Goal: Task Accomplishment & Management: Manage account settings

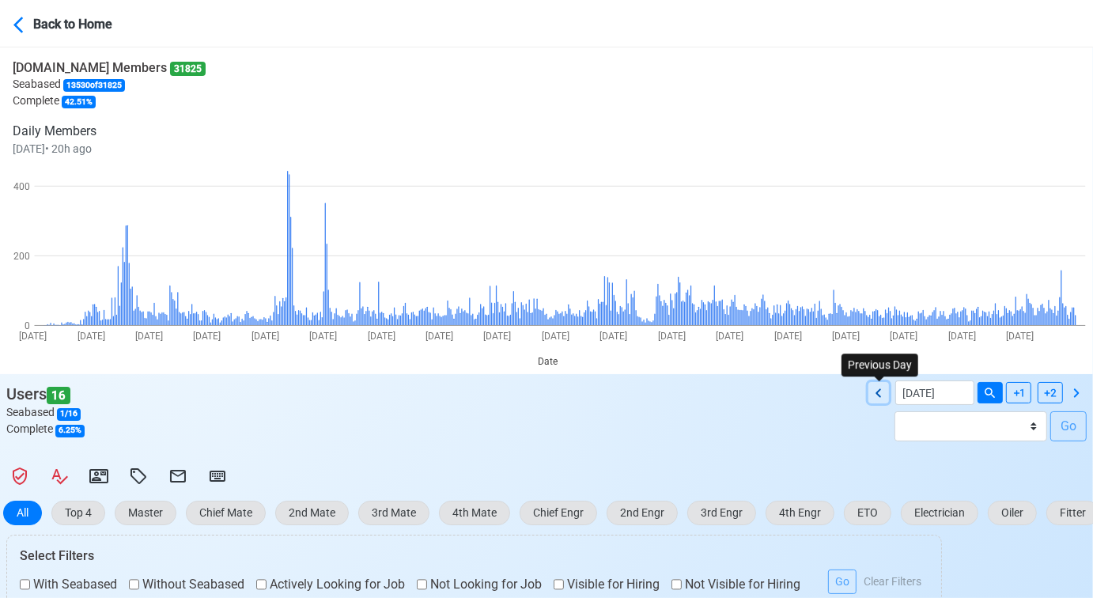
click at [881, 395] on icon at bounding box center [878, 393] width 19 height 19
type input "[DATE]"
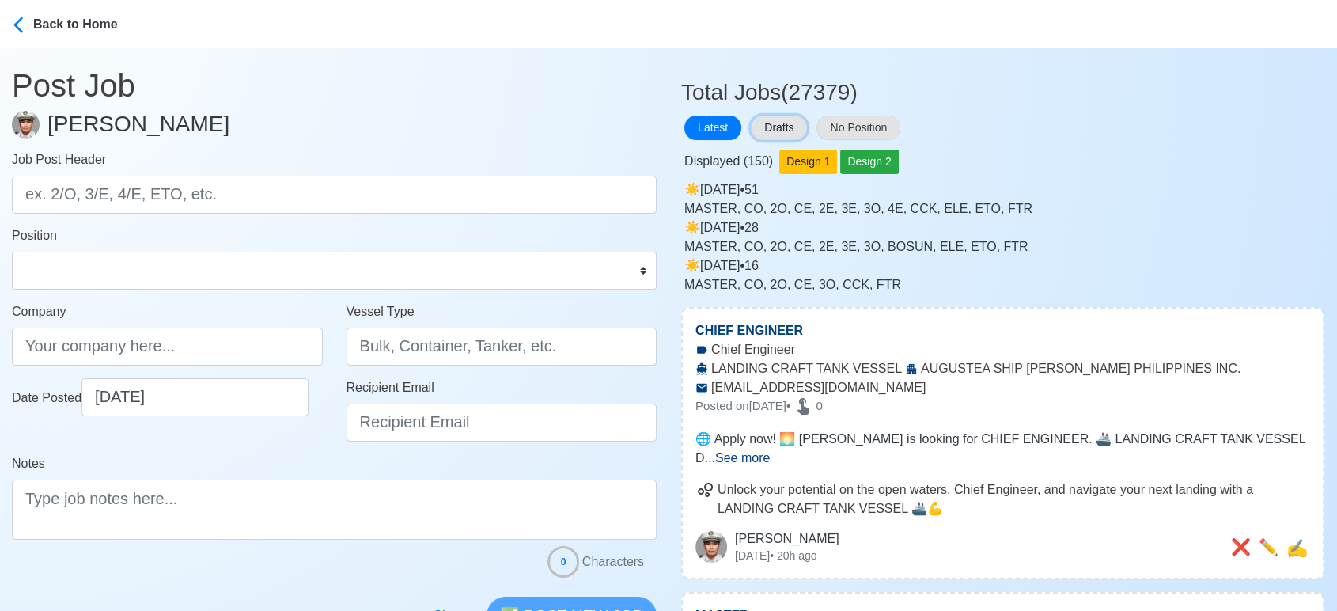
click at [764, 125] on button "Drafts" at bounding box center [779, 127] width 56 height 25
click at [772, 119] on button "Drafts" at bounding box center [779, 127] width 56 height 25
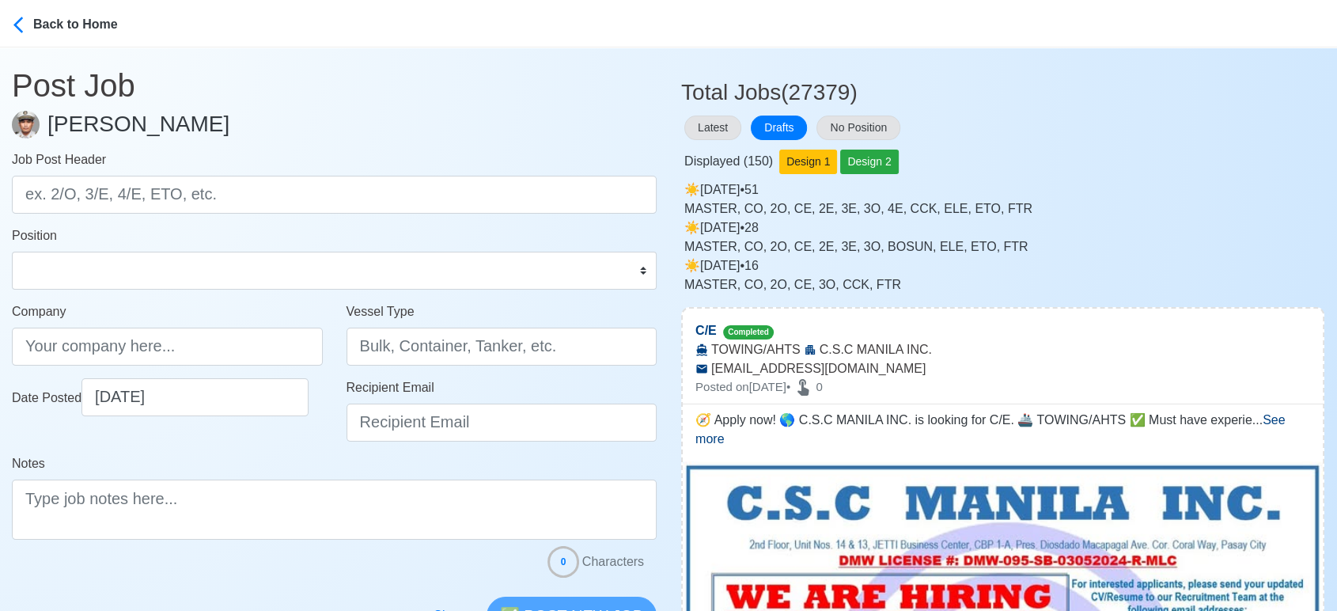
click at [1119, 235] on div "☀️️ Thu Sep 25 2025 • 28 MASTER, CO, 2O, CE, 2E, 3E, 3O, BOSUN, ELE, ETO, FTR" at bounding box center [1004, 237] width 640 height 38
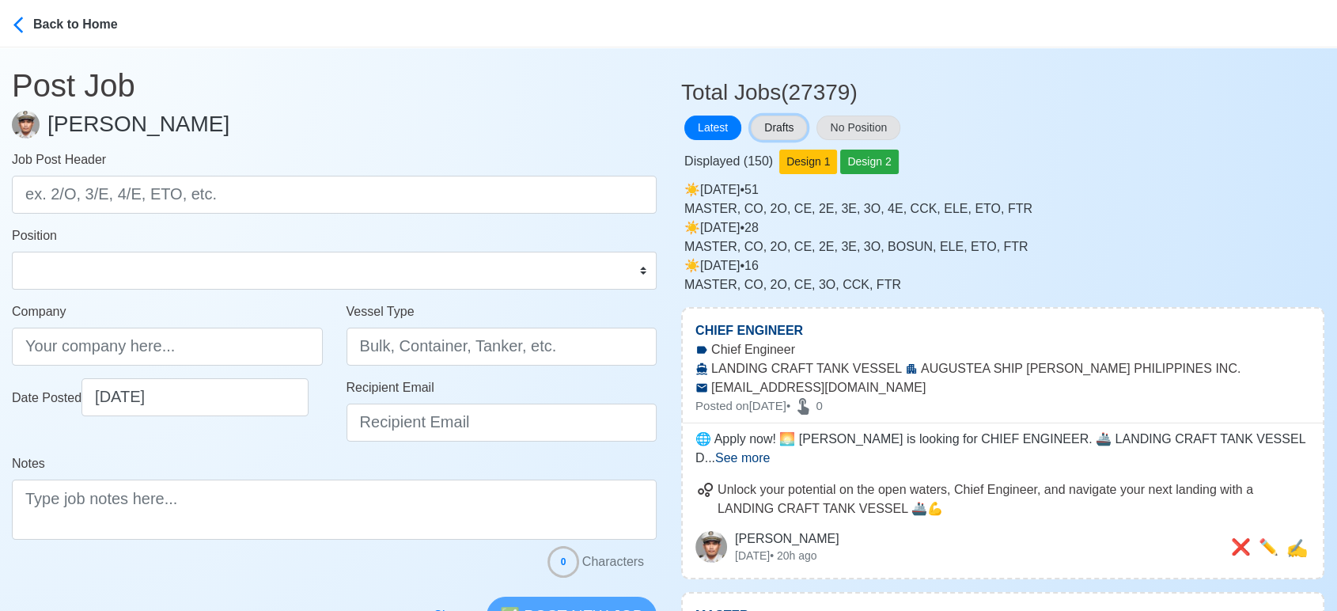
click at [778, 121] on button "Drafts" at bounding box center [779, 127] width 56 height 25
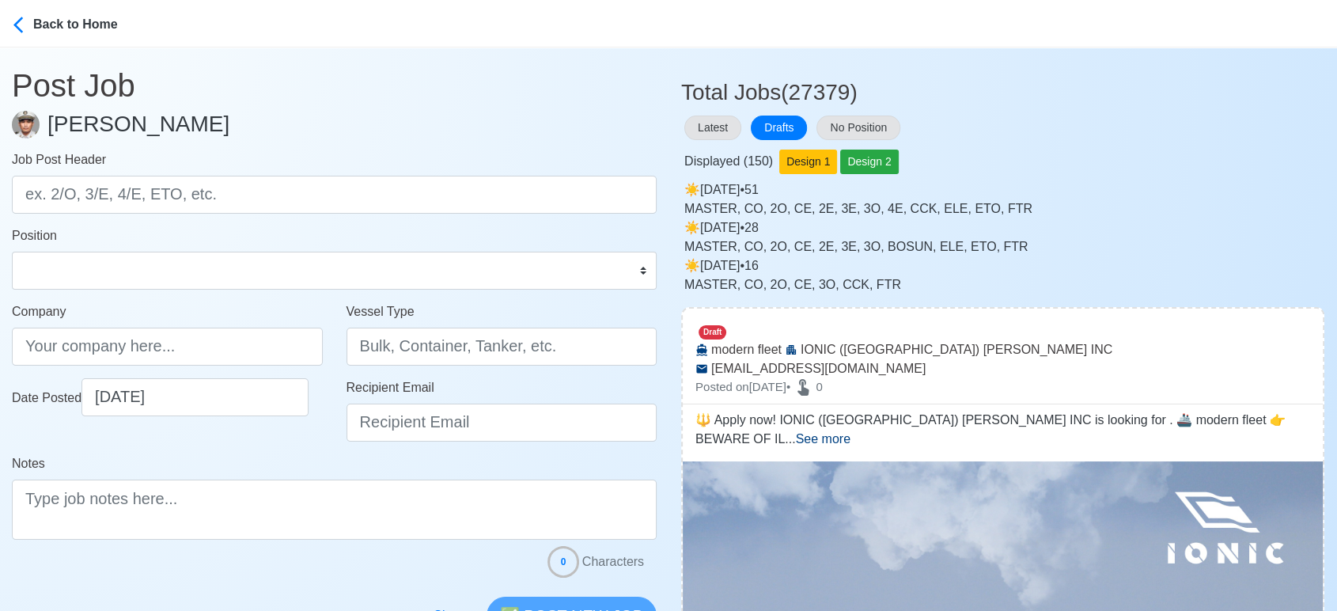
click at [1041, 185] on div "☀️️ Fri Sep 26 2025 • 51 MASTER, CO, 2O, CE, 2E, 3E, 3O, 4E, CCK, ELE, ETO, FTR" at bounding box center [1004, 199] width 640 height 38
click at [1134, 210] on div "MASTER, CO, 2O, CE, 2E, 3E, 3O, 4E, CCK, ELE, ETO, FTR" at bounding box center [1004, 208] width 640 height 19
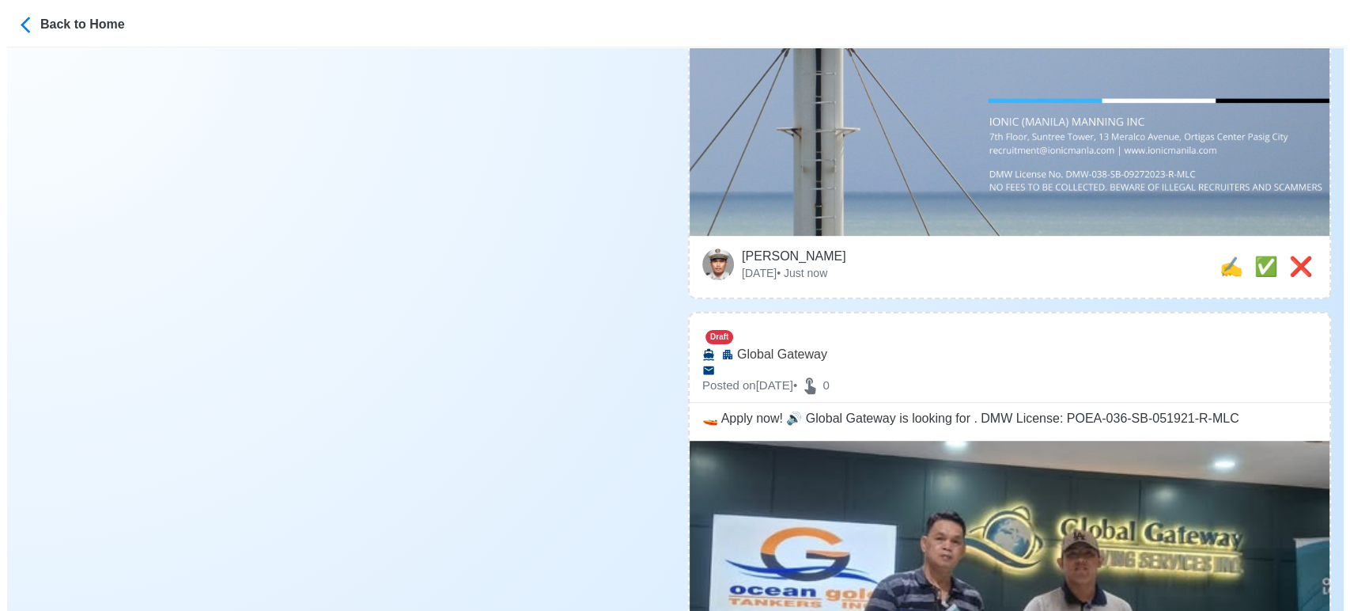
scroll to position [879, 0]
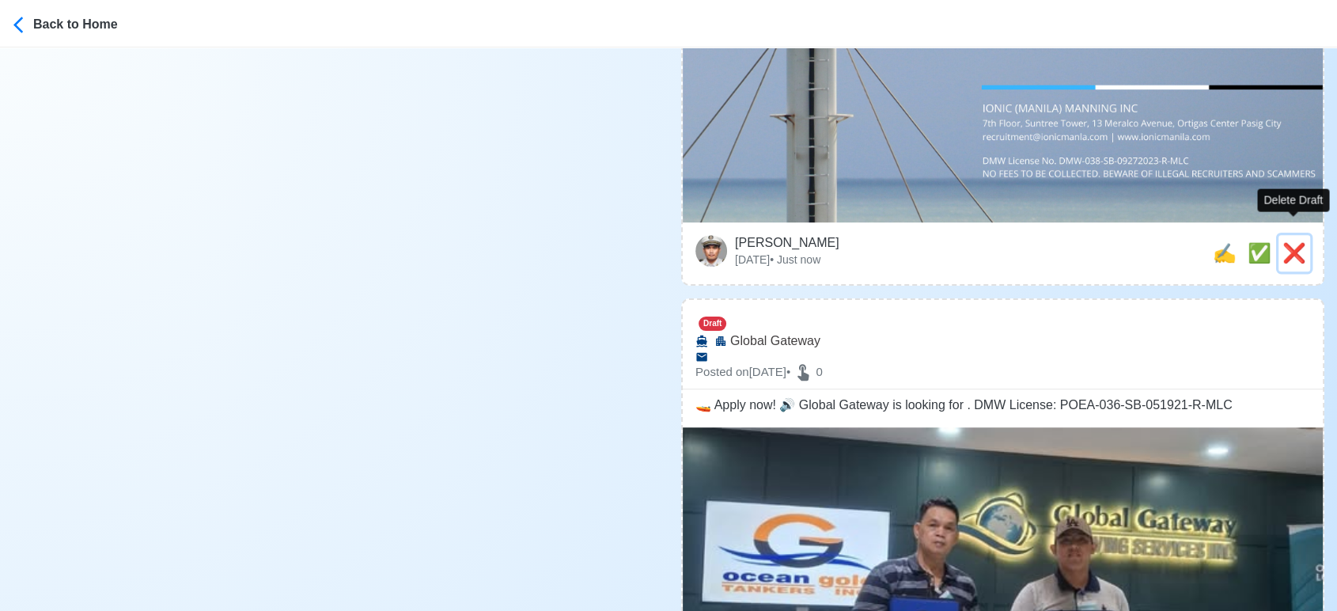
click at [1295, 242] on span "❌" at bounding box center [1294, 252] width 24 height 21
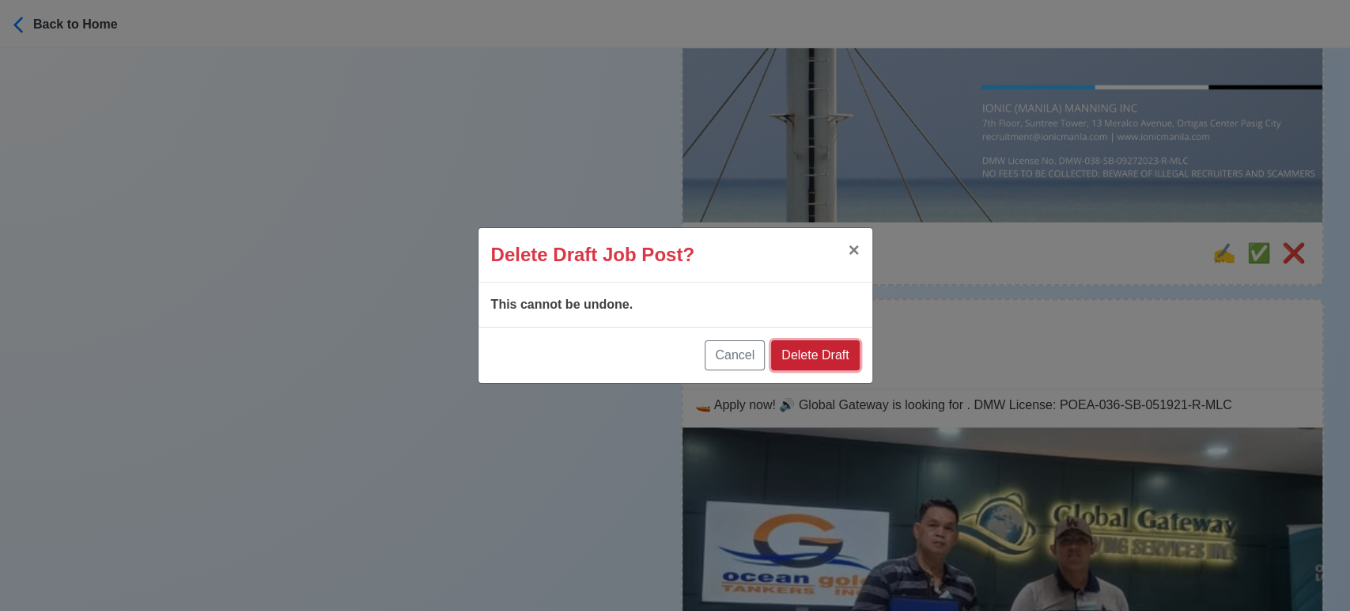
click at [851, 347] on button "Delete Draft" at bounding box center [815, 355] width 88 height 30
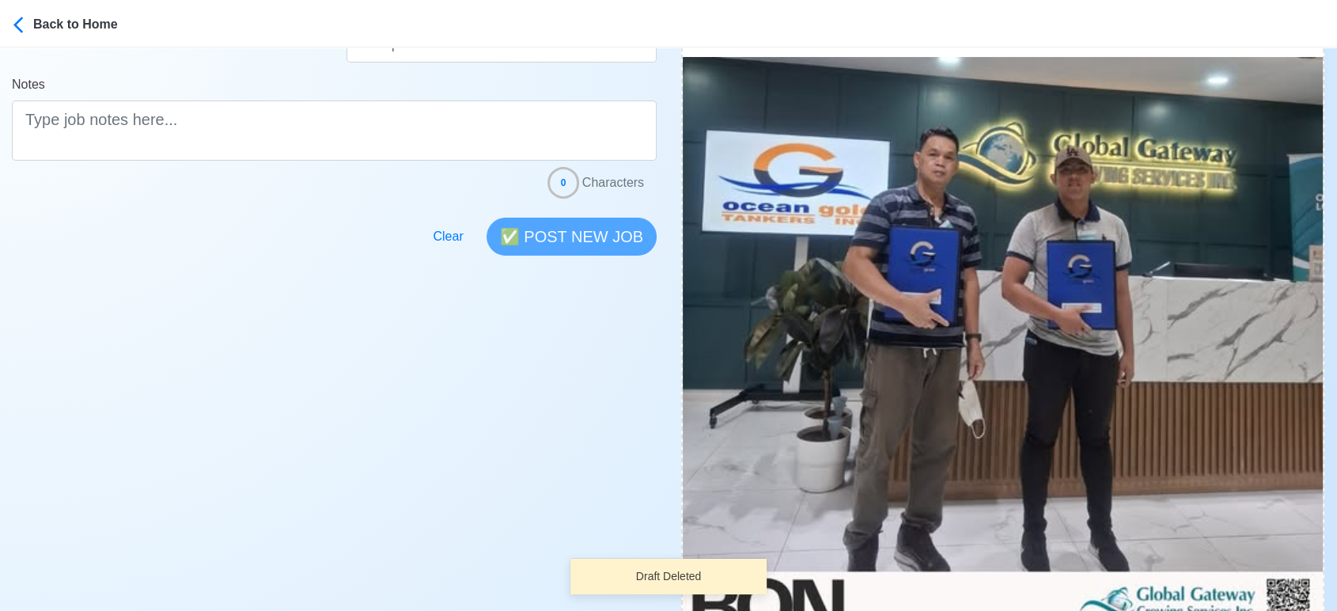
scroll to position [642, 0]
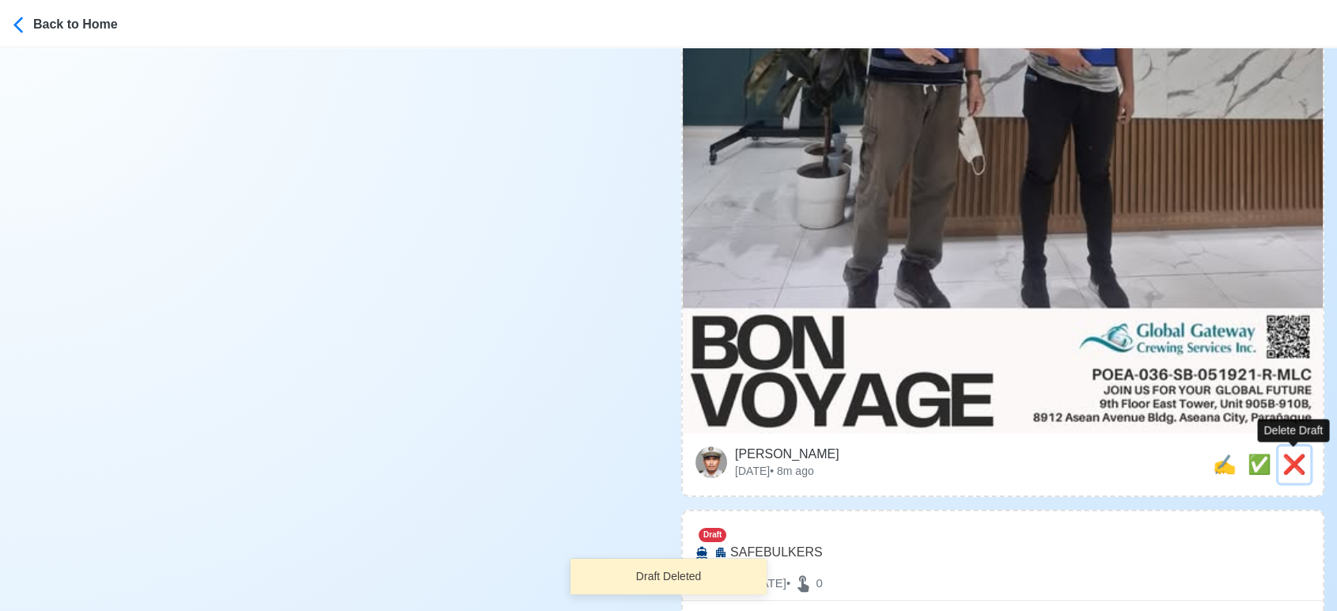
click at [1299, 462] on span "❌" at bounding box center [1294, 463] width 24 height 21
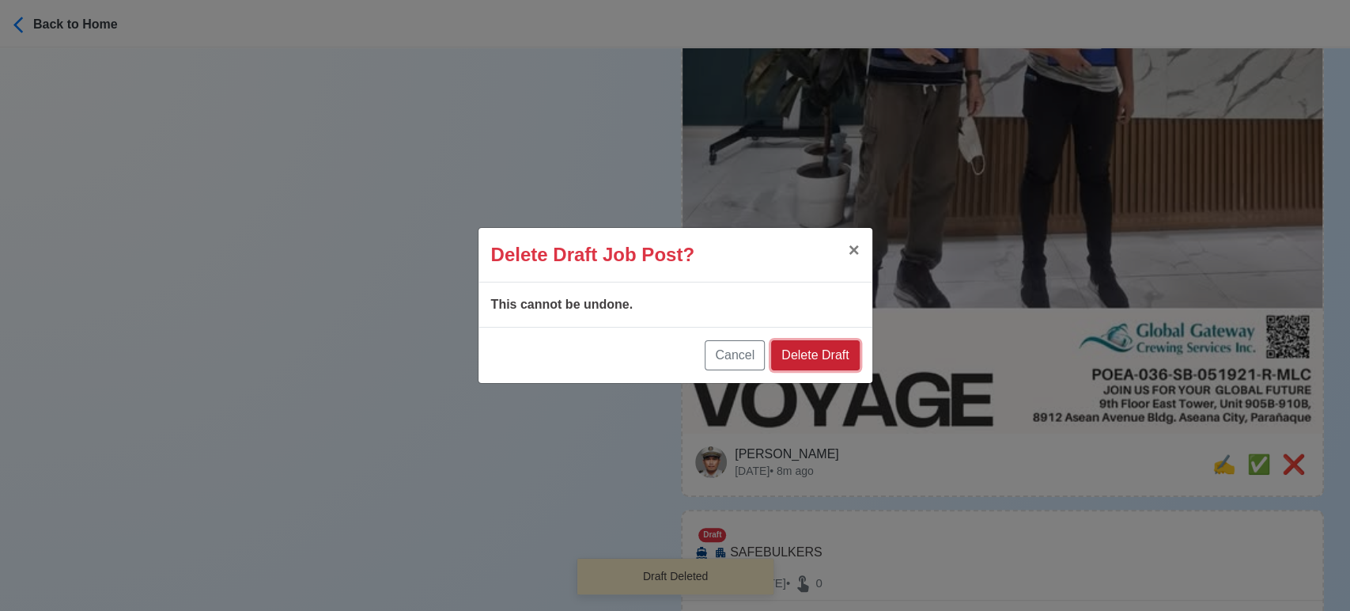
click at [830, 350] on button "Delete Draft" at bounding box center [815, 355] width 88 height 30
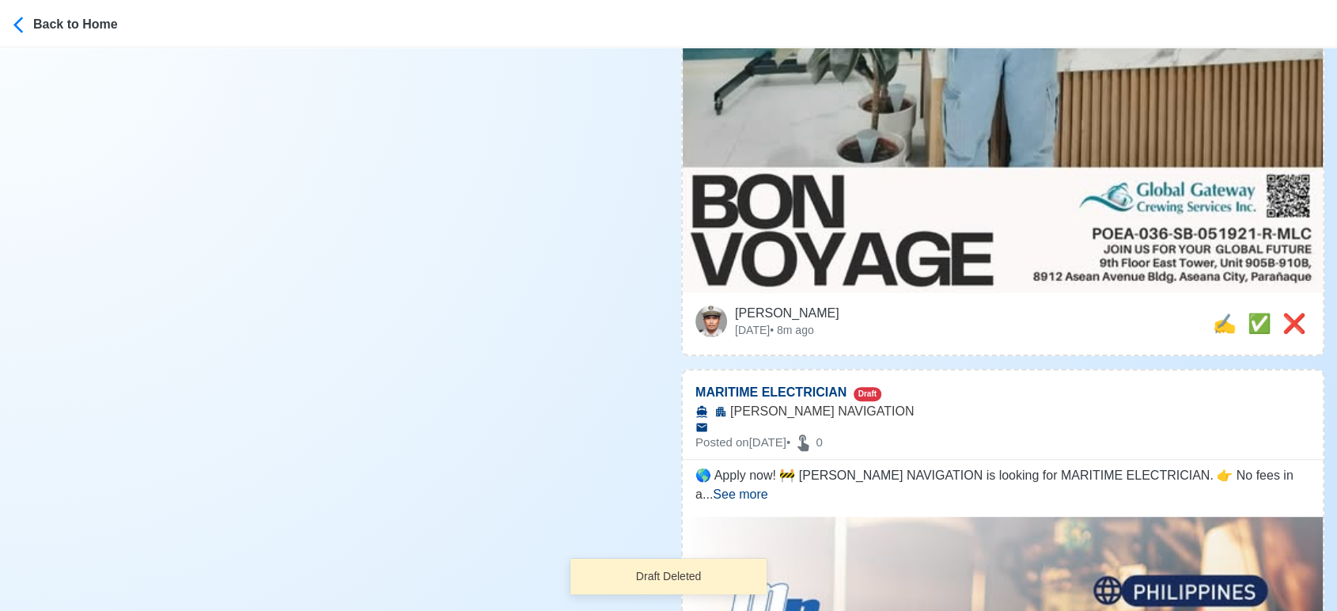
scroll to position [818, 0]
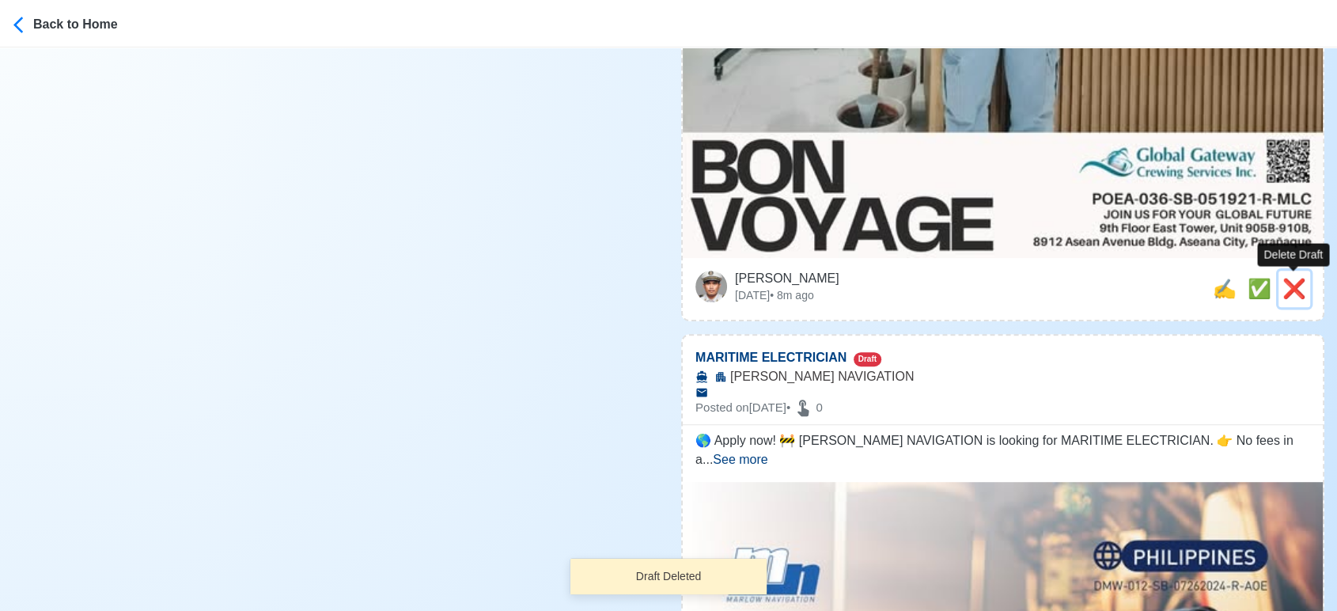
click at [1291, 286] on span "❌" at bounding box center [1294, 288] width 24 height 21
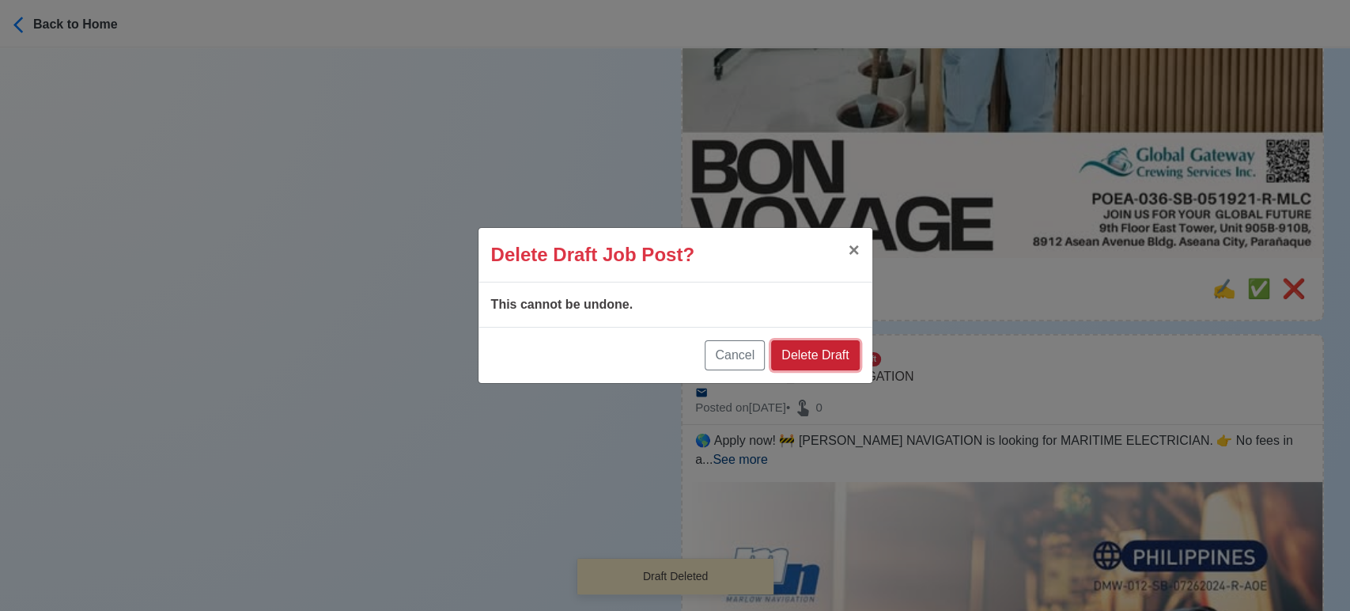
click at [825, 350] on button "Delete Draft" at bounding box center [815, 355] width 88 height 30
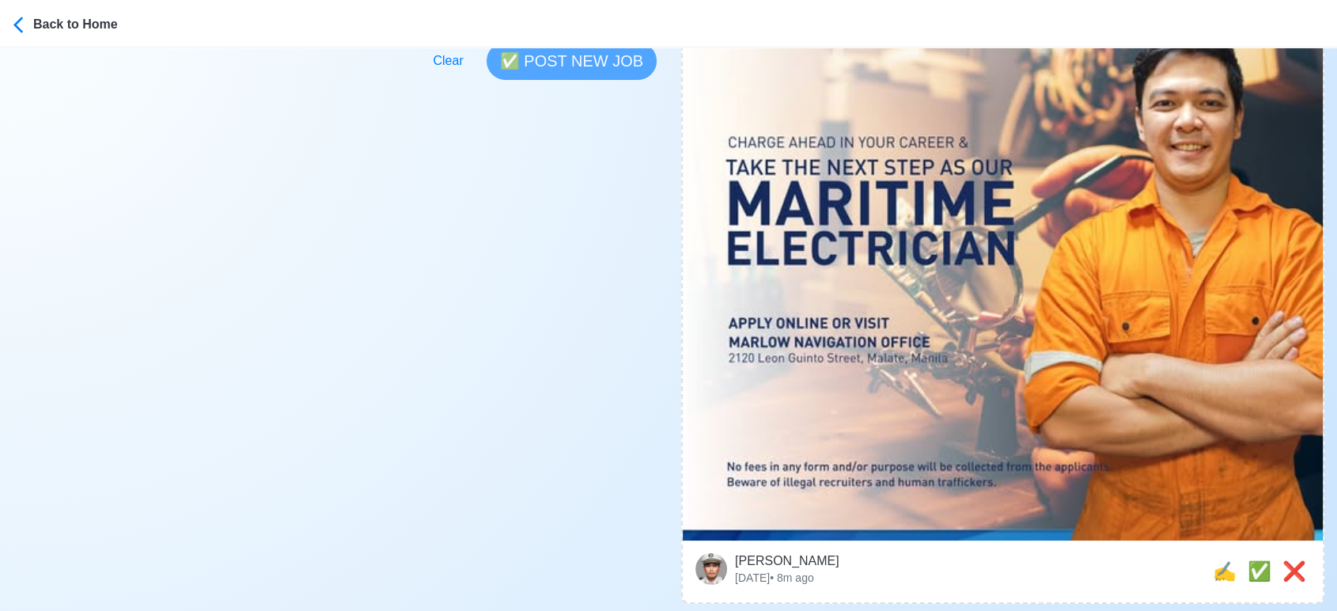
scroll to position [642, 0]
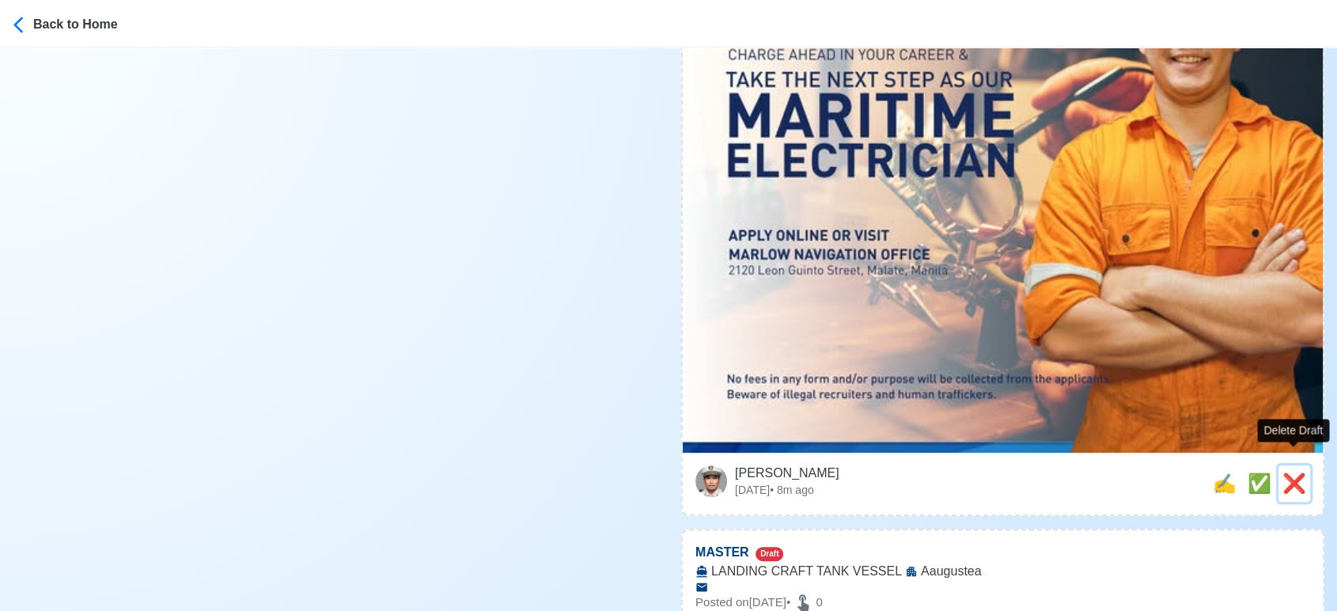
click at [1304, 472] on span "❌" at bounding box center [1294, 482] width 24 height 21
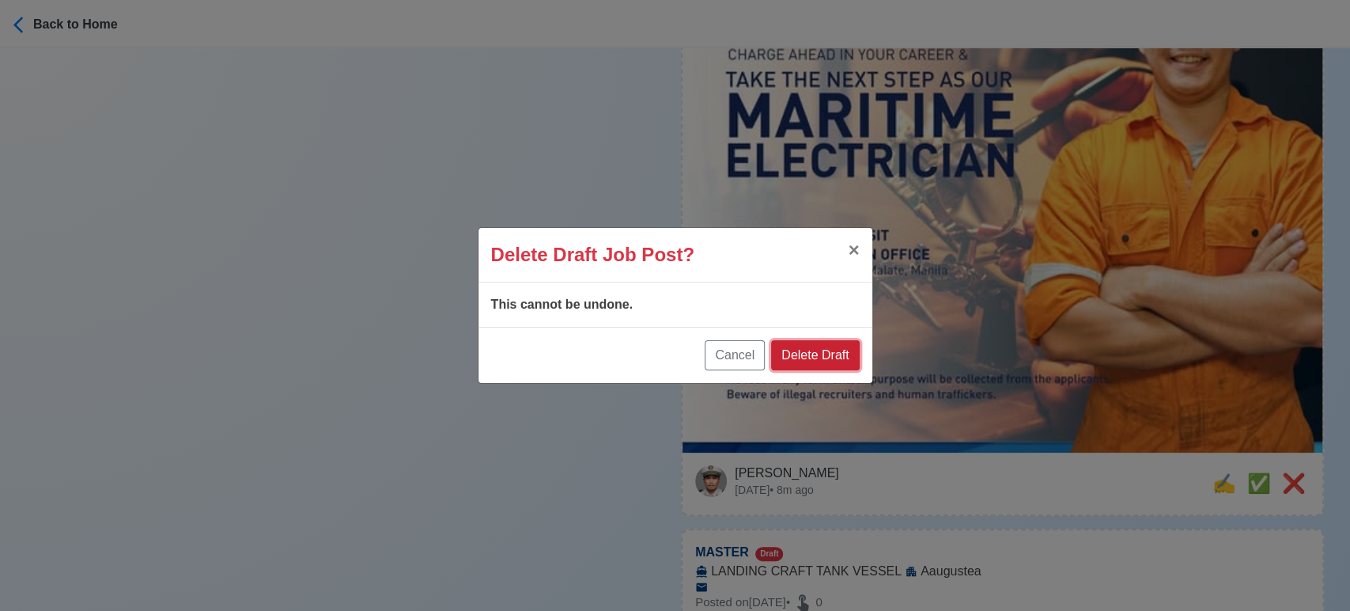
click at [845, 358] on button "Delete Draft" at bounding box center [815, 355] width 88 height 30
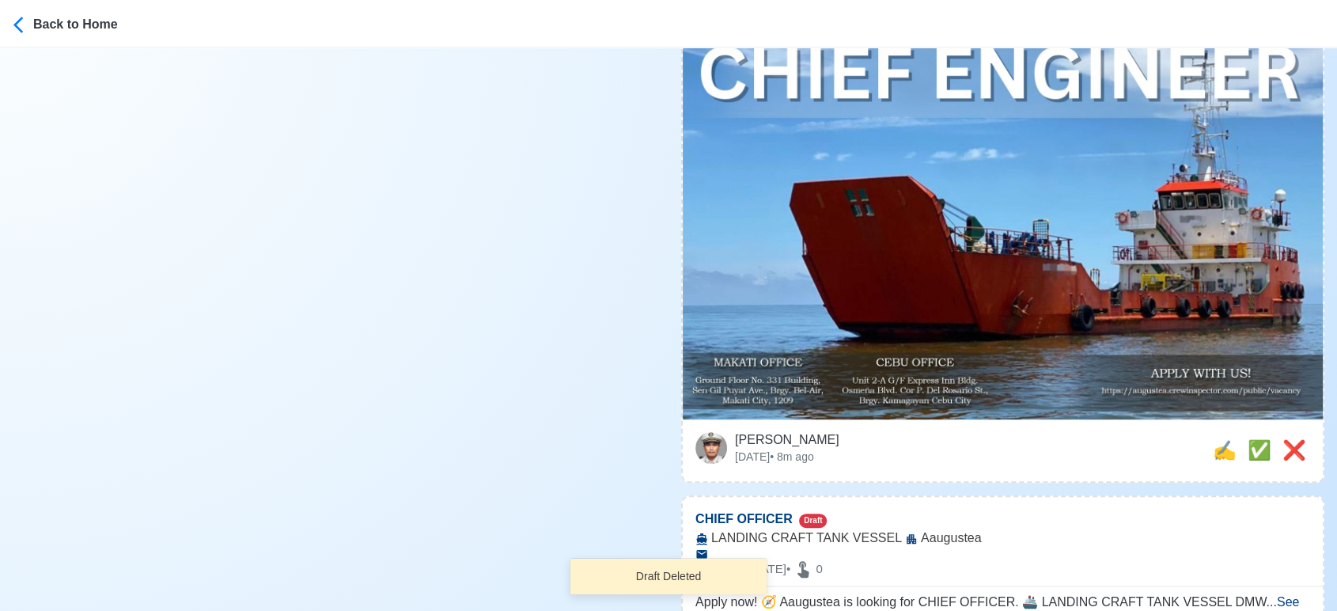
scroll to position [993, 0]
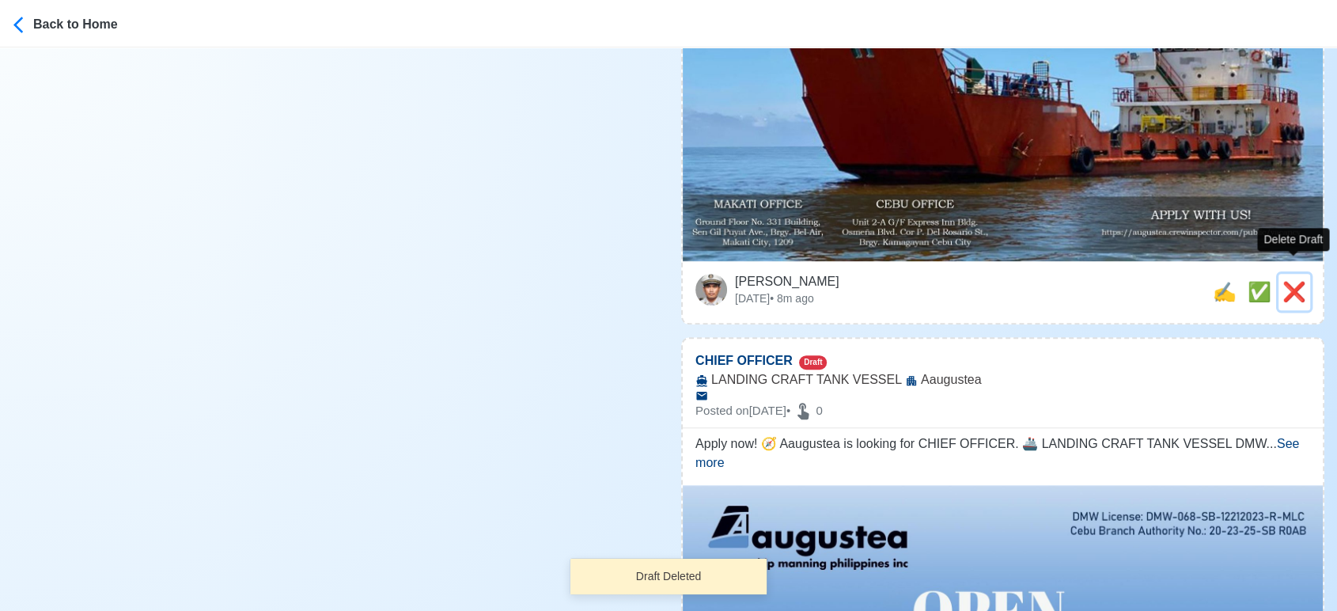
click at [1291, 281] on span "❌" at bounding box center [1294, 291] width 24 height 21
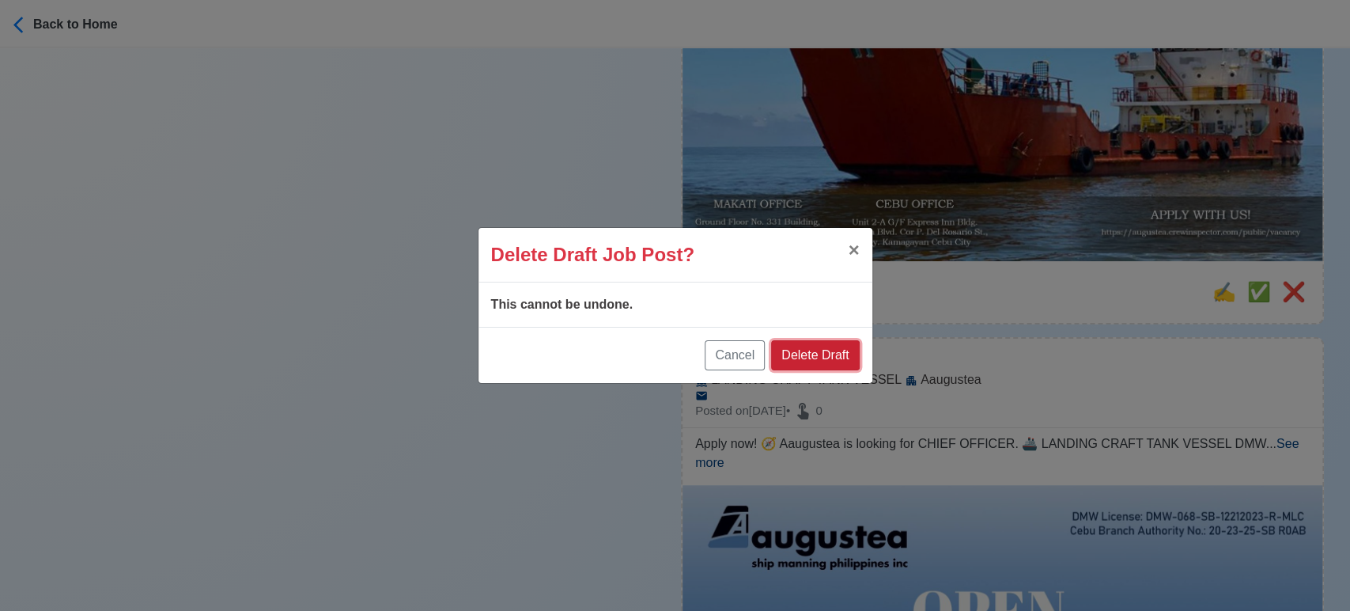
click at [817, 357] on button "Delete Draft" at bounding box center [815, 355] width 88 height 30
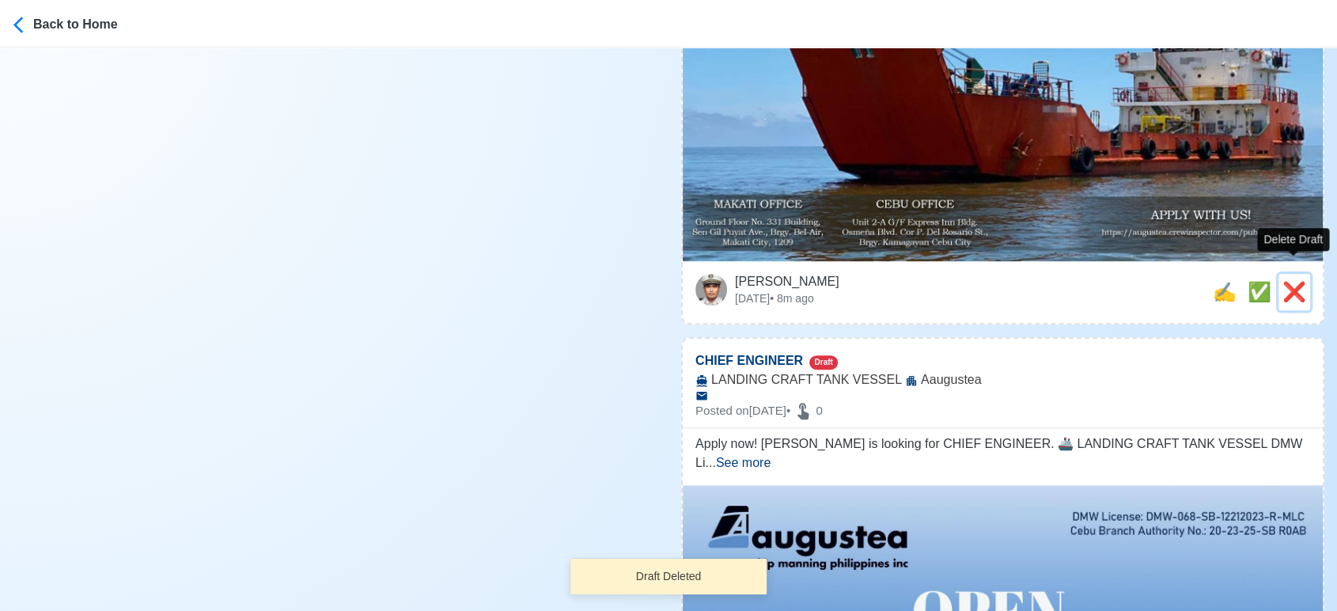
click at [1298, 281] on span "❌" at bounding box center [1294, 291] width 24 height 21
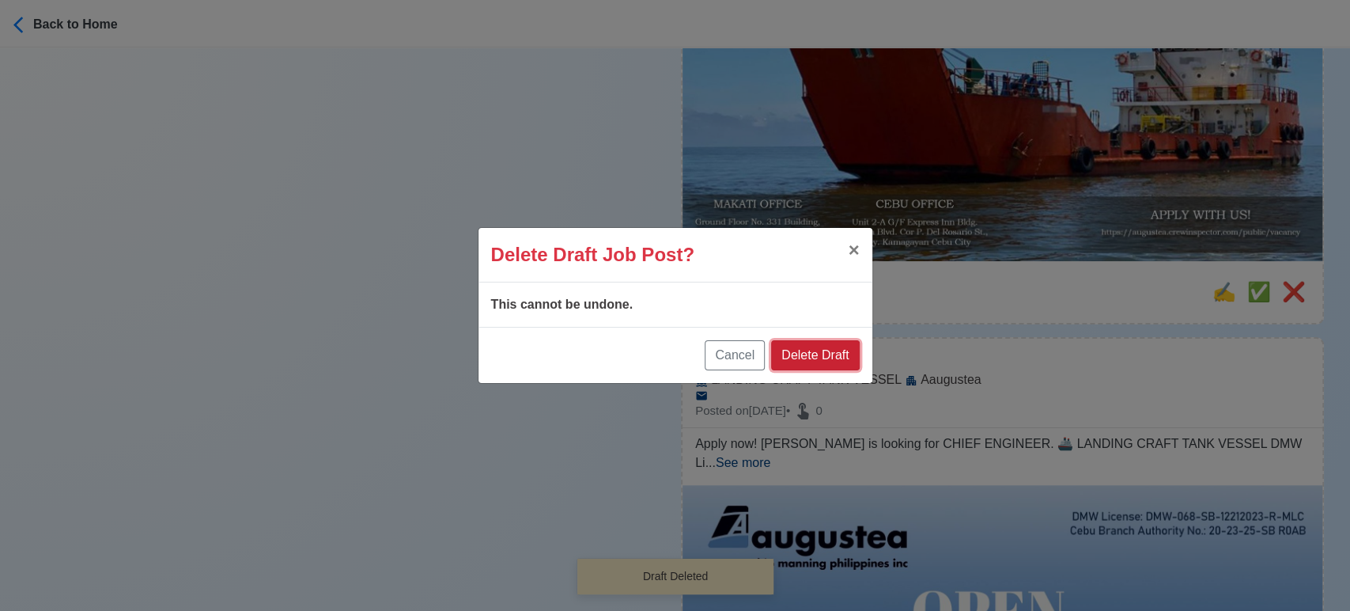
click at [829, 353] on button "Delete Draft" at bounding box center [815, 355] width 88 height 30
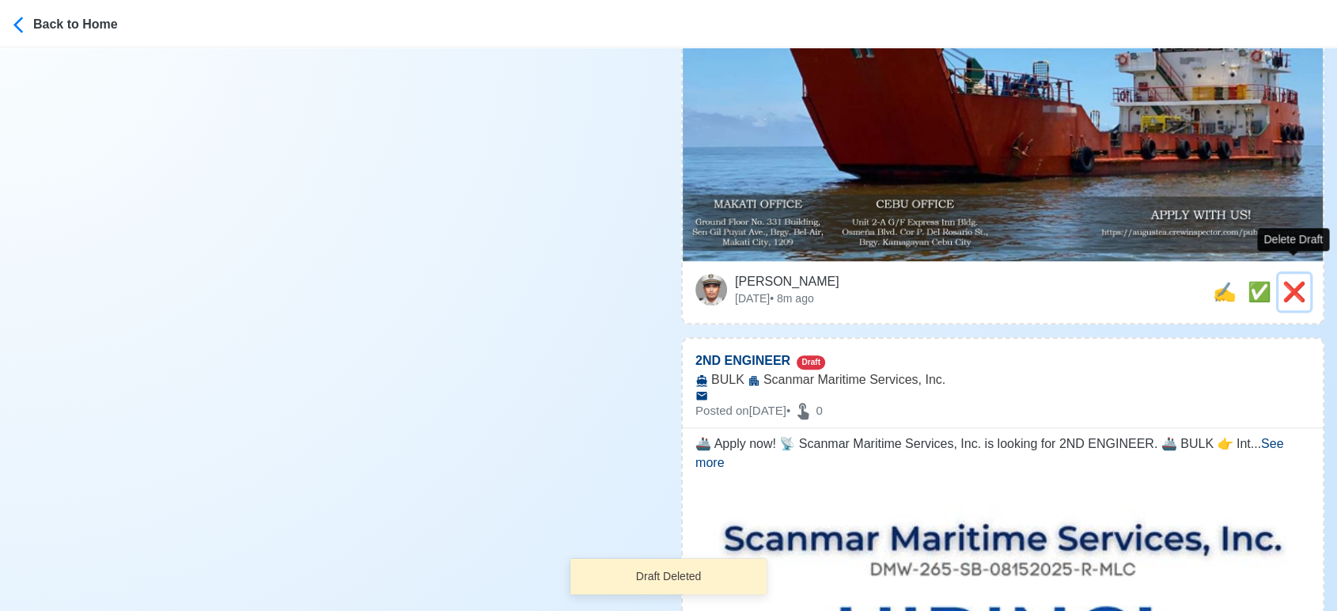
click at [1301, 281] on span "❌" at bounding box center [1294, 291] width 24 height 21
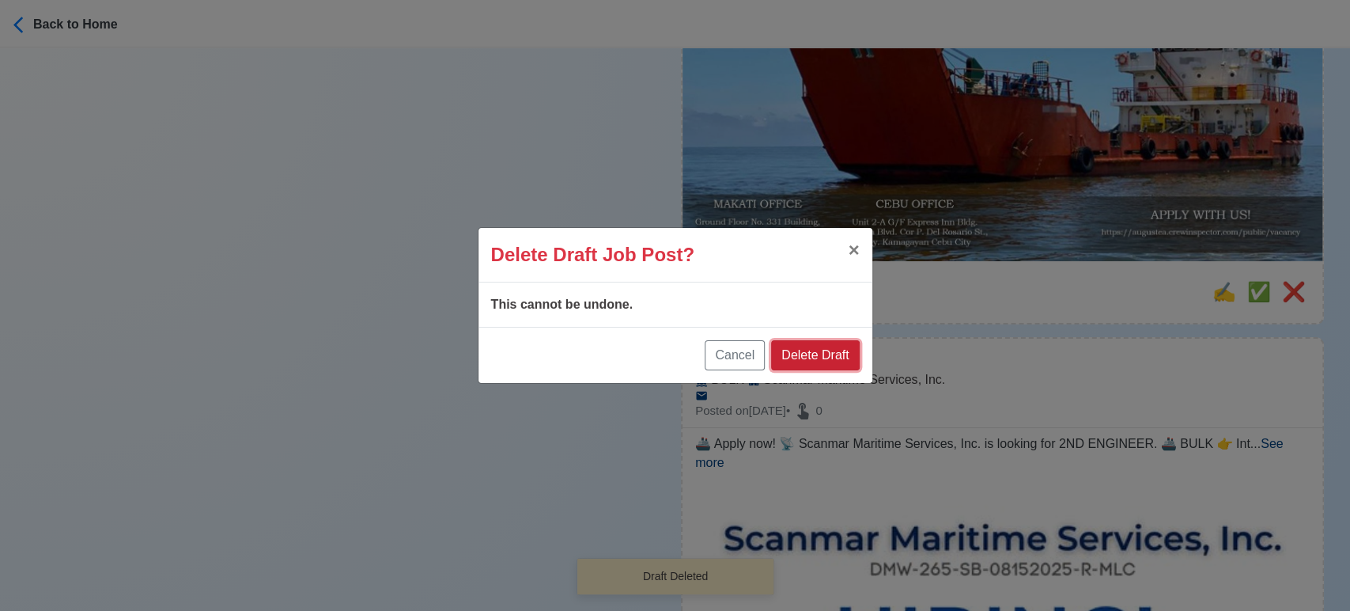
click at [822, 357] on button "Delete Draft" at bounding box center [815, 355] width 88 height 30
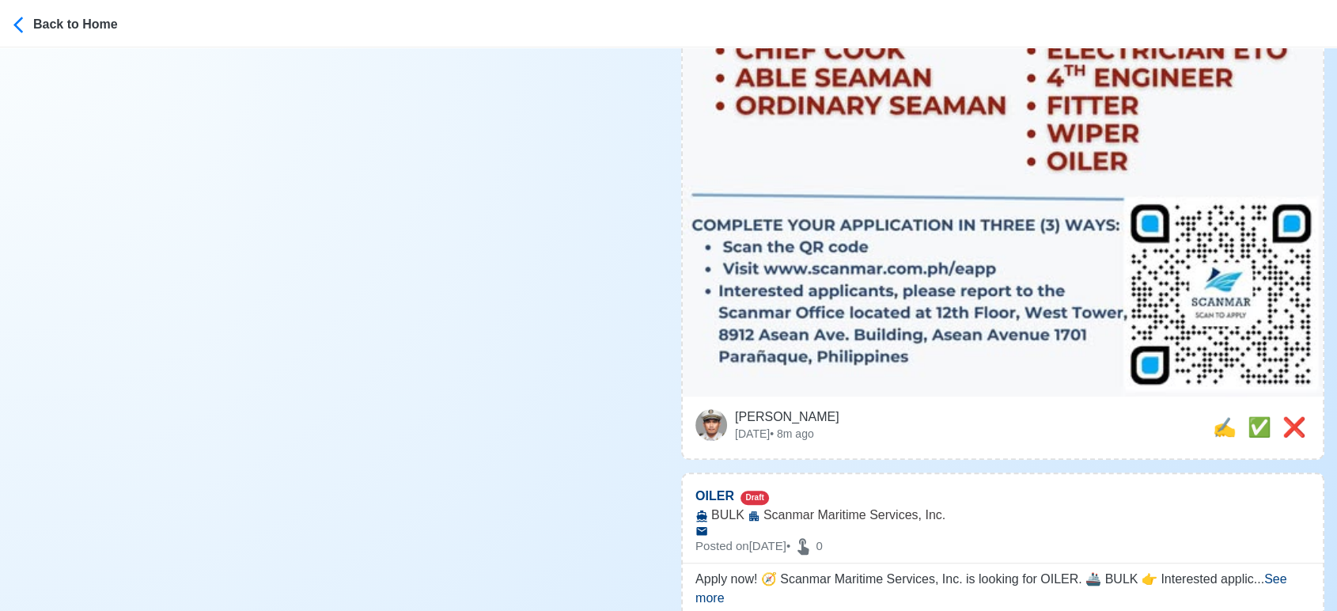
scroll to position [966, 0]
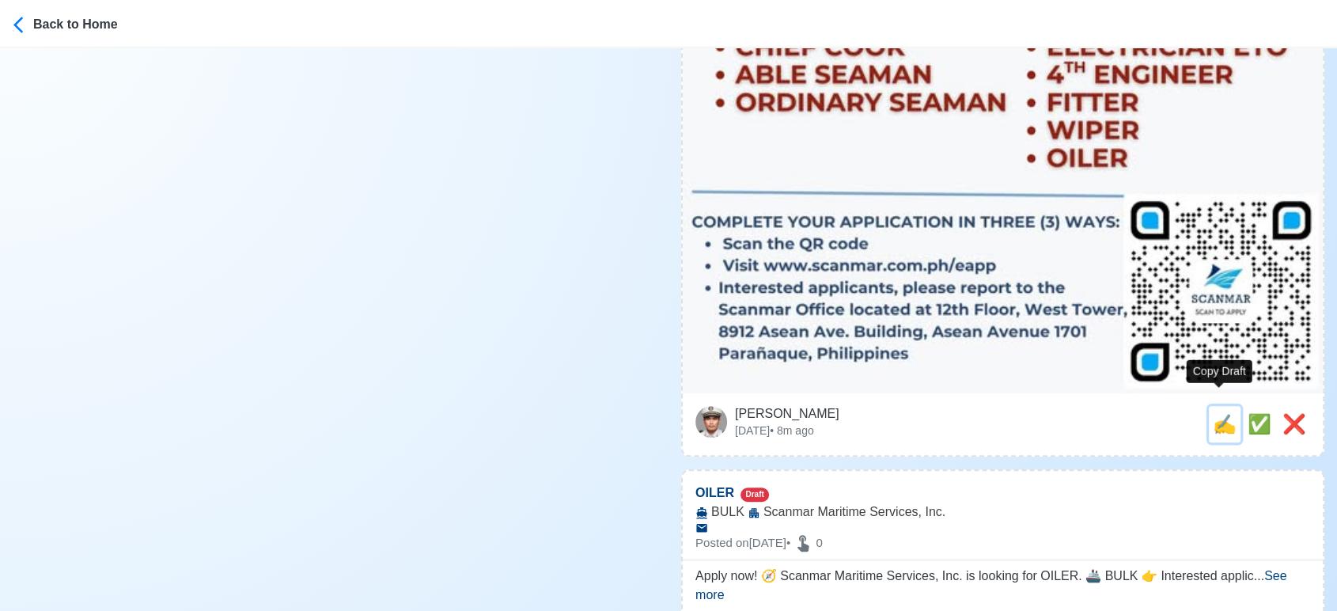
click at [1221, 413] on span "✍️" at bounding box center [1224, 423] width 24 height 21
type input "2ND ENGINEER"
type input "Scanmar Maritime Services, Inc."
type input "BULK"
type textarea "🚢 Apply now! 📡 Scanmar Maritime Services, Inc. is looking for 2ND ENGINEER. 🚢 B…"
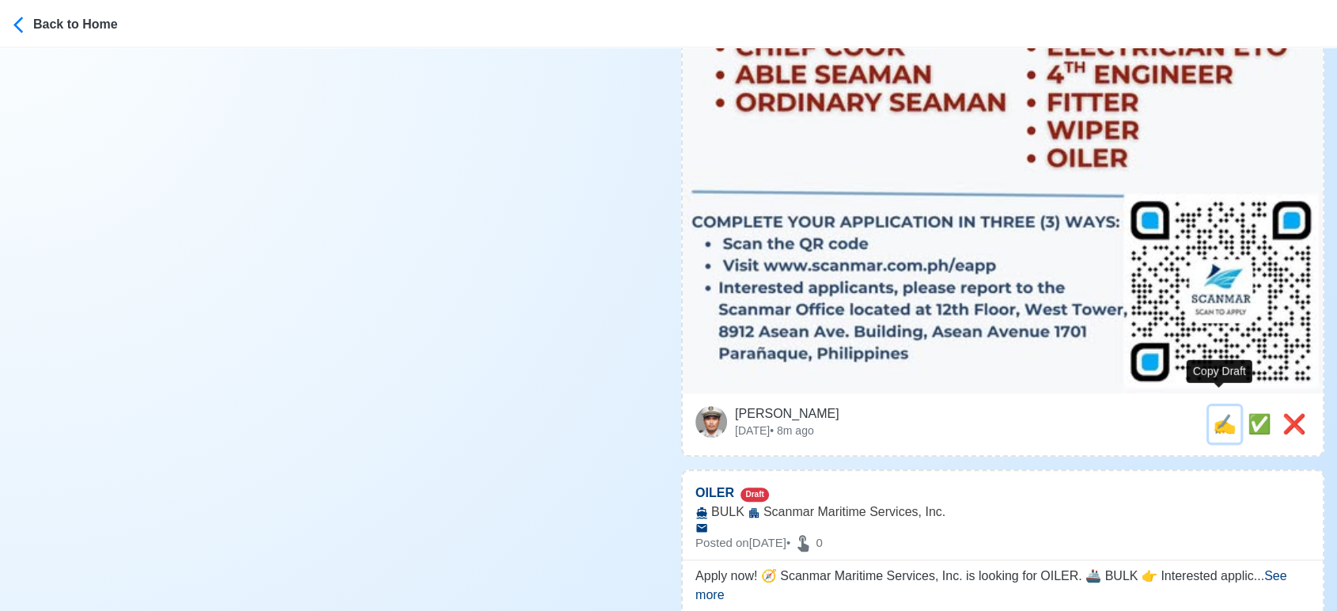
scroll to position [0, 0]
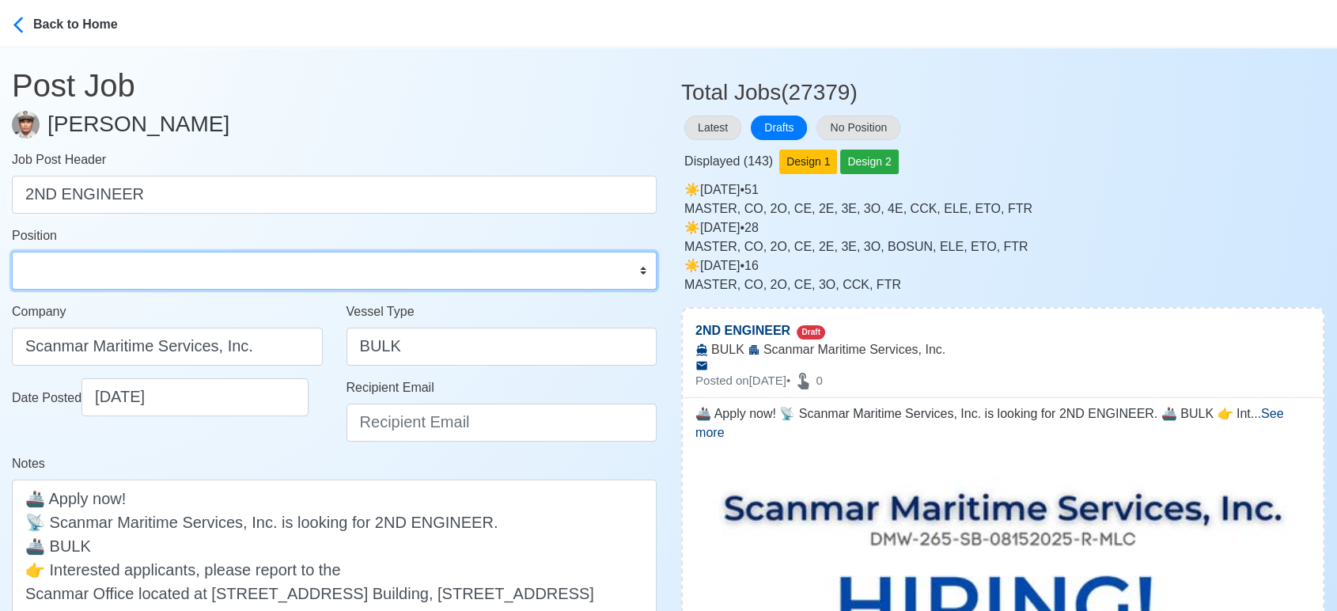
click at [104, 278] on select "Master Chief Officer 2nd Officer 3rd Officer Junior Officer Chief Engineer 2nd …" at bounding box center [334, 270] width 645 height 38
select select "2nd Engineer"
click at [12, 251] on select "Master Chief Officer 2nd Officer 3rd Officer Junior Officer Chief Engineer 2nd …" at bounding box center [334, 270] width 645 height 38
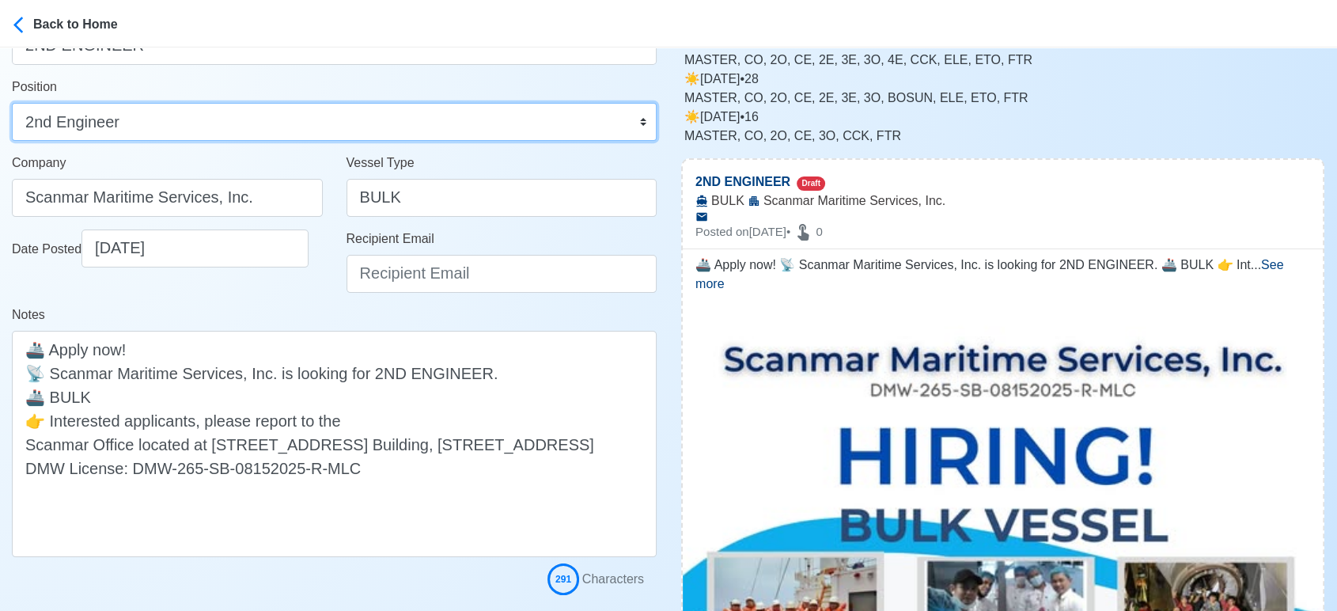
scroll to position [176, 0]
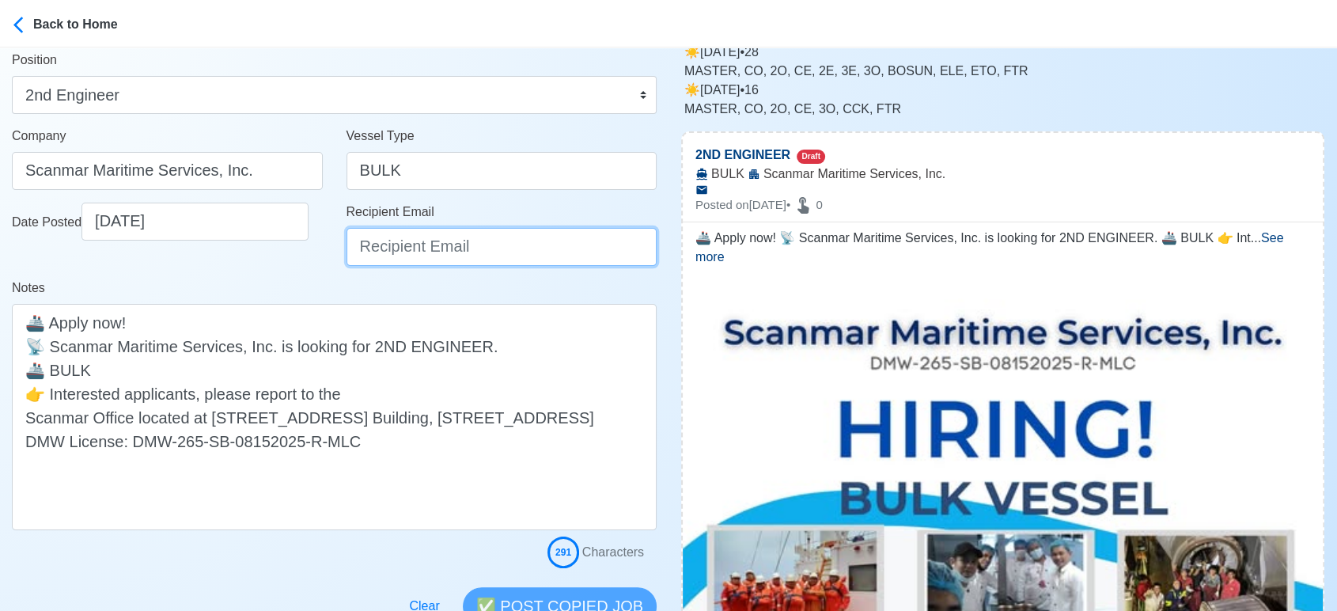
click at [408, 256] on input "Recipient Email" at bounding box center [501, 247] width 311 height 38
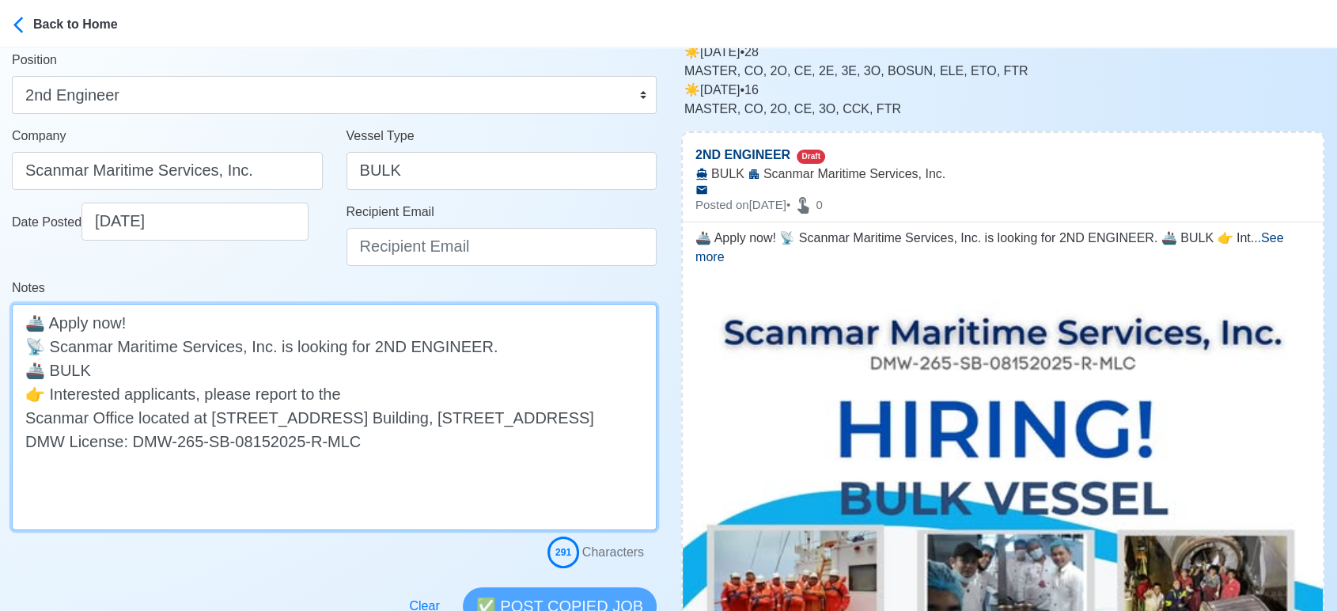
drag, startPoint x: 369, startPoint y: 491, endPoint x: 17, endPoint y: 419, distance: 359.2
click at [17, 419] on textarea "🚢 Apply now! 📡 Scanmar Maritime Services, Inc. is looking for 2ND ENGINEER. 🚢 B…" at bounding box center [334, 417] width 645 height 226
click at [226, 470] on textarea "🚢 Apply now! 📡 Scanmar Maritime Services, Inc. is looking for 2ND ENGINEER. 🚢 B…" at bounding box center [334, 417] width 645 height 226
drag, startPoint x: 214, startPoint y: 458, endPoint x: 22, endPoint y: 417, distance: 196.5
click at [22, 417] on textarea "🚢 Apply now! 📡 Scanmar Maritime Services, Inc. is looking for 2ND ENGINEER. 🚢 B…" at bounding box center [334, 417] width 645 height 226
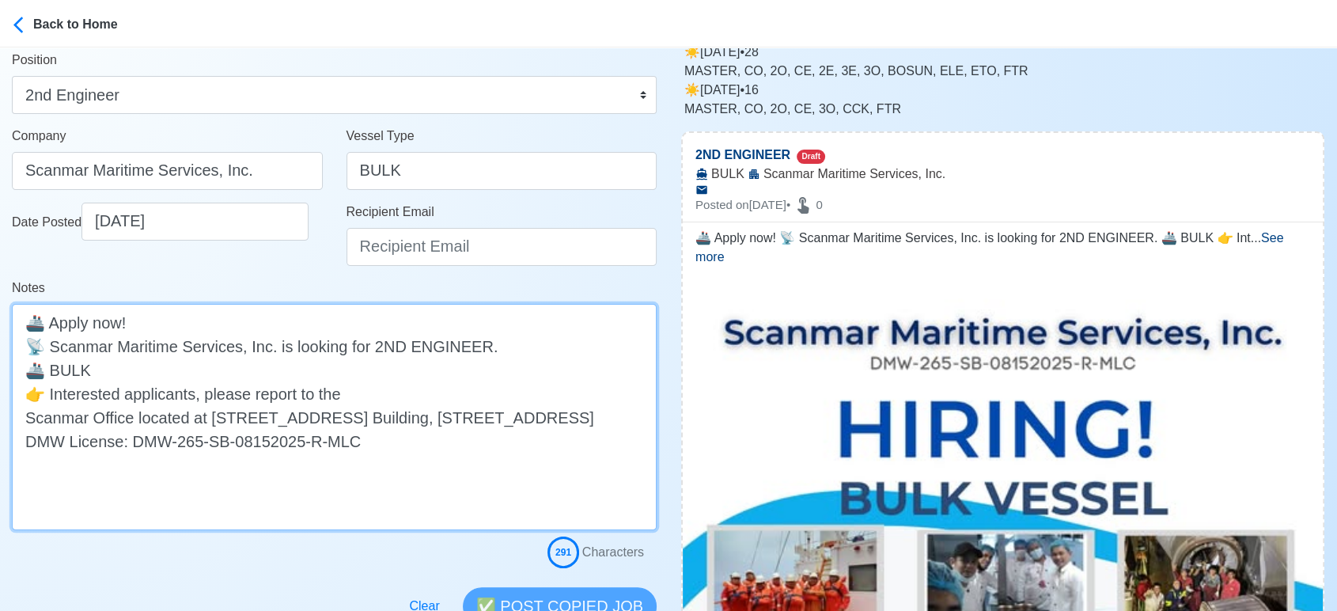
click at [31, 419] on textarea "🚢 Apply now! 📡 Scanmar Maritime Services, Inc. is looking for 2ND ENGINEER. 🚢 B…" at bounding box center [334, 417] width 645 height 226
click at [23, 417] on textarea "🚢 Apply now! 📡 Scanmar Maritime Services, Inc. is looking for 2ND ENGINEER. 🚢 B…" at bounding box center [334, 417] width 645 height 226
click at [20, 442] on textarea "🚢 Apply now! 📡 Scanmar Maritime Services, Inc. is looking for 2ND ENGINEER. 🚢 B…" at bounding box center [334, 417] width 645 height 226
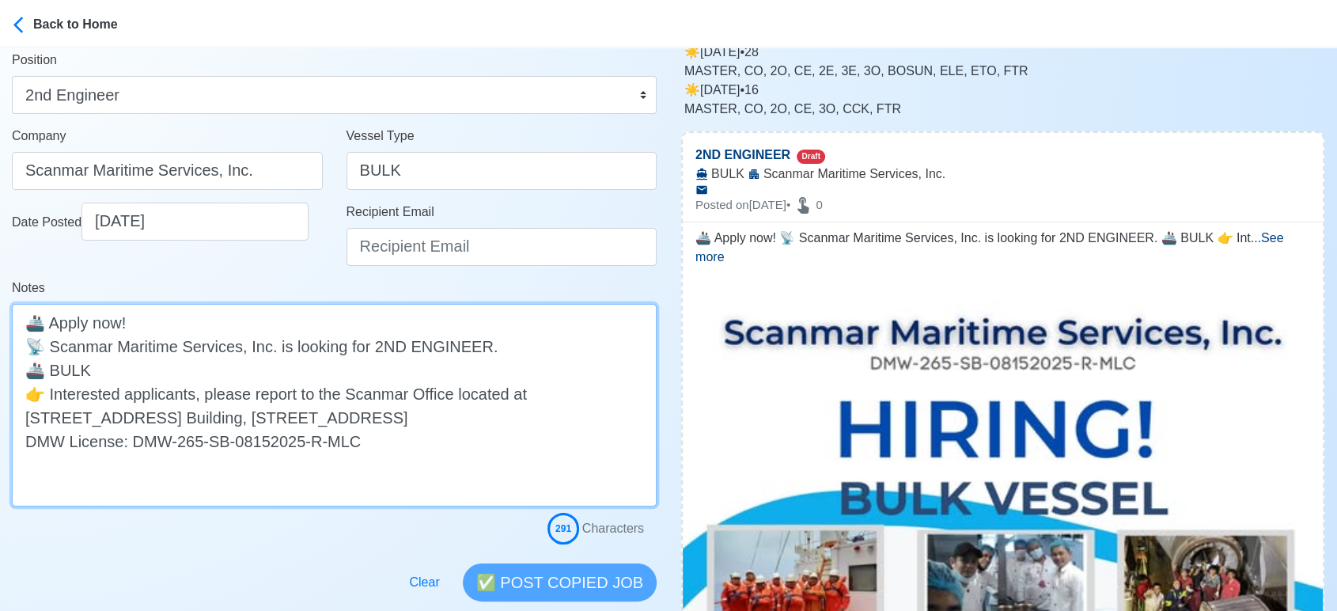
click at [26, 444] on textarea "🚢 Apply now! 📡 Scanmar Maritime Services, Inc. is looking for 2ND ENGINEER. 🚢 B…" at bounding box center [334, 405] width 645 height 202
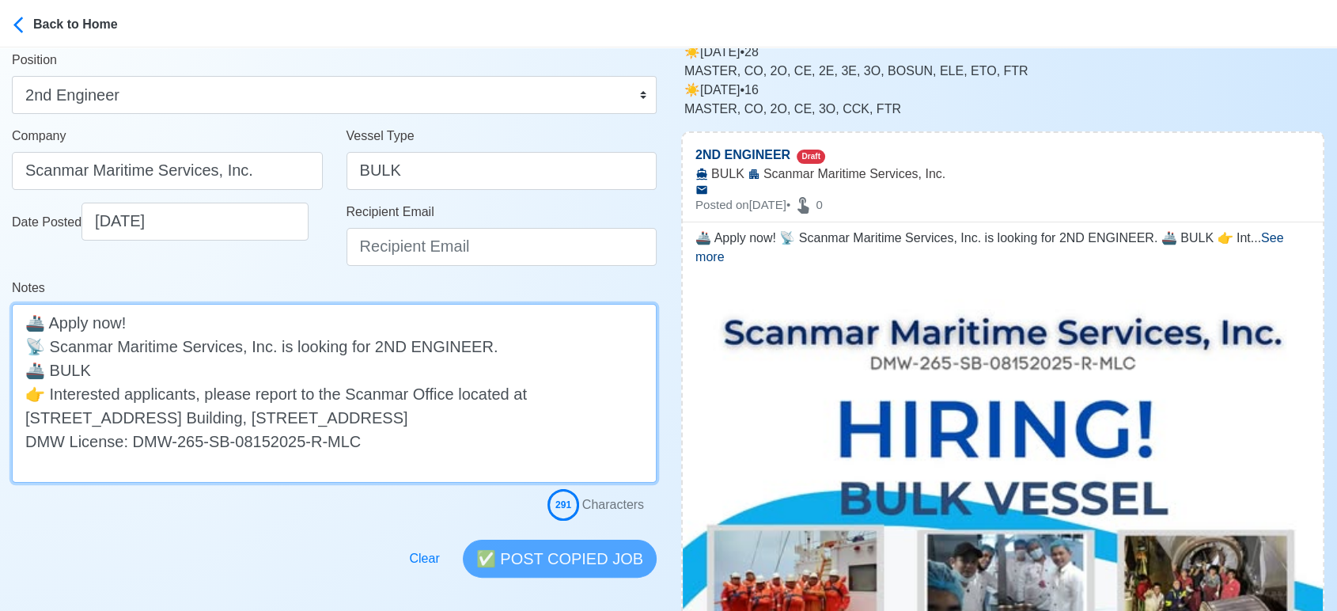
drag, startPoint x: 373, startPoint y: 446, endPoint x: 346, endPoint y: 441, distance: 27.3
click at [348, 445] on textarea "🚢 Apply now! 📡 Scanmar Maritime Services, Inc. is looking for 2ND ENGINEER. 🚢 B…" at bounding box center [334, 393] width 645 height 179
click at [212, 369] on textarea "🚢 Apply now! 📡 Scanmar Maritime Services, Inc. is looking for 2ND ENGINEER. 🚢 B…" at bounding box center [334, 393] width 645 height 179
drag, startPoint x: 596, startPoint y: 416, endPoint x: 10, endPoint y: 391, distance: 586.5
click at [10, 391] on main "Post Job Jeyner Gil Job Post Header 2ND ENGINEER Position Master Chief Officer …" at bounding box center [334, 224] width 668 height 705
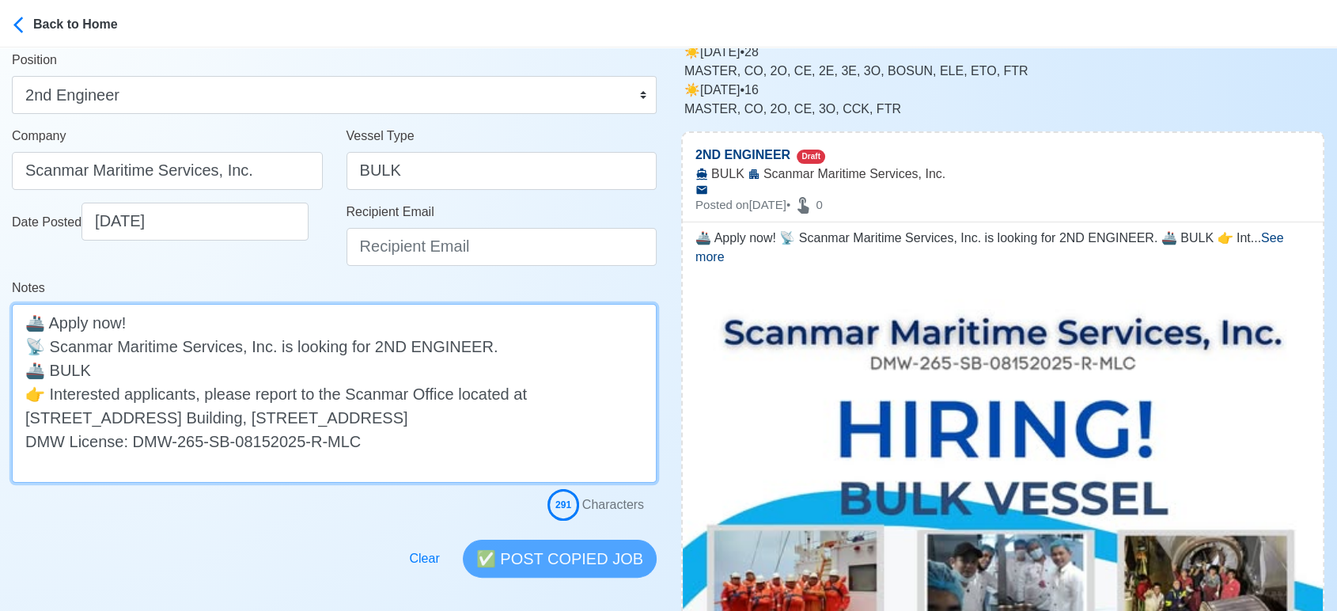
click at [248, 350] on textarea "🚢 Apply now! 📡 Scanmar Maritime Services, Inc. is looking for 2ND ENGINEER. 🚢 B…" at bounding box center [334, 393] width 645 height 179
type textarea "🚢 Apply now! 📡 Scanmar Maritime Services, Inc. is looking for 2ND ENGINEER. 🚢 B…"
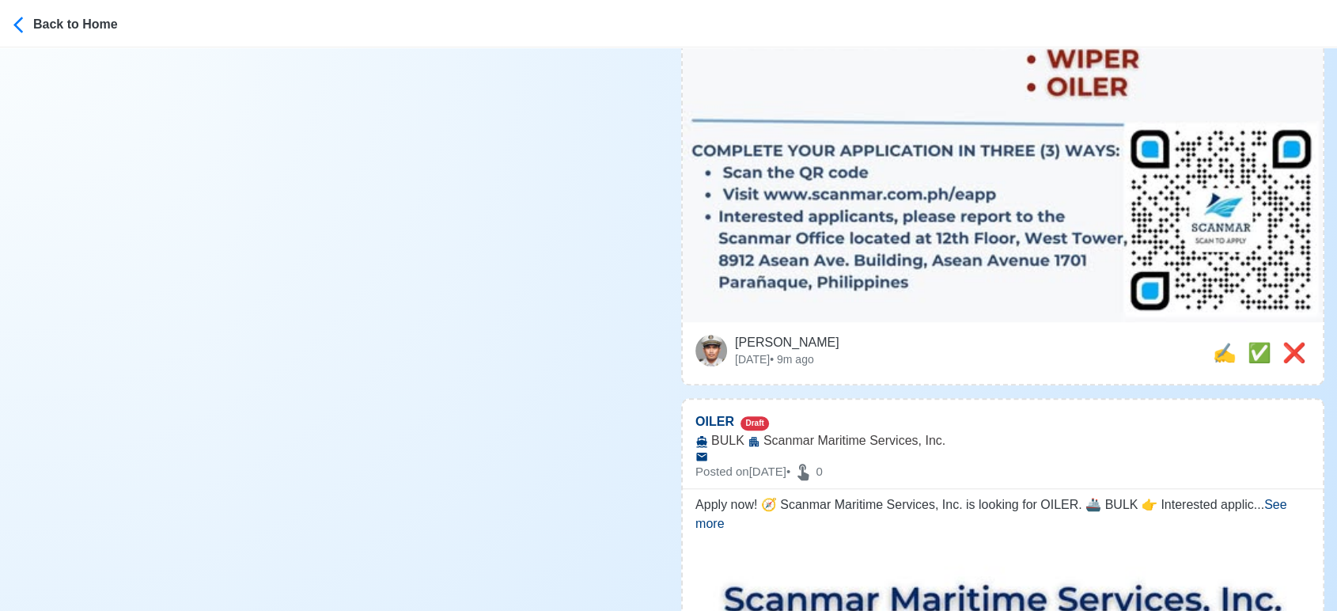
scroll to position [1054, 0]
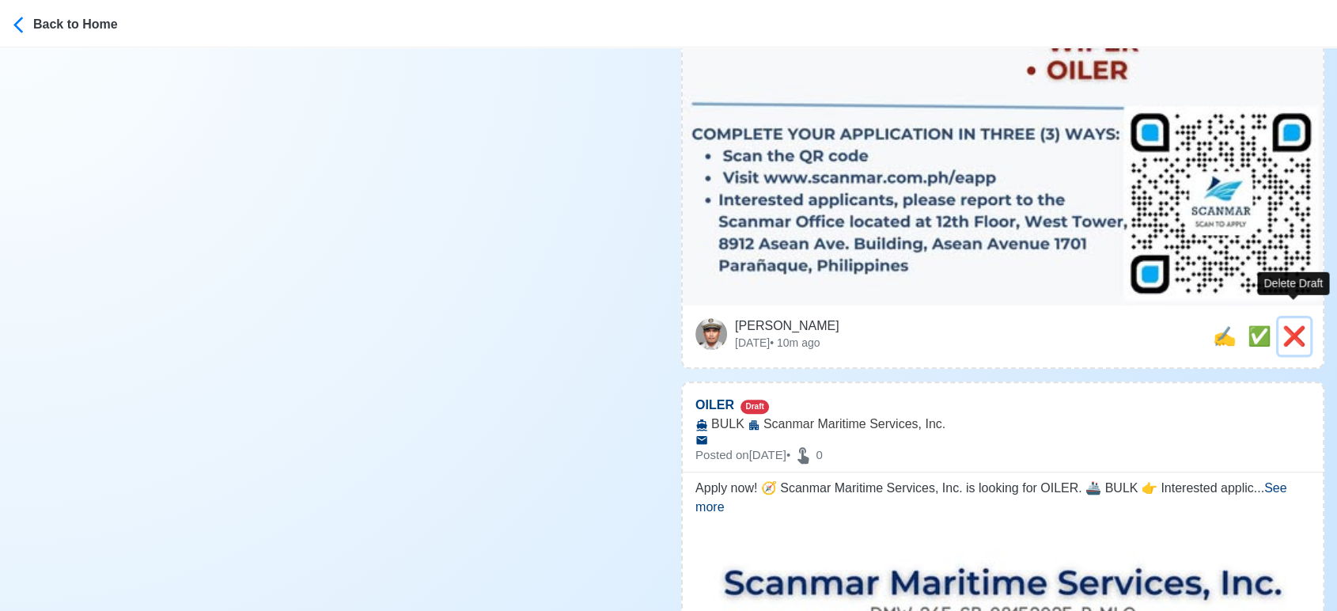
click at [1304, 325] on span "❌" at bounding box center [1294, 335] width 24 height 21
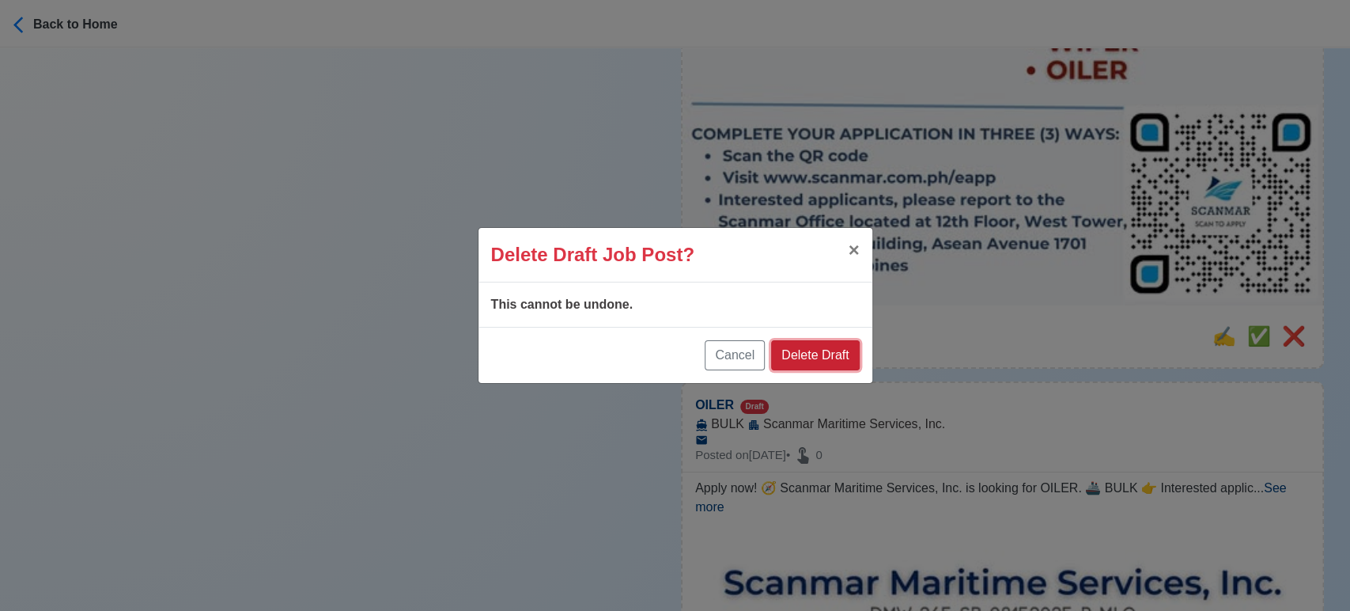
click at [830, 353] on button "Delete Draft" at bounding box center [815, 355] width 88 height 30
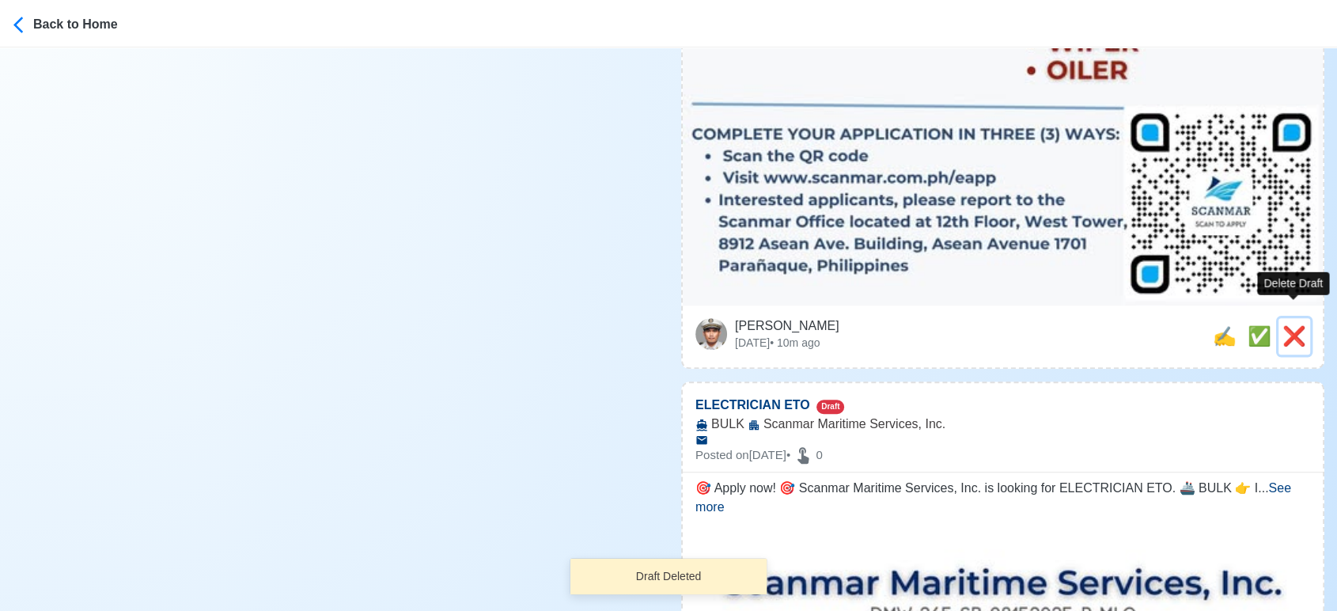
click at [1295, 325] on span "❌" at bounding box center [1294, 335] width 24 height 21
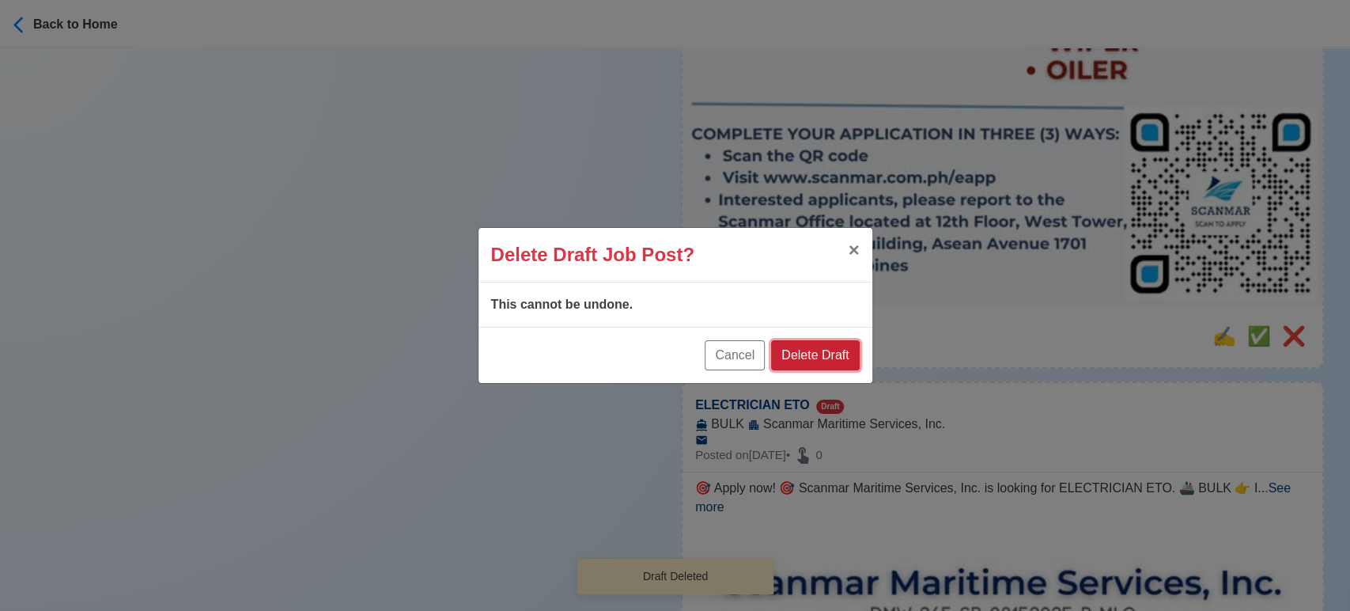
drag, startPoint x: 823, startPoint y: 356, endPoint x: 1138, endPoint y: 327, distance: 316.1
click at [830, 355] on button "Delete Draft" at bounding box center [815, 355] width 88 height 30
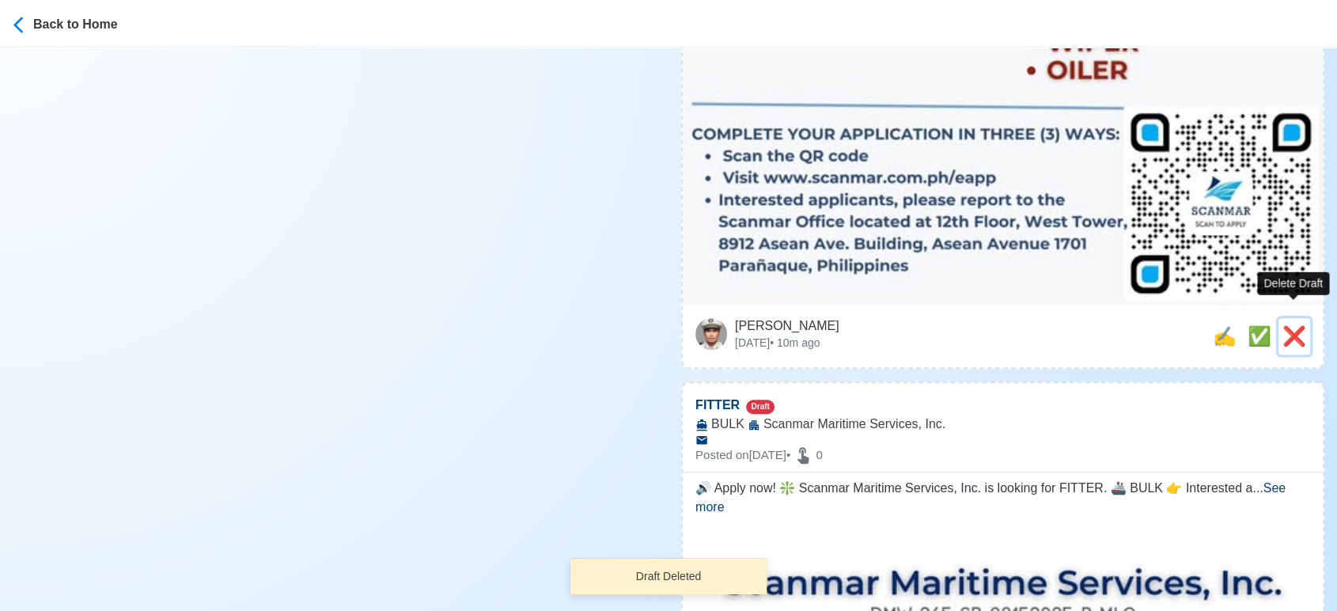
click at [1287, 325] on span "❌" at bounding box center [1294, 335] width 24 height 21
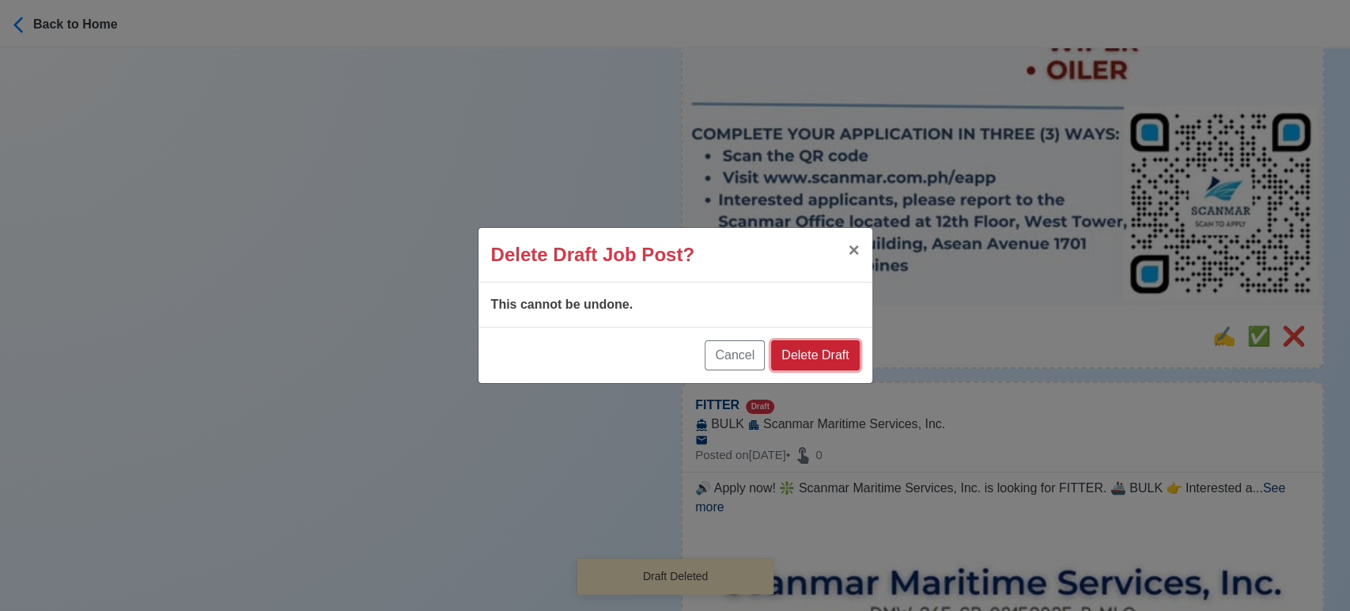
click at [844, 346] on button "Delete Draft" at bounding box center [815, 355] width 88 height 30
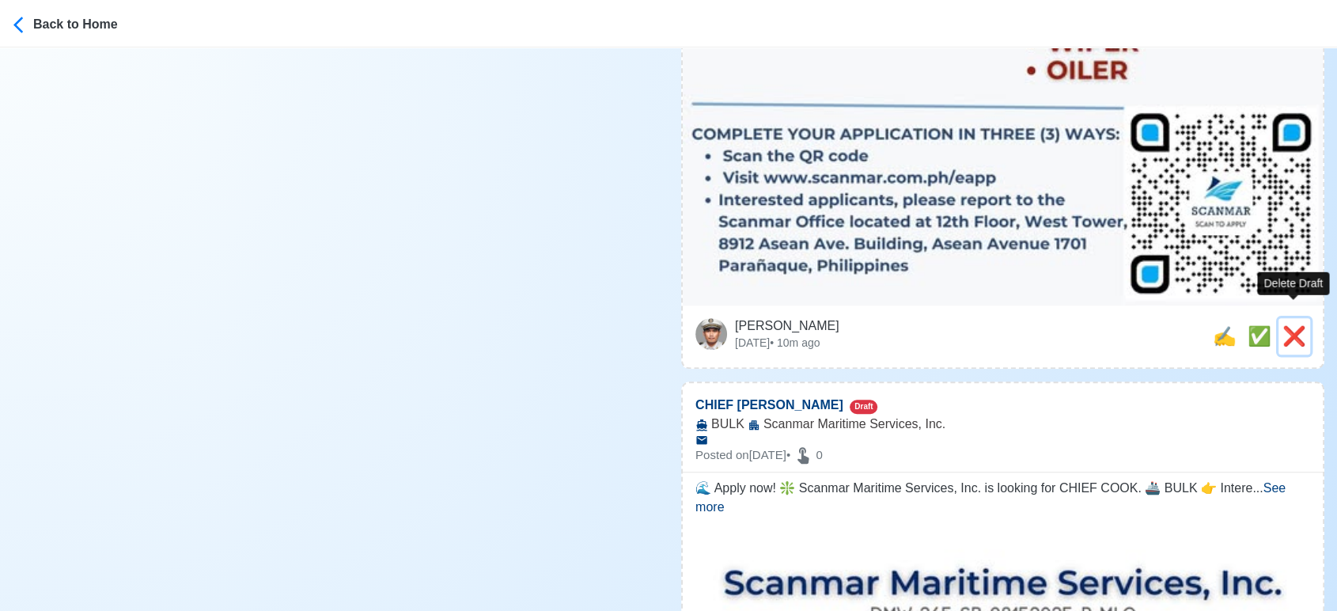
click at [1293, 325] on span "❌" at bounding box center [1294, 335] width 24 height 21
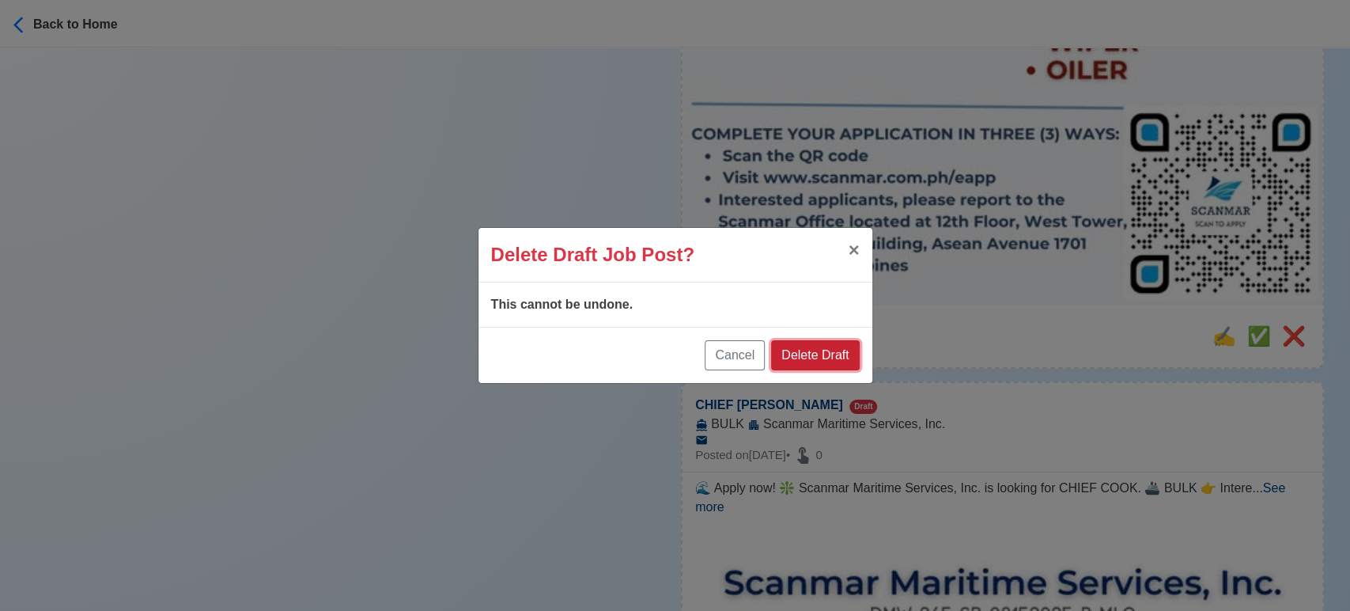
click at [835, 349] on button "Delete Draft" at bounding box center [815, 355] width 88 height 30
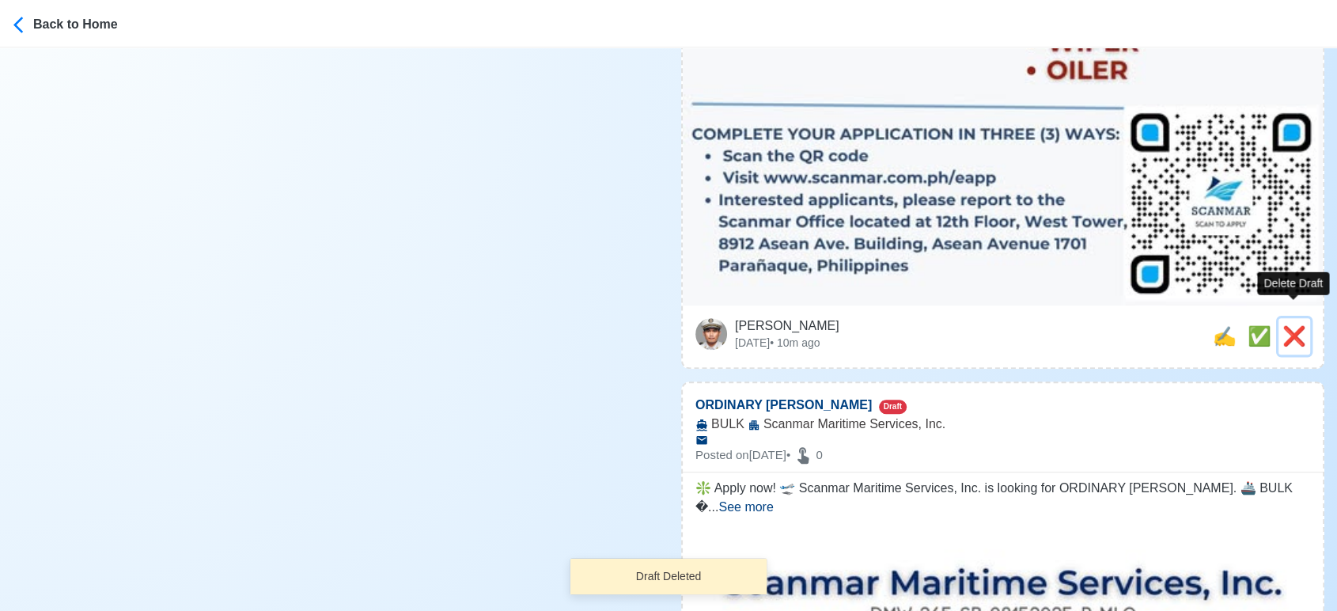
click at [1287, 325] on span "❌" at bounding box center [1294, 335] width 24 height 21
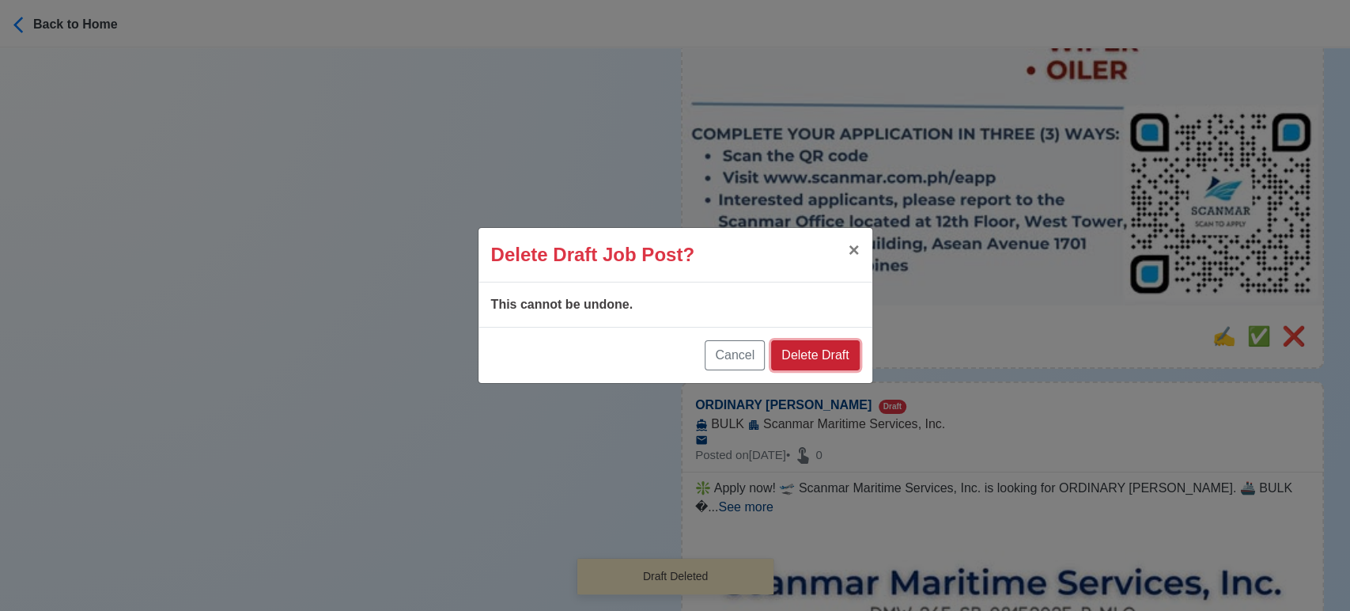
click at [845, 359] on button "Delete Draft" at bounding box center [815, 355] width 88 height 30
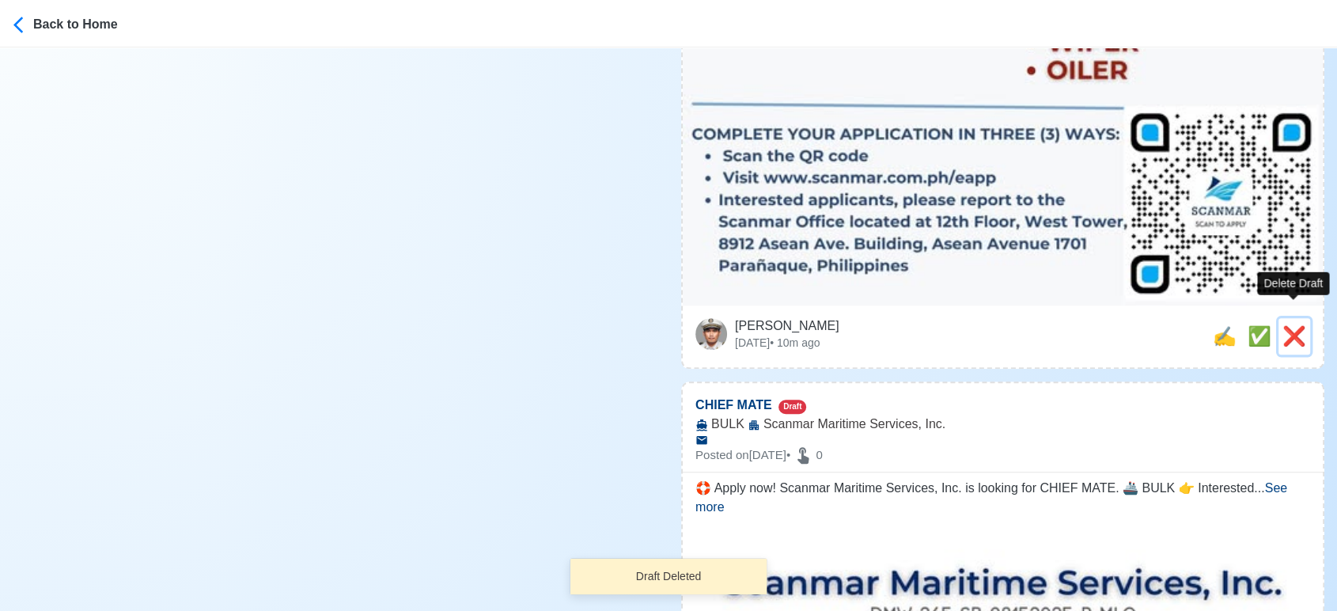
click at [1297, 325] on span "❌" at bounding box center [1294, 335] width 24 height 21
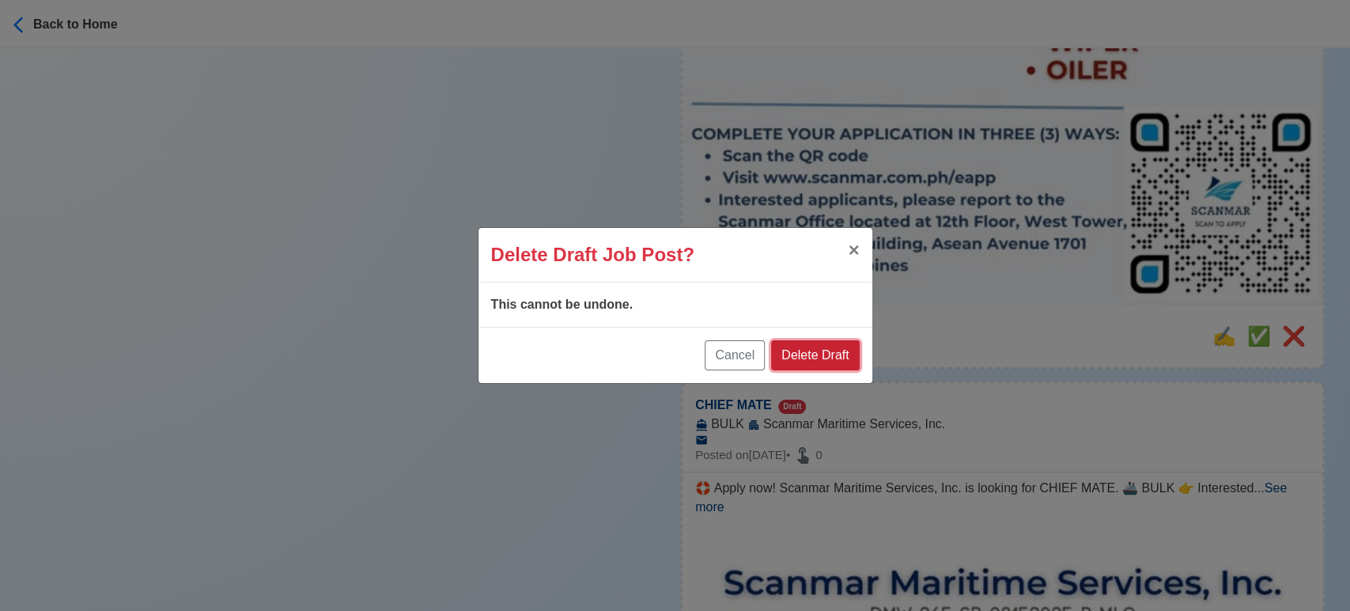
click at [848, 361] on button "Delete Draft" at bounding box center [815, 355] width 88 height 30
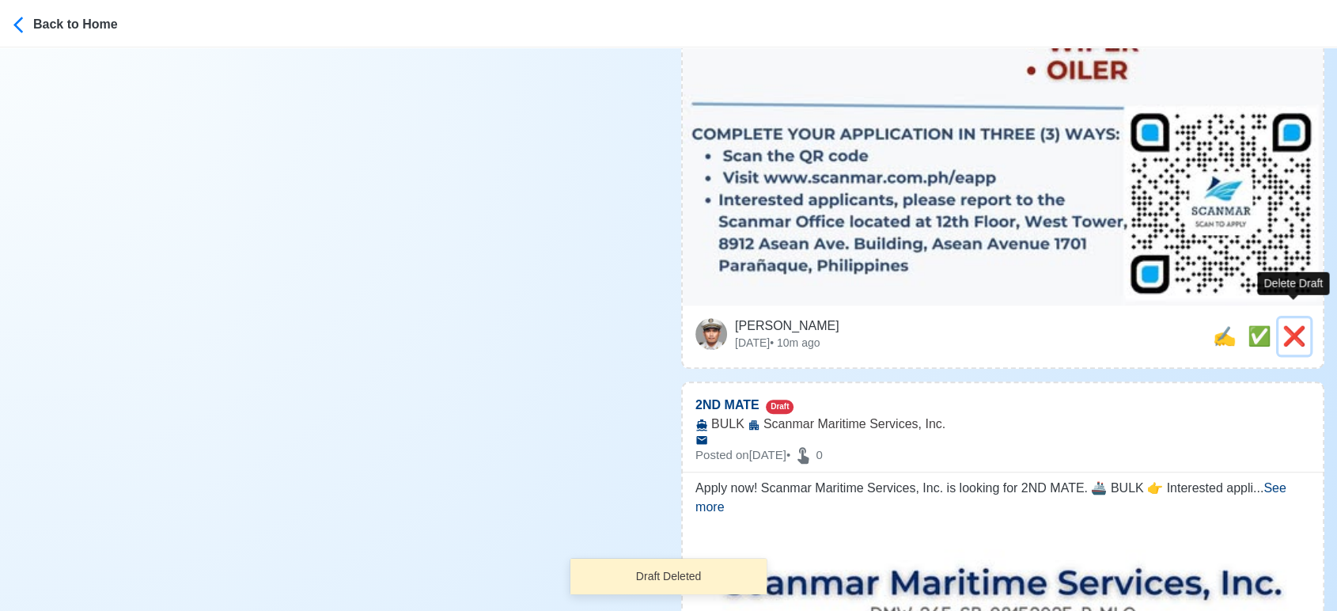
click at [1291, 325] on span "❌" at bounding box center [1294, 335] width 24 height 21
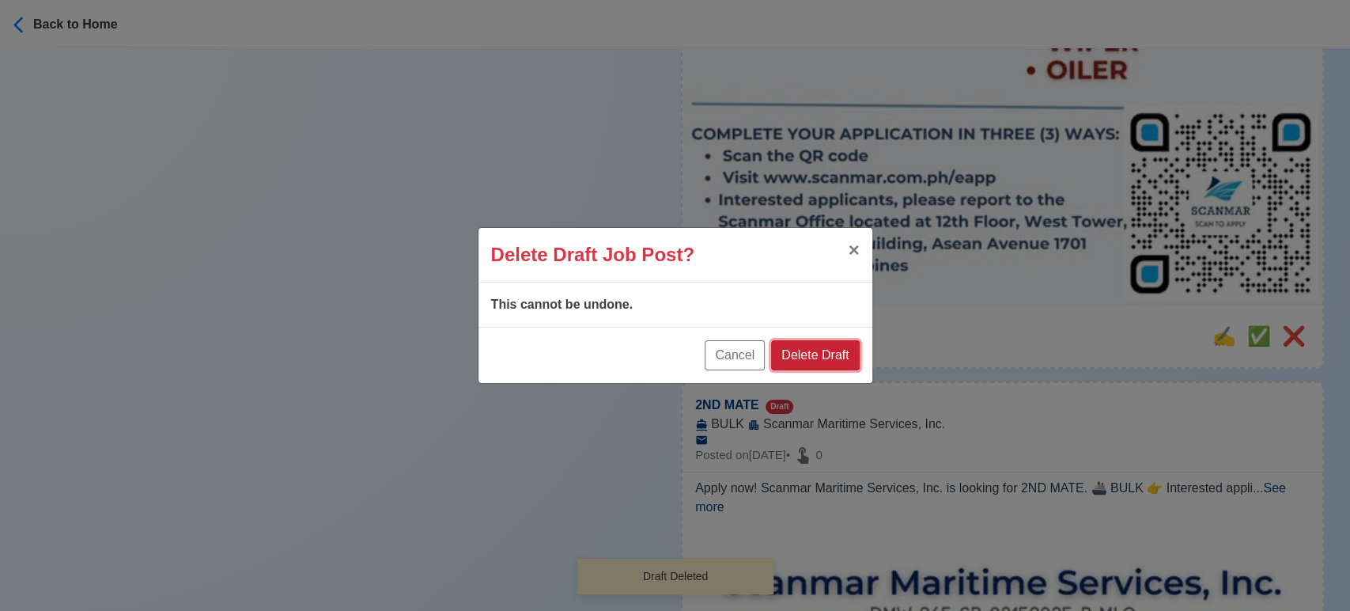
click at [854, 359] on button "Delete Draft" at bounding box center [815, 355] width 88 height 30
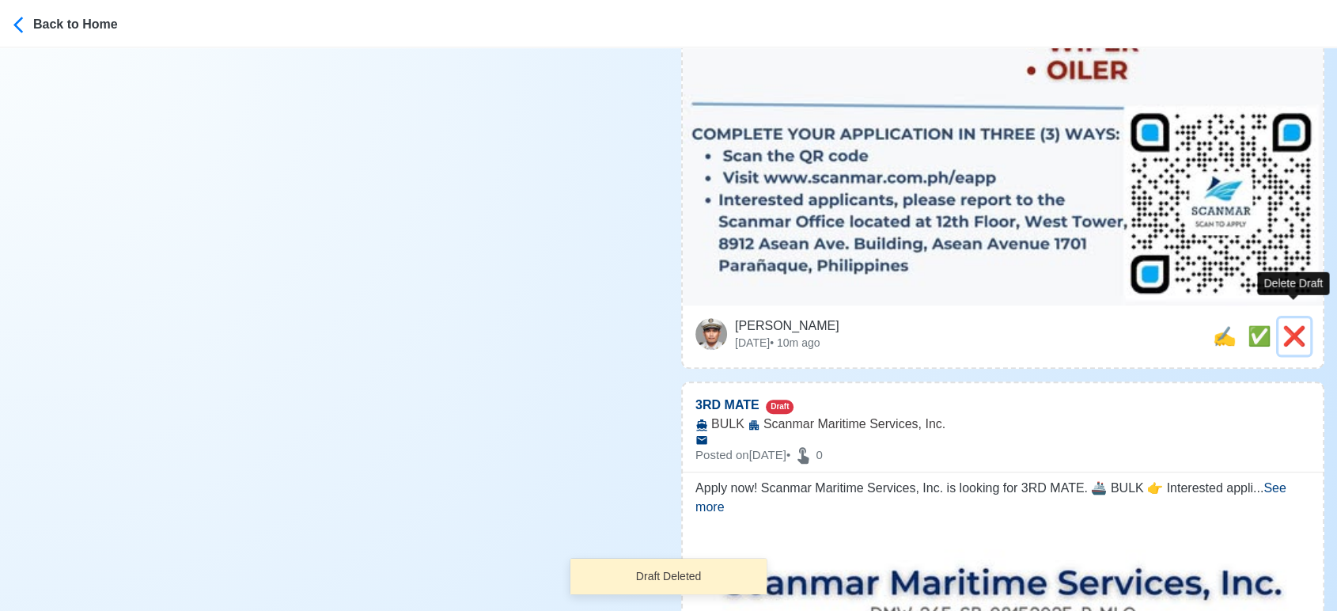
click at [1288, 325] on span "❌" at bounding box center [1294, 335] width 24 height 21
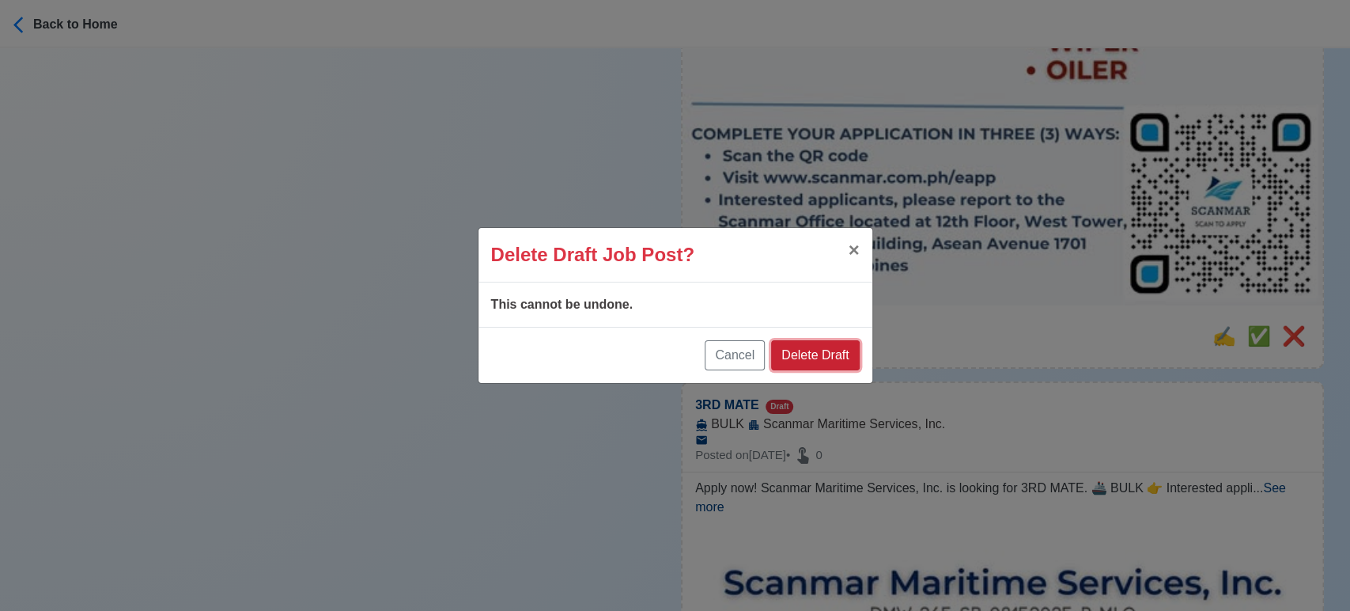
click at [846, 354] on button "Delete Draft" at bounding box center [815, 355] width 88 height 30
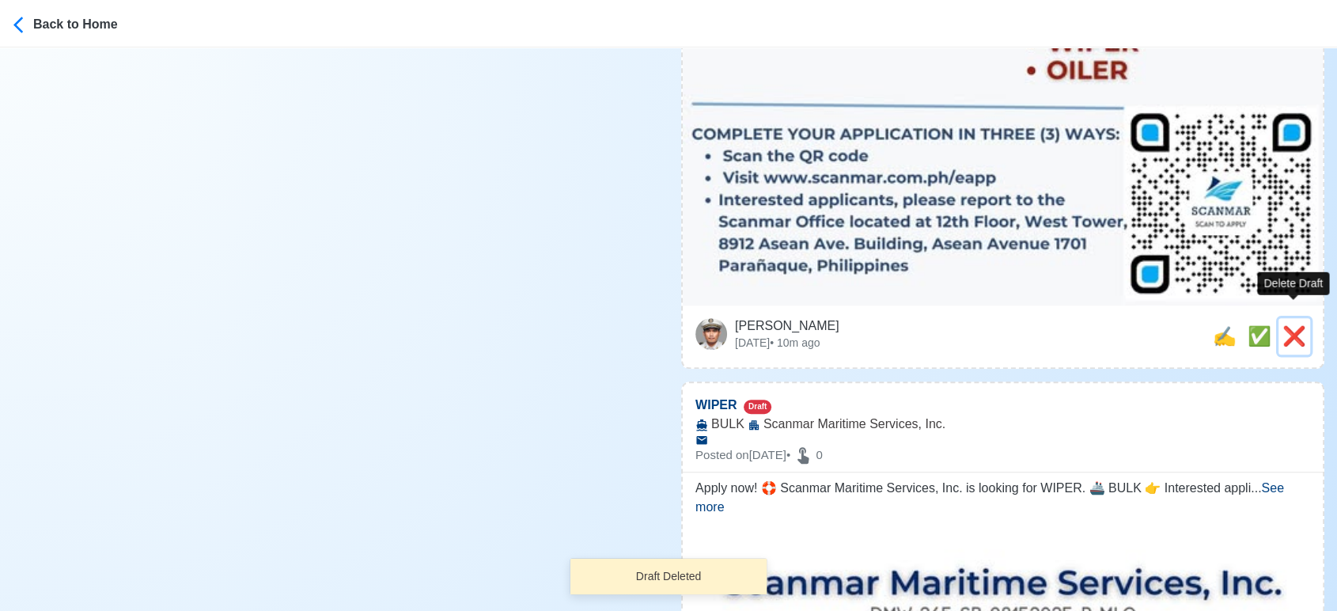
click at [1295, 325] on span "❌" at bounding box center [1294, 335] width 24 height 21
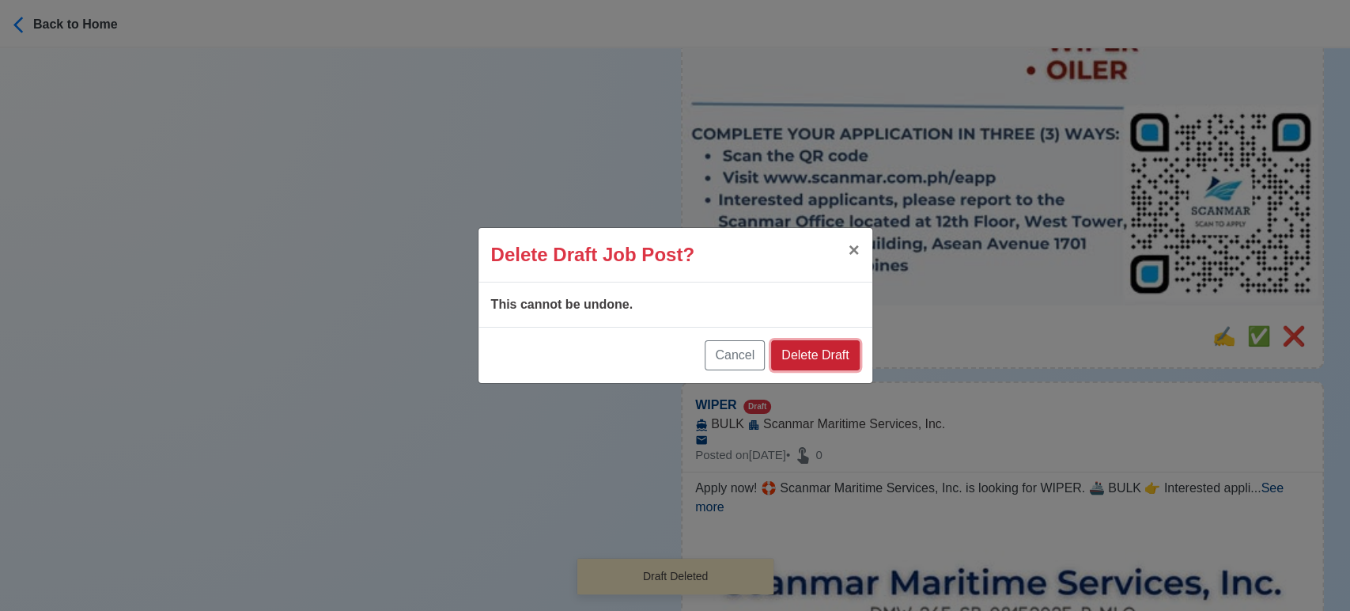
click at [823, 358] on button "Delete Draft" at bounding box center [815, 355] width 88 height 30
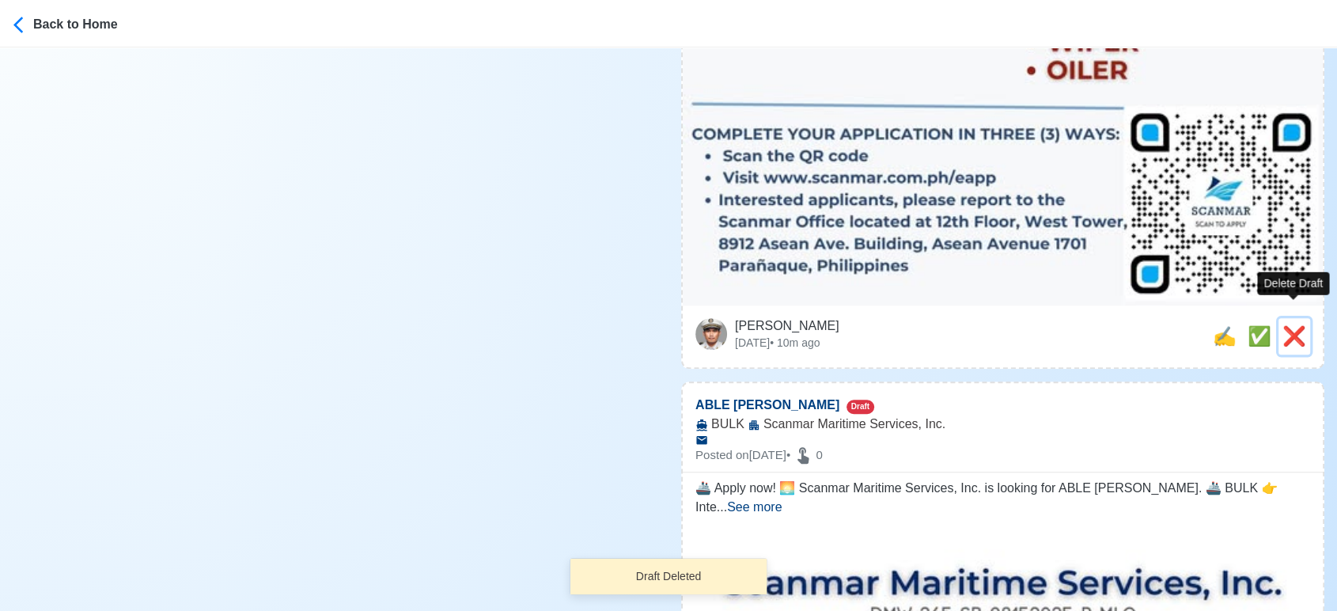
click at [1291, 325] on span "❌" at bounding box center [1294, 335] width 24 height 21
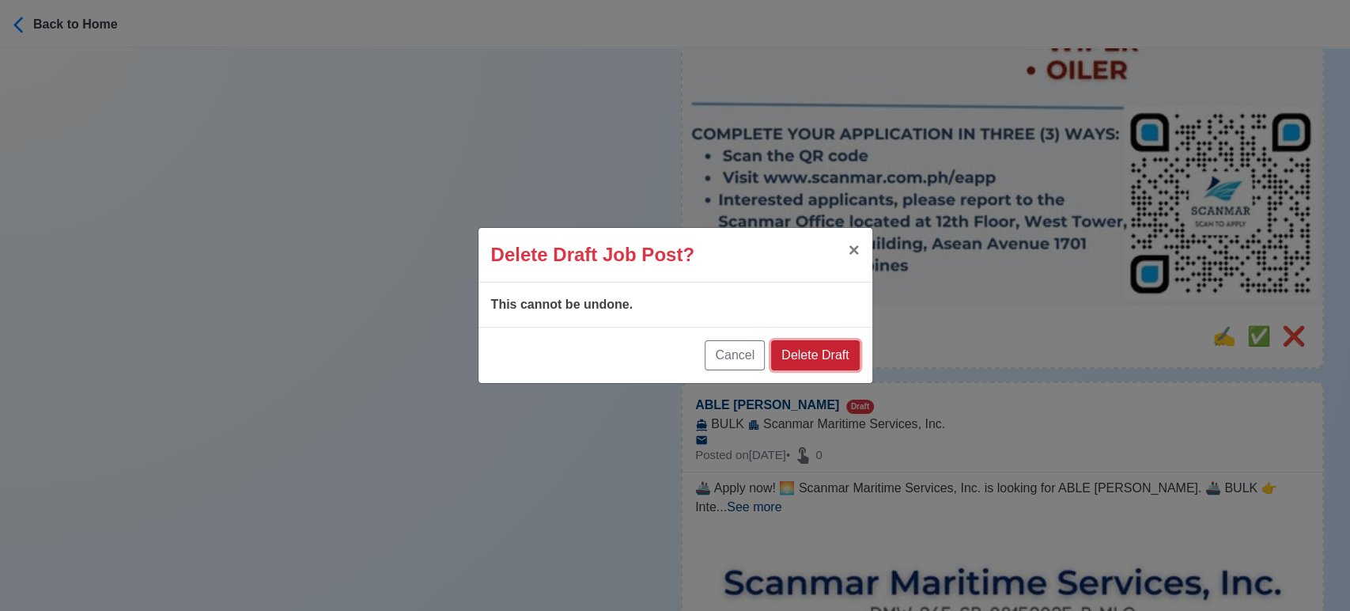
click at [847, 357] on button "Delete Draft" at bounding box center [815, 355] width 88 height 30
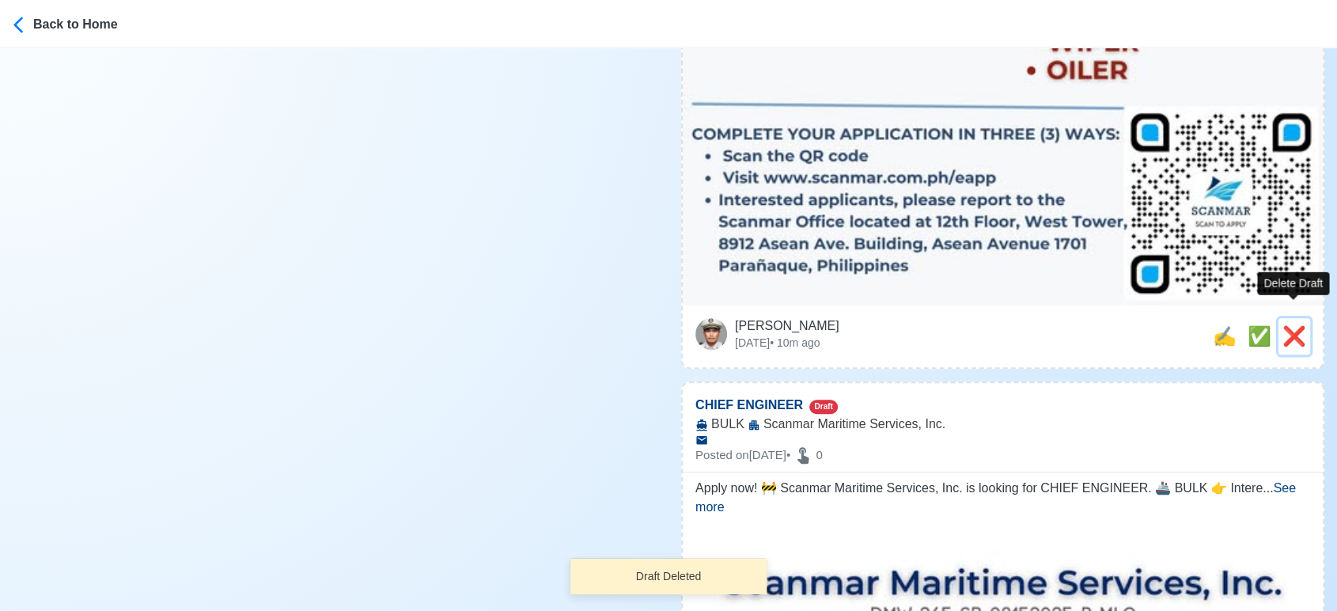
click at [1299, 325] on span "❌" at bounding box center [1294, 335] width 24 height 21
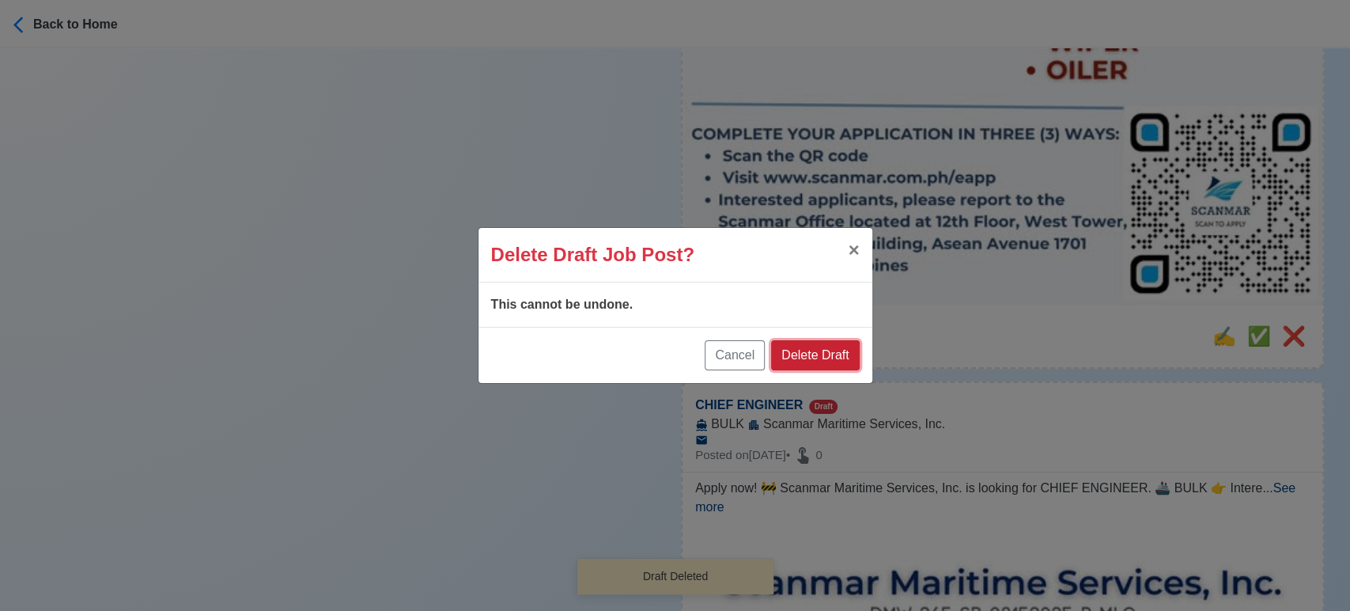
click at [837, 354] on button "Delete Draft" at bounding box center [815, 355] width 88 height 30
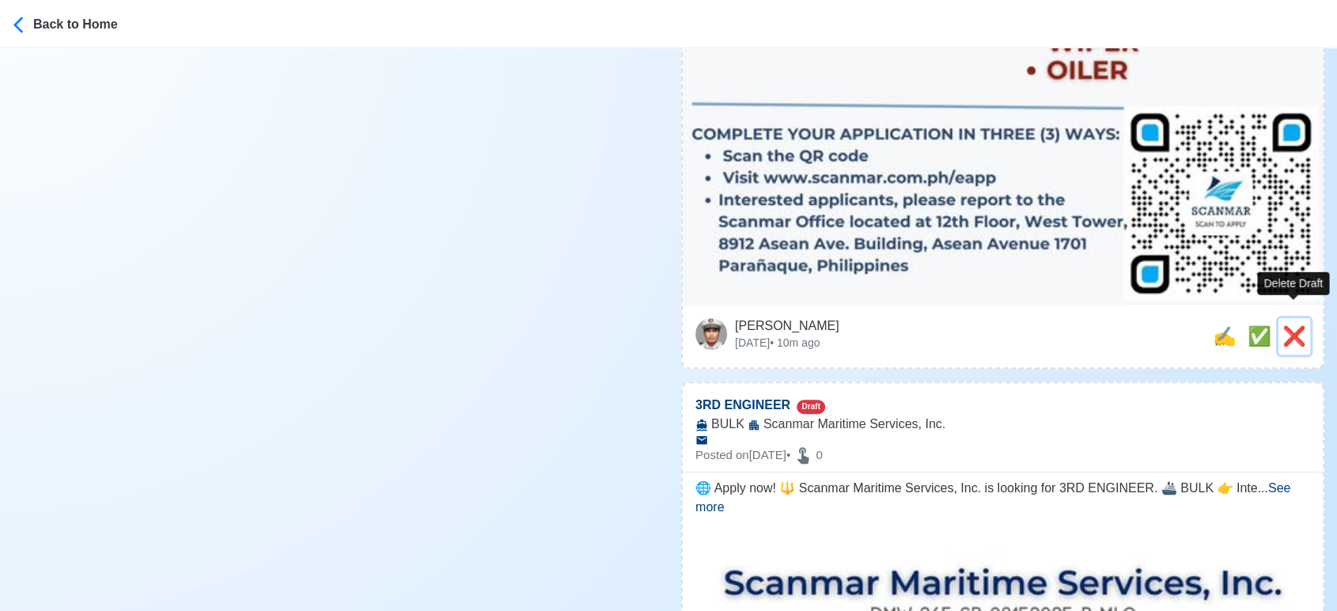
click at [1288, 325] on span "❌" at bounding box center [1294, 335] width 24 height 21
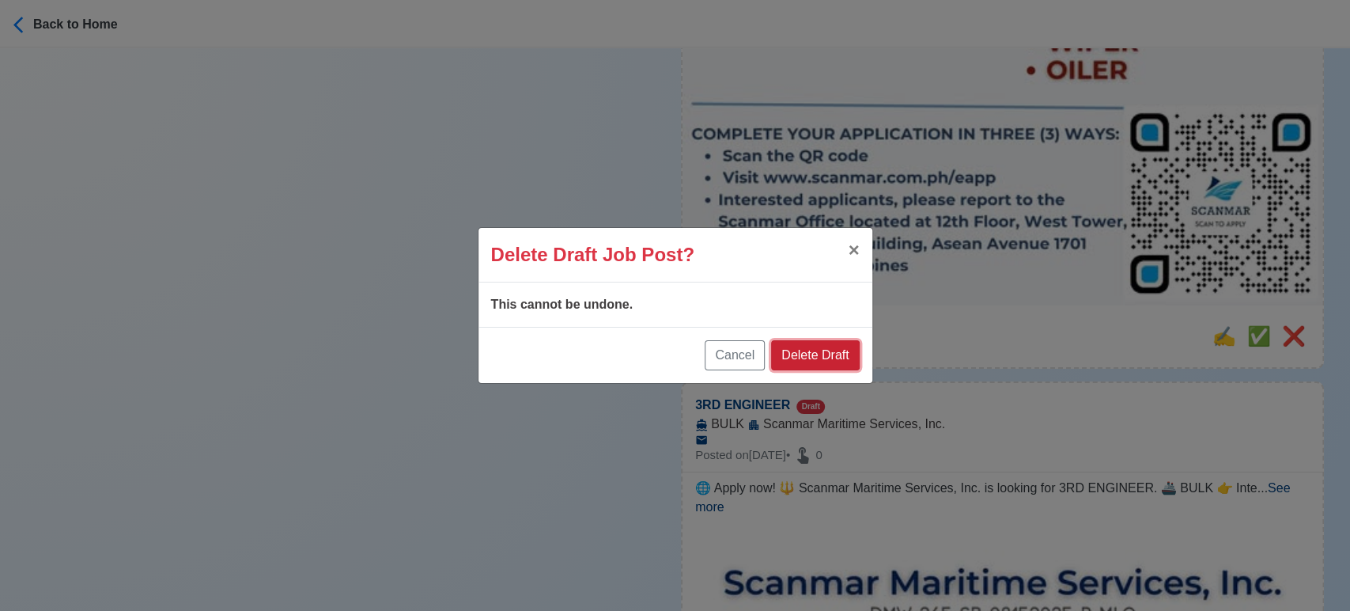
click at [837, 350] on button "Delete Draft" at bounding box center [815, 355] width 88 height 30
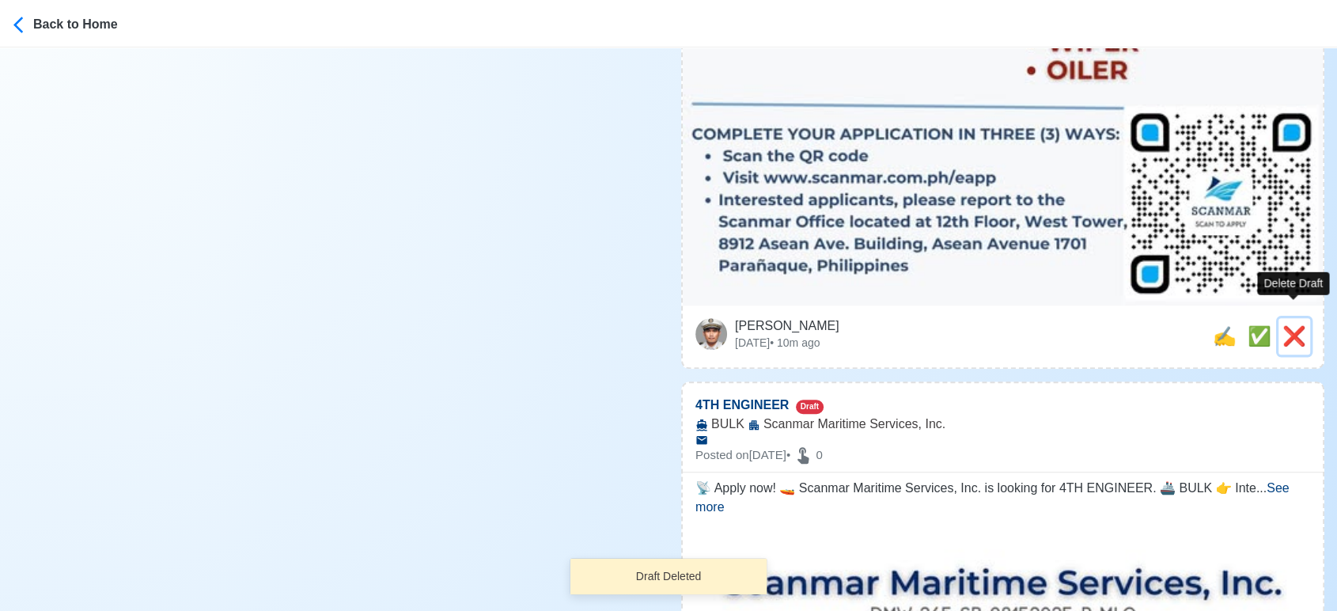
click at [1300, 325] on span "❌" at bounding box center [1294, 335] width 24 height 21
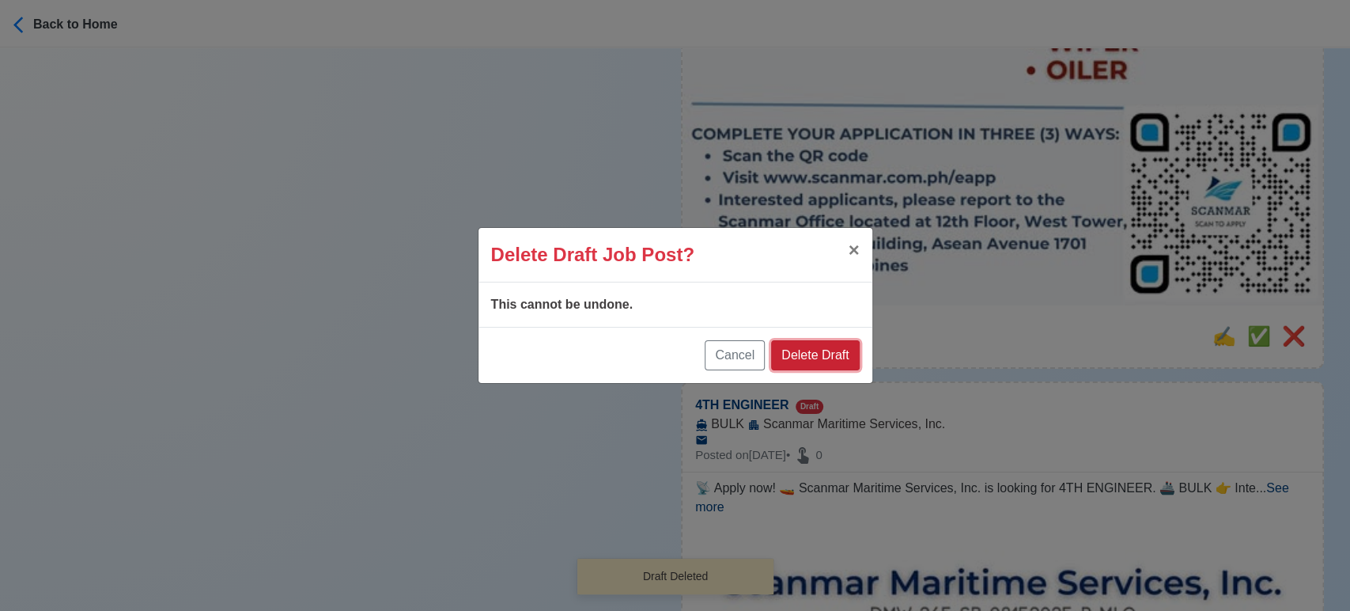
drag, startPoint x: 841, startPoint y: 359, endPoint x: 945, endPoint y: 340, distance: 106.1
click at [841, 359] on button "Delete Draft" at bounding box center [815, 355] width 88 height 30
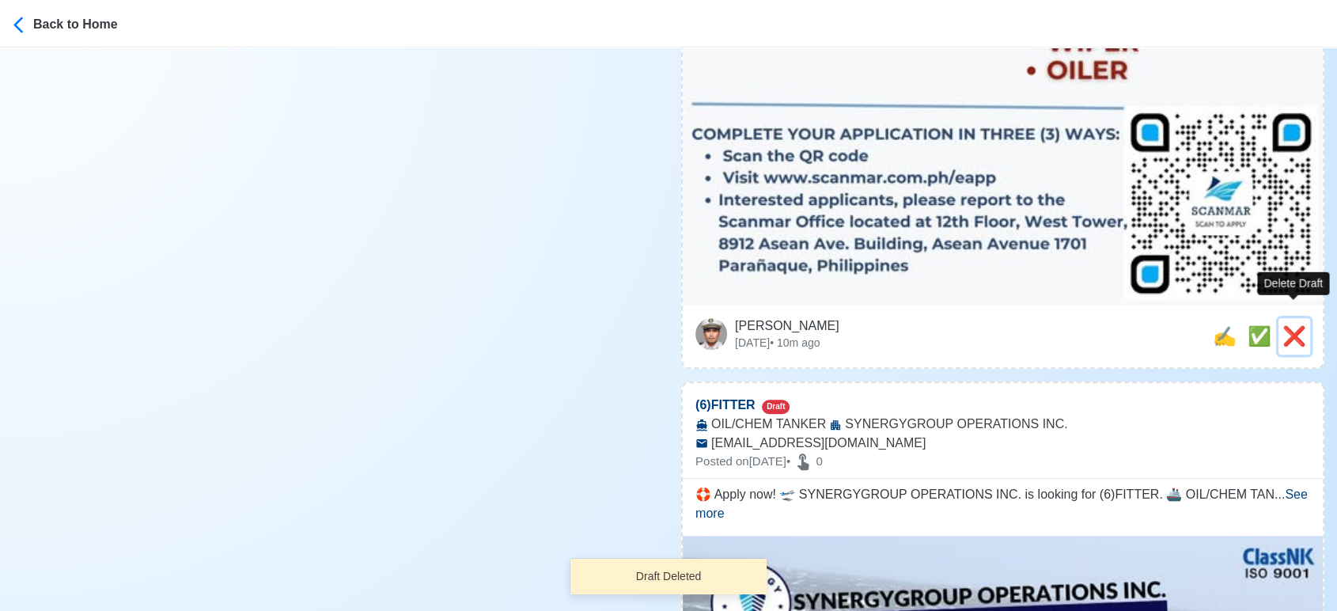
click at [1294, 325] on span "❌" at bounding box center [1294, 335] width 24 height 21
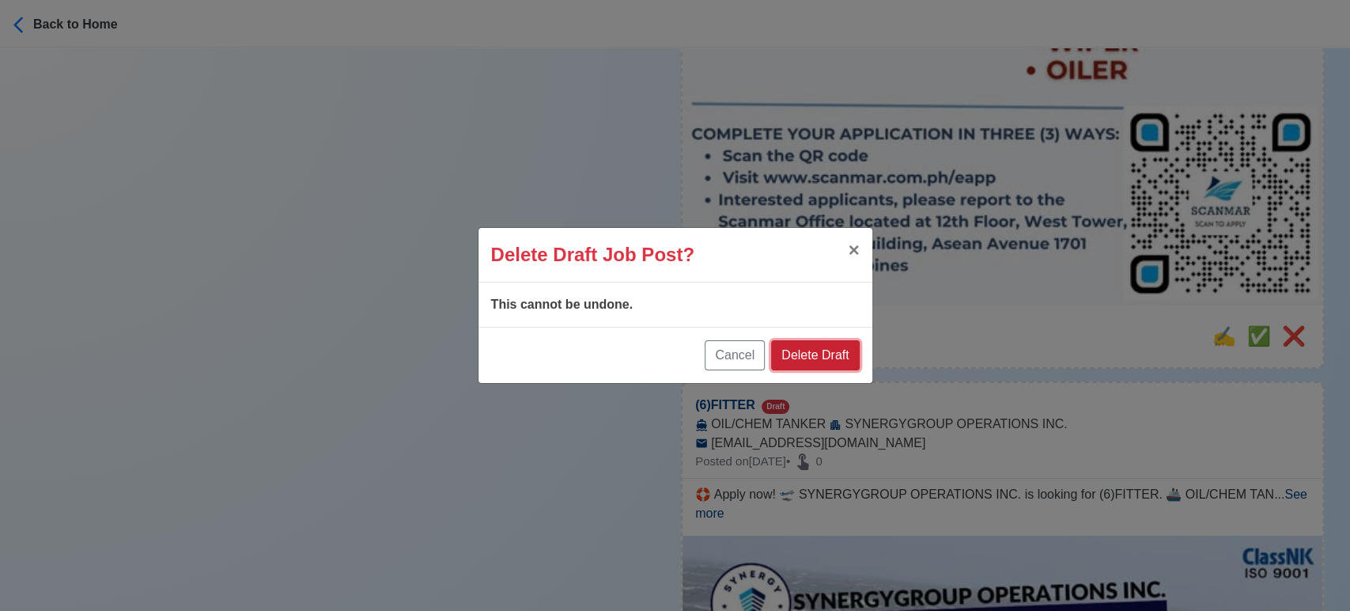
click at [842, 348] on button "Delete Draft" at bounding box center [815, 355] width 88 height 30
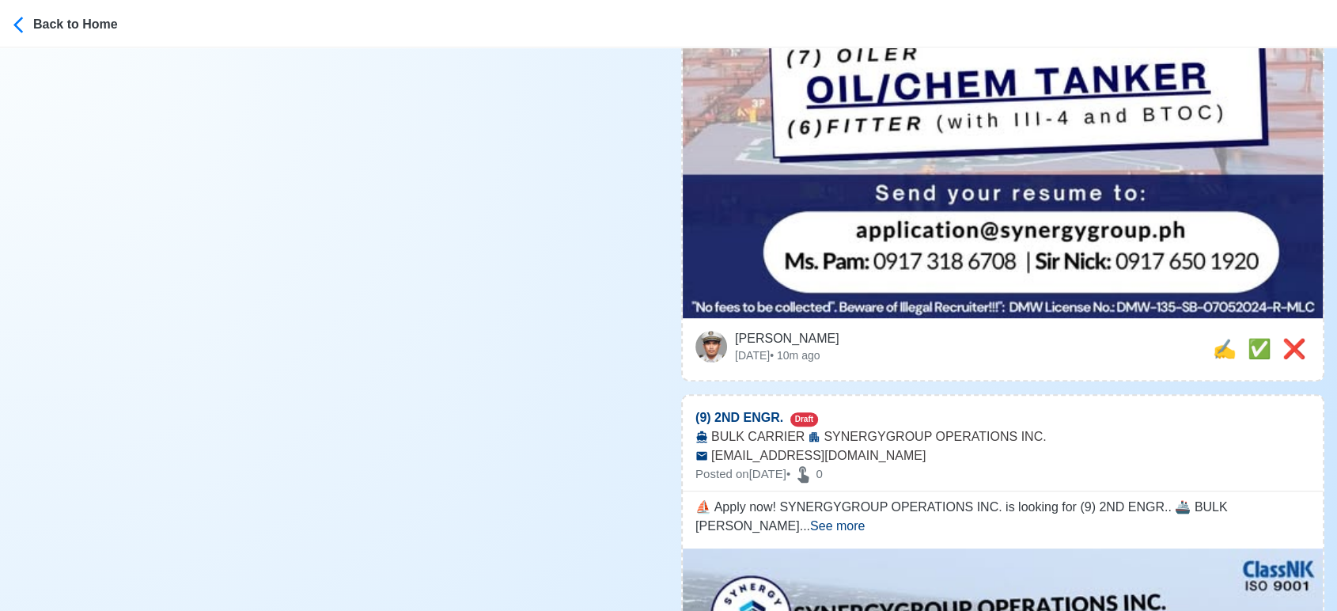
scroll to position [791, 0]
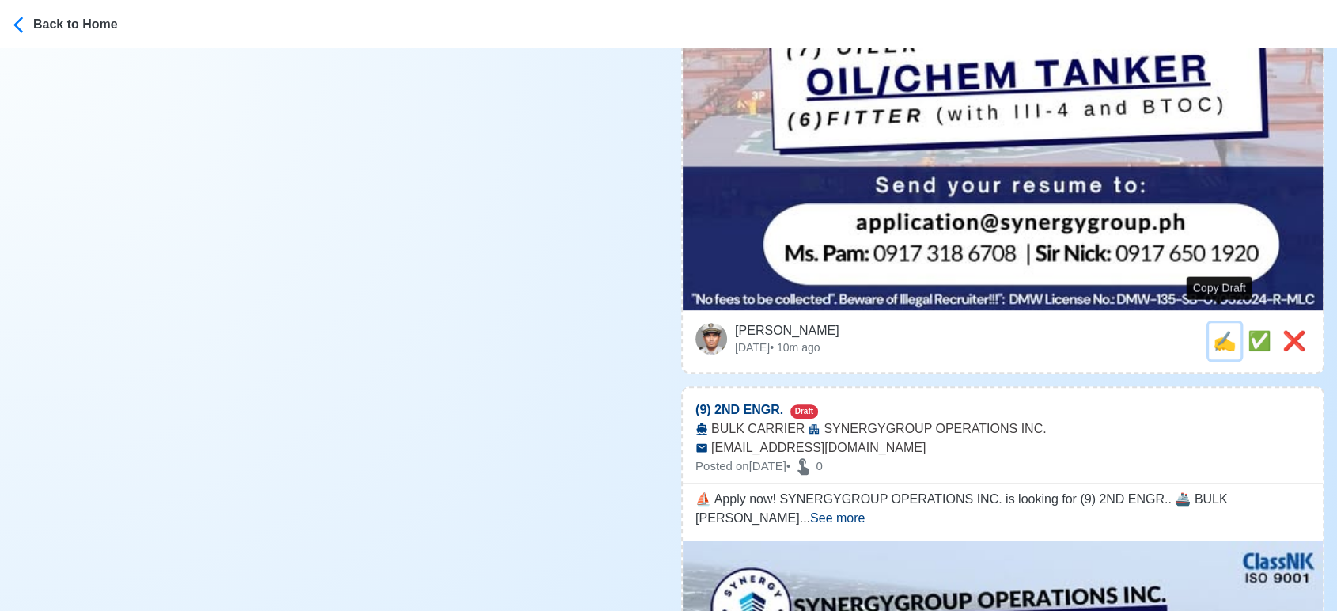
click at [1215, 330] on span "✍️" at bounding box center [1224, 340] width 24 height 21
type input "(6)FITTER"
select select
type input "SYNERGYGROUP OPERATIONS INC."
type input "OIL/CHEM TANKER"
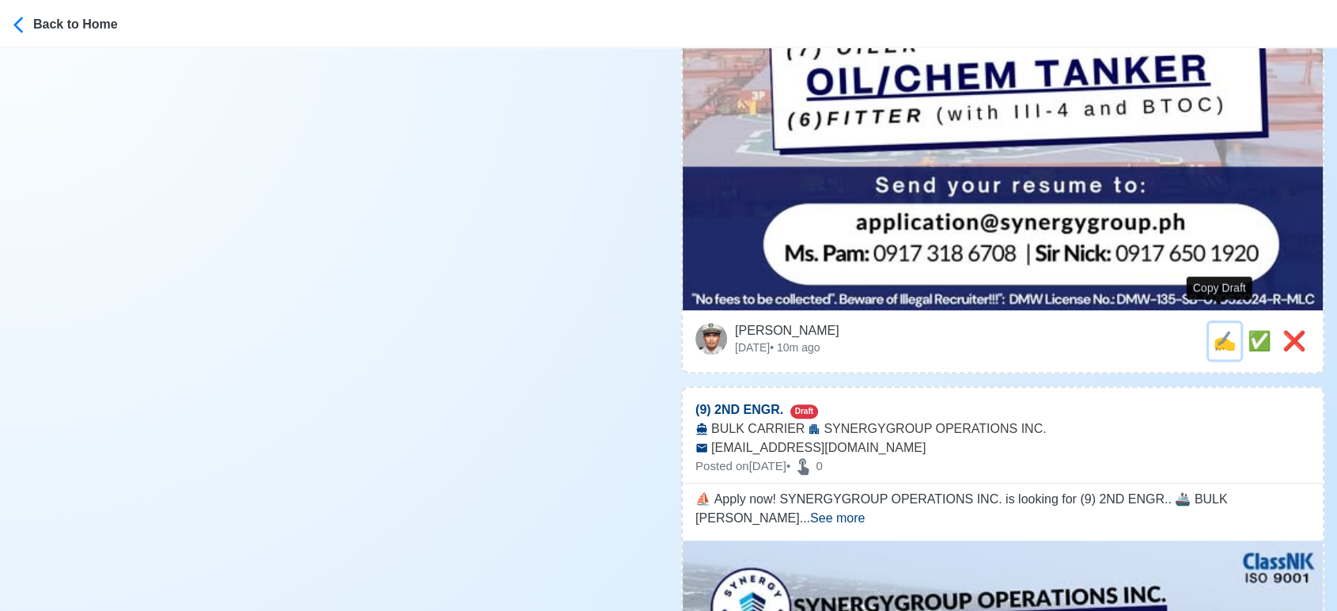
type input "application@synergygroup.ph"
type textarea "🛟 Apply now! 🛫 SYNERGYGROUP OPERATIONS INC. is looking for (6)FITTER. 🚢 OIL/CHE…"
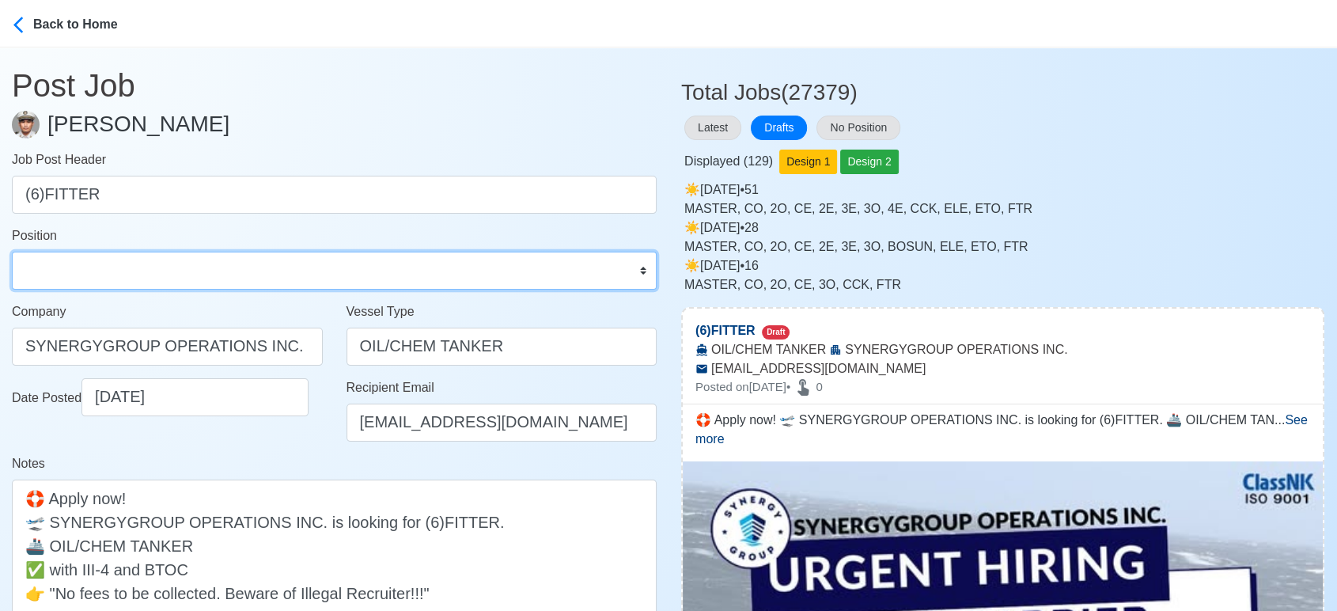
click at [112, 274] on select "Master Chief Officer 2nd Officer 3rd Officer Junior Officer Chief Engineer 2nd …" at bounding box center [334, 270] width 645 height 38
select select "Fitter"
click at [12, 251] on select "Master Chief Officer 2nd Officer 3rd Officer Junior Officer Chief Engineer 2nd …" at bounding box center [334, 270] width 645 height 38
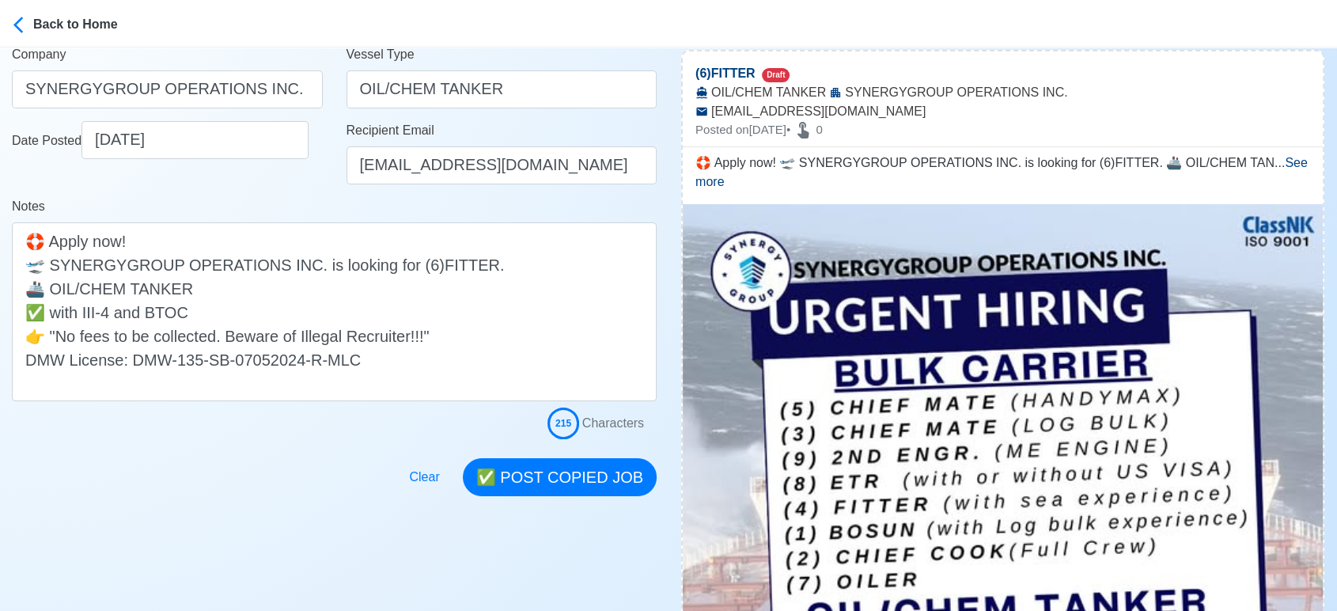
scroll to position [263, 0]
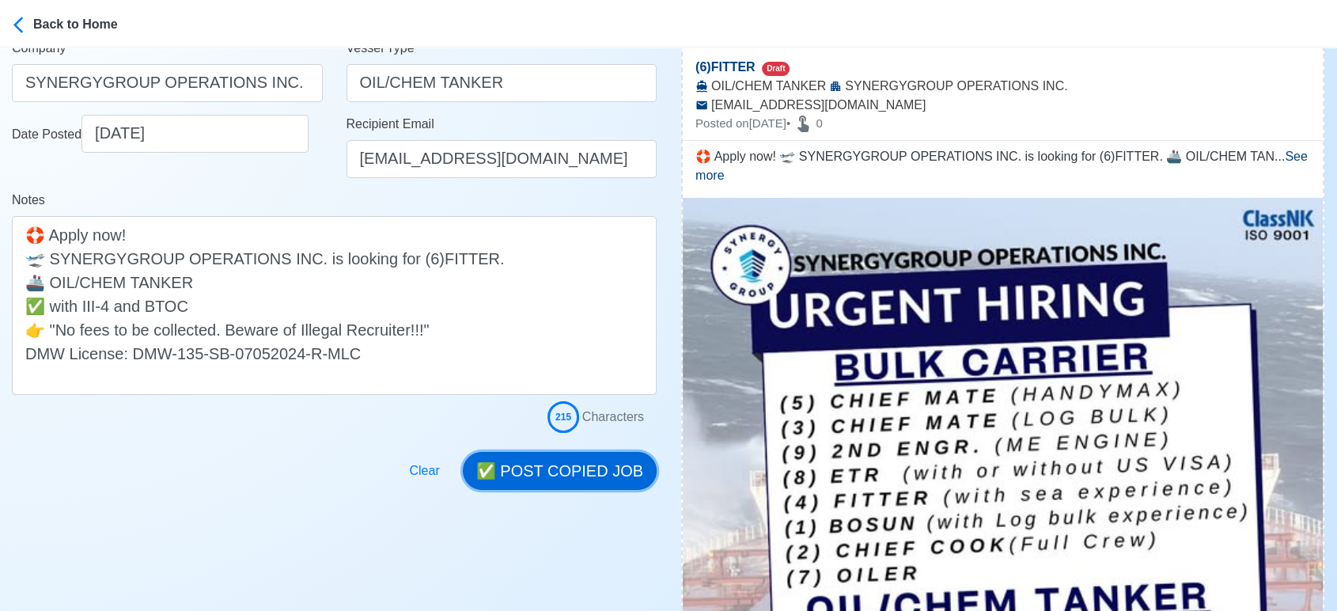
click at [582, 472] on button "✅ POST COPIED JOB" at bounding box center [560, 471] width 194 height 38
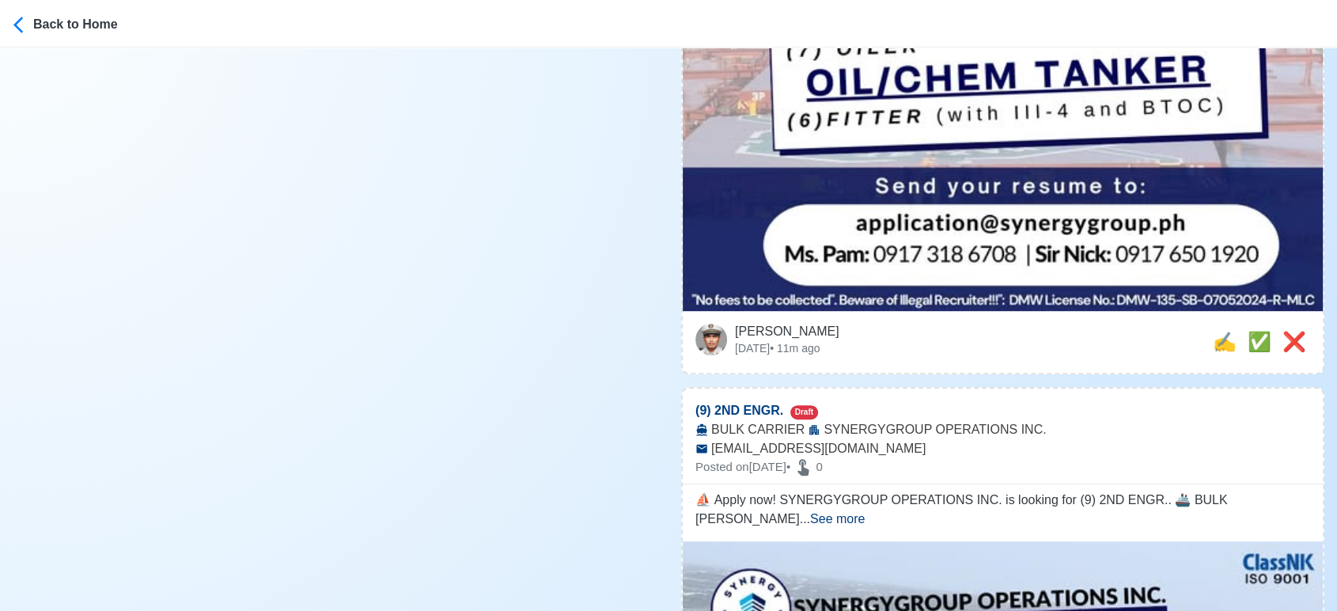
scroll to position [791, 0]
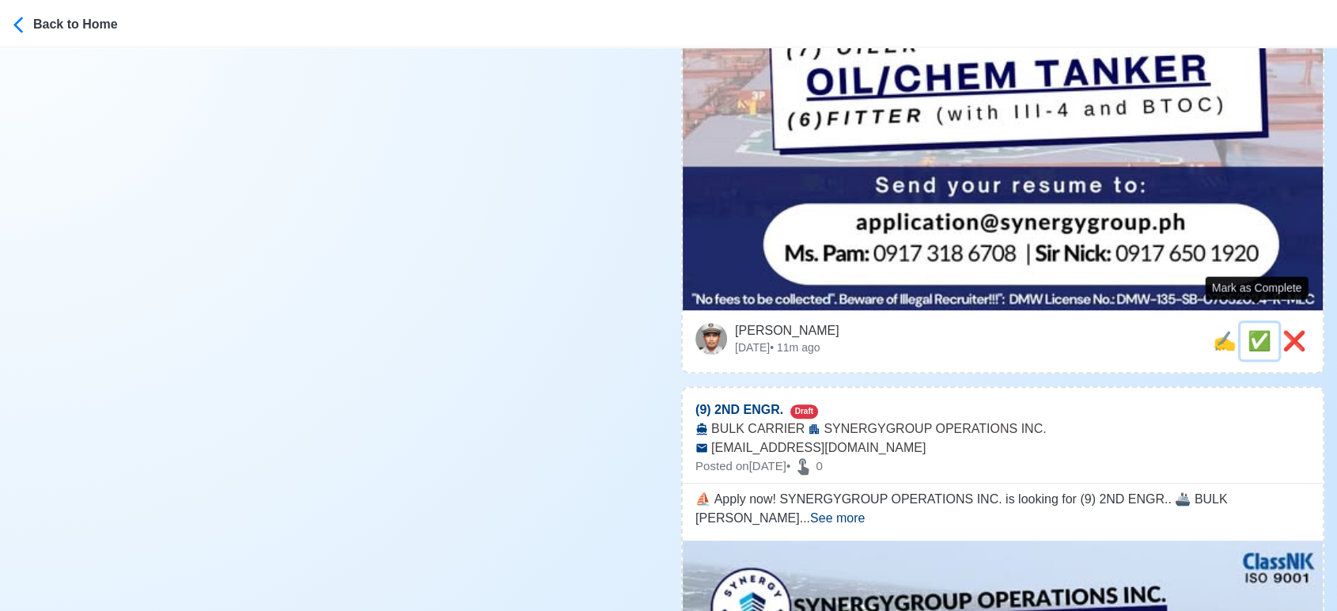
click at [1255, 330] on span "✅" at bounding box center [1259, 340] width 24 height 21
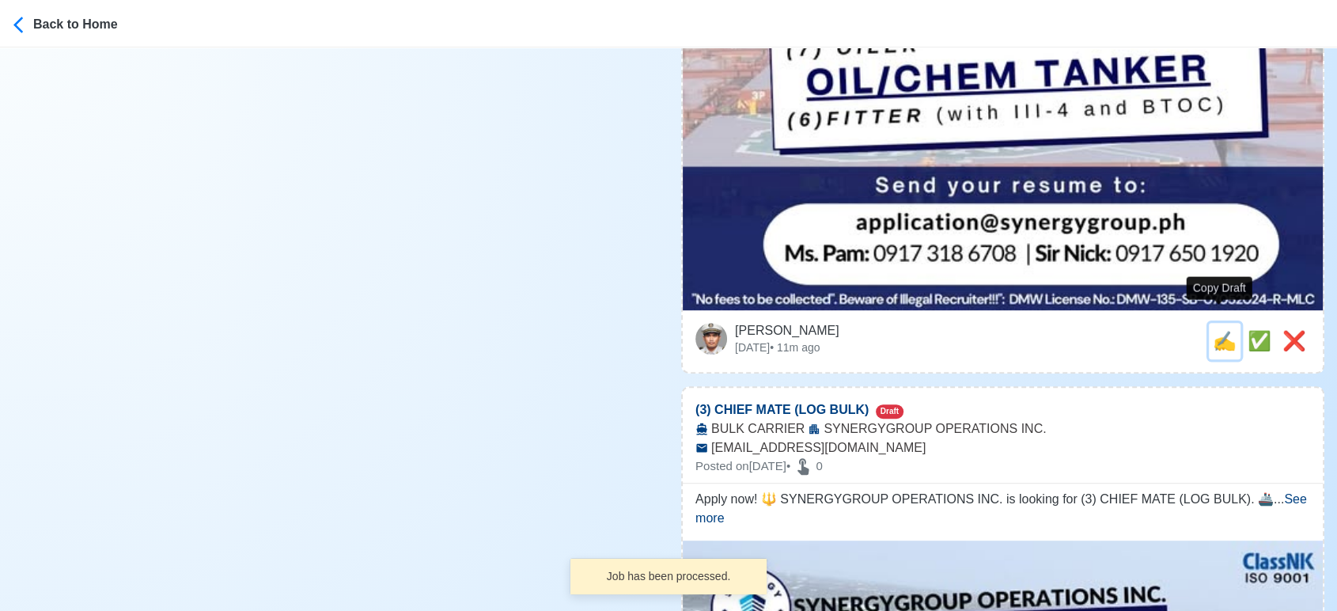
click at [1215, 330] on span "✍️" at bounding box center [1224, 340] width 24 height 21
type input "(9) 2ND ENGR."
select select
type input "SYNERGYGROUP OPERATIONS INC."
type input "BULK CARRIER"
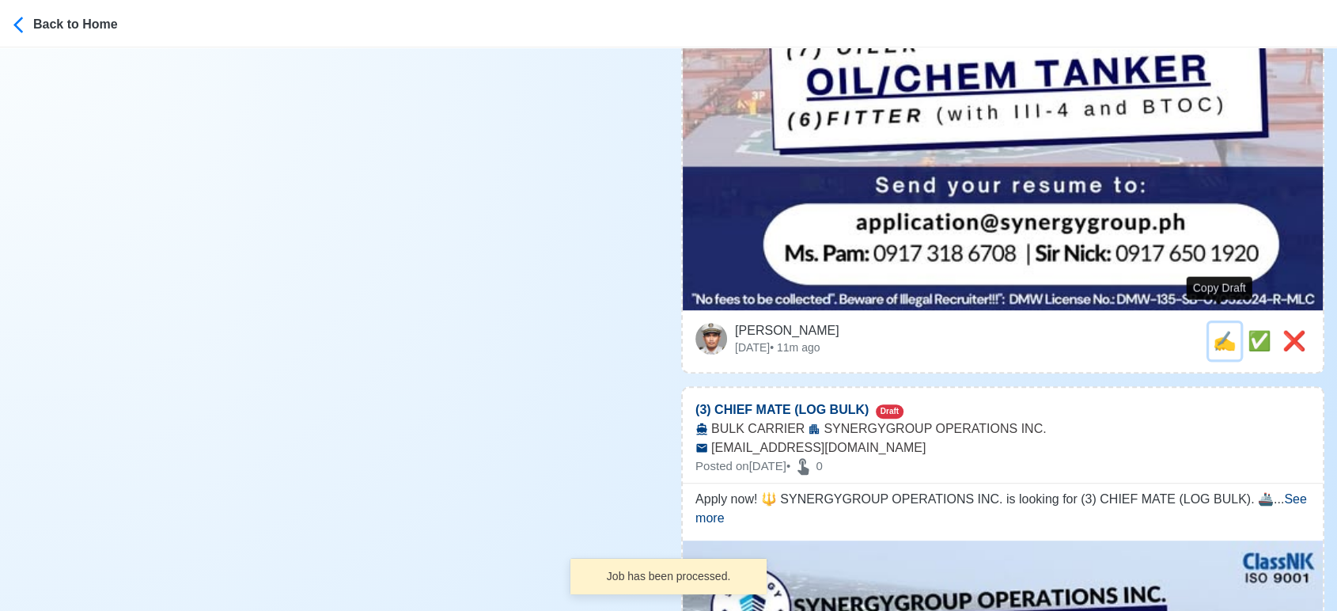
type input "application@synergygroup.ph"
type textarea "⛵ Apply now! SYNERGYGROUP OPERATIONS INC. is looking for (9) 2ND ENGR.. 🚢 BULK …"
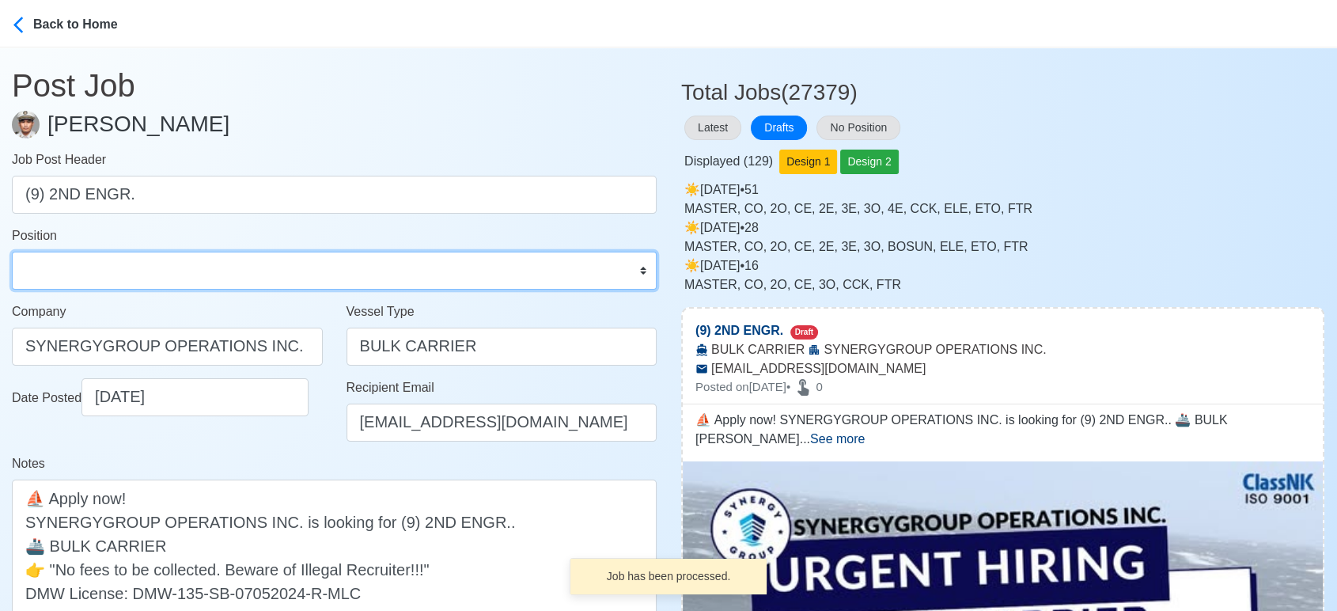
click at [161, 267] on select "Master Chief Officer 2nd Officer 3rd Officer Junior Officer Chief Engineer 2nd …" at bounding box center [334, 270] width 645 height 38
select select "2nd Engineer"
click at [12, 251] on select "Master Chief Officer 2nd Officer 3rd Officer Junior Officer Chief Engineer 2nd …" at bounding box center [334, 270] width 645 height 38
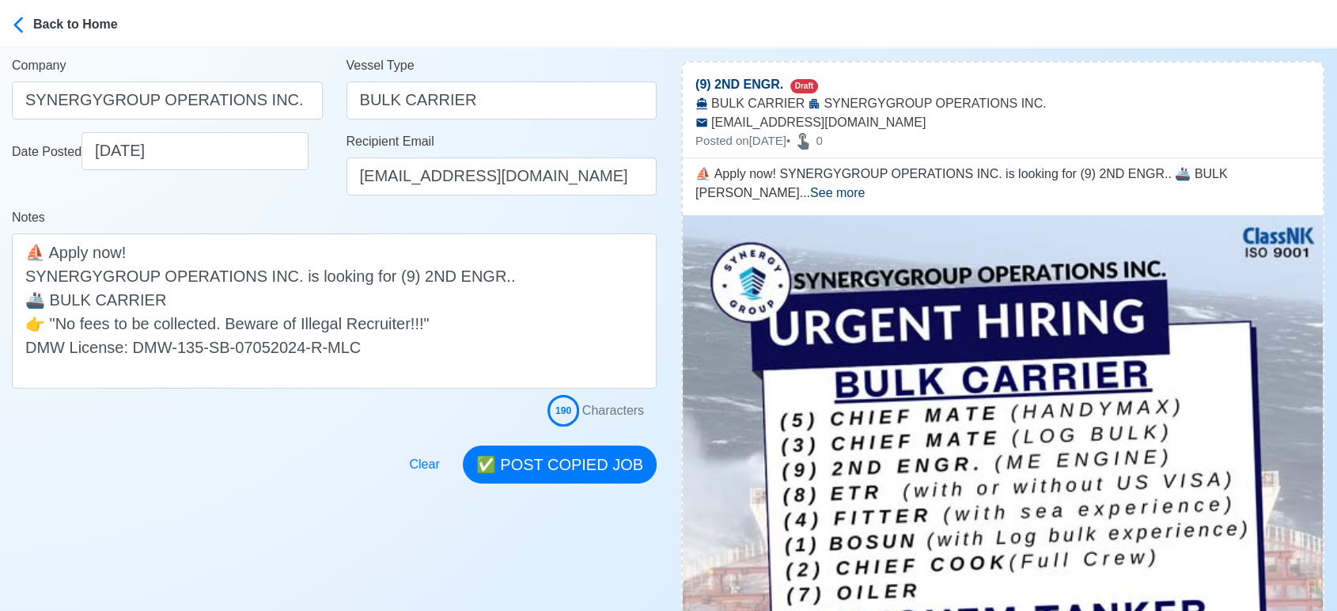
scroll to position [263, 0]
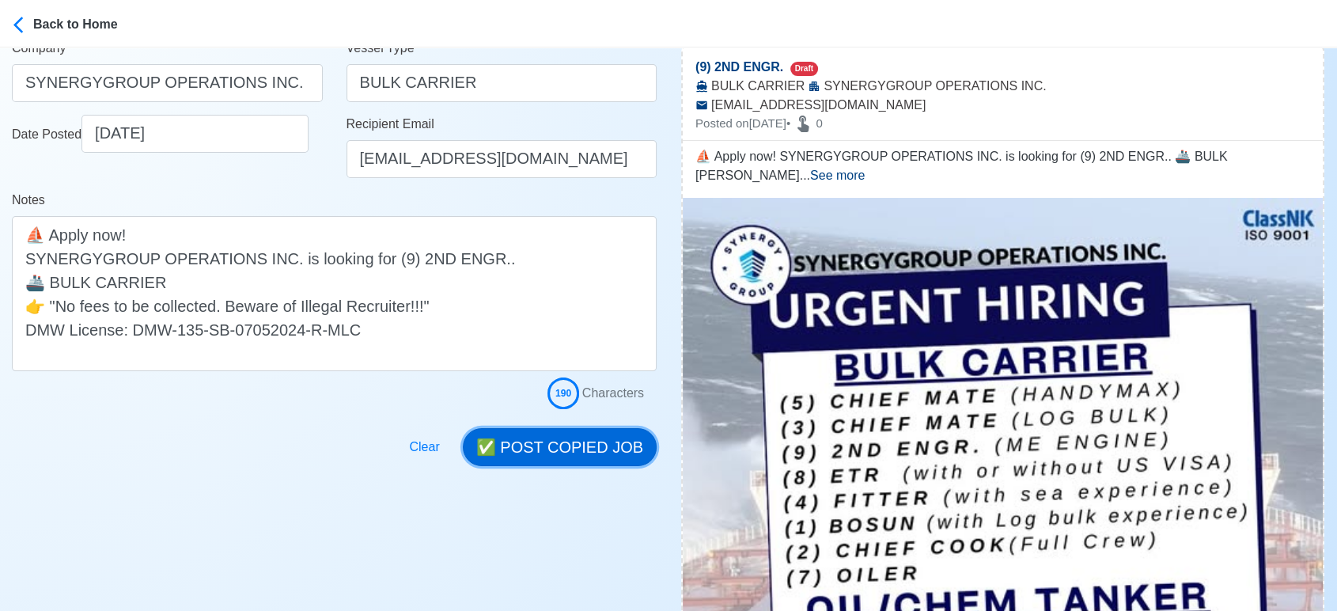
click at [583, 439] on button "✅ POST COPIED JOB" at bounding box center [560, 447] width 194 height 38
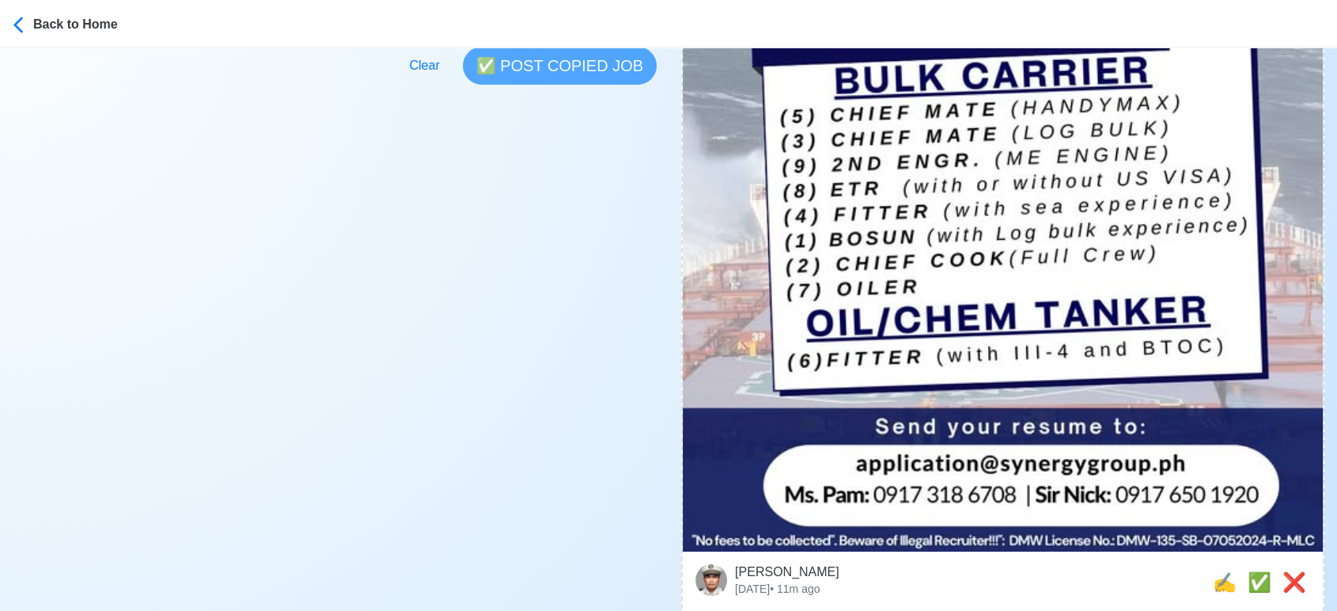
scroll to position [615, 0]
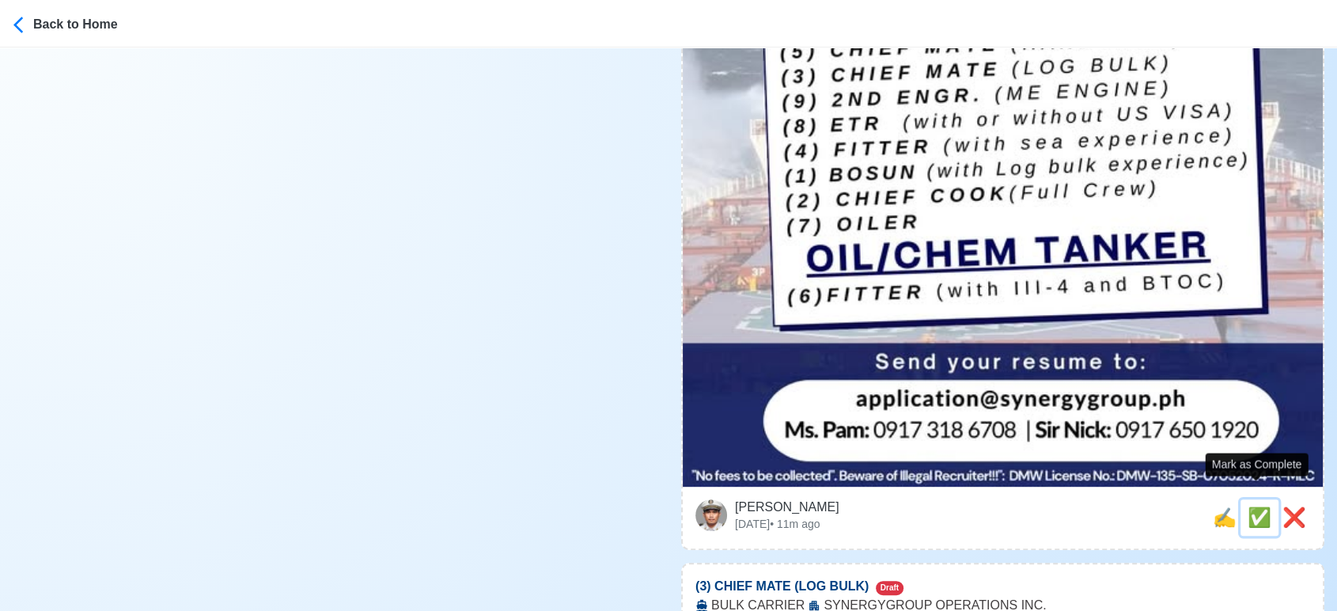
click at [1261, 506] on span "✅" at bounding box center [1259, 516] width 24 height 21
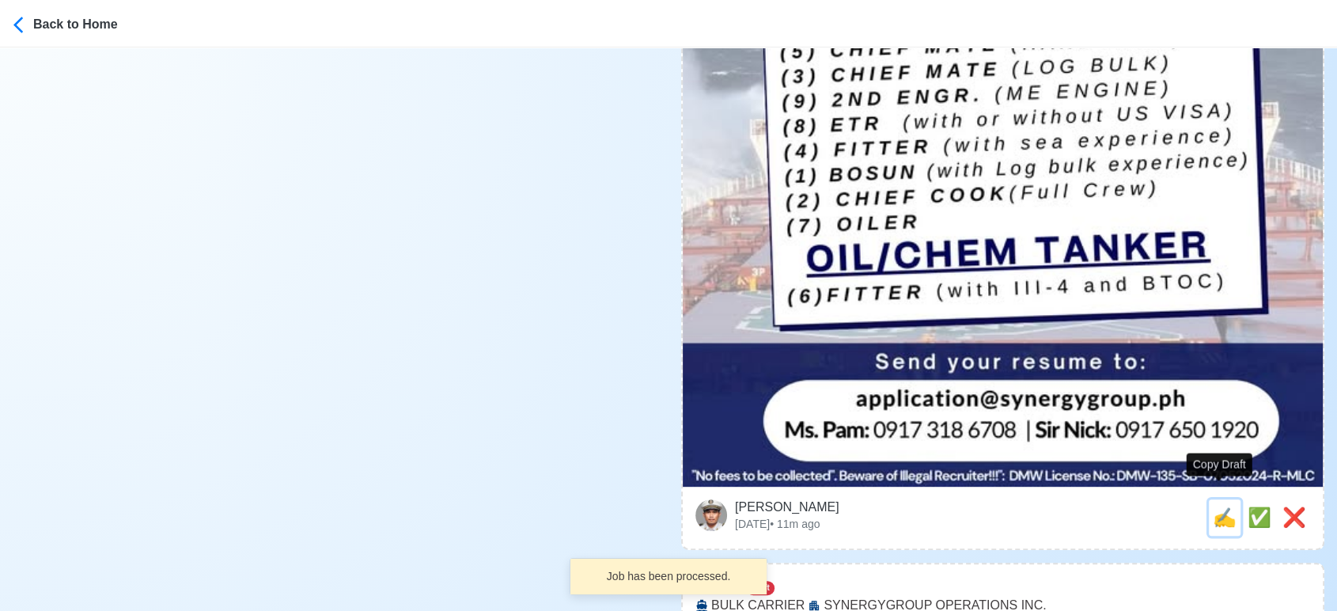
click at [1215, 506] on span "✍️" at bounding box center [1224, 516] width 24 height 21
type input "(3) CHIEF MATE (LOG BULK)"
select select
type input "SYNERGYGROUP OPERATIONS INC."
type input "BULK CARRIER"
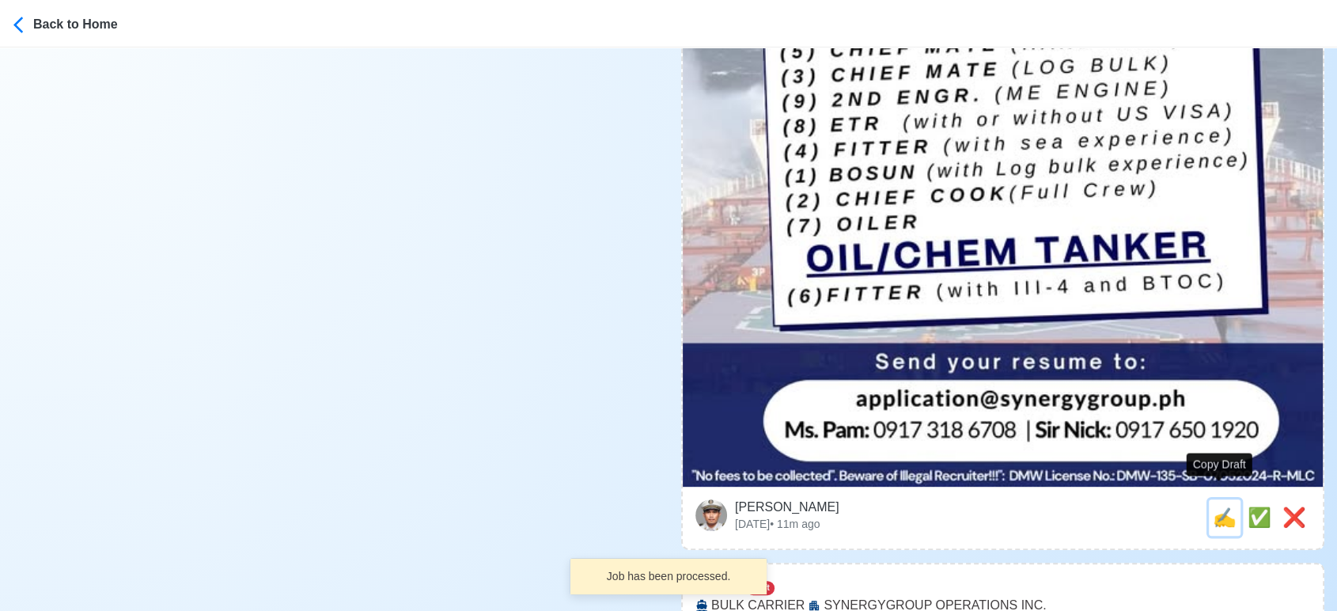
type input "application@synergygroup.ph"
type textarea "Apply now! 🔱 SYNERGYGROUP OPERATIONS INC. is looking for (3) CHIEF MATE (LOG BU…"
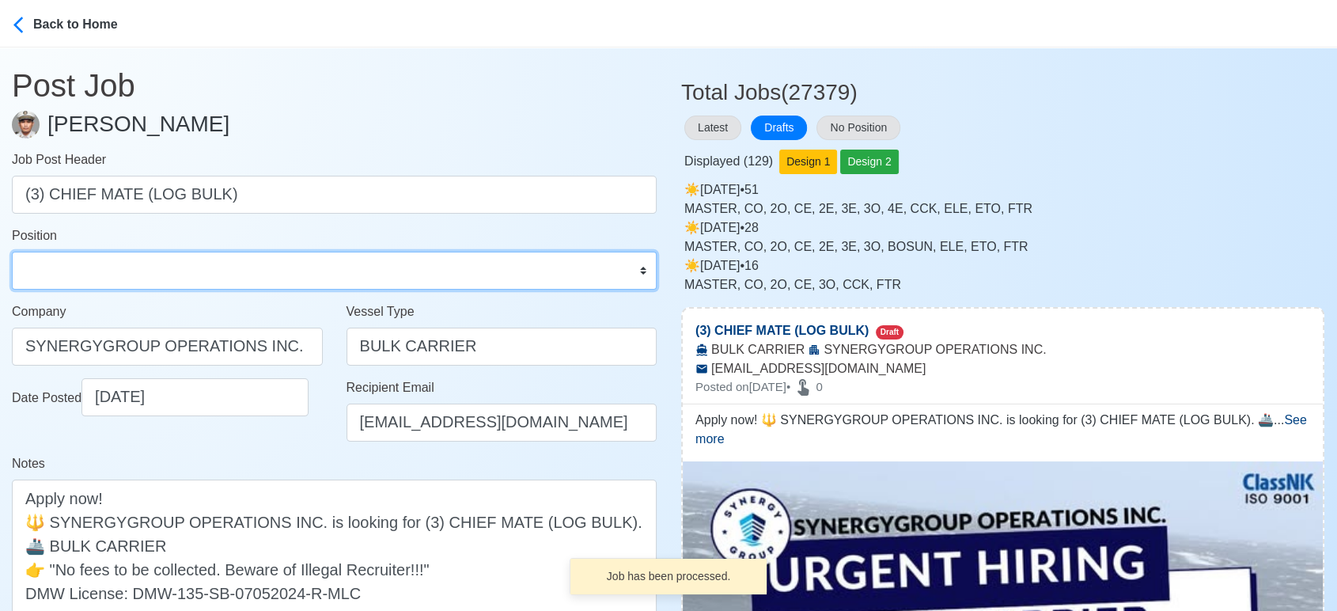
drag, startPoint x: 144, startPoint y: 278, endPoint x: 145, endPoint y: 259, distance: 19.0
click at [144, 278] on select "Master Chief Officer 2nd Officer 3rd Officer Junior Officer Chief Engineer 2nd …" at bounding box center [334, 270] width 645 height 38
select select "Chief Officer"
click at [12, 251] on select "Master Chief Officer 2nd Officer 3rd Officer Junior Officer Chief Engineer 2nd …" at bounding box center [334, 270] width 645 height 38
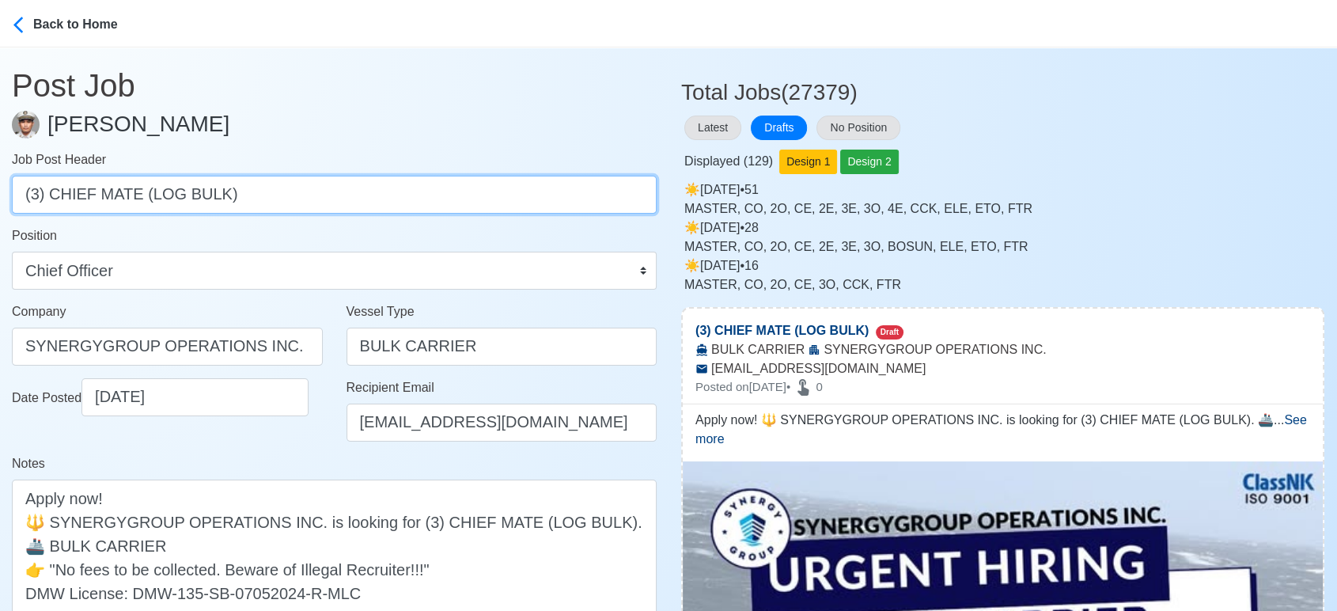
drag, startPoint x: 138, startPoint y: 195, endPoint x: 428, endPoint y: 229, distance: 292.2
click at [428, 229] on form "Job Post Header (3) CHIEF MATE (LOG BULK) Position Master Chief Officer 2nd Off…" at bounding box center [334, 411] width 645 height 522
type input "(3) CHIEF MATE"
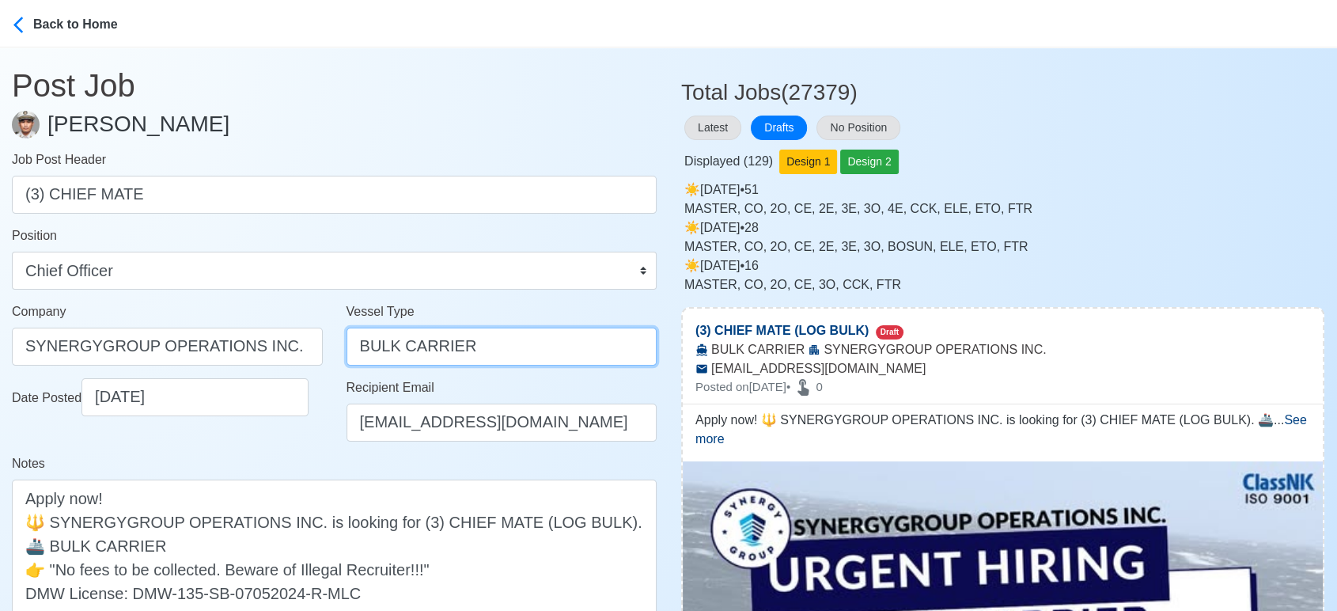
drag, startPoint x: 506, startPoint y: 347, endPoint x: 355, endPoint y: 346, distance: 151.1
click at [355, 346] on input "BULK CARRIER" at bounding box center [501, 346] width 311 height 38
type input "LOG BULK"
click at [301, 437] on div "Date Posted 09/27/2025" at bounding box center [167, 416] width 335 height 76
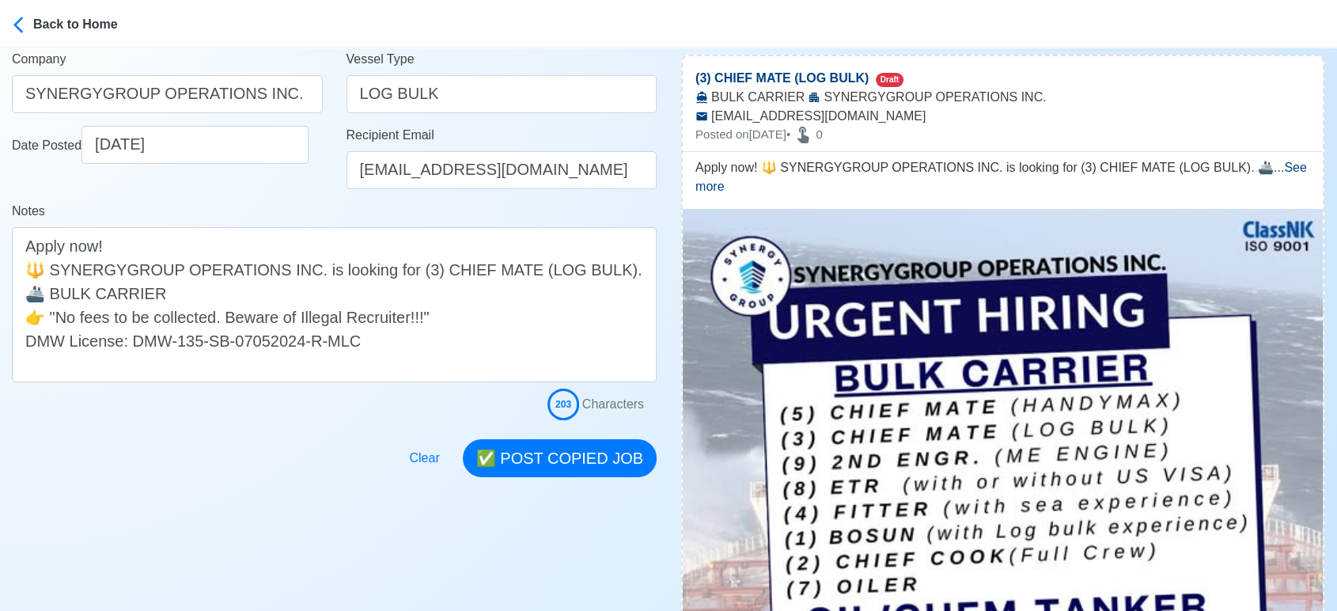
scroll to position [263, 0]
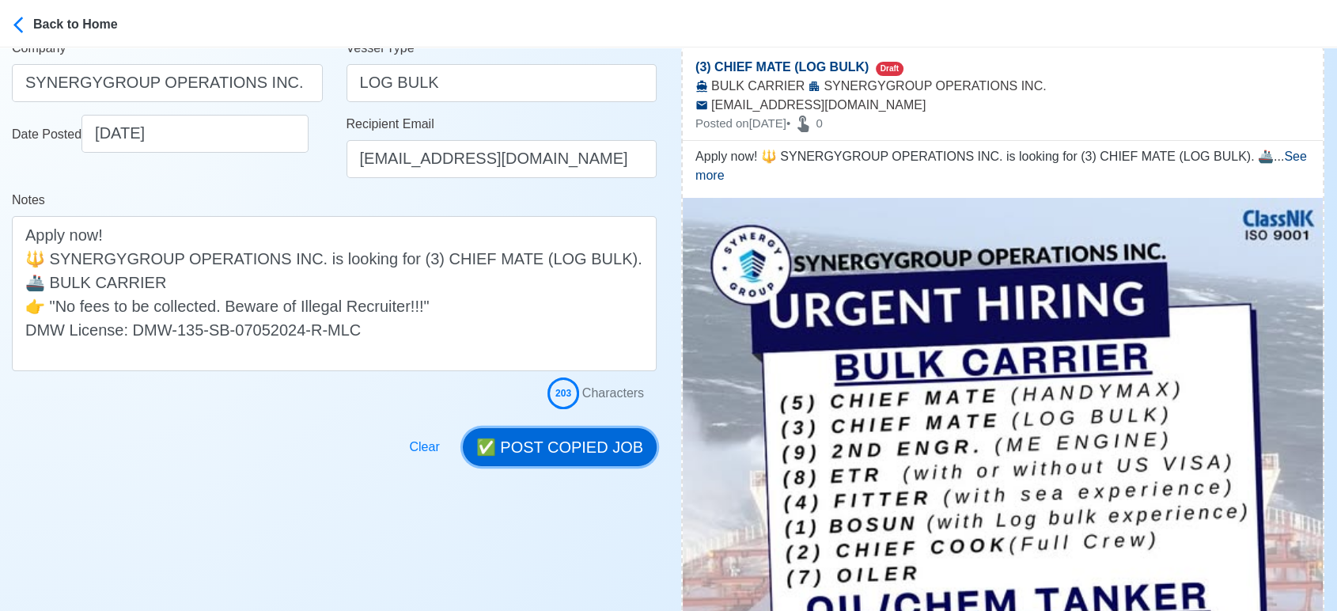
click at [588, 450] on button "✅ POST COPIED JOB" at bounding box center [560, 447] width 194 height 38
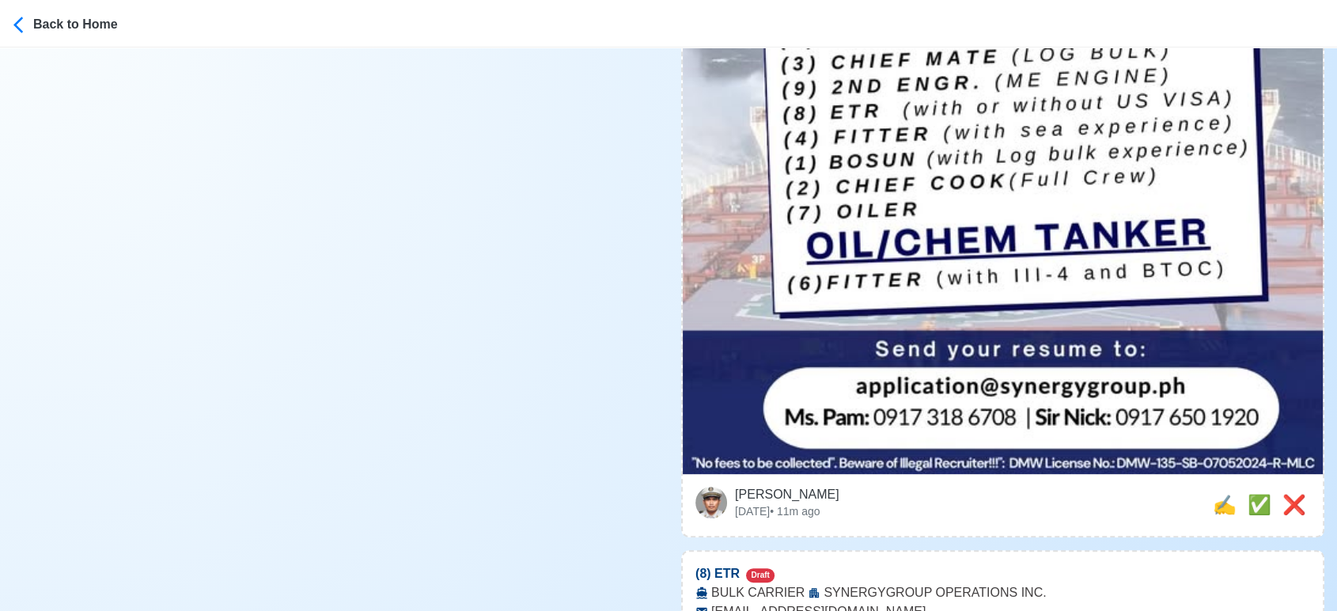
scroll to position [702, 0]
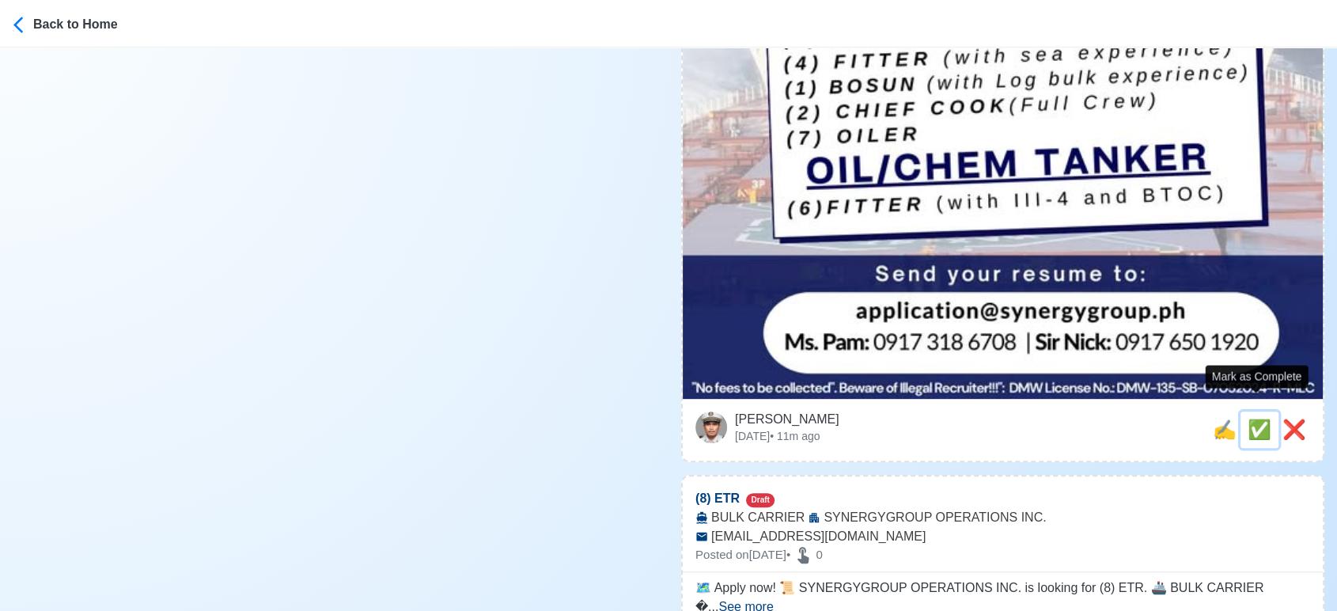
click at [1247, 418] on span "✅" at bounding box center [1259, 428] width 24 height 21
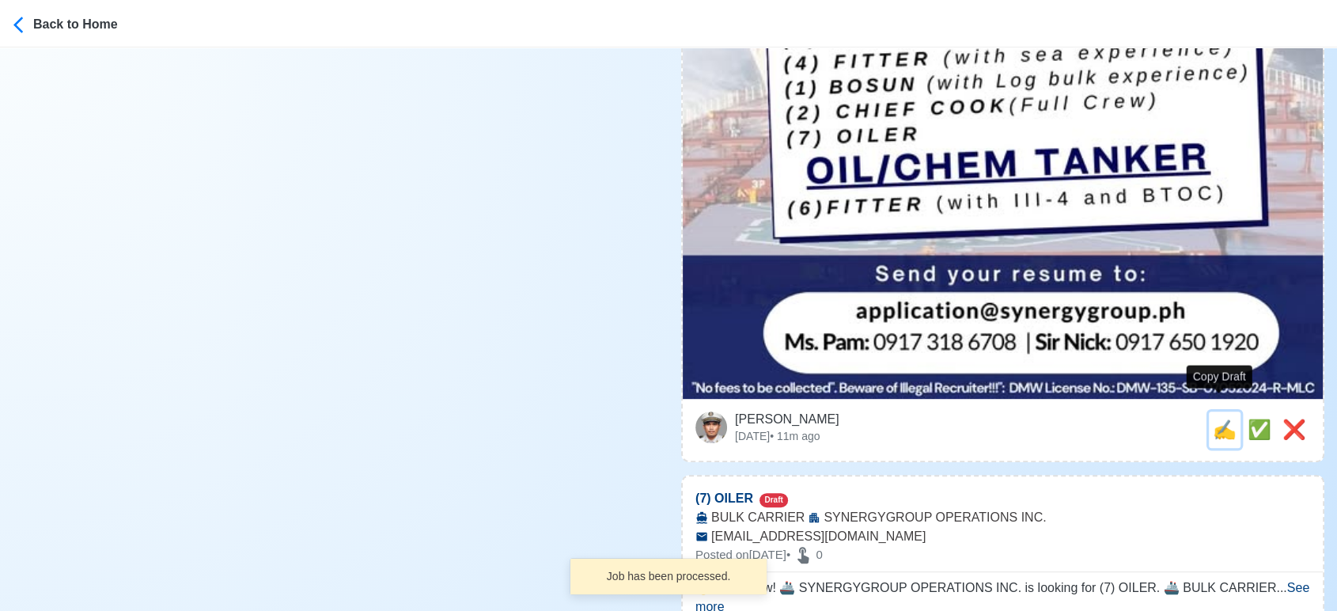
click at [1223, 419] on span "✍️" at bounding box center [1224, 428] width 24 height 21
type input "(8) ETR"
select select
type input "SYNERGYGROUP OPERATIONS INC."
type input "BULK CARRIER"
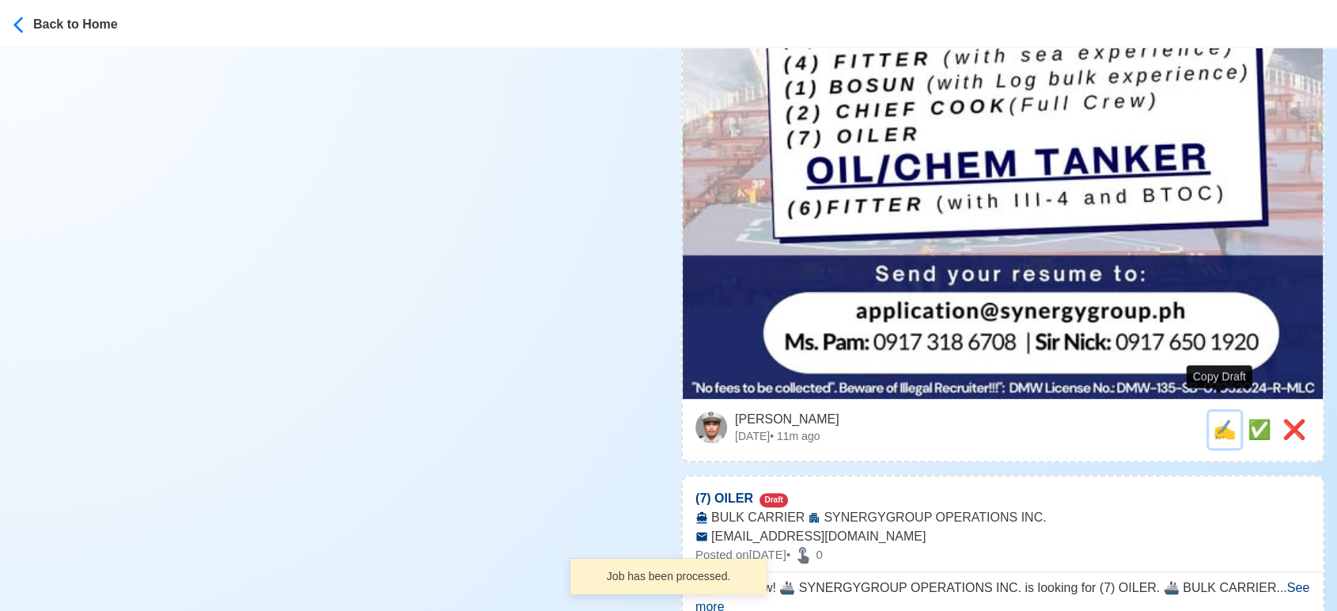
type input "application@synergygroup.ph"
type textarea "🗺️ Apply now! 📜 SYNERGYGROUP OPERATIONS INC. is looking for (8) ETR. 🚢 BULK CAR…"
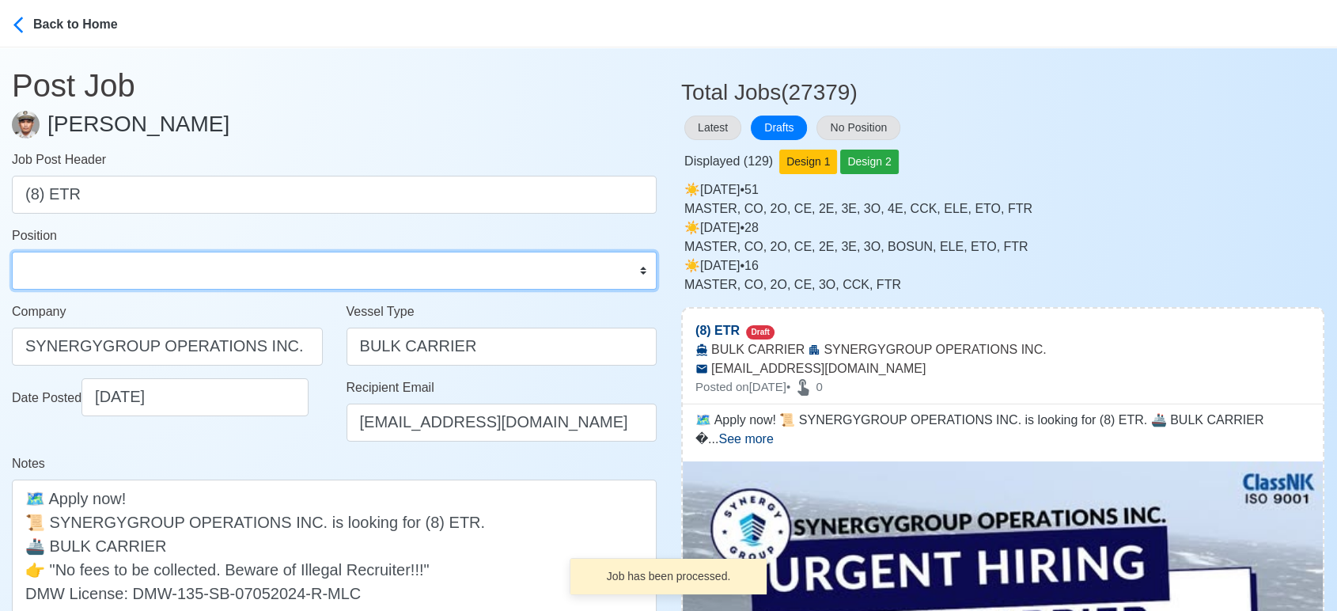
click at [75, 267] on select "Master Chief Officer 2nd Officer 3rd Officer Junior Officer Chief Engineer 2nd …" at bounding box center [334, 270] width 645 height 38
select select "ETO/ETR"
click at [12, 251] on select "Master Chief Officer 2nd Officer 3rd Officer Junior Officer Chief Engineer 2nd …" at bounding box center [334, 270] width 645 height 38
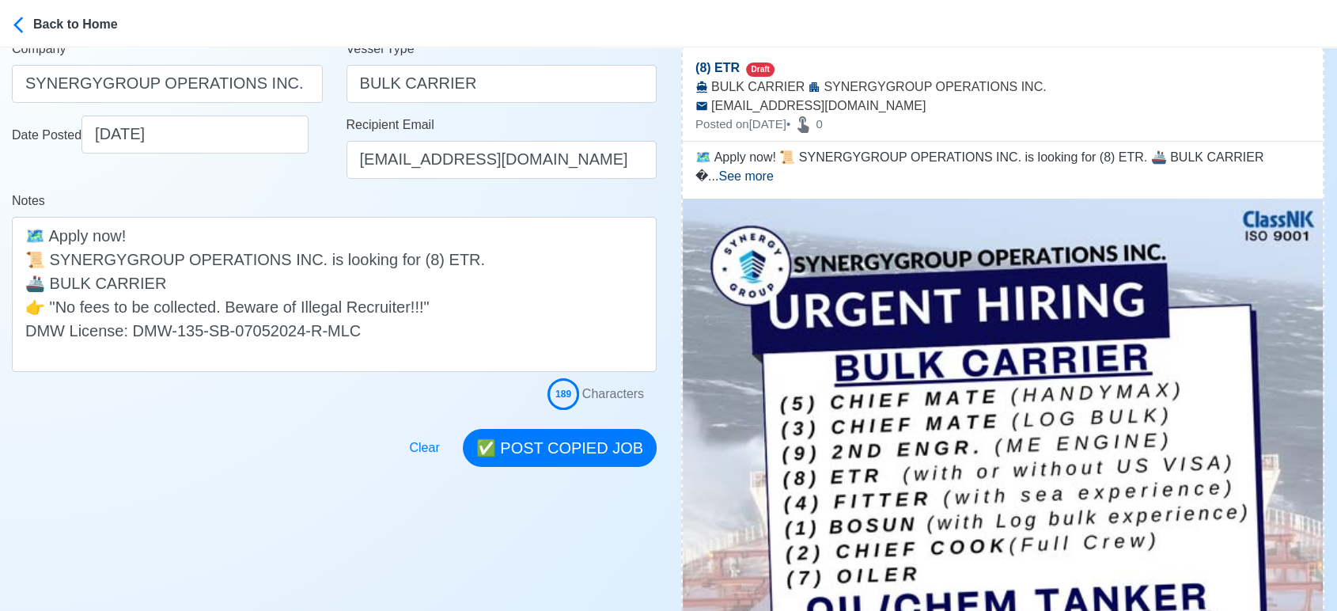
scroll to position [263, 0]
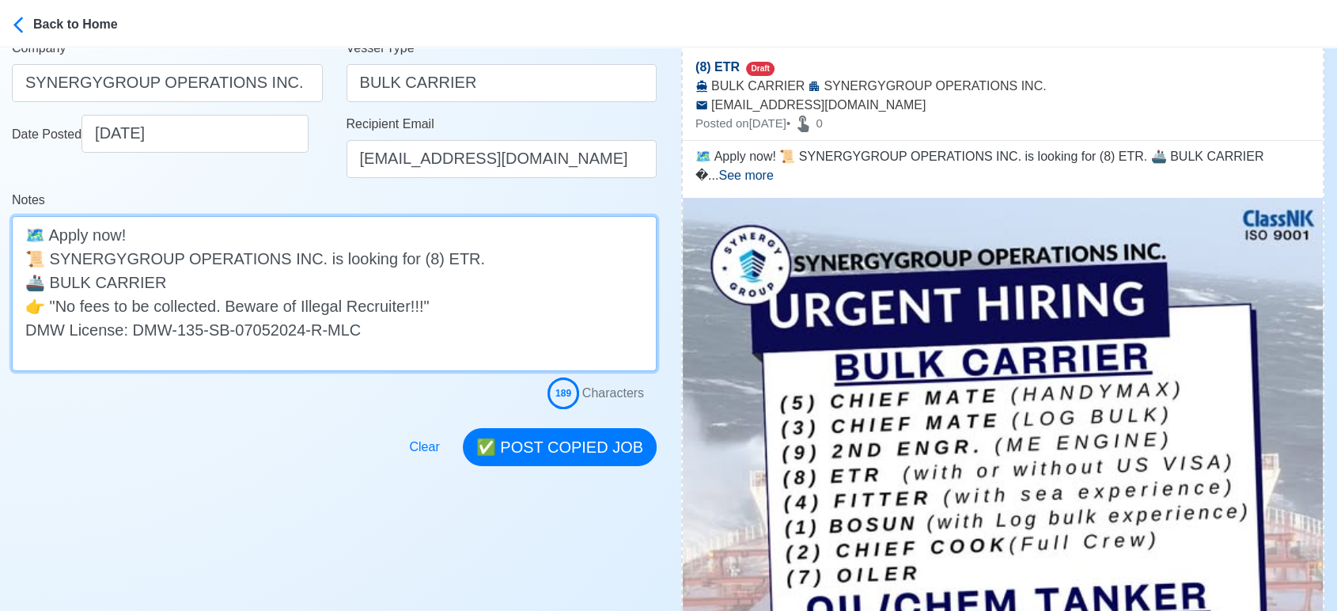
click at [202, 281] on textarea "🗺️ Apply now! 📜 SYNERGYGROUP OPERATIONS INC. is looking for (8) ETR. 🚢 BULK CAR…" at bounding box center [334, 293] width 645 height 155
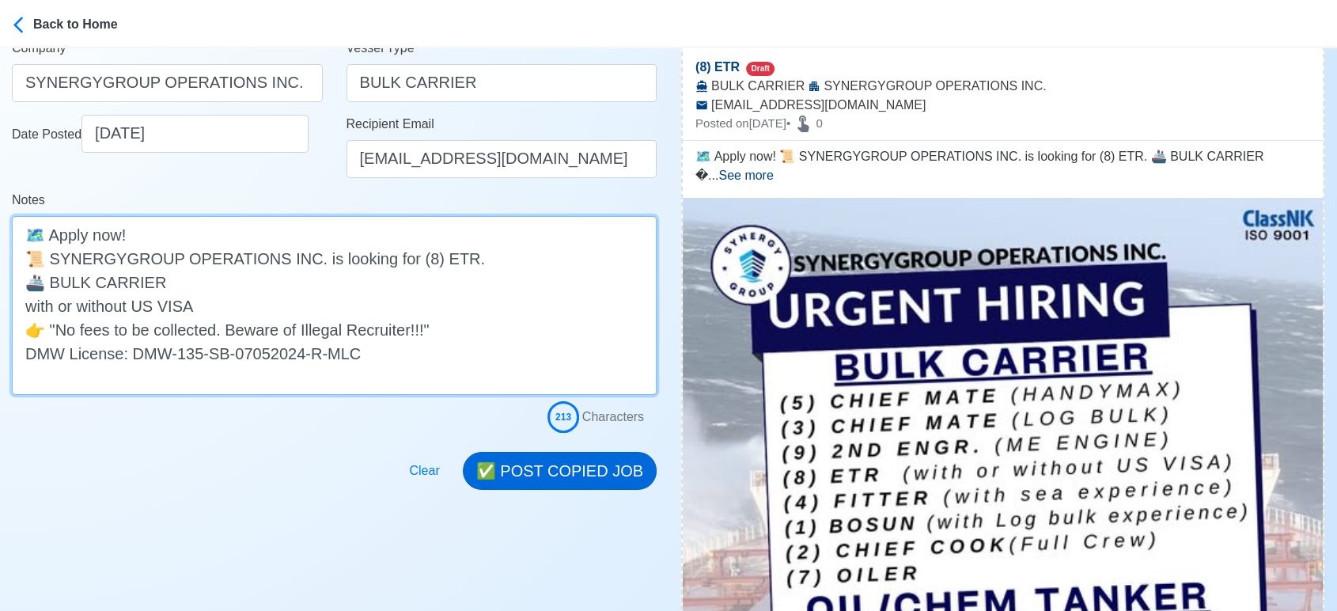
type textarea "🗺️ Apply now! 📜 SYNERGYGROUP OPERATIONS INC. is looking for (8) ETR. 🚢 BULK CAR…"
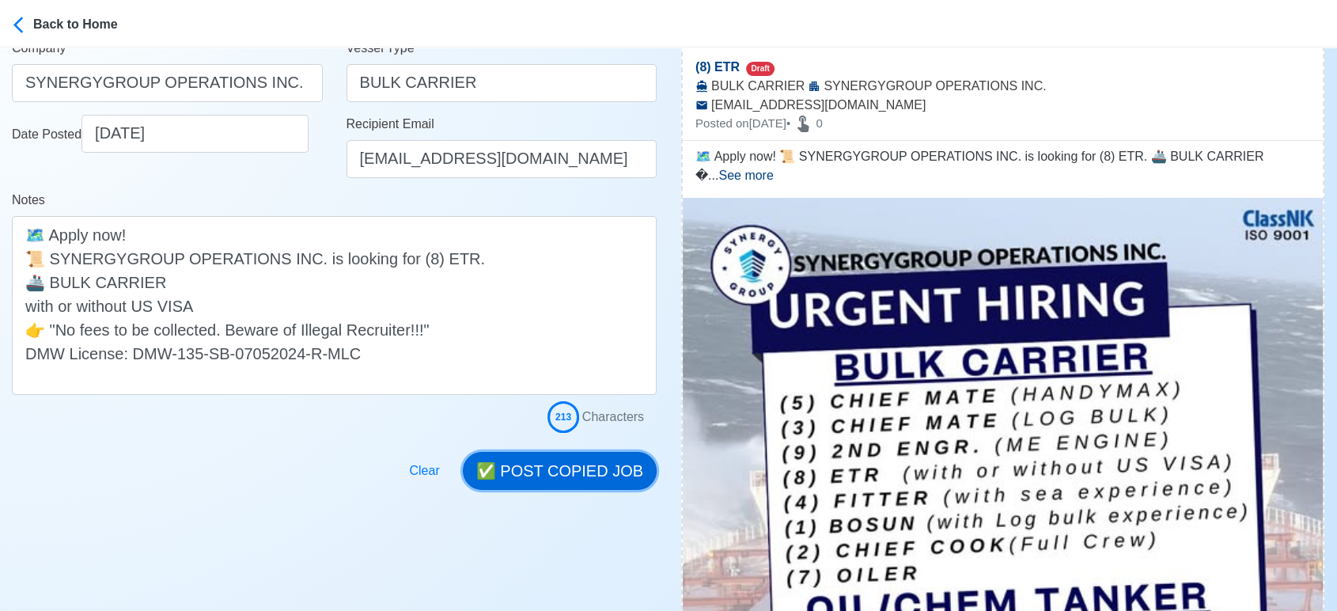
click at [580, 464] on button "✅ POST COPIED JOB" at bounding box center [560, 471] width 194 height 38
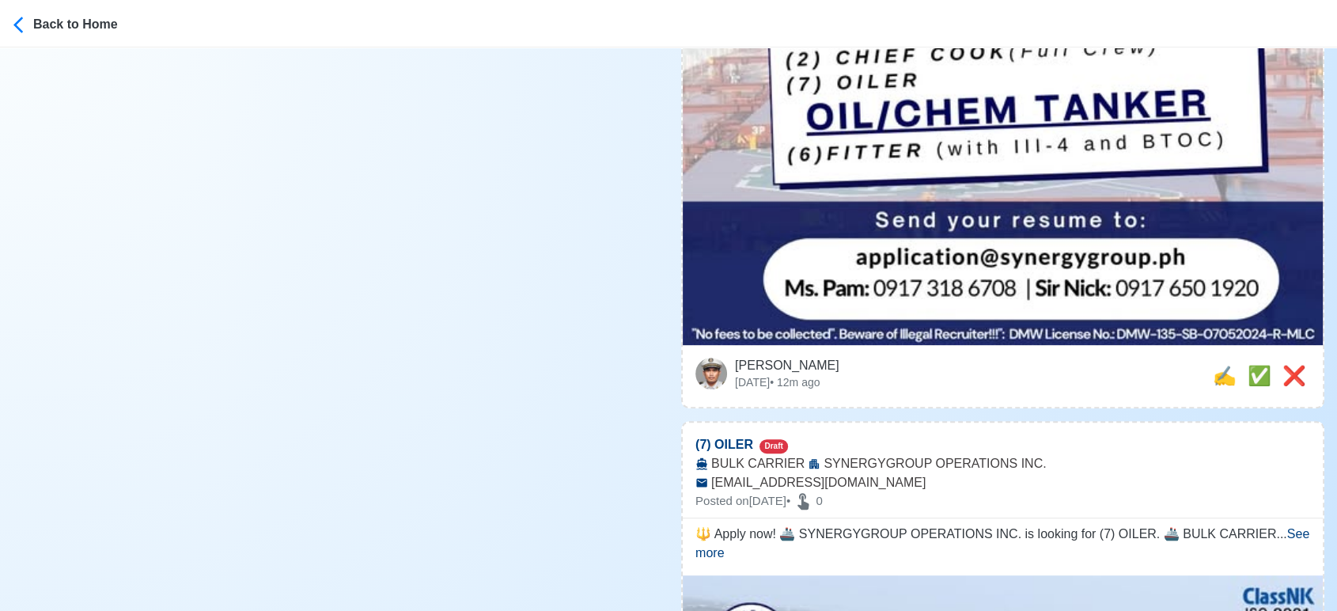
scroll to position [791, 0]
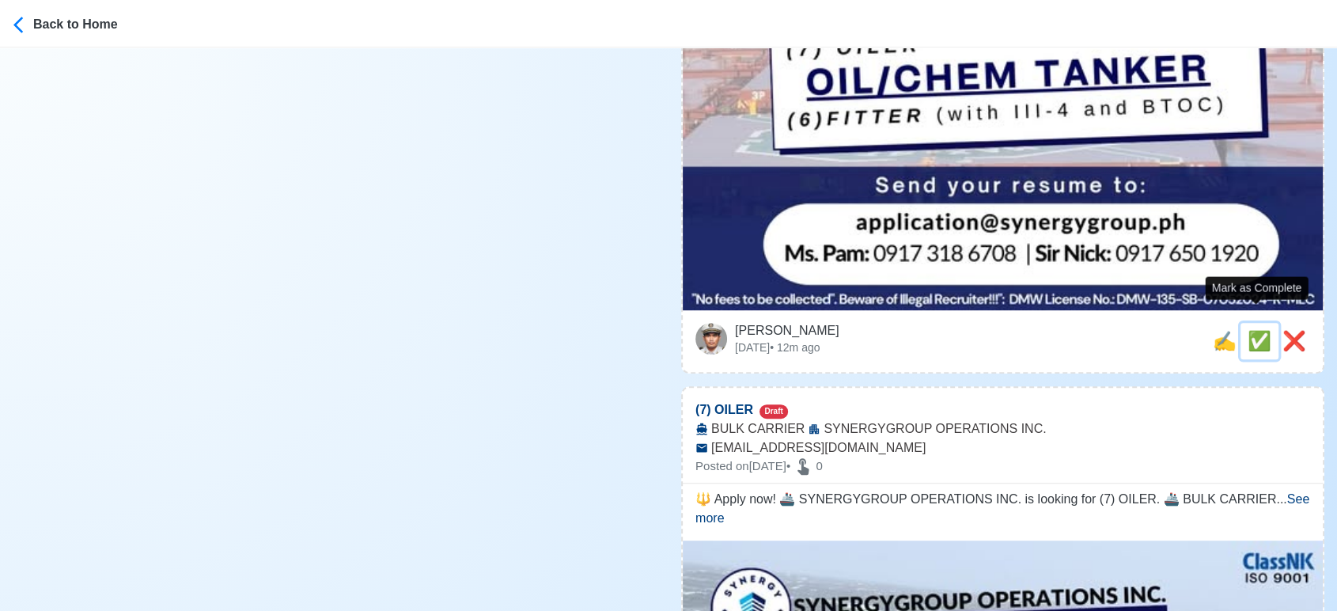
click at [1247, 330] on span "✅" at bounding box center [1259, 340] width 24 height 21
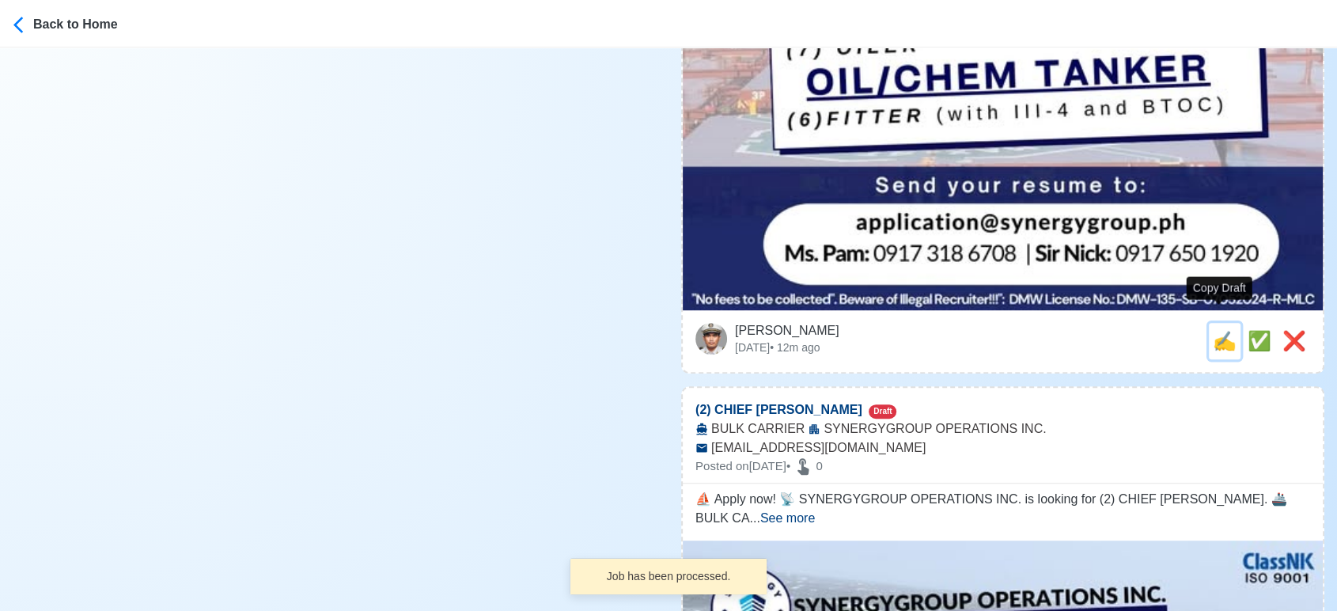
click at [1224, 330] on span "✍️" at bounding box center [1224, 340] width 24 height 21
type input "(7) OILER"
select select
type input "SYNERGYGROUP OPERATIONS INC."
type input "BULK CARRIER"
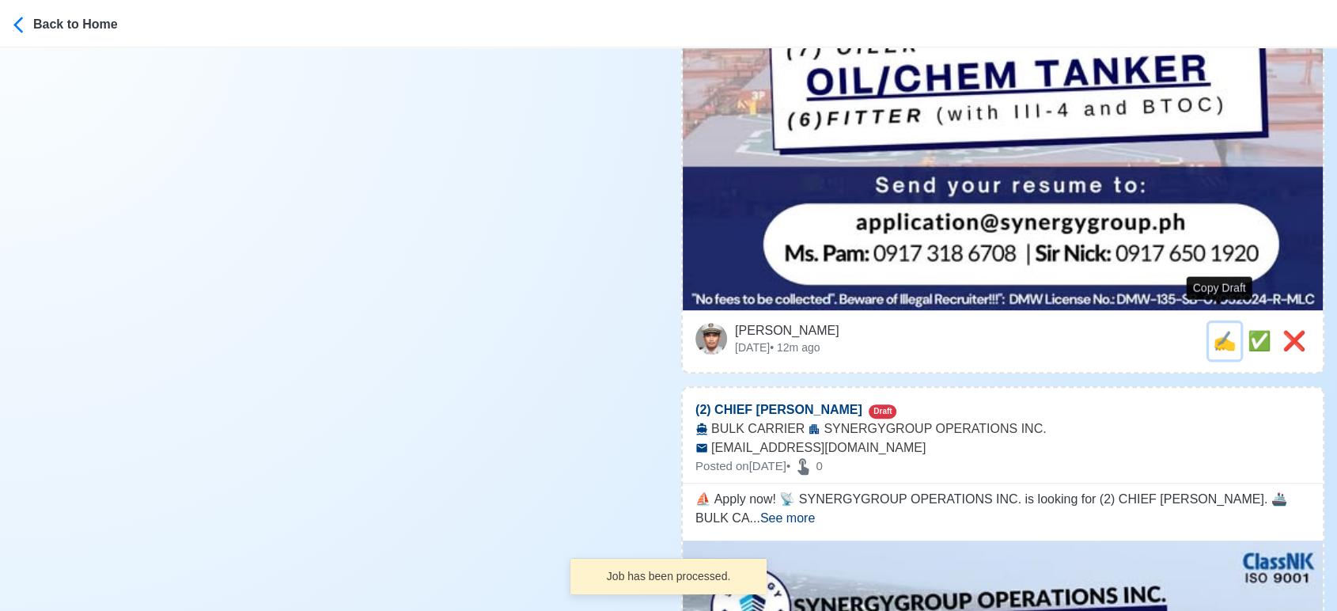
type input "application@synergygroup.ph"
type textarea "🔱 Apply now! 🚢 SYNERGYGROUP OPERATIONS INC. is looking for (7) OILER. 🚢 BULK CA…"
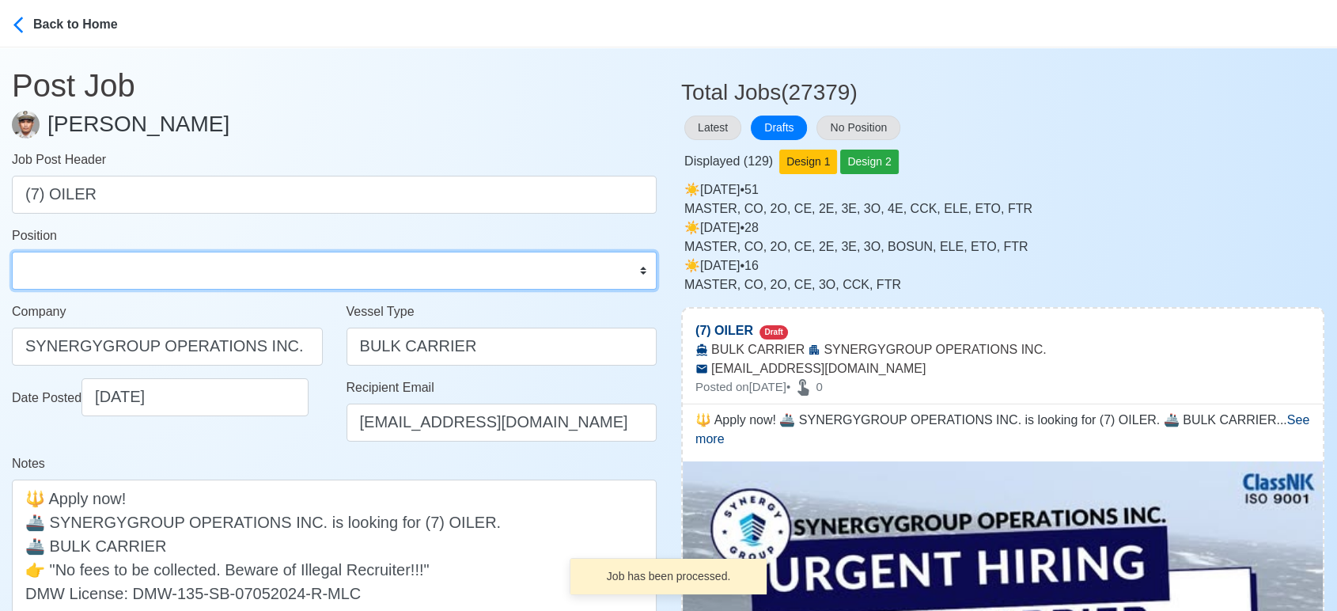
drag, startPoint x: 215, startPoint y: 264, endPoint x: 199, endPoint y: 252, distance: 20.4
click at [214, 264] on select "Master Chief Officer 2nd Officer 3rd Officer Junior Officer Chief Engineer 2nd …" at bounding box center [334, 270] width 645 height 38
select select "Oiler"
click at [12, 251] on select "Master Chief Officer 2nd Officer 3rd Officer Junior Officer Chief Engineer 2nd …" at bounding box center [334, 270] width 645 height 38
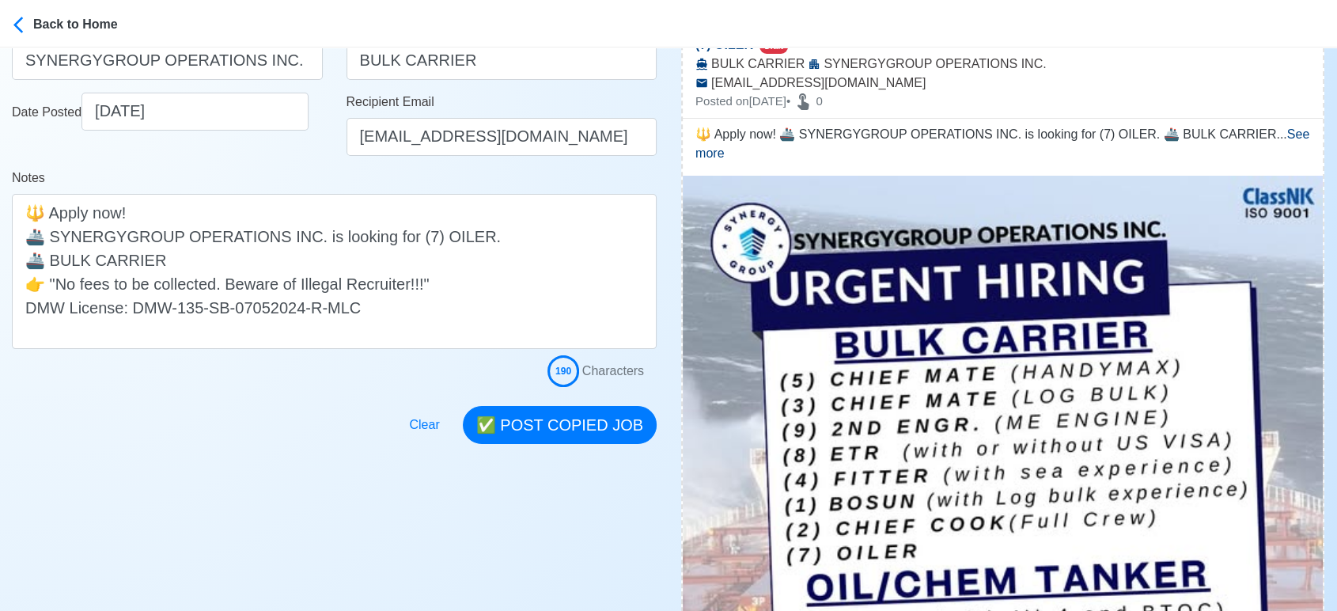
scroll to position [351, 0]
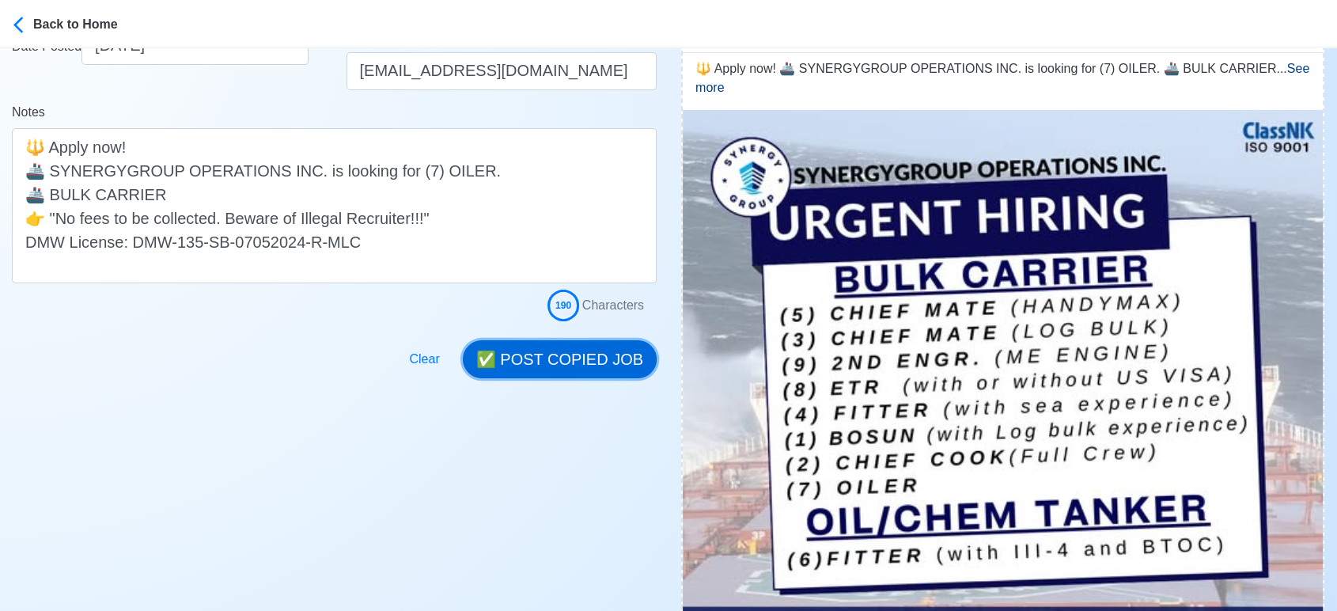
click at [574, 367] on button "✅ POST COPIED JOB" at bounding box center [560, 359] width 194 height 38
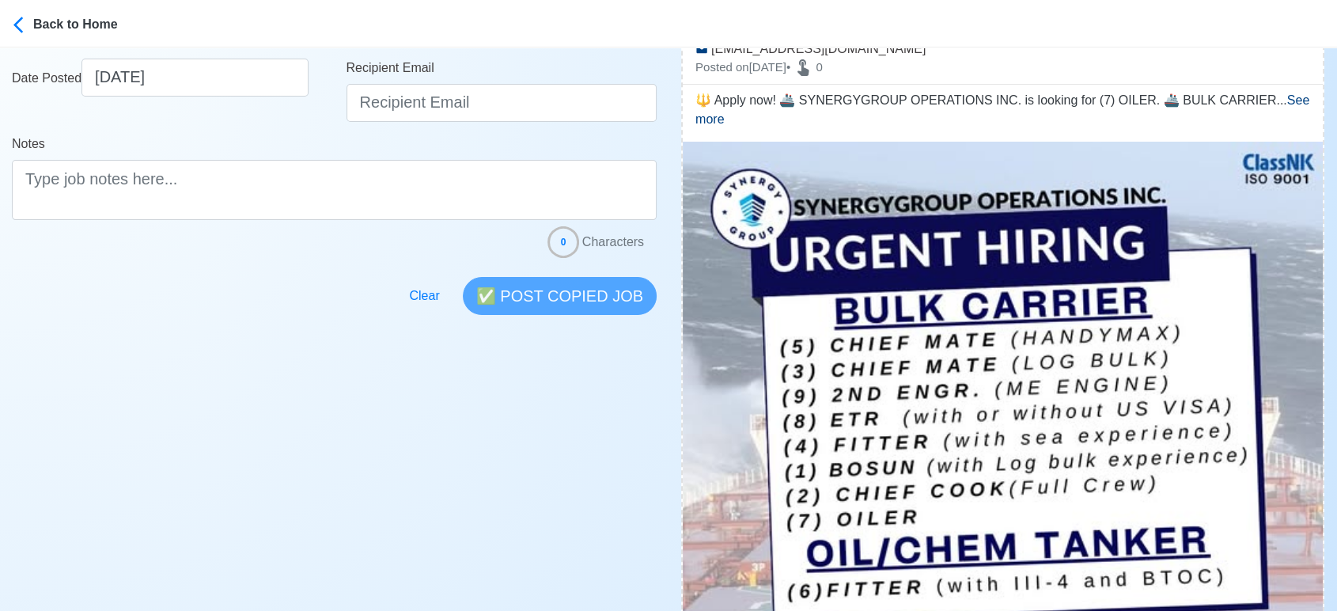
scroll to position [527, 0]
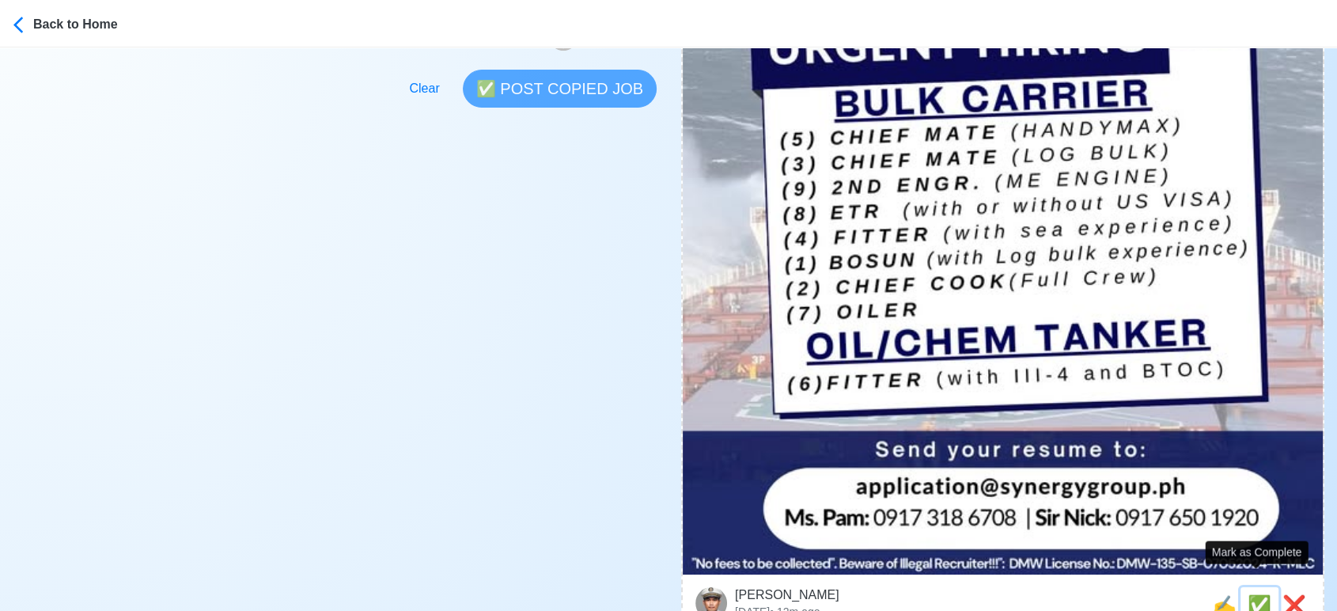
click at [1252, 594] on span "✅" at bounding box center [1259, 604] width 24 height 21
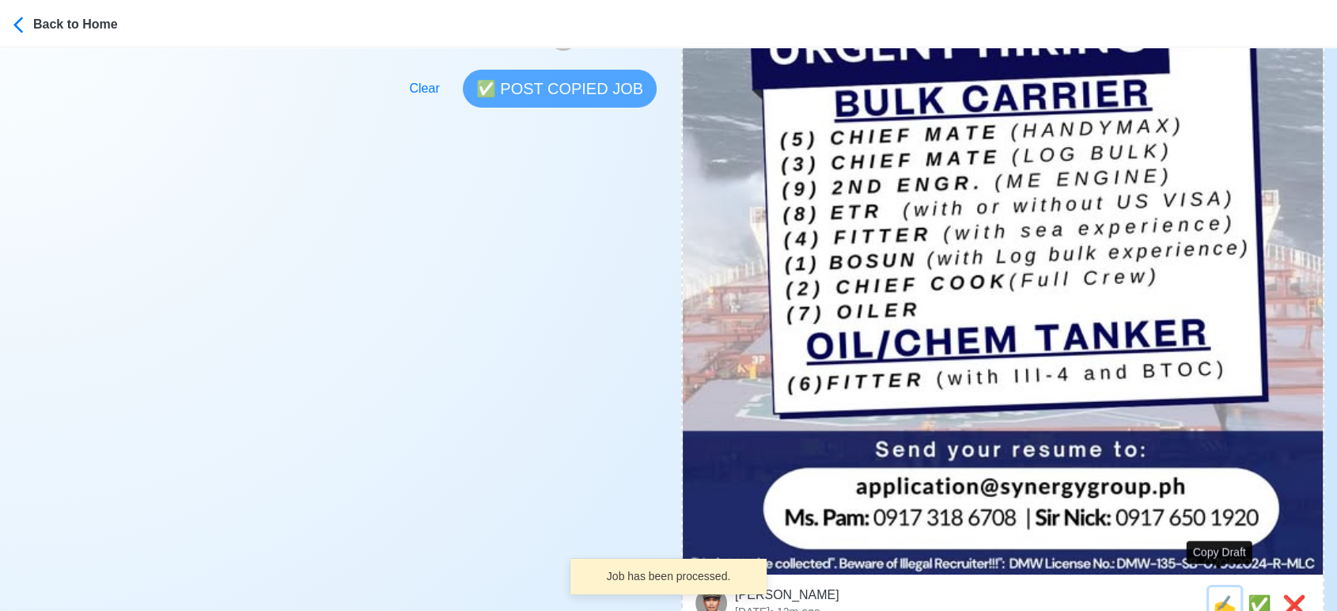
click at [1221, 594] on span "✍️" at bounding box center [1224, 604] width 24 height 21
type input "(2) CHIEF COOK"
select select
type input "SYNERGYGROUP OPERATIONS INC."
type input "BULK CARRIER"
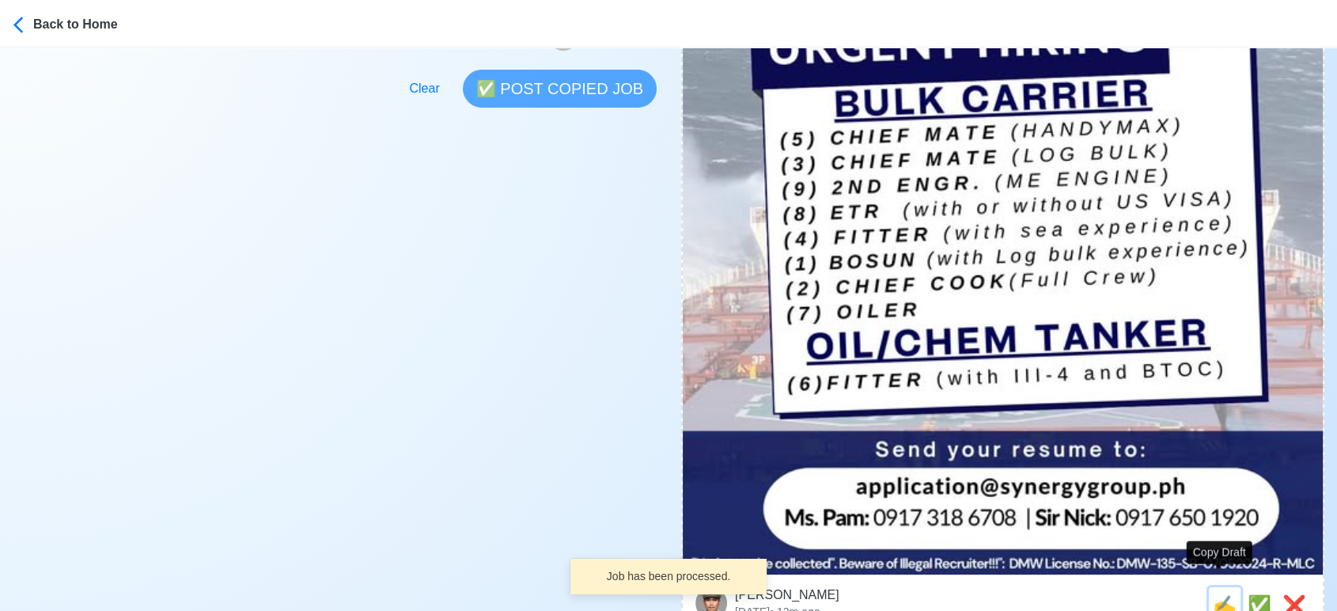
type input "application@synergygroup.ph"
type textarea "⛵ Apply now! 📡 SYNERGYGROUP OPERATIONS INC. is looking for (2) CHIEF COOK. 🚢 BU…"
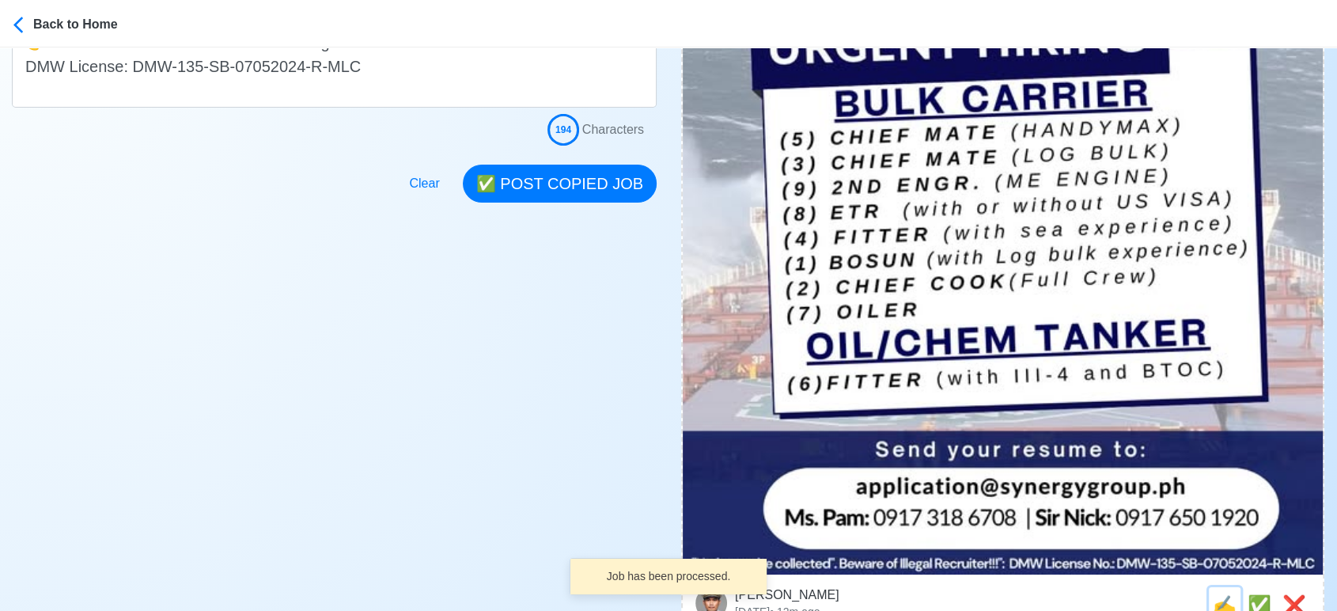
scroll to position [0, 0]
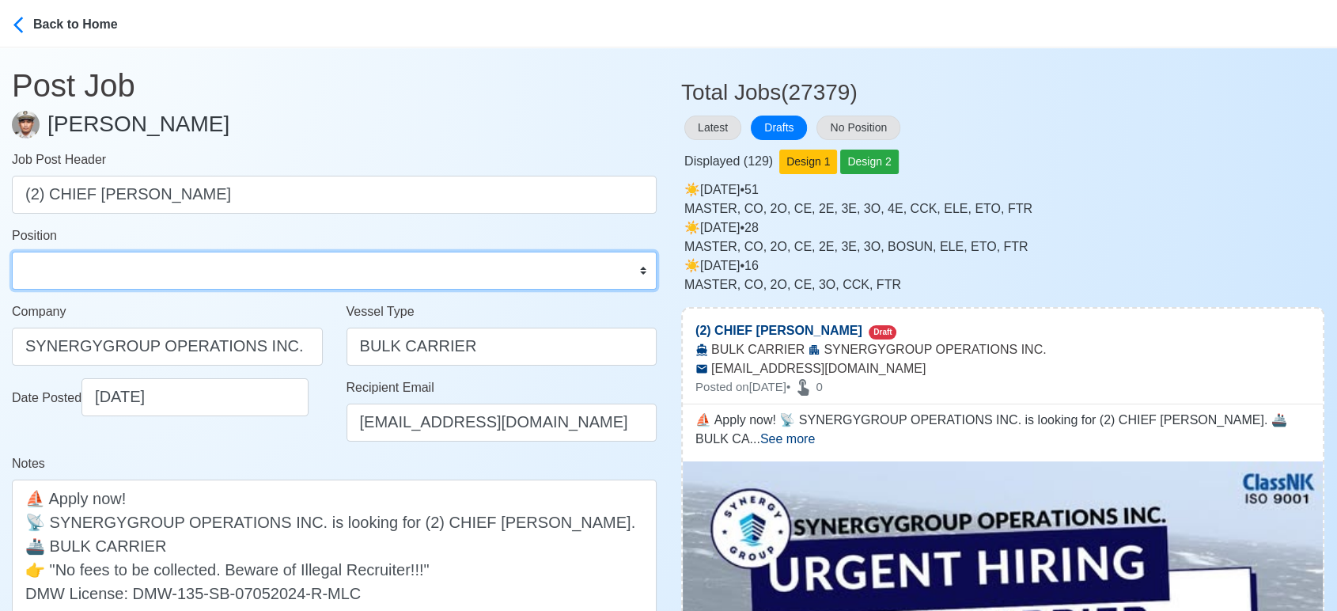
click at [142, 261] on select "Master Chief Officer 2nd Officer 3rd Officer Junior Officer Chief Engineer 2nd …" at bounding box center [334, 270] width 645 height 38
select select "Chief [PERSON_NAME]"
click at [12, 251] on select "Master Chief Officer 2nd Officer 3rd Officer Junior Officer Chief Engineer 2nd …" at bounding box center [334, 270] width 645 height 38
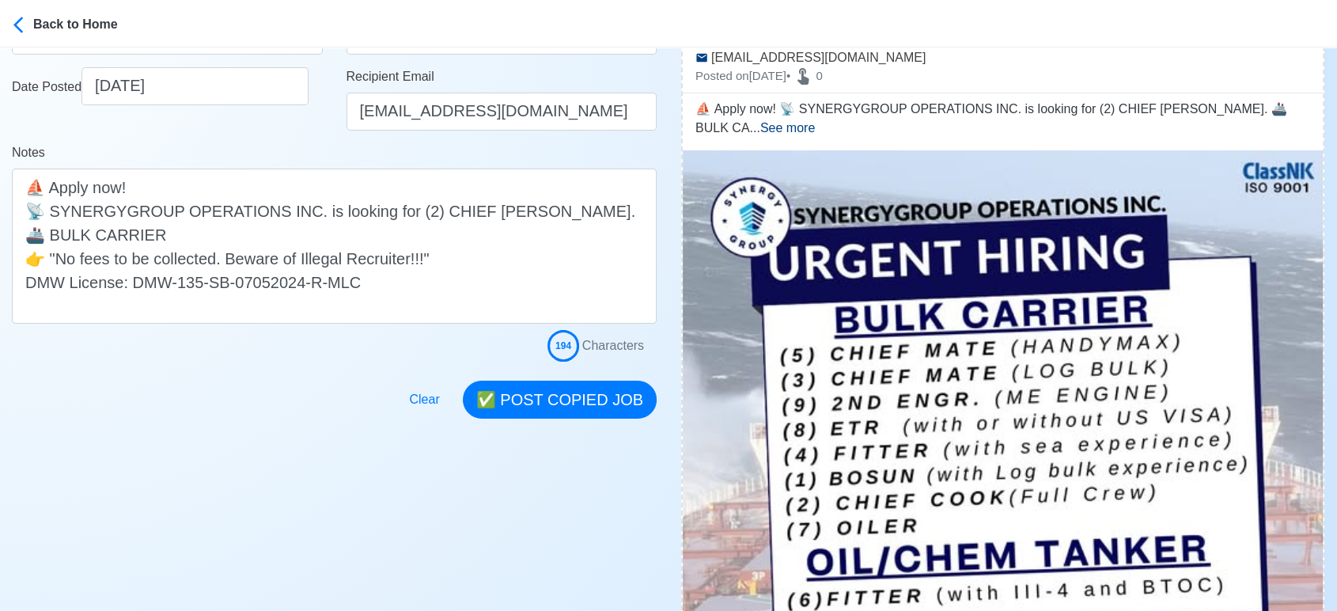
scroll to position [351, 0]
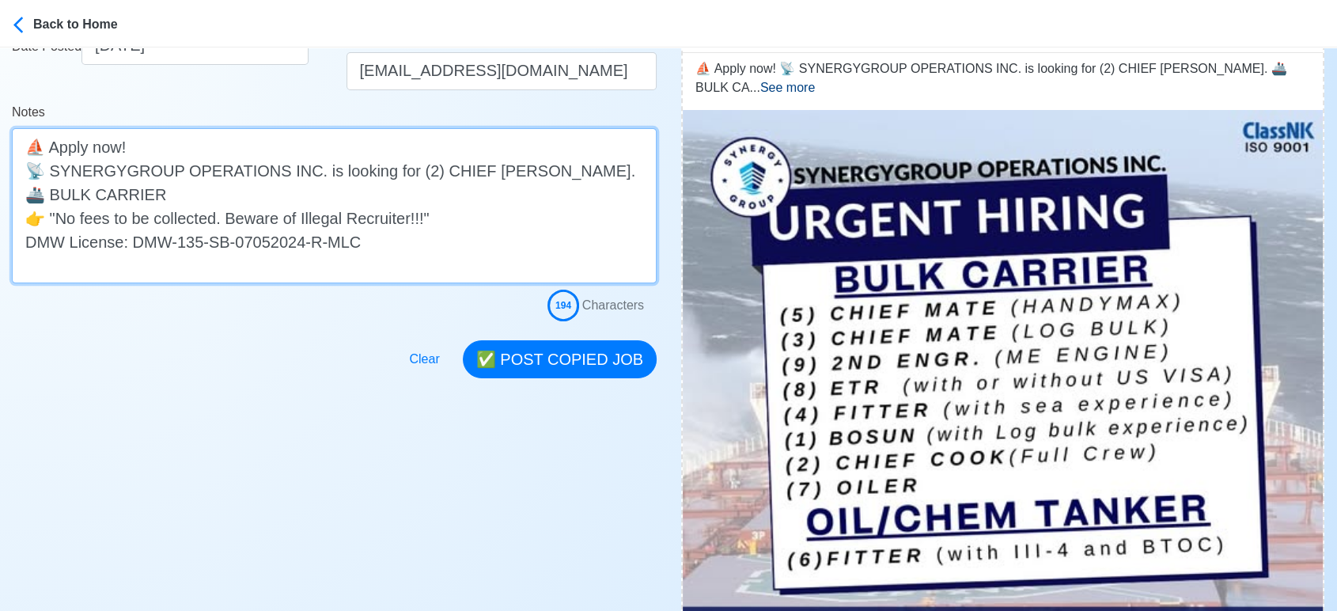
click at [228, 189] on textarea "⛵ Apply now! 📡 SYNERGYGROUP OPERATIONS INC. is looking for (2) CHIEF COOK. 🚢 BU…" at bounding box center [334, 205] width 645 height 155
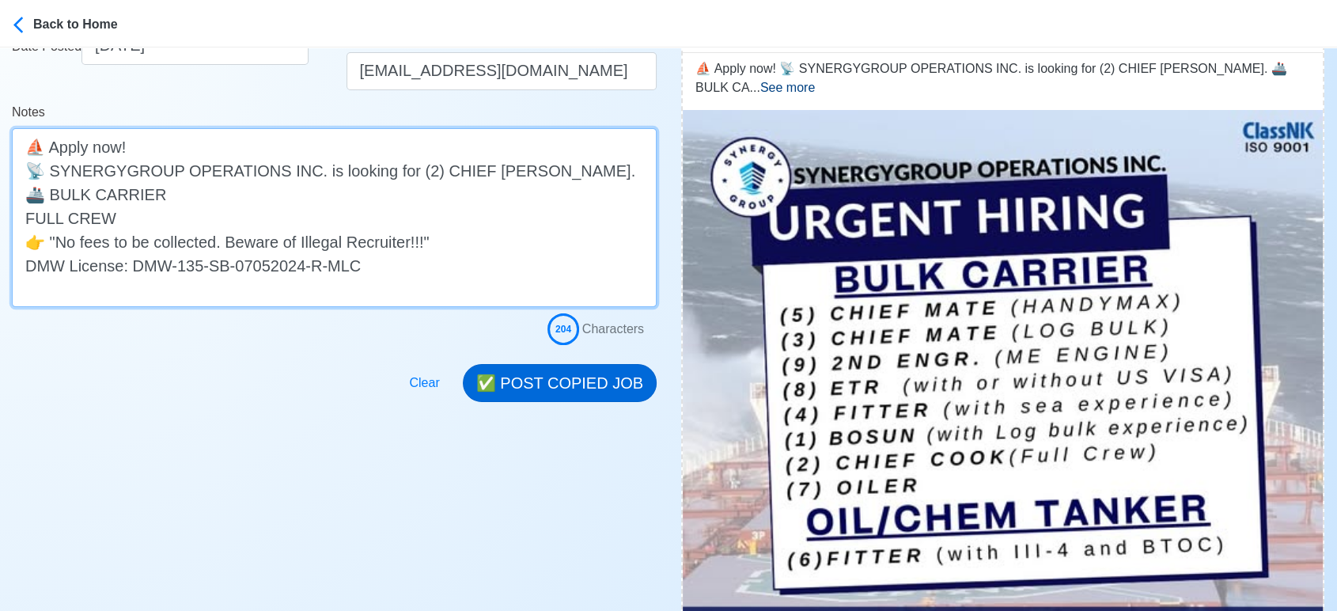
type textarea "⛵ Apply now! 📡 SYNERGYGROUP OPERATIONS INC. is looking for (2) CHIEF COOK. 🚢 BU…"
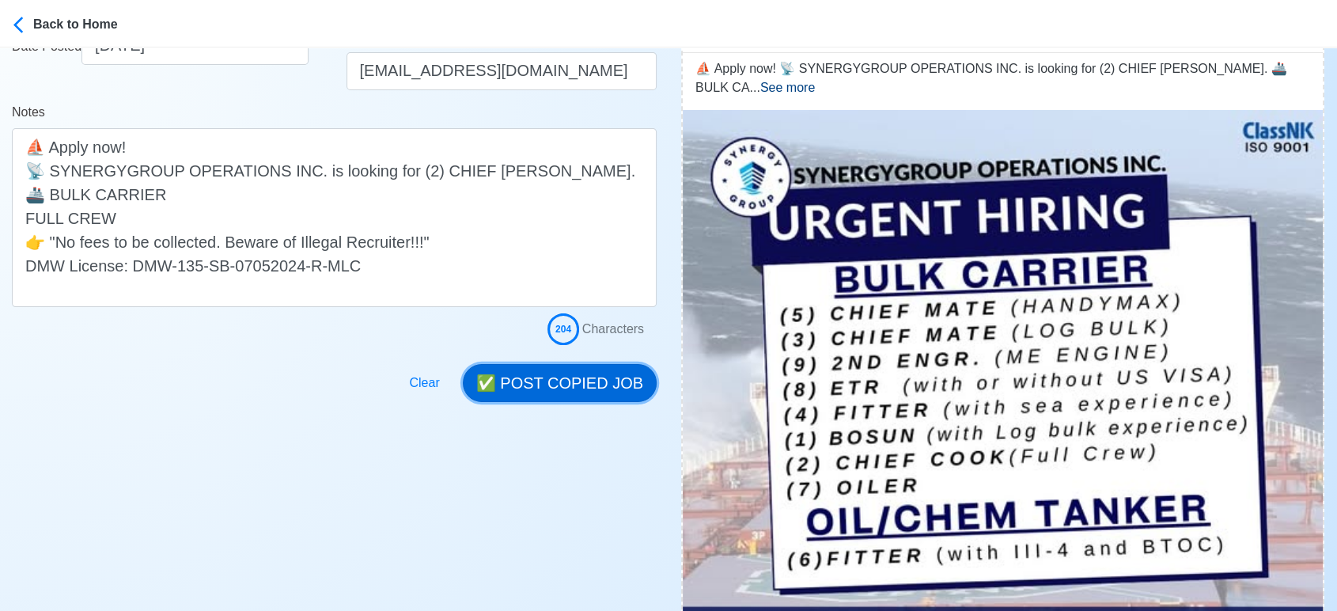
click at [607, 383] on button "✅ POST COPIED JOB" at bounding box center [560, 383] width 194 height 38
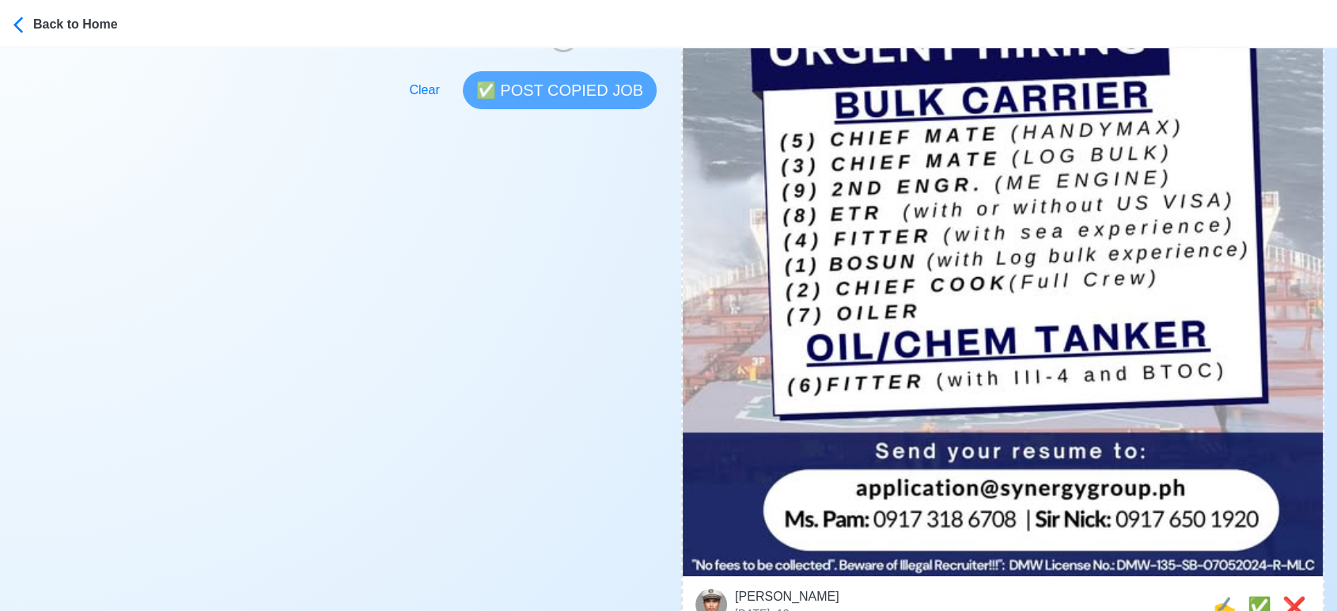
scroll to position [615, 0]
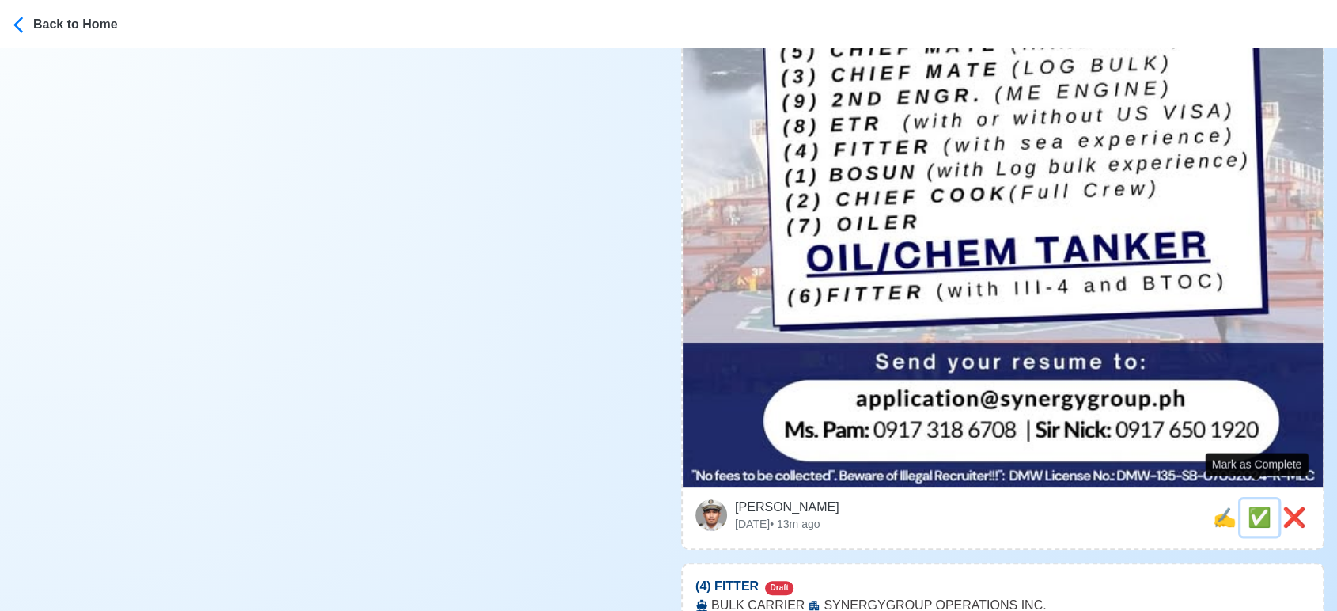
click at [1254, 506] on span "✅" at bounding box center [1259, 516] width 24 height 21
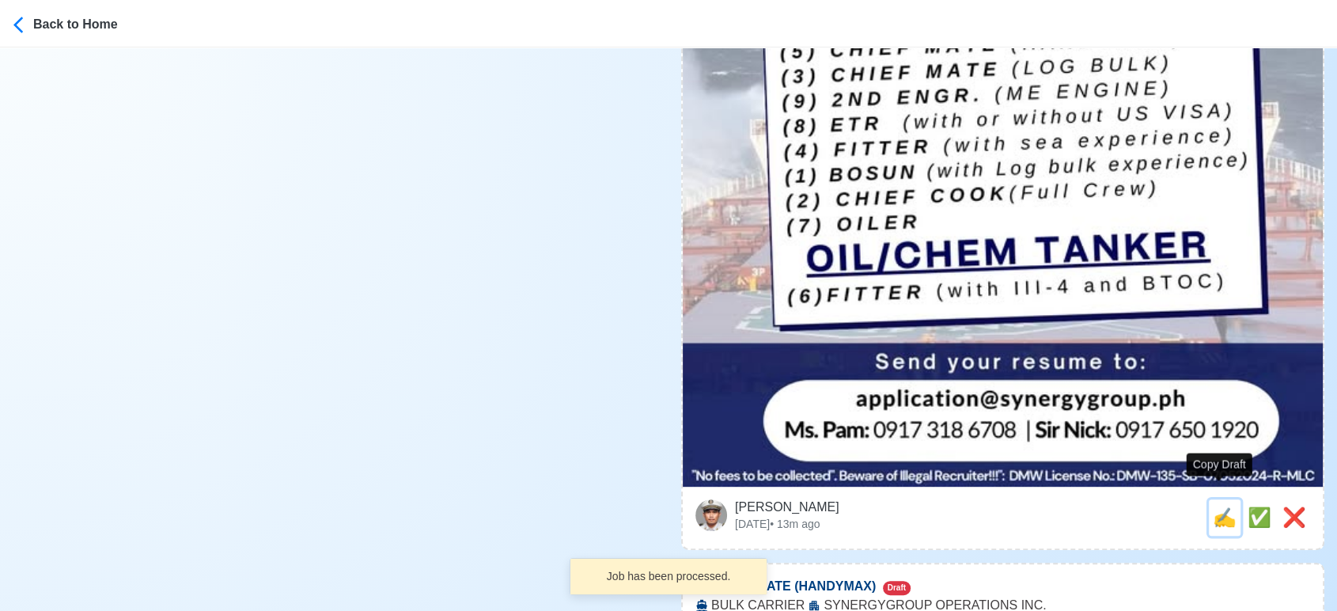
click at [1221, 506] on span "✍️" at bounding box center [1224, 516] width 24 height 21
type input "(4) FITTER"
select select
type input "SYNERGYGROUP OPERATIONS INC."
type input "BULK CARRIER"
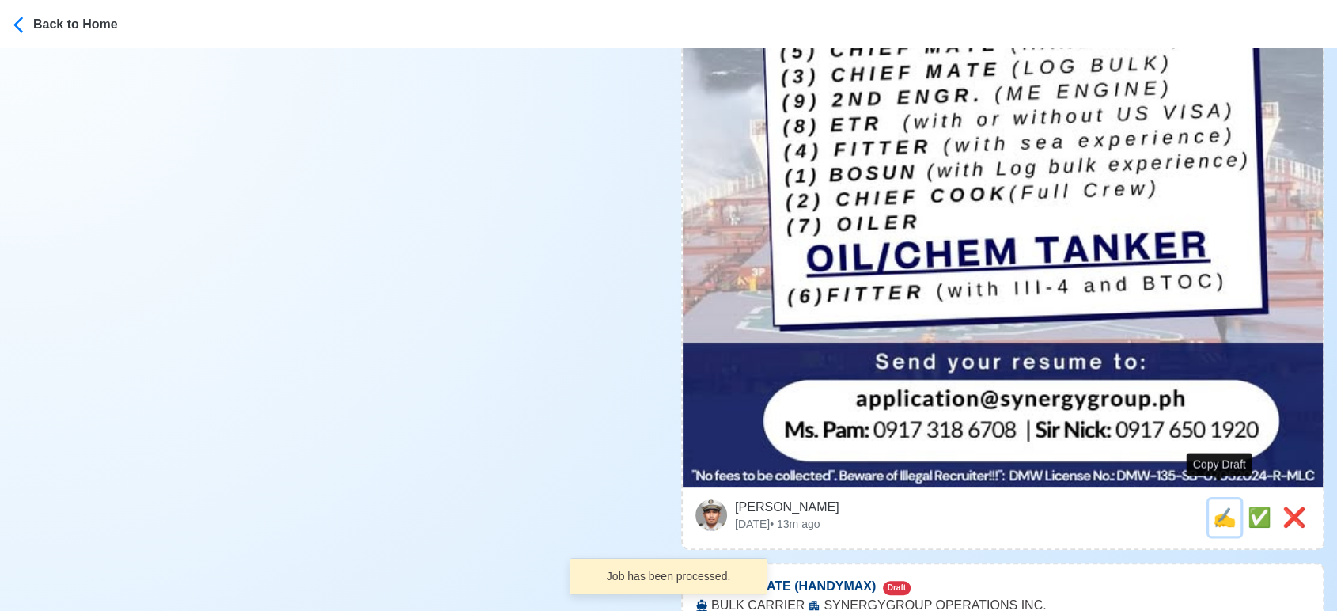
type input "application@synergygroup.ph"
type textarea "✅ Apply now! SYNERGYGROUP OPERATIONS INC. is looking for (4) FITTER. 🚢 BULK CAR…"
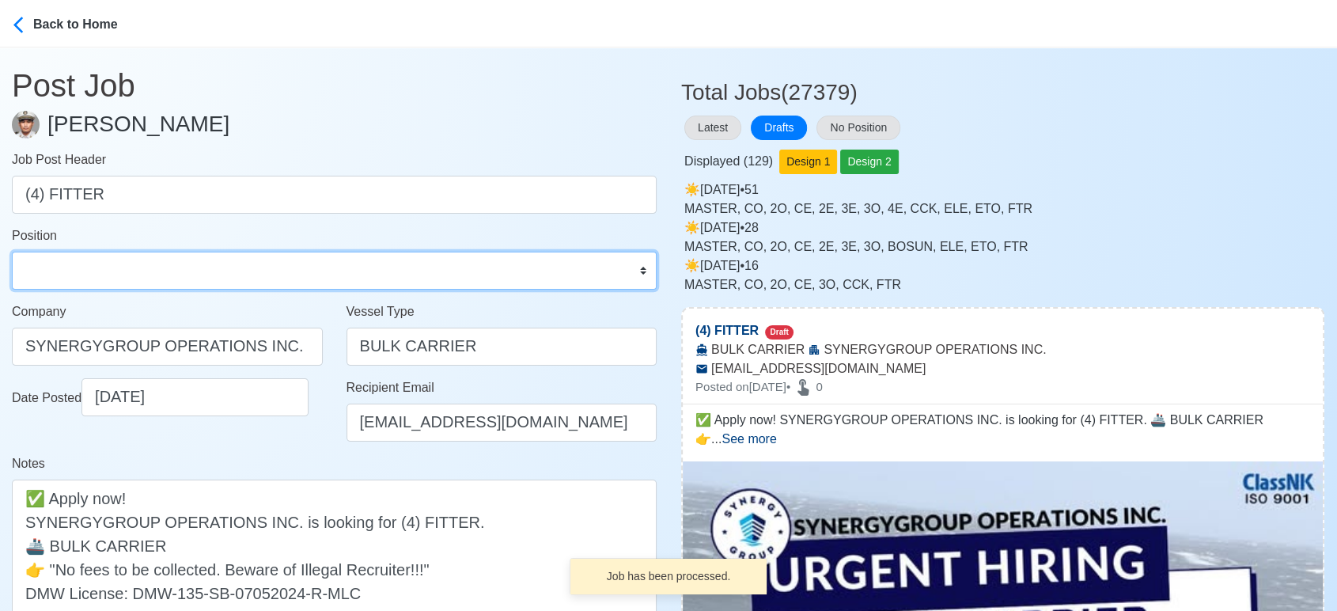
click at [271, 272] on select "Master Chief Officer 2nd Officer 3rd Officer Junior Officer Chief Engineer 2nd …" at bounding box center [334, 270] width 645 height 38
select select "Fitter"
click at [12, 251] on select "Master Chief Officer 2nd Officer 3rd Officer Junior Officer Chief Engineer 2nd …" at bounding box center [334, 270] width 645 height 38
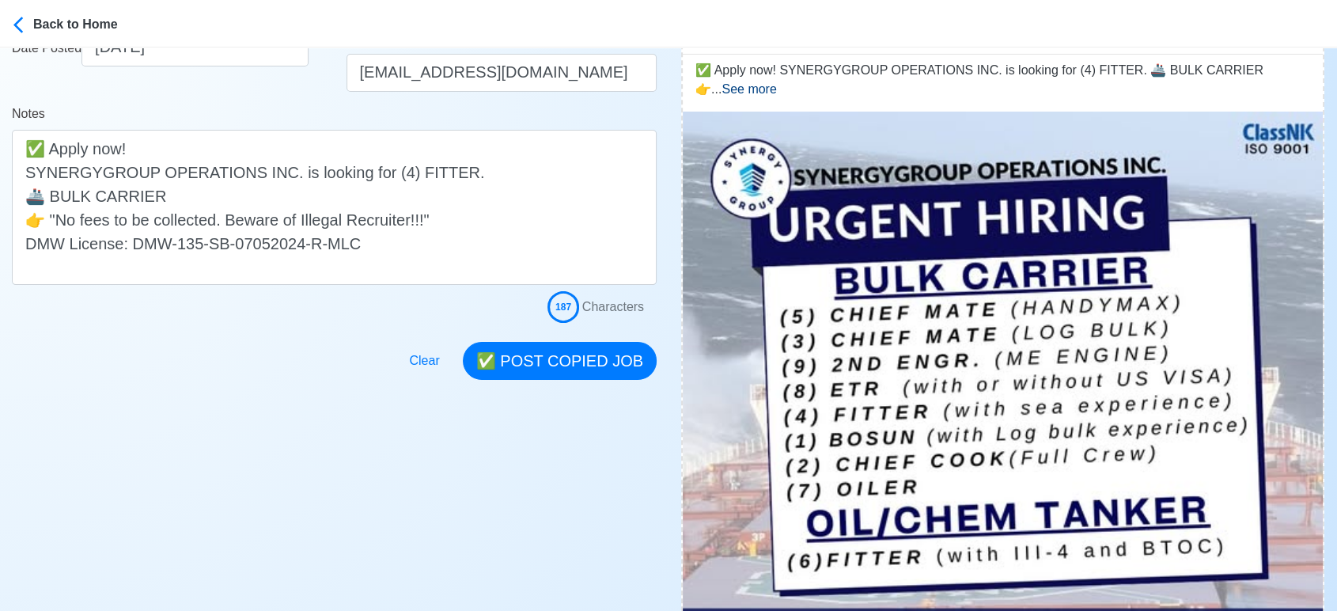
scroll to position [351, 0]
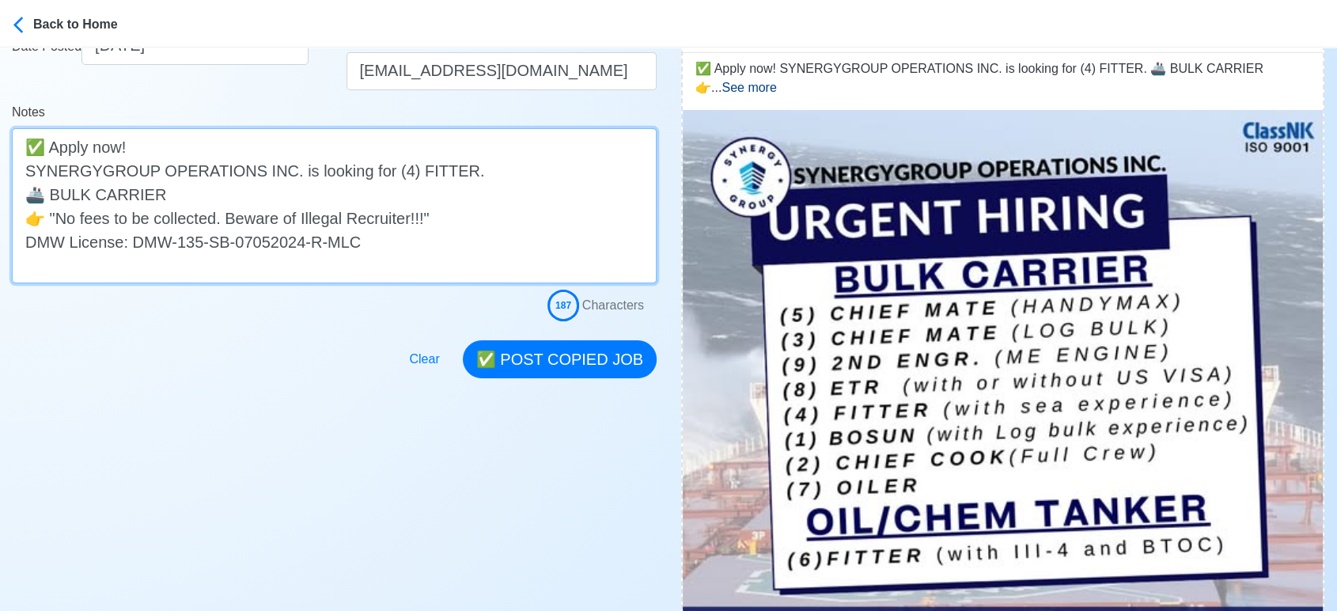
click at [247, 195] on textarea "✅ Apply now! SYNERGYGROUP OPERATIONS INC. is looking for (4) FITTER. 🚢 BULK CAR…" at bounding box center [334, 205] width 645 height 155
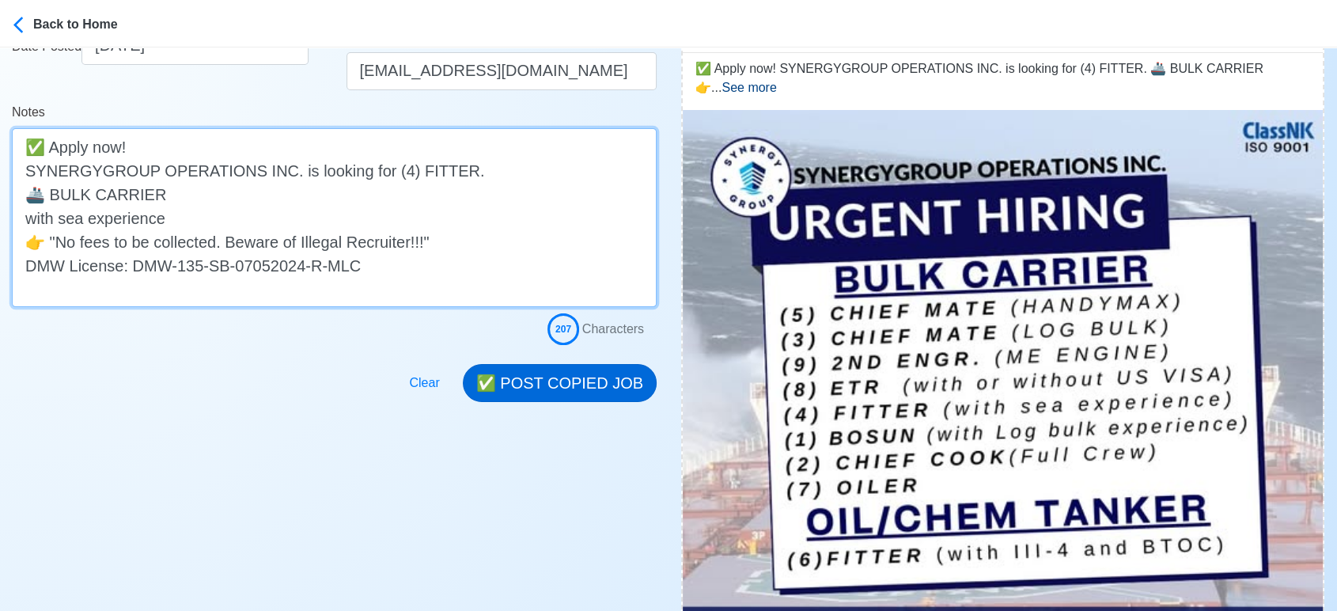
type textarea "✅ Apply now! SYNERGYGROUP OPERATIONS INC. is looking for (4) FITTER. 🚢 BULK CAR…"
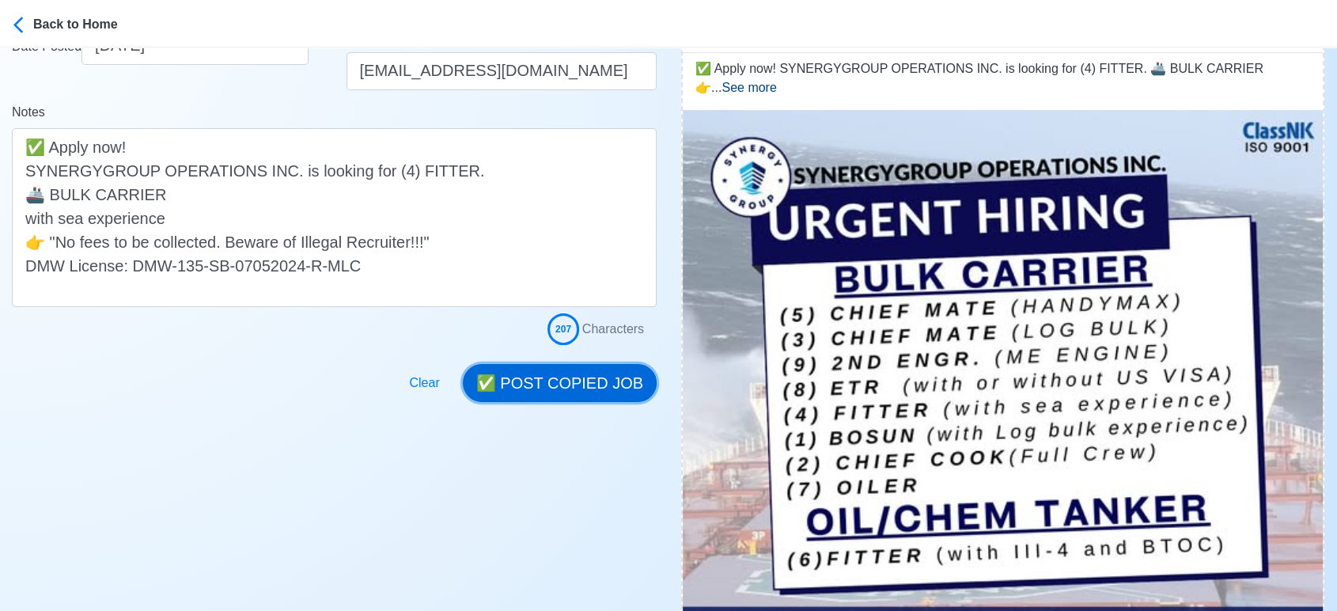
click at [595, 385] on button "✅ POST COPIED JOB" at bounding box center [560, 383] width 194 height 38
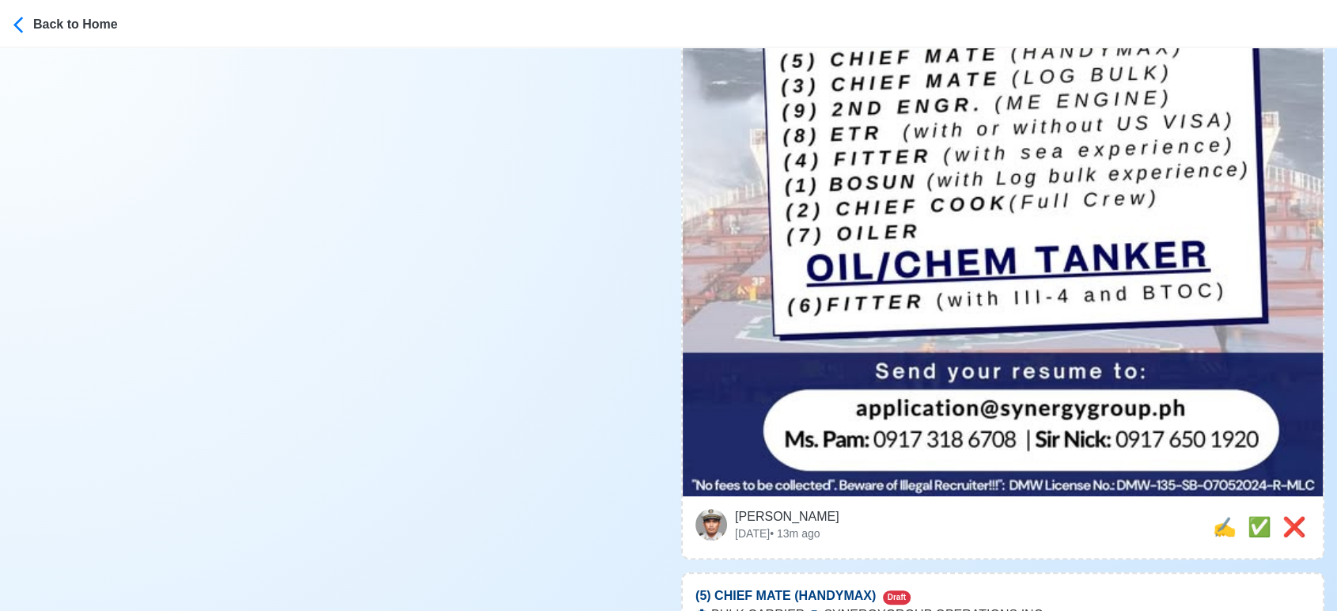
scroll to position [615, 0]
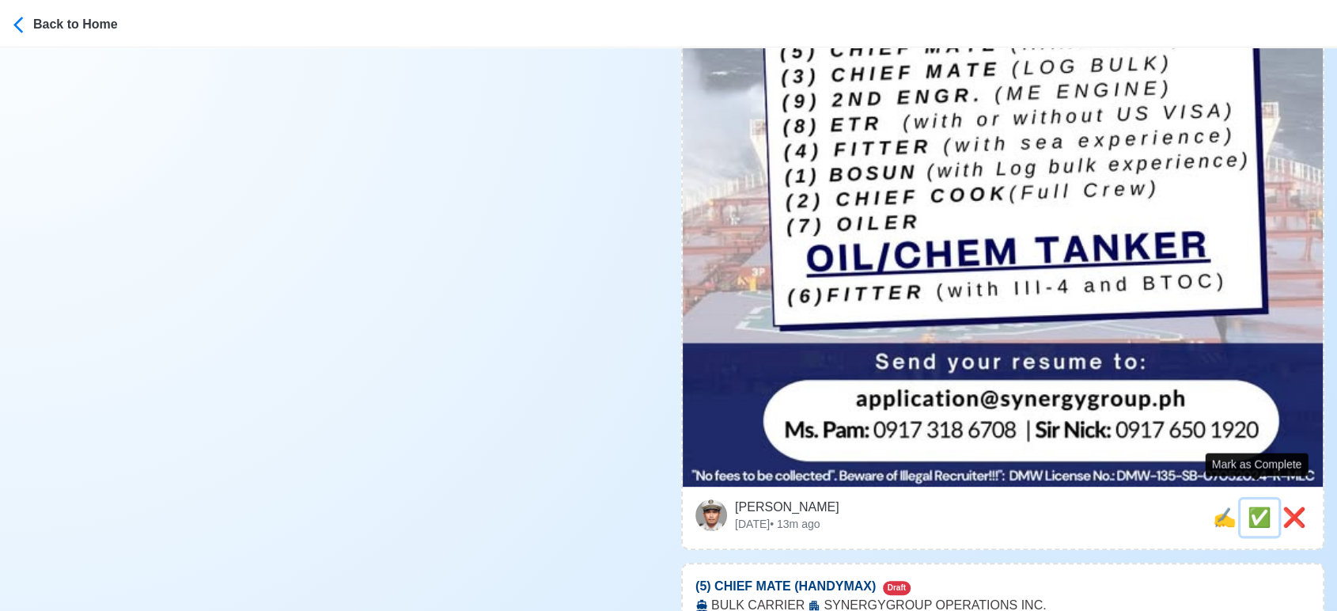
click at [1252, 506] on span "✅" at bounding box center [1259, 516] width 24 height 21
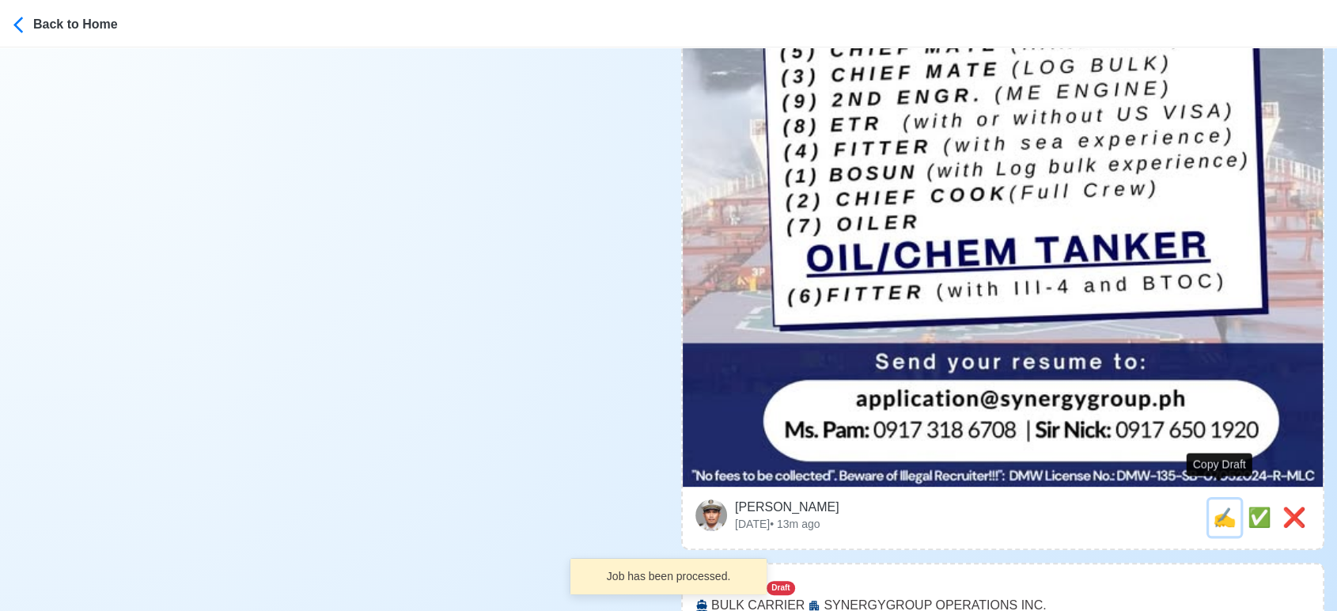
click at [1221, 506] on span "✍️" at bounding box center [1224, 516] width 24 height 21
type input "(5) CHIEF MATE (HANDYMAX)"
select select
type input "SYNERGYGROUP OPERATIONS INC."
type input "BULK CARRIER"
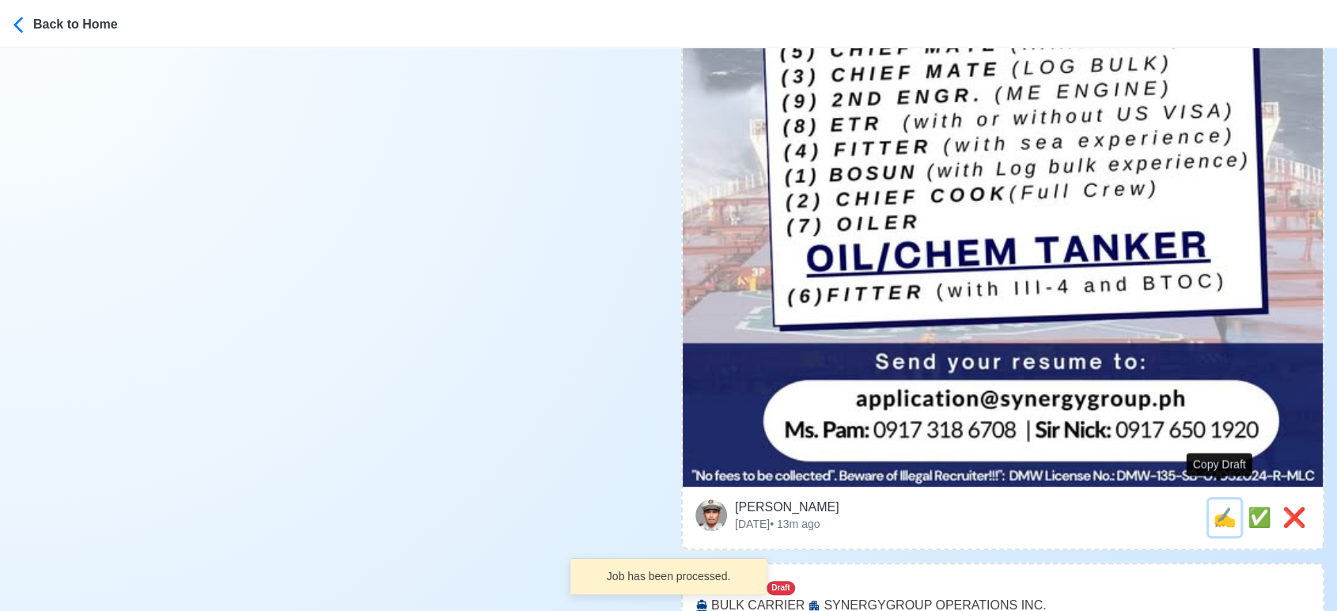
type input "application@synergygroup.ph"
type textarea "📜 Apply now! 🧭 SYNERGYGROUP OPERATIONS INC. is looking for (5) CHIEF MATE (HAND…"
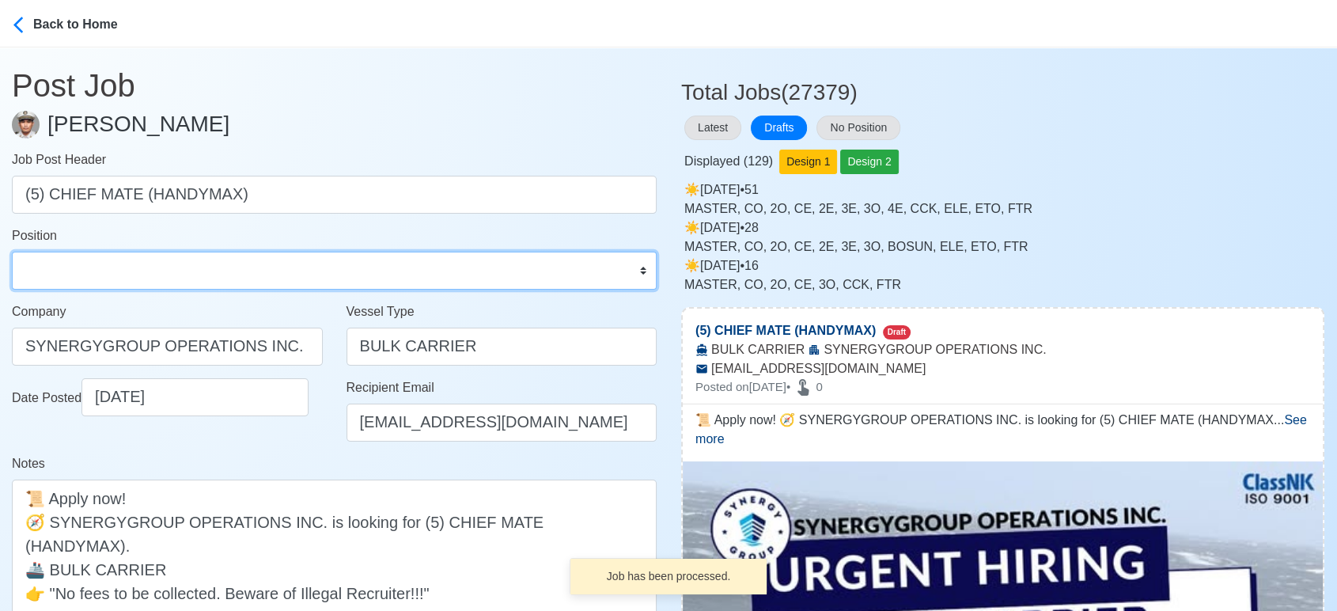
click at [134, 281] on select "Master Chief Officer 2nd Officer 3rd Officer Junior Officer Chief Engineer 2nd …" at bounding box center [334, 270] width 645 height 38
select select "Chief Officer"
click at [12, 251] on select "Master Chief Officer 2nd Officer 3rd Officer Junior Officer Chief Engineer 2nd …" at bounding box center [334, 270] width 645 height 38
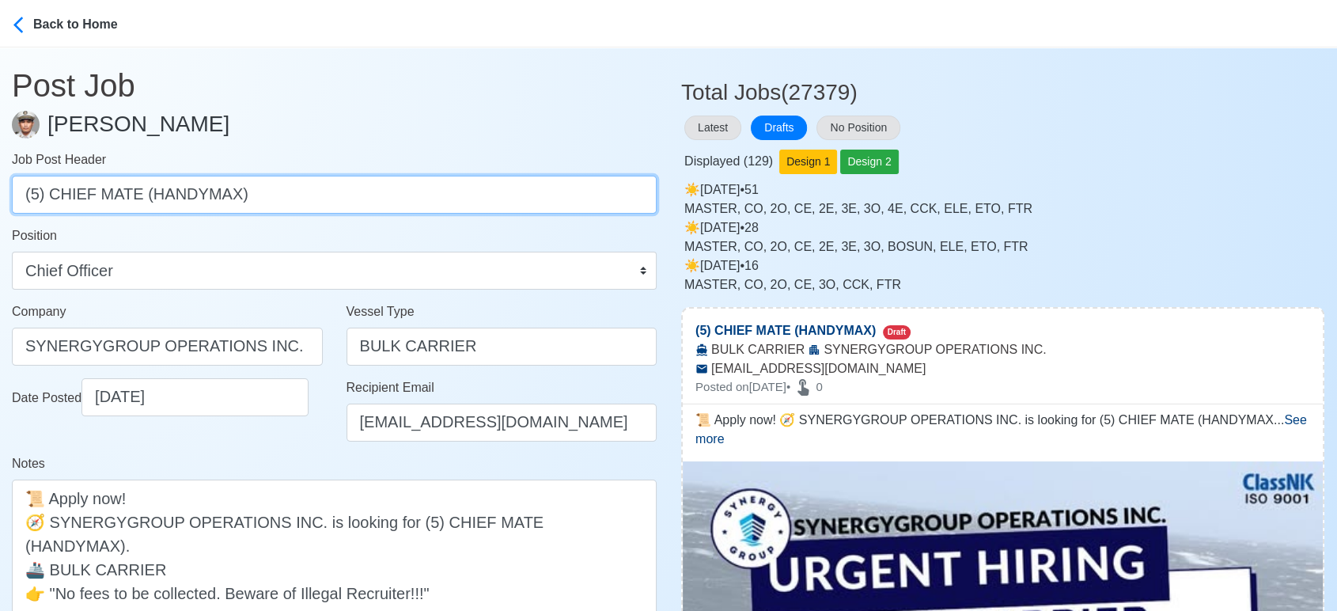
drag, startPoint x: 136, startPoint y: 195, endPoint x: 401, endPoint y: 221, distance: 266.1
click at [401, 221] on form "Job Post Header (5) CHIEF MATE (HANDYMAX) Position Master Chief Officer 2nd Off…" at bounding box center [334, 411] width 645 height 522
type input "(5) CHIEF MATE"
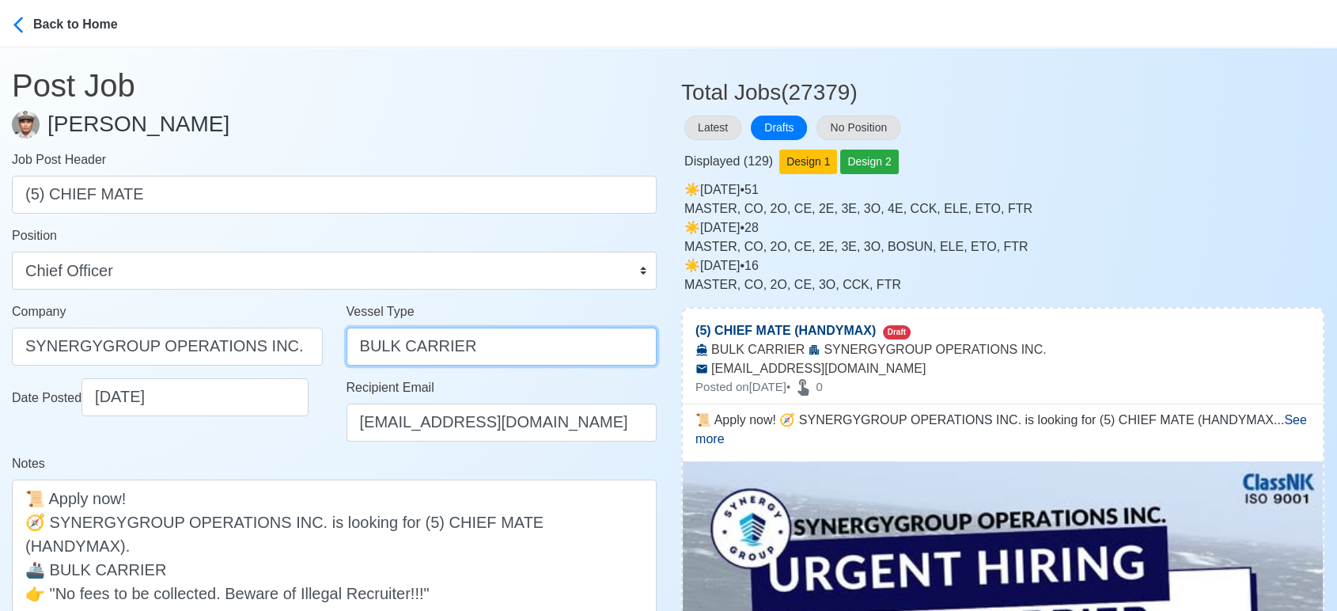
drag, startPoint x: 516, startPoint y: 355, endPoint x: 304, endPoint y: 345, distance: 213.0
click at [304, 345] on div "Company SYNERGYGROUP OPERATIONS INC. Vessel Type BULK CARRIER" at bounding box center [334, 340] width 668 height 76
click at [505, 349] on input "BULK CARRIER" at bounding box center [501, 346] width 311 height 38
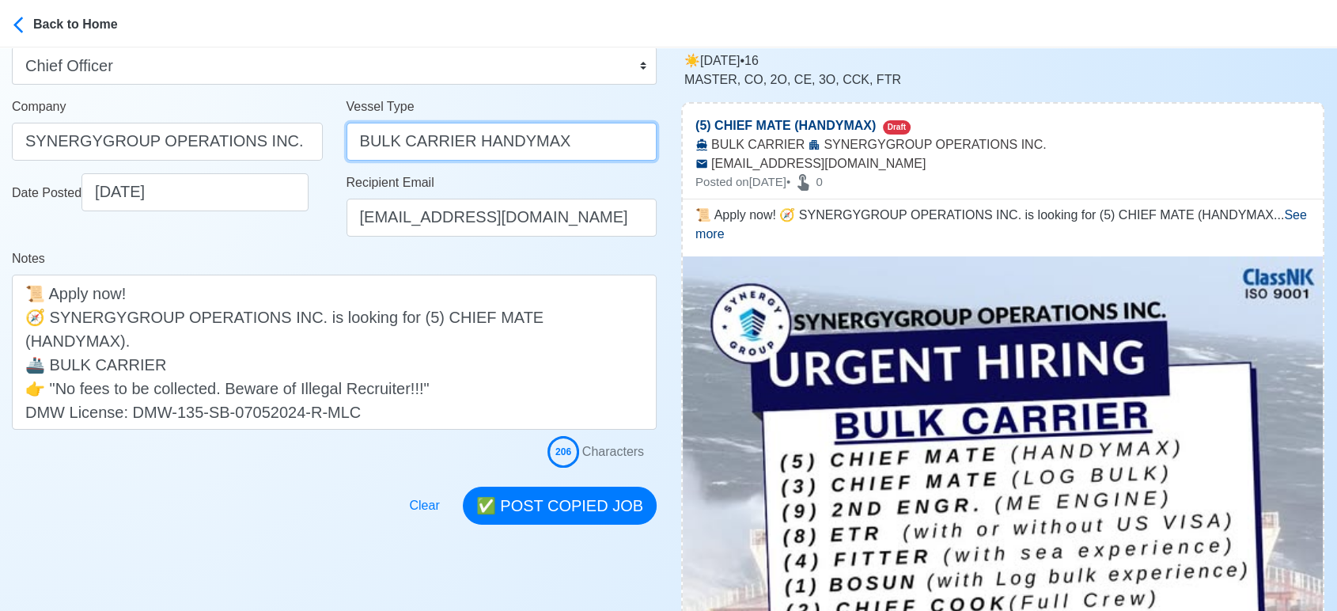
scroll to position [263, 0]
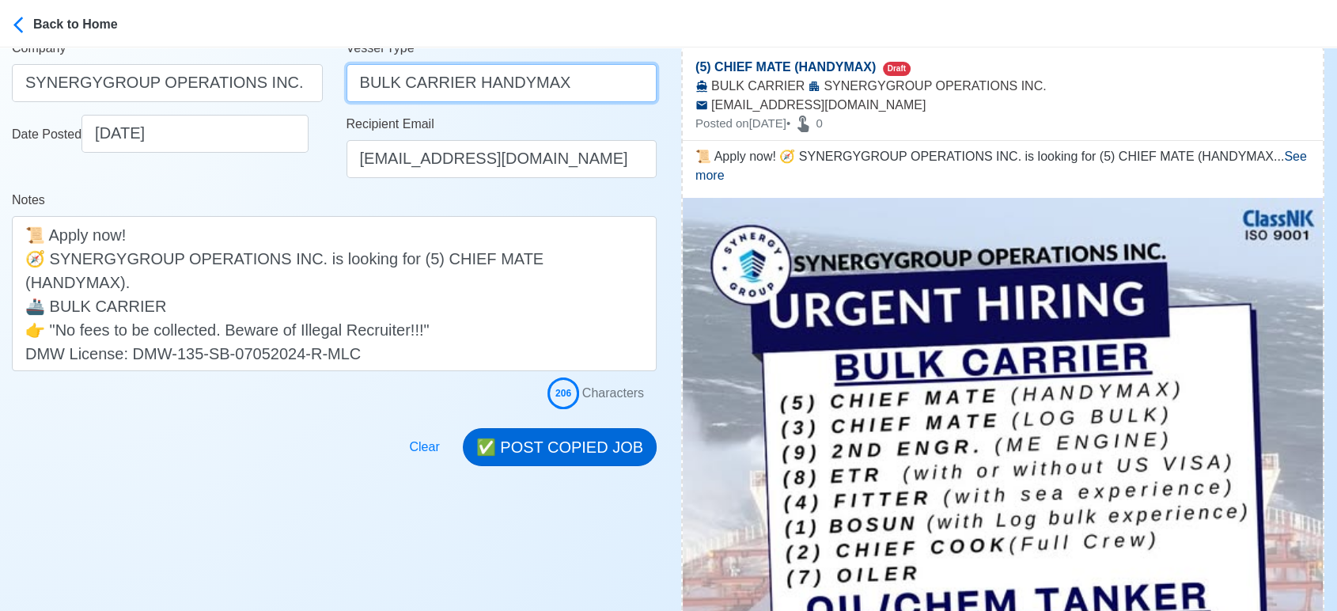
type input "BULK CARRIER HANDYMAX"
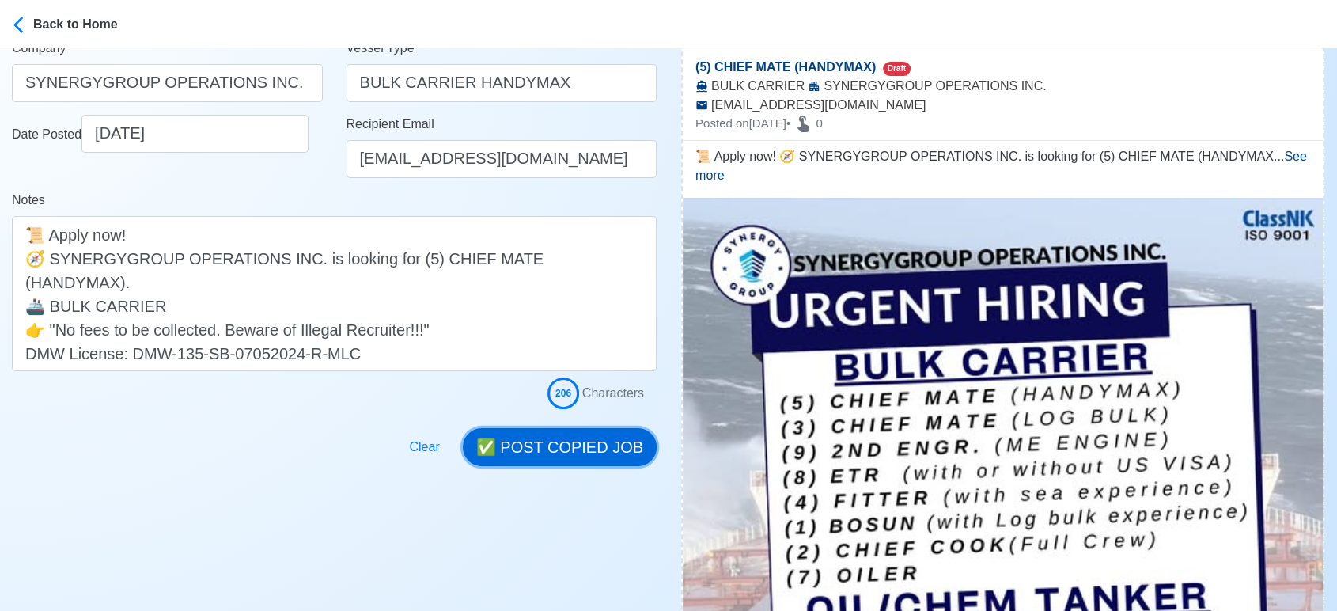
click at [599, 435] on button "✅ POST COPIED JOB" at bounding box center [560, 447] width 194 height 38
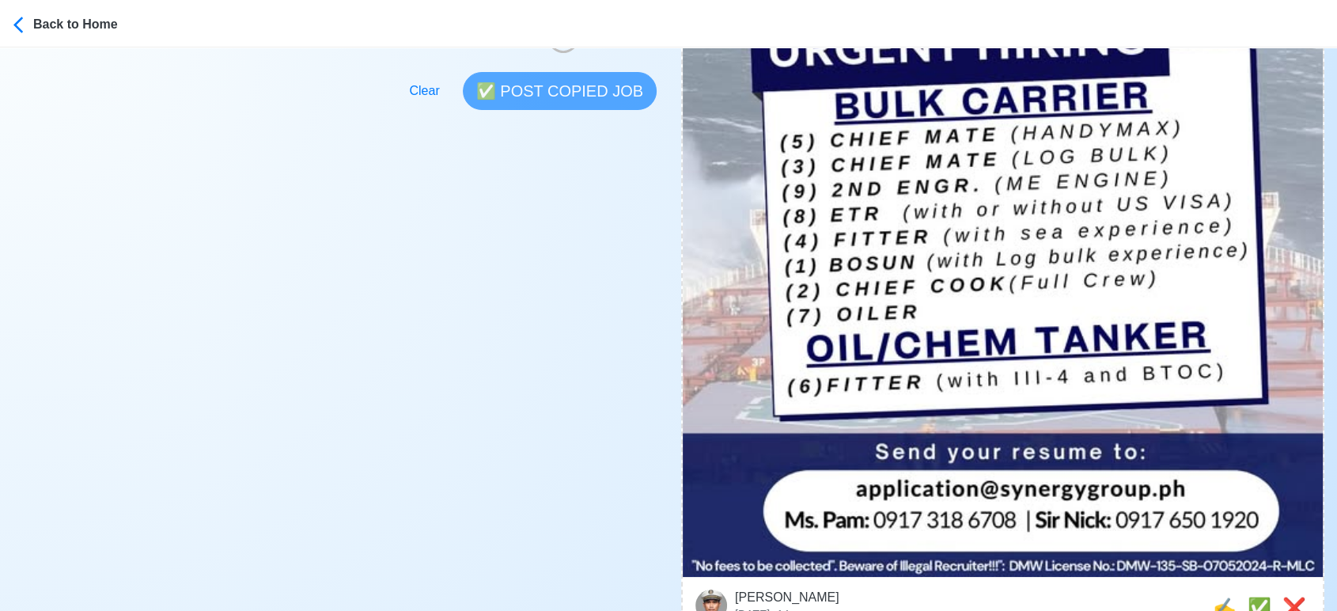
scroll to position [527, 0]
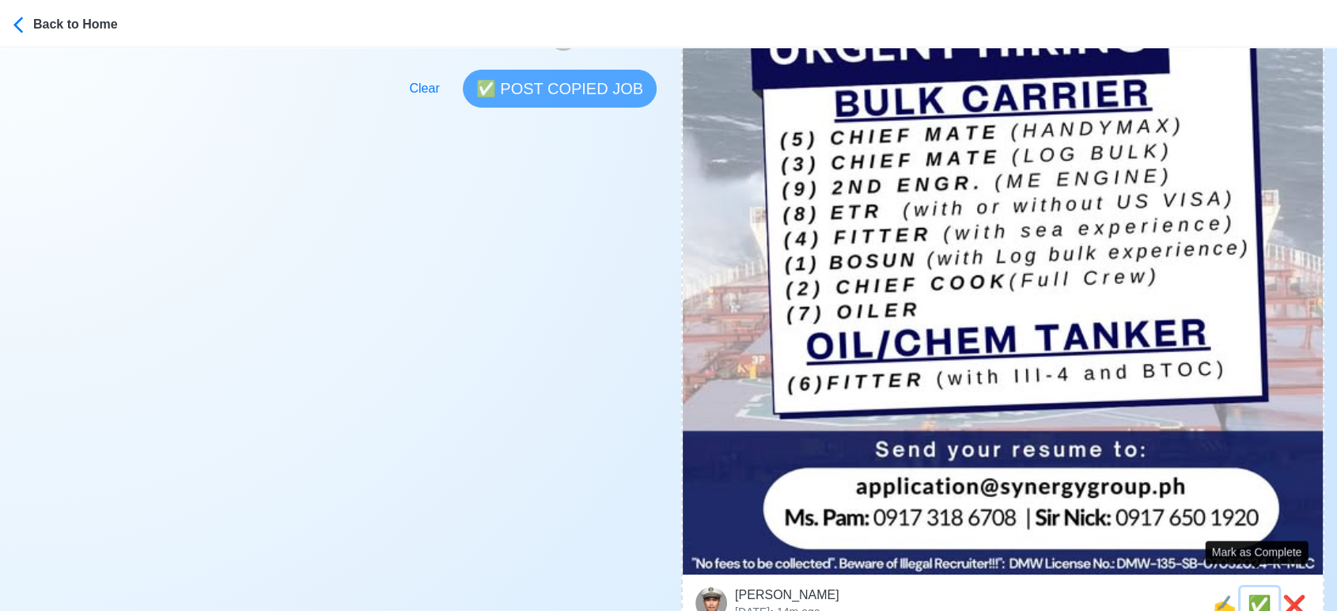
click at [1247, 594] on span "✅" at bounding box center [1259, 604] width 24 height 21
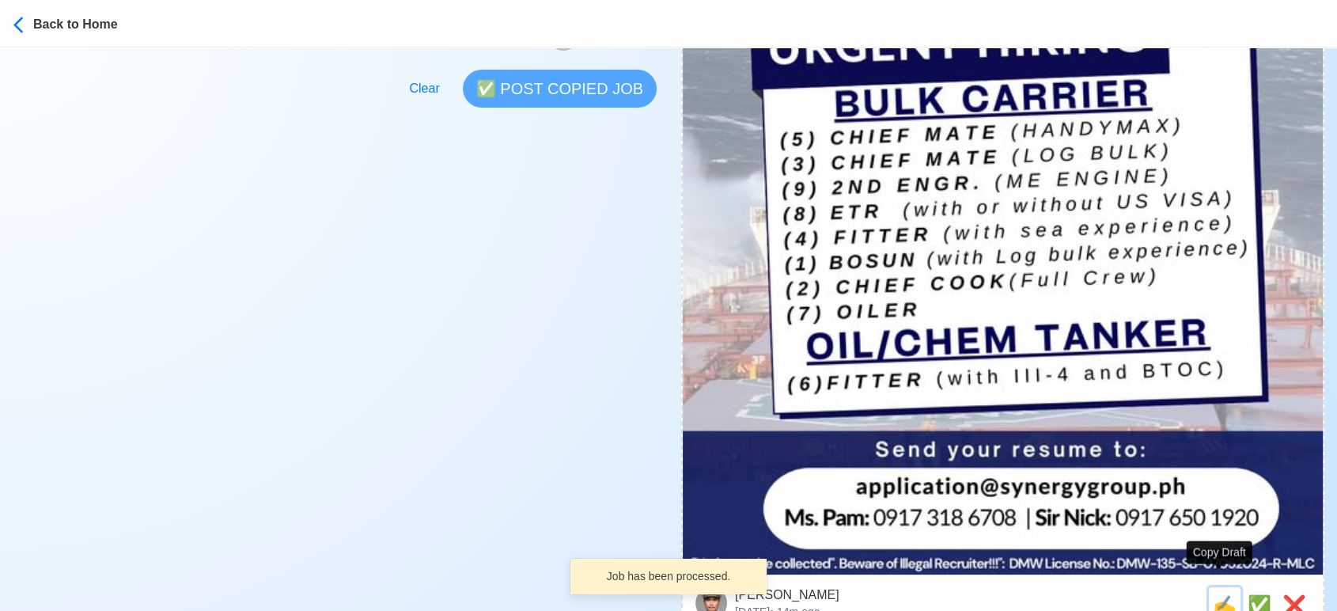
click at [1217, 594] on span "✍️" at bounding box center [1224, 604] width 24 height 21
type input "(1) BOSUN"
select select
type input "SYNERGYGROUP OPERATIONS INC."
type input "BULK CARRIER"
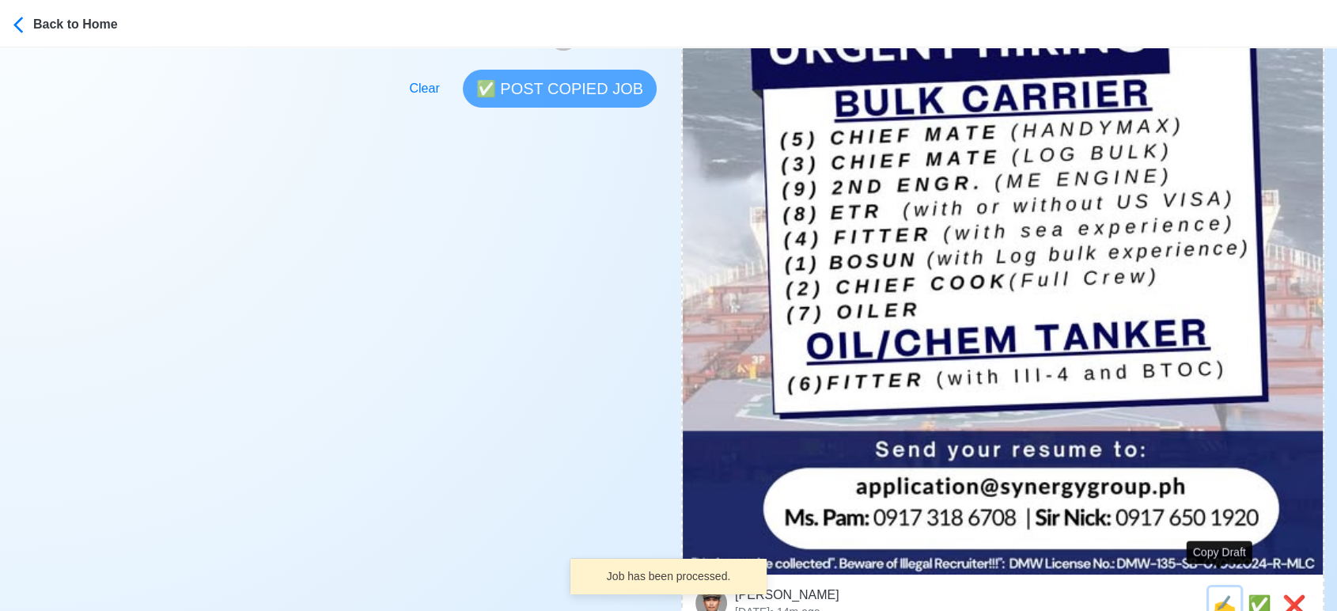
type input "application@synergygroup.ph"
type textarea "🛥️ Apply now! 🎯 SYNERGYGROUP OPERATIONS INC. is looking for (1) BOSUN. 🚢 BULK C…"
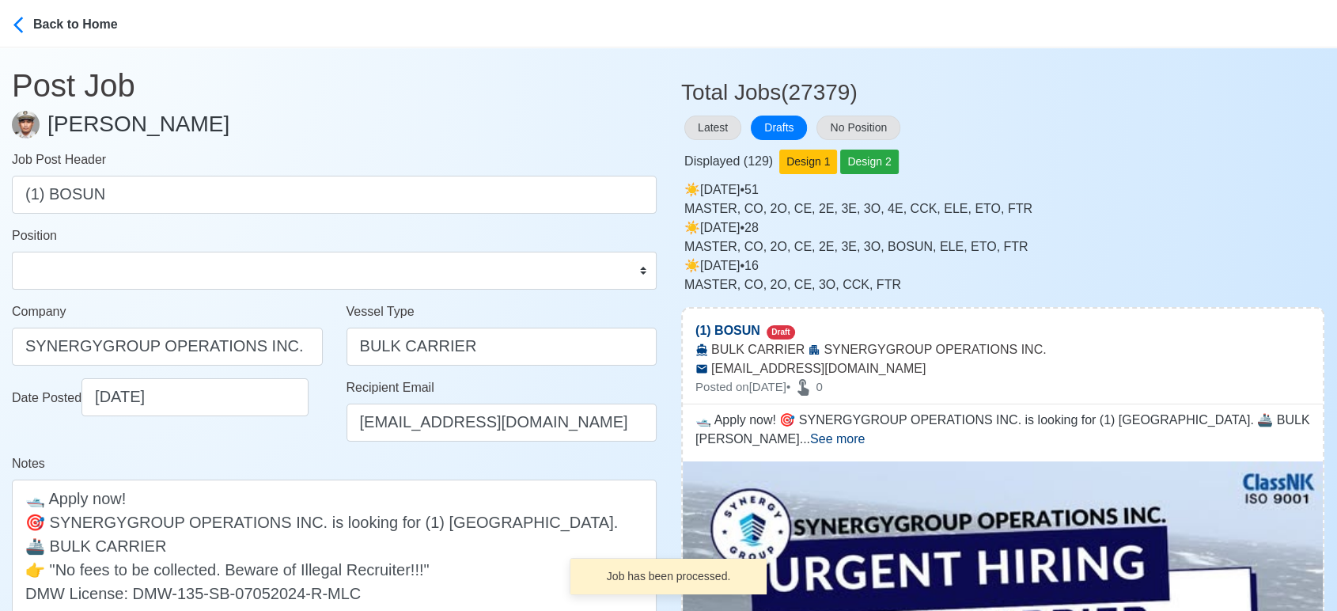
drag, startPoint x: 157, startPoint y: 289, endPoint x: 158, endPoint y: 267, distance: 22.2
click at [158, 283] on form "Job Post Header (1) BOSUN Position Master Chief Officer 2nd Officer 3rd Officer…" at bounding box center [334, 411] width 645 height 522
click at [158, 267] on select "Master Chief Officer 2nd Officer 3rd Officer Junior Officer Chief Engineer 2nd …" at bounding box center [334, 270] width 645 height 38
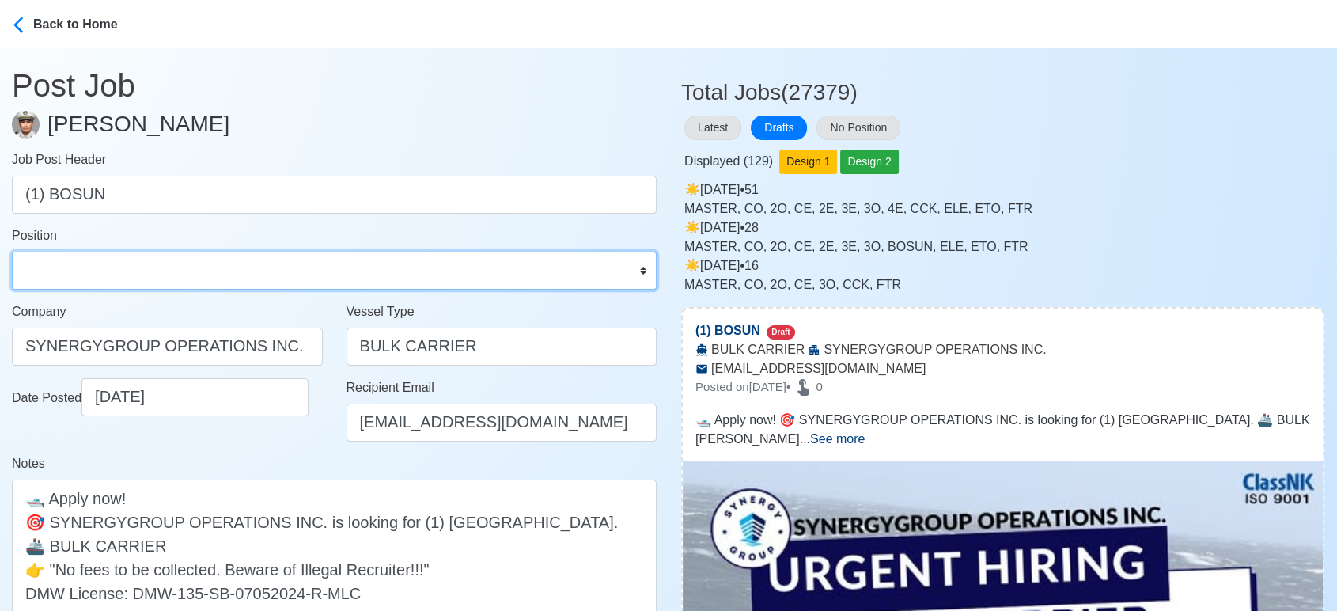
select select "Bosun"
click at [12, 251] on select "Master Chief Officer 2nd Officer 3rd Officer Junior Officer Chief Engineer 2nd …" at bounding box center [334, 270] width 645 height 38
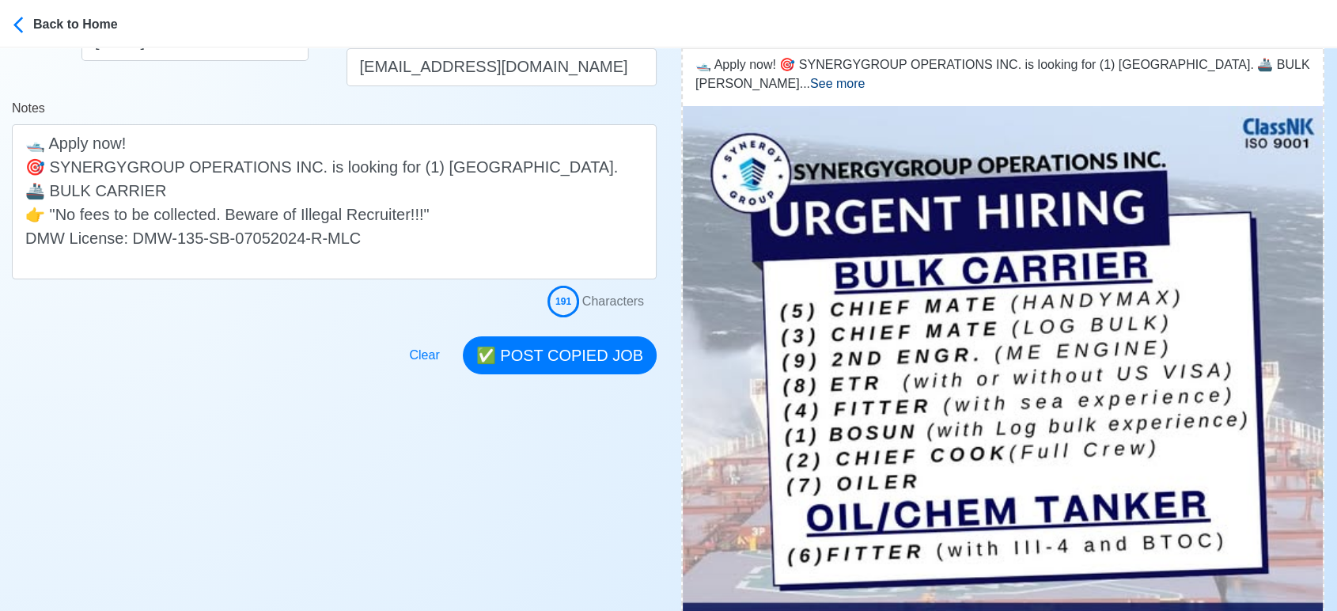
scroll to position [439, 0]
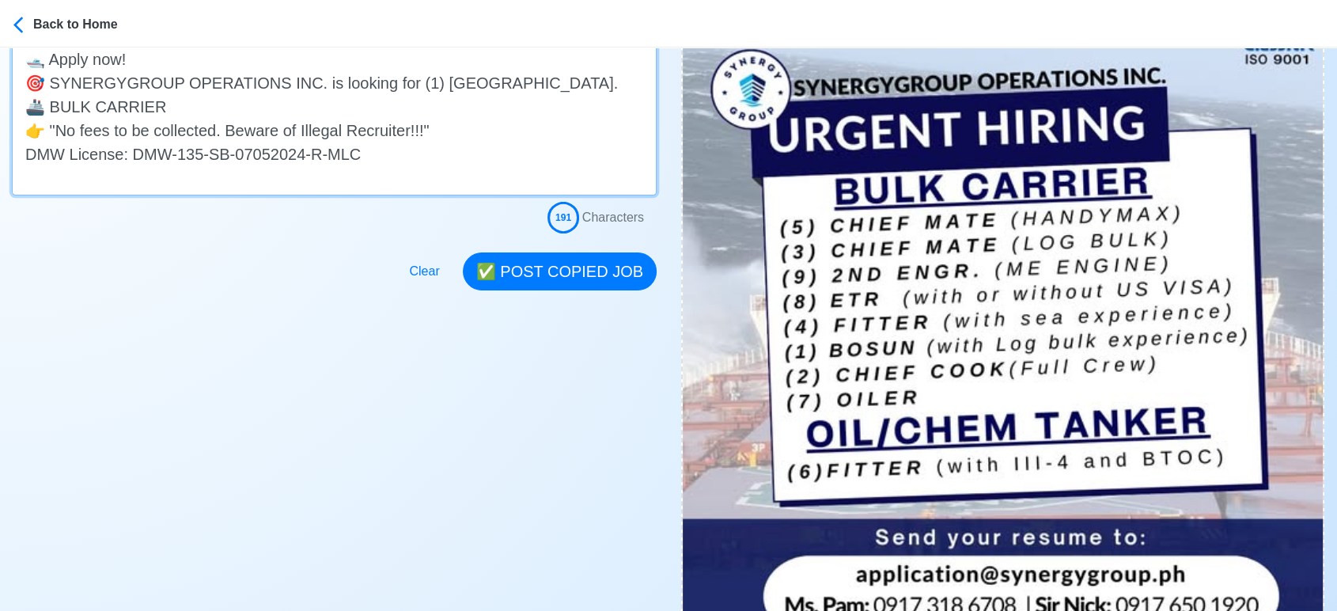
click at [266, 108] on textarea "🛥️ Apply now! 🎯 SYNERGYGROUP OPERATIONS INC. is looking for (1) BOSUN. 🚢 BULK C…" at bounding box center [334, 117] width 645 height 155
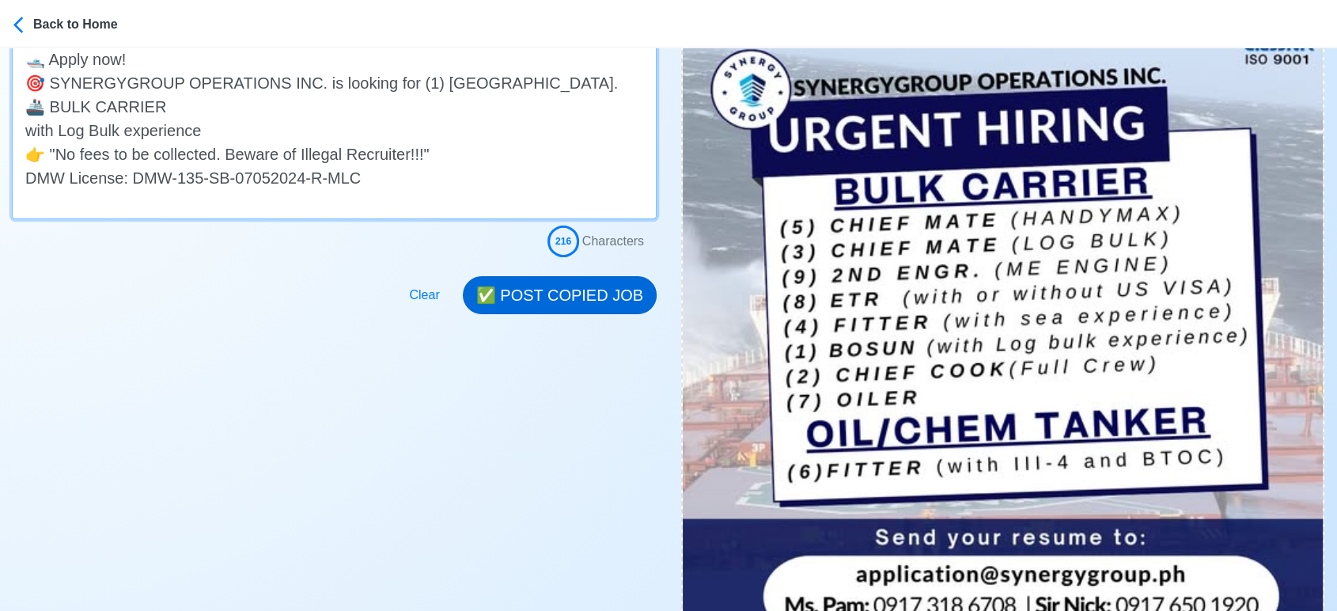
type textarea "🛥️ Apply now! 🎯 SYNERGYGROUP OPERATIONS INC. is looking for (1) BOSUN. 🚢 BULK C…"
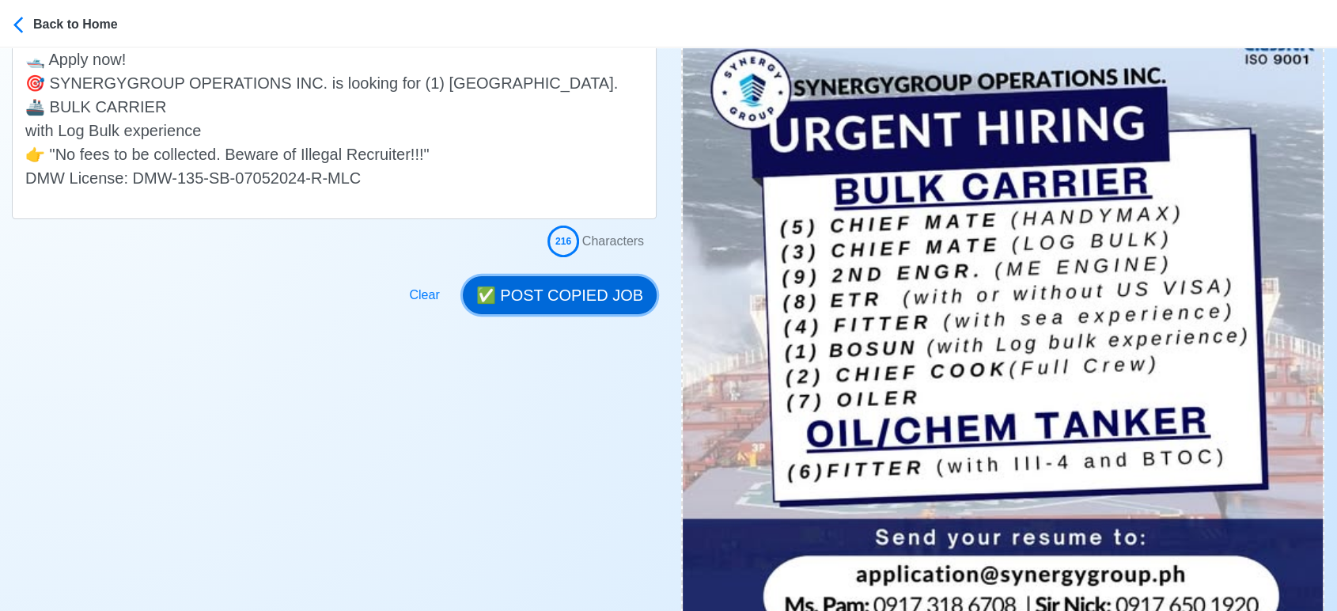
click at [573, 291] on button "✅ POST COPIED JOB" at bounding box center [560, 295] width 194 height 38
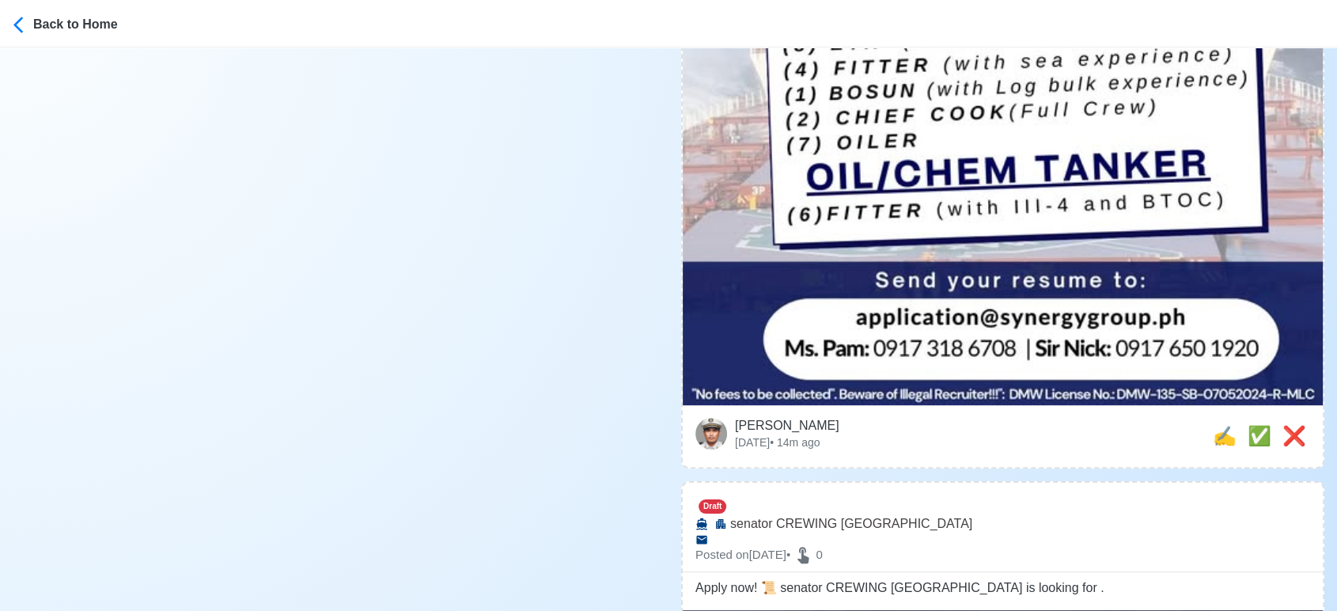
scroll to position [702, 0]
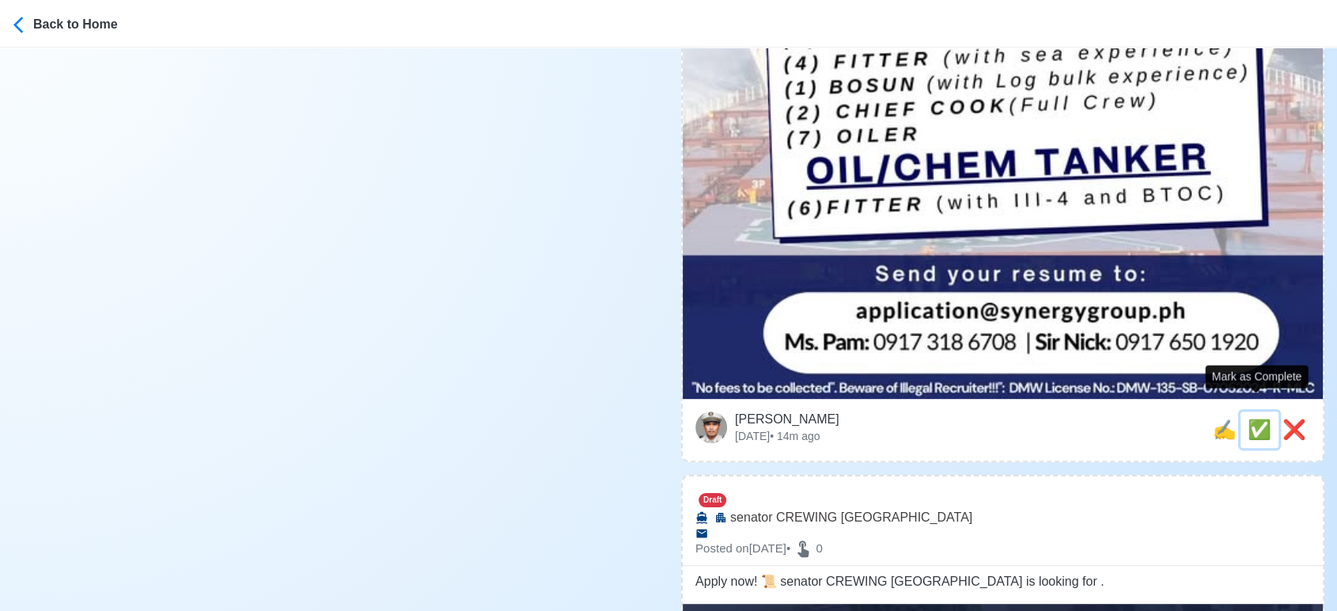
click at [1259, 418] on span "✅" at bounding box center [1259, 428] width 24 height 21
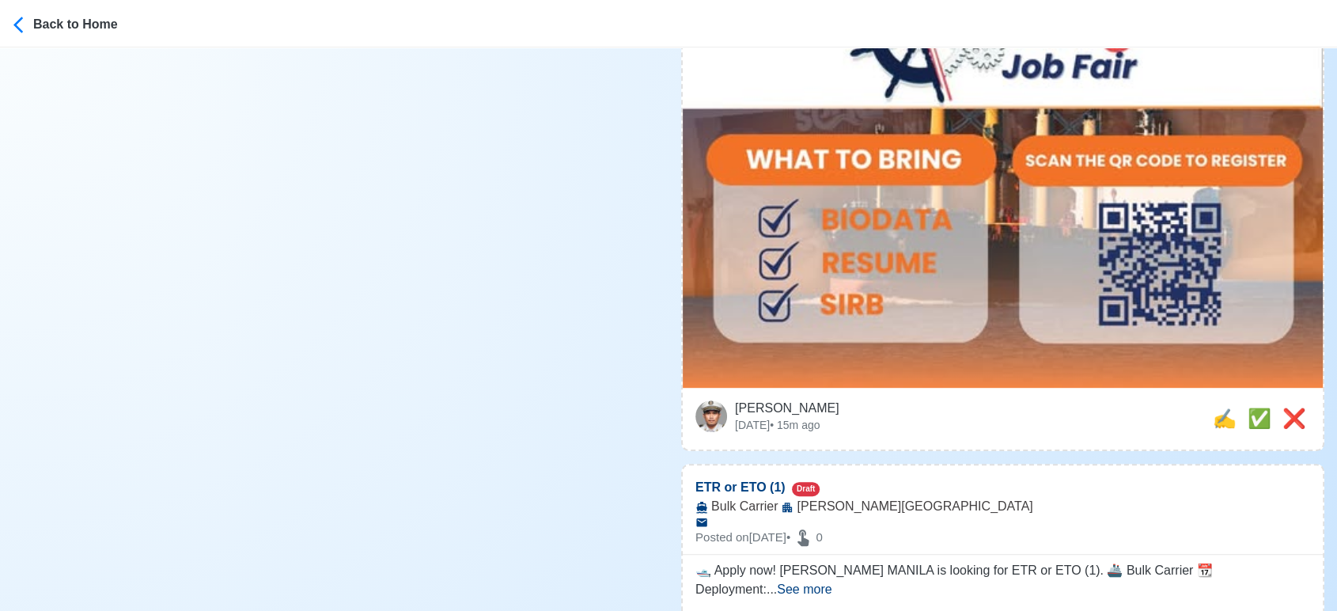
scroll to position [879, 0]
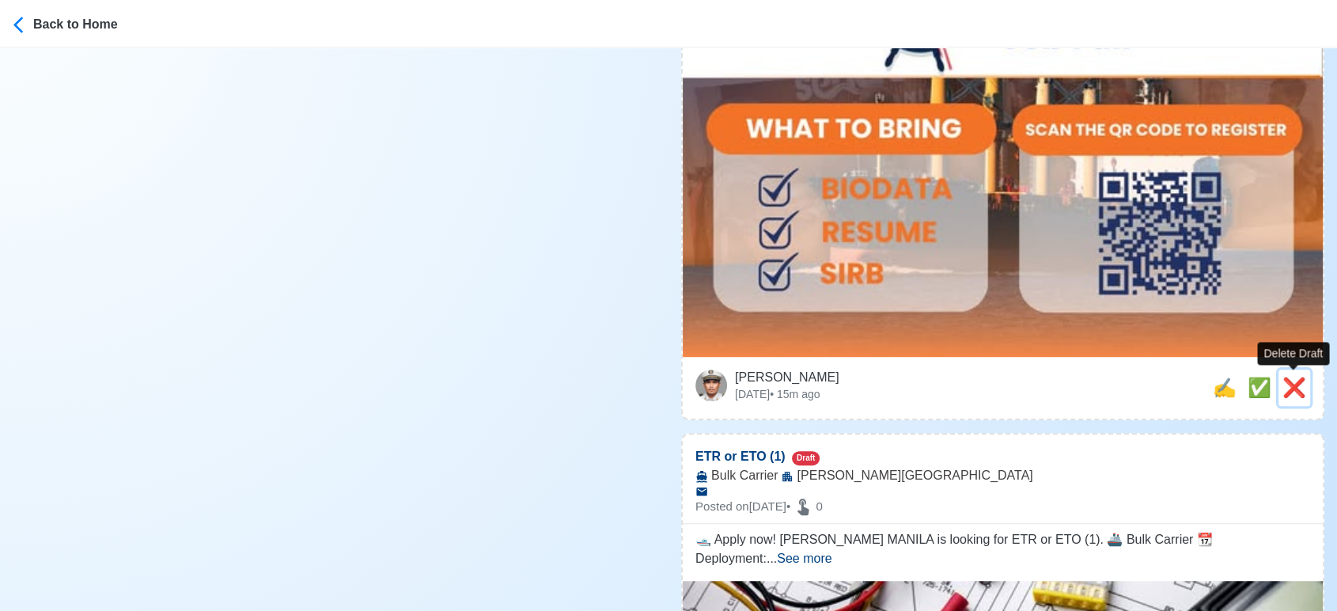
click at [1300, 394] on span "❌" at bounding box center [1294, 386] width 24 height 21
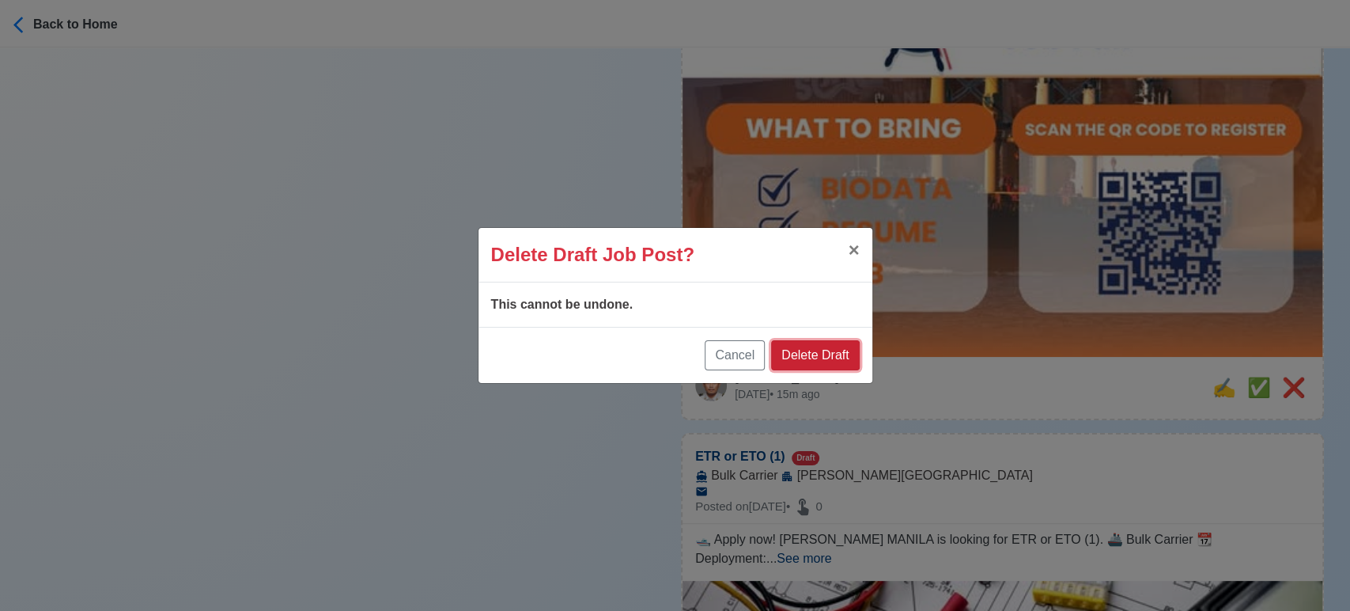
click at [807, 350] on button "Delete Draft" at bounding box center [815, 355] width 88 height 30
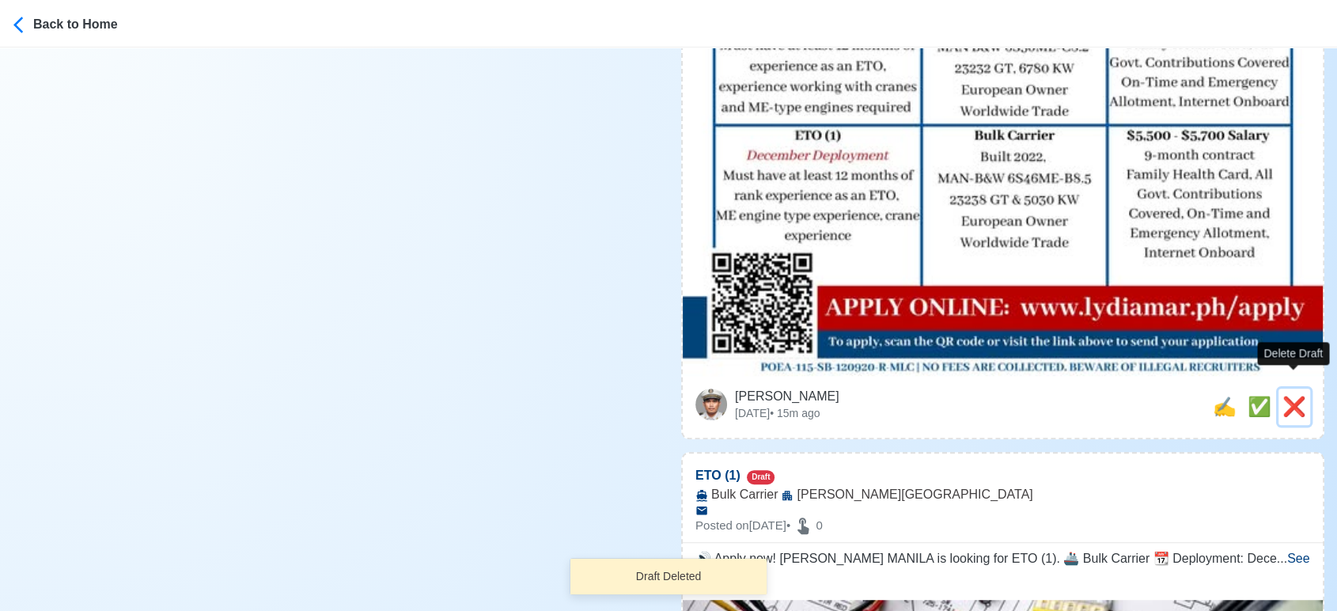
click at [1282, 395] on span "❌" at bounding box center [1294, 405] width 24 height 21
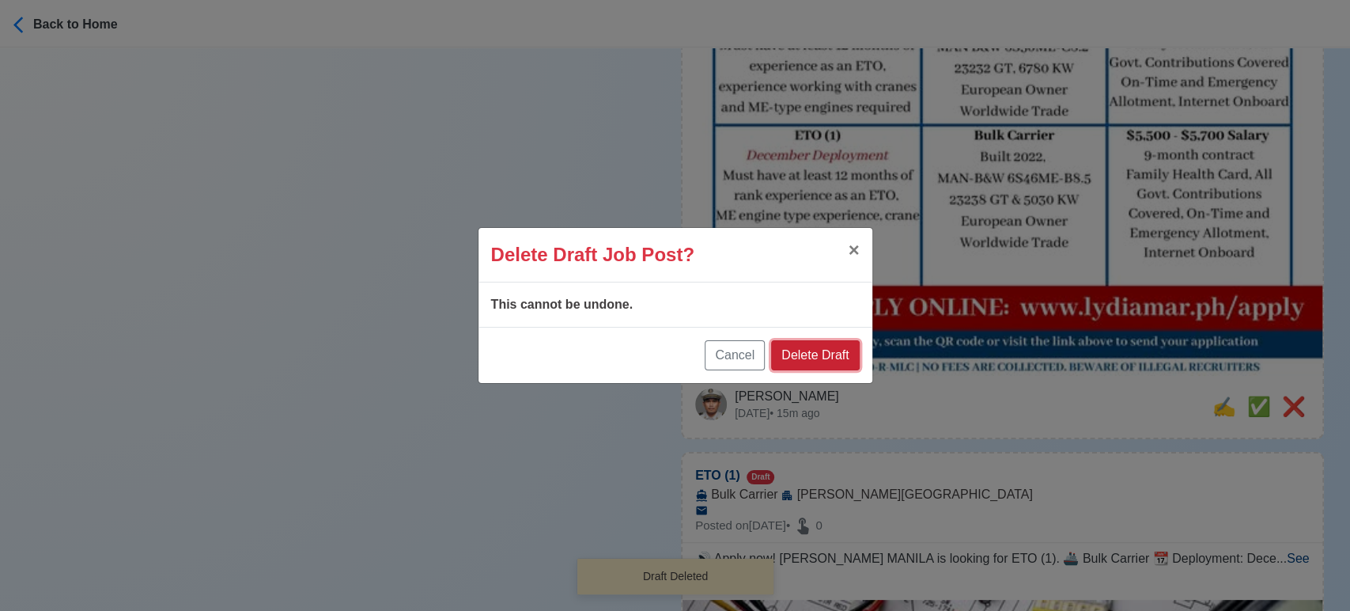
click at [848, 350] on button "Delete Draft" at bounding box center [815, 355] width 88 height 30
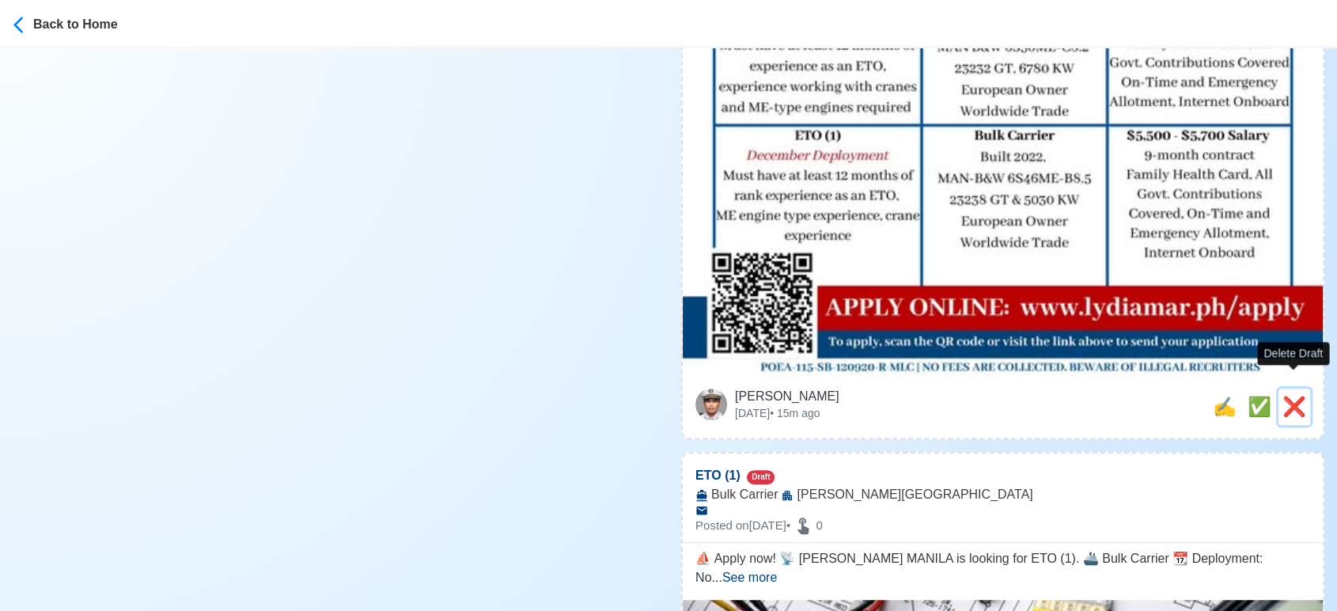
click at [1284, 395] on span "❌" at bounding box center [1294, 405] width 24 height 21
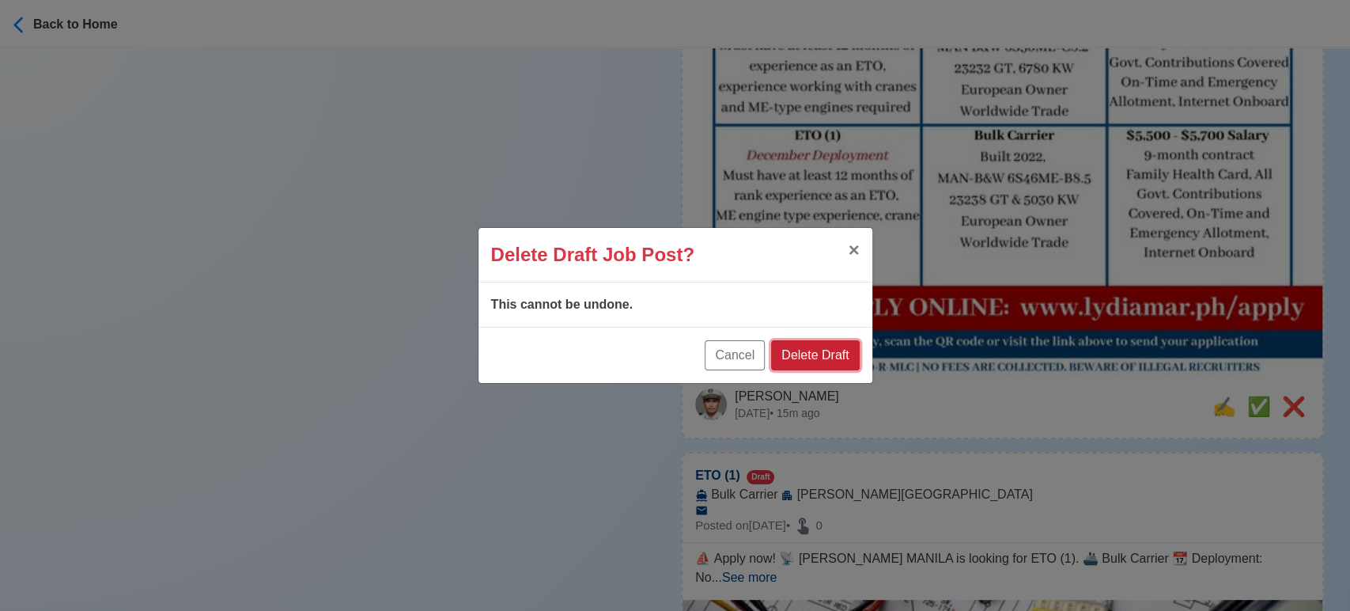
click at [825, 353] on button "Delete Draft" at bounding box center [815, 355] width 88 height 30
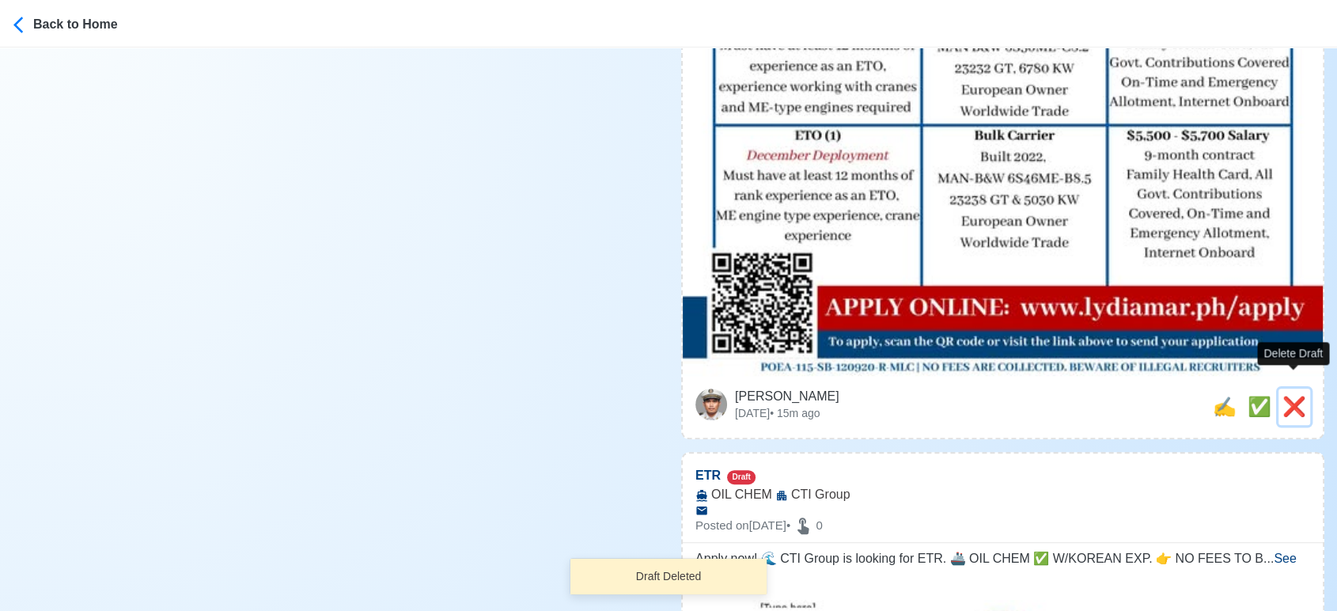
click at [1297, 395] on span "❌" at bounding box center [1294, 405] width 24 height 21
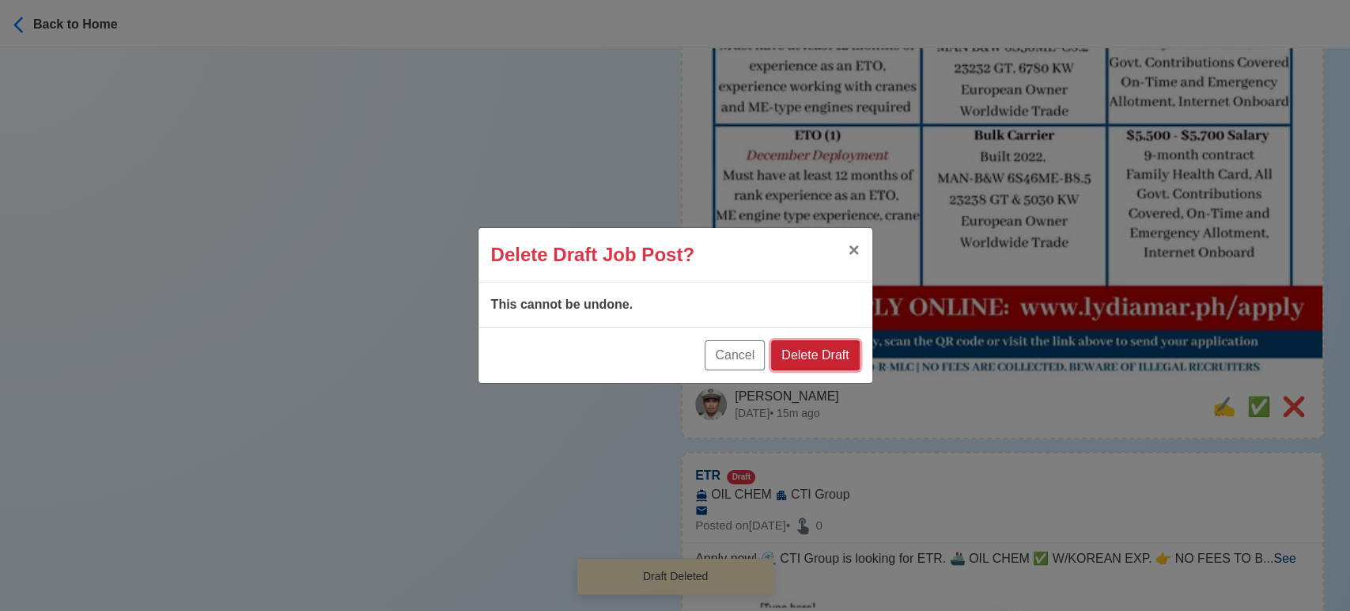
click at [825, 349] on button "Delete Draft" at bounding box center [815, 355] width 88 height 30
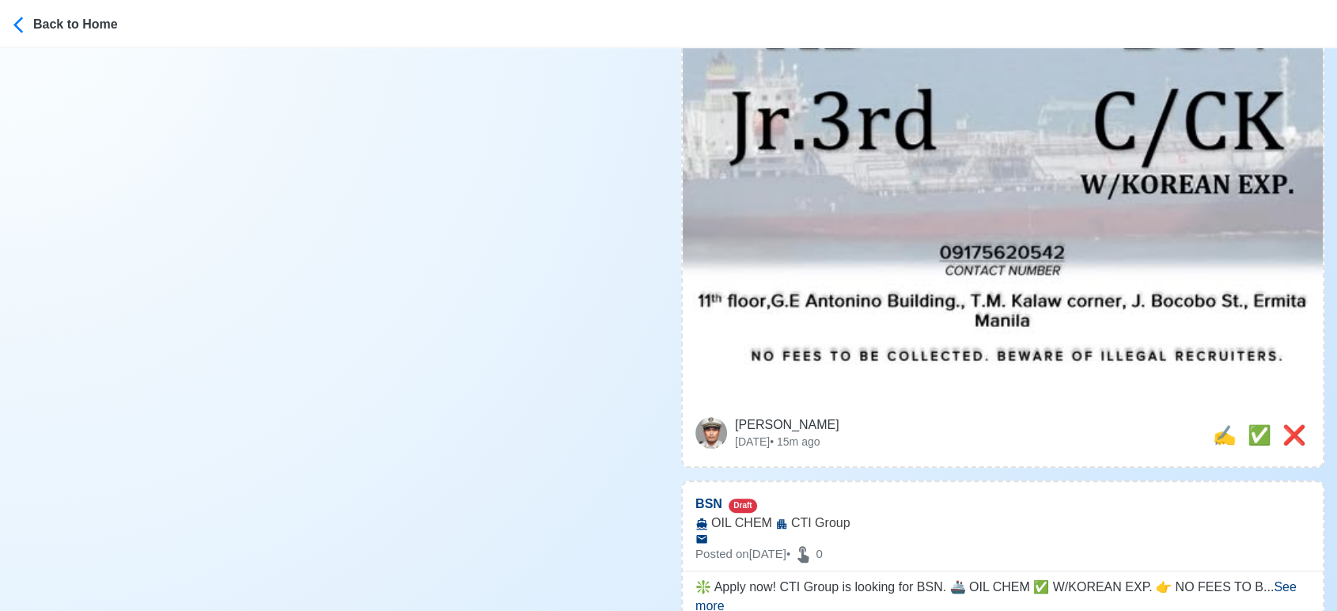
scroll to position [966, 0]
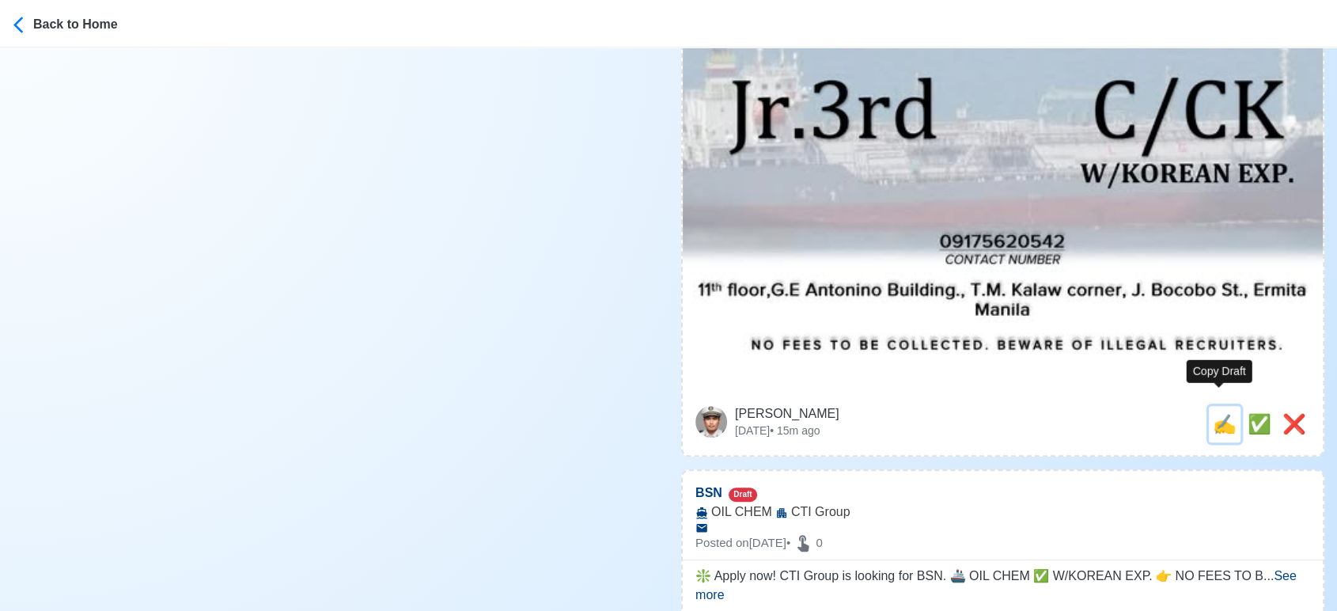
click at [1212, 413] on span "✍️" at bounding box center [1224, 423] width 24 height 21
type input "ETR"
select select
type input "CTI Group"
type input "OIL CHEM"
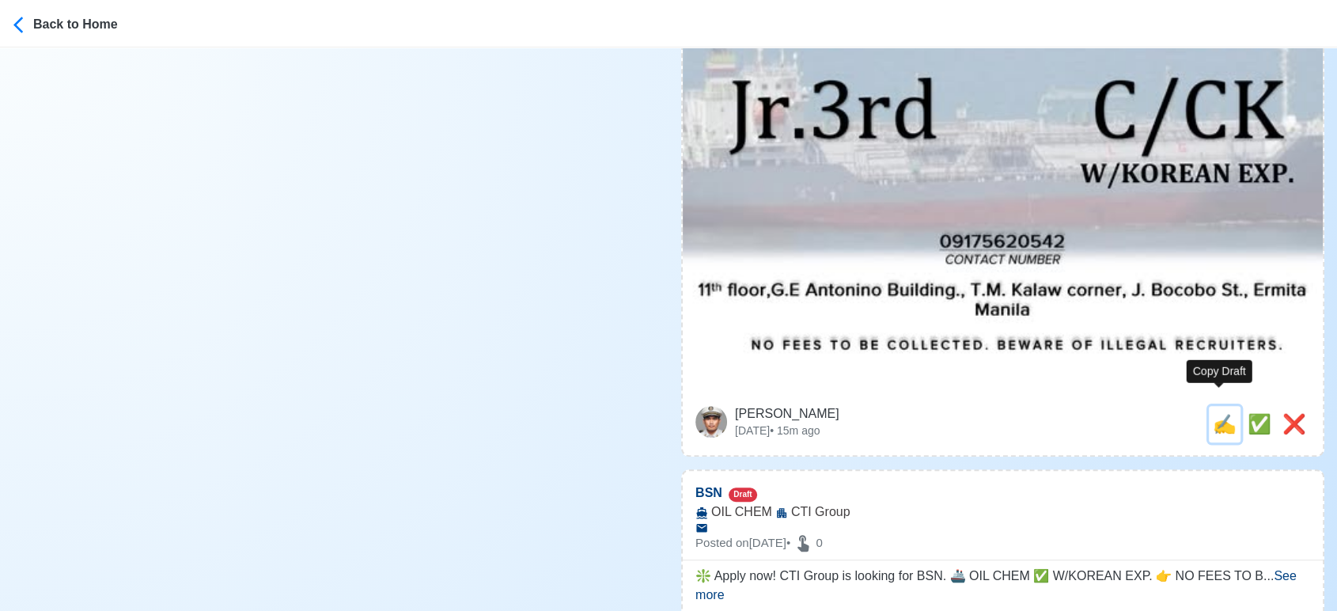
type textarea "Apply now! 🌊 CTI Group is looking for ETR. 🚢 OIL CHEM ✅ W/KOREAN EXP. 👉 NO FEES…"
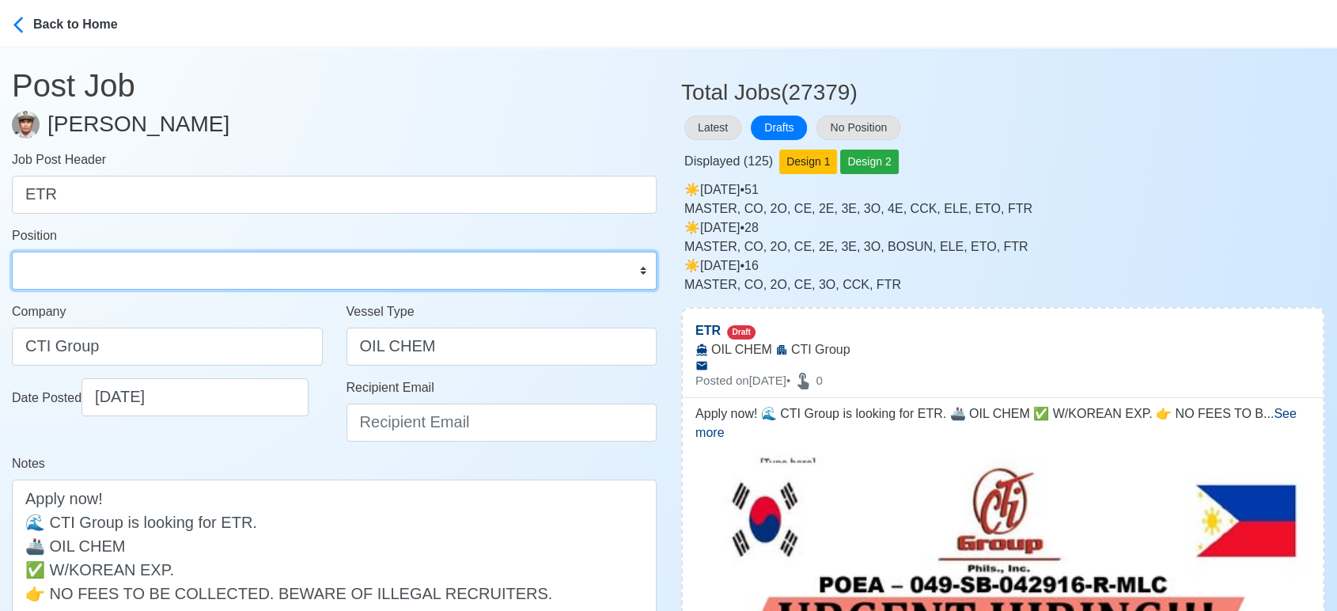
click at [275, 271] on select "Master Chief Officer 2nd Officer 3rd Officer Junior Officer Chief Engineer 2nd …" at bounding box center [334, 270] width 645 height 38
select select "ETO/ETR"
click at [12, 251] on select "Master Chief Officer 2nd Officer 3rd Officer Junior Officer Chief Engineer 2nd …" at bounding box center [334, 270] width 645 height 38
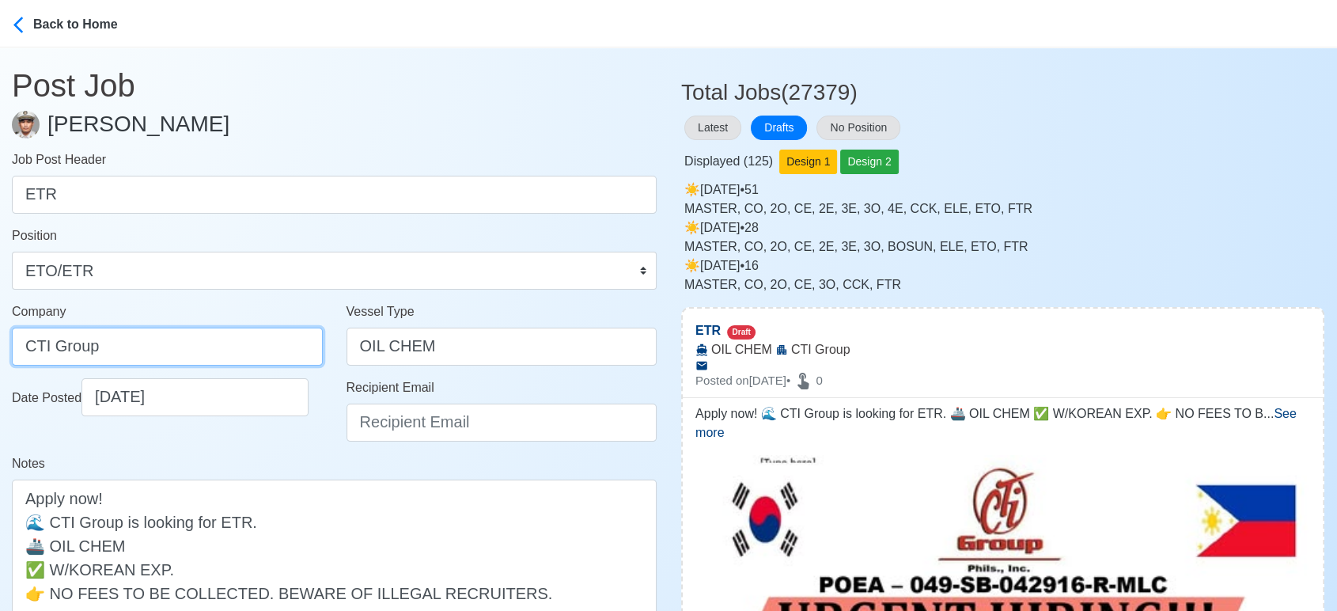
click at [190, 343] on input "CTI Group" at bounding box center [167, 346] width 311 height 38
type input "CTI GROUP PHILS., INC."
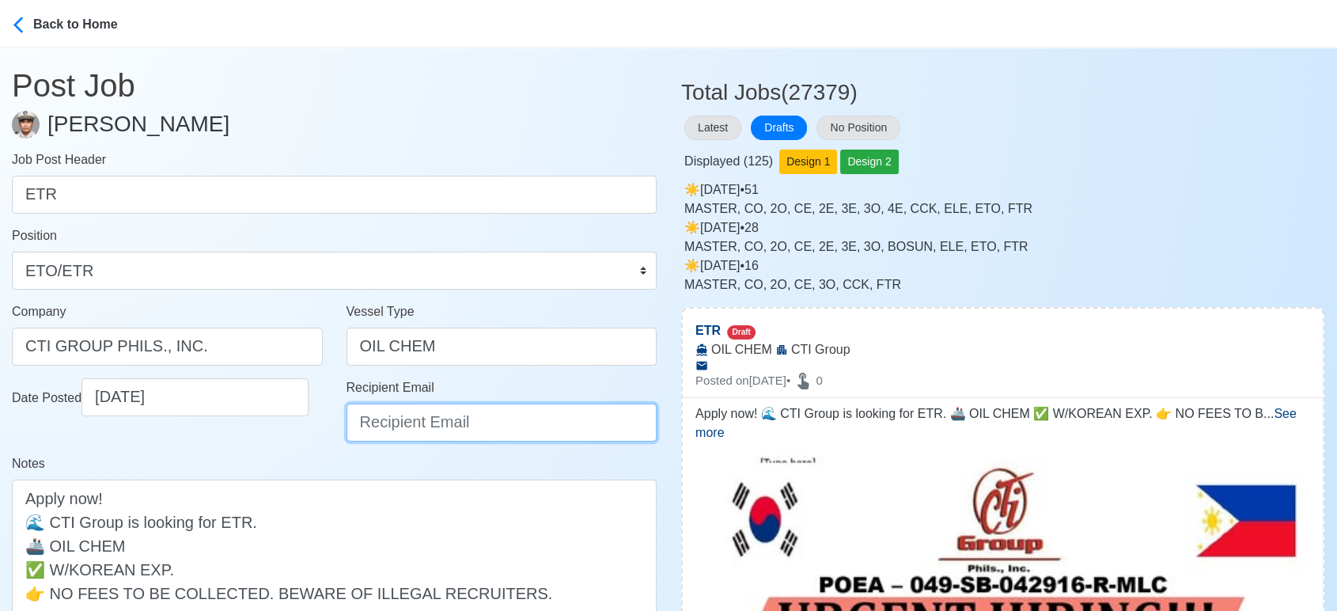
click at [406, 422] on input "Recipient Email" at bounding box center [501, 422] width 311 height 38
type input "ievangelista@cticrewing.com"
click at [245, 428] on div "Date Posted 09/27/2025" at bounding box center [167, 416] width 335 height 76
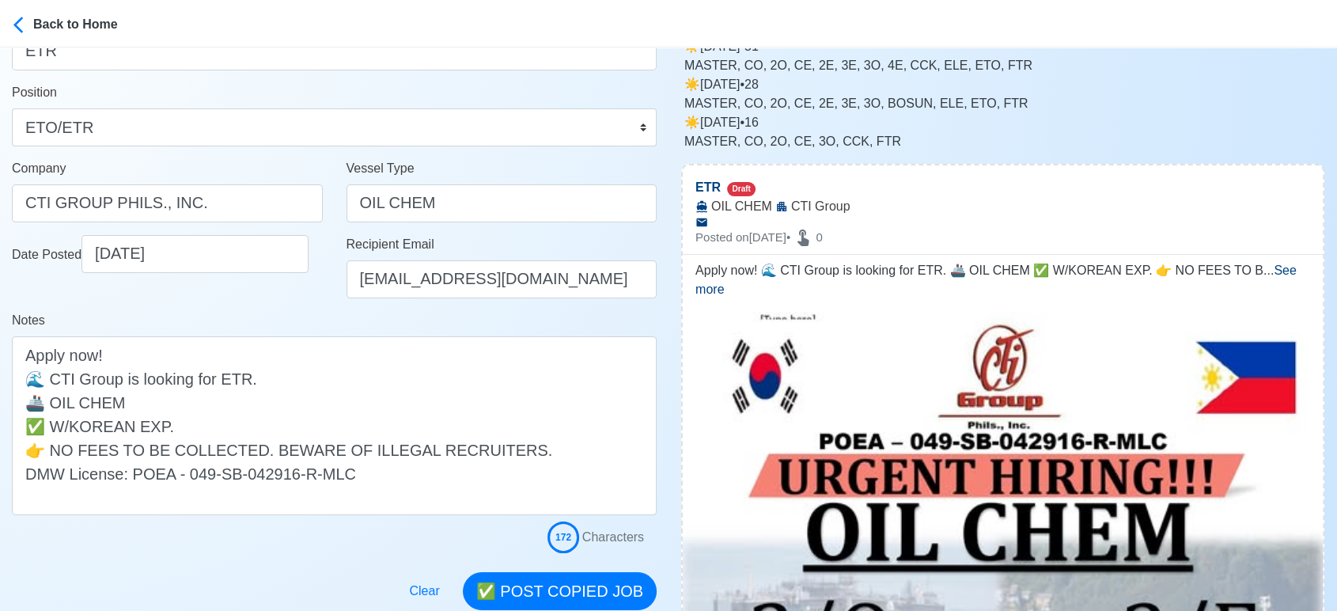
scroll to position [351, 0]
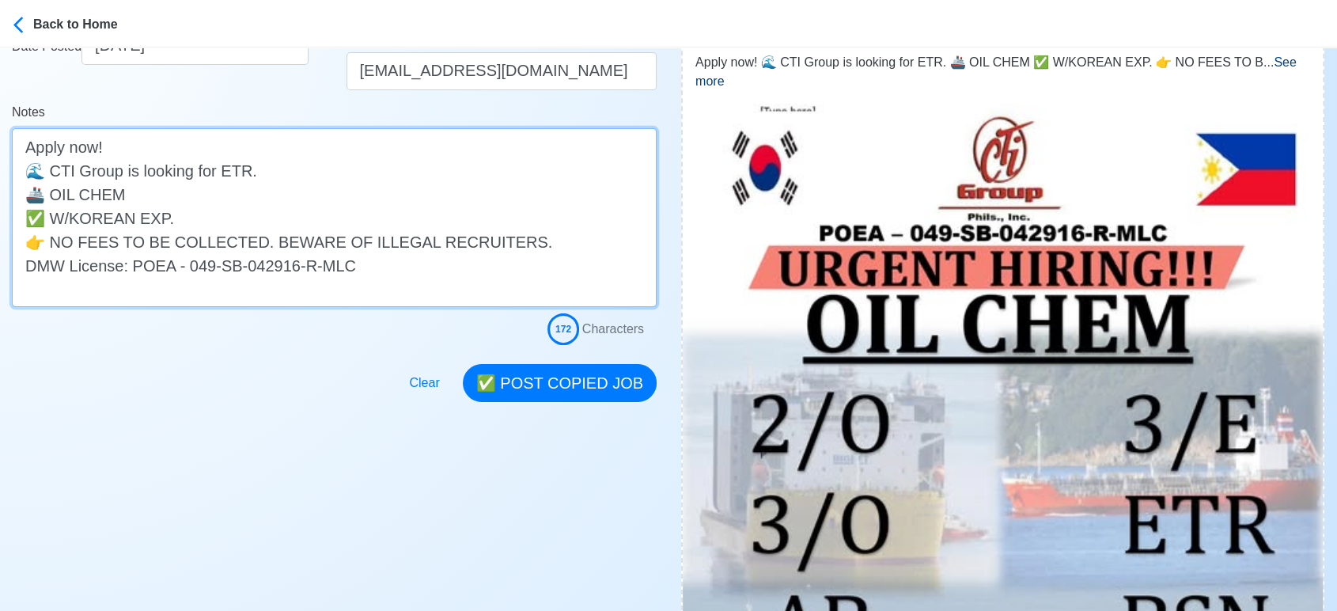
drag, startPoint x: 183, startPoint y: 220, endPoint x: 0, endPoint y: 221, distance: 182.7
click at [0, 221] on main "Post Job Jeyner Gil Job Post Header ETR Position Master Chief Officer 2nd Offic…" at bounding box center [334, 48] width 668 height 705
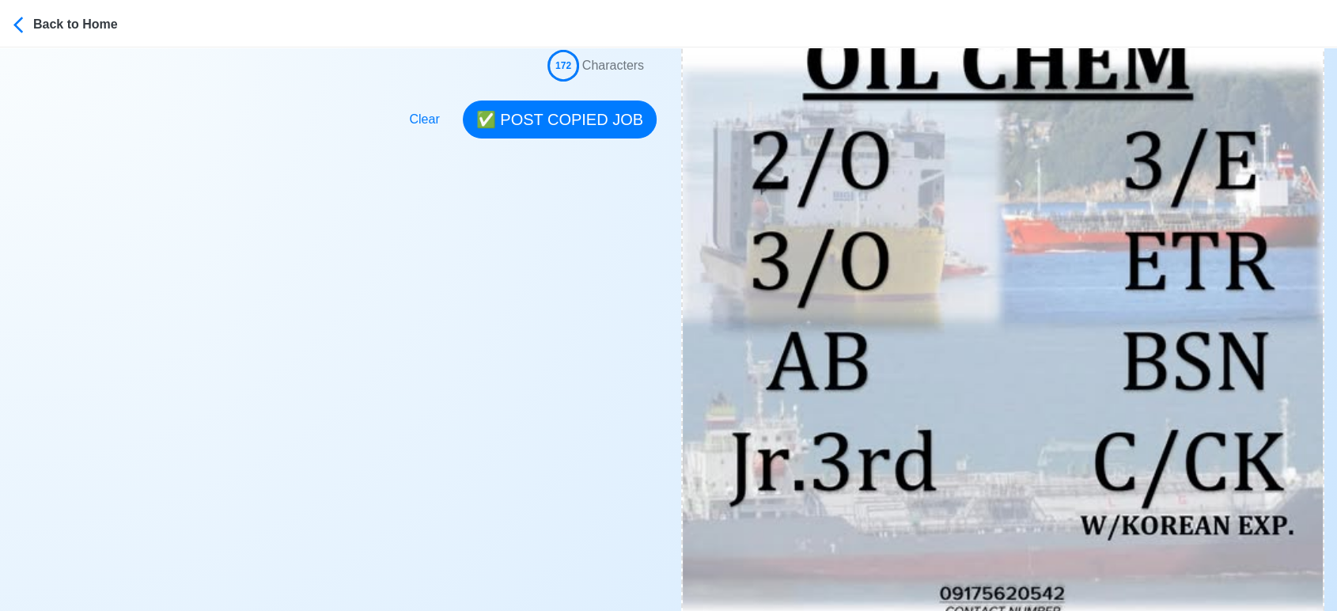
scroll to position [263, 0]
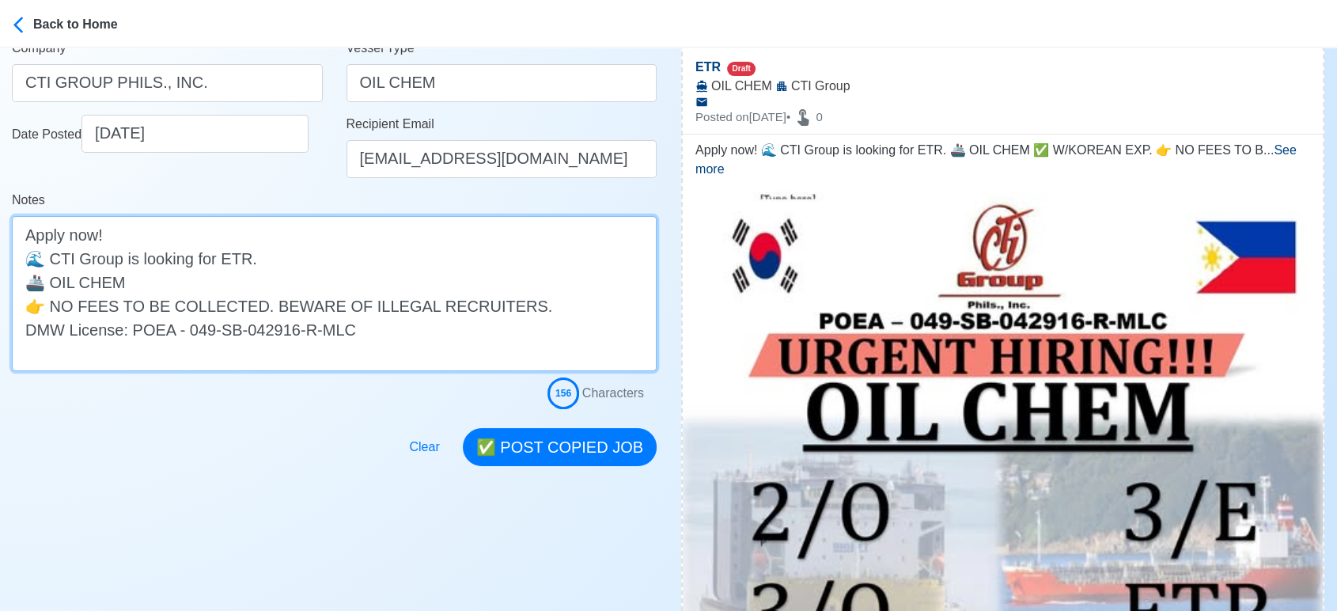
type textarea "Apply now! 🌊 CTI Group is looking for ETR. 🚢 OIL CHEM 👉 NO FEES TO BE COLLECTED…"
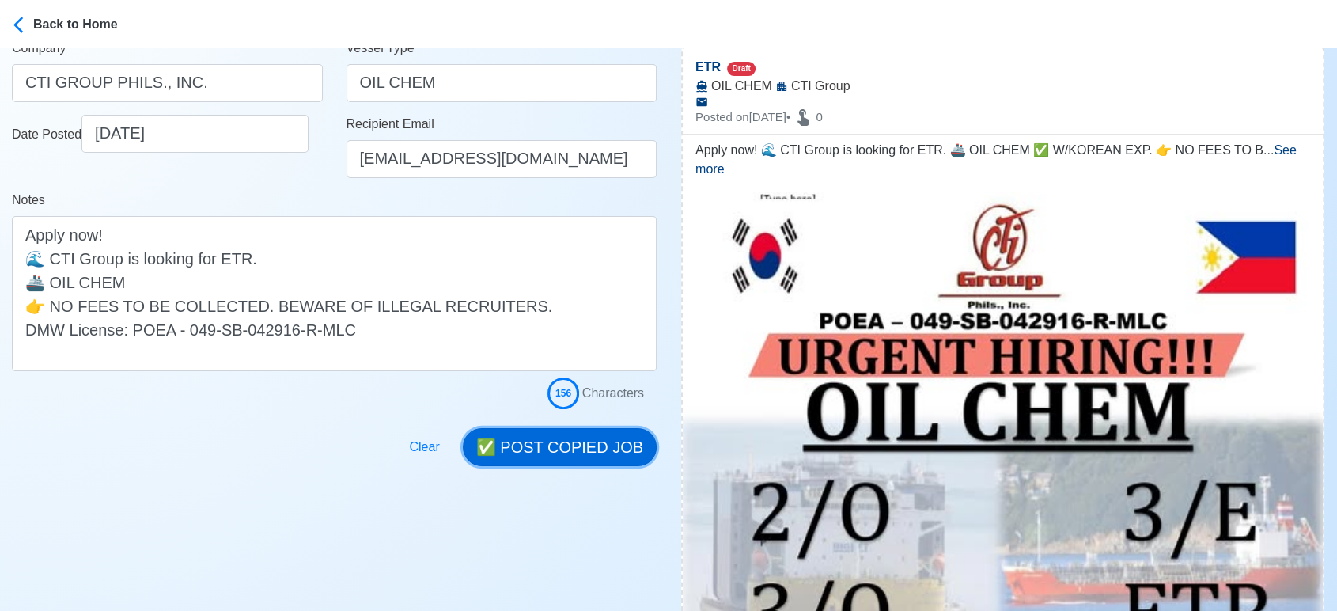
click at [603, 437] on button "✅ POST COPIED JOB" at bounding box center [560, 447] width 194 height 38
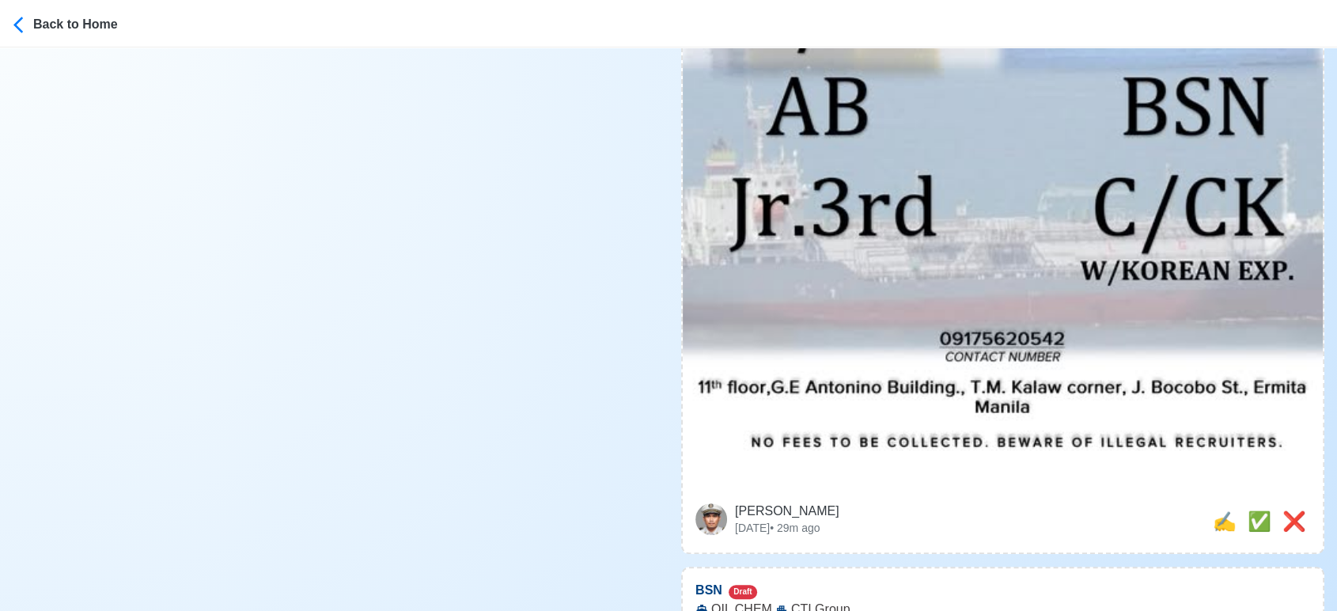
scroll to position [966, 0]
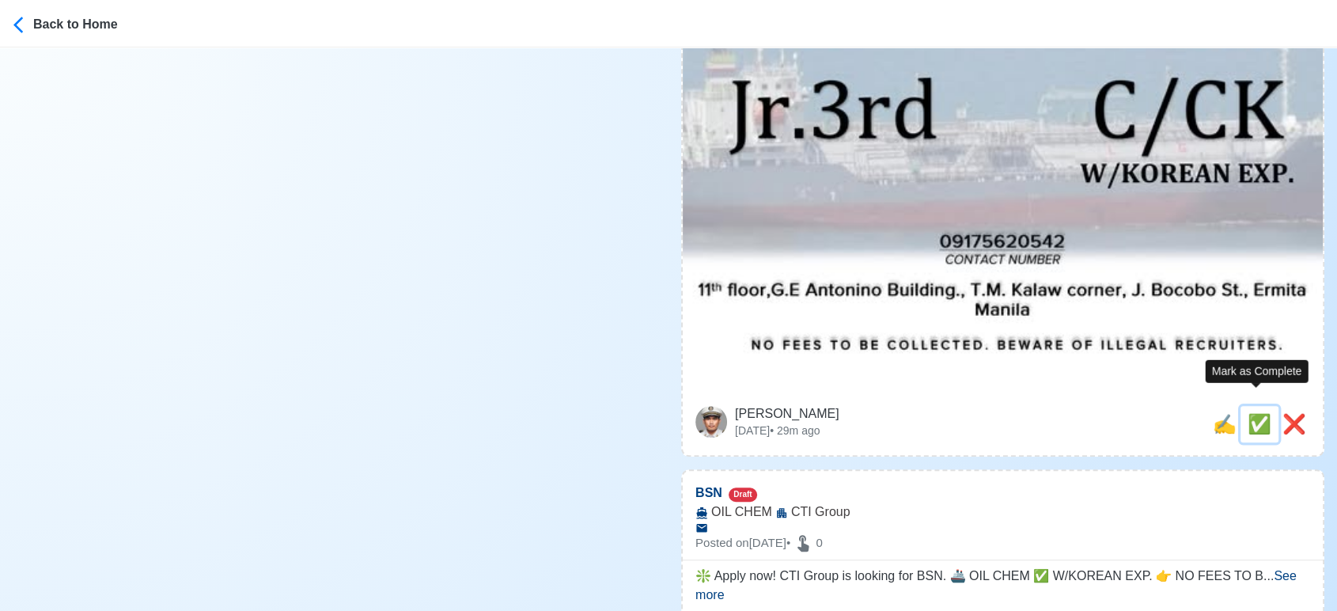
click at [1254, 413] on span "✅" at bounding box center [1259, 423] width 24 height 21
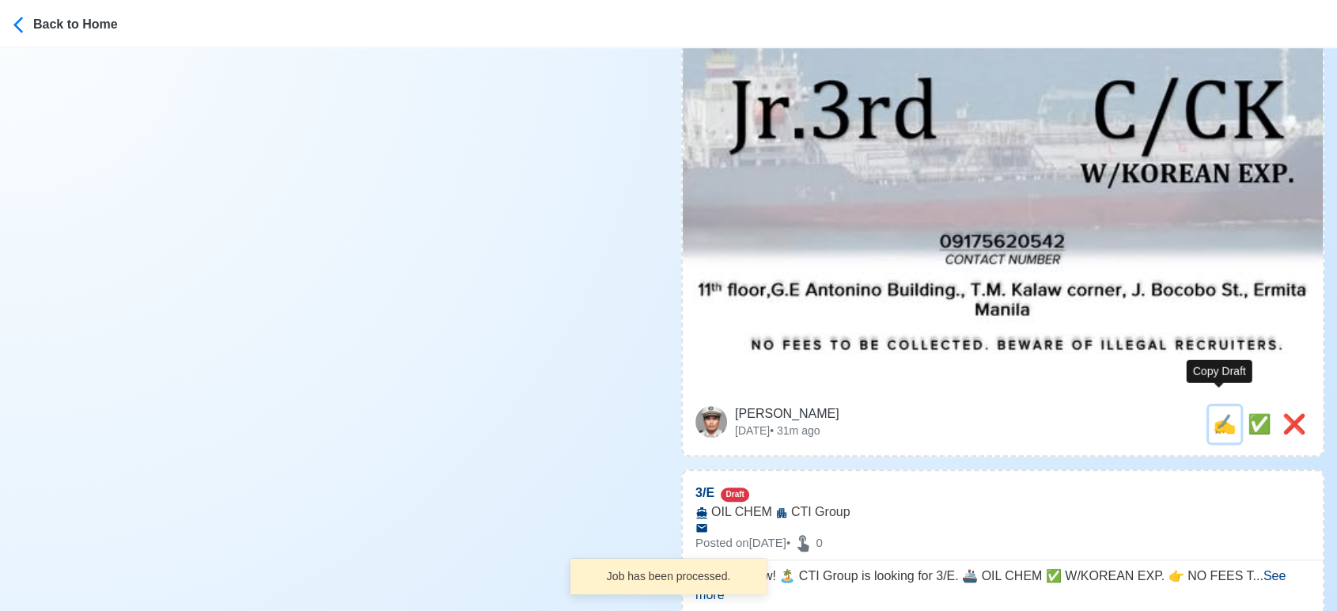
click at [1213, 413] on span "✍️" at bounding box center [1224, 423] width 24 height 21
type input "BSN"
select select
type input "CTI Group"
type input "OIL CHEM"
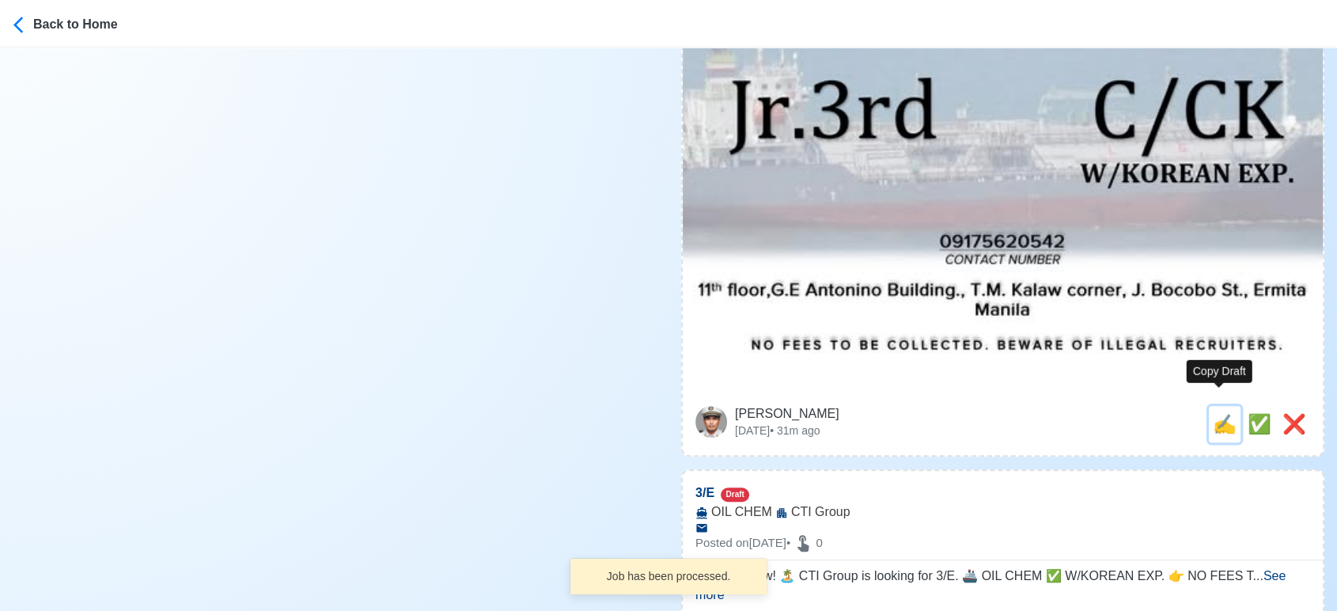
type textarea "❇️ Apply now! CTI Group is looking for BSN. 🚢 OIL CHEM ✅ W/KOREAN EXP. 👉 NO FEE…"
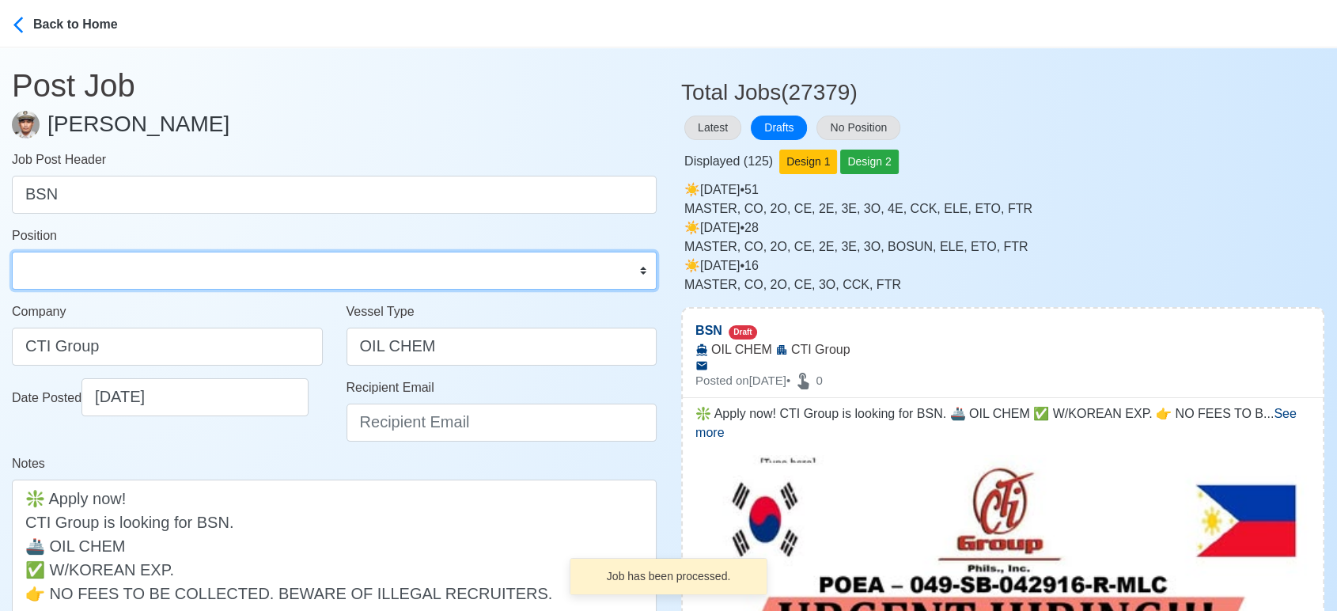
click at [101, 278] on select "Master Chief Officer 2nd Officer 3rd Officer Junior Officer Chief Engineer 2nd …" at bounding box center [334, 270] width 645 height 38
select select "Bosun"
click at [12, 251] on select "Master Chief Officer 2nd Officer 3rd Officer Junior Officer Chief Engineer 2nd …" at bounding box center [334, 270] width 645 height 38
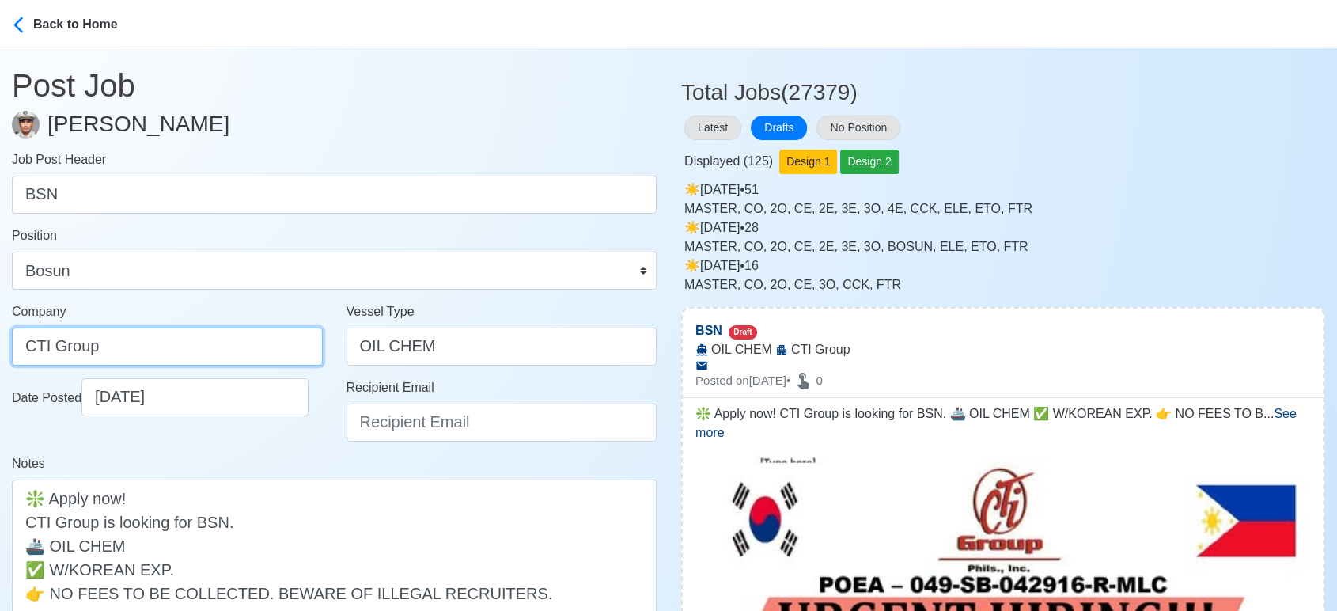
click at [182, 340] on input "CTI Group" at bounding box center [167, 346] width 311 height 38
type input "CTI GROUP PHILS., INC."
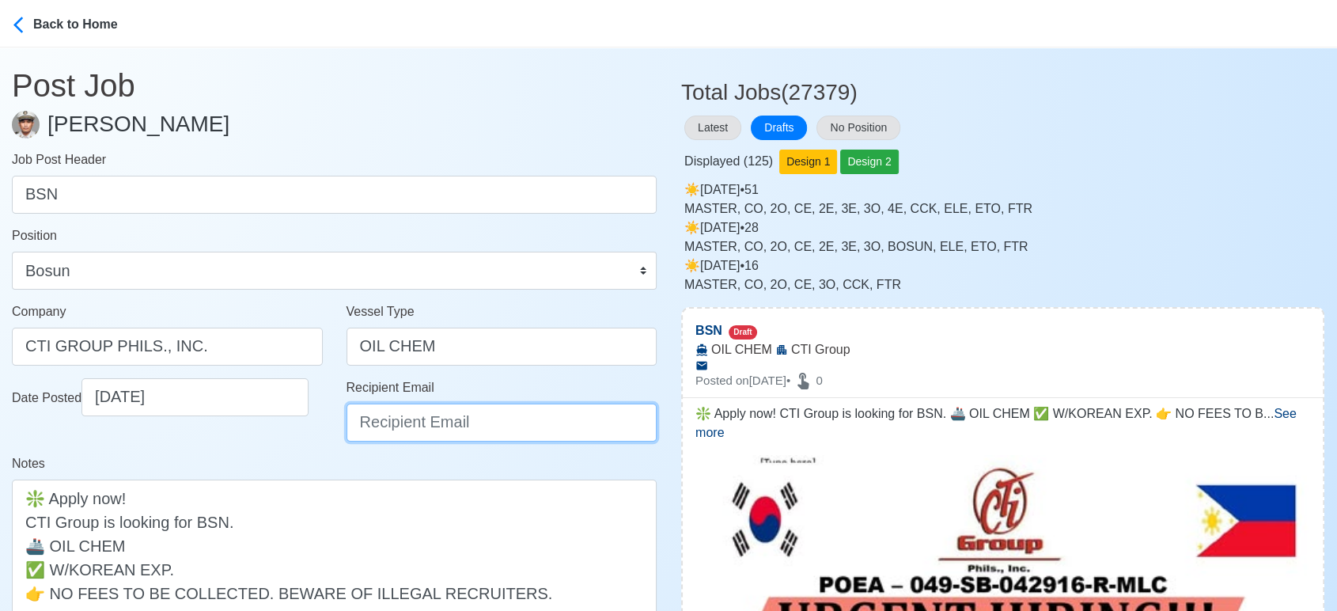
click at [422, 433] on input "Recipient Email" at bounding box center [501, 422] width 311 height 38
paste input "ievangelista@cticrewing.com"
type input "ievangelista@cticrewing.com"
click at [269, 458] on div "Notes ❇️ Apply now! CTI Group is looking for BSN. 🚢 OIL CHEM ✅ W/KOREAN EXP. 👉 …" at bounding box center [334, 556] width 645 height 204
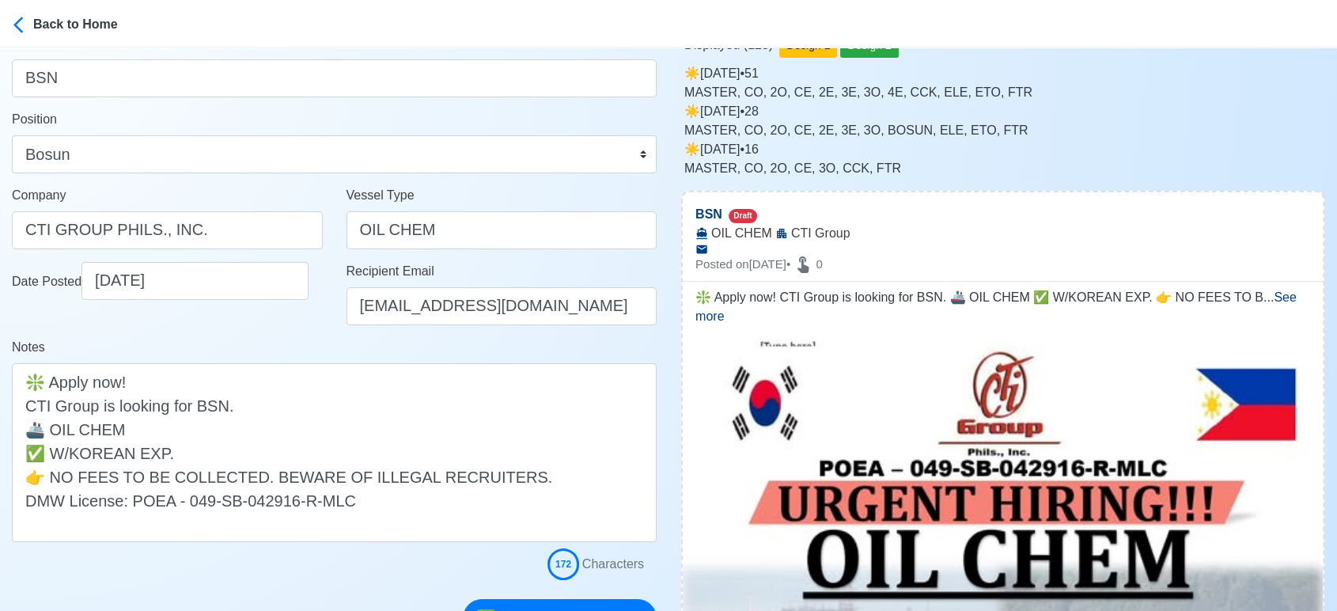
scroll to position [176, 0]
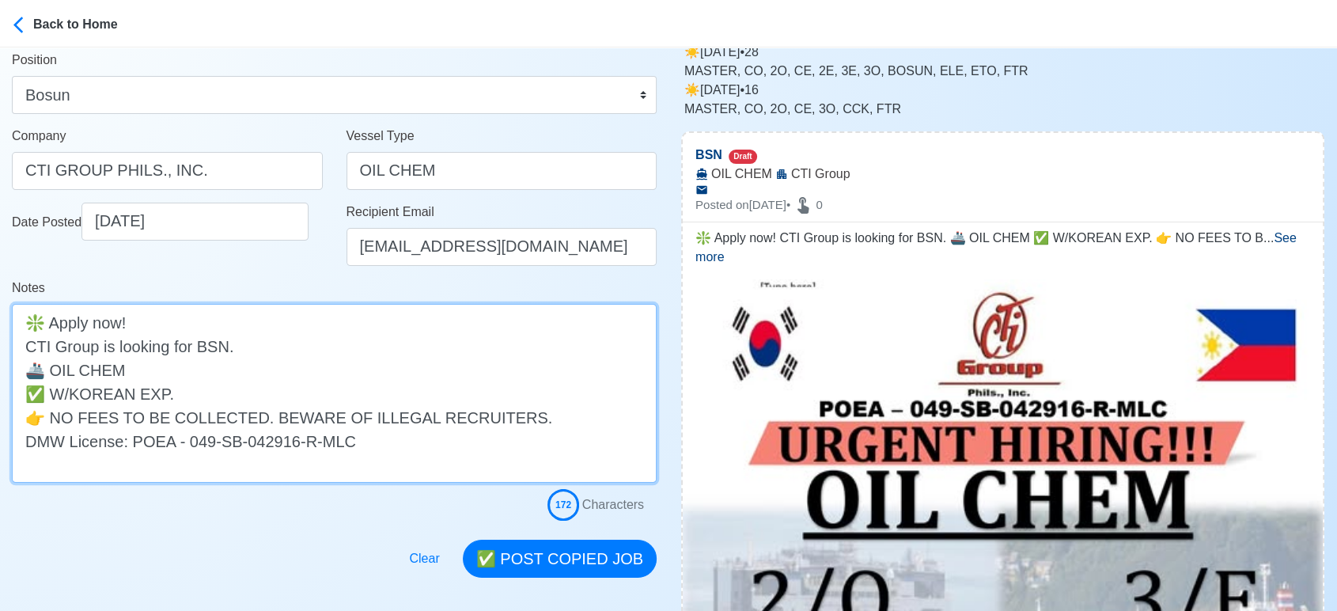
drag, startPoint x: 183, startPoint y: 398, endPoint x: 0, endPoint y: 390, distance: 183.7
click at [0, 390] on main "Post Job Jeyner Gil Job Post Header BSN Position Master Chief Officer 2nd Offic…" at bounding box center [334, 224] width 668 height 705
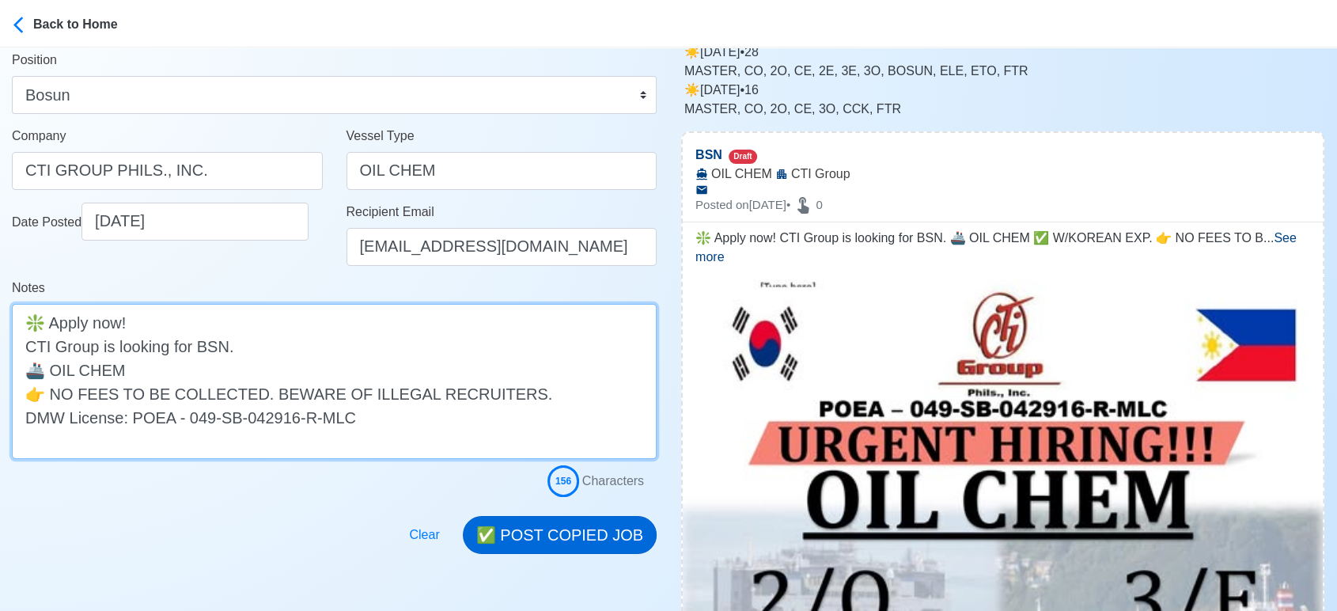
type textarea "❇️ Apply now! CTI Group is looking for BSN. 🚢 OIL CHEM 👉 NO FEES TO BE COLLECTE…"
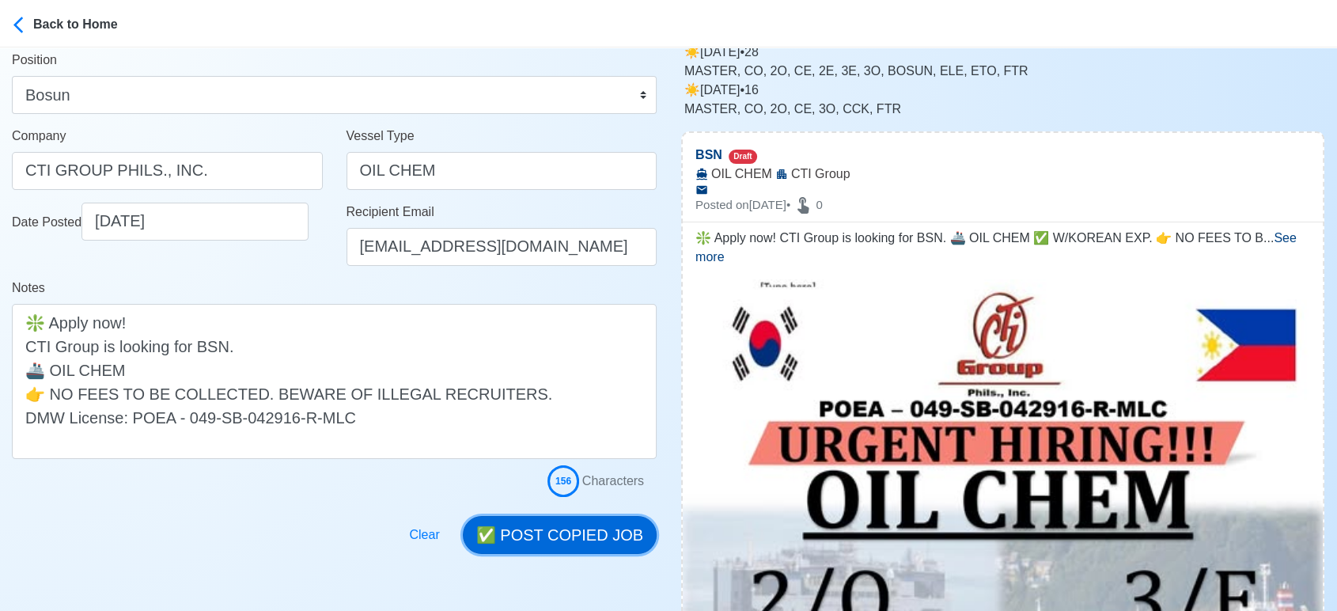
click at [556, 528] on button "✅ POST COPIED JOB" at bounding box center [560, 535] width 194 height 38
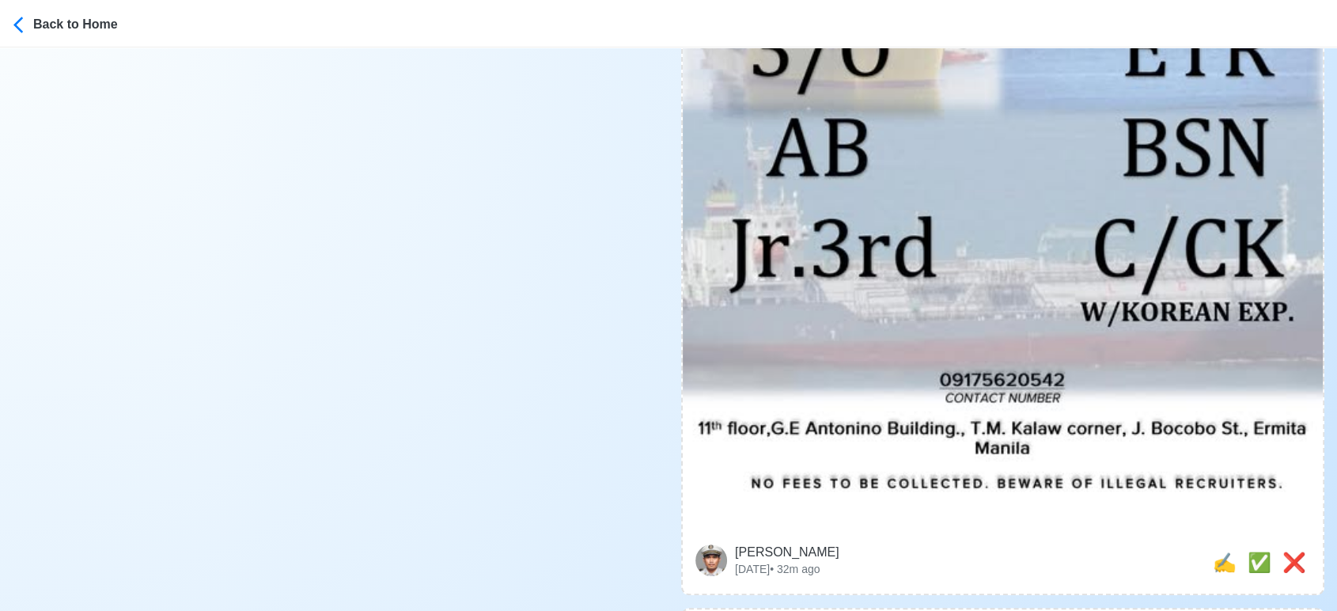
scroll to position [879, 0]
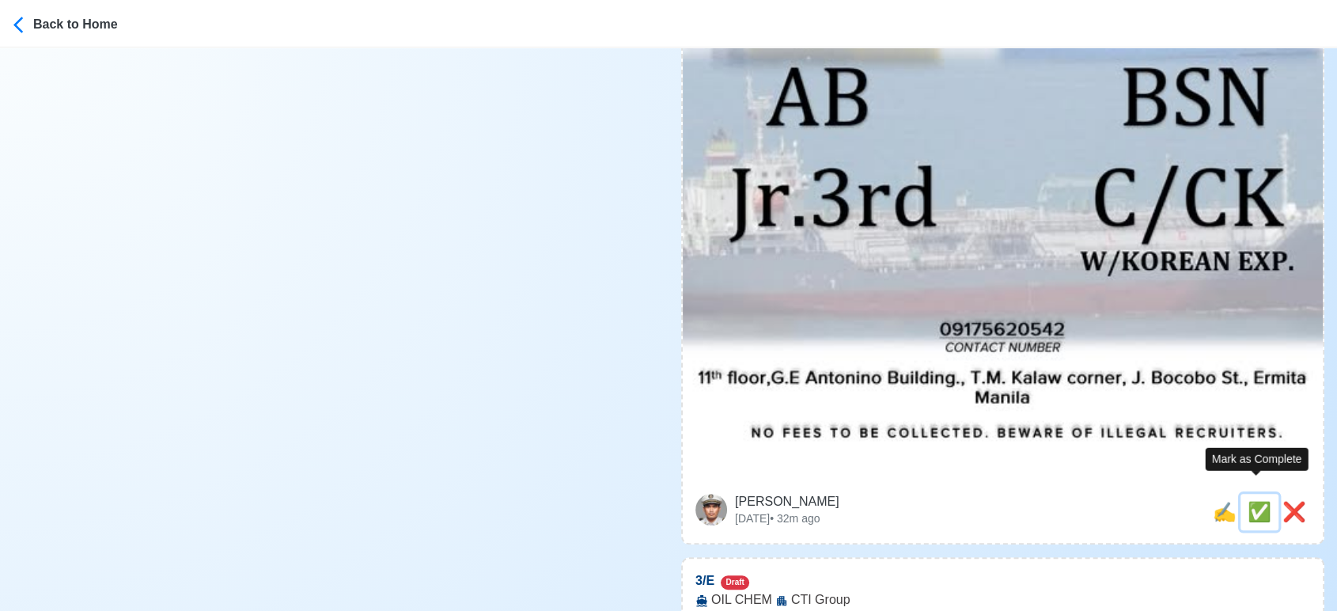
click at [1257, 501] on span "✅" at bounding box center [1259, 511] width 24 height 21
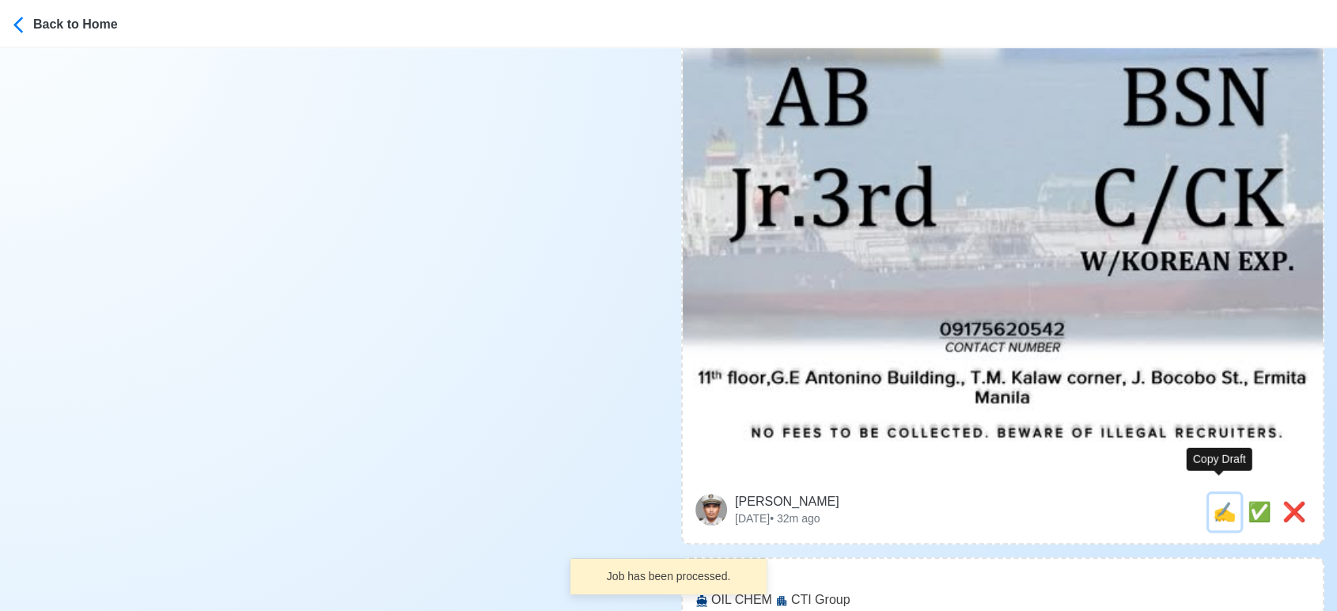
click at [1217, 501] on span "✍️" at bounding box center [1224, 511] width 24 height 21
type input "3/E"
select select
type input "CTI Group"
type input "OIL CHEM"
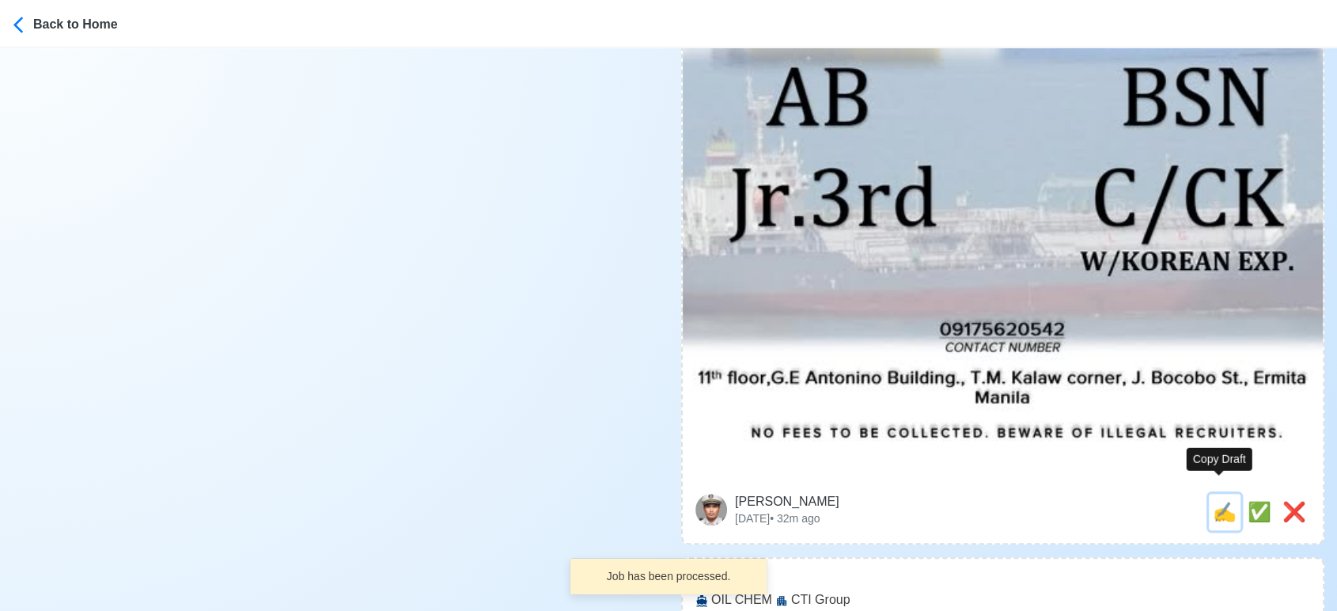
type textarea "🚢 Apply now! 🏝️ CTI Group is looking for 3/E. 🚢 OIL CHEM ✅ W/KOREAN EXP. 👉 NO F…"
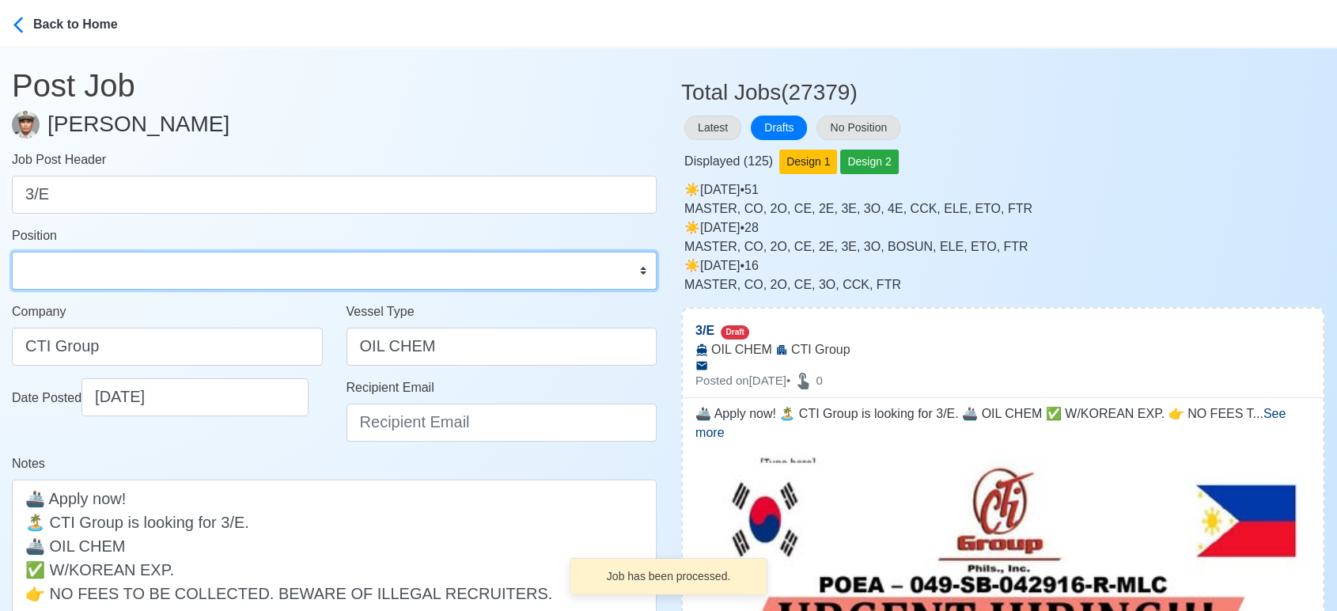
click at [108, 264] on select "Master Chief Officer 2nd Officer 3rd Officer Junior Officer Chief Engineer 2nd …" at bounding box center [334, 270] width 645 height 38
select select "3rd Engineer"
click at [12, 251] on select "Master Chief Officer 2nd Officer 3rd Officer Junior Officer Chief Engineer 2nd …" at bounding box center [334, 270] width 645 height 38
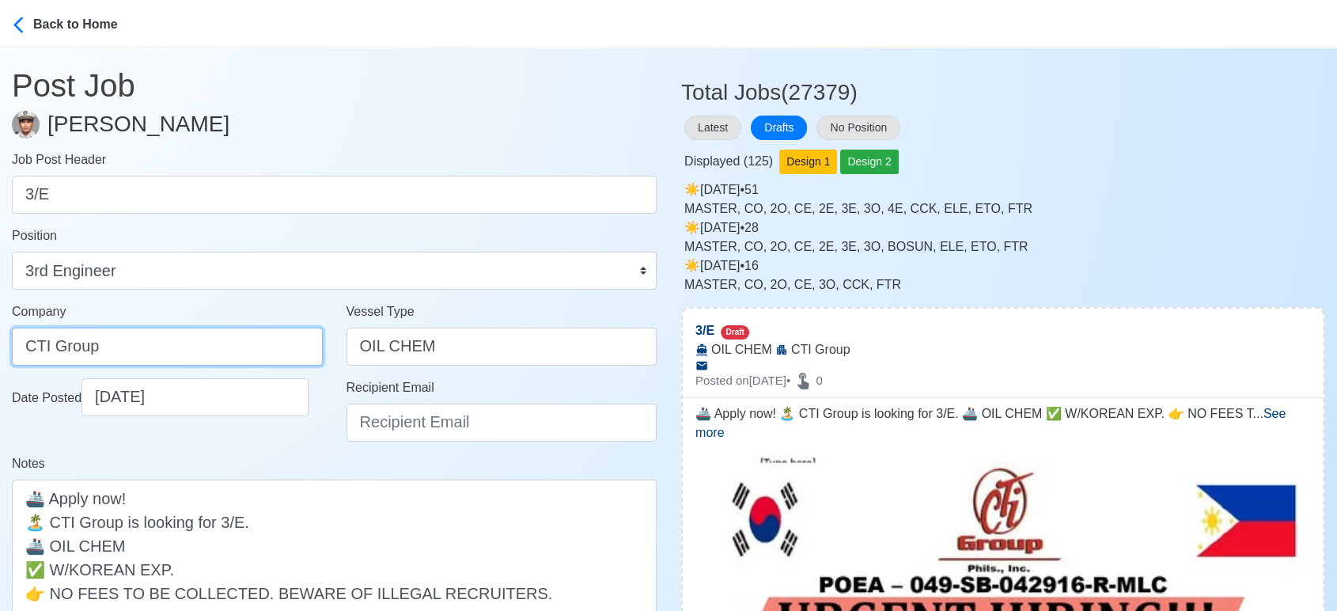
click at [152, 353] on input "CTI Group" at bounding box center [167, 346] width 311 height 38
type input "CTI GROUP PHILS., INC."
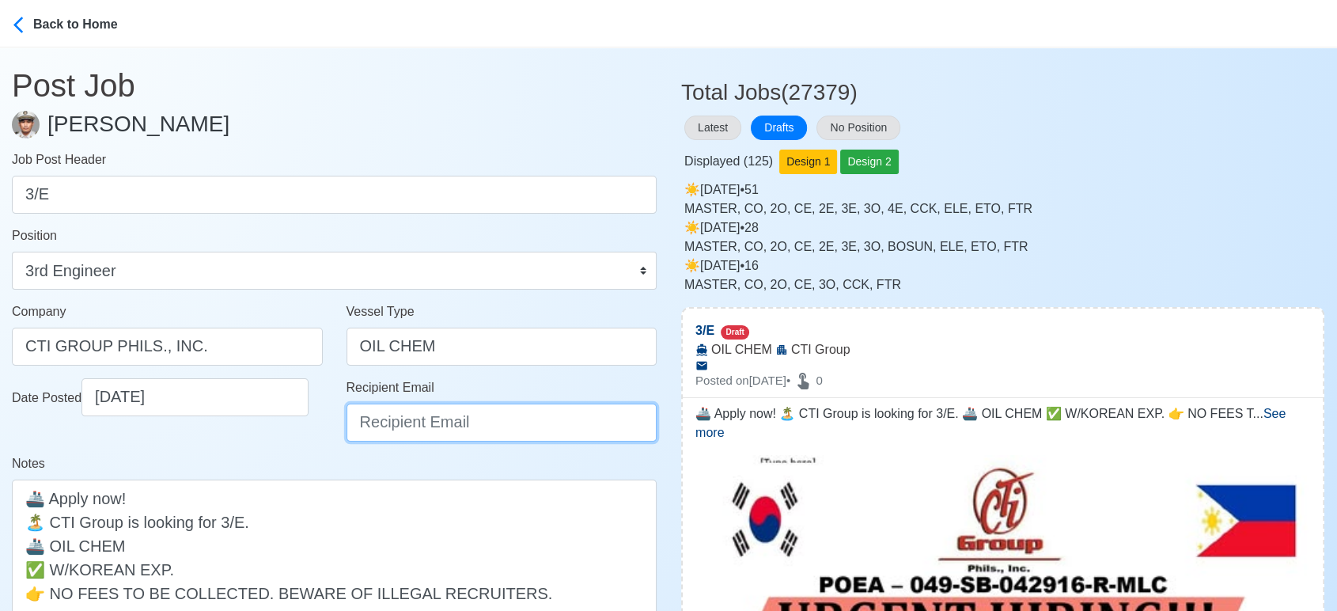
click at [406, 428] on input "Recipient Email" at bounding box center [501, 422] width 311 height 38
paste input "ievangelista@cticrewing.com"
type input "ievangelista@cticrewing.com"
click at [301, 460] on div "Notes 🚢 Apply now! 🏝️ CTI Group is looking for 3/E. 🚢 OIL CHEM ✅ W/KOREAN EXP. …" at bounding box center [334, 556] width 645 height 204
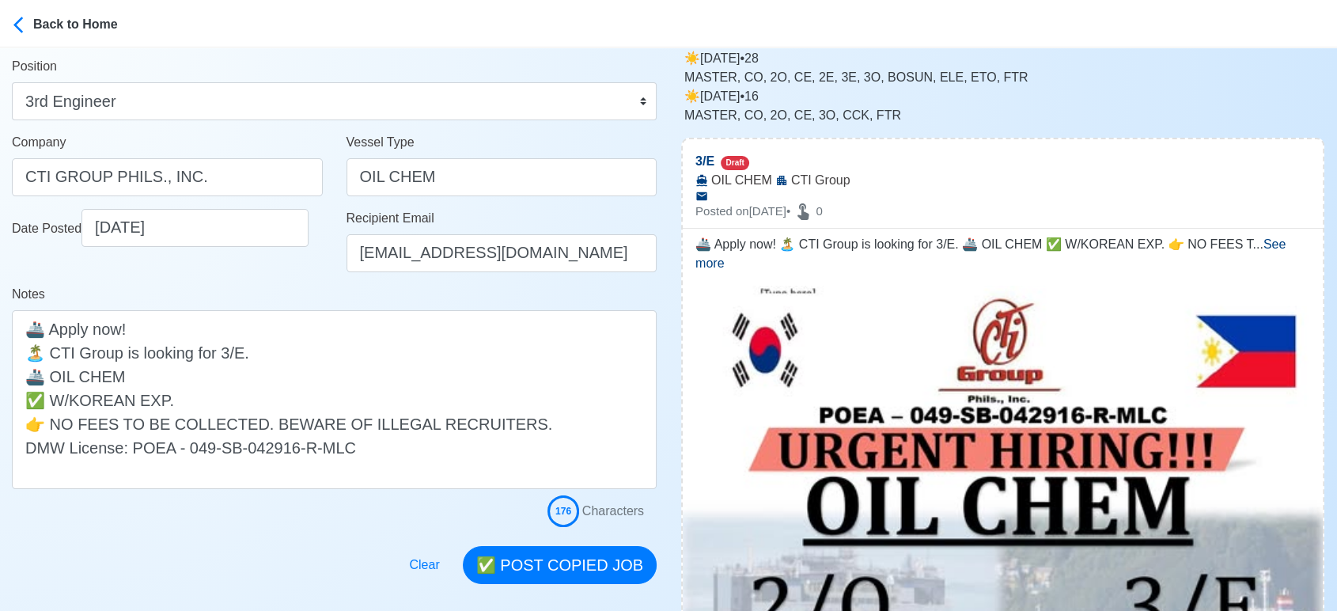
scroll to position [263, 0]
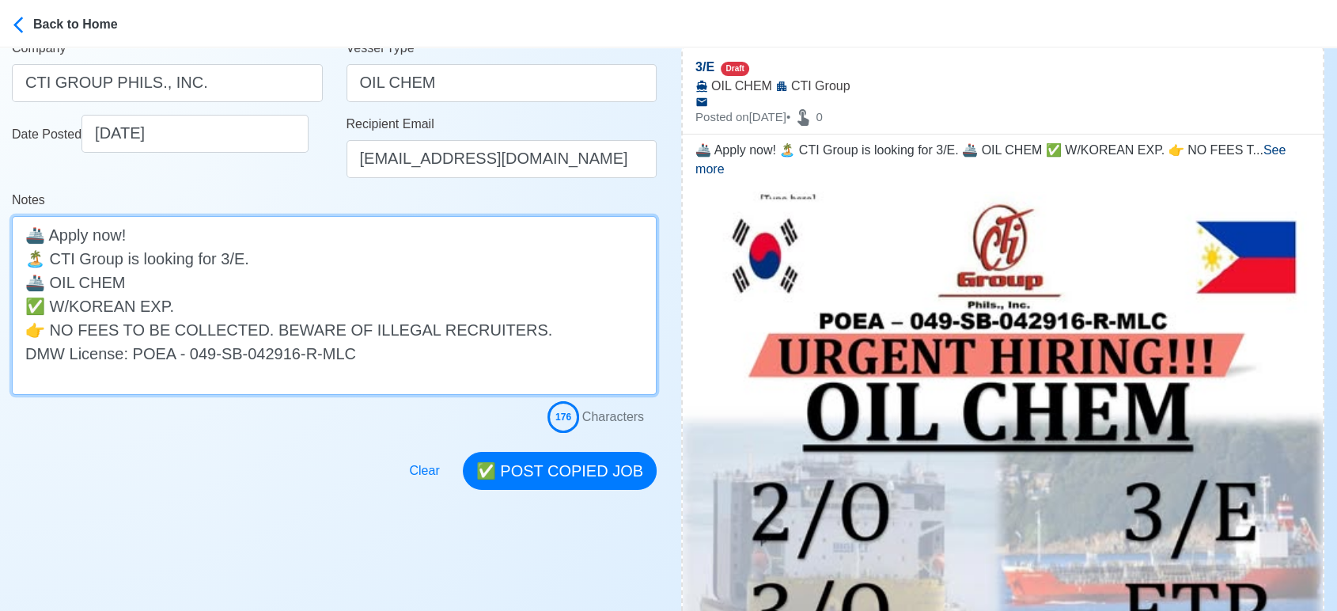
drag, startPoint x: 170, startPoint y: 308, endPoint x: 31, endPoint y: 308, distance: 139.2
click at [31, 308] on textarea "🚢 Apply now! 🏝️ CTI Group is looking for 3/E. 🚢 OIL CHEM ✅ W/KOREAN EXP. 👉 NO F…" at bounding box center [334, 305] width 645 height 179
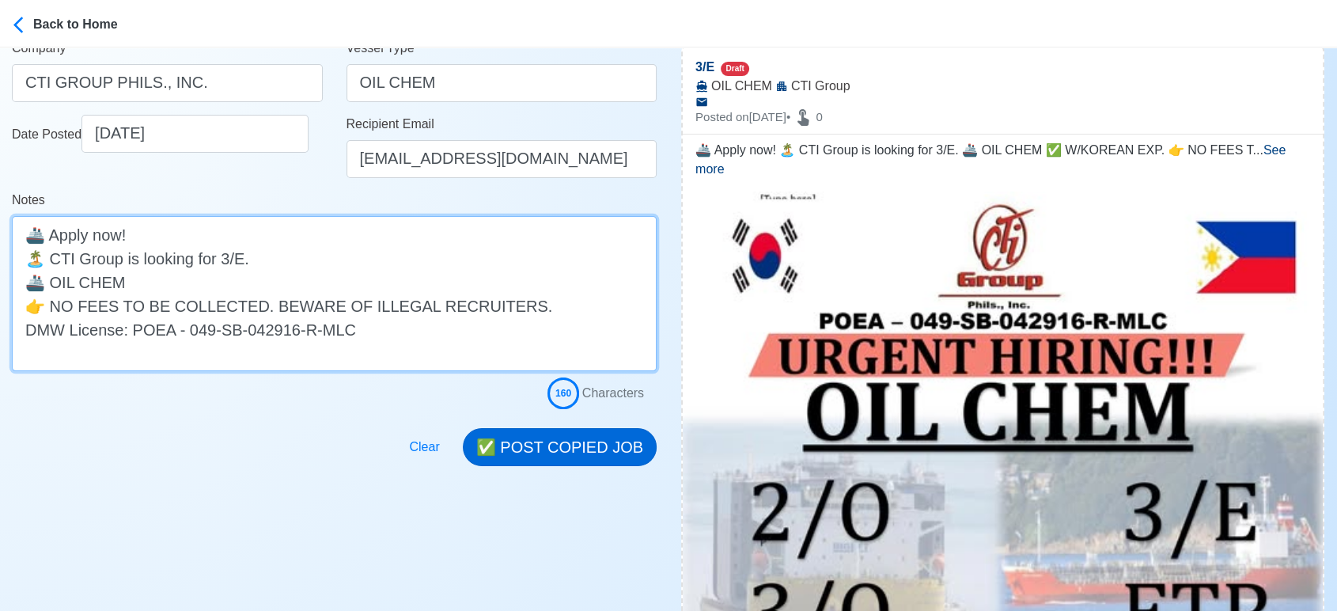
type textarea "🚢 Apply now! 🏝️ CTI Group is looking for 3/E. 🚢 OIL CHEM 👉 NO FEES TO BE COLLEC…"
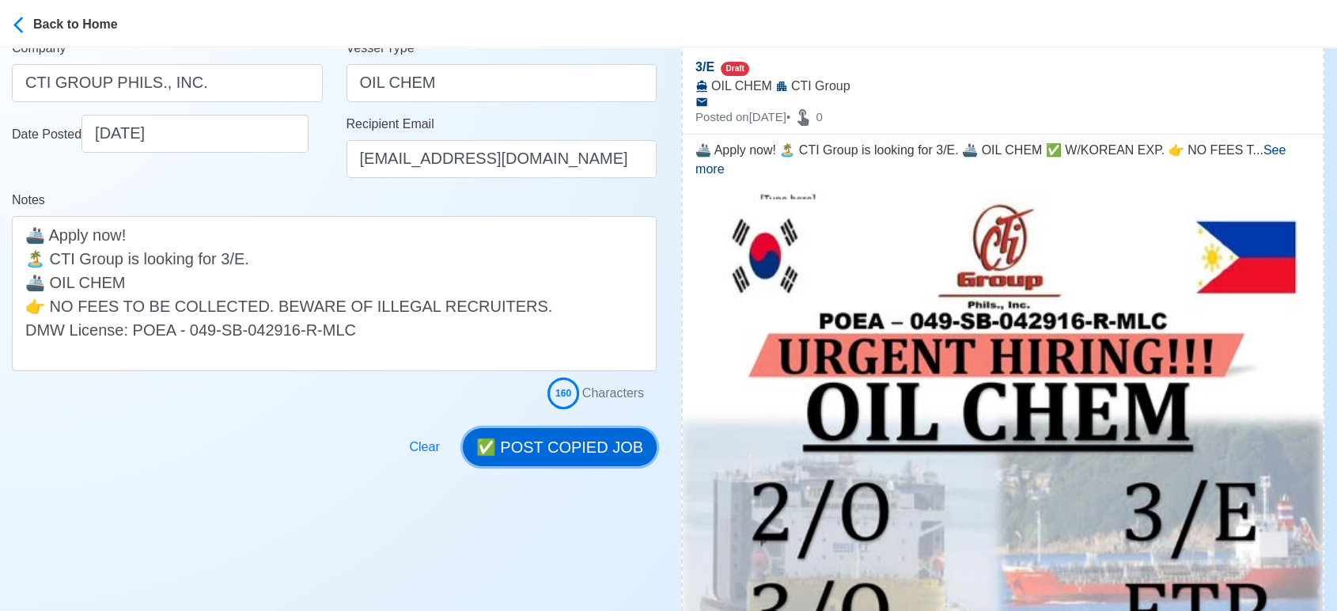
click at [596, 437] on button "✅ POST COPIED JOB" at bounding box center [560, 447] width 194 height 38
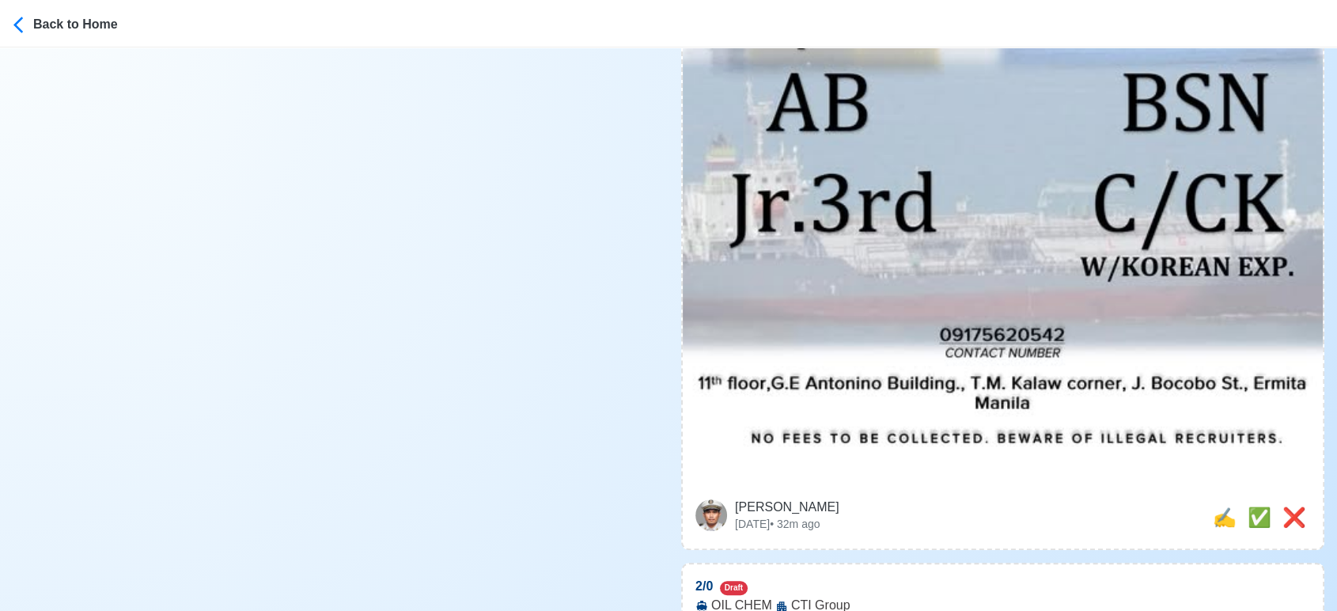
scroll to position [879, 0]
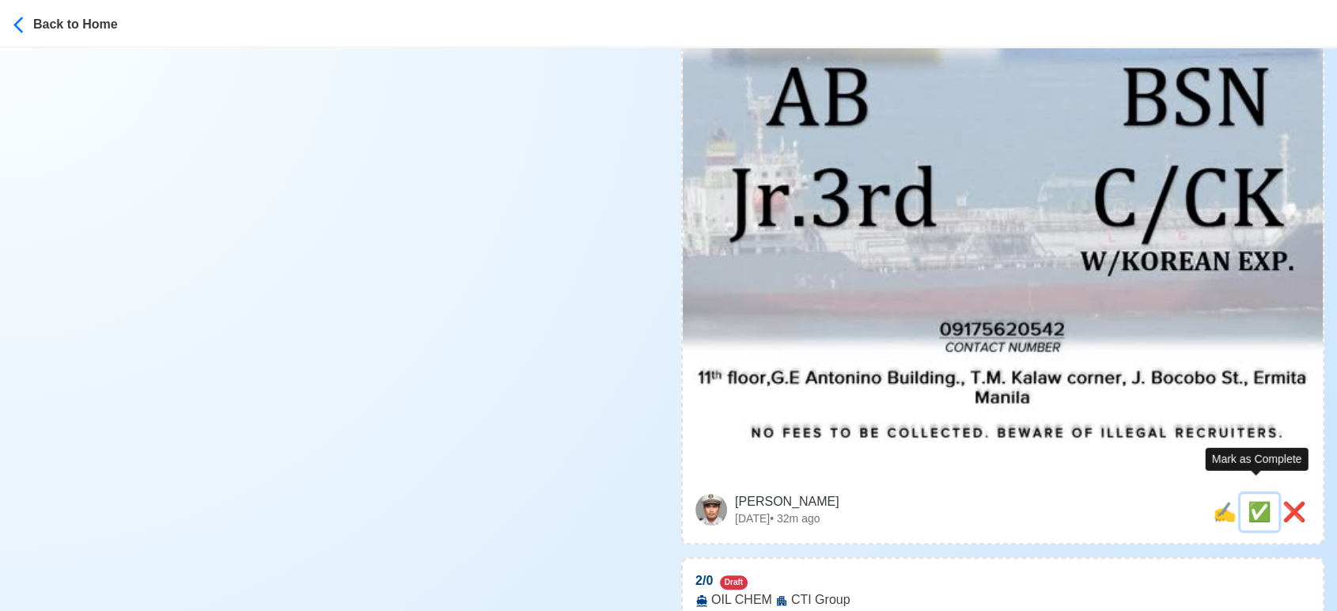
click at [1249, 501] on span "✅" at bounding box center [1259, 511] width 24 height 21
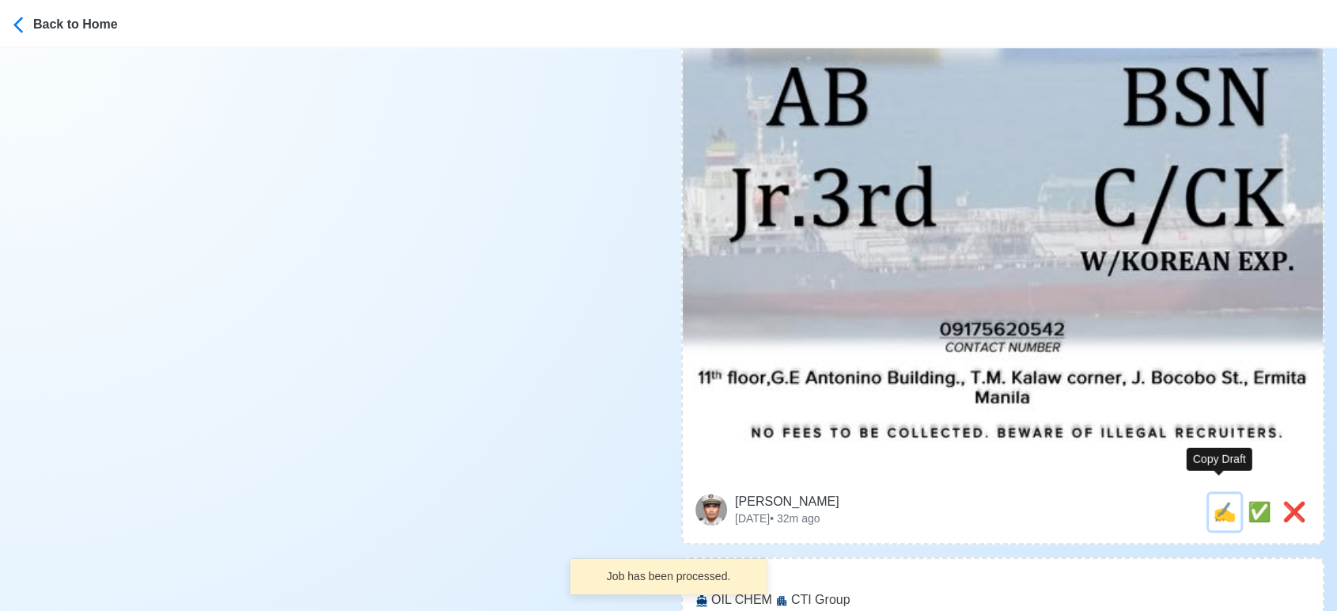
click at [1219, 501] on span "✍️" at bounding box center [1224, 511] width 24 height 21
type input "2/0"
select select
type input "CTI Group"
type input "OIL CHEM"
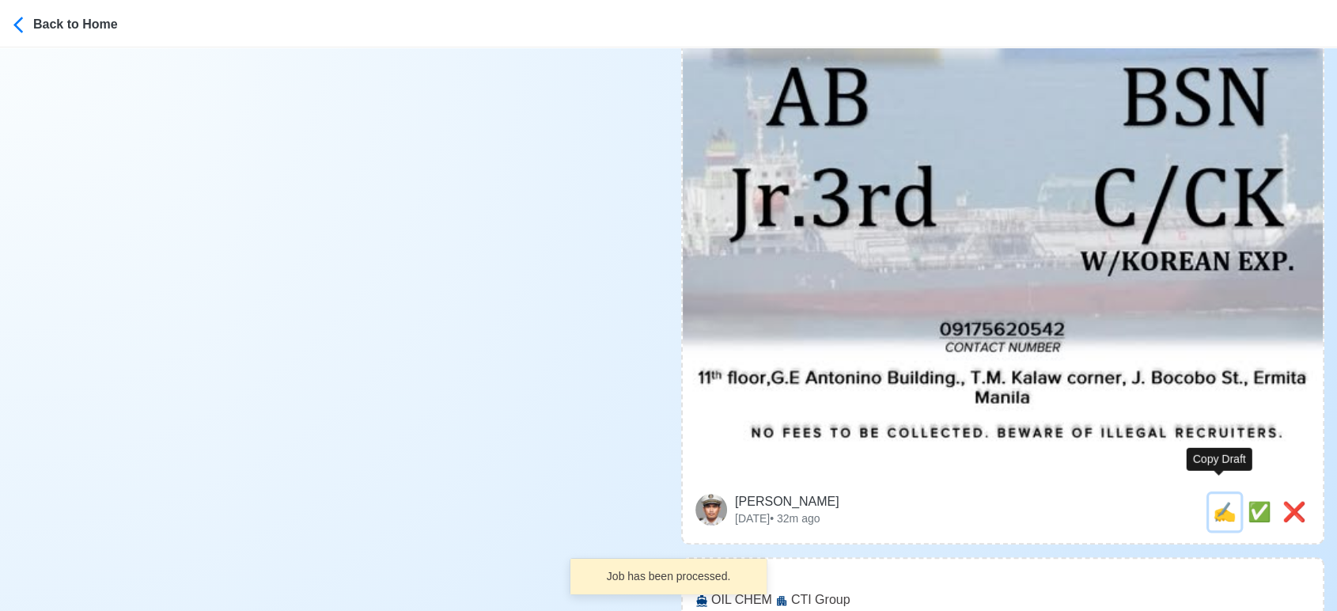
type textarea "🚧 Apply now! 👉 CTI Group is looking for 2/0. 🚢 OIL CHEM ✅ W/KOREAN EXP. 👉 NO FE…"
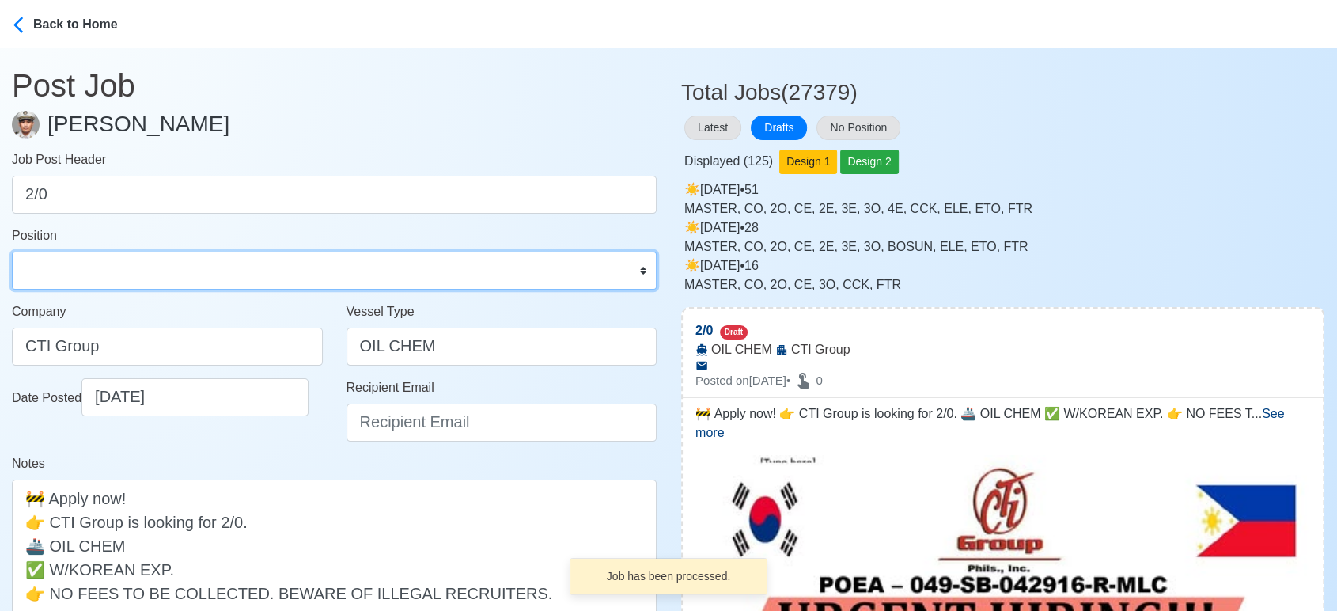
drag, startPoint x: 190, startPoint y: 268, endPoint x: 183, endPoint y: 252, distance: 17.0
click at [190, 268] on select "Master Chief Officer 2nd Officer 3rd Officer Junior Officer Chief Engineer 2nd …" at bounding box center [334, 270] width 645 height 38
select select "2nd Officer"
click at [12, 251] on select "Master Chief Officer 2nd Officer 3rd Officer Junior Officer Chief Engineer 2nd …" at bounding box center [334, 270] width 645 height 38
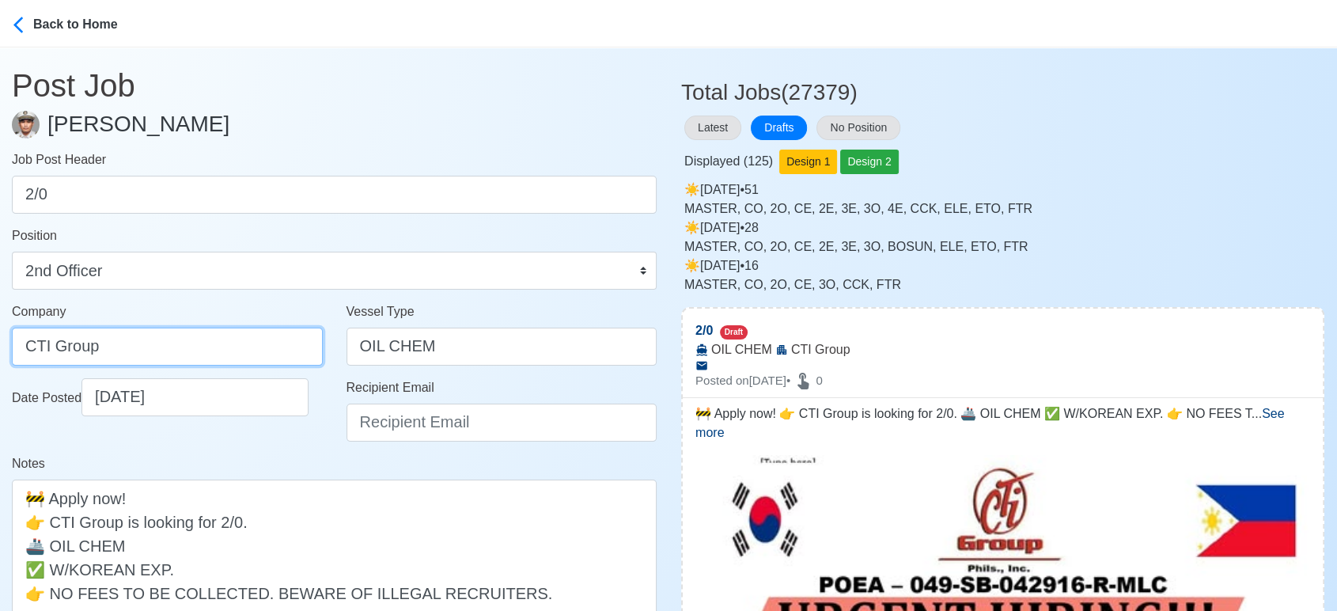
click at [180, 348] on input "CTI Group" at bounding box center [167, 346] width 311 height 38
type input "CTI GROUP PHILS., INC."
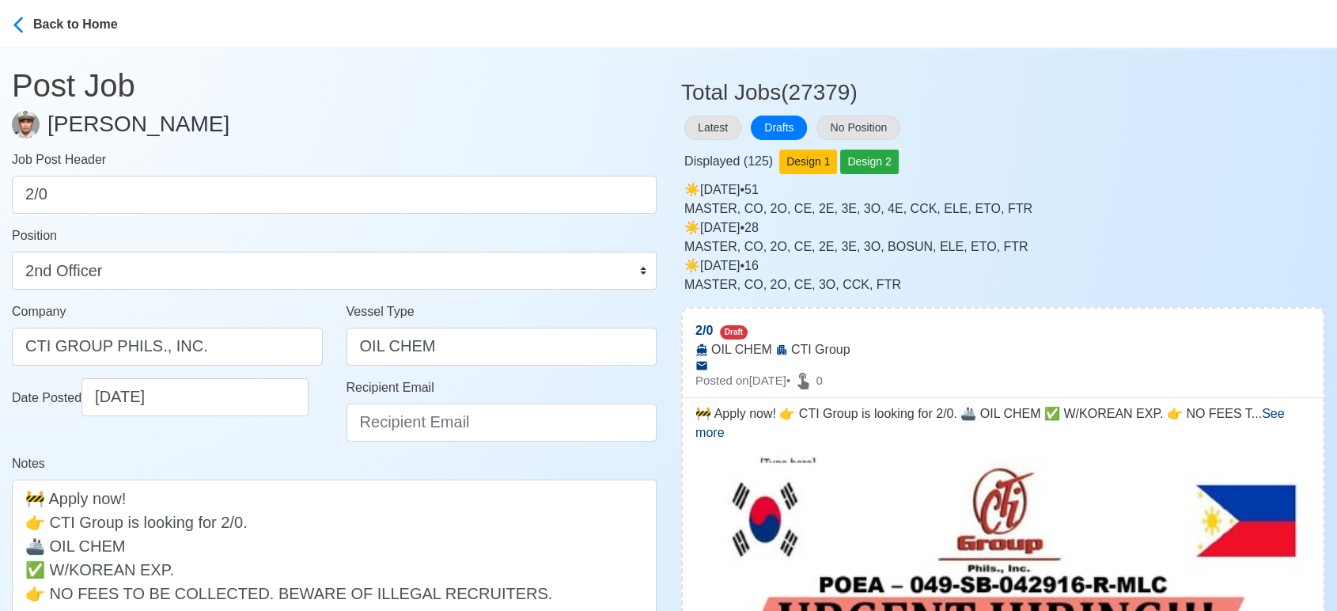
click at [342, 422] on div "Recipient Email" at bounding box center [502, 416] width 335 height 76
click at [368, 425] on input "Recipient Email" at bounding box center [501, 422] width 311 height 38
paste input "ievangelista@cticrewing.com"
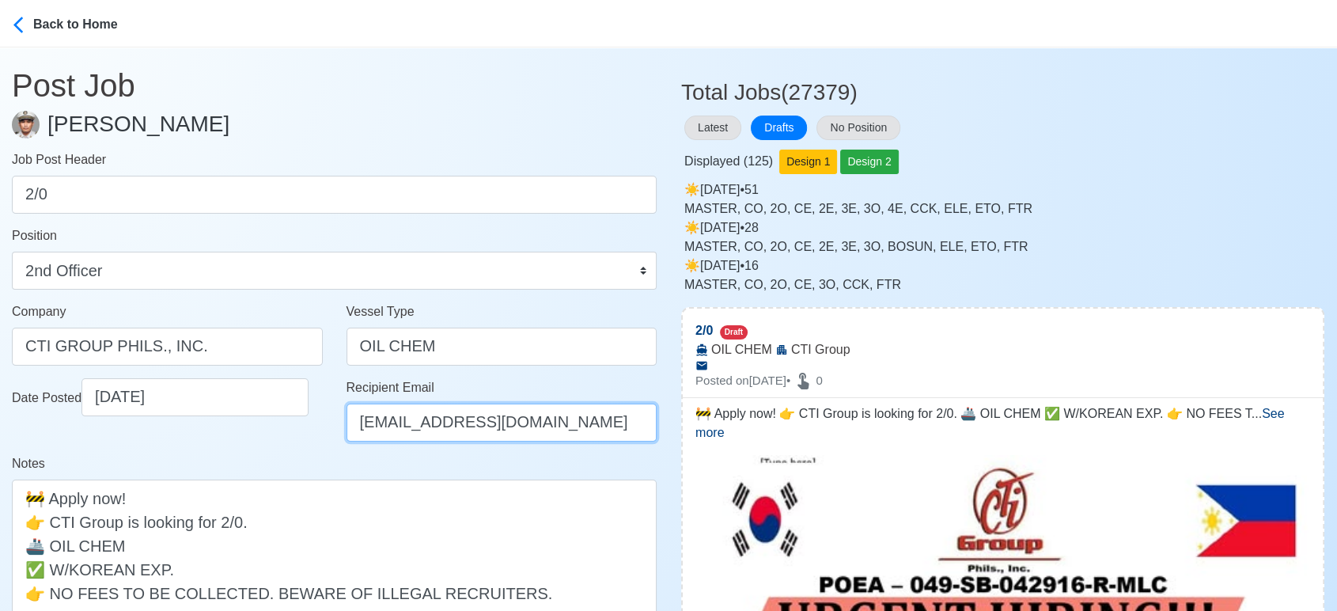
type input "ievangelista@cticrewing.com"
click at [278, 442] on div "Date Posted 09/27/2025" at bounding box center [167, 416] width 335 height 76
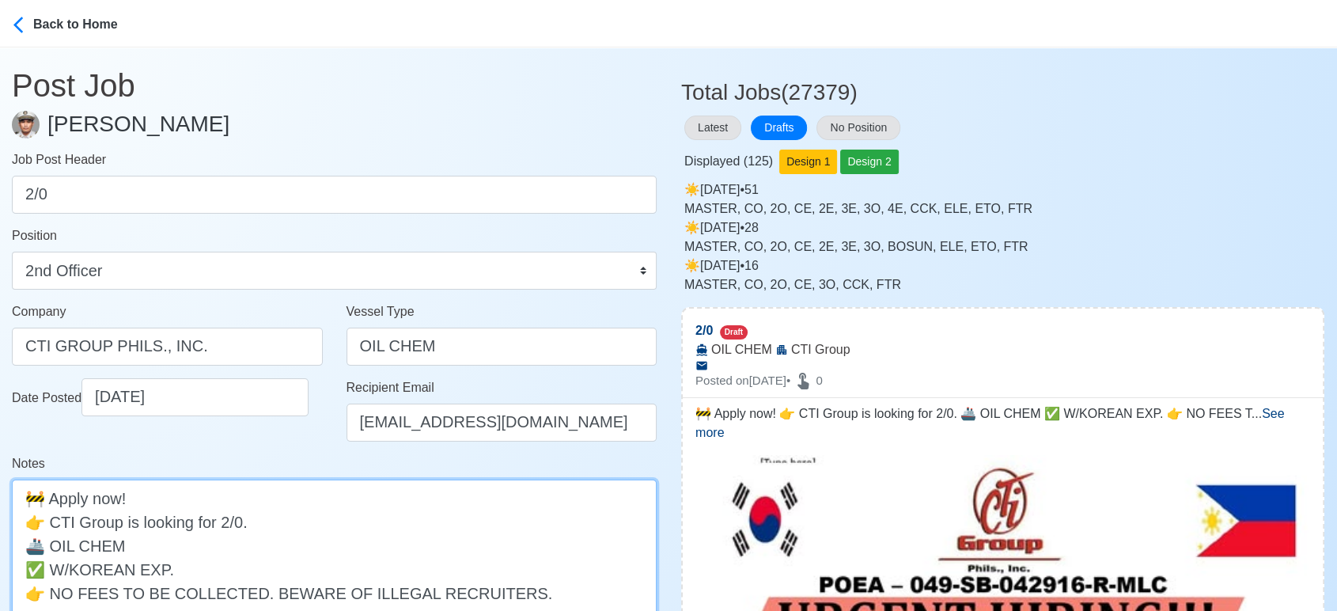
drag, startPoint x: 184, startPoint y: 571, endPoint x: 0, endPoint y: 549, distance: 185.6
click at [0, 549] on main "Post Job Jeyner Gil Job Post Header 2/0 Position Master Chief Officer 2nd Offic…" at bounding box center [334, 399] width 668 height 705
click at [147, 578] on textarea "🚧 Apply now! 👉 CTI Group is looking for 2/0. 🚢 OIL CHEM ✅ W/KOREAN EXP. 👉 NO FE…" at bounding box center [334, 568] width 645 height 179
drag, startPoint x: 177, startPoint y: 572, endPoint x: 0, endPoint y: 569, distance: 177.2
click at [0, 569] on main "Post Job Jeyner Gil Job Post Header 2/0 Position Master Chief Officer 2nd Offic…" at bounding box center [334, 399] width 668 height 705
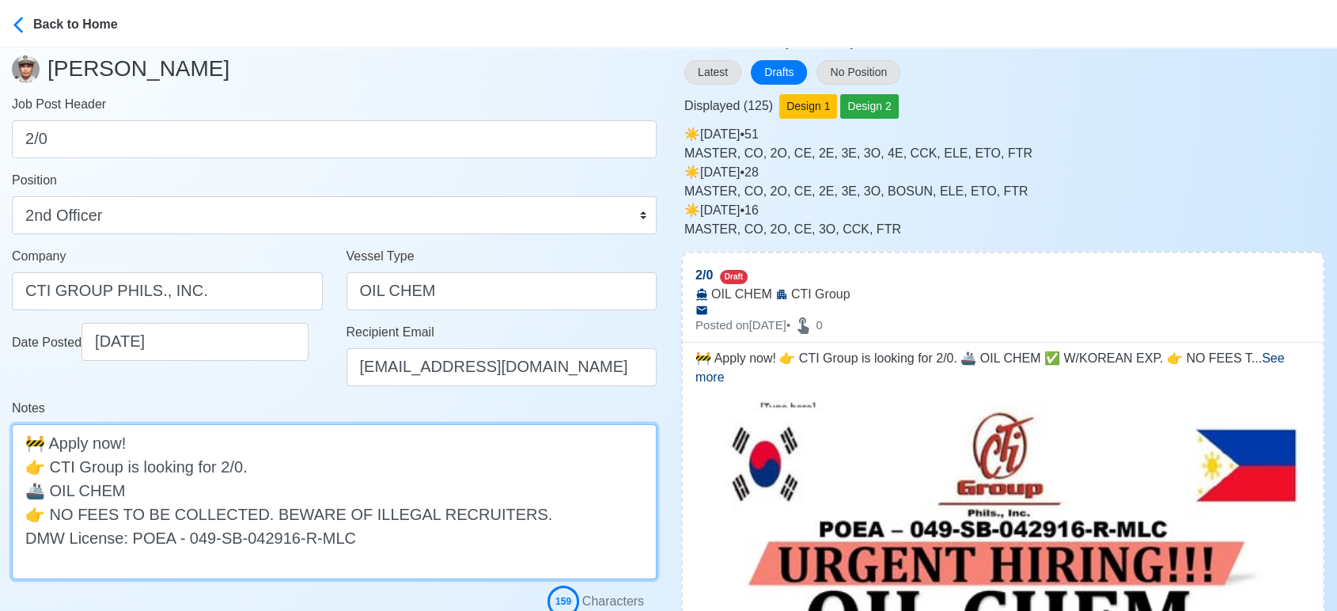
scroll to position [263, 0]
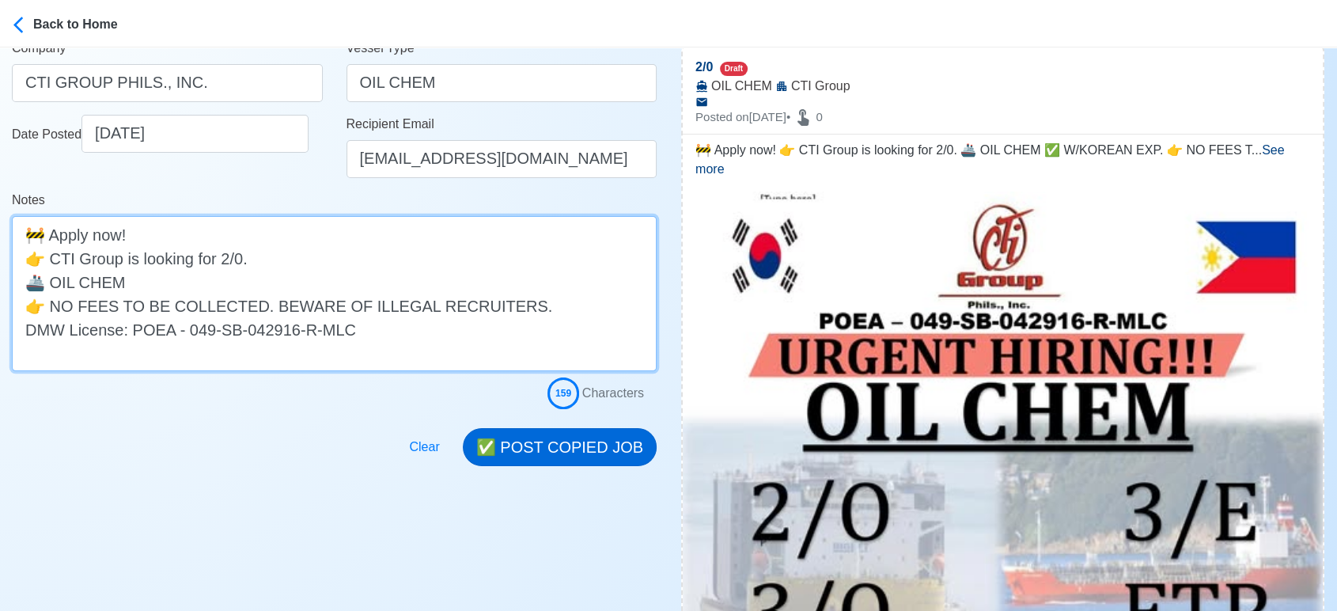
type textarea "🚧 Apply now! 👉 CTI Group is looking for 2/0. 🚢 OIL CHEM 👉 NO FEES TO BE COLLECT…"
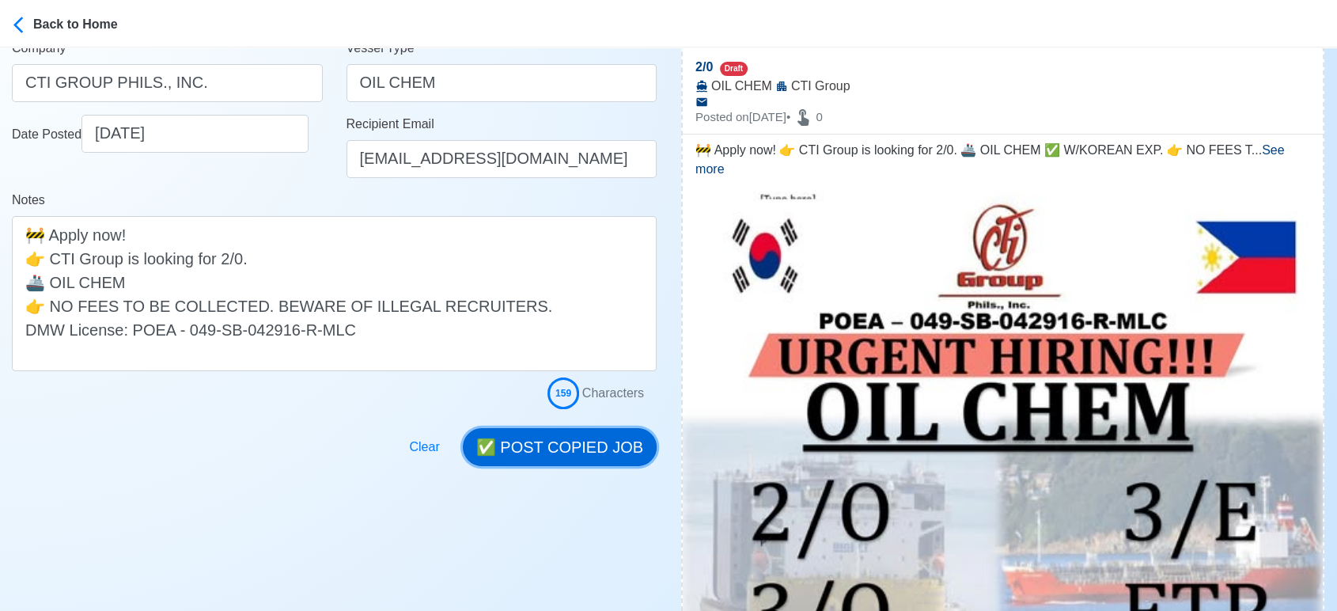
click at [582, 452] on button "✅ POST COPIED JOB" at bounding box center [560, 447] width 194 height 38
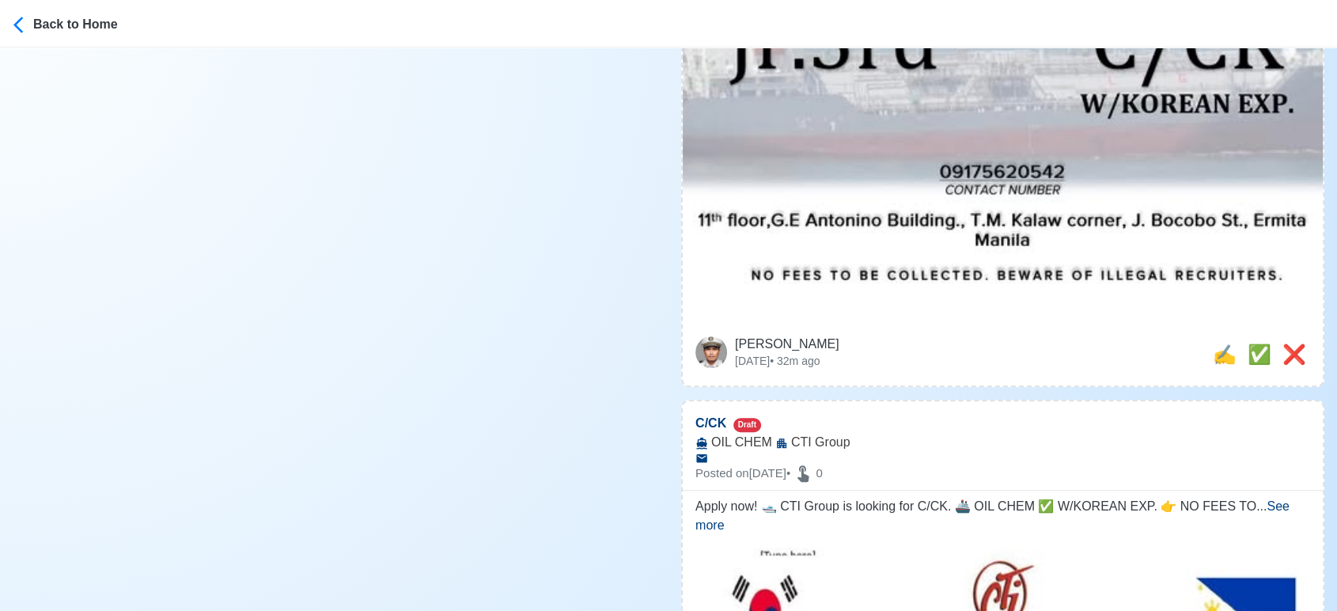
scroll to position [1054, 0]
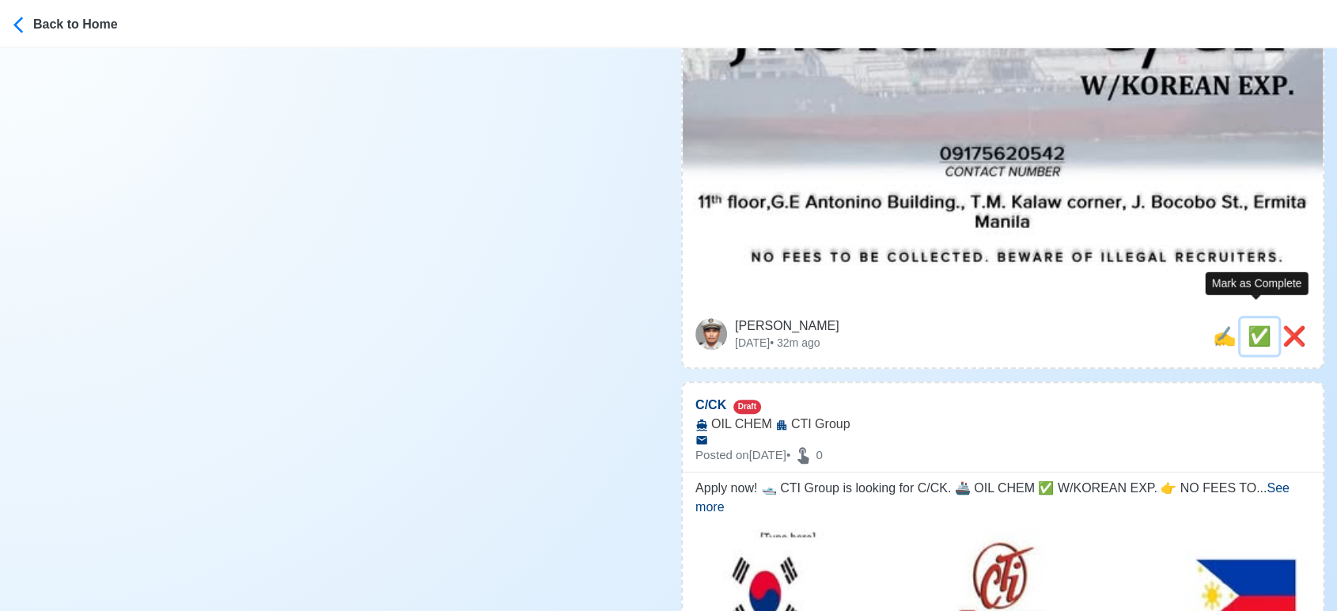
click at [1252, 325] on span "✅" at bounding box center [1259, 335] width 24 height 21
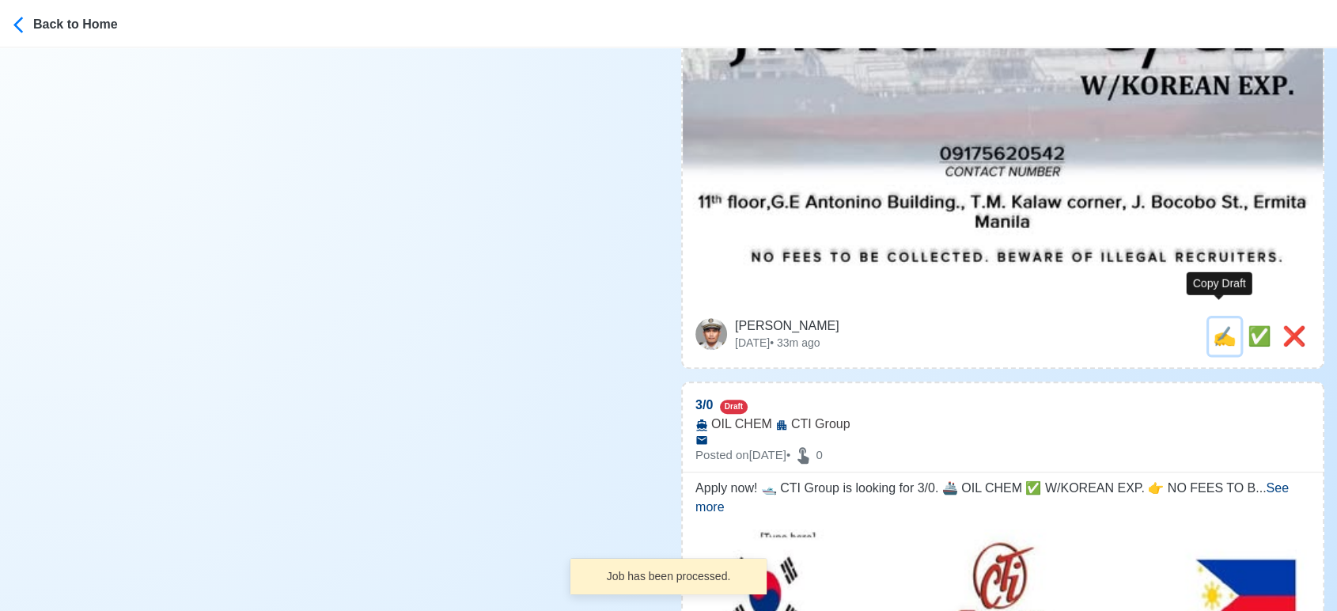
click at [1221, 325] on span "✍️" at bounding box center [1224, 335] width 24 height 21
type input "C/CK"
select select
type input "CTI Group"
type input "OIL CHEM"
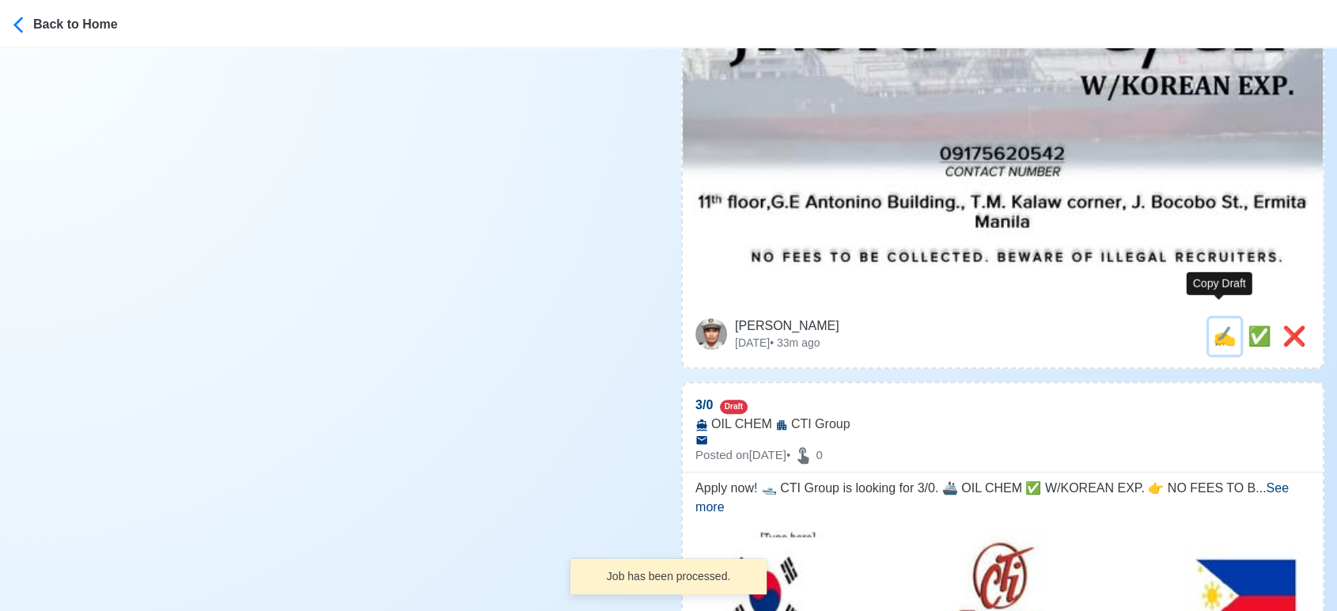
type textarea "Apply now! 🛥️ CTI Group is looking for C/CK. 🚢 OIL CHEM ✅ W/KOREAN EXP. 👉 NO FE…"
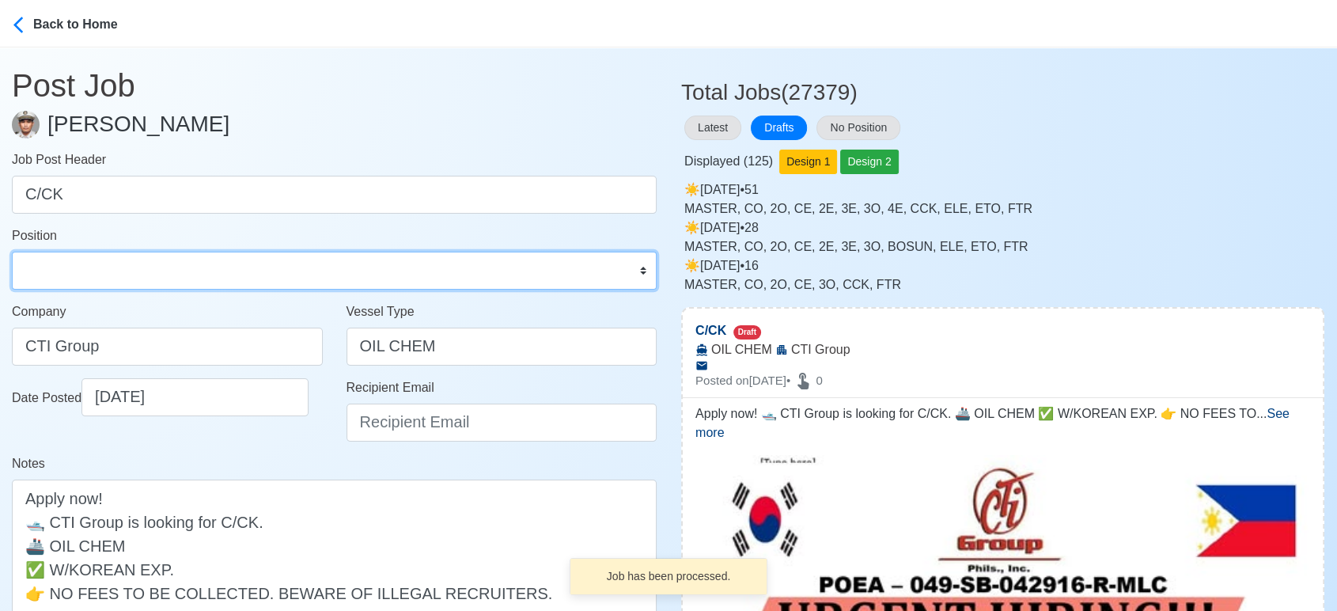
click at [97, 271] on select "Master Chief Officer 2nd Officer 3rd Officer Junior Officer Chief Engineer 2nd …" at bounding box center [334, 270] width 645 height 38
select select "Chief [PERSON_NAME]"
click at [12, 251] on select "Master Chief Officer 2nd Officer 3rd Officer Junior Officer Chief Engineer 2nd …" at bounding box center [334, 270] width 645 height 38
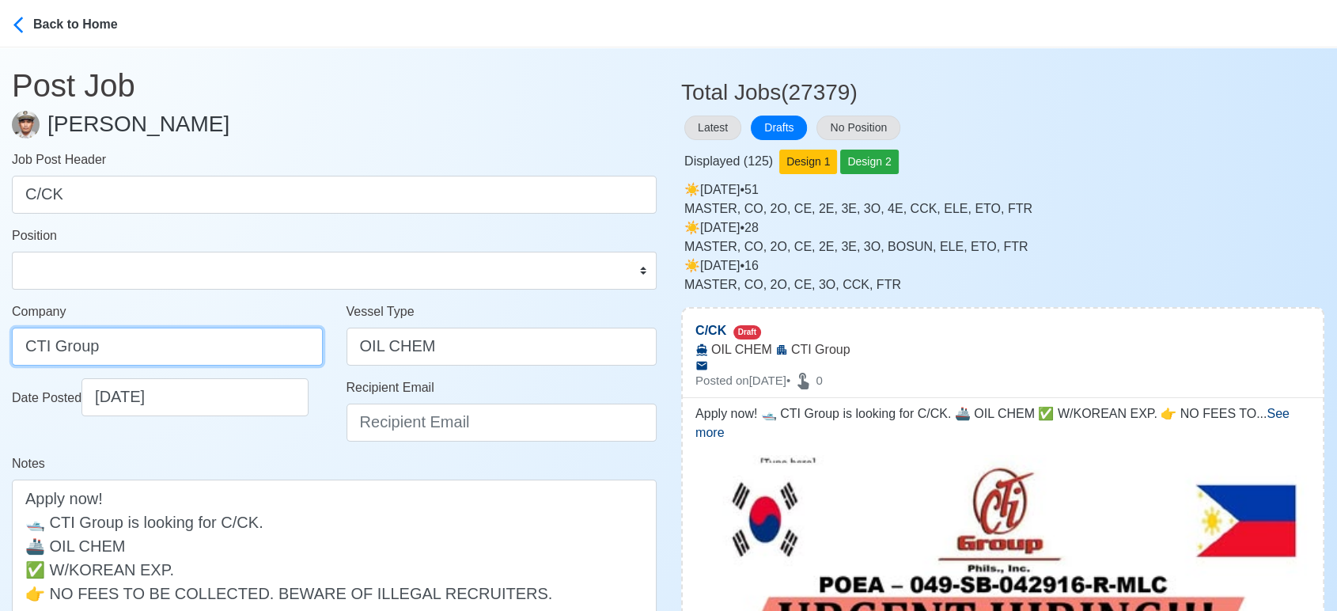
click at [162, 338] on input "CTI Group" at bounding box center [167, 346] width 311 height 38
type input "CTI GROUP PHILS., INC."
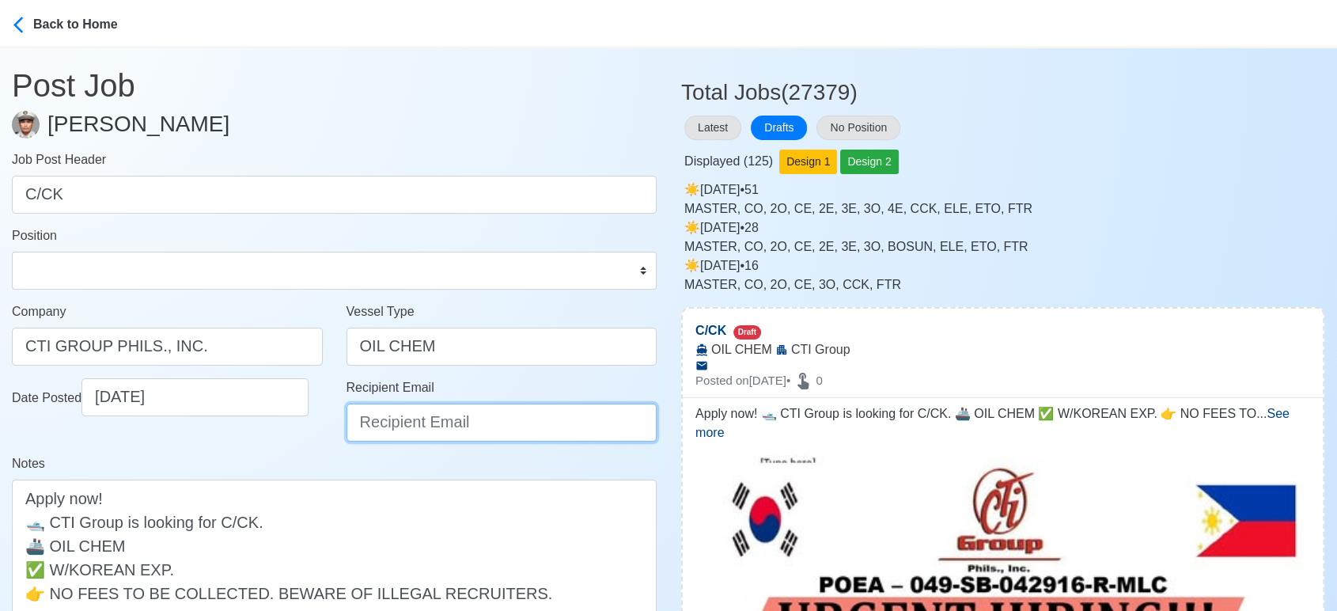
click at [412, 433] on input "Recipient Email" at bounding box center [501, 422] width 311 height 38
paste input "ievangelista@cticrewing.com"
type input "ievangelista@cticrewing.com"
click at [304, 452] on div "Date Posted 09/27/2025" at bounding box center [167, 416] width 335 height 76
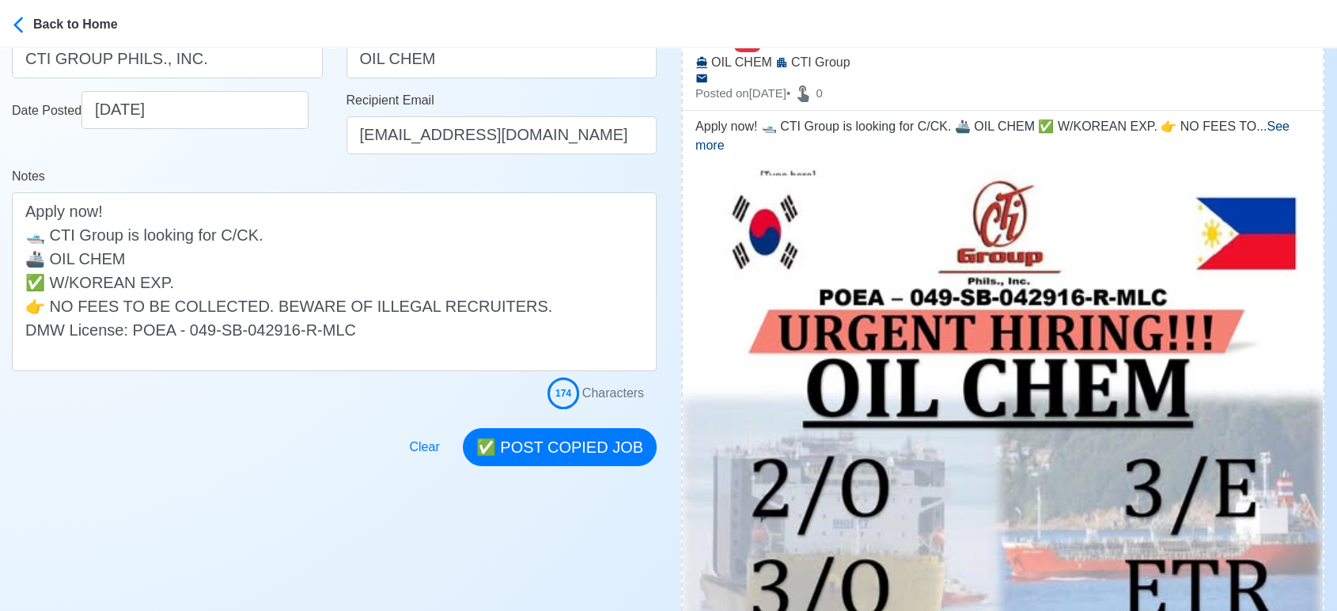
scroll to position [351, 0]
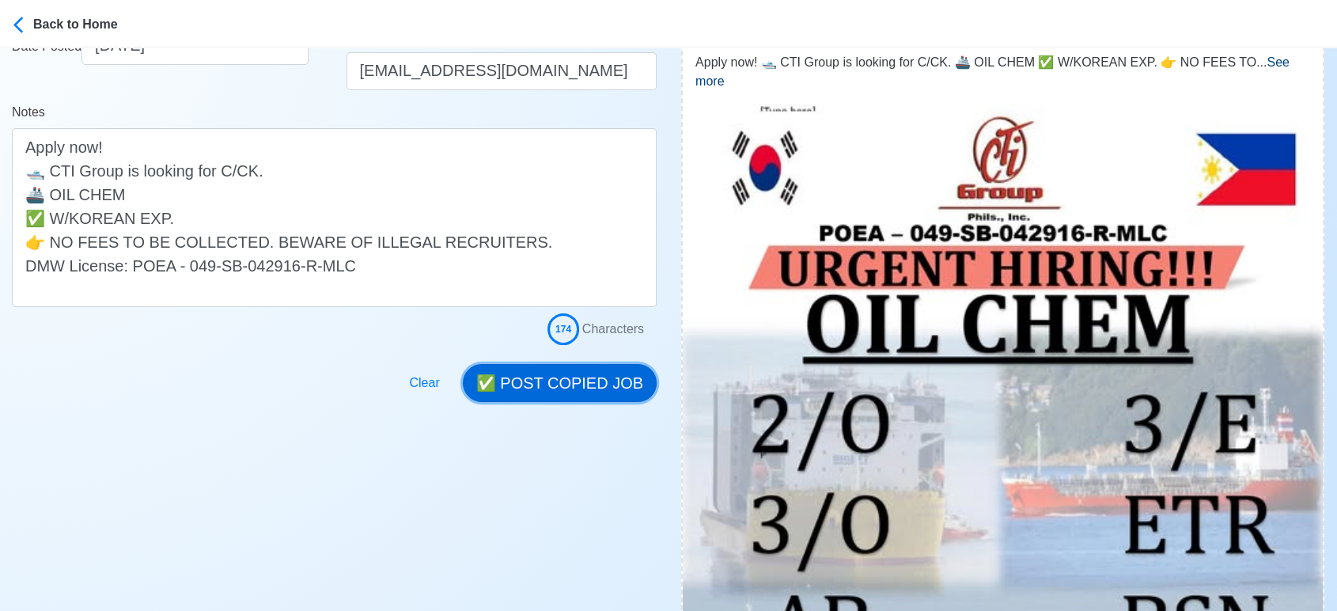
click at [573, 368] on button "✅ POST COPIED JOB" at bounding box center [560, 383] width 194 height 38
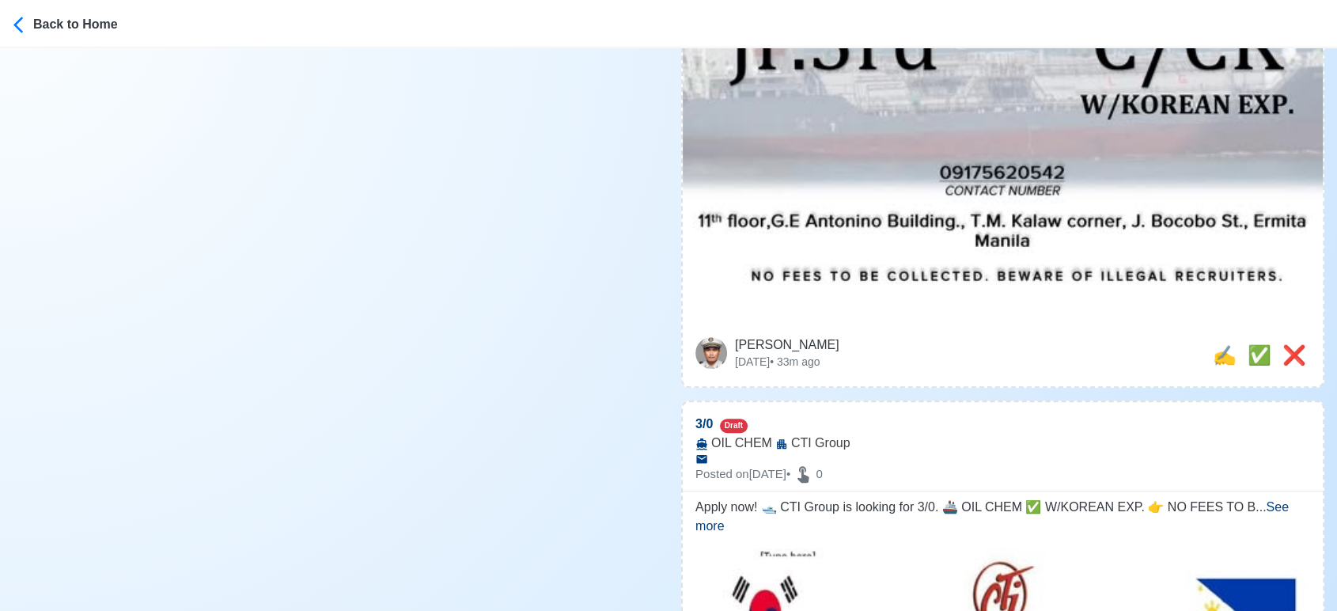
scroll to position [1054, 0]
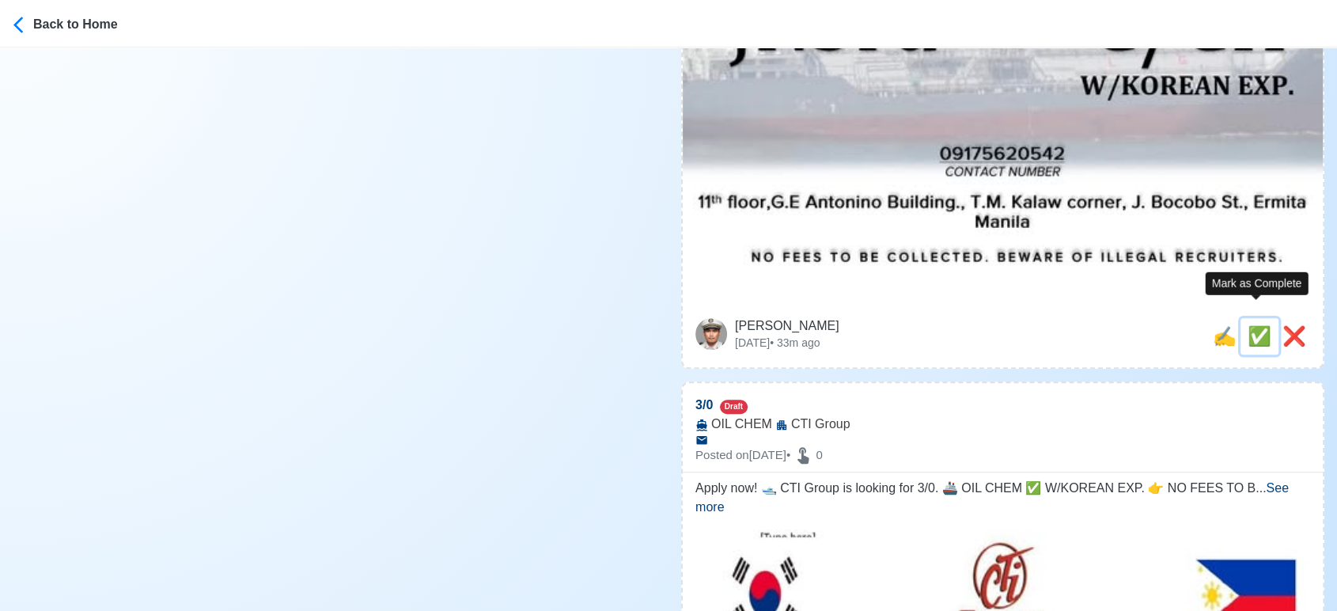
click at [1257, 325] on span "✅" at bounding box center [1259, 335] width 24 height 21
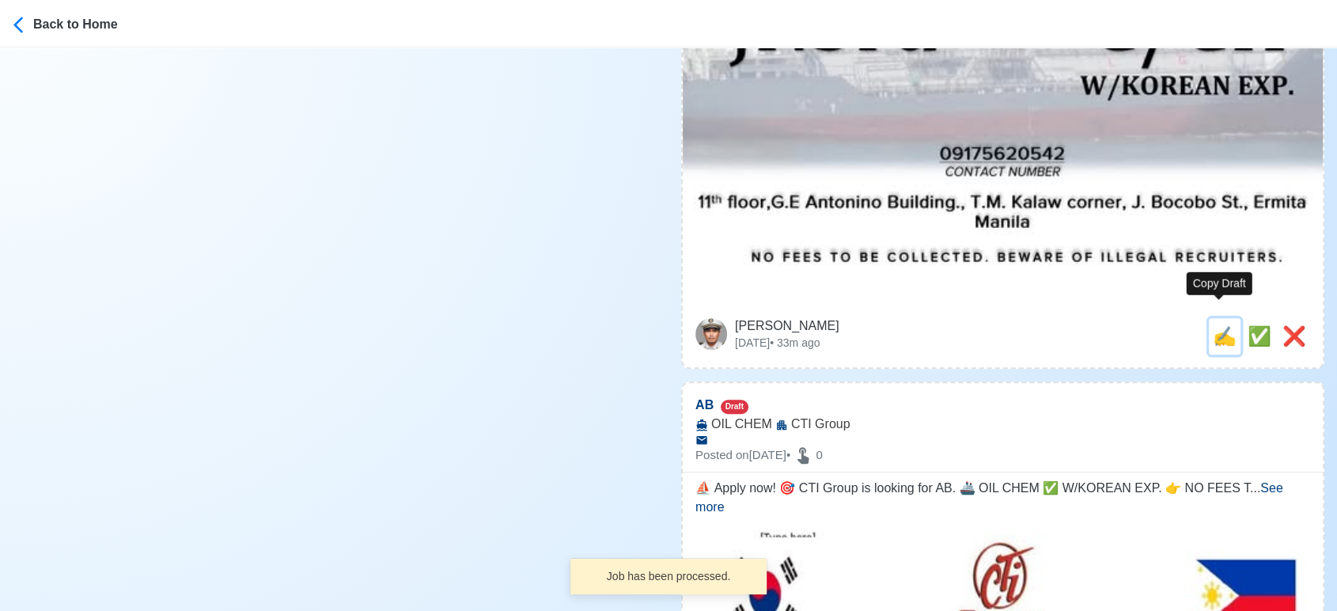
click at [1216, 325] on span "✍️" at bounding box center [1224, 335] width 24 height 21
type input "3/0"
select select
type input "CTI Group"
type input "OIL CHEM"
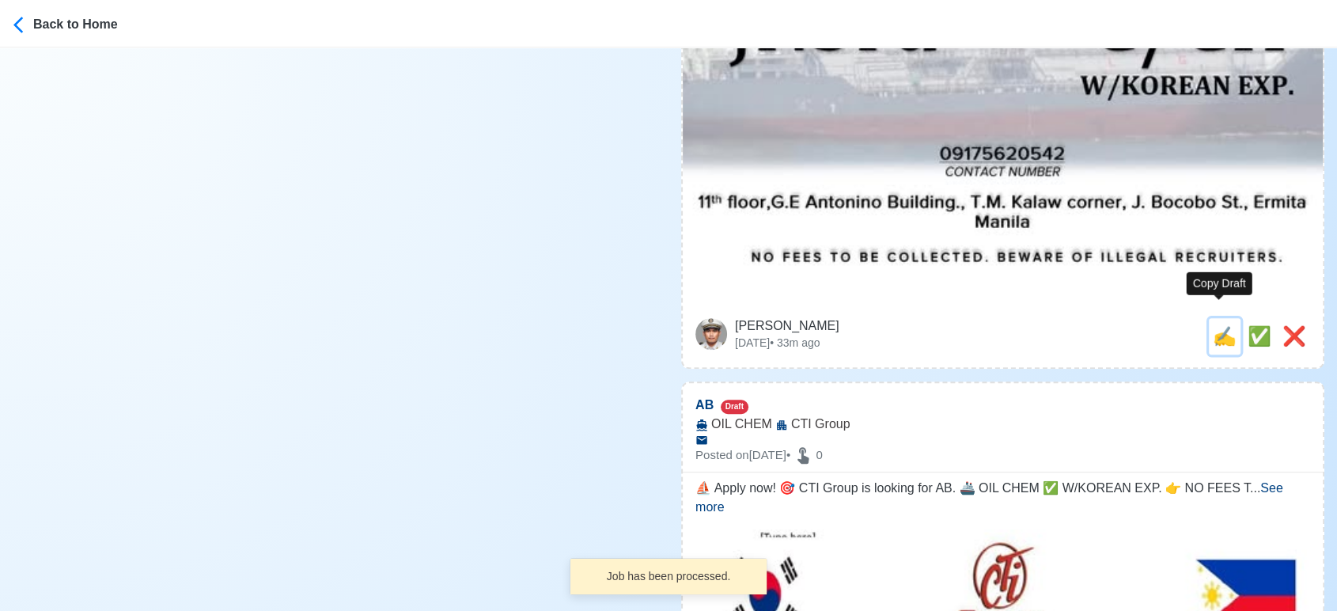
type textarea "Apply now! 🛥️ CTI Group is looking for 3/0. 🚢 OIL CHEM ✅ W/KOREAN EXP. 👉 NO FEE…"
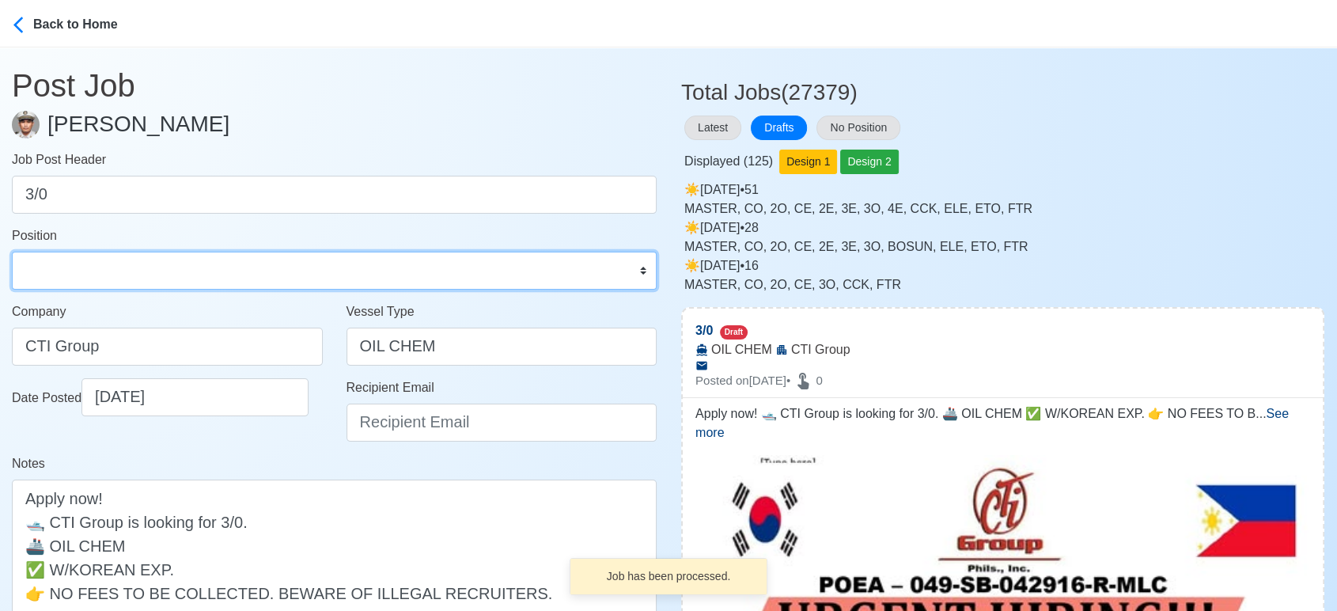
click at [134, 268] on select "Master Chief Officer 2nd Officer 3rd Officer Junior Officer Chief Engineer 2nd …" at bounding box center [334, 270] width 645 height 38
click at [12, 251] on select "Master Chief Officer 2nd Officer 3rd Officer Junior Officer Chief Engineer 2nd …" at bounding box center [334, 270] width 645 height 38
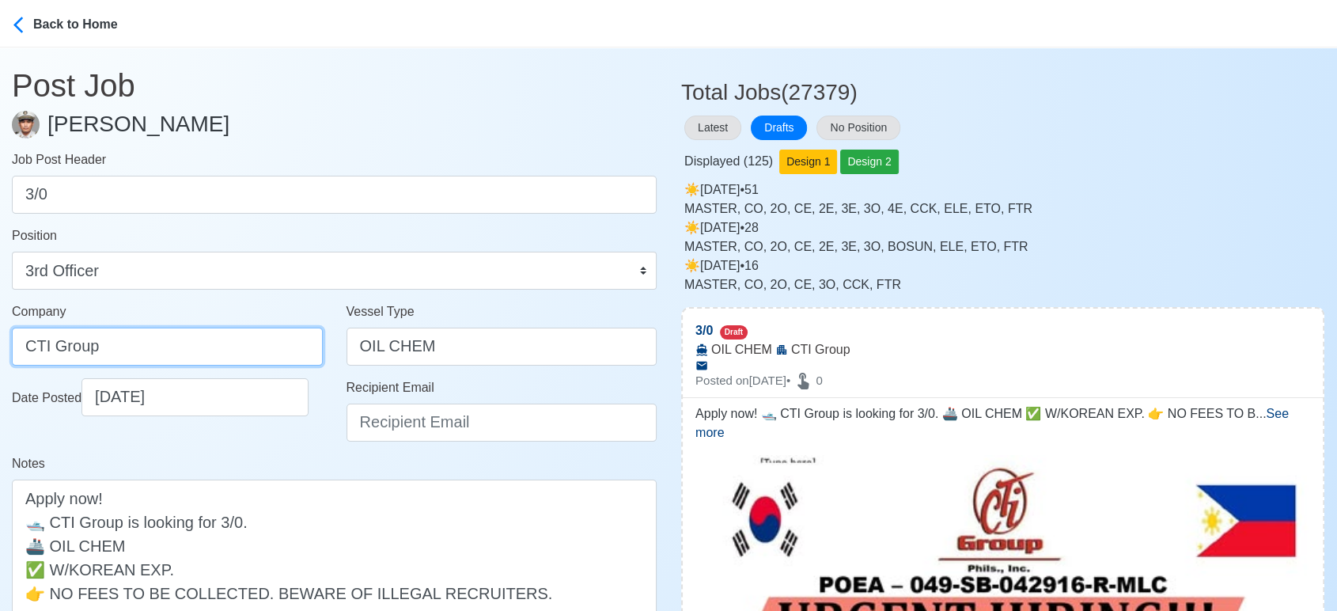
click at [202, 346] on input "CTI Group" at bounding box center [167, 346] width 311 height 38
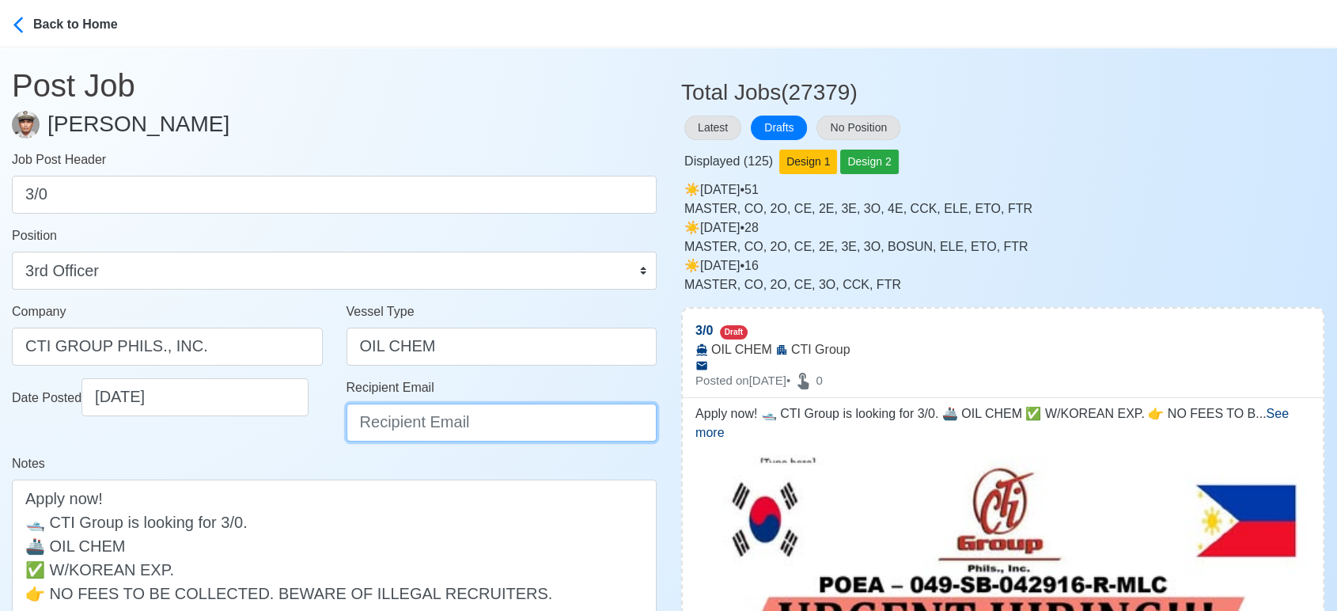
click at [404, 414] on input "Recipient Email" at bounding box center [501, 422] width 311 height 38
paste input "ievangelista@cticrewing.com"
click at [304, 452] on div "Date Posted 09/27/2025" at bounding box center [167, 416] width 335 height 76
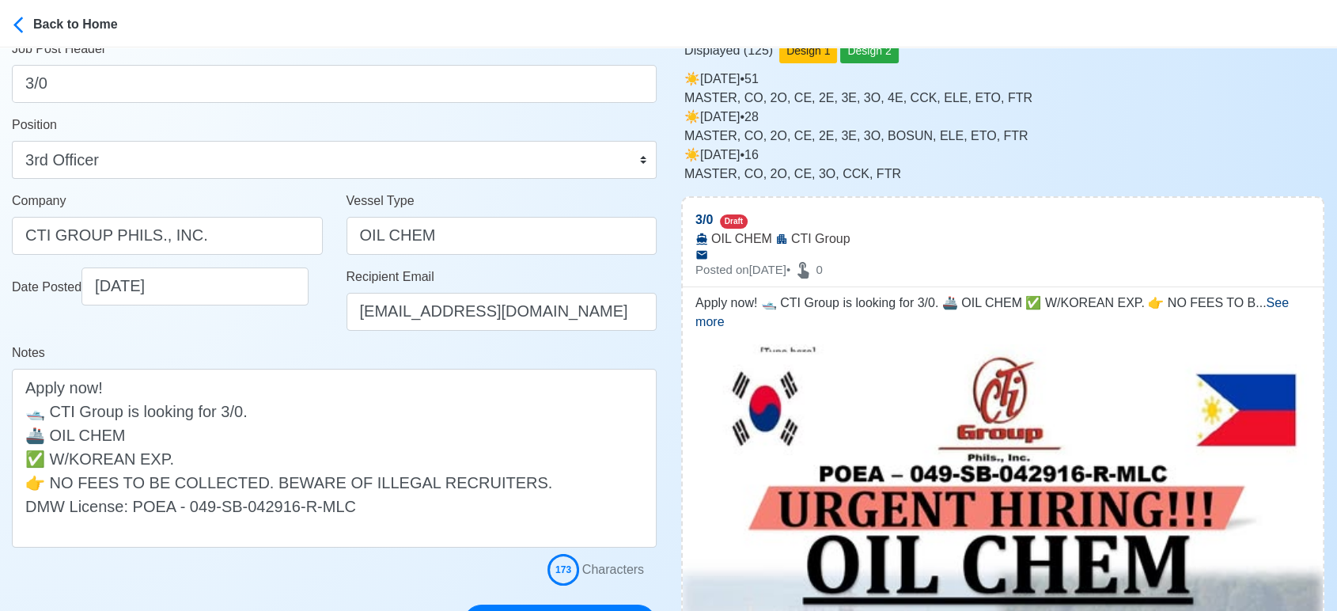
scroll to position [176, 0]
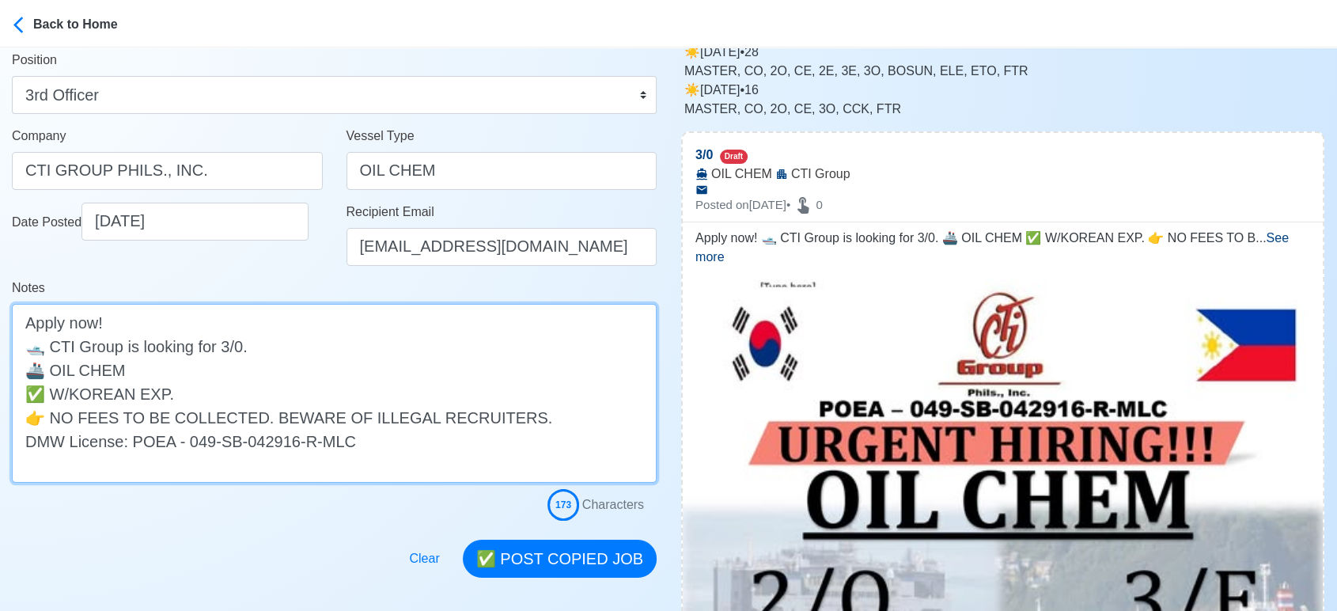
drag, startPoint x: 182, startPoint y: 386, endPoint x: 0, endPoint y: 397, distance: 182.2
click at [0, 397] on main "Post Job Jeyner Gil Job Post Header 3/0 Position Master Chief Officer 2nd Offic…" at bounding box center [334, 224] width 668 height 705
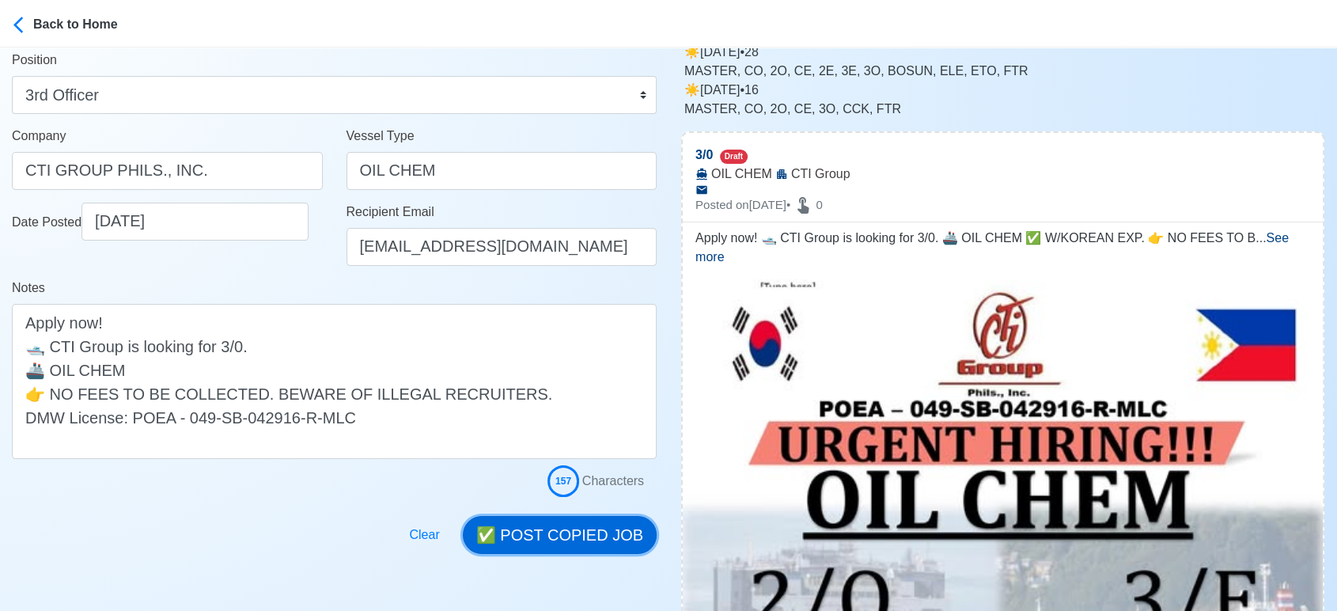
click at [576, 531] on button "✅ POST COPIED JOB" at bounding box center [560, 535] width 194 height 38
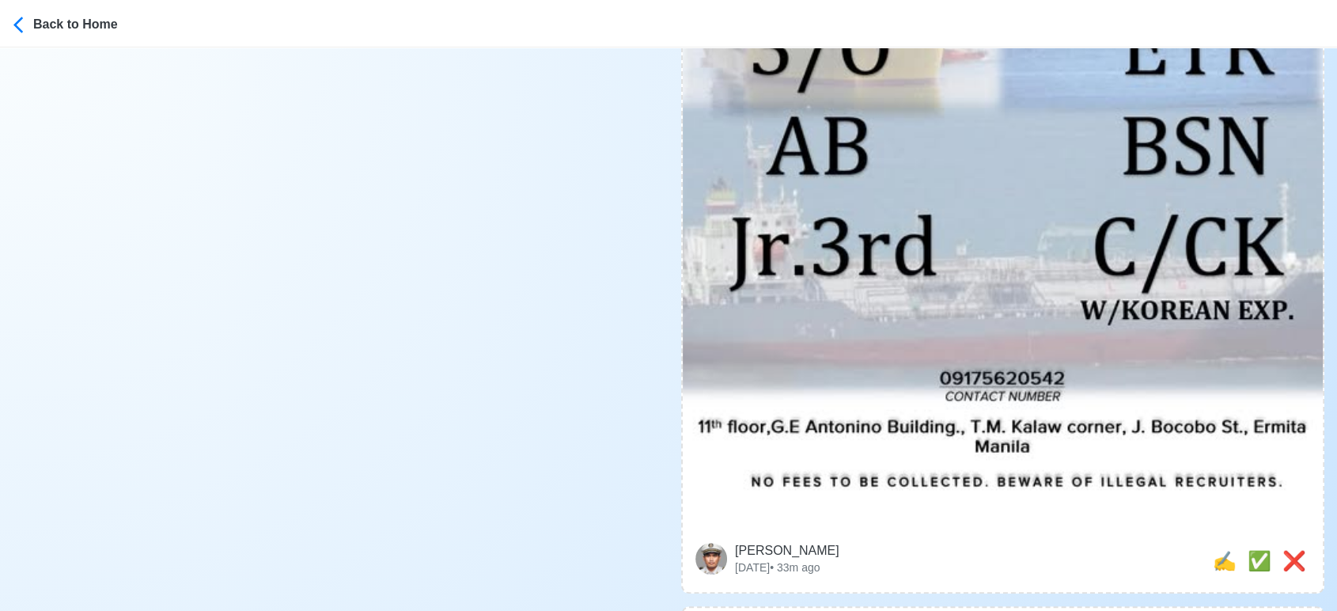
scroll to position [879, 0]
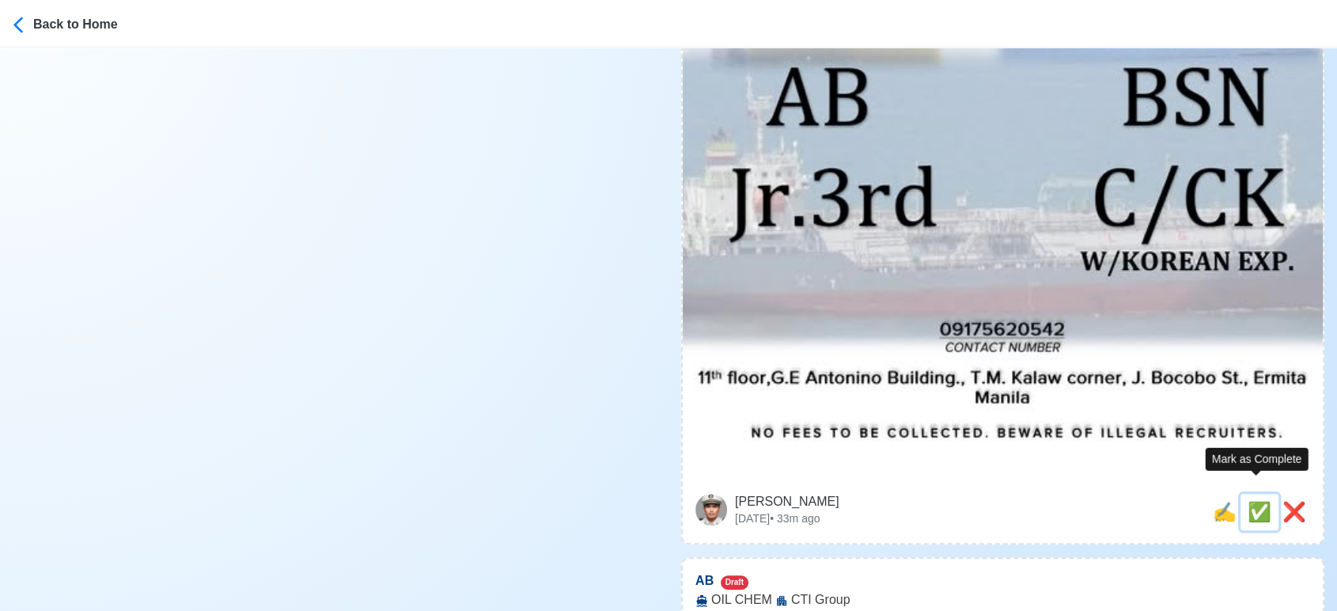
click at [1251, 501] on span "✅" at bounding box center [1259, 511] width 24 height 21
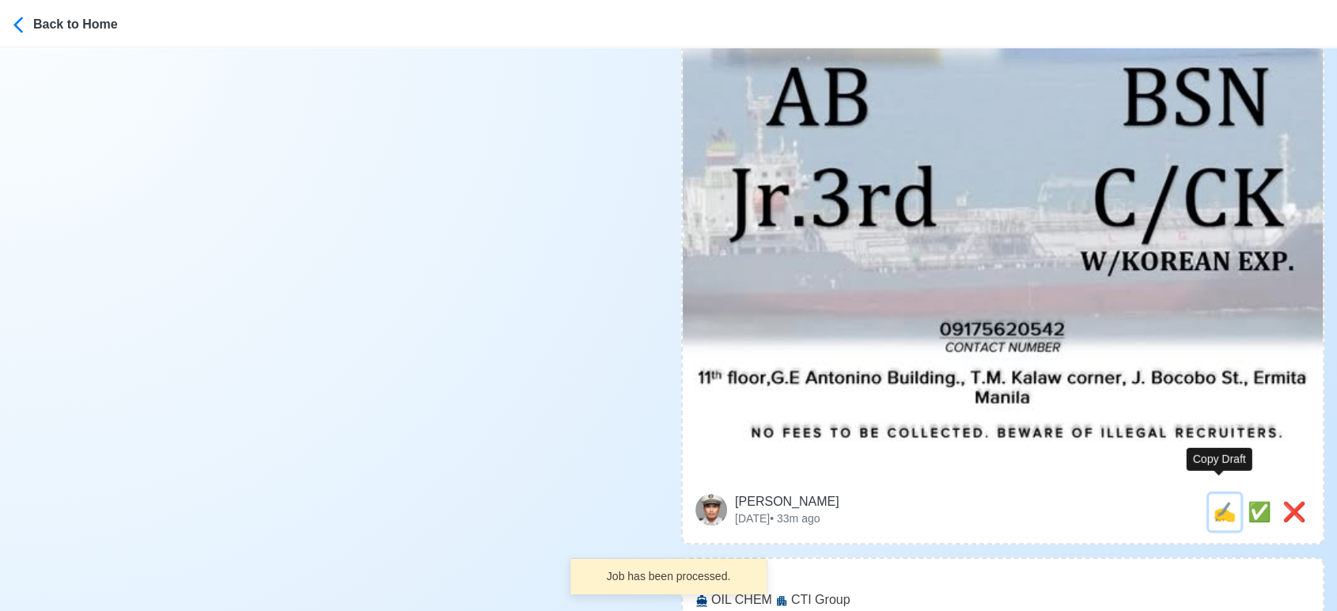
click at [1220, 501] on span "✍️" at bounding box center [1224, 511] width 24 height 21
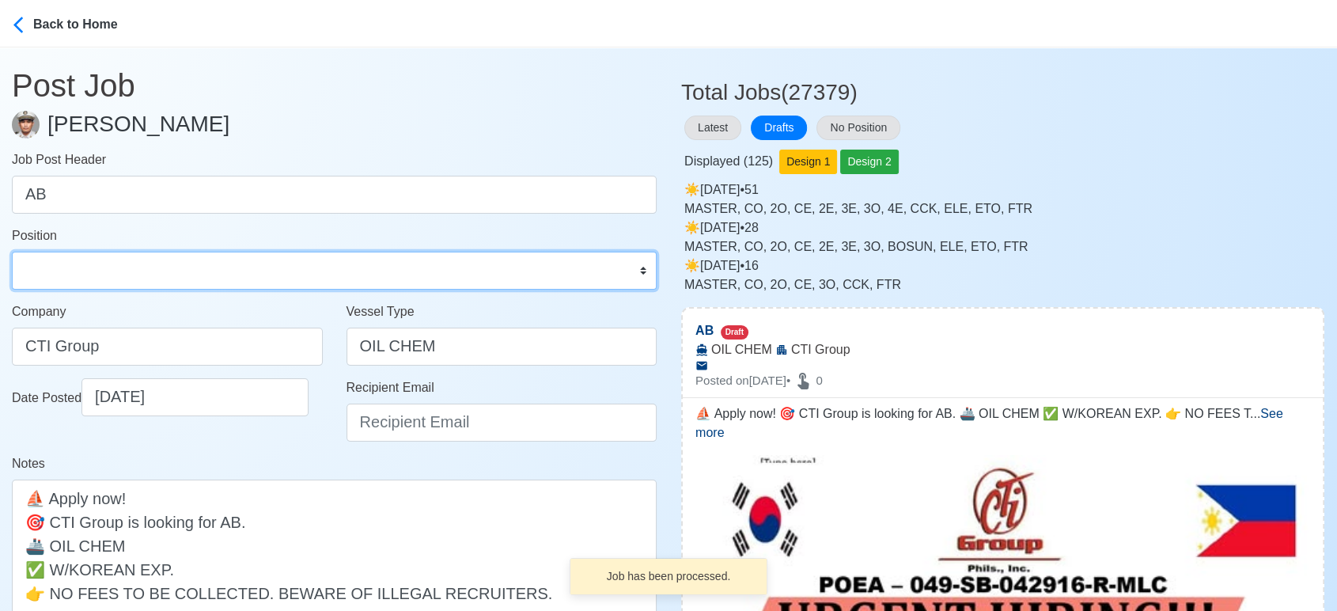
click at [100, 262] on select "Master Chief Officer 2nd Officer 3rd Officer Junior Officer Chief Engineer 2nd …" at bounding box center [334, 270] width 645 height 38
click at [12, 251] on select "Master Chief Officer 2nd Officer 3rd Officer Junior Officer Chief Engineer 2nd …" at bounding box center [334, 270] width 645 height 38
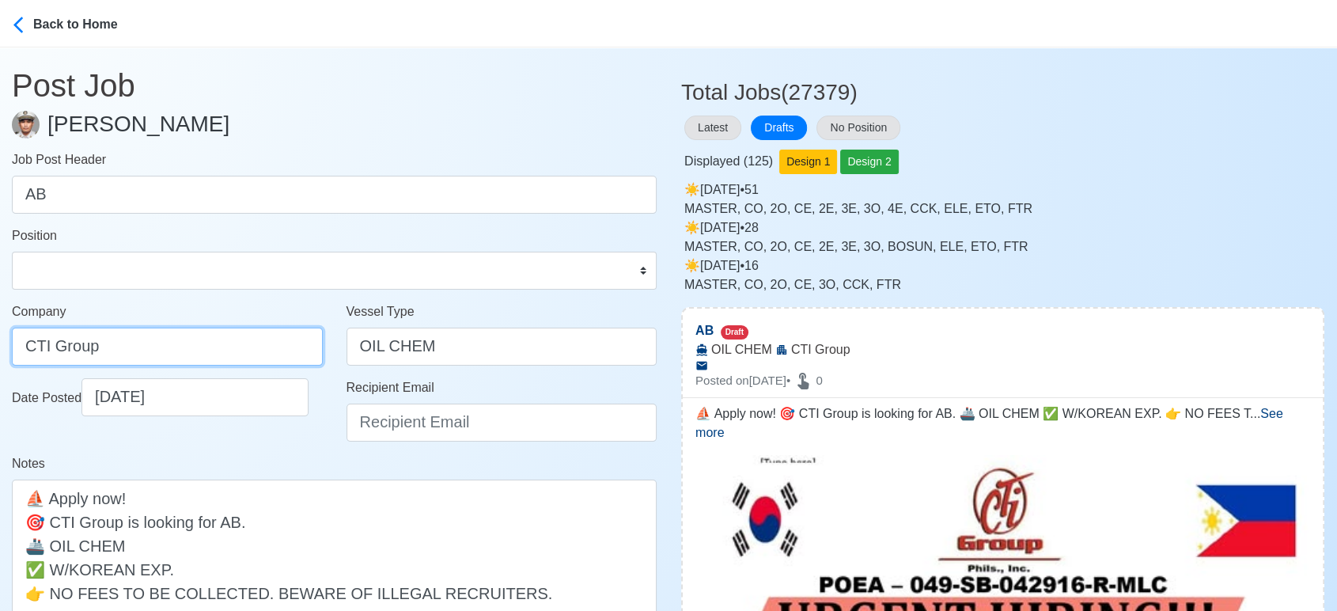
click at [241, 342] on input "CTI Group" at bounding box center [167, 346] width 311 height 38
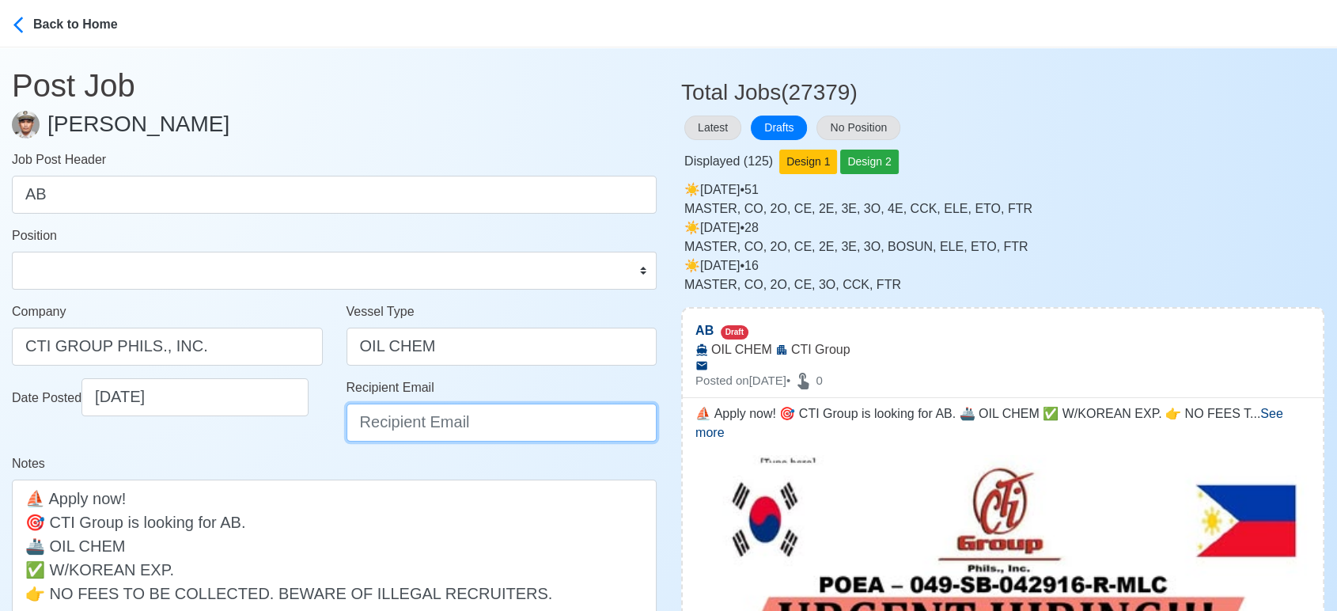
click at [501, 435] on input "Recipient Email" at bounding box center [501, 422] width 311 height 38
paste input "ievangelista@cticrewing.com"
click at [281, 446] on div "Date Posted 09/27/2025" at bounding box center [167, 416] width 335 height 76
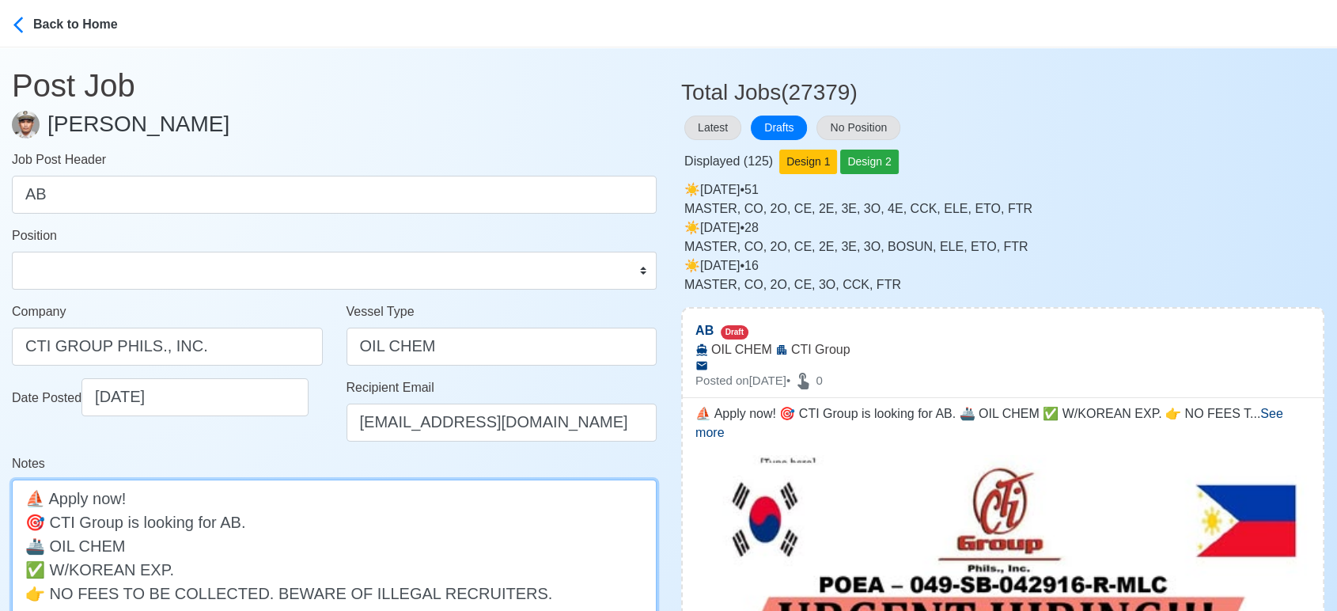
drag, startPoint x: 168, startPoint y: 566, endPoint x: 0, endPoint y: 574, distance: 168.6
click at [0, 574] on main "Post Job Jeyner Gil Job Post Header AB Position Master Chief Officer 2nd Office…" at bounding box center [334, 399] width 668 height 705
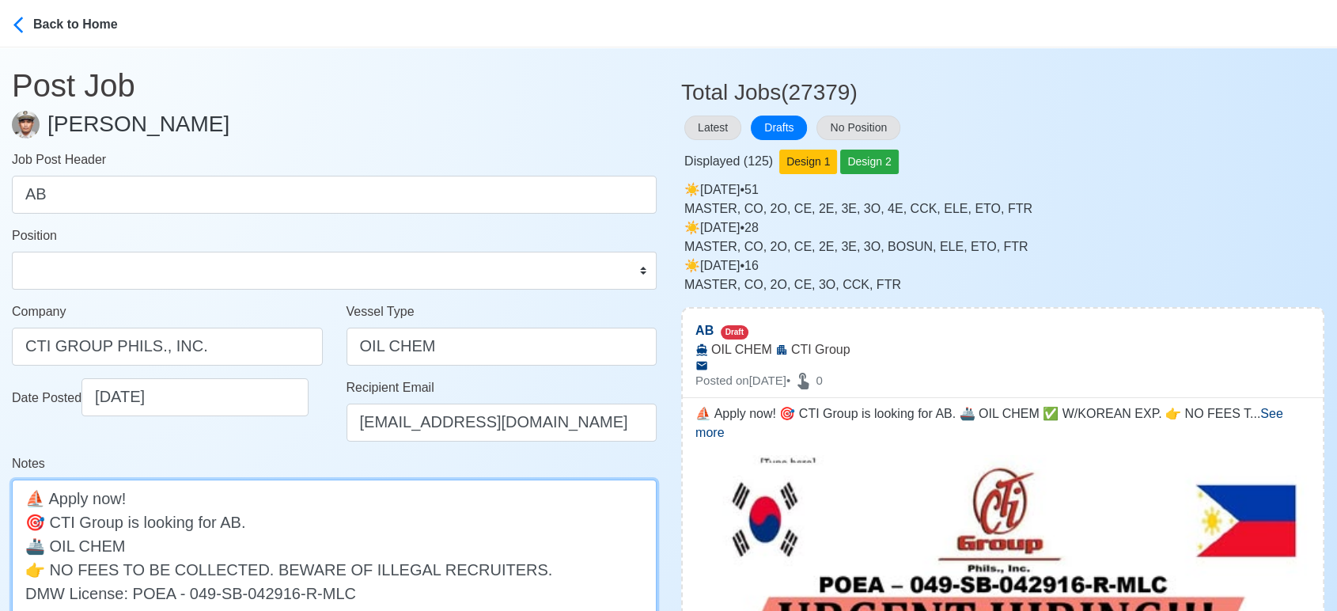
scroll to position [351, 0]
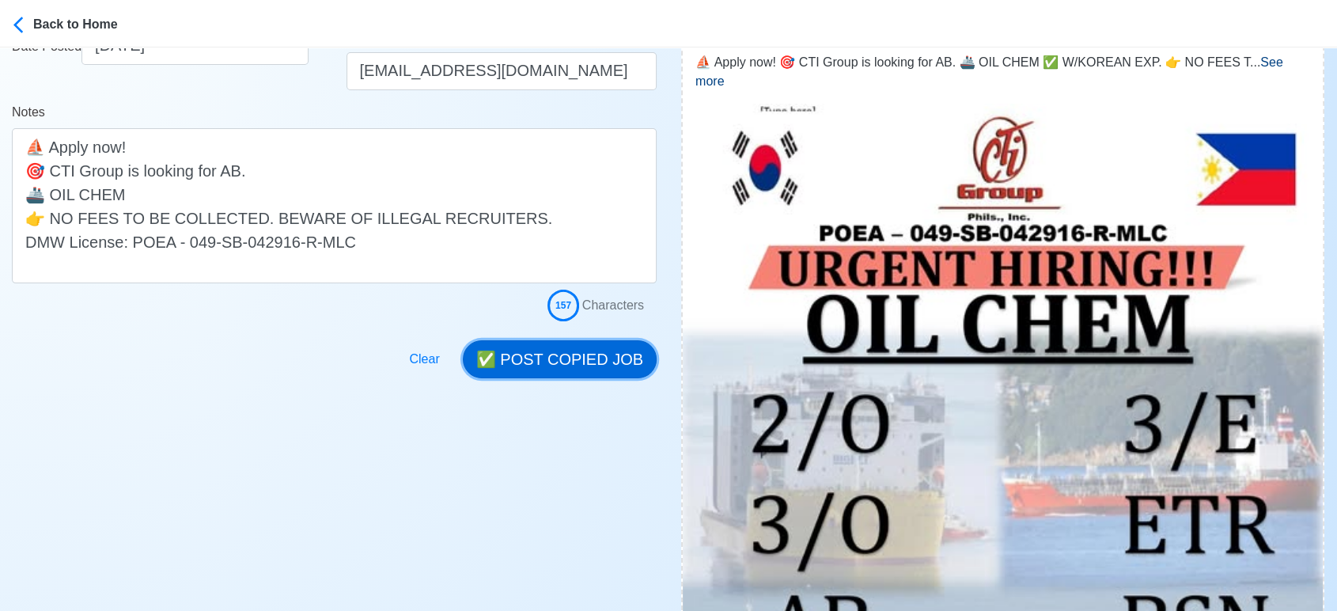
click at [587, 354] on button "✅ POST COPIED JOB" at bounding box center [560, 359] width 194 height 38
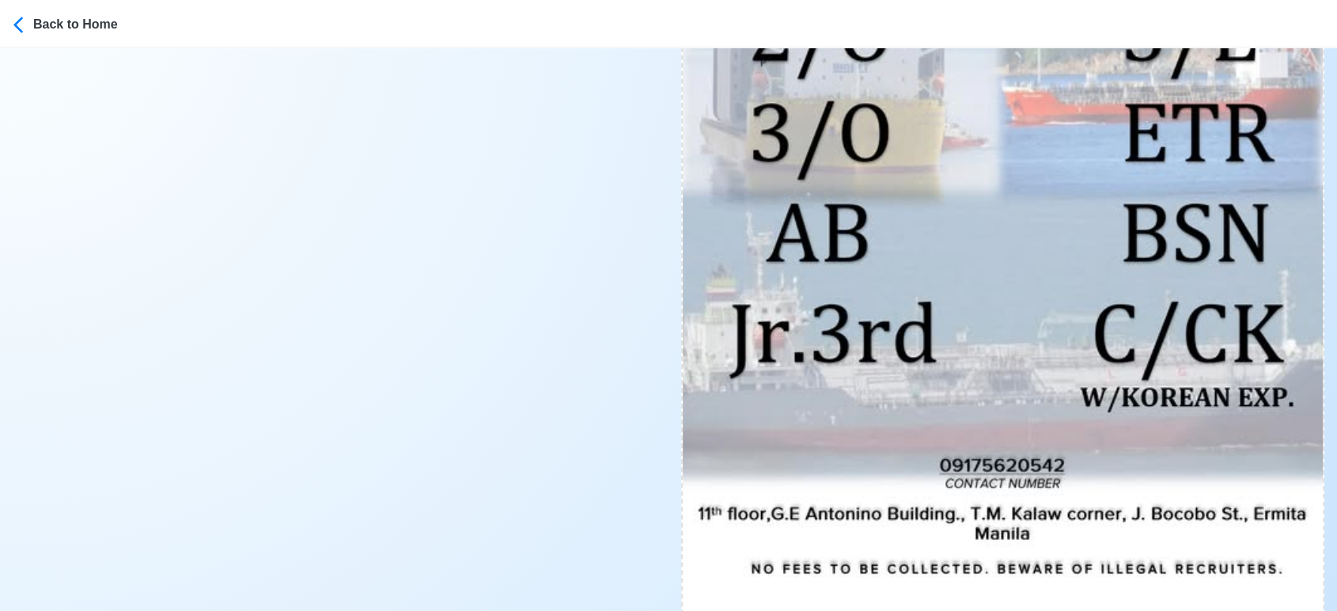
scroll to position [879, 0]
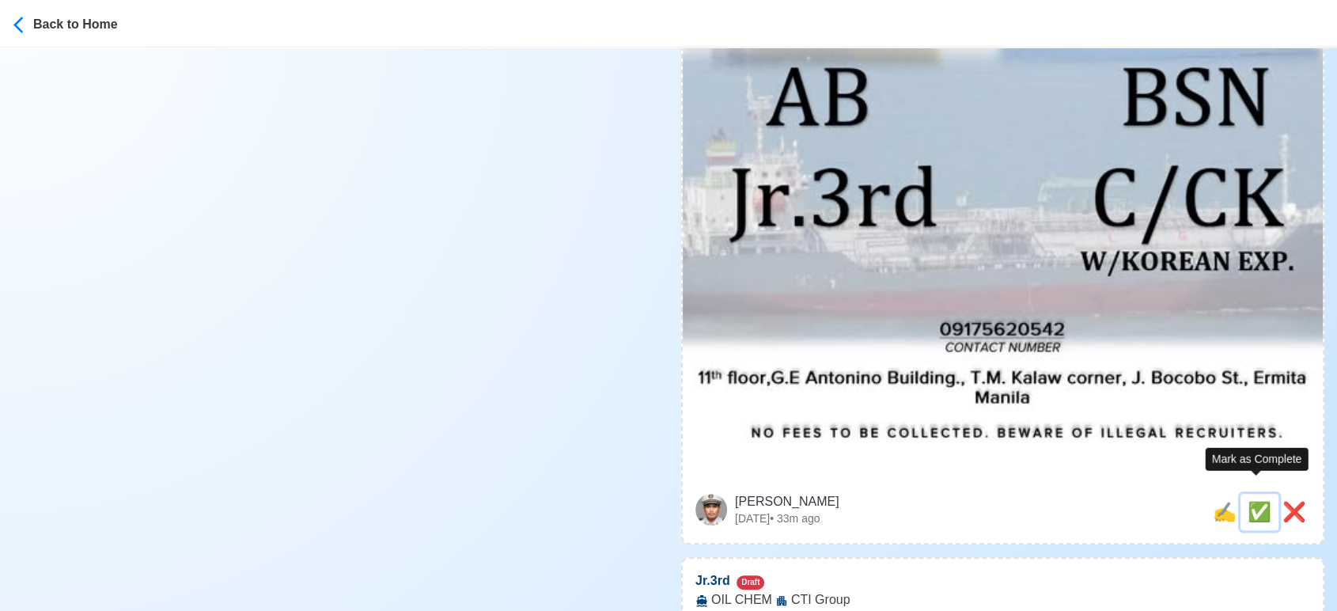
click at [1256, 501] on span "✅" at bounding box center [1259, 511] width 24 height 21
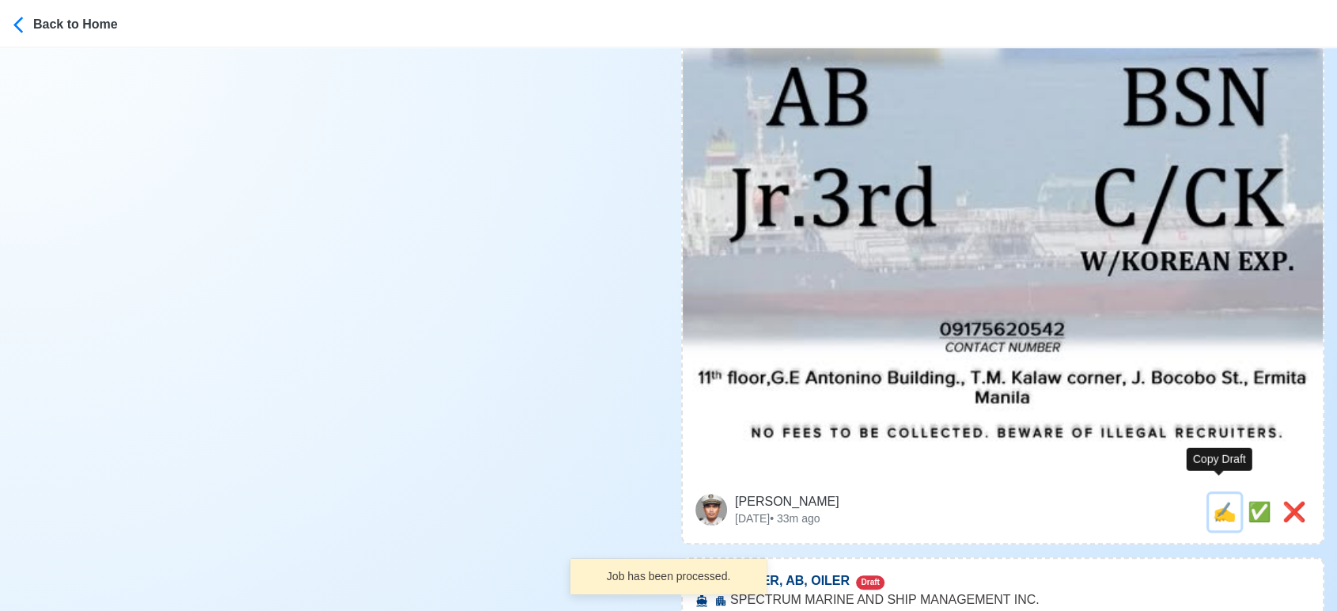
click at [1216, 501] on span "✍️" at bounding box center [1224, 511] width 24 height 21
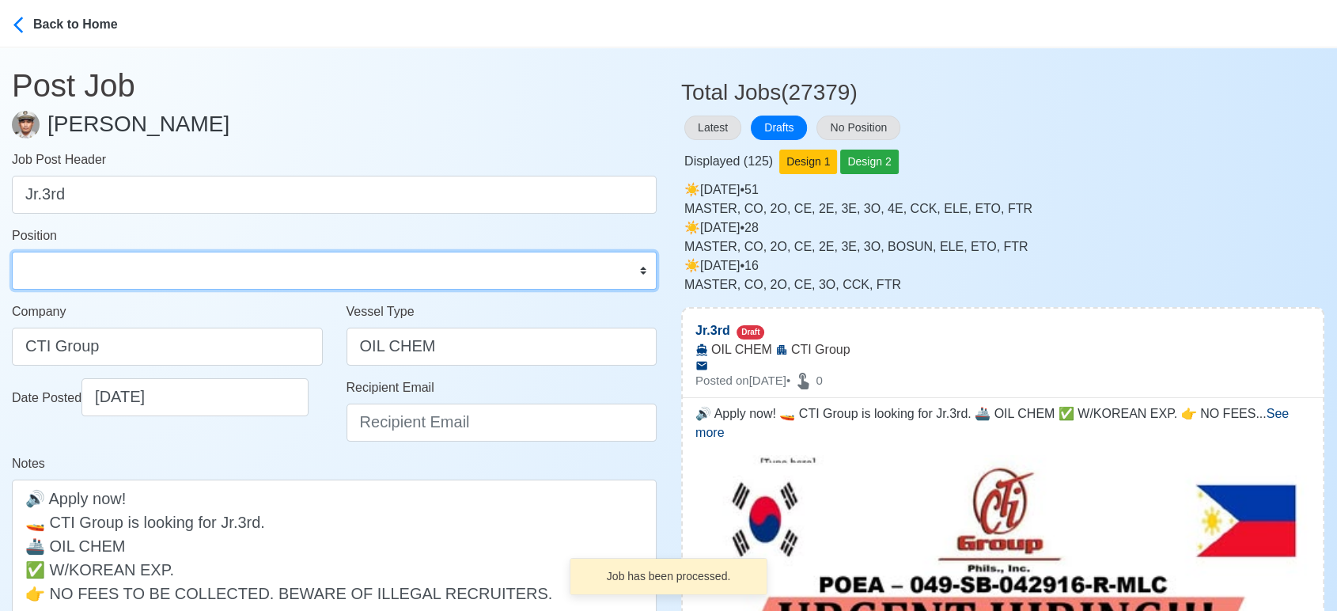
click at [44, 272] on select "Master Chief Officer 2nd Officer 3rd Officer Junior Officer Chief Engineer 2nd …" at bounding box center [334, 270] width 645 height 38
click at [12, 251] on select "Master Chief Officer 2nd Officer 3rd Officer Junior Officer Chief Engineer 2nd …" at bounding box center [334, 270] width 645 height 38
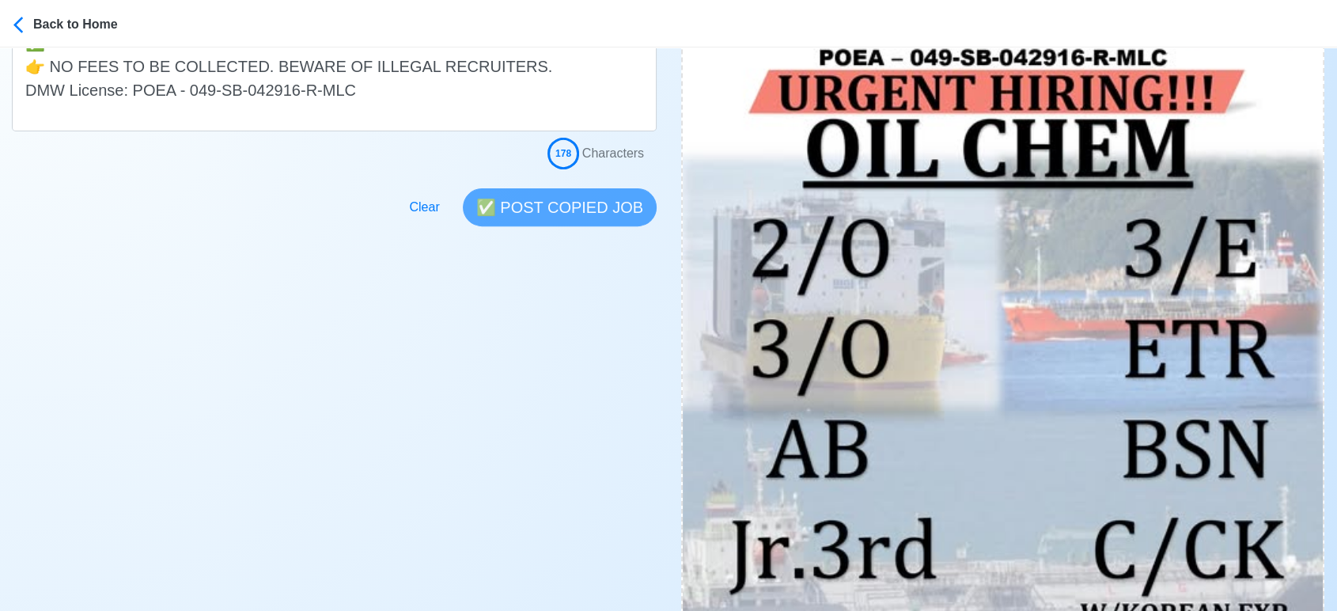
scroll to position [879, 0]
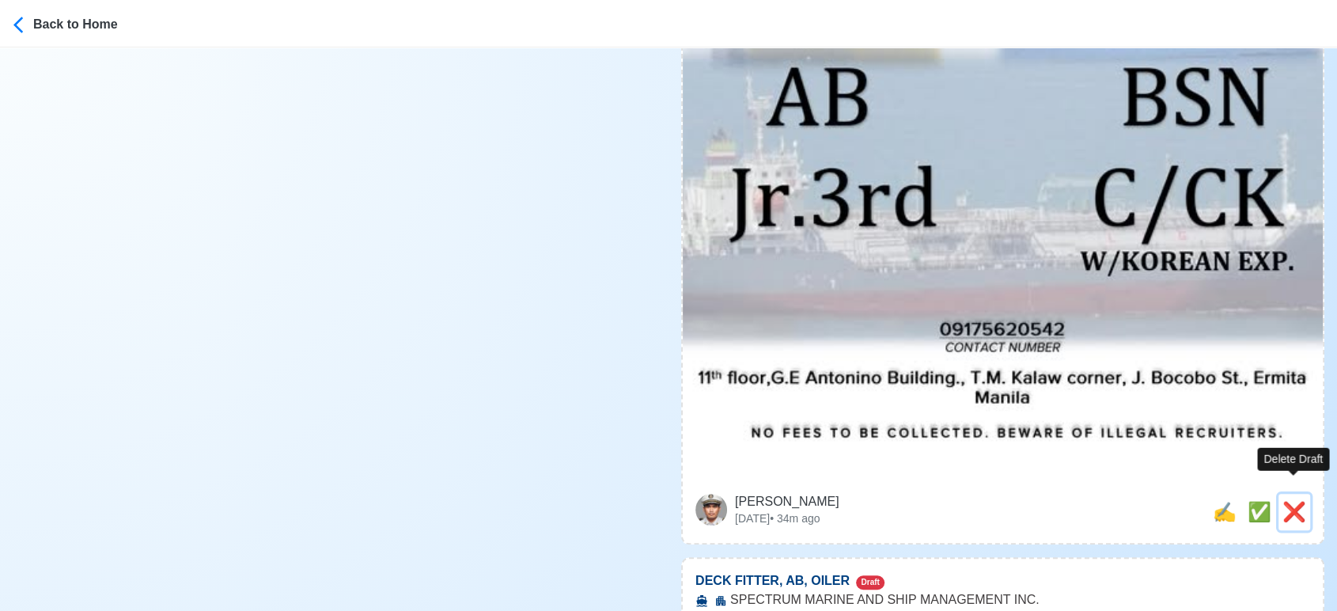
click at [1291, 501] on span "❌" at bounding box center [1294, 511] width 24 height 21
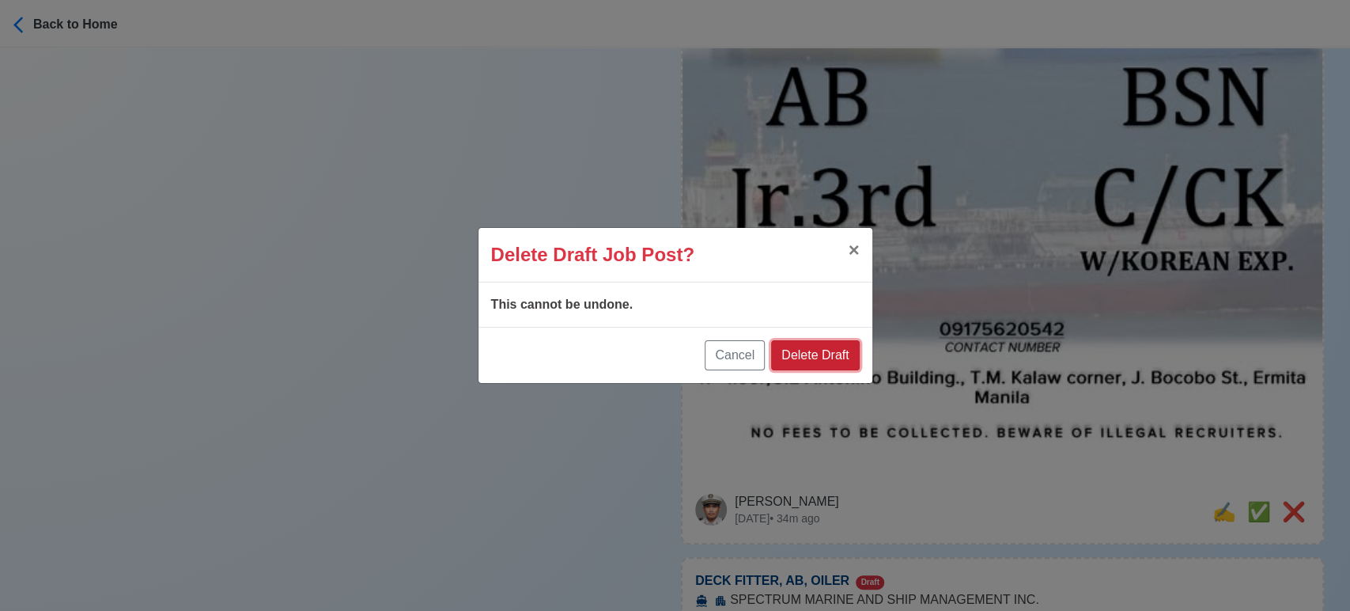
click at [839, 357] on button "Delete Draft" at bounding box center [815, 355] width 88 height 30
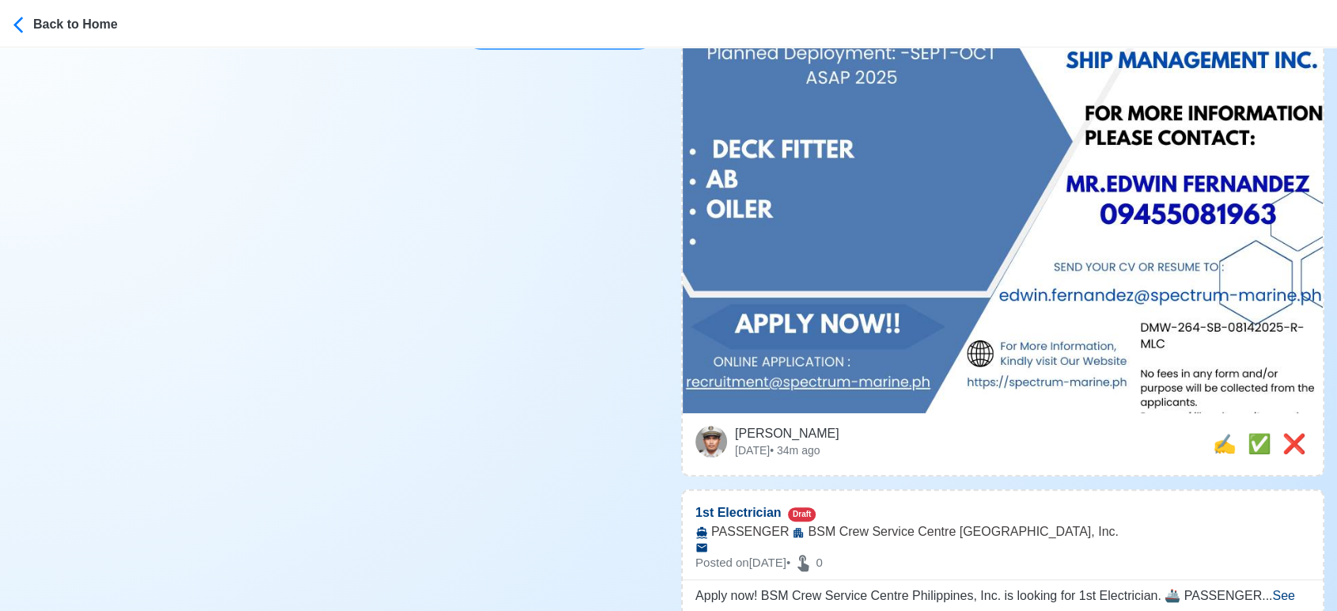
scroll to position [615, 0]
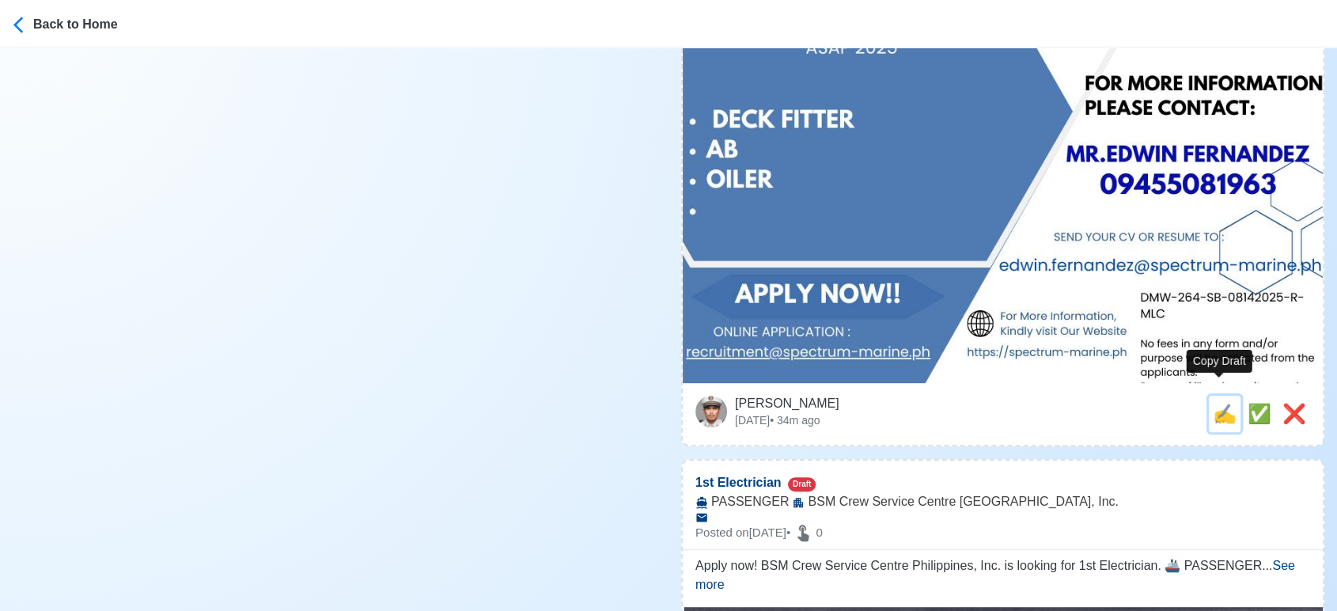
click at [1220, 403] on span "✍️" at bounding box center [1224, 413] width 24 height 21
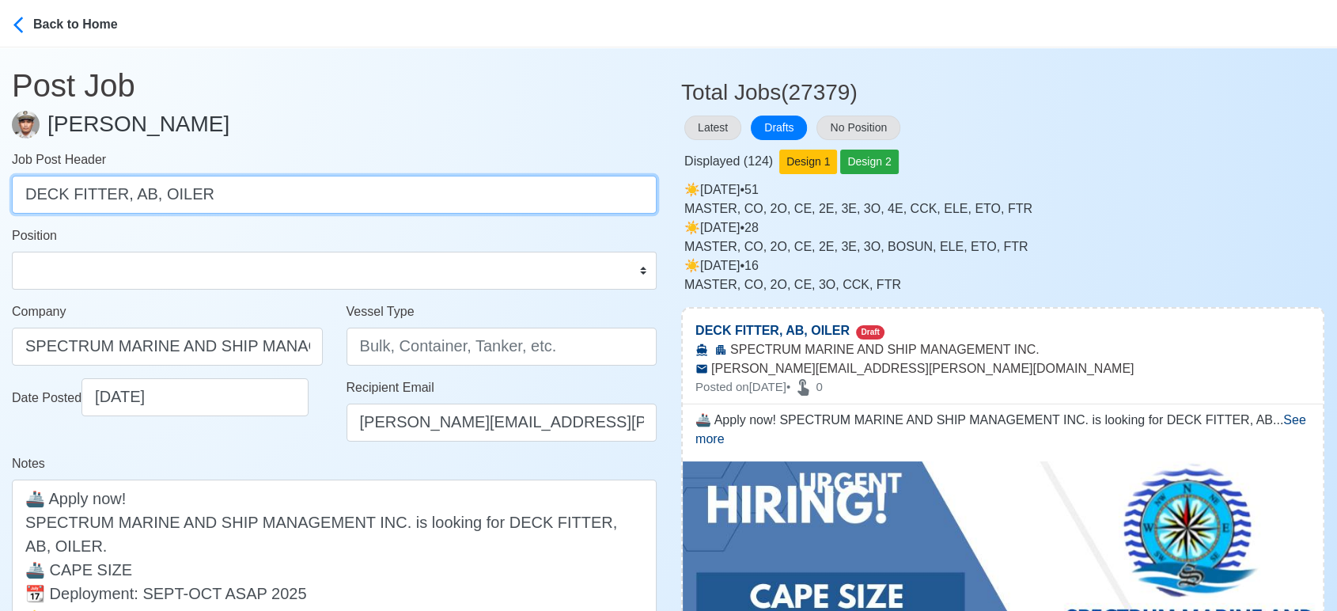
drag, startPoint x: 123, startPoint y: 191, endPoint x: 348, endPoint y: 193, distance: 225.4
click at [348, 193] on input "DECK FITTER, AB, OILER" at bounding box center [334, 195] width 645 height 38
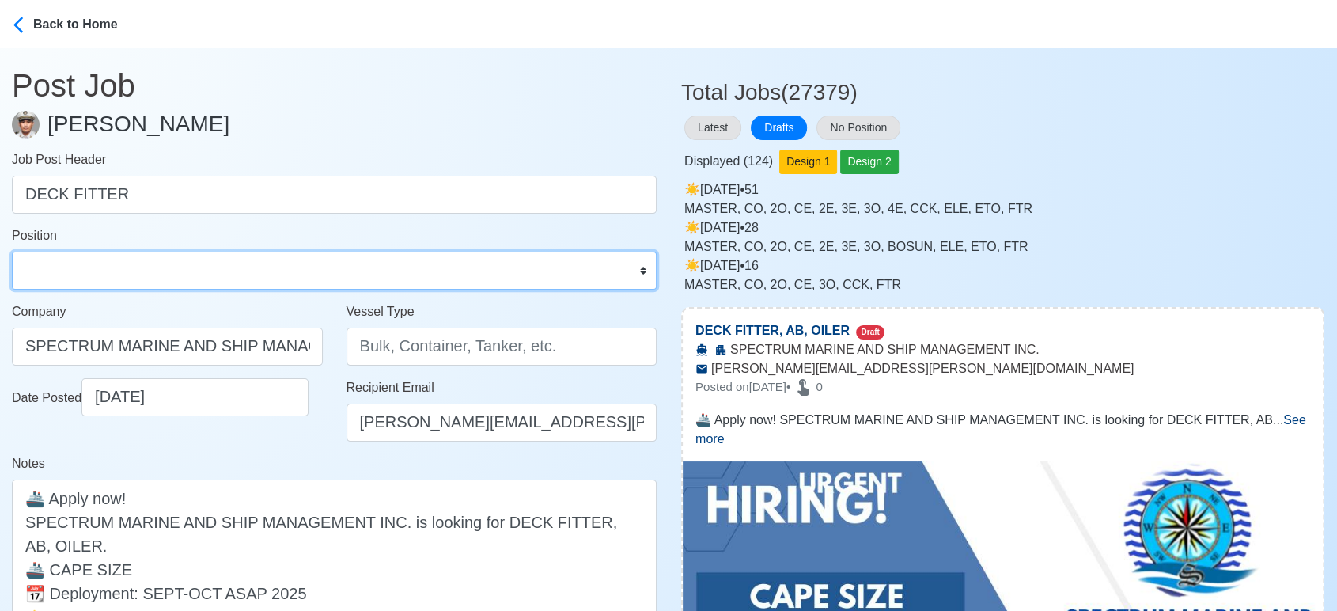
click at [244, 260] on select "Master Chief Officer 2nd Officer 3rd Officer Junior Officer Chief Engineer 2nd …" at bounding box center [334, 270] width 645 height 38
click at [12, 251] on select "Master Chief Officer 2nd Officer 3rd Officer Junior Officer Chief Engineer 2nd …" at bounding box center [334, 270] width 645 height 38
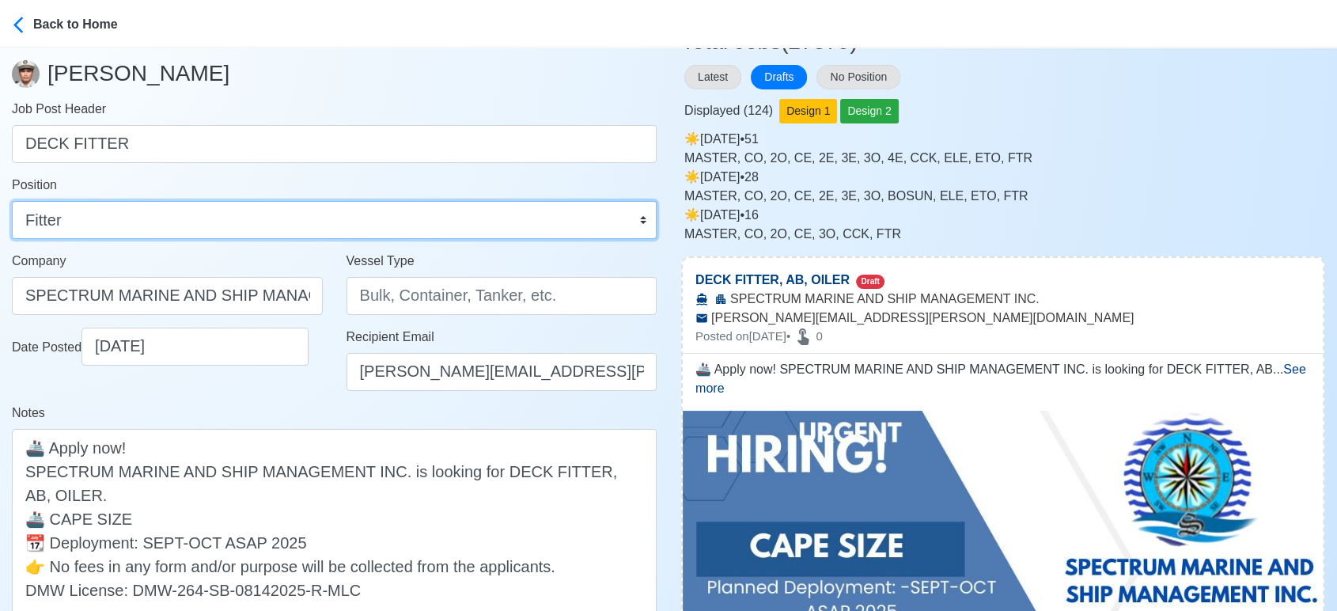
scroll to position [263, 0]
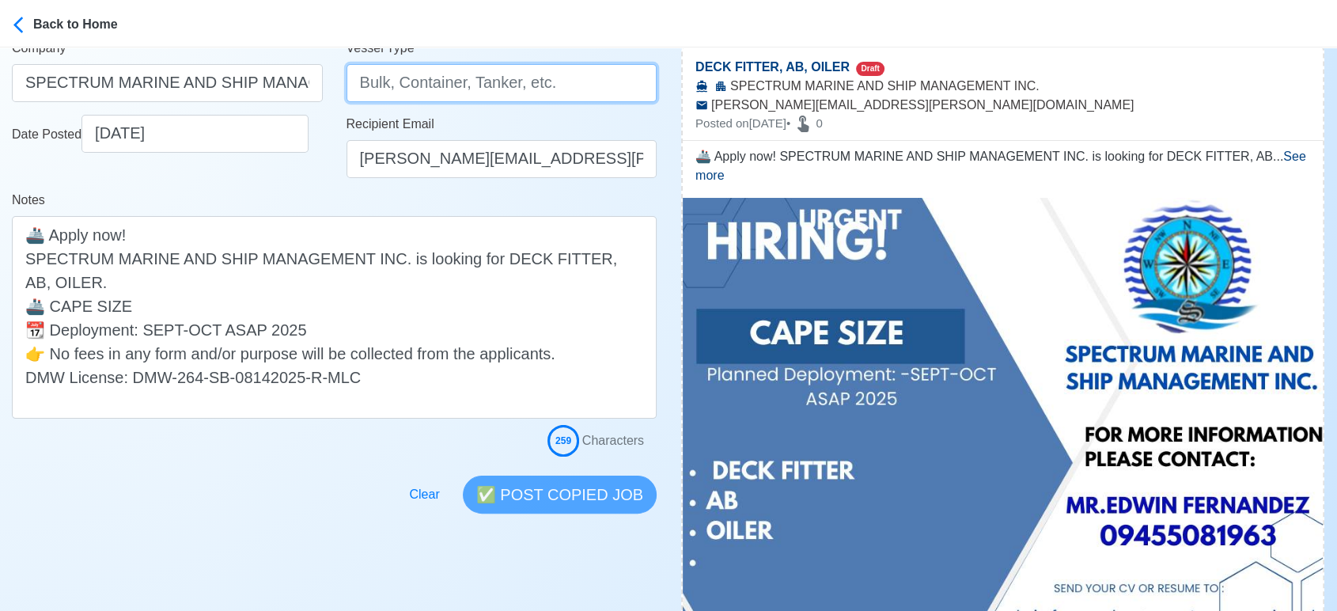
click at [424, 85] on input "Vessel Type" at bounding box center [501, 83] width 311 height 38
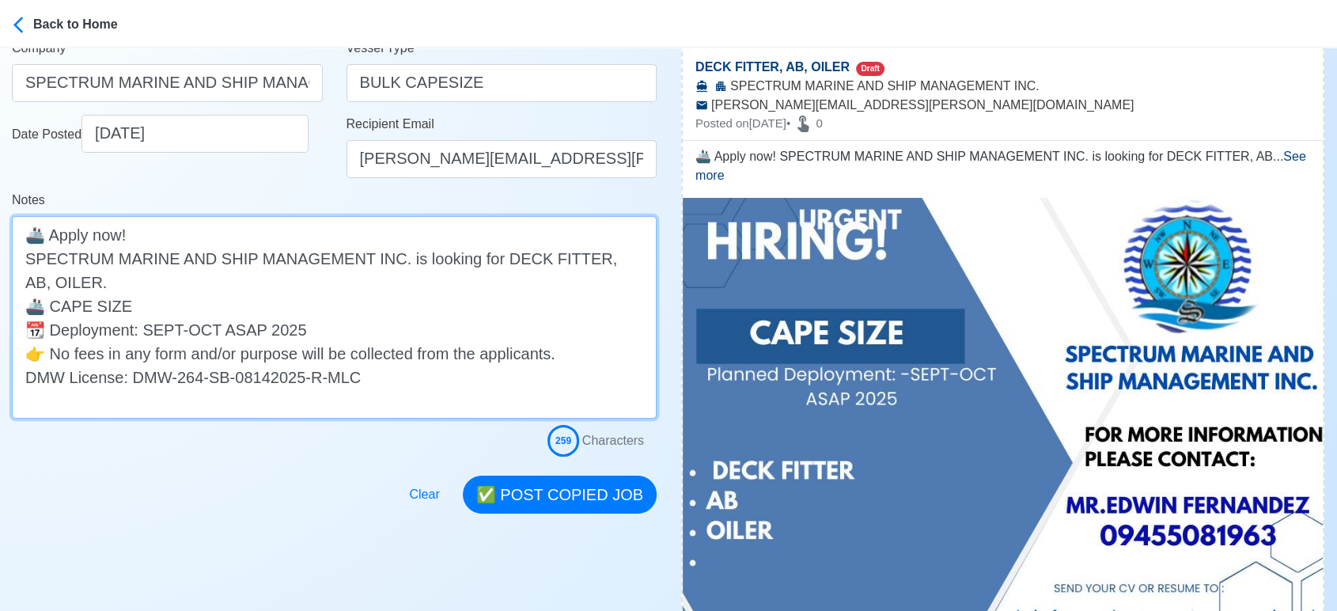
drag, startPoint x: 581, startPoint y: 257, endPoint x: 601, endPoint y: 276, distance: 27.4
click at [601, 274] on textarea "🚢 Apply now! SPECTRUM MARINE AND SHIP MANAGEMENT INC. is looking for DECK FITTE…" at bounding box center [334, 317] width 645 height 202
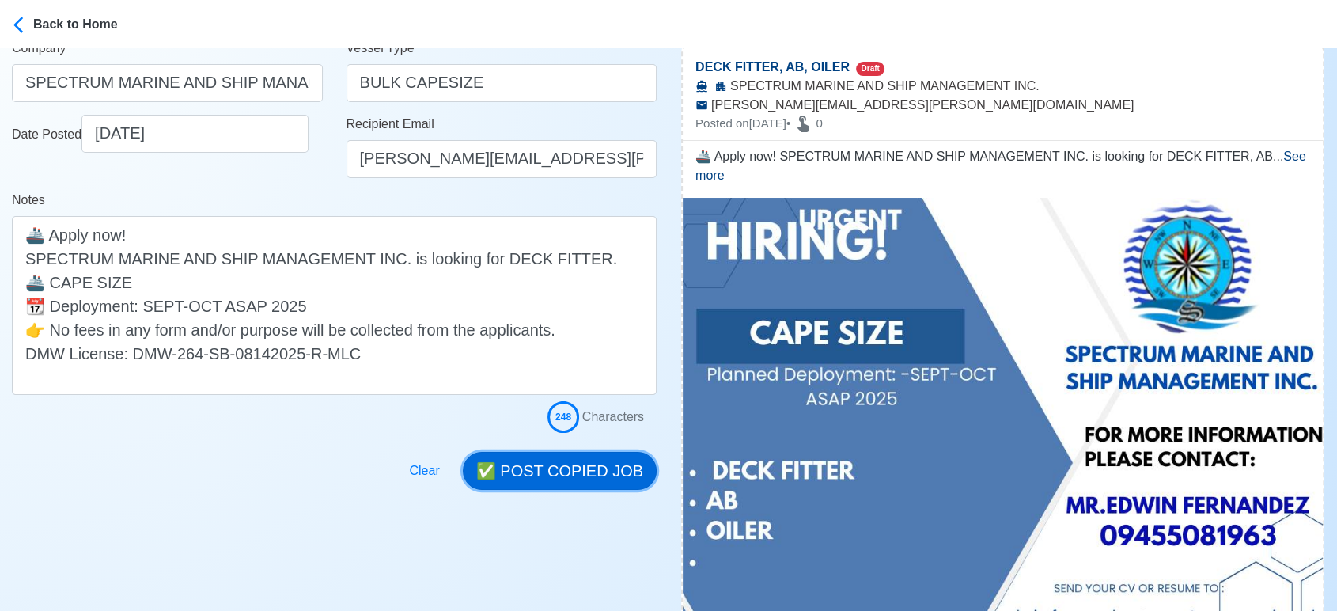
click at [614, 459] on button "✅ POST COPIED JOB" at bounding box center [560, 471] width 194 height 38
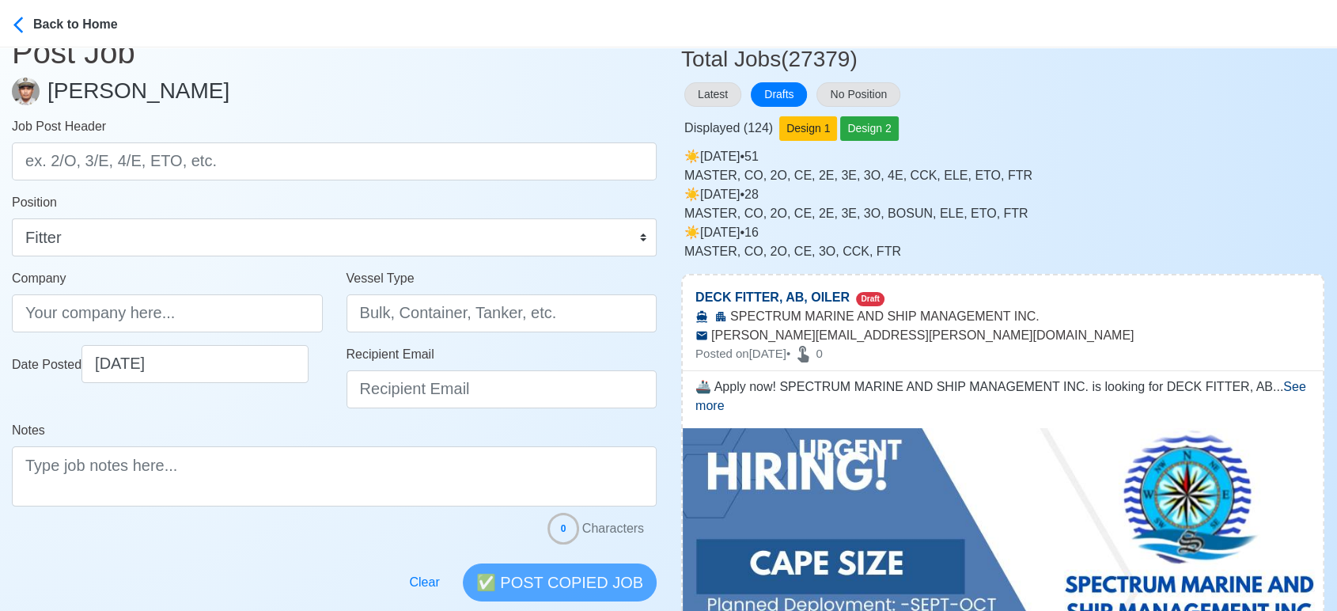
scroll to position [0, 0]
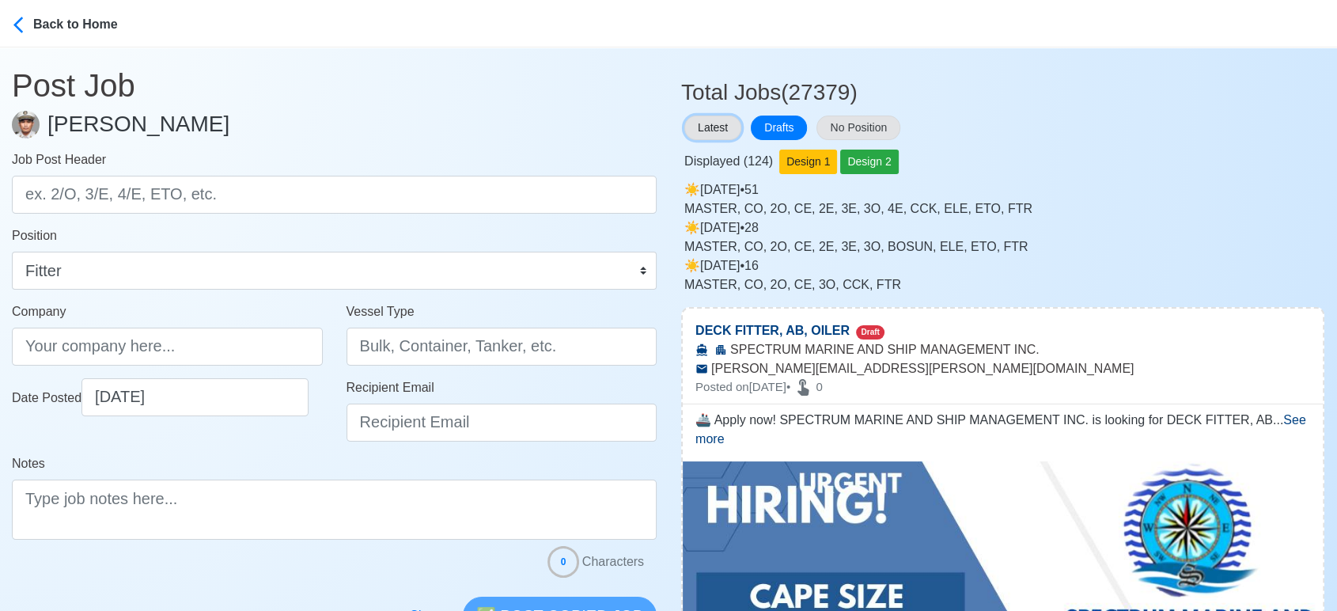
click at [719, 128] on button "Latest" at bounding box center [712, 127] width 57 height 25
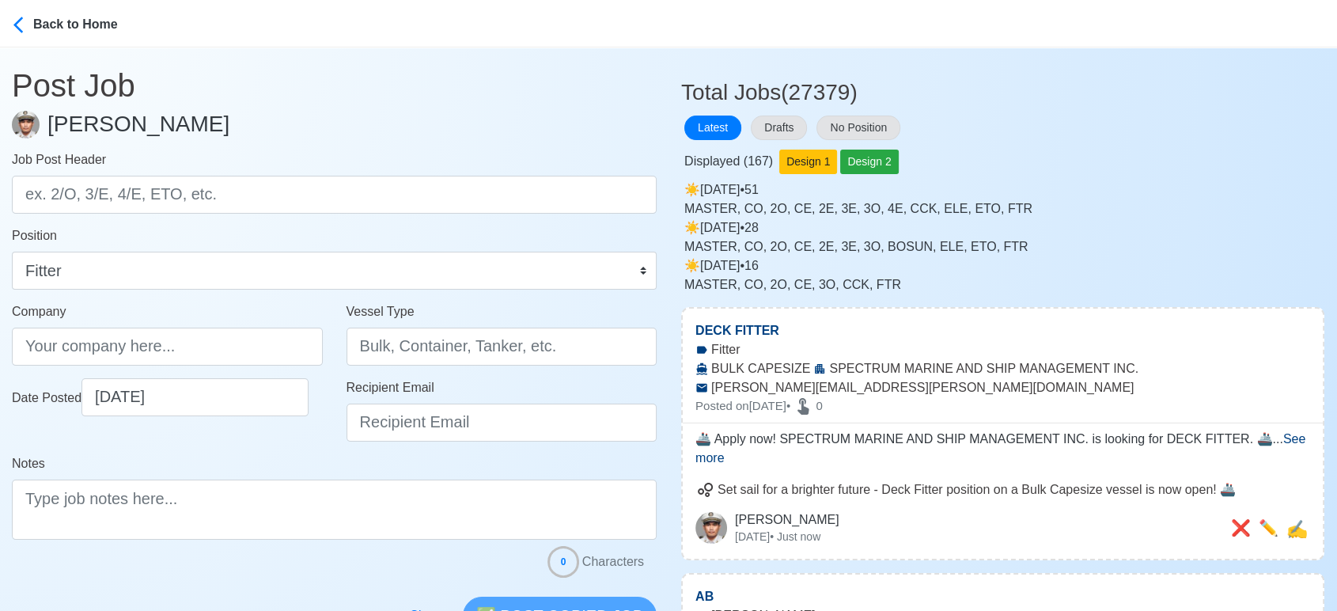
click at [1309, 518] on div "Set sail for a brighter future - Deck Fitter position on a Bulk Capesize vessel…" at bounding box center [1003, 512] width 640 height 91
click at [1307, 519] on span "✍️" at bounding box center [1296, 529] width 21 height 20
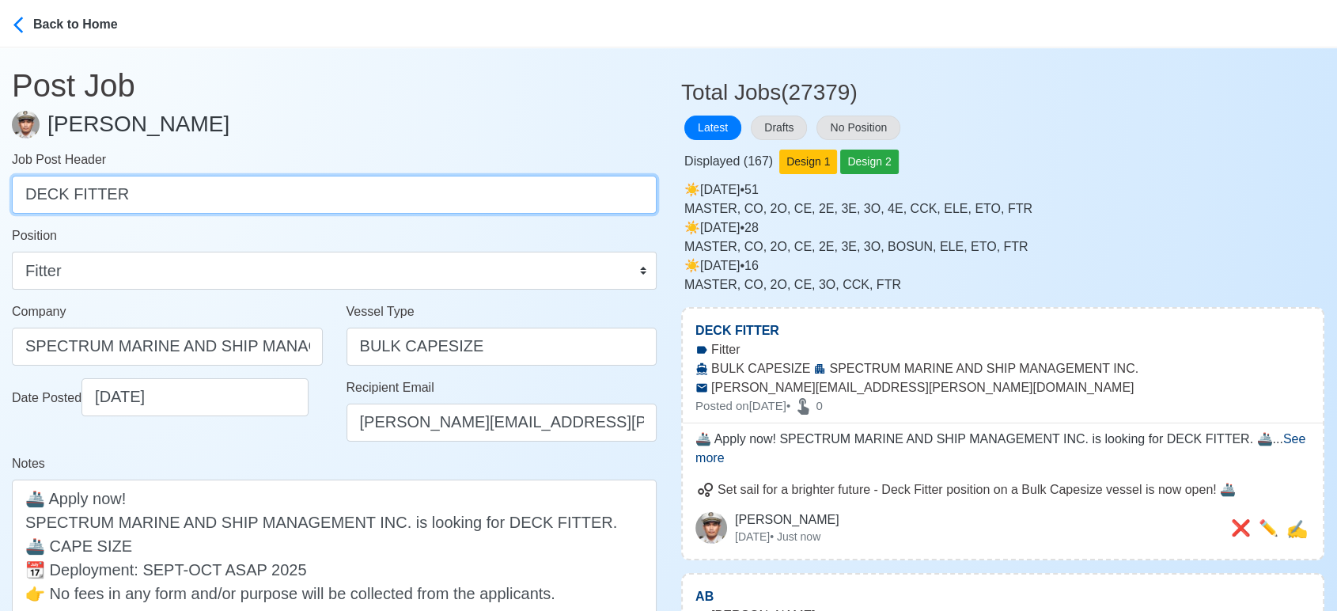
click at [176, 195] on input "DECK FITTER" at bounding box center [334, 195] width 645 height 38
paste input "AB, OILER."
drag, startPoint x: 63, startPoint y: 195, endPoint x: 92, endPoint y: 194, distance: 28.5
click at [92, 194] on input "AB, OILER." at bounding box center [334, 195] width 645 height 38
click at [93, 193] on input "AB, ." at bounding box center [334, 195] width 645 height 38
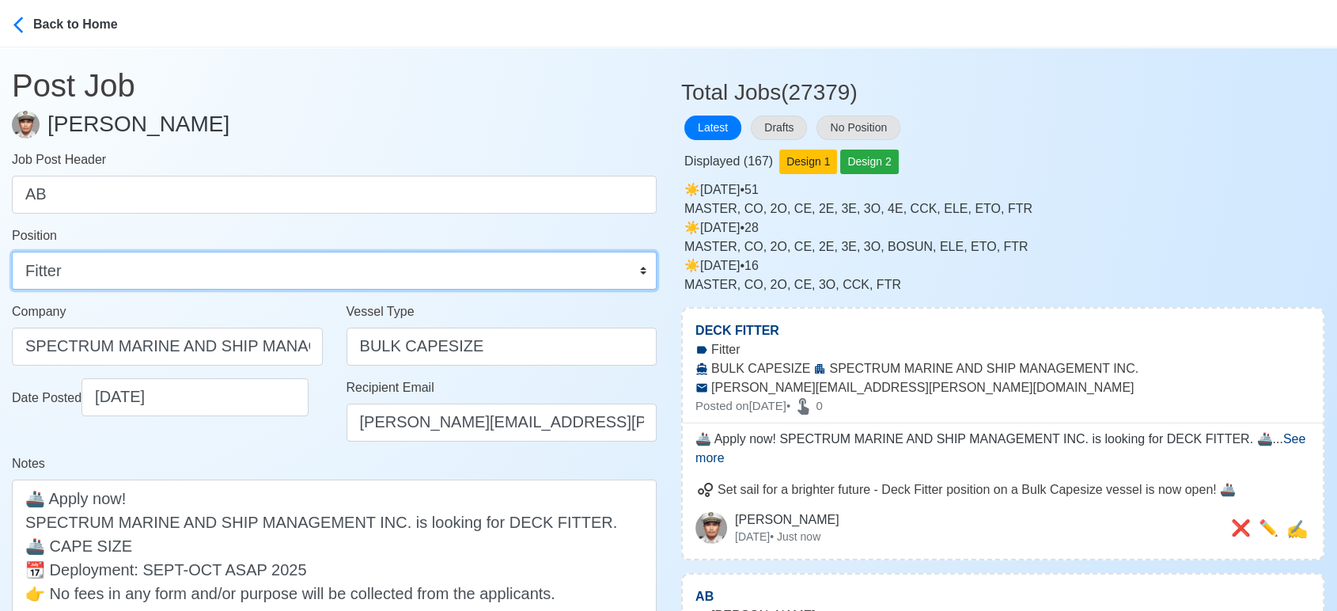
click at [327, 265] on select "Master Chief Officer 2nd Officer 3rd Officer Junior Officer Chief Engineer 2nd …" at bounding box center [334, 270] width 645 height 38
click at [12, 251] on select "Master Chief Officer 2nd Officer 3rd Officer Junior Officer Chief Engineer 2nd …" at bounding box center [334, 270] width 645 height 38
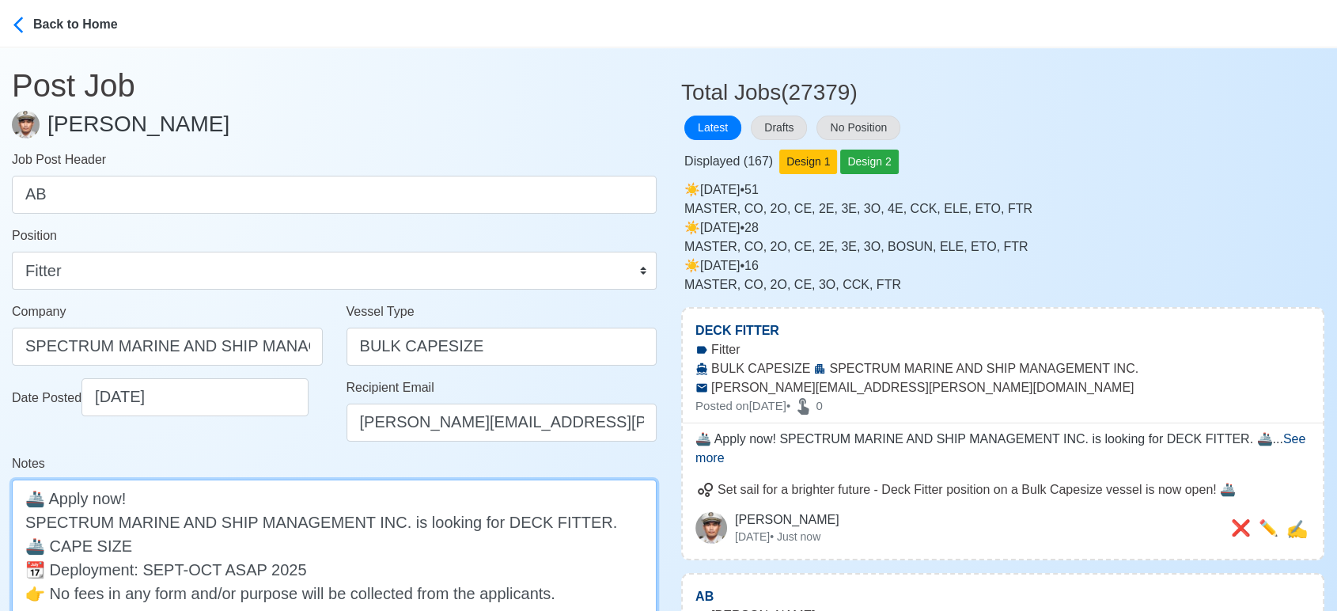
click at [492, 519] on textarea "🚢 Apply now! SPECTRUM MARINE AND SHIP MANAGEMENT INC. is looking for DECK FITTE…" at bounding box center [334, 568] width 645 height 179
click at [521, 518] on textarea "🚢 Apply now! SPECTRUM MARINE AND SHIP MANAGEMENT INC. is looking for AB FITTER.…" at bounding box center [334, 568] width 645 height 179
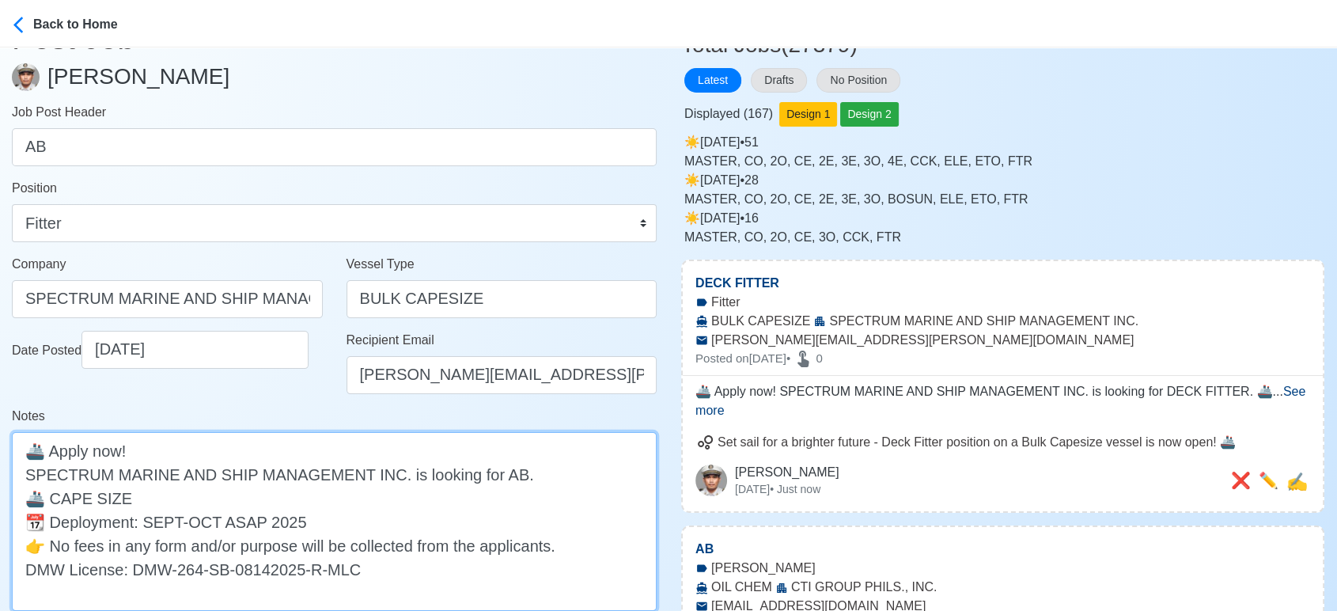
scroll to position [263, 0]
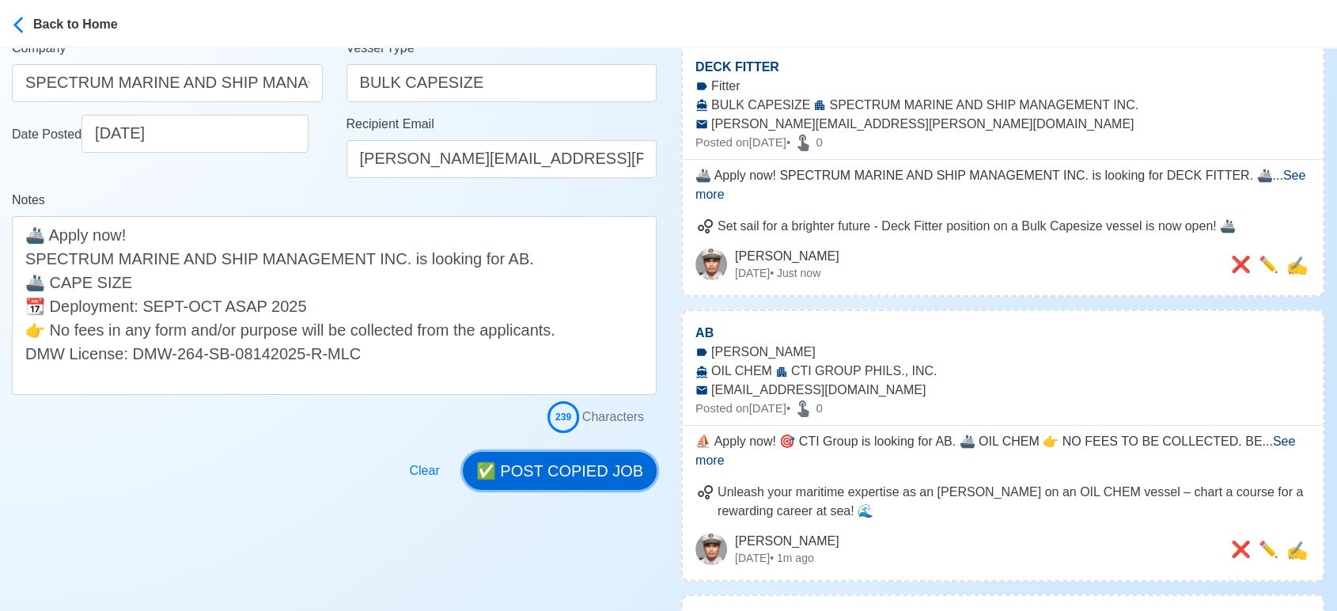
click at [587, 468] on button "✅ POST COPIED JOB" at bounding box center [560, 471] width 194 height 38
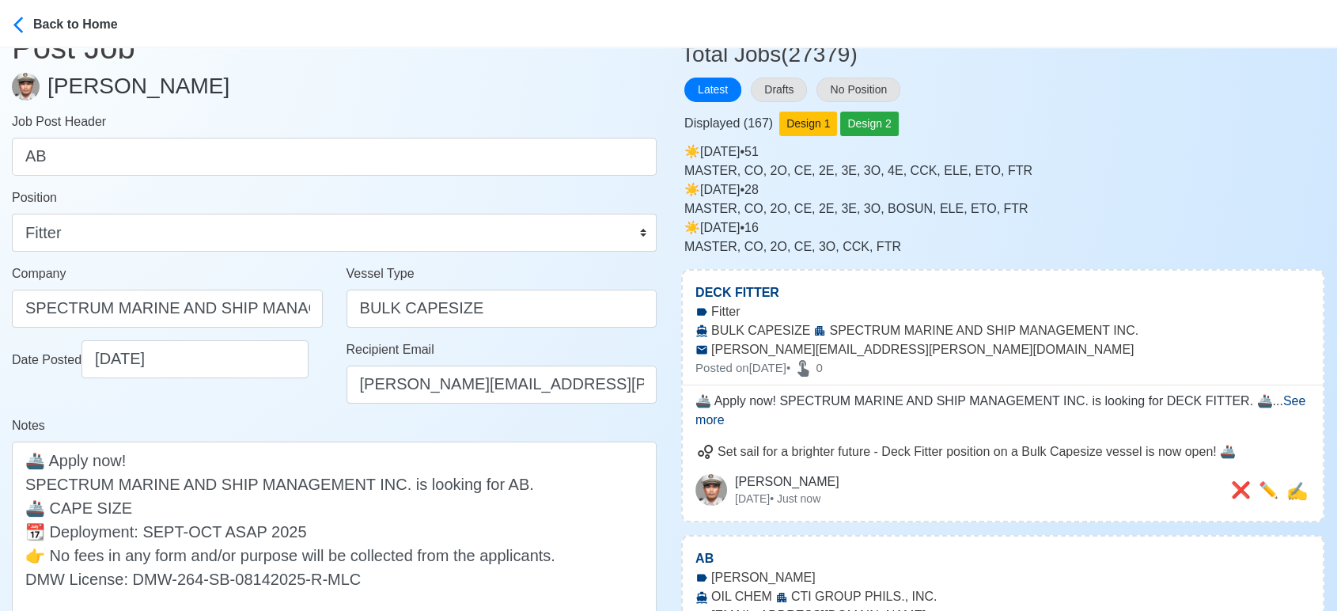
scroll to position [0, 0]
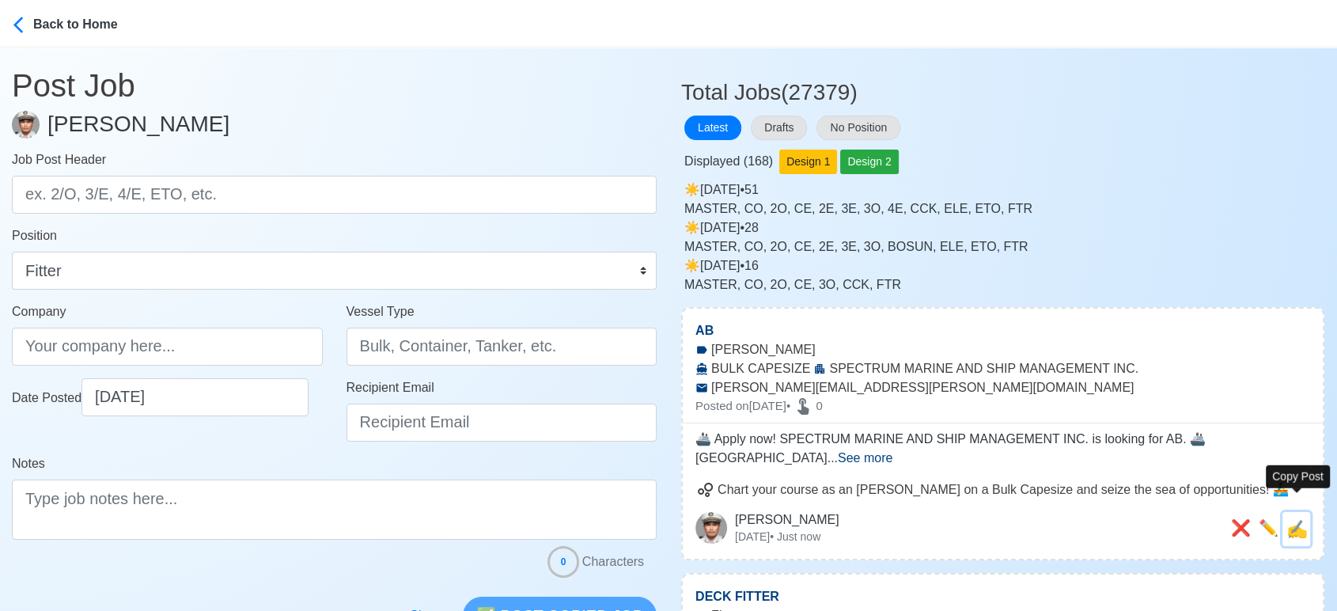
click at [1294, 519] on span "✍️" at bounding box center [1296, 529] width 21 height 20
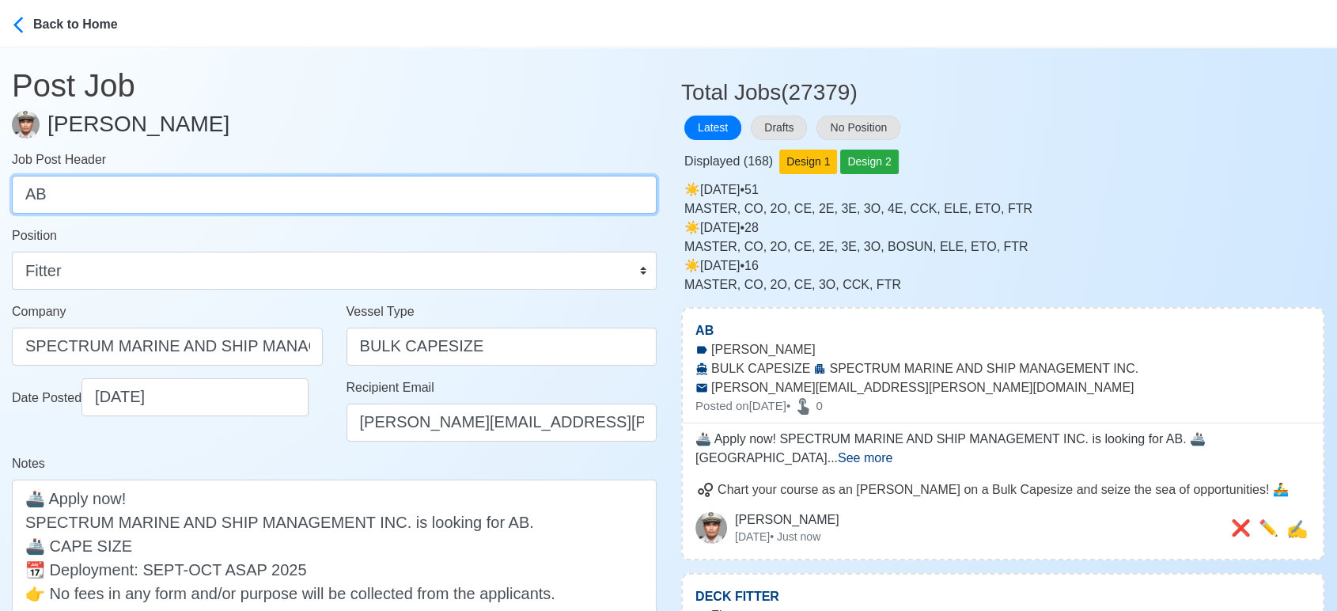
click at [304, 193] on input "AB" at bounding box center [334, 195] width 645 height 38
paste input "OILER"
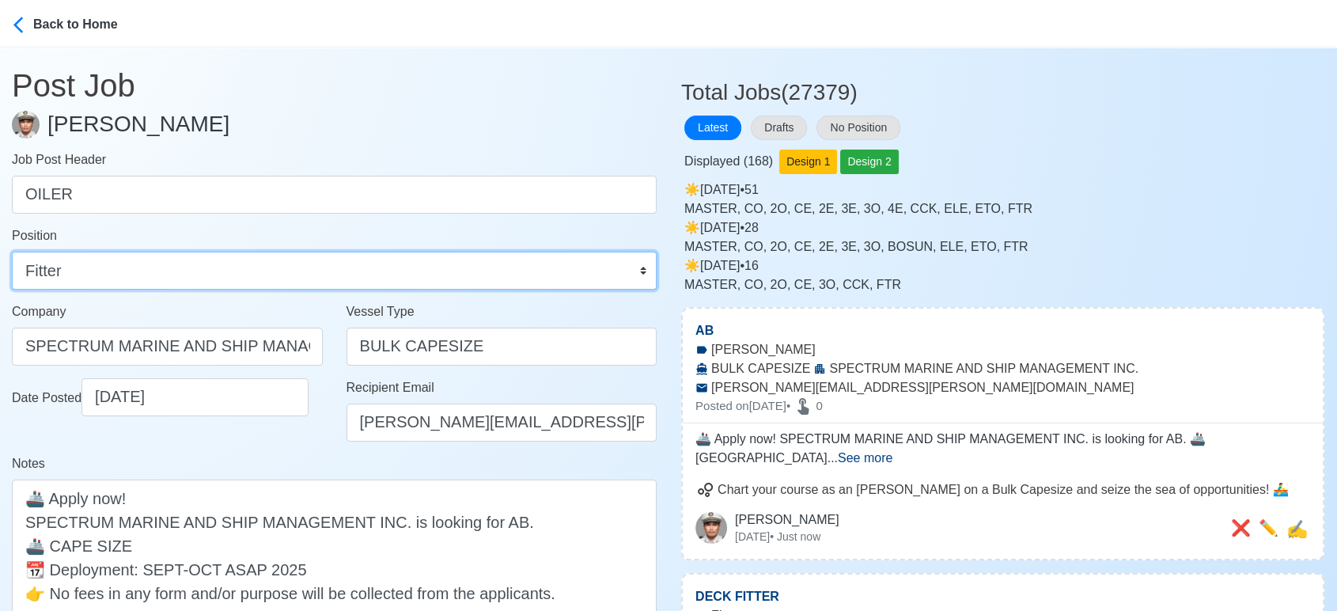
click at [308, 273] on select "Master Chief Officer 2nd Officer 3rd Officer Junior Officer Chief Engineer 2nd …" at bounding box center [334, 270] width 645 height 38
click at [12, 251] on select "Master Chief Officer 2nd Officer 3rd Officer Junior Officer Chief Engineer 2nd …" at bounding box center [334, 270] width 645 height 38
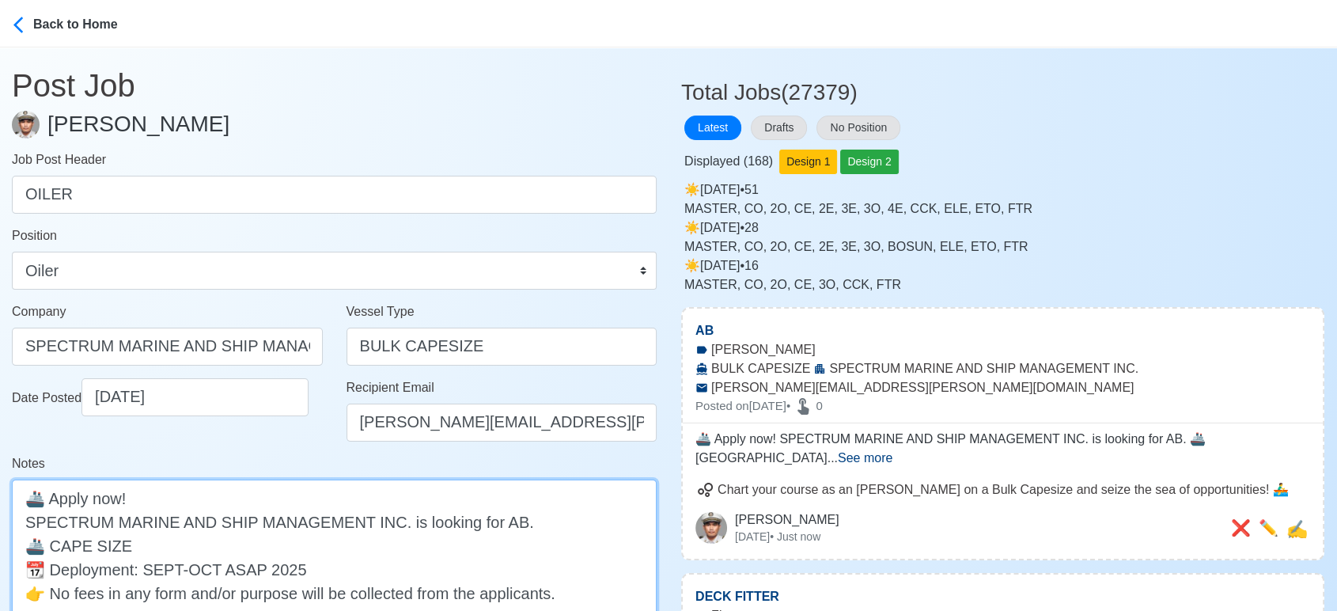
click at [497, 516] on textarea "🚢 Apply now! SPECTRUM MARINE AND SHIP MANAGEMENT INC. is looking for AB. 🚢 CAPE…" at bounding box center [334, 568] width 645 height 179
paste textarea "OILER"
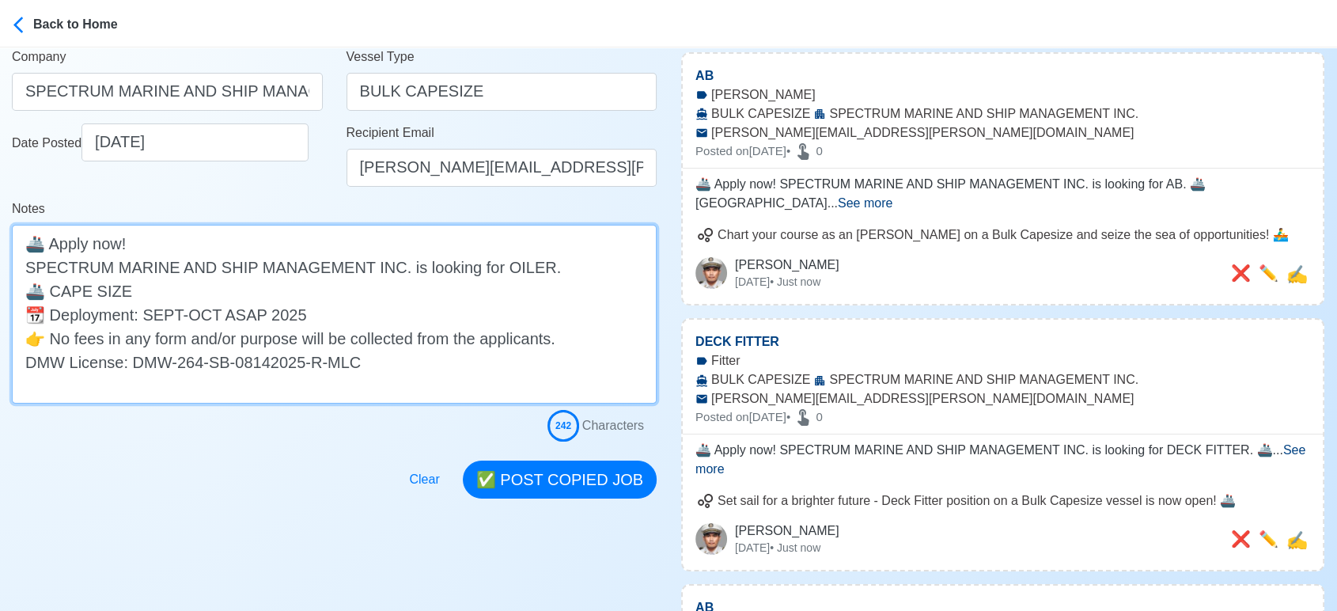
scroll to position [263, 0]
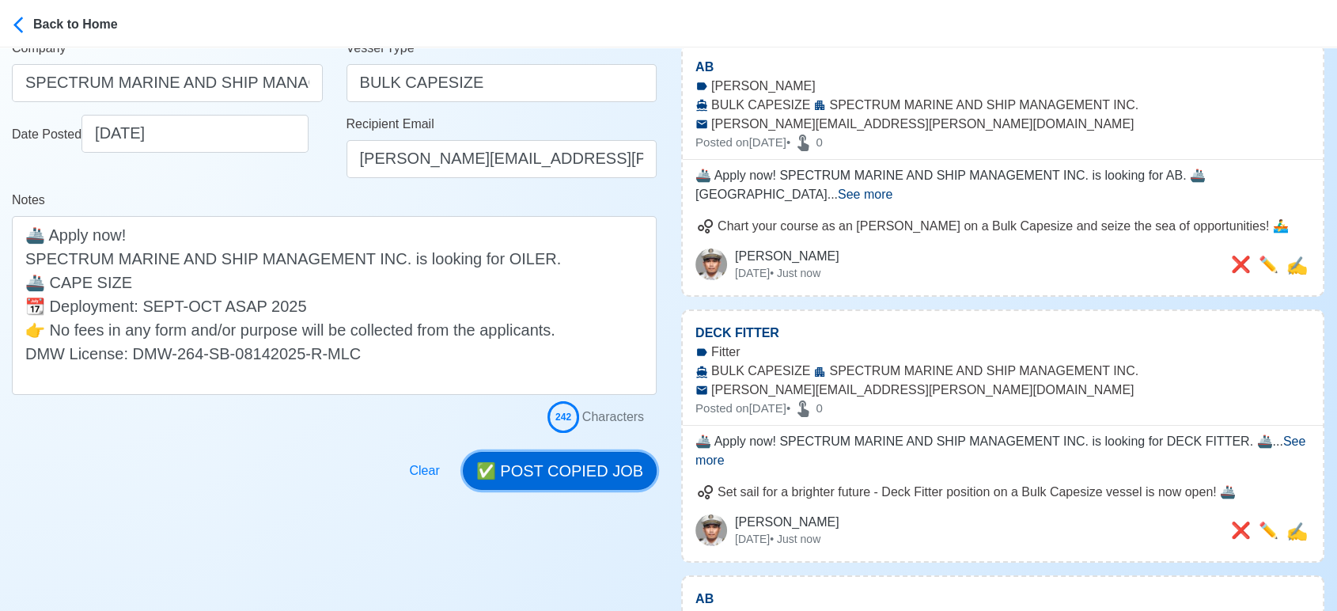
click at [577, 470] on button "✅ POST COPIED JOB" at bounding box center [560, 471] width 194 height 38
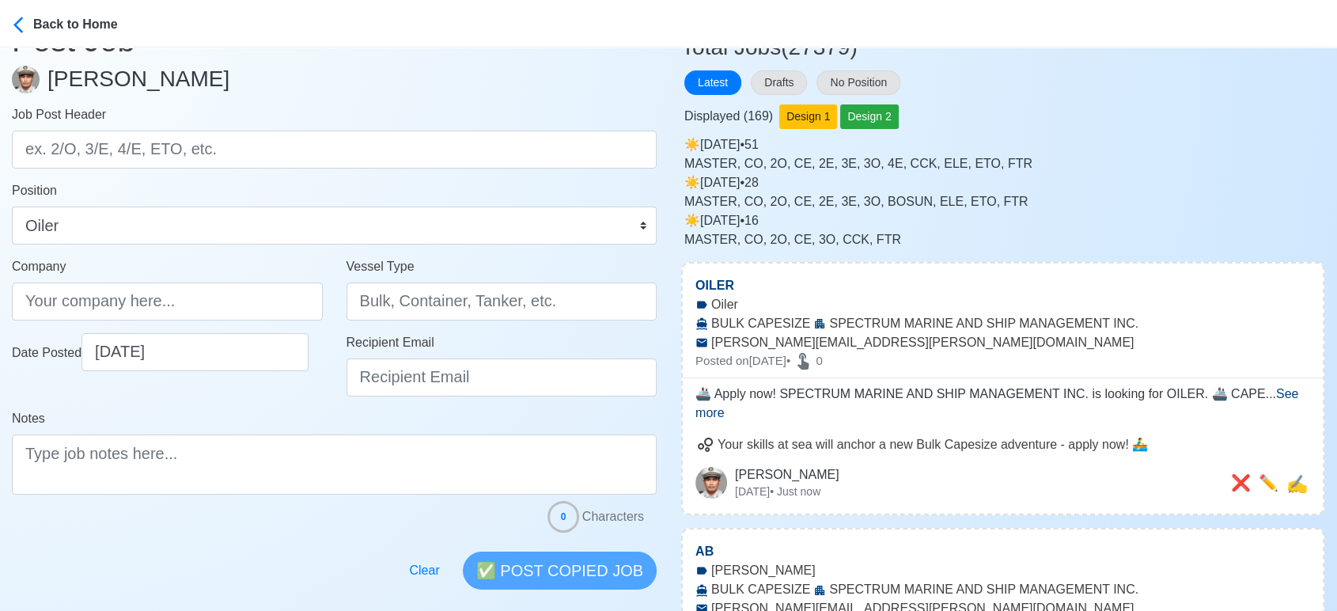
scroll to position [0, 0]
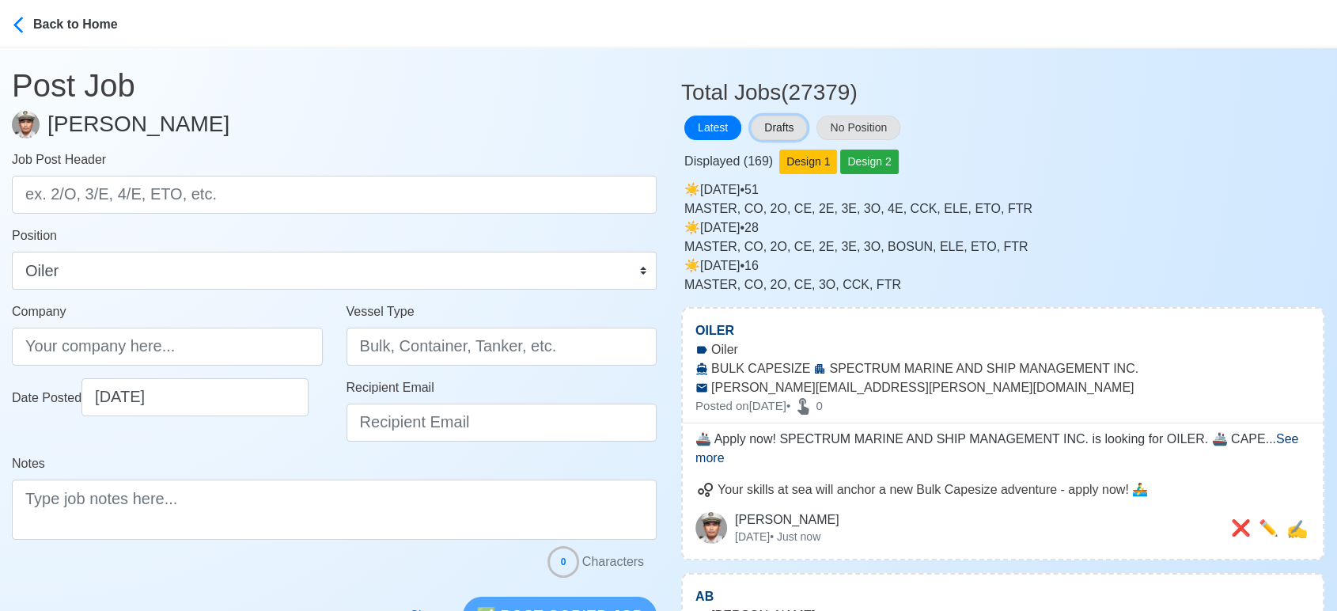
click at [796, 120] on button "Drafts" at bounding box center [779, 127] width 56 height 25
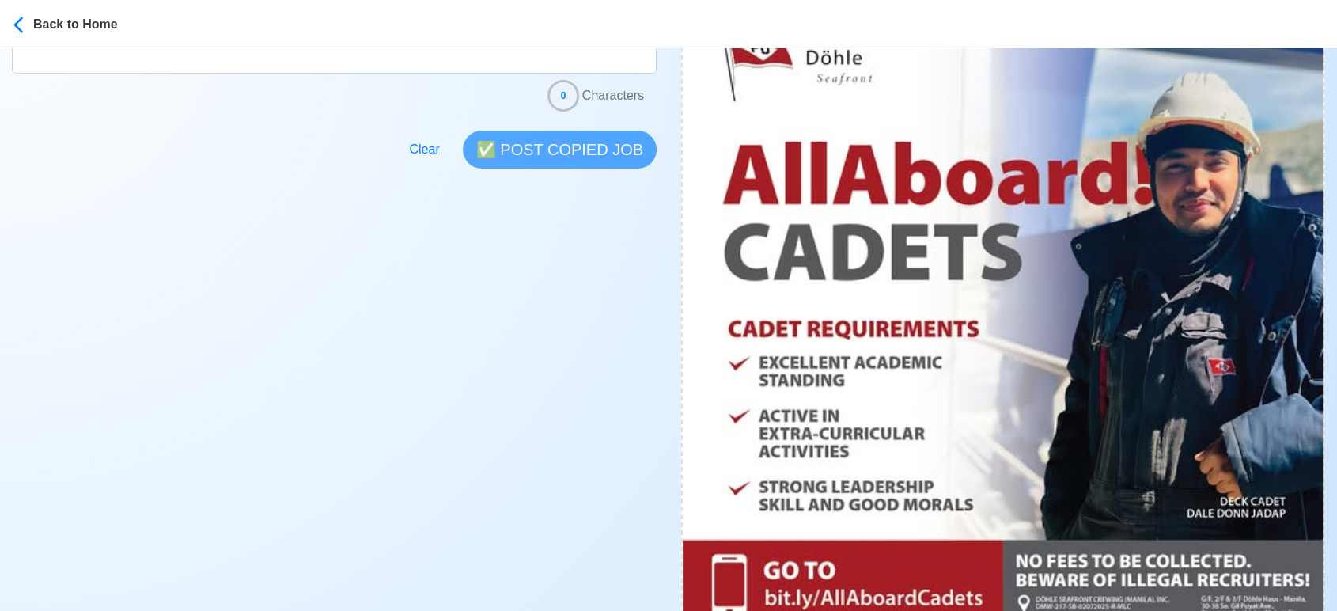
scroll to position [615, 0]
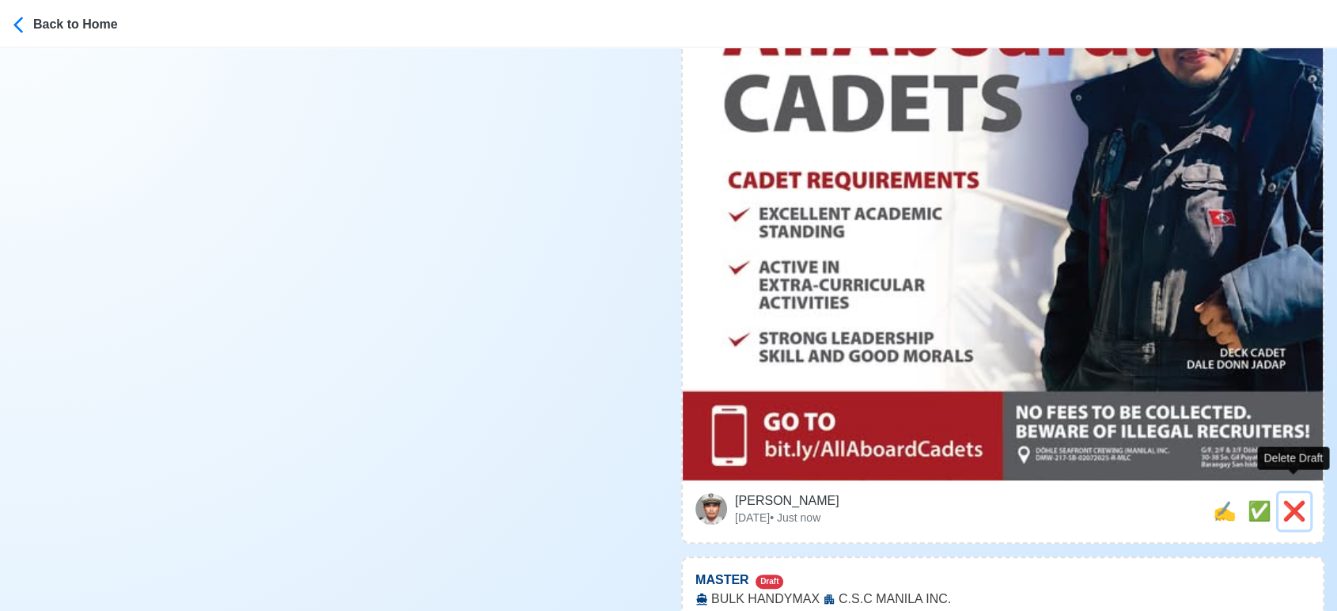
click at [1299, 500] on span "❌" at bounding box center [1294, 510] width 24 height 21
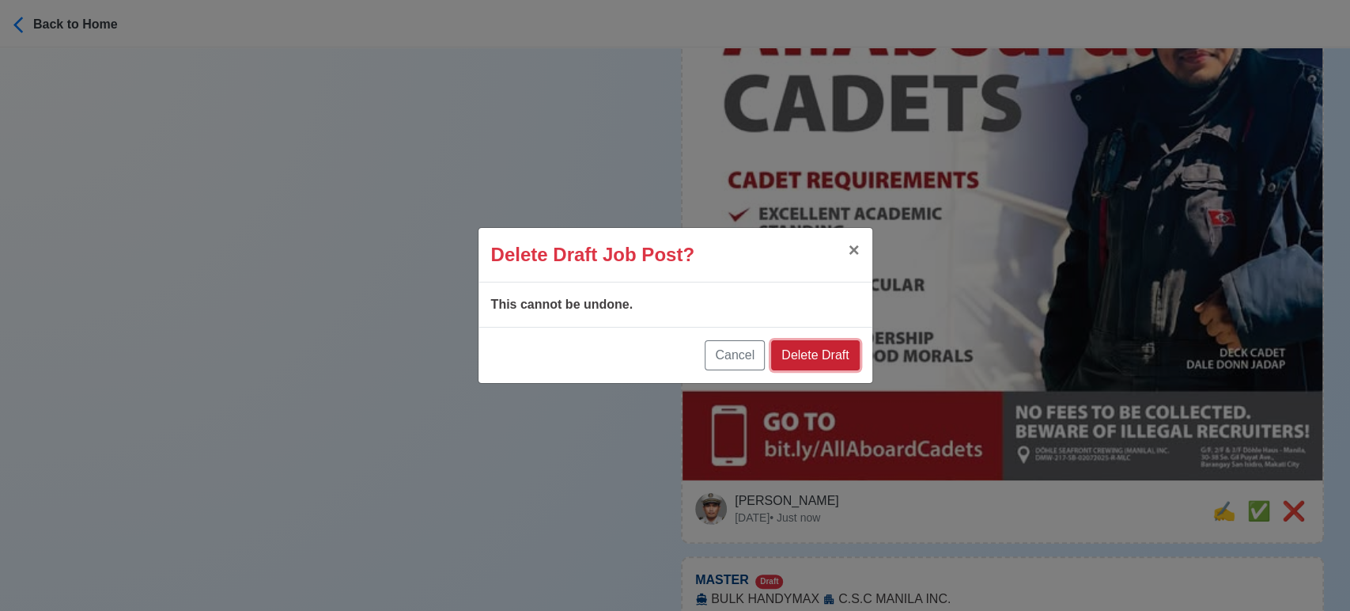
click at [837, 369] on button "Delete Draft" at bounding box center [815, 355] width 88 height 30
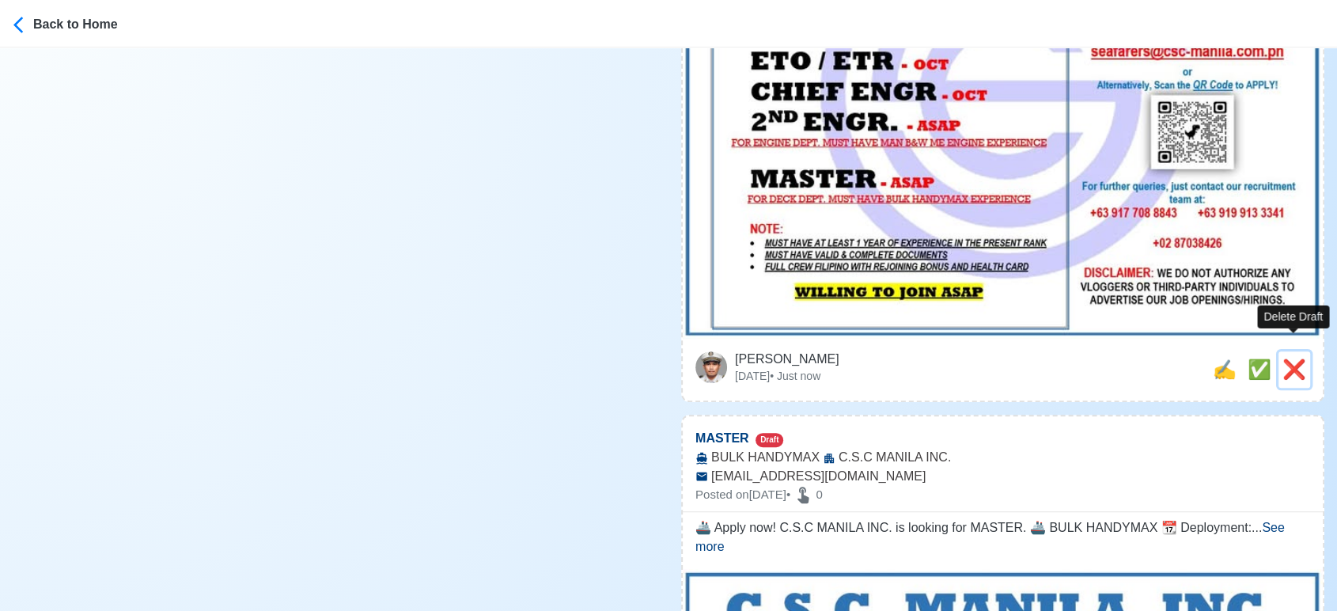
click at [1292, 358] on span "❌" at bounding box center [1294, 368] width 24 height 21
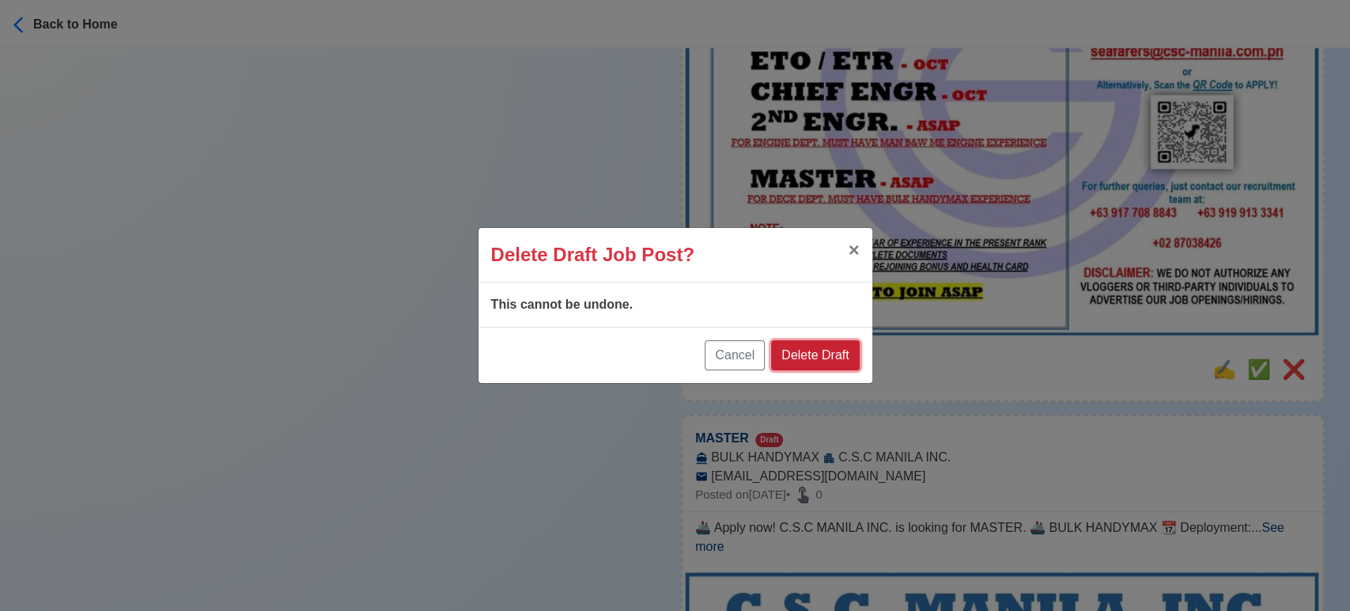
click at [826, 342] on button "Delete Draft" at bounding box center [815, 355] width 88 height 30
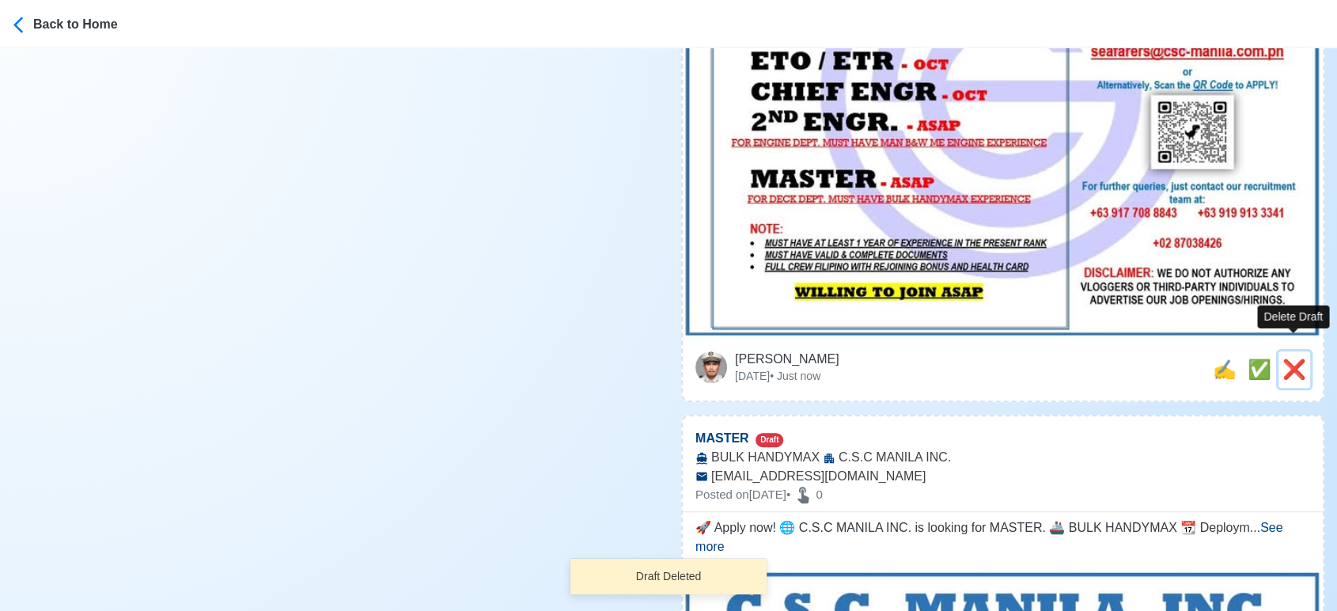
click at [1293, 358] on span "❌" at bounding box center [1294, 368] width 24 height 21
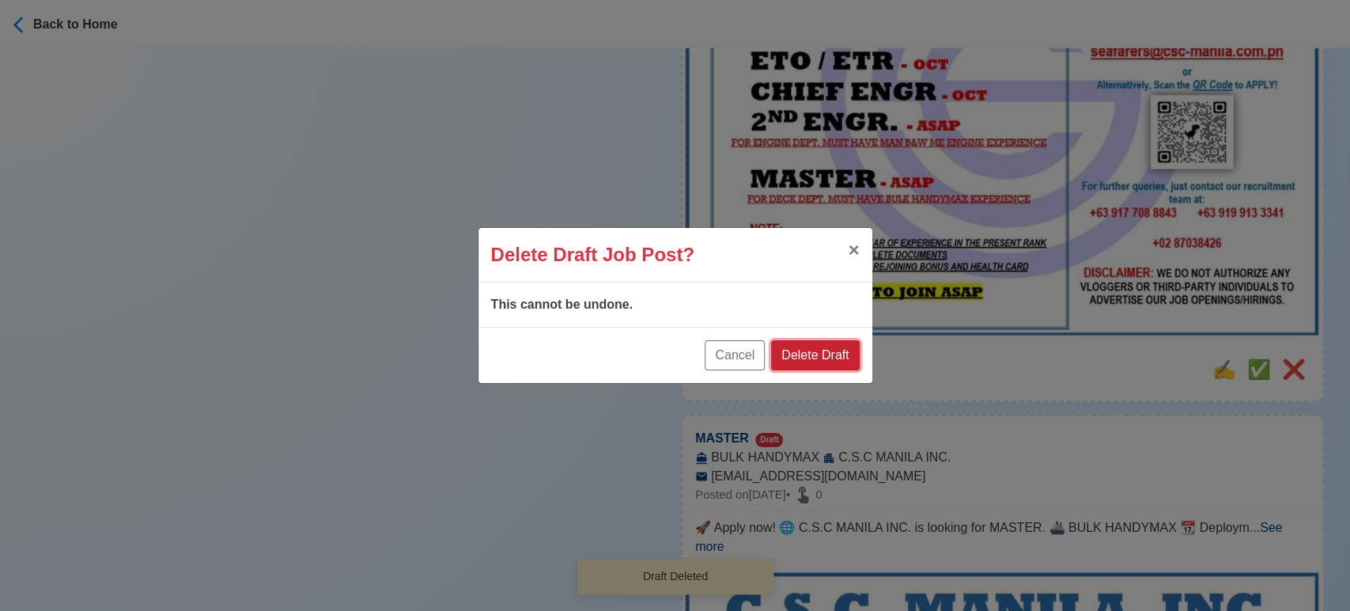
drag, startPoint x: 824, startPoint y: 354, endPoint x: 1283, endPoint y: 326, distance: 459.6
click at [825, 354] on button "Delete Draft" at bounding box center [815, 355] width 88 height 30
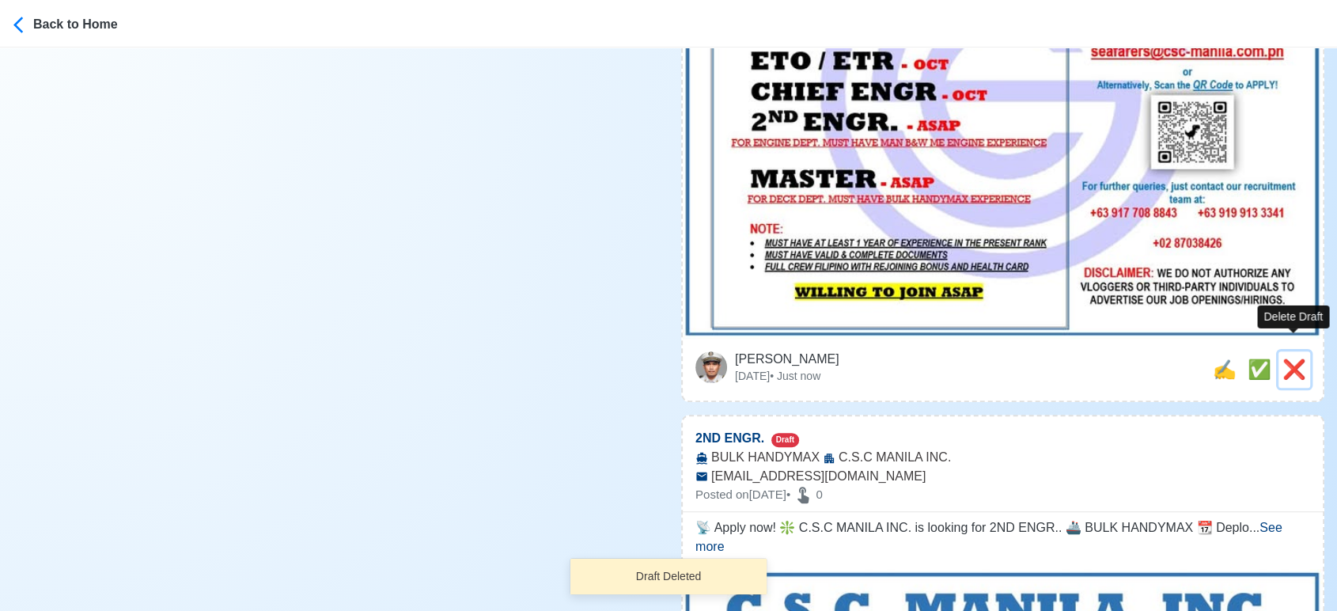
click at [1301, 358] on span "❌" at bounding box center [1294, 368] width 24 height 21
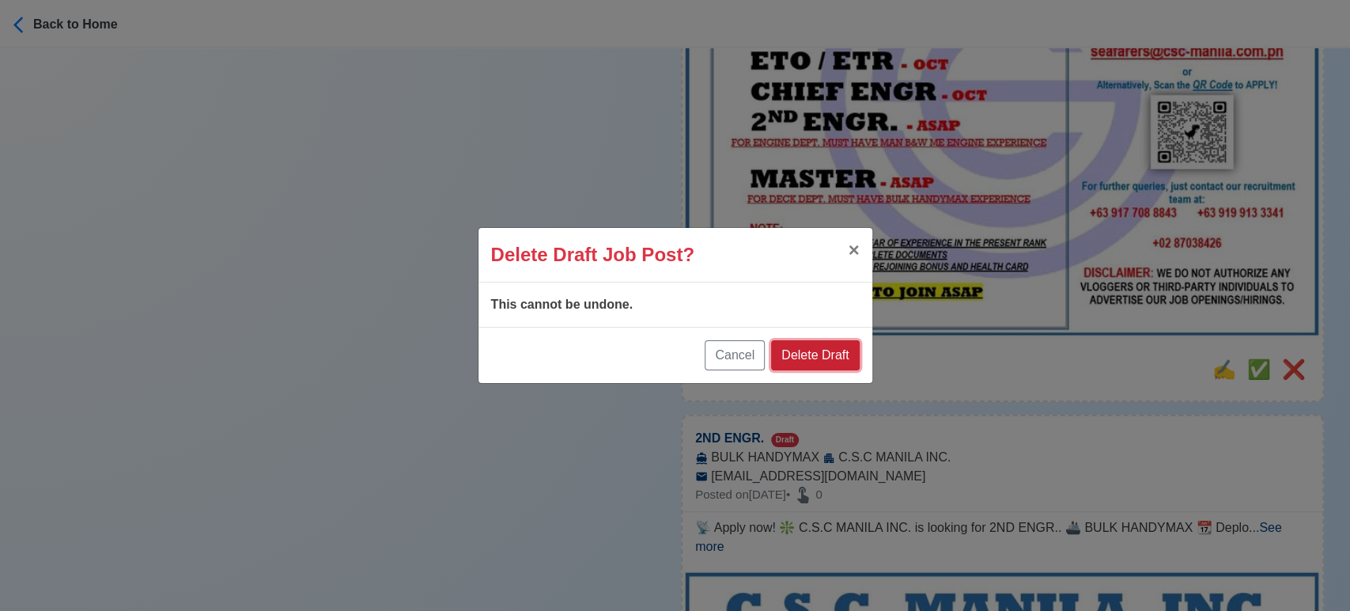
click at [820, 341] on button "Delete Draft" at bounding box center [815, 355] width 88 height 30
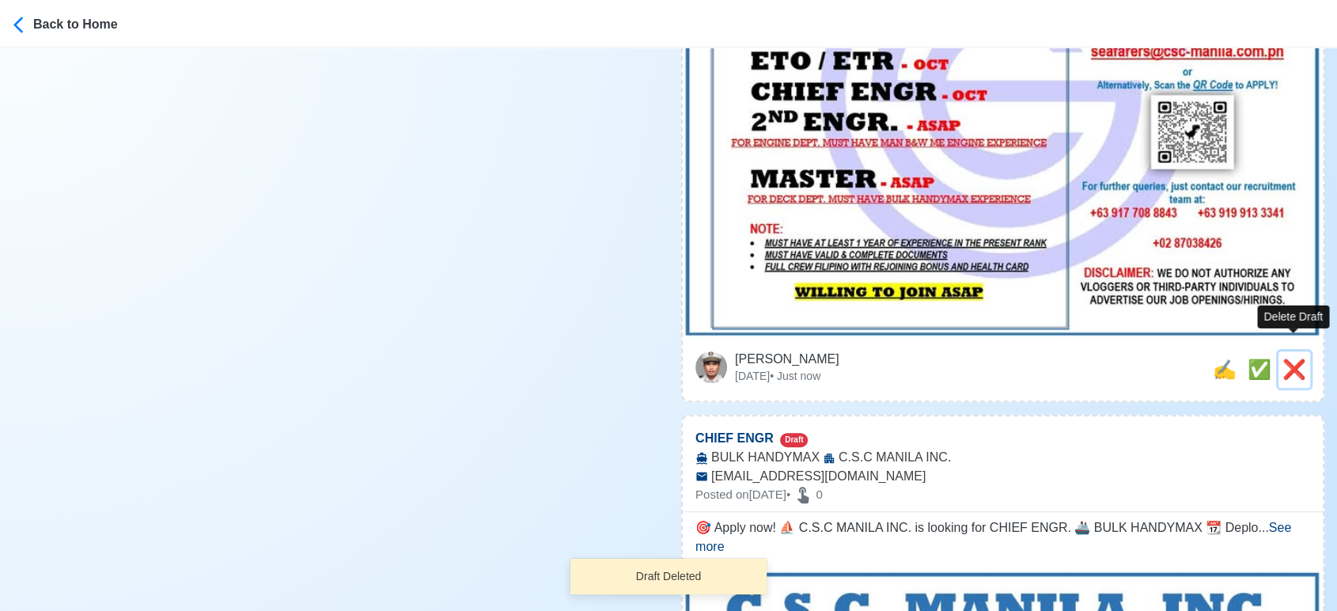
click at [1288, 358] on span "❌" at bounding box center [1294, 368] width 24 height 21
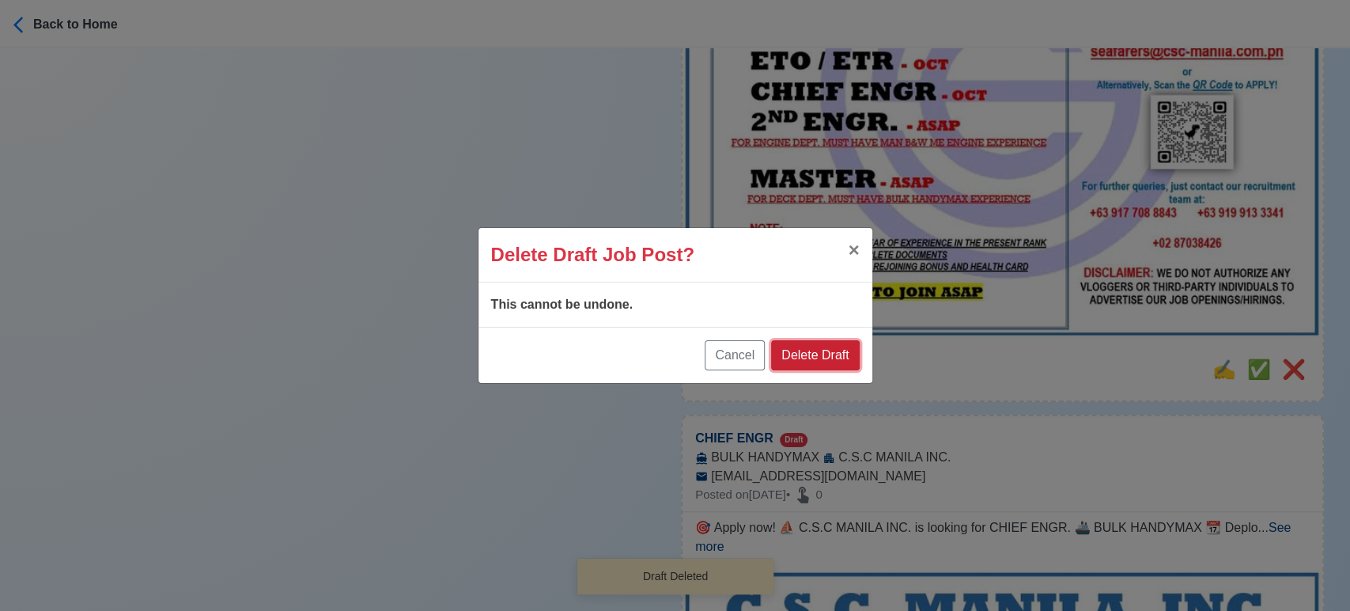
click at [836, 357] on button "Delete Draft" at bounding box center [815, 355] width 88 height 30
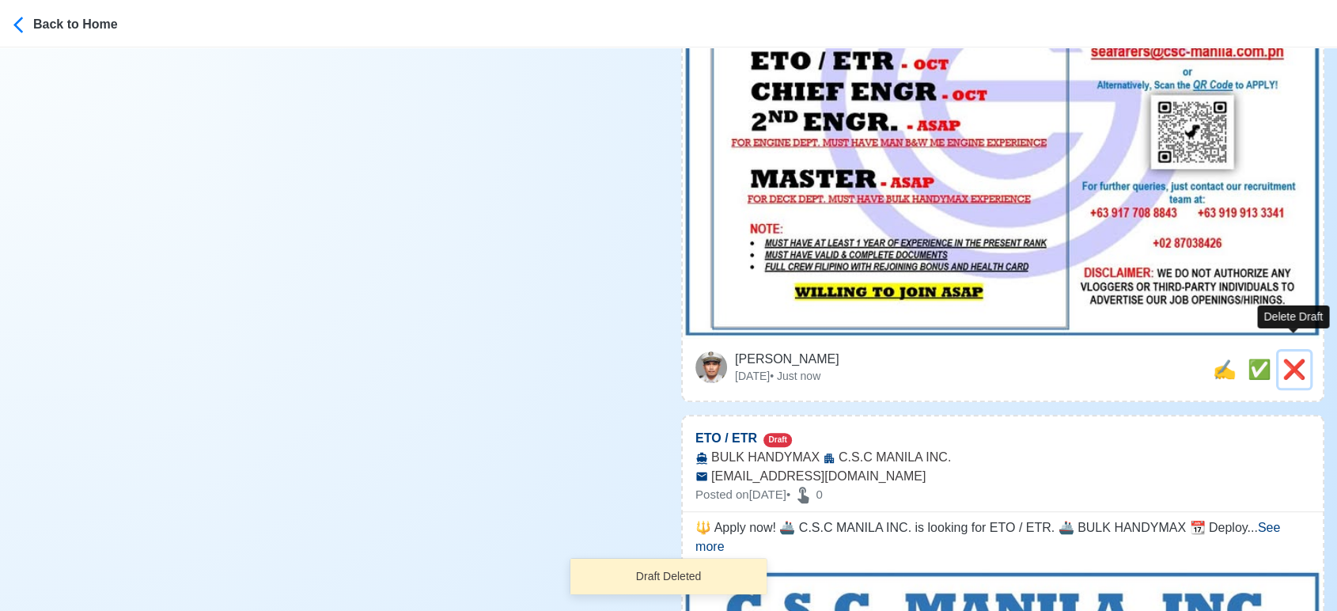
click at [1302, 358] on span "❌" at bounding box center [1294, 368] width 24 height 21
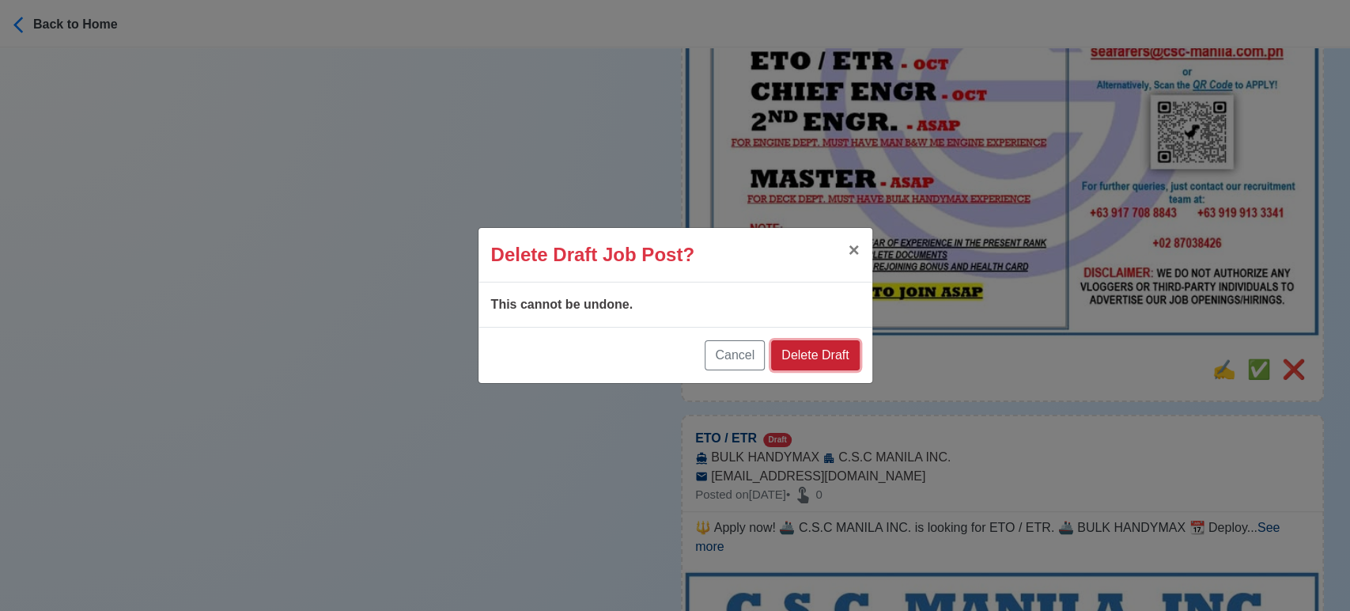
drag, startPoint x: 815, startPoint y: 350, endPoint x: 831, endPoint y: 350, distance: 15.8
click at [817, 350] on button "Delete Draft" at bounding box center [815, 355] width 88 height 30
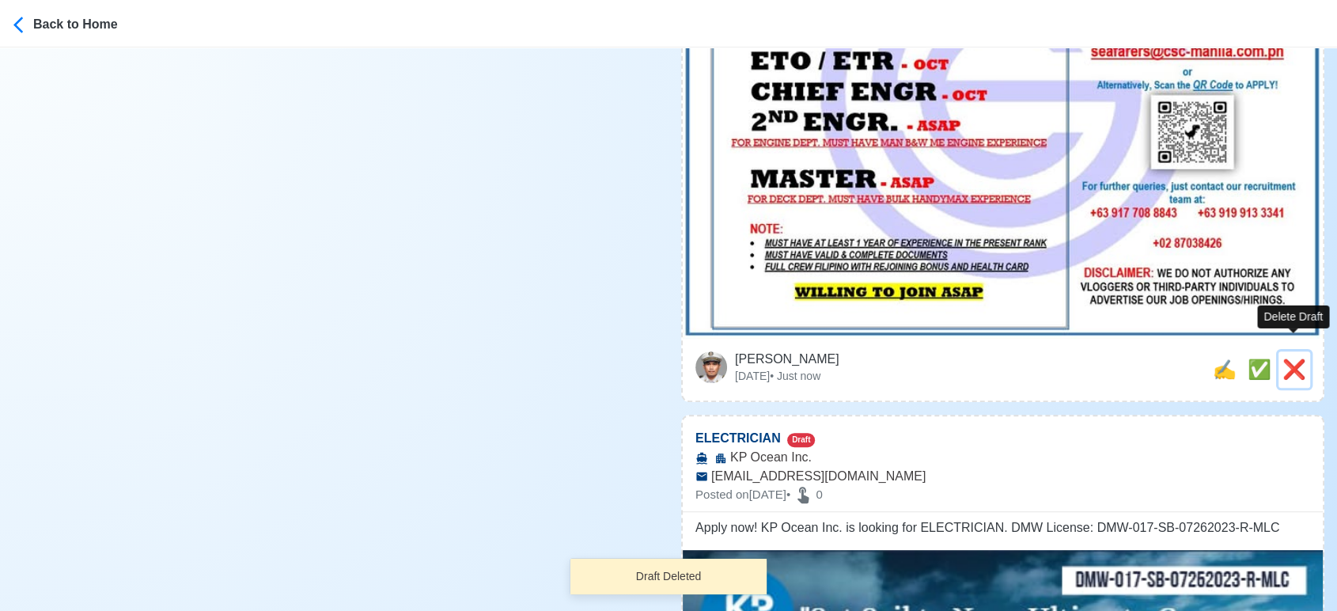
click at [1301, 358] on span "❌" at bounding box center [1294, 368] width 24 height 21
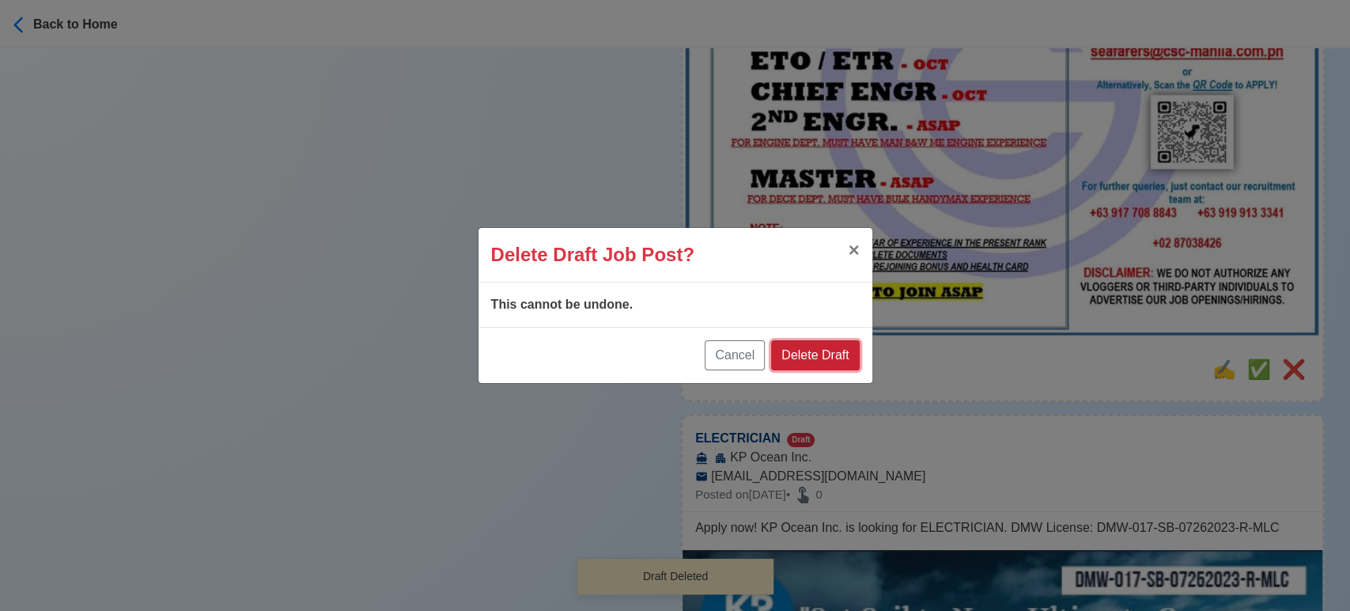
click at [830, 354] on button "Delete Draft" at bounding box center [815, 355] width 88 height 30
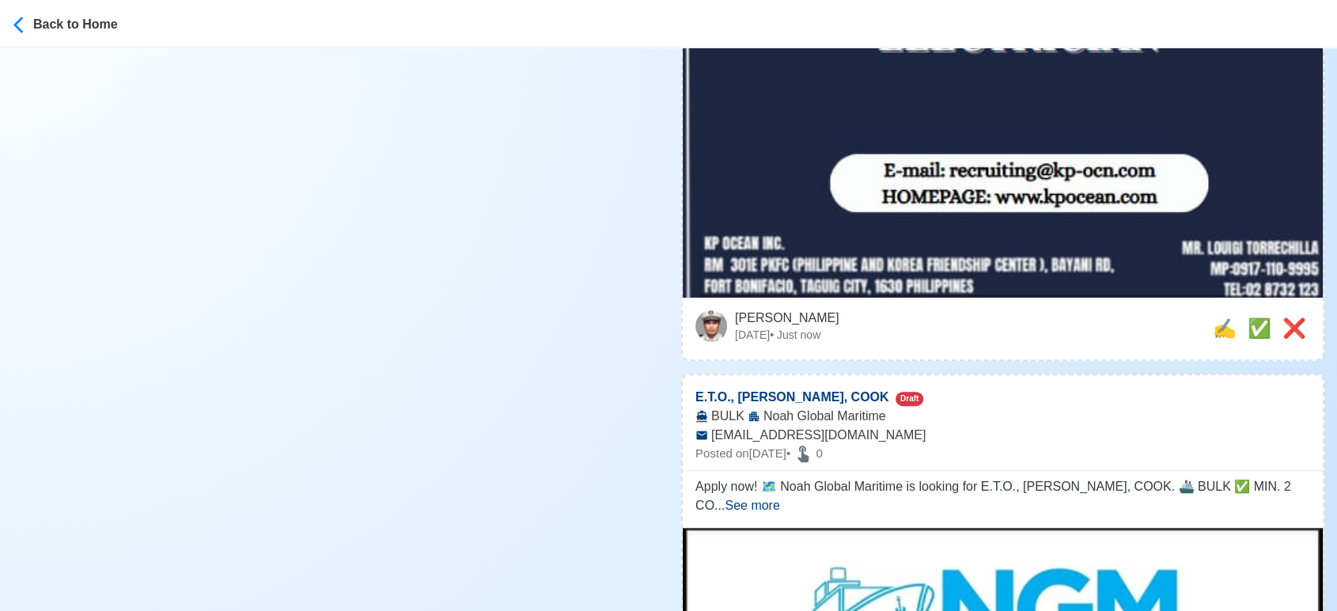
scroll to position [791, 0]
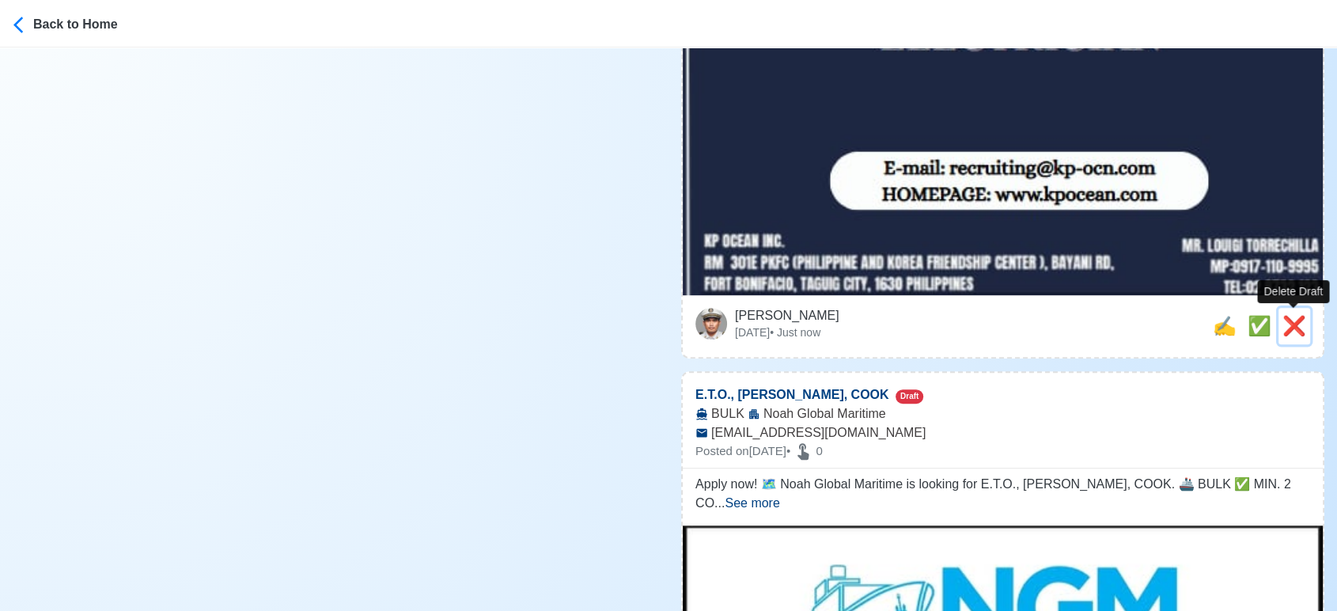
click at [1295, 331] on span "❌" at bounding box center [1294, 325] width 24 height 21
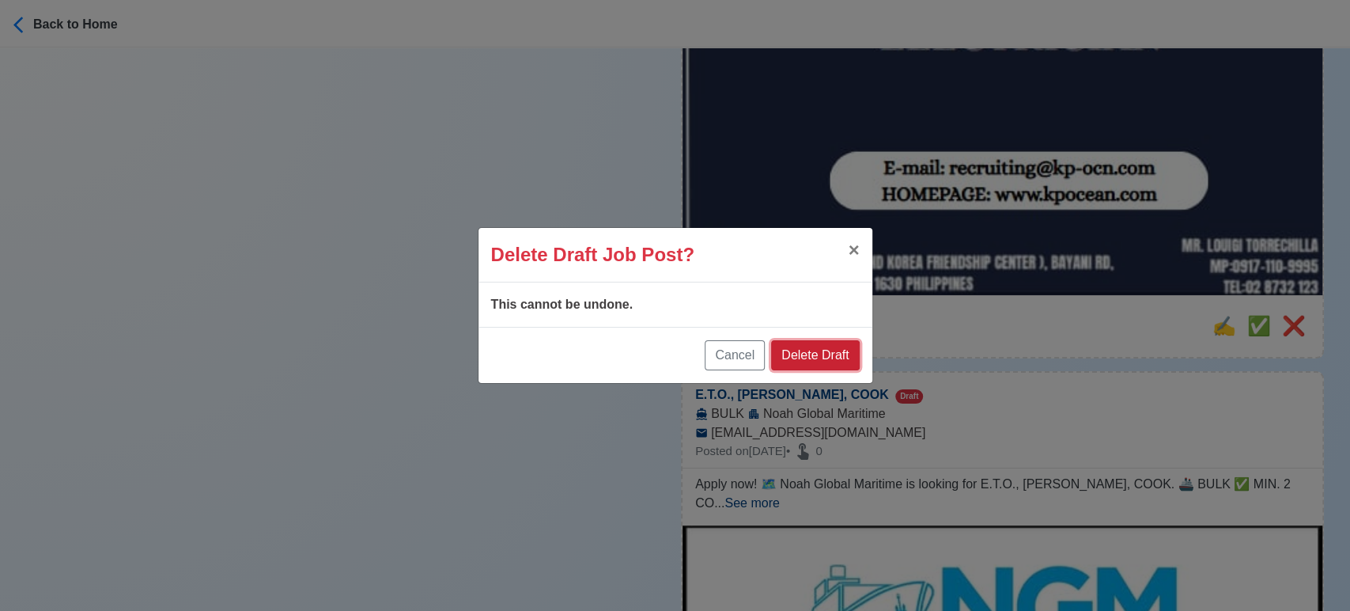
click at [848, 353] on button "Delete Draft" at bounding box center [815, 355] width 88 height 30
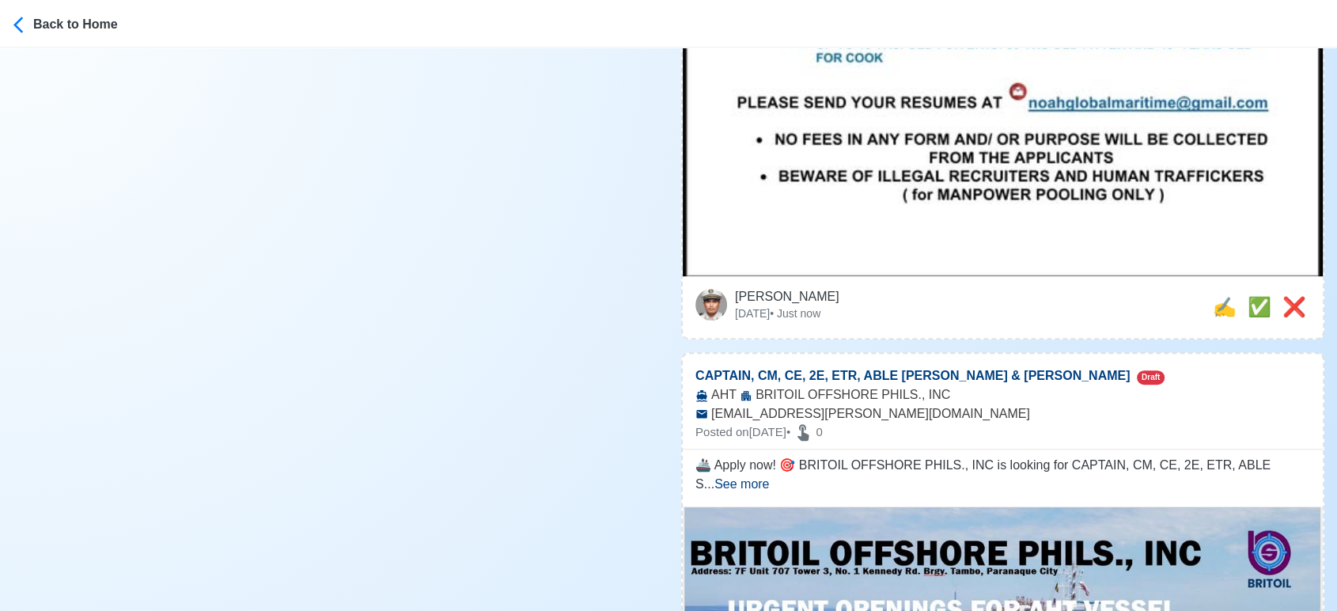
scroll to position [1054, 0]
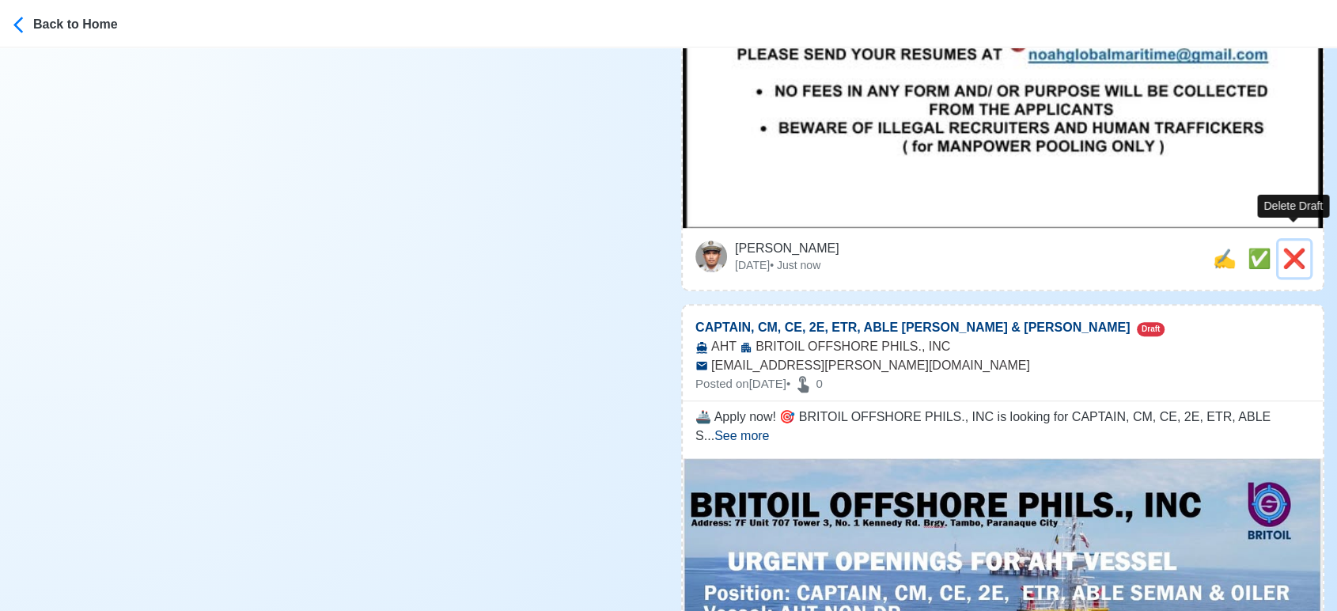
click at [1288, 248] on span "❌" at bounding box center [1294, 258] width 24 height 21
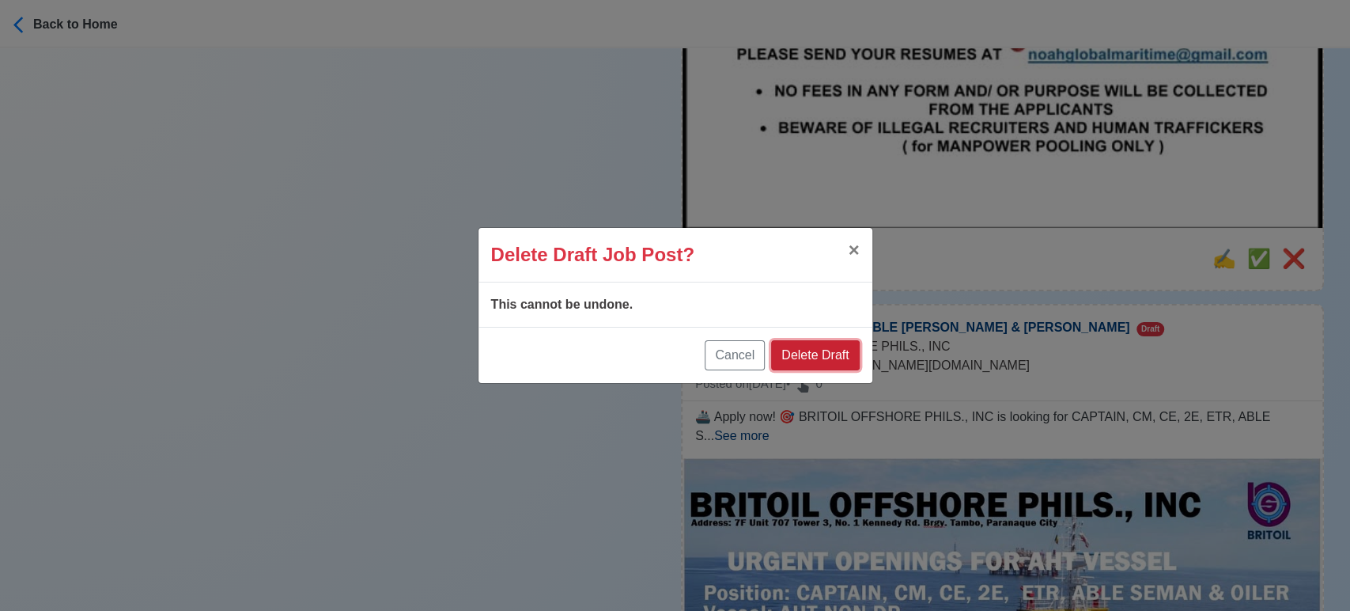
click at [819, 350] on button "Delete Draft" at bounding box center [815, 355] width 88 height 30
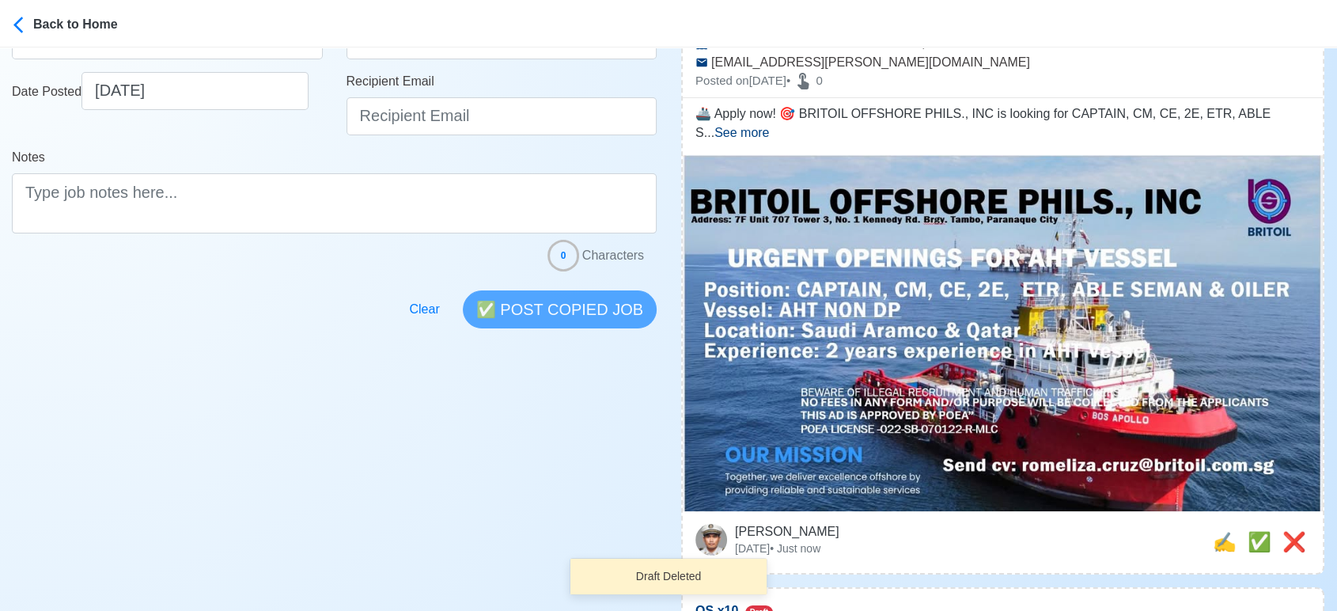
scroll to position [263, 0]
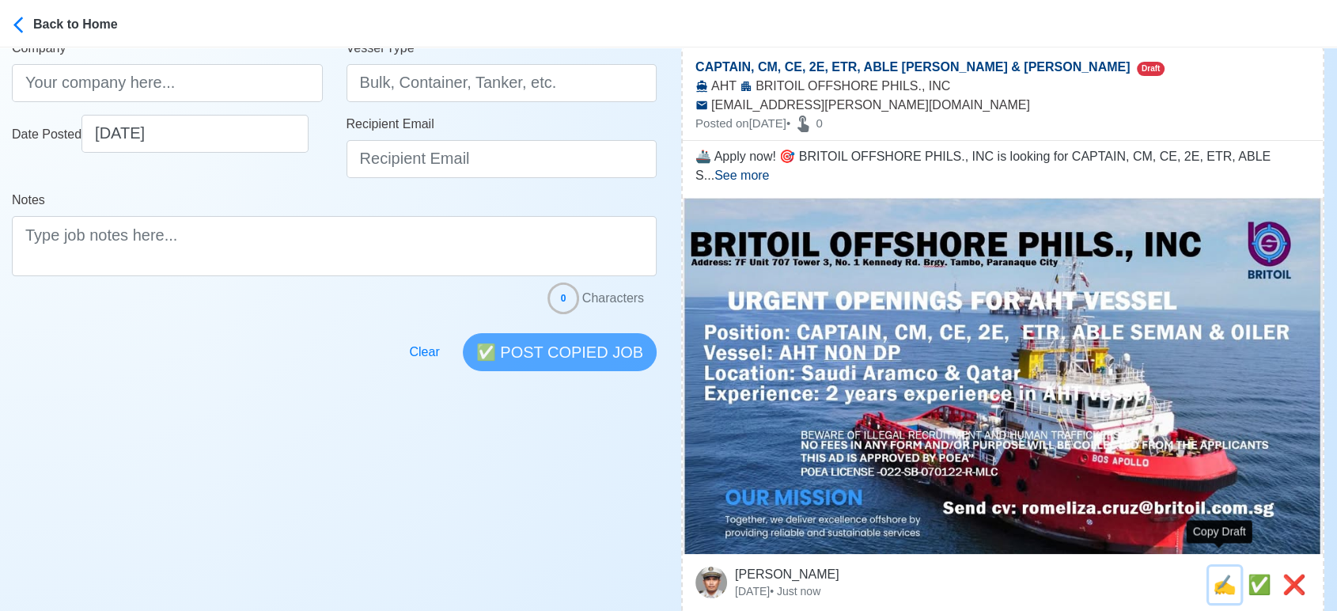
click at [1216, 573] on span "✍️" at bounding box center [1224, 583] width 24 height 21
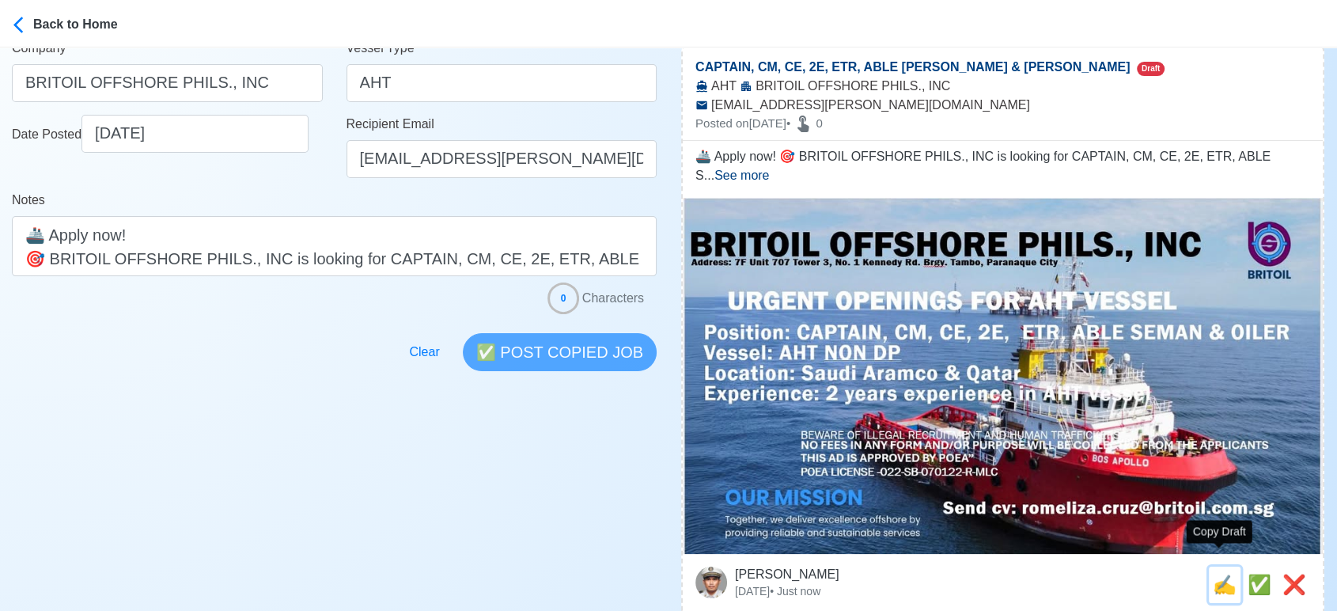
scroll to position [0, 0]
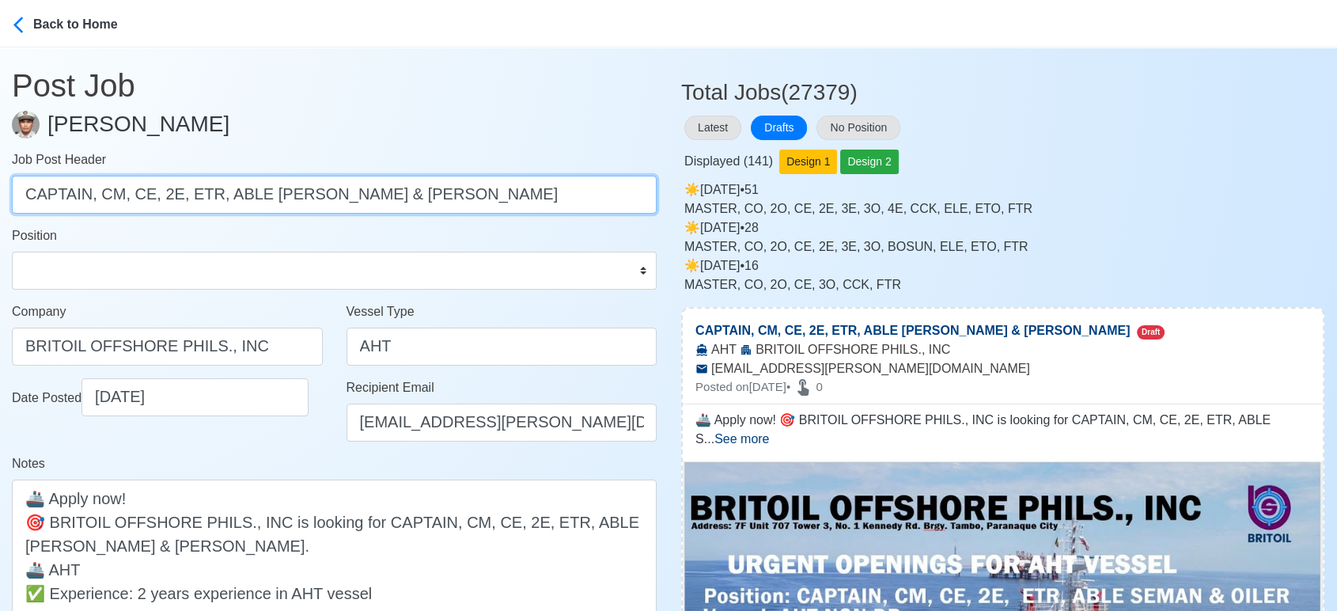
drag, startPoint x: 95, startPoint y: 194, endPoint x: 419, endPoint y: 215, distance: 325.0
click at [419, 215] on form "Job Post Header CAPTAIN, CM, CE, 2E, ETR, ABLE SEMAN & OILER Position Master Ch…" at bounding box center [334, 423] width 645 height 546
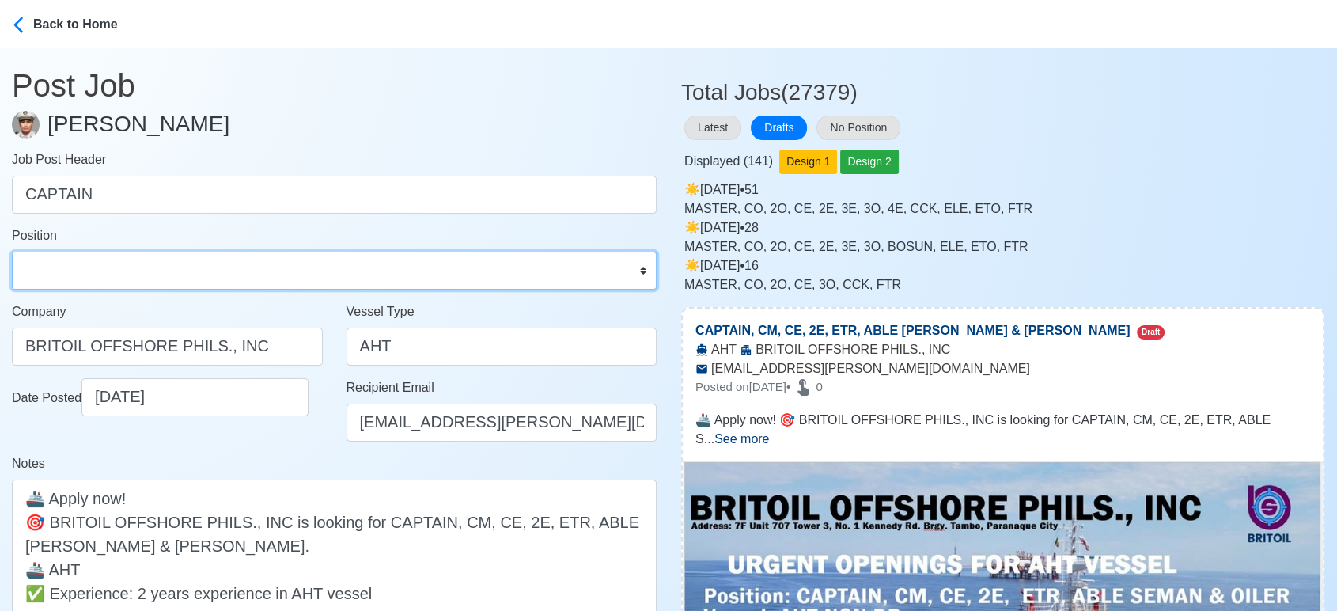
click at [234, 266] on select "Master Chief Officer 2nd Officer 3rd Officer Junior Officer Chief Engineer 2nd …" at bounding box center [334, 270] width 645 height 38
click at [12, 251] on select "Master Chief Officer 2nd Officer 3rd Officer Junior Officer Chief Engineer 2nd …" at bounding box center [334, 270] width 645 height 38
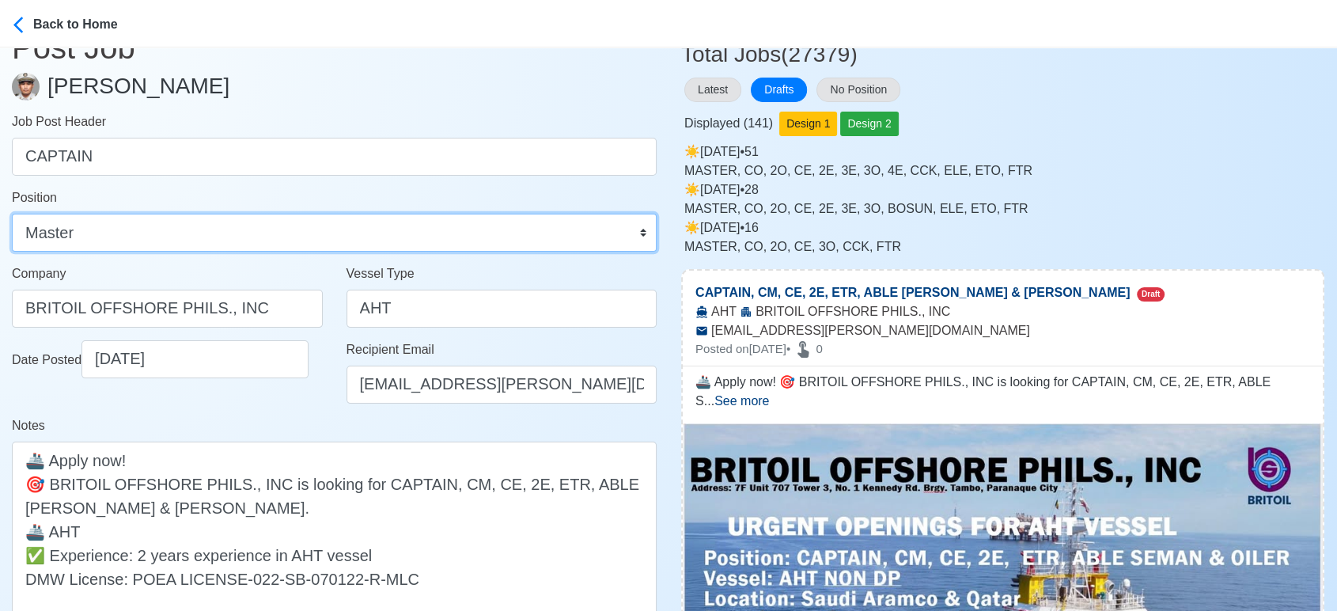
scroll to position [88, 0]
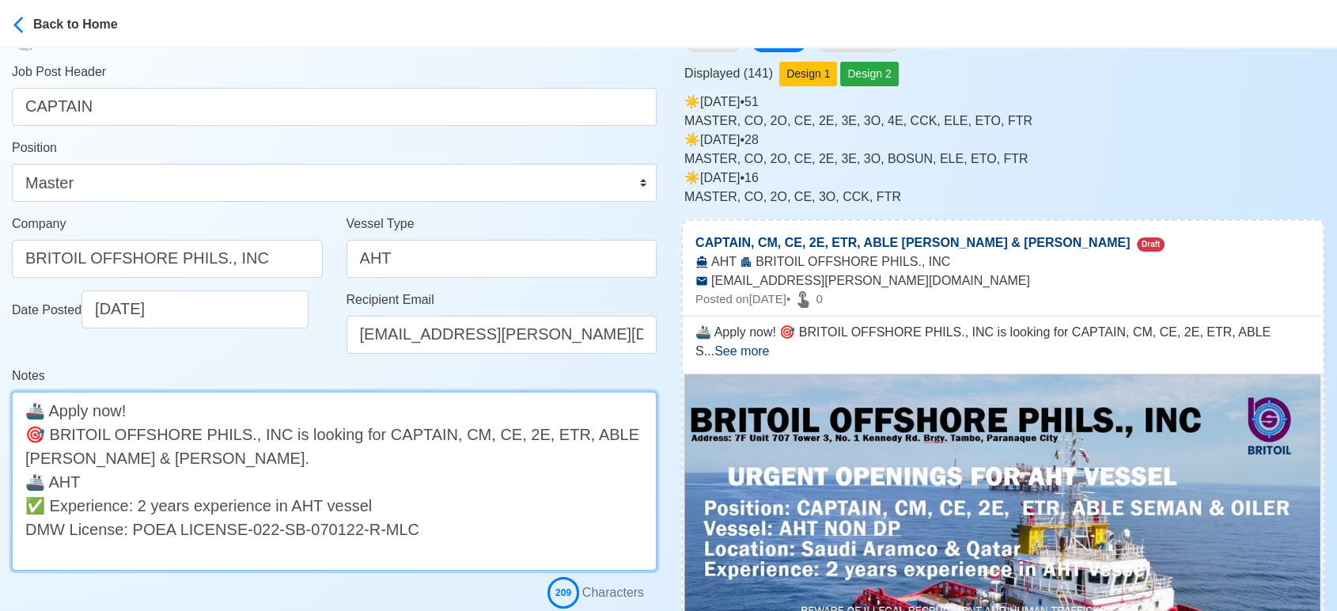
drag, startPoint x: 440, startPoint y: 433, endPoint x: 395, endPoint y: 459, distance: 52.5
click at [395, 459] on textarea "🚢 Apply now! 🎯 BRITOIL OFFSHORE PHILS., INC is looking for CAPTAIN, CM, CE, 2E,…" at bounding box center [334, 480] width 645 height 179
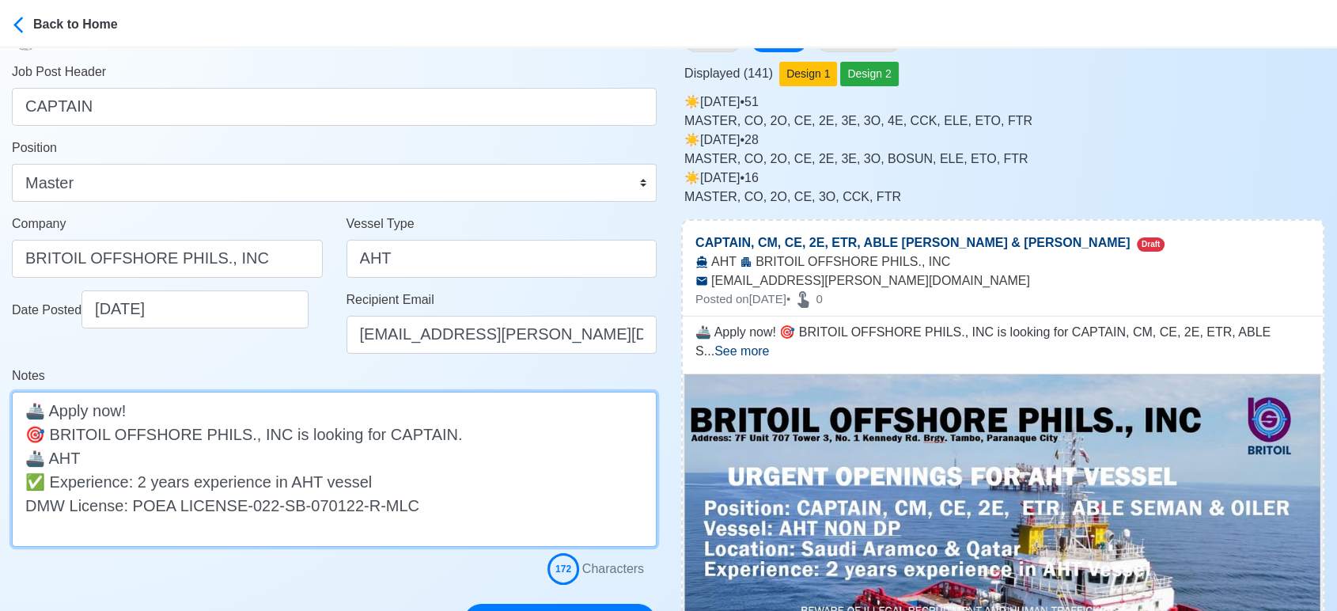
click at [297, 462] on textarea "🚢 Apply now! 🎯 BRITOIL OFFSHORE PHILS., INC is looking for CAPTAIN. 🚢 AHT ✅ Exp…" at bounding box center [334, 468] width 645 height 155
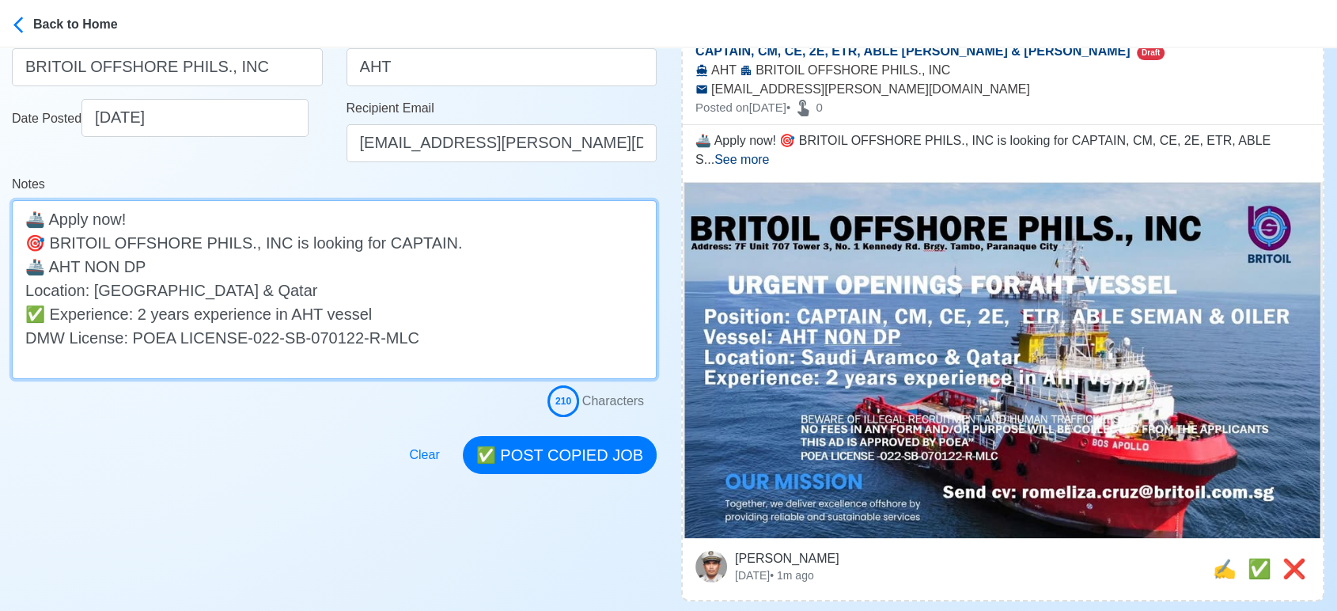
scroll to position [351, 0]
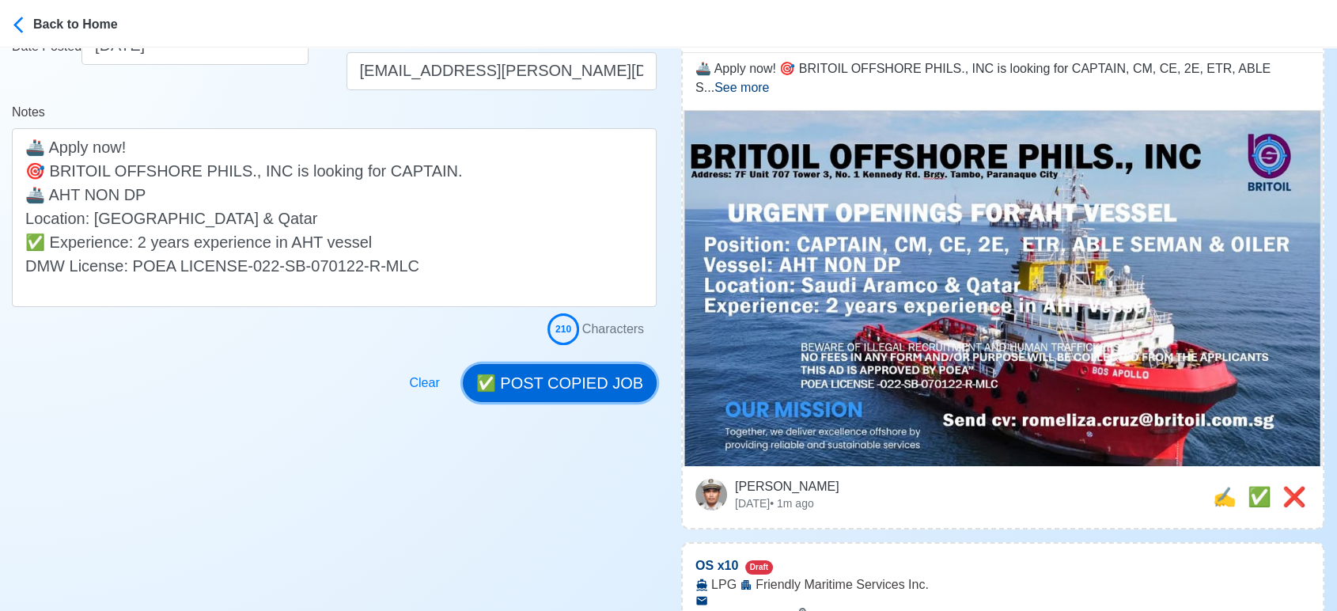
click at [596, 385] on button "✅ POST COPIED JOB" at bounding box center [560, 383] width 194 height 38
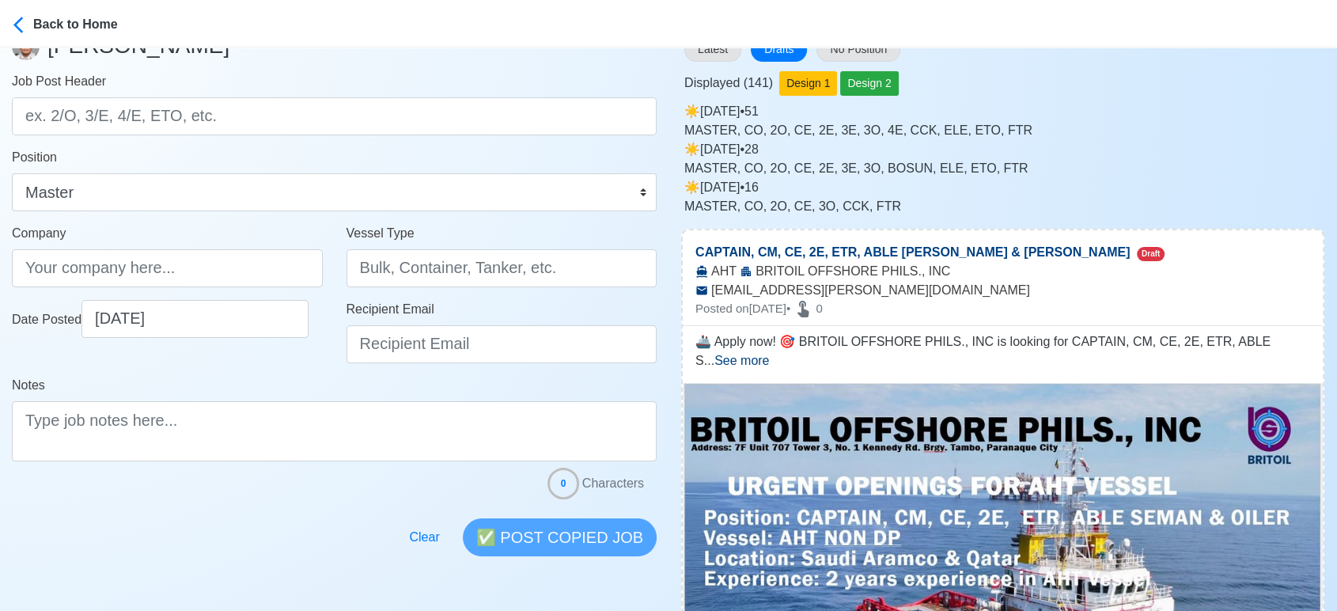
scroll to position [0, 0]
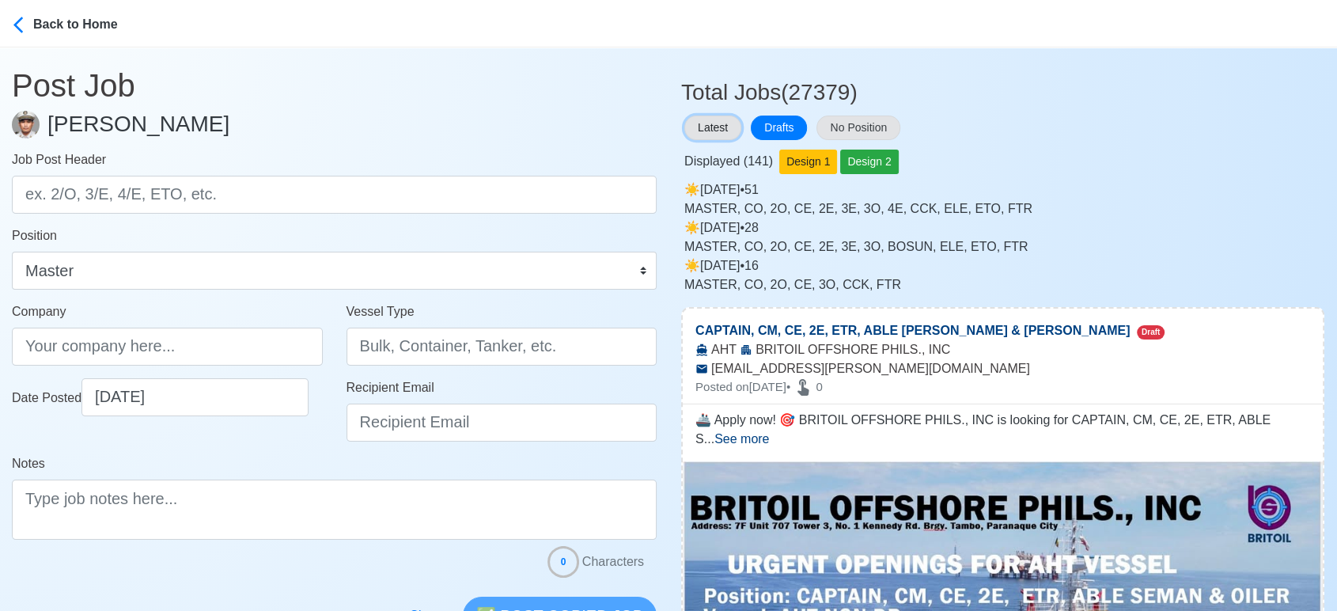
click at [713, 123] on button "Latest" at bounding box center [712, 127] width 57 height 25
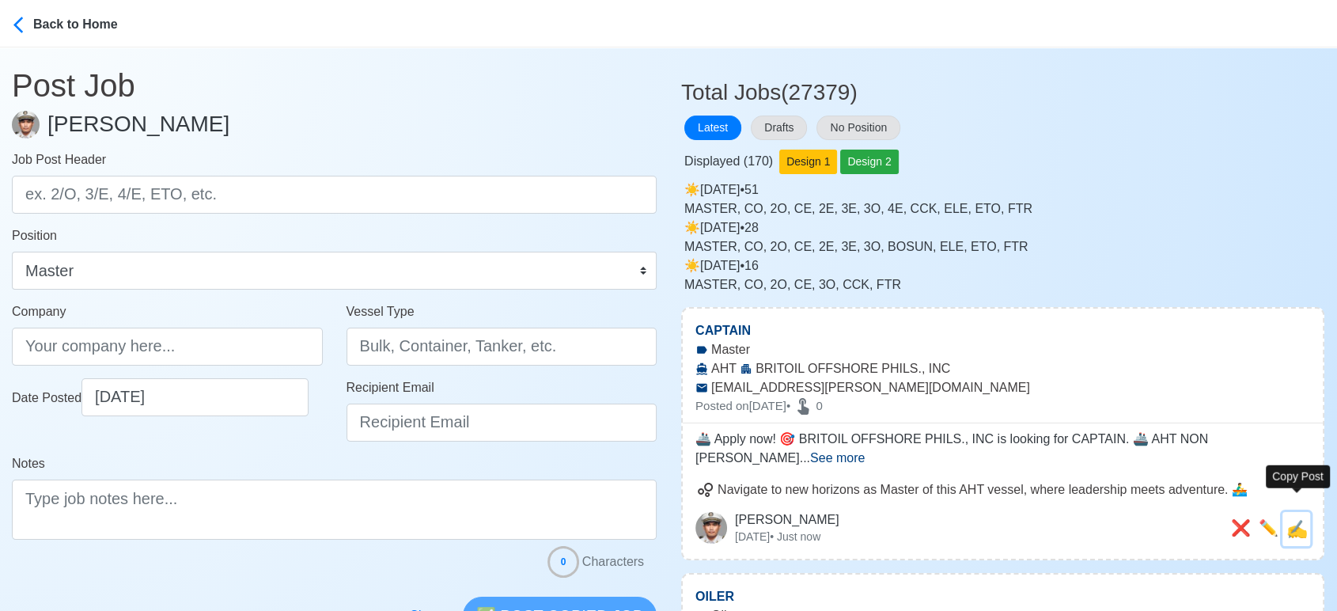
click at [1297, 519] on span "✍️" at bounding box center [1296, 529] width 21 height 20
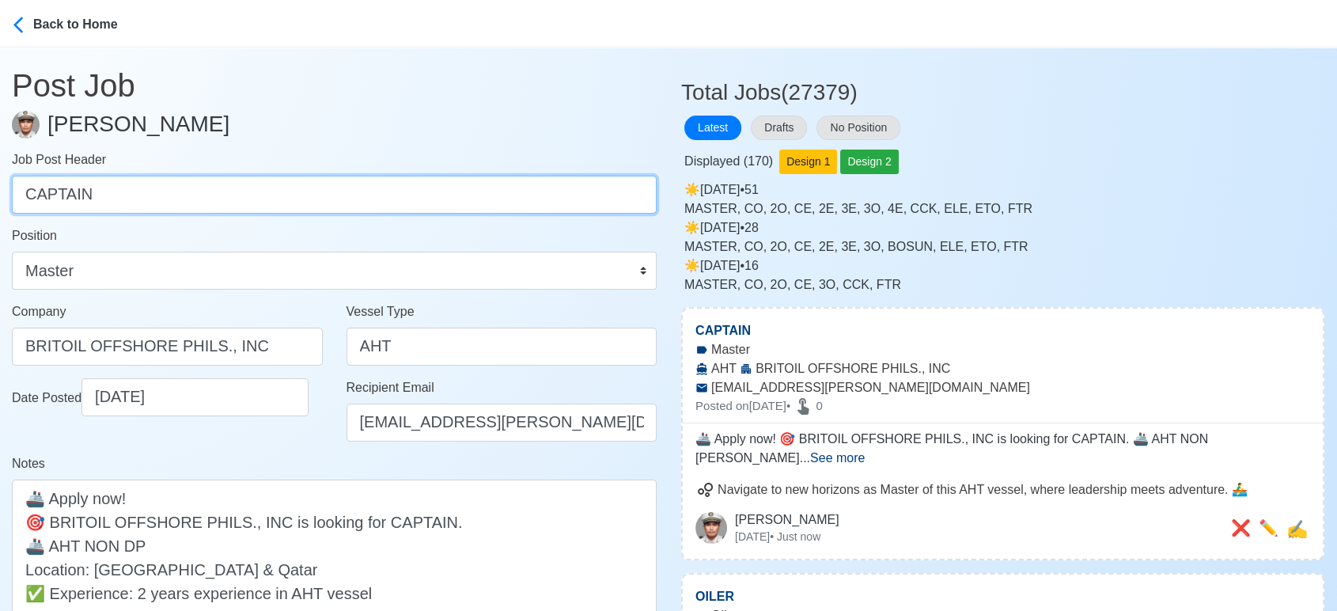
click at [388, 180] on input "CAPTAIN" at bounding box center [334, 195] width 645 height 38
paste input "M, CE, 2E, ETR, ABLE SEMAN & OILER"
drag, startPoint x: 58, startPoint y: 189, endPoint x: 392, endPoint y: 191, distance: 334.5
click at [392, 191] on input "CM, CE, 2E, ETR, ABLE SEMAN & OILER" at bounding box center [334, 195] width 645 height 38
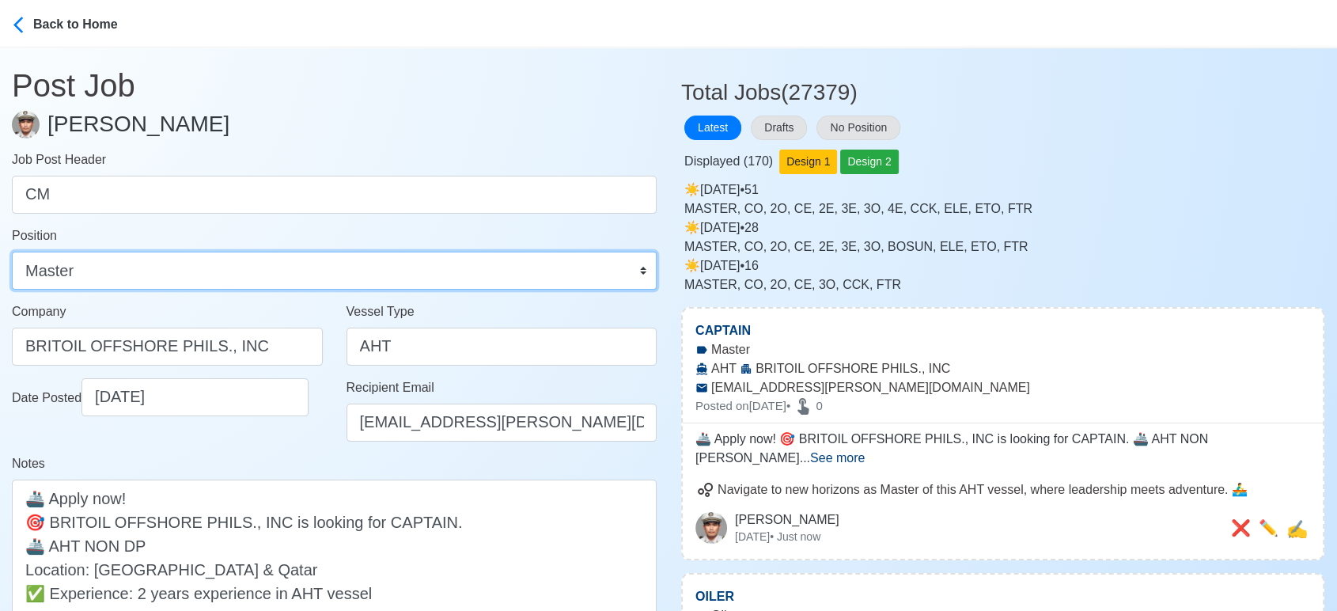
click at [291, 264] on select "Master Chief Officer 2nd Officer 3rd Officer Junior Officer Chief Engineer 2nd …" at bounding box center [334, 270] width 645 height 38
click at [12, 251] on select "Master Chief Officer 2nd Officer 3rd Officer Junior Officer Chief Engineer 2nd …" at bounding box center [334, 270] width 645 height 38
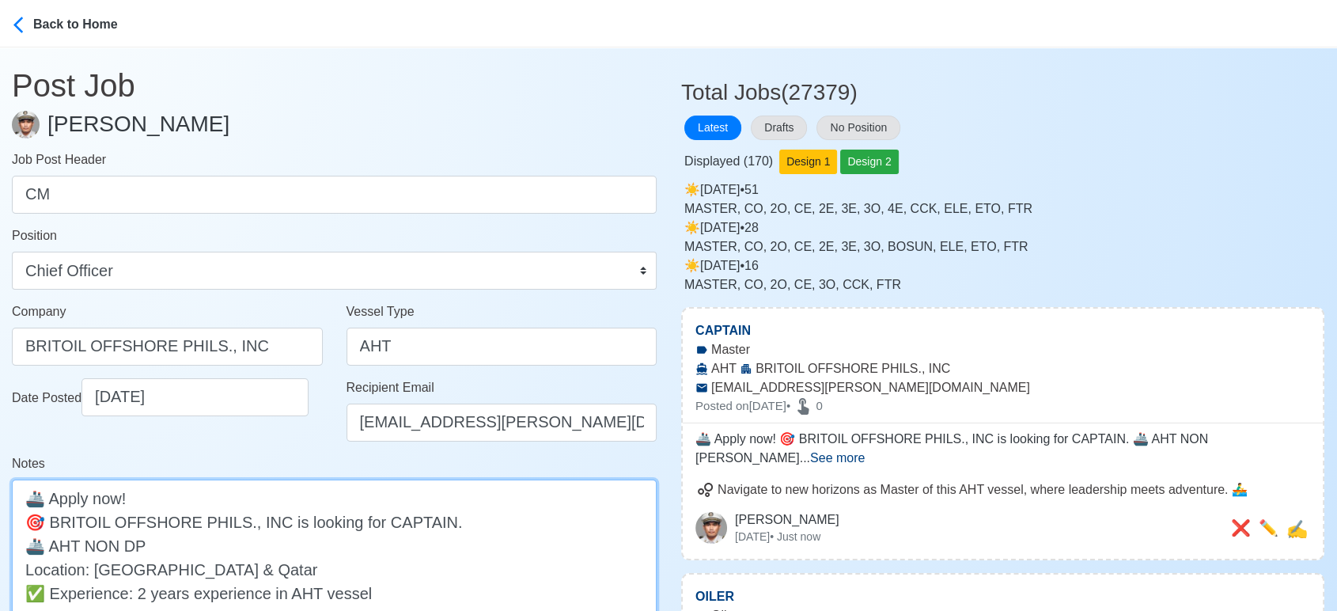
click at [392, 522] on textarea "🚢 Apply now! 🎯 BRITOIL OFFSHORE PHILS., INC is looking for CAPTAIN. 🚢 AHT NON D…" at bounding box center [334, 568] width 645 height 179
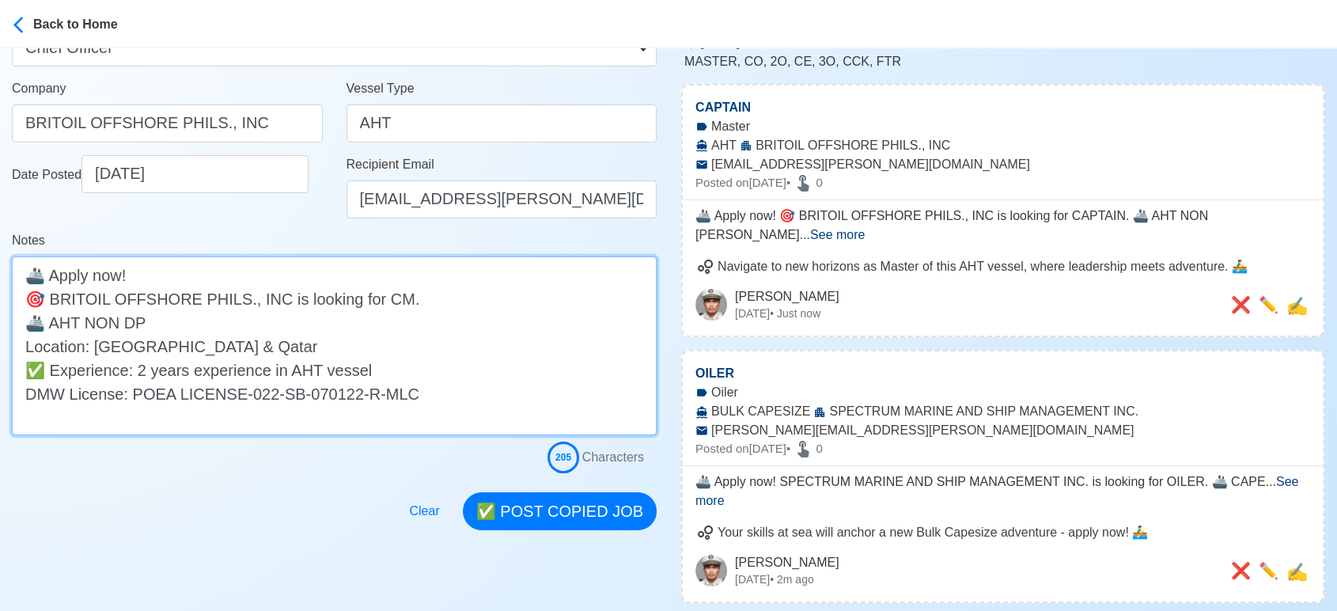
scroll to position [263, 0]
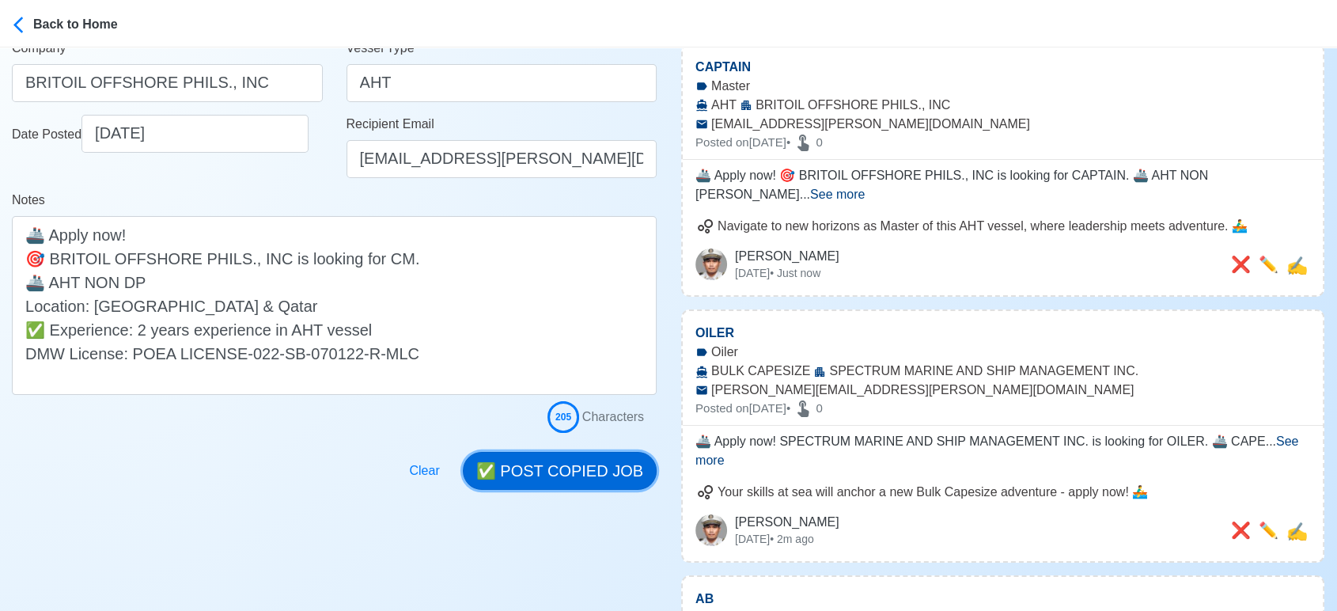
click at [568, 464] on button "✅ POST COPIED JOB" at bounding box center [560, 471] width 194 height 38
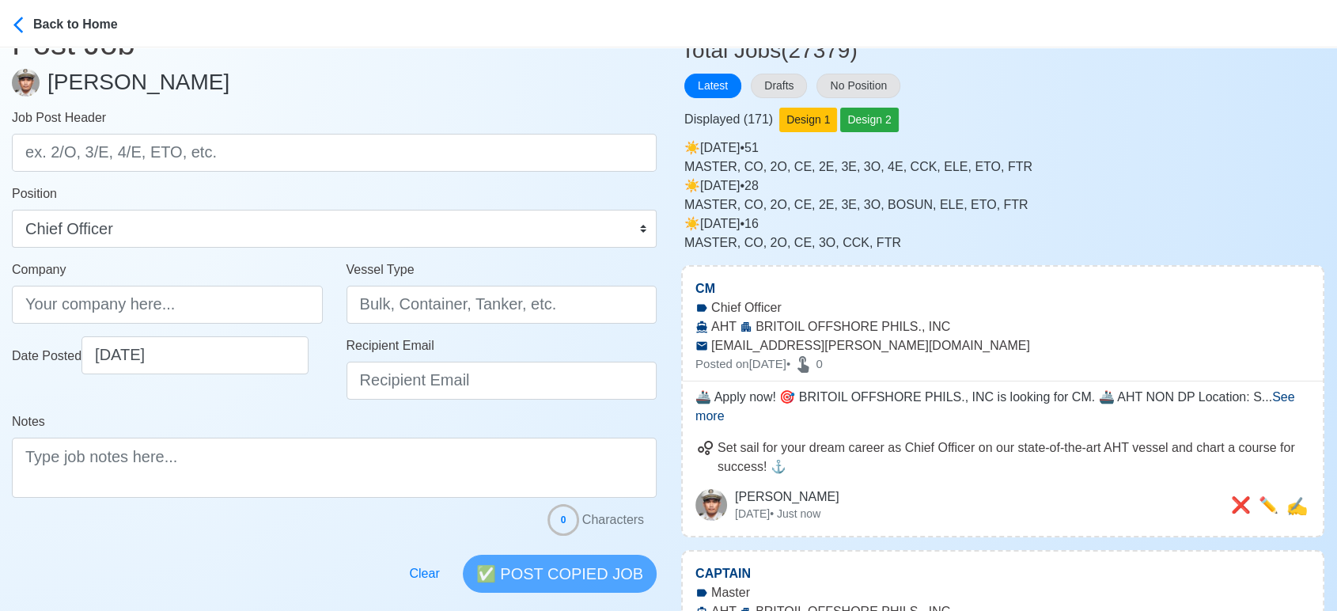
scroll to position [0, 0]
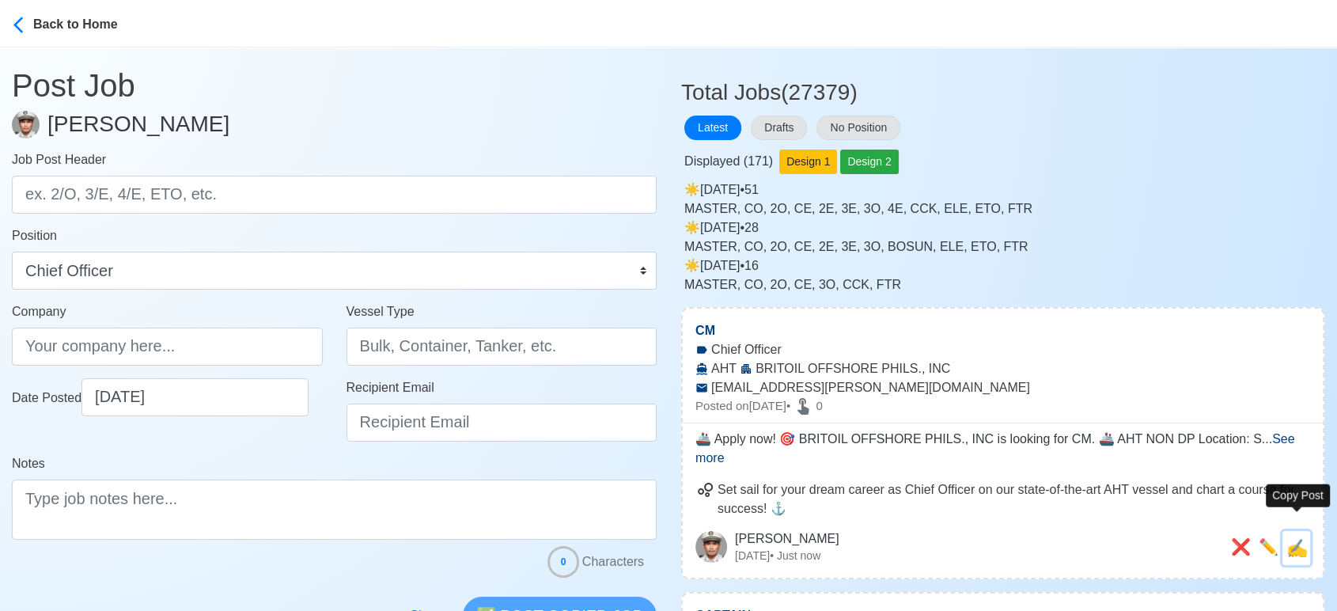
click at [1296, 538] on span "✍️" at bounding box center [1296, 548] width 21 height 20
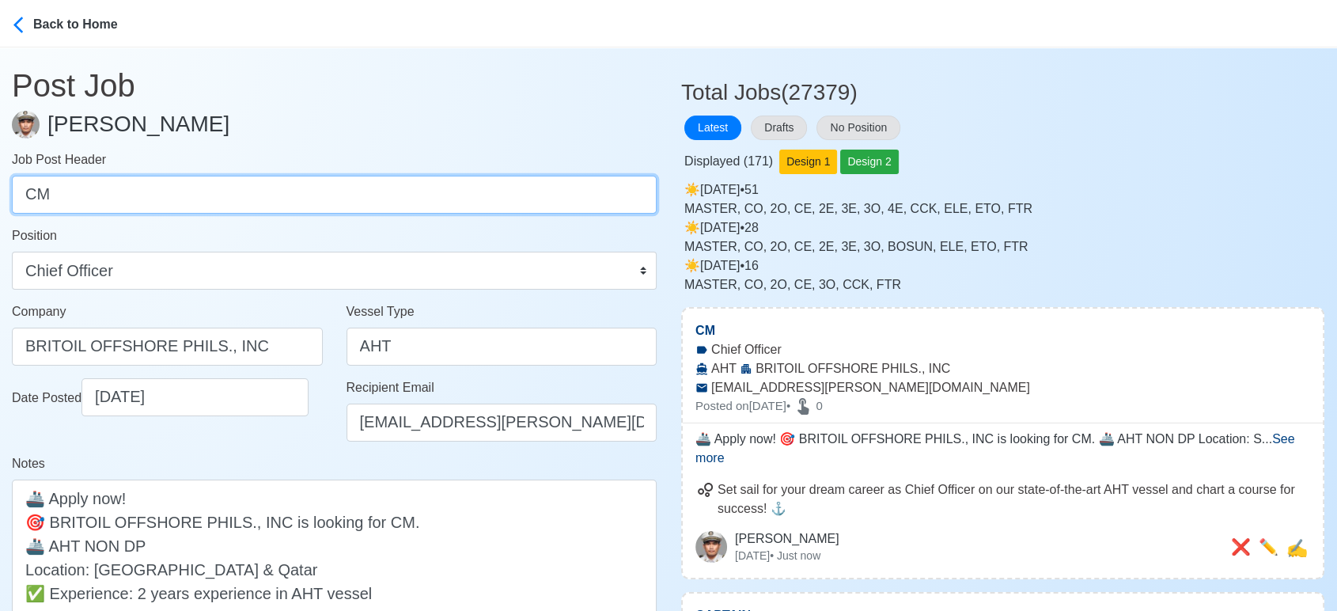
click at [318, 192] on input "CM" at bounding box center [334, 195] width 645 height 38
paste input "E, 2E, ETR, ABLE SEMAN & OILER"
drag, startPoint x: 50, startPoint y: 194, endPoint x: 347, endPoint y: 216, distance: 298.2
click at [347, 216] on form "Job Post Header CE, 2E, ETR, ABLE SEMAN & OILER Position Master Chief Officer 2…" at bounding box center [334, 423] width 645 height 546
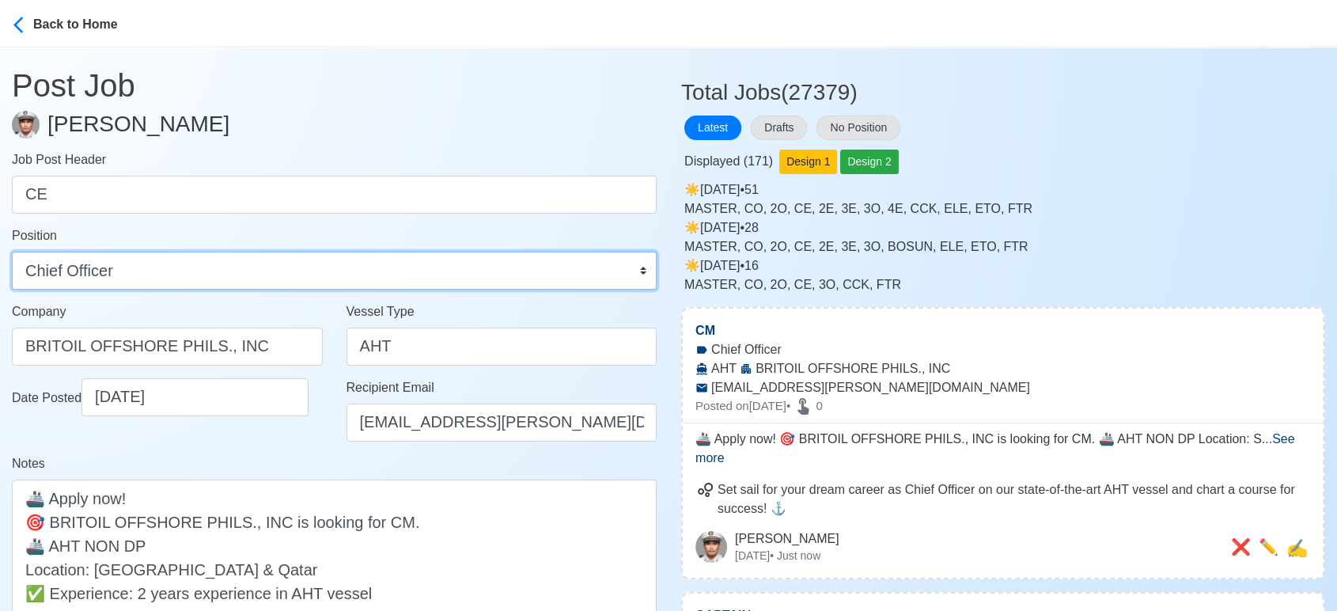
click at [323, 266] on select "Master Chief Officer 2nd Officer 3rd Officer Junior Officer Chief Engineer 2nd …" at bounding box center [334, 270] width 645 height 38
click at [12, 251] on select "Master Chief Officer 2nd Officer 3rd Officer Junior Officer Chief Engineer 2nd …" at bounding box center [334, 270] width 645 height 38
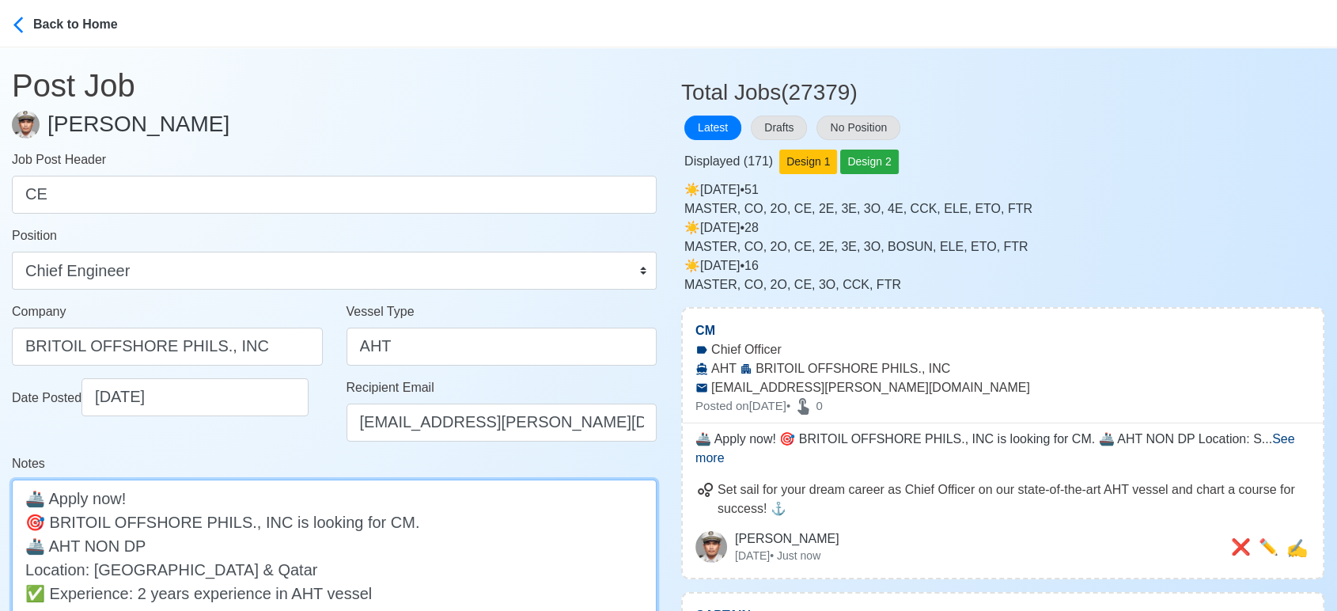
click at [390, 521] on textarea "🚢 Apply now! 🎯 BRITOIL OFFSHORE PHILS., INC is looking for CM. 🚢 AHT NON DP Loc…" at bounding box center [334, 568] width 645 height 179
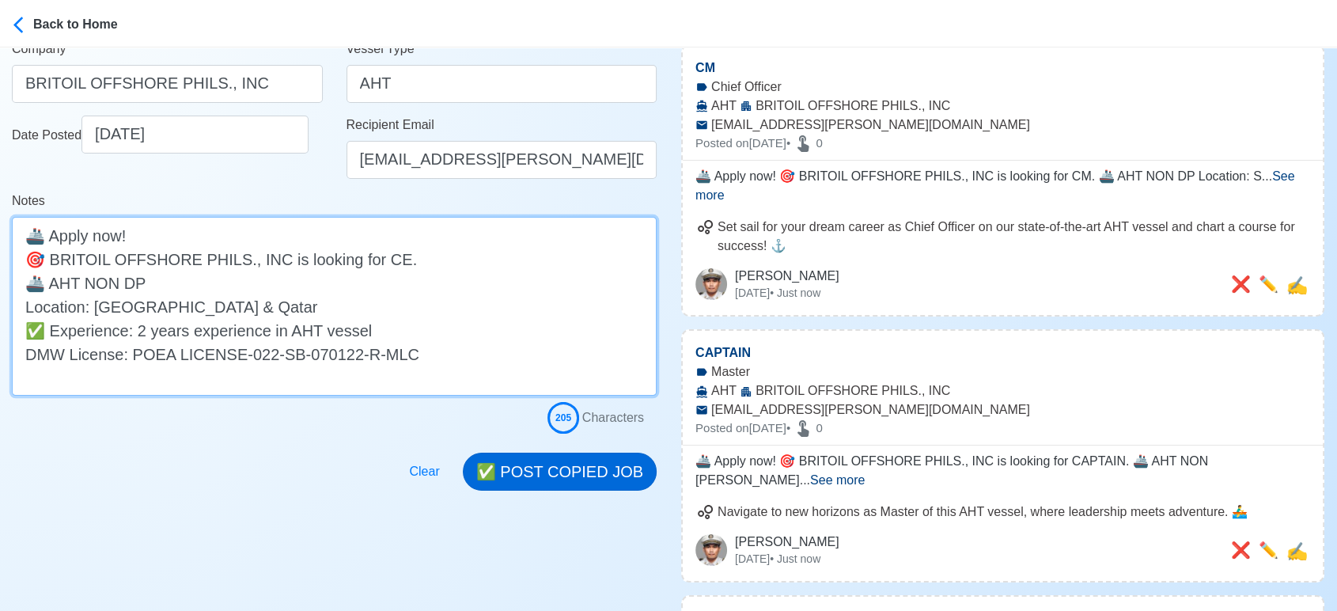
scroll to position [263, 0]
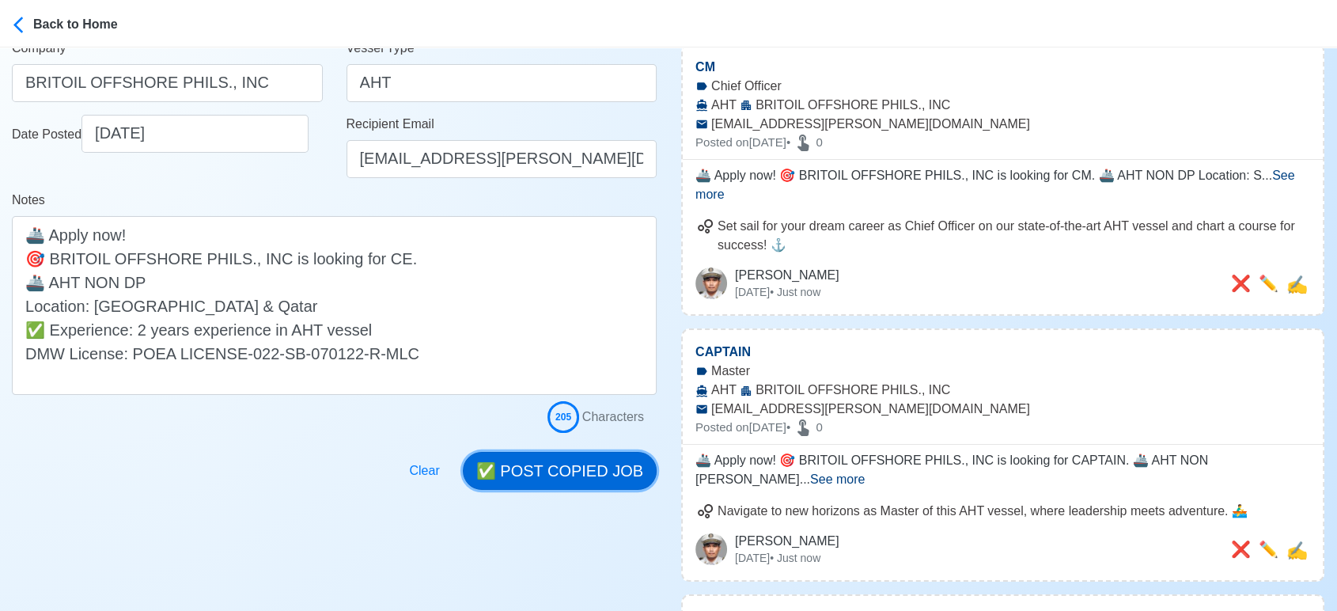
click at [581, 471] on button "✅ POST COPIED JOB" at bounding box center [560, 471] width 194 height 38
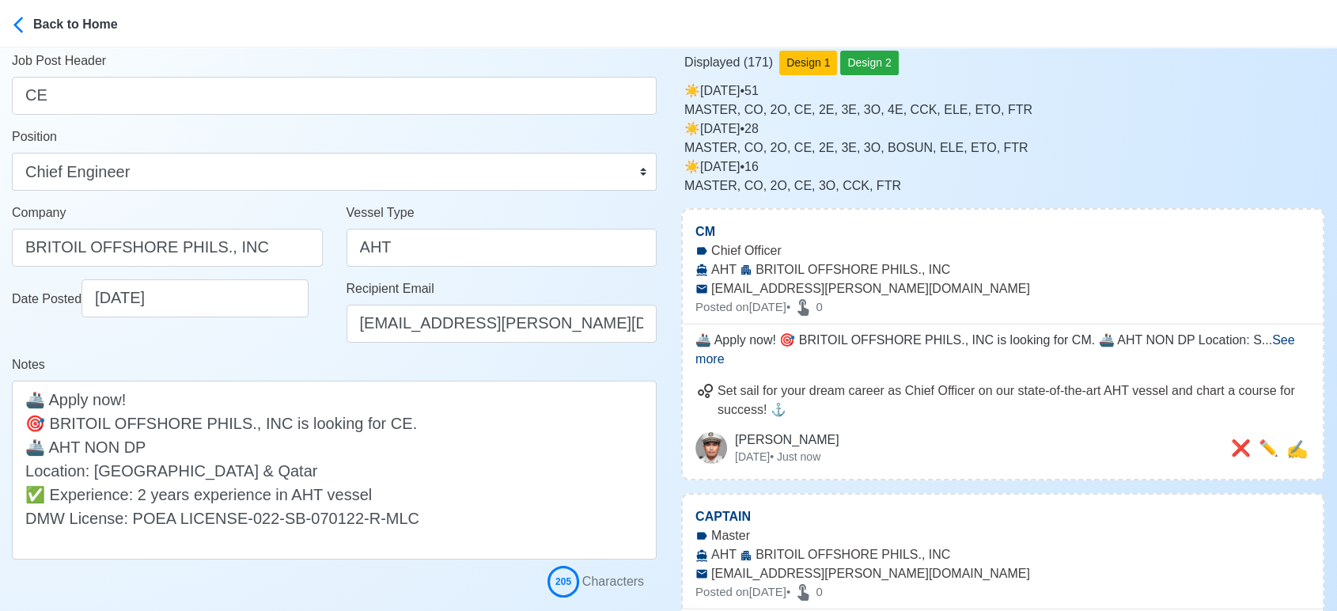
scroll to position [88, 0]
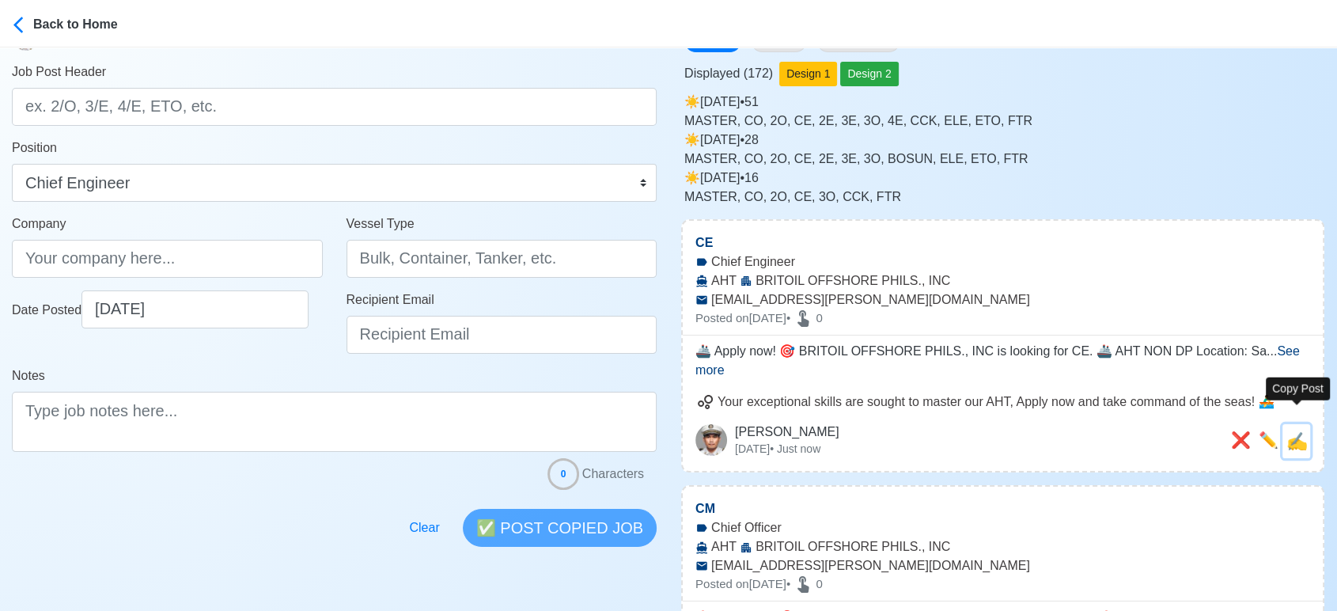
click at [1303, 431] on span "✍️" at bounding box center [1296, 441] width 21 height 20
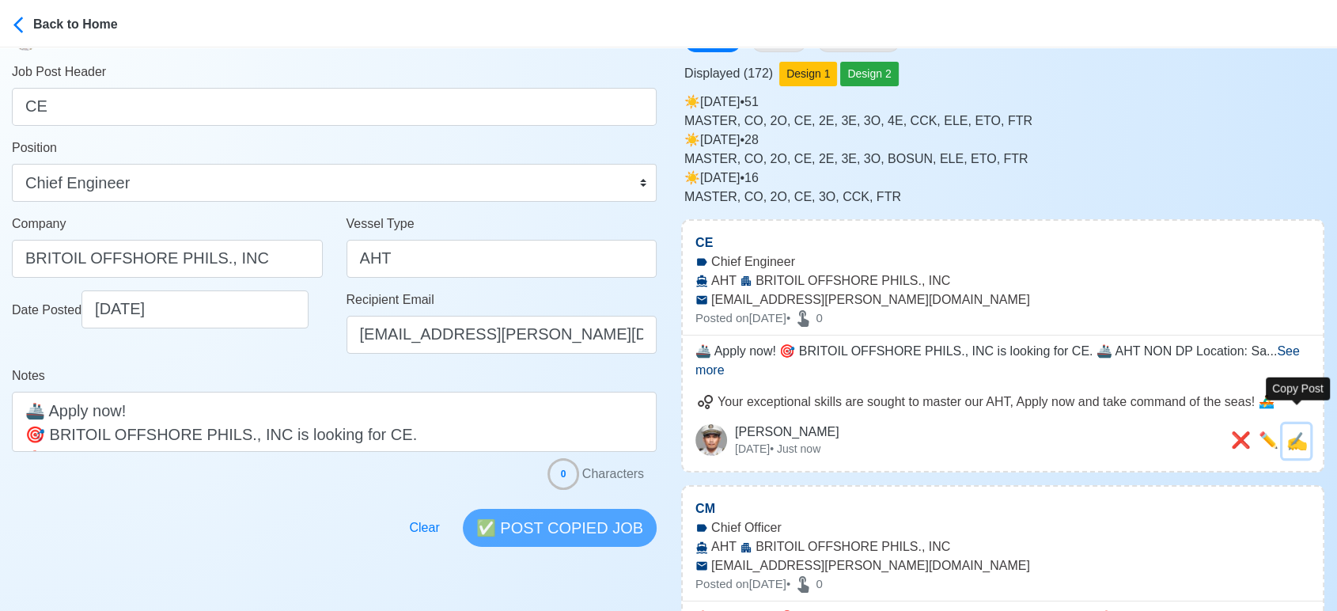
scroll to position [0, 0]
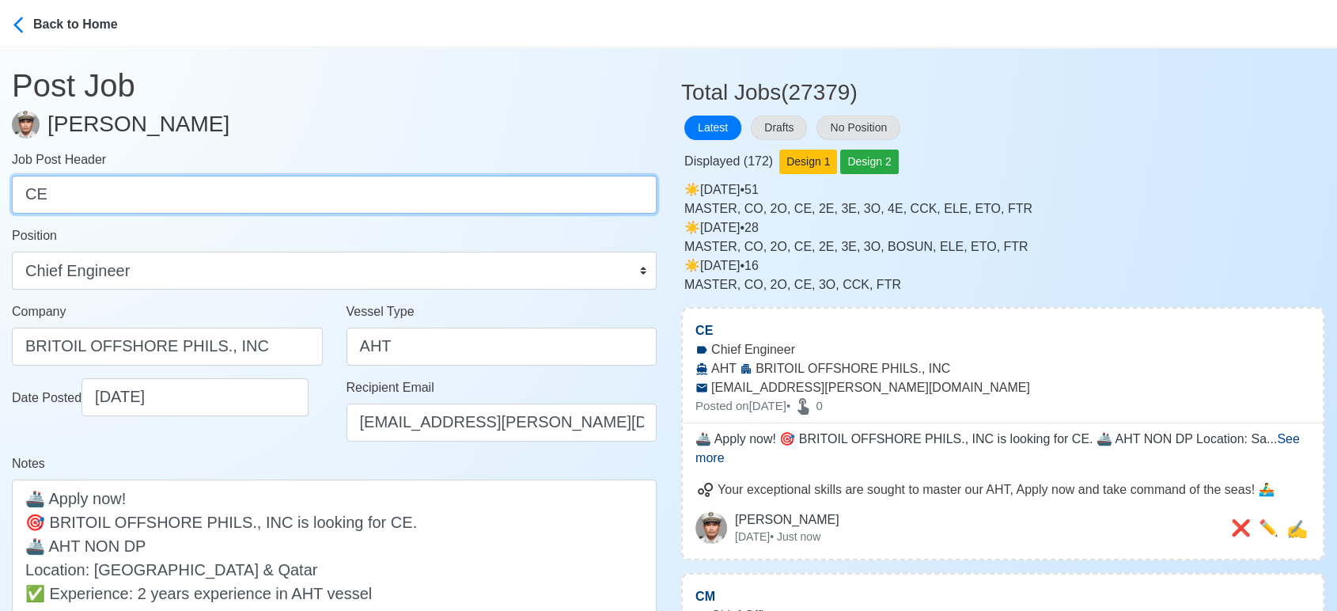
click at [251, 181] on input "CE" at bounding box center [334, 195] width 645 height 38
paste input "2E, ETR, ABLE SEMAN & OILER"
drag, startPoint x: 50, startPoint y: 193, endPoint x: 274, endPoint y: 193, distance: 223.8
click at [274, 193] on input "2E, ETR, ABLE SEMAN & OILER" at bounding box center [334, 195] width 645 height 38
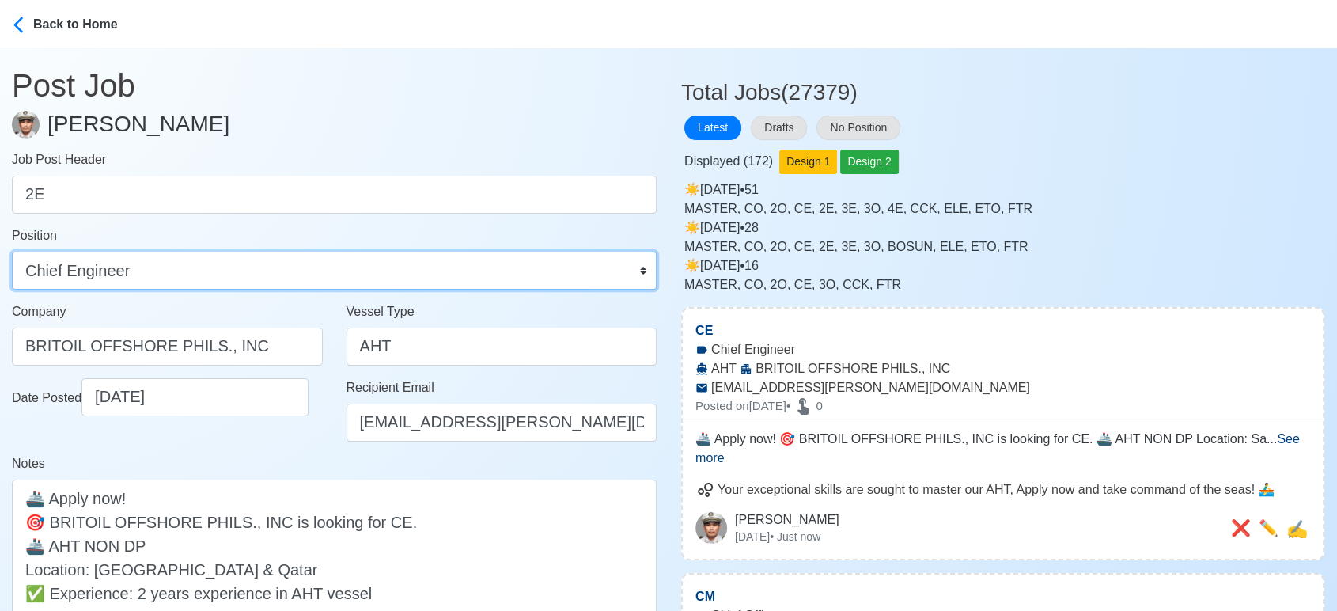
click at [239, 285] on select "Master Chief Officer 2nd Officer 3rd Officer Junior Officer Chief Engineer 2nd …" at bounding box center [334, 270] width 645 height 38
click at [12, 251] on select "Master Chief Officer 2nd Officer 3rd Officer Junior Officer Chief Engineer 2nd …" at bounding box center [334, 270] width 645 height 38
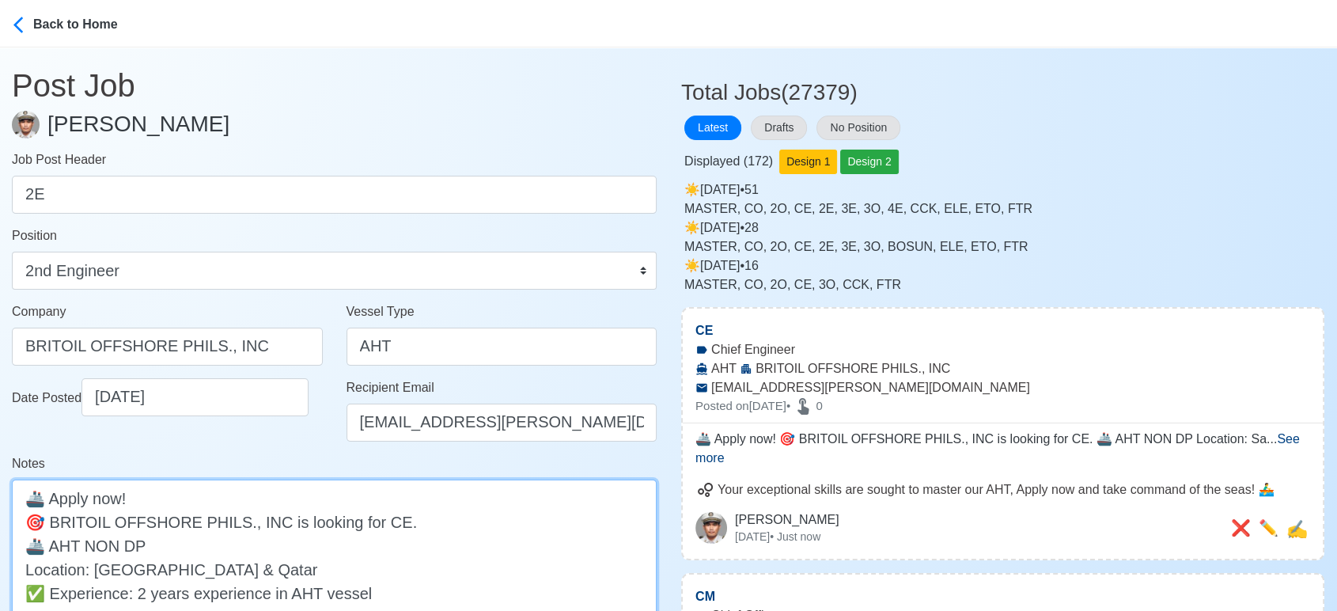
click at [378, 526] on textarea "🚢 Apply now! 🎯 BRITOIL OFFSHORE PHILS., INC is looking for CE. 🚢 AHT NON DP Loc…" at bounding box center [334, 568] width 645 height 179
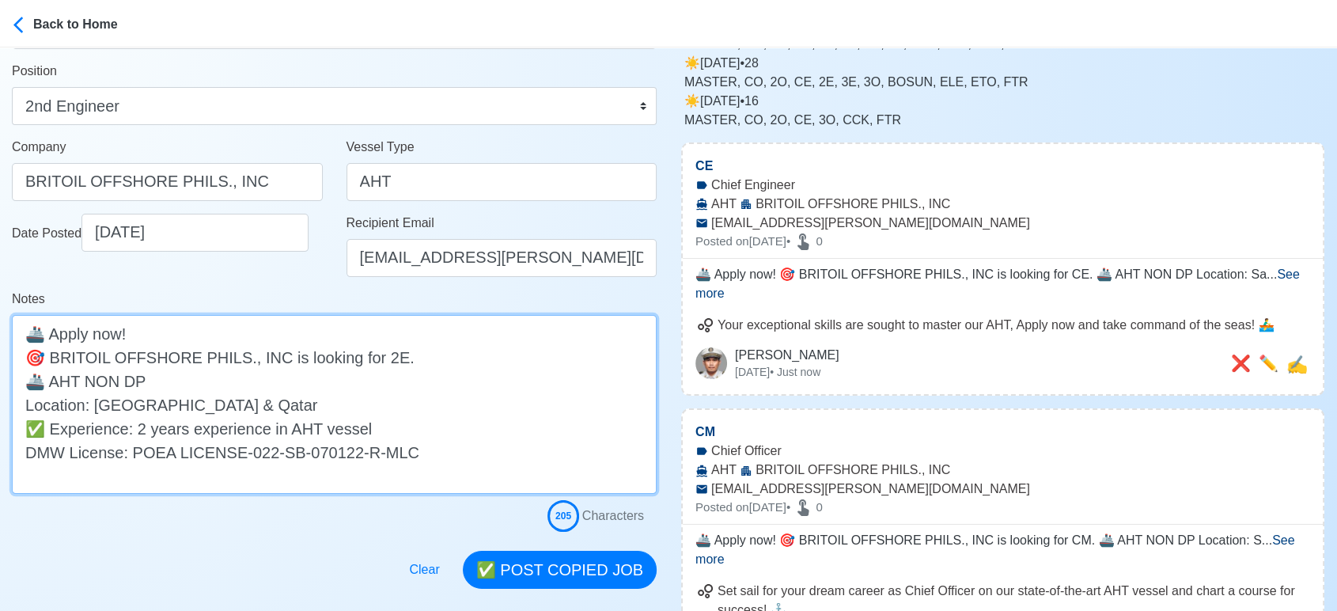
scroll to position [176, 0]
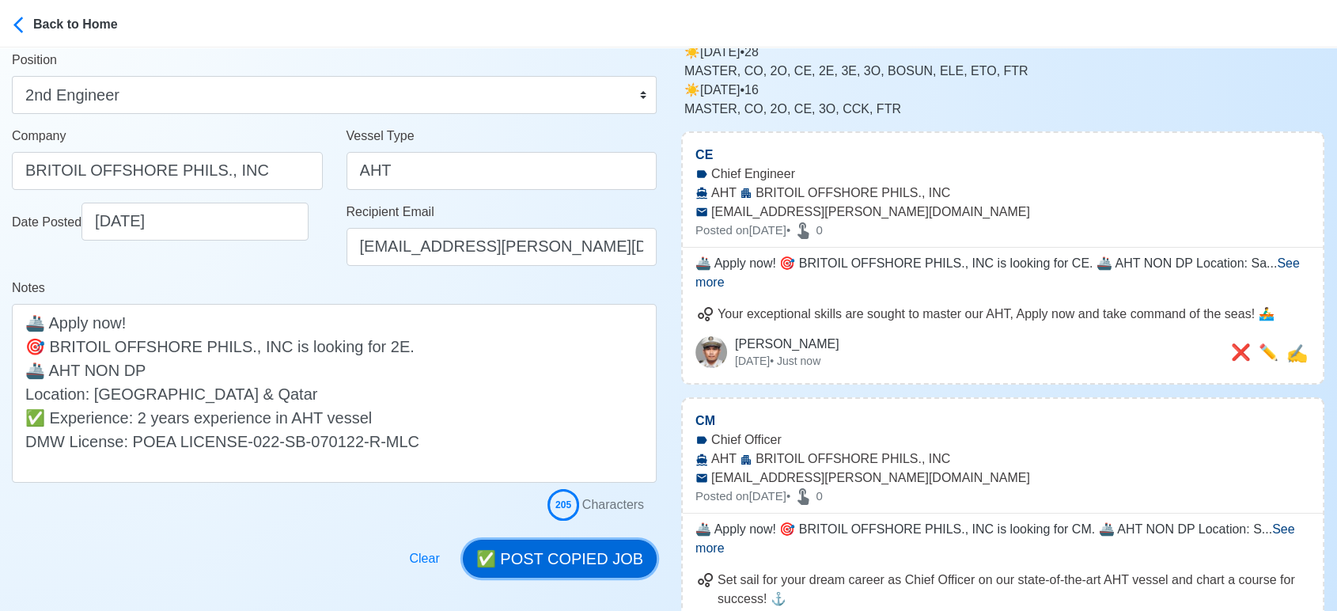
click at [593, 559] on button "✅ POST COPIED JOB" at bounding box center [560, 558] width 194 height 38
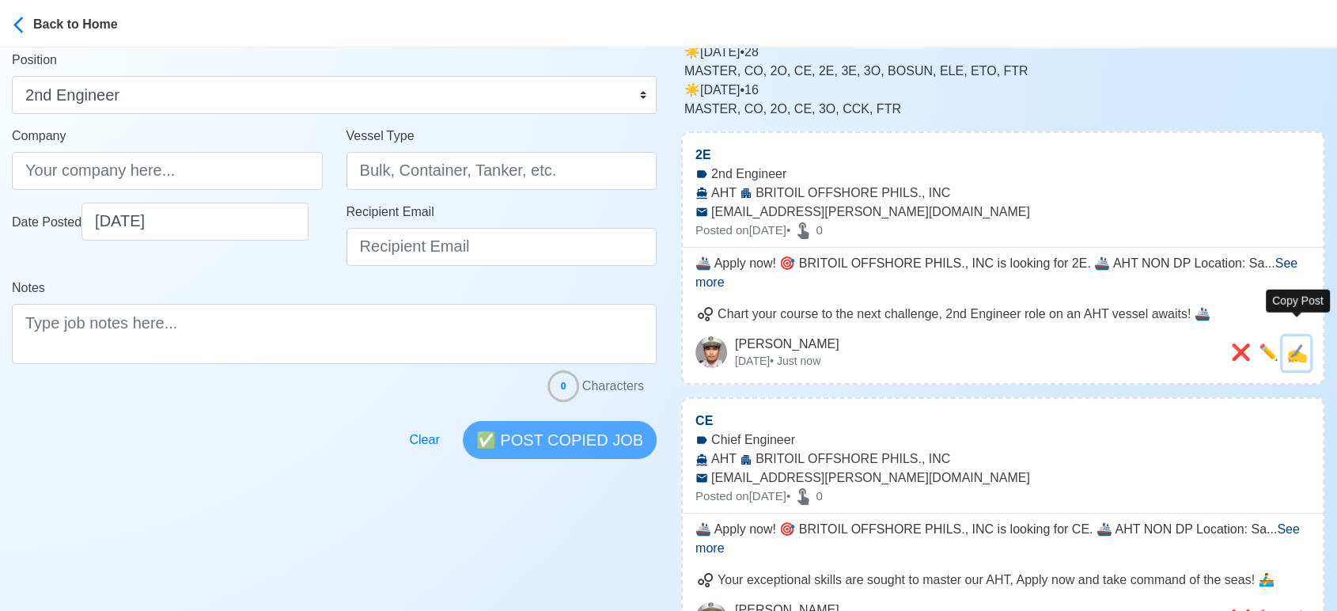
click at [1297, 343] on span "✍️" at bounding box center [1296, 353] width 21 height 20
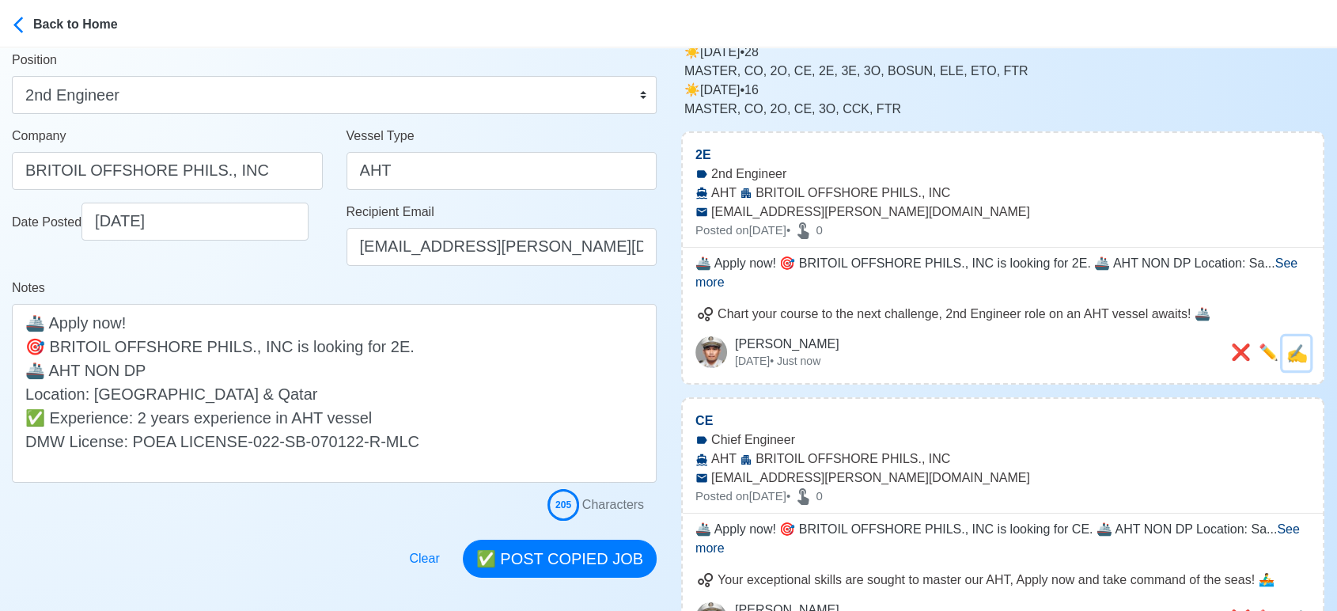
scroll to position [0, 0]
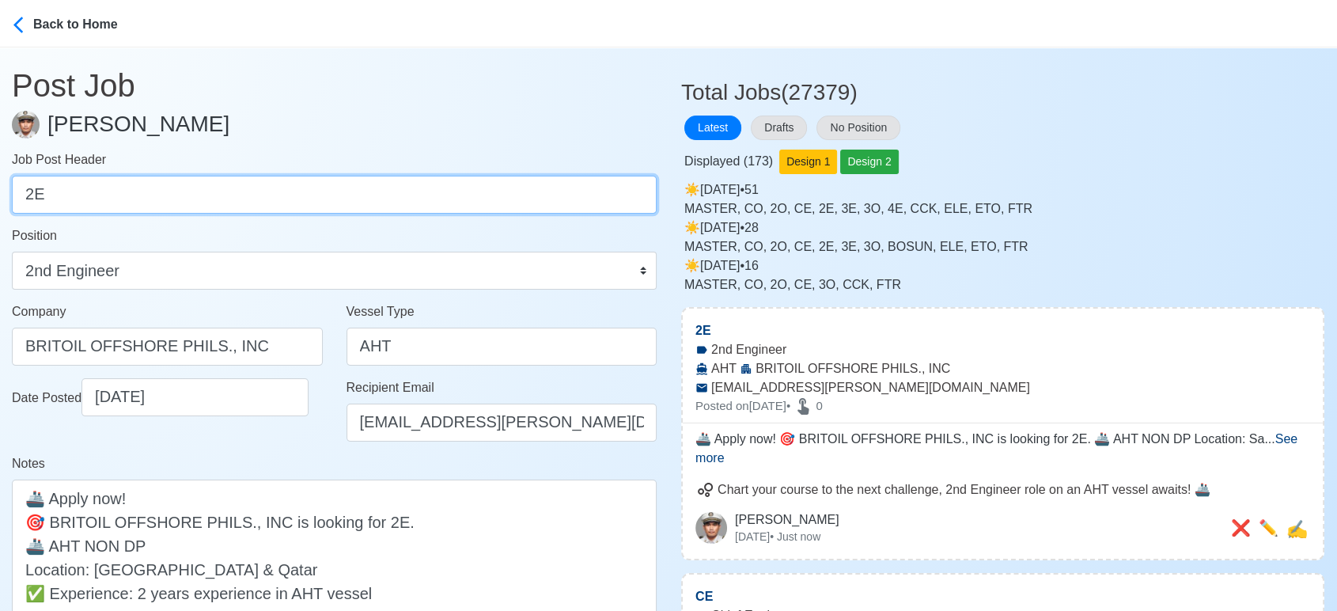
click at [164, 188] on input "2E" at bounding box center [334, 195] width 645 height 38
paste input "ETR, ABLE SEMAN & OILER"
drag, startPoint x: 63, startPoint y: 195, endPoint x: 267, endPoint y: 194, distance: 204.0
click at [267, 194] on input "ETR, ABLE SEMAN & OILER" at bounding box center [334, 195] width 645 height 38
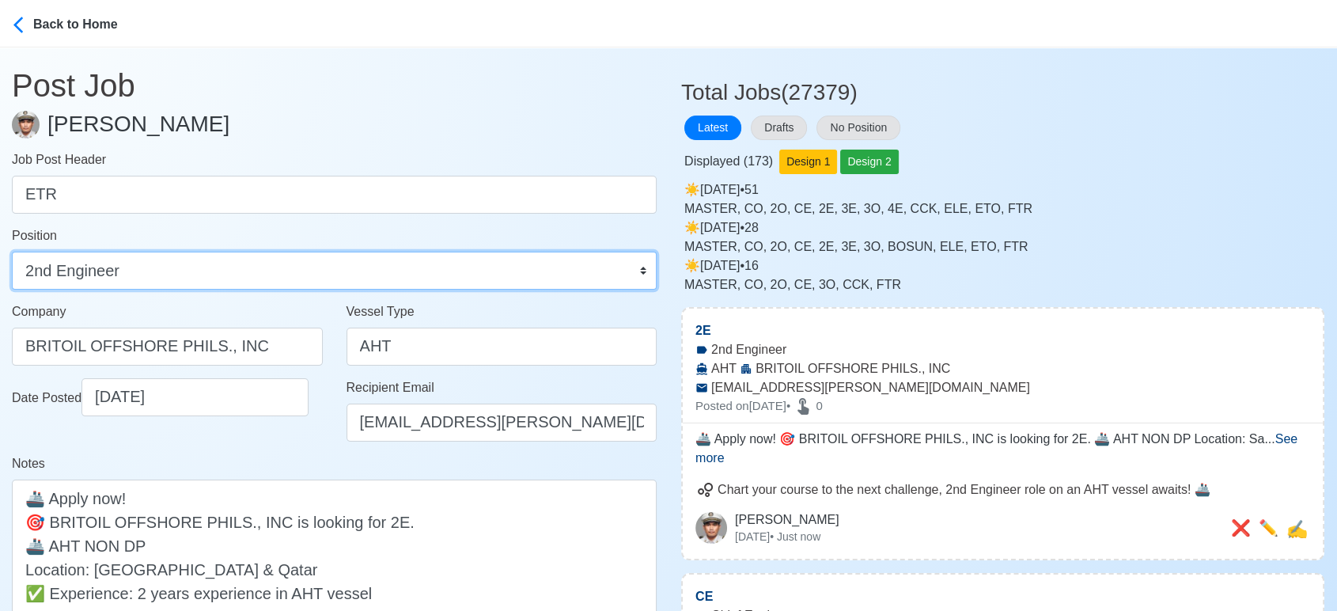
drag, startPoint x: 236, startPoint y: 275, endPoint x: 245, endPoint y: 285, distance: 13.4
click at [236, 275] on select "Master Chief Officer 2nd Officer 3rd Officer Junior Officer Chief Engineer 2nd …" at bounding box center [334, 270] width 645 height 38
click at [12, 251] on select "Master Chief Officer 2nd Officer 3rd Officer Junior Officer Chief Engineer 2nd …" at bounding box center [334, 270] width 645 height 38
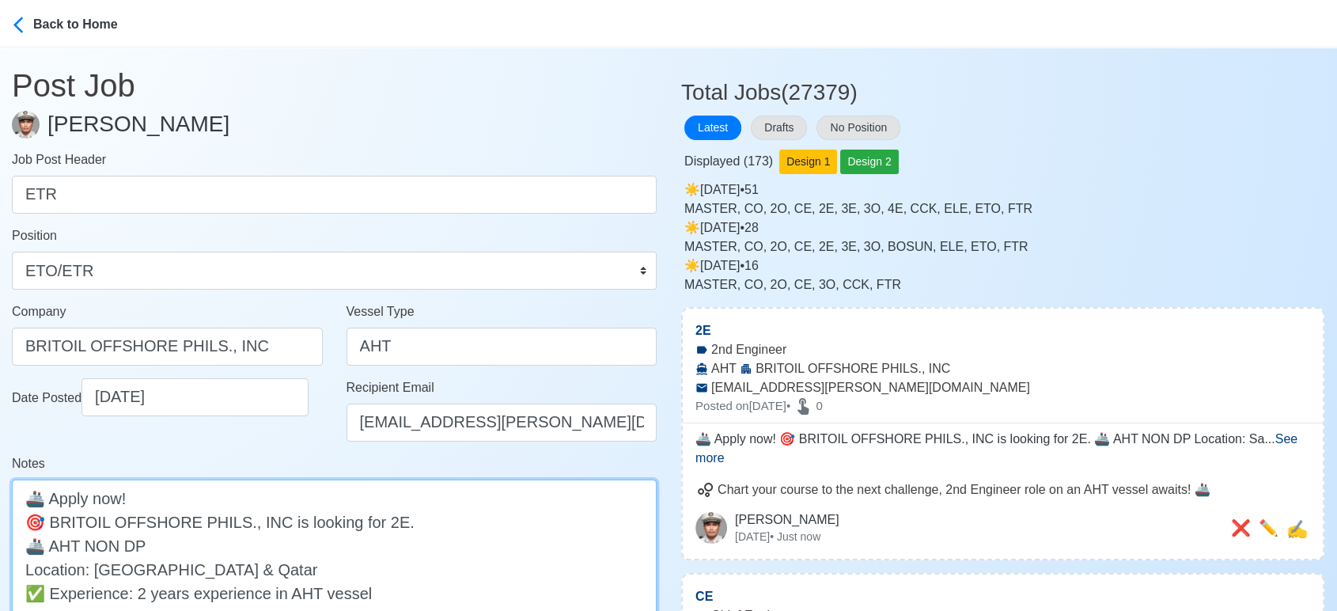
click at [375, 525] on textarea "🚢 Apply now! 🎯 BRITOIL OFFSHORE PHILS., INC is looking for 2E. 🚢 AHT NON DP Loc…" at bounding box center [334, 568] width 645 height 179
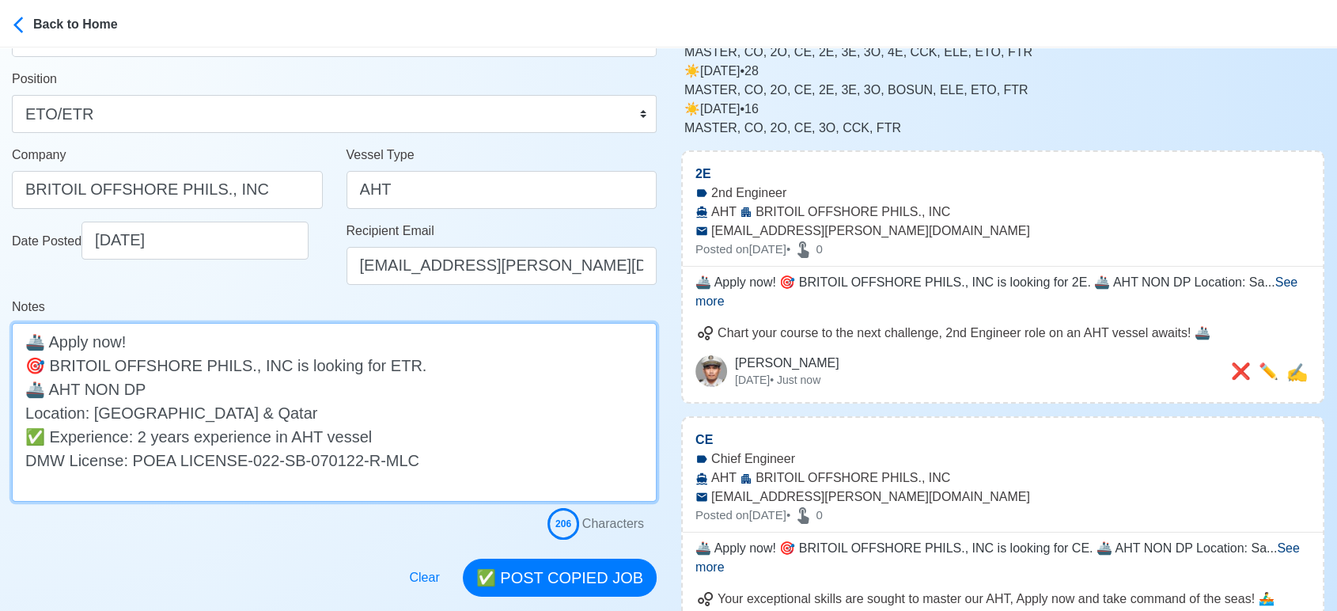
scroll to position [263, 0]
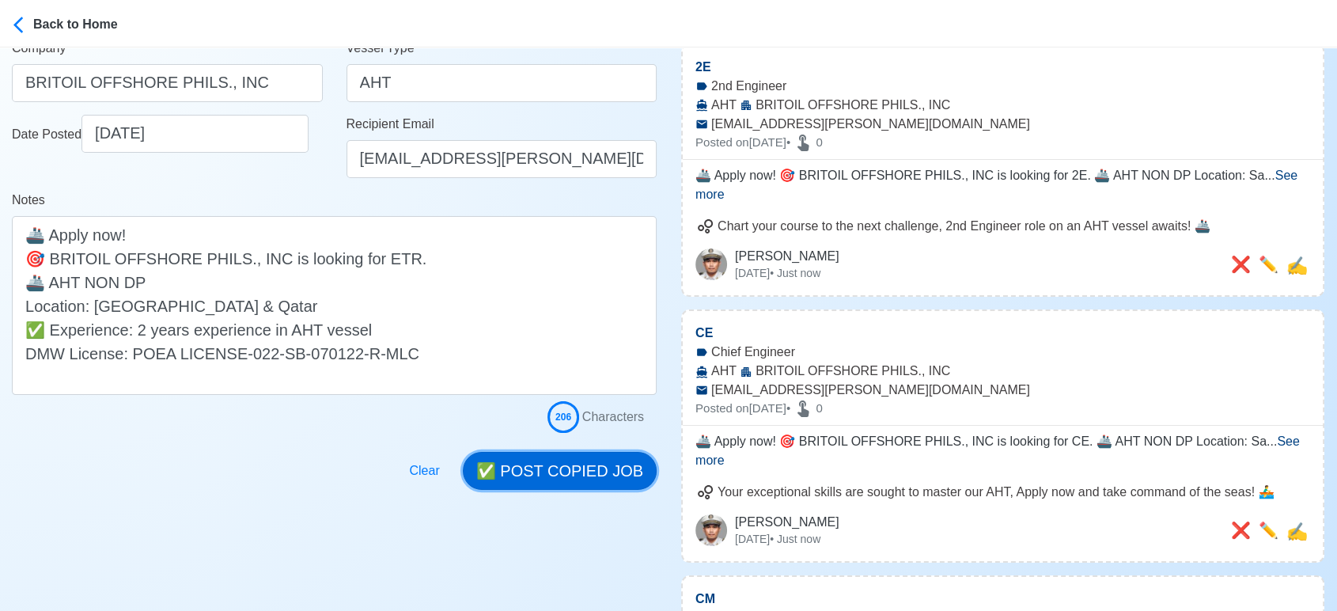
click at [594, 470] on button "✅ POST COPIED JOB" at bounding box center [560, 471] width 194 height 38
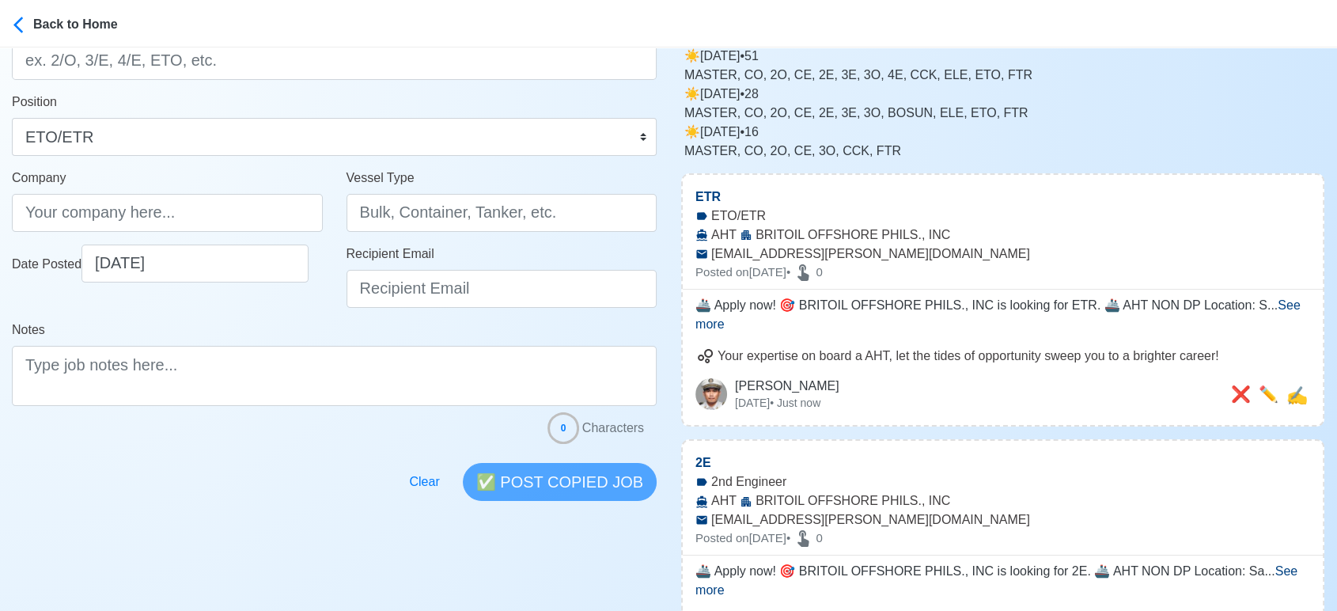
scroll to position [0, 0]
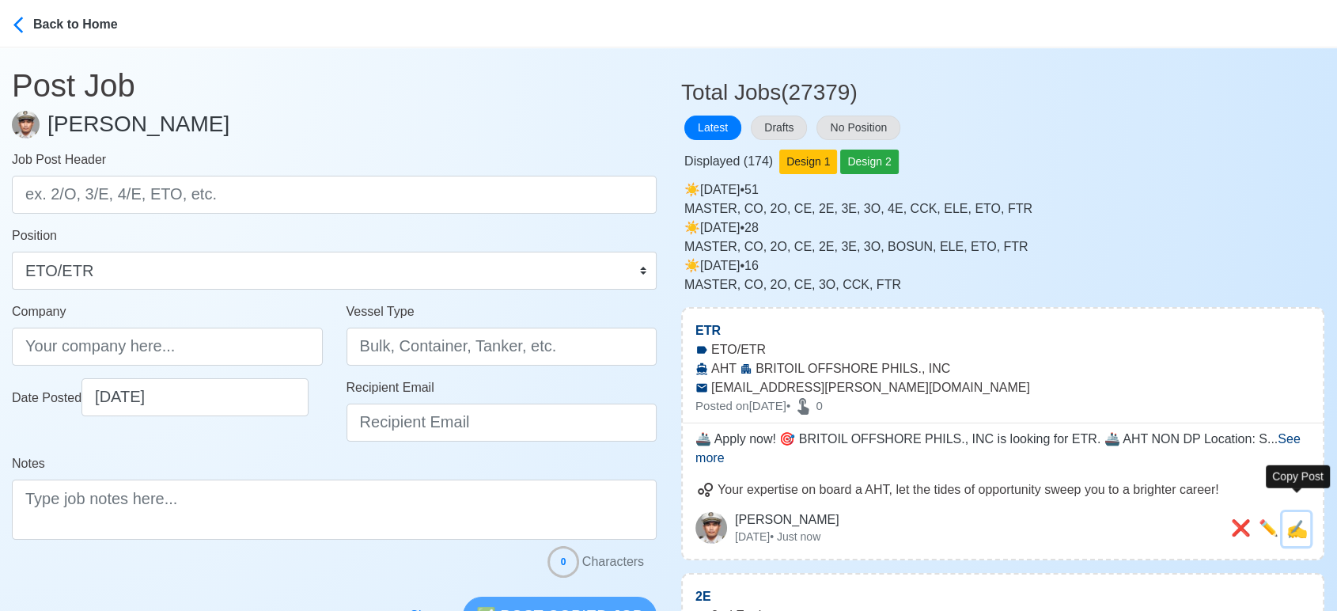
click at [1297, 519] on span "✍️" at bounding box center [1296, 529] width 21 height 20
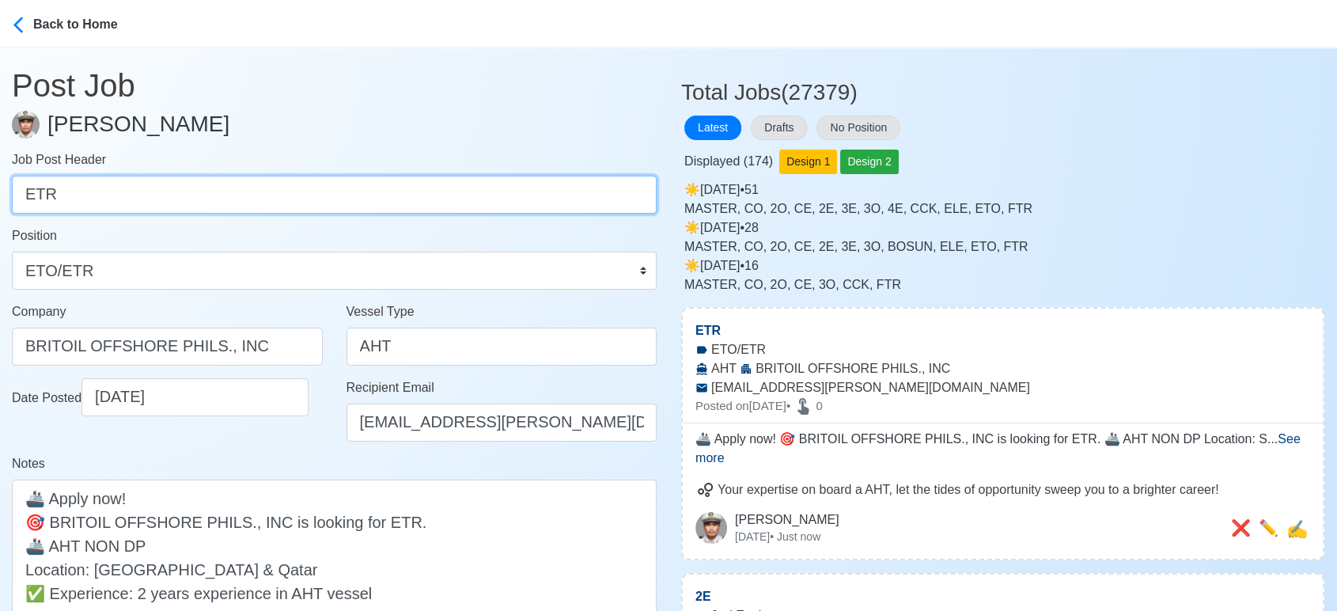
click at [483, 189] on input "ETR" at bounding box center [334, 195] width 645 height 38
paste input "ABLE SEMAN & OILE"
click at [158, 192] on input "ABLE SEMAN & OILER" at bounding box center [334, 195] width 645 height 38
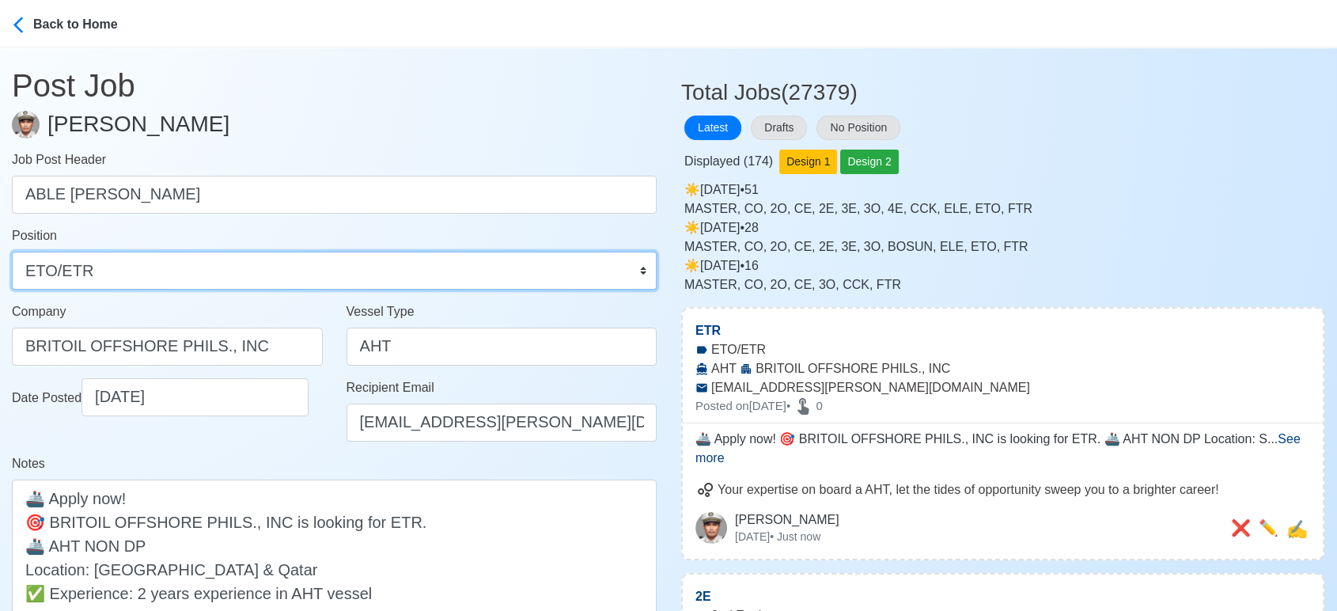
click at [259, 264] on select "Master Chief Officer 2nd Officer 3rd Officer Junior Officer Chief Engineer 2nd …" at bounding box center [334, 270] width 645 height 38
click at [12, 251] on select "Master Chief Officer 2nd Officer 3rd Officer Junior Officer Chief Engineer 2nd …" at bounding box center [334, 270] width 645 height 38
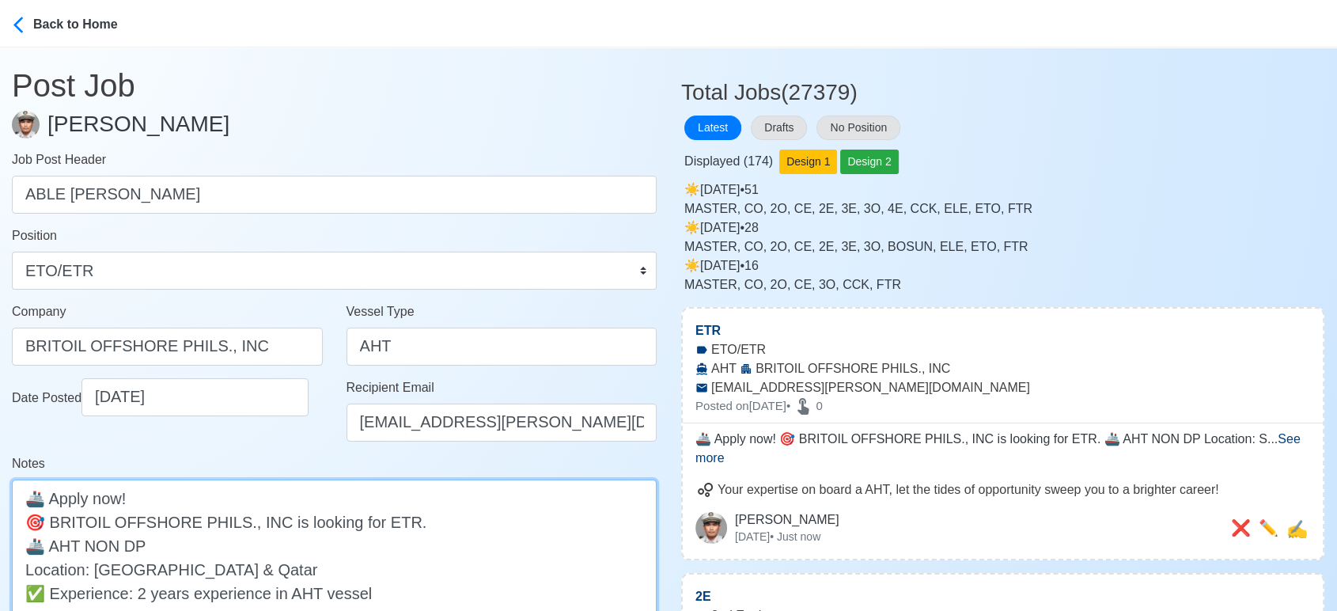
click at [369, 519] on textarea "🚢 Apply now! 🎯 BRITOIL OFFSHORE PHILS., INC is looking for ETR. 🚢 AHT NON DP Lo…" at bounding box center [334, 568] width 645 height 179
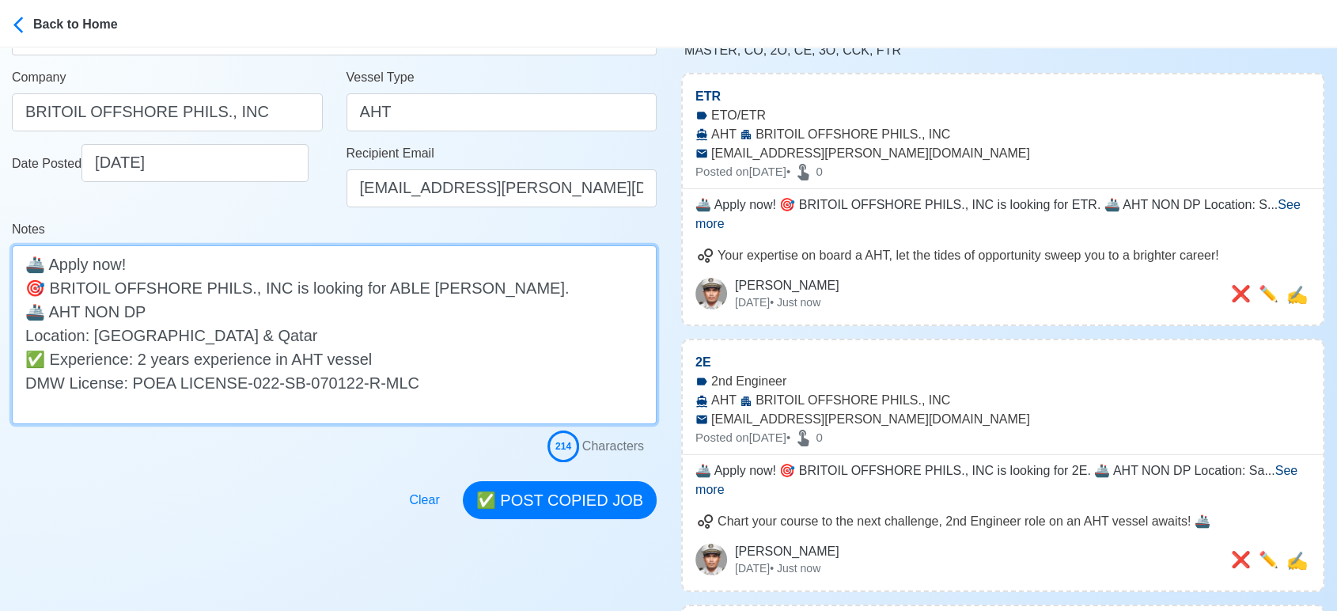
scroll to position [263, 0]
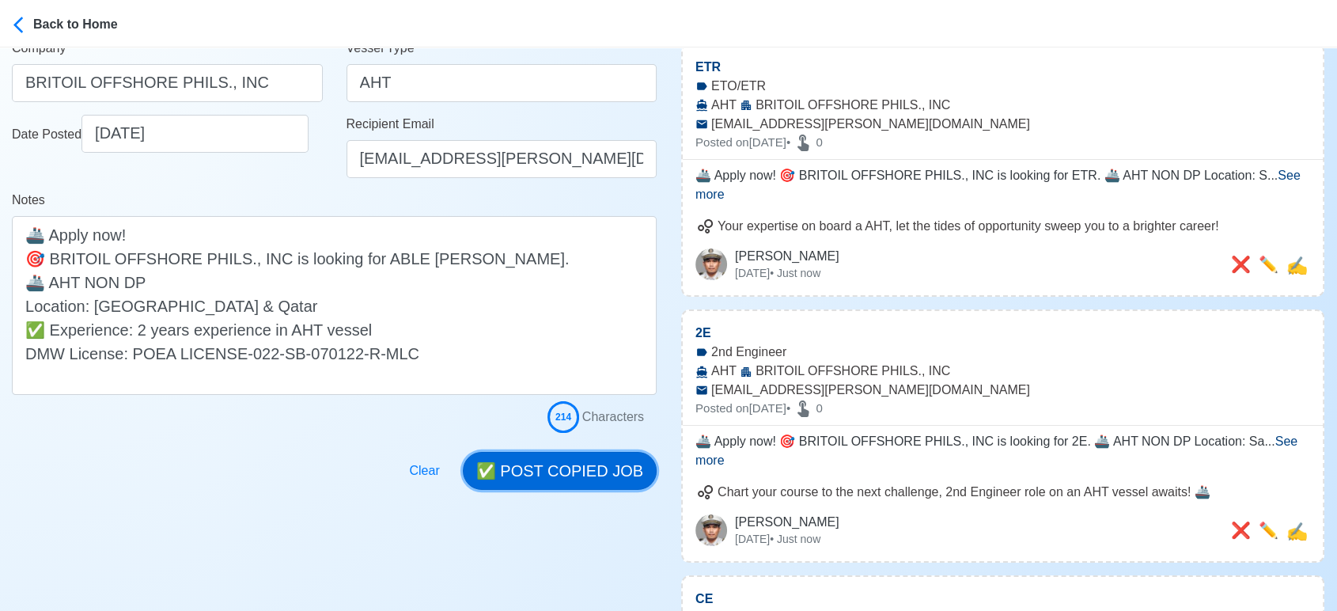
click at [574, 464] on button "✅ POST COPIED JOB" at bounding box center [560, 471] width 194 height 38
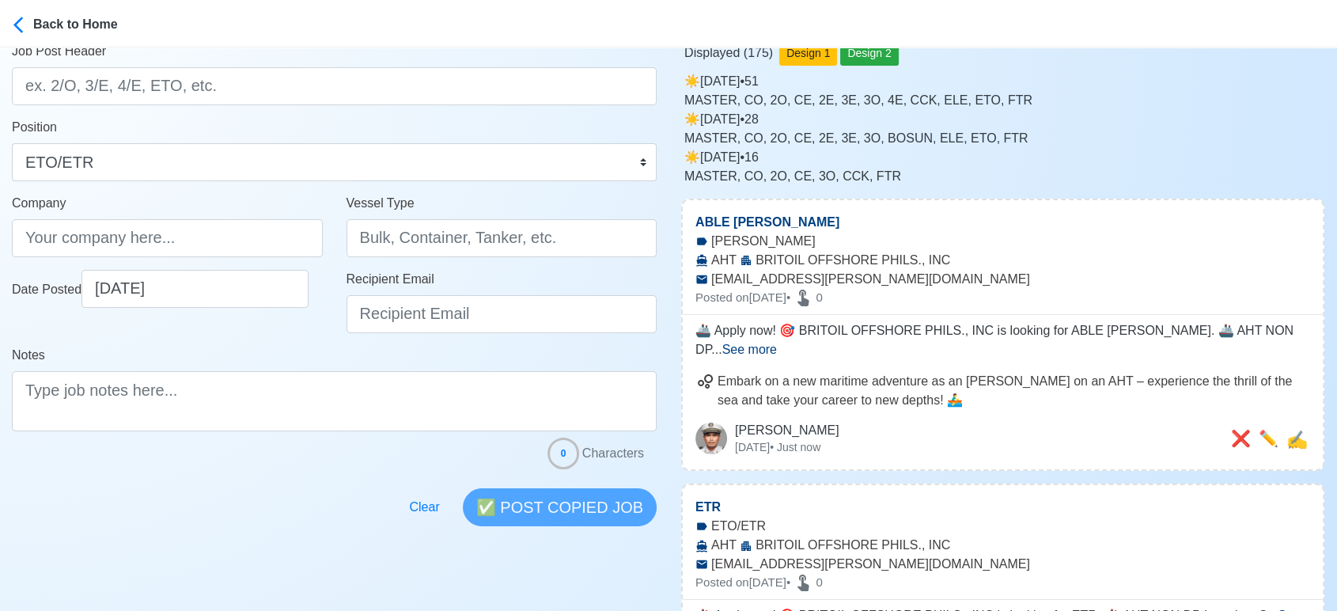
scroll to position [88, 0]
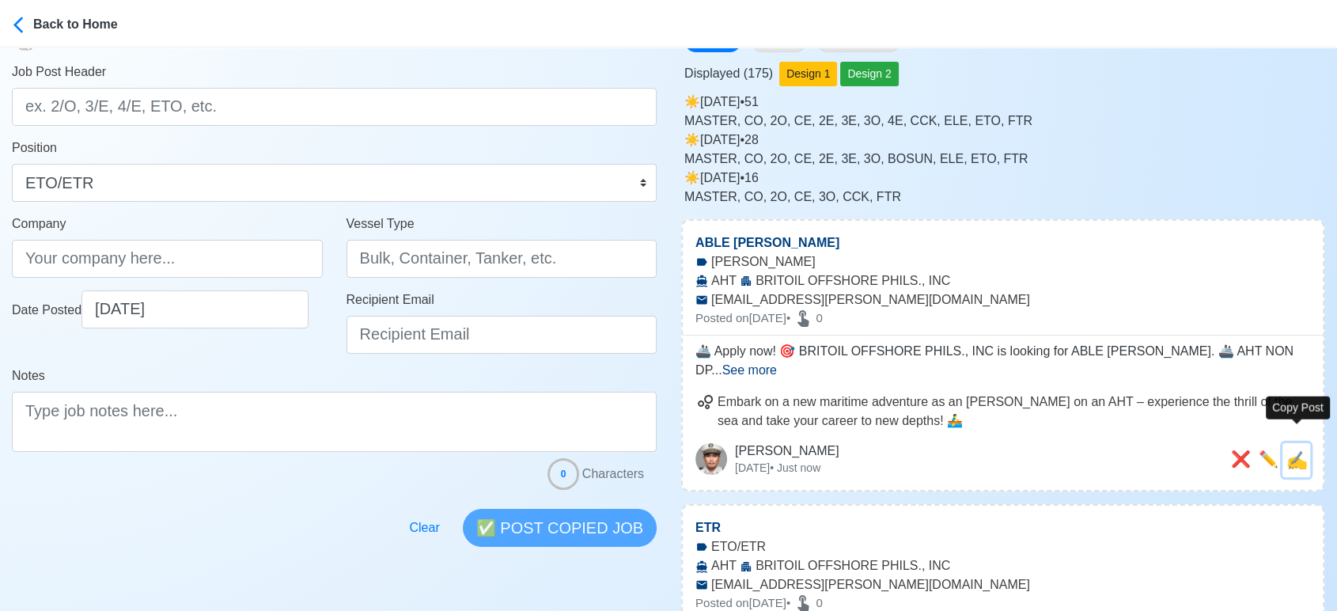
drag, startPoint x: 1298, startPoint y: 438, endPoint x: 1118, endPoint y: 409, distance: 181.9
click at [1298, 450] on span "✍️" at bounding box center [1296, 460] width 21 height 20
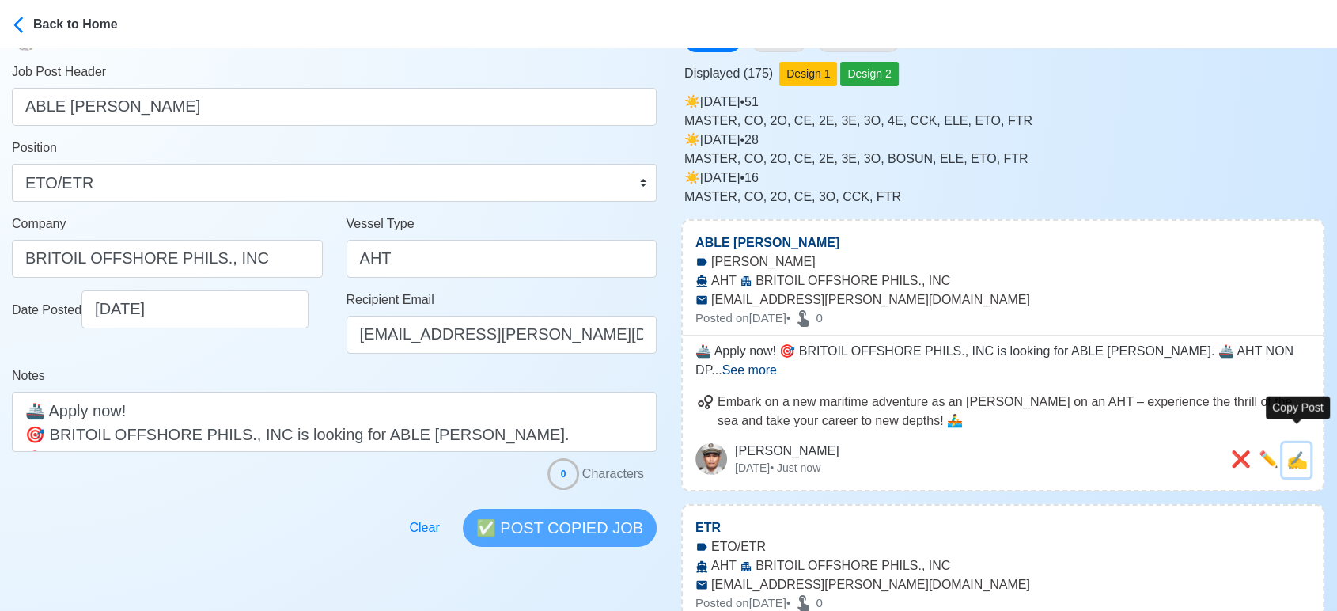
scroll to position [0, 0]
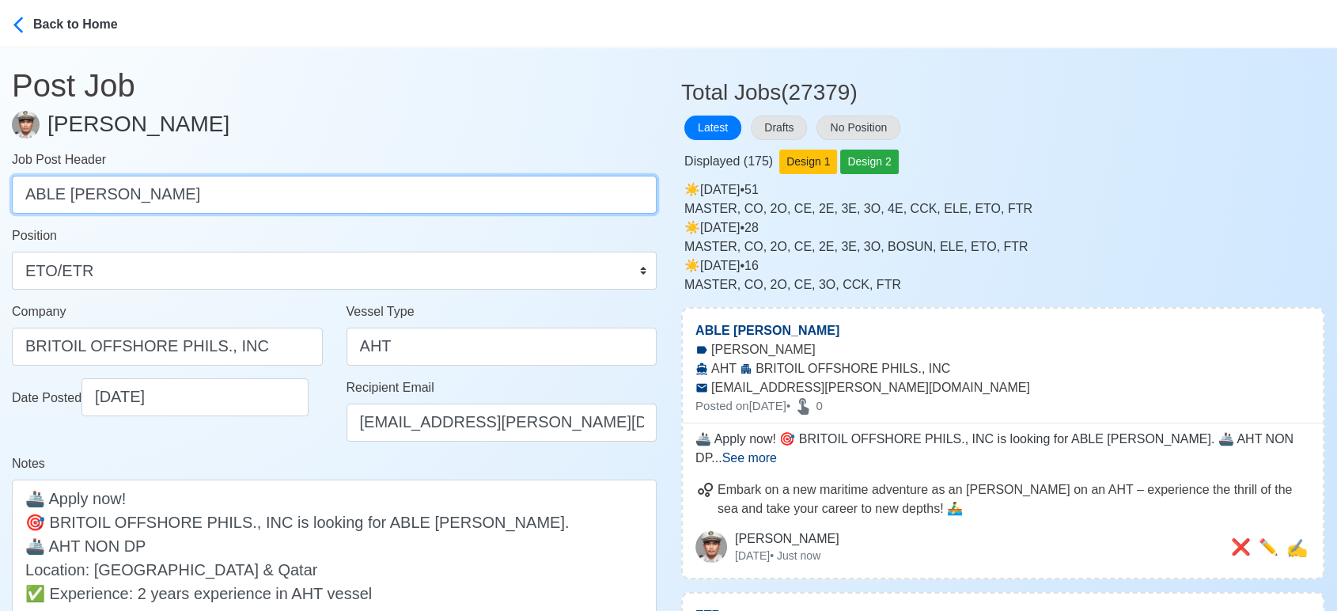
click at [316, 195] on input "ABLE SEMAN" at bounding box center [334, 195] width 645 height 38
paste input "OILER"
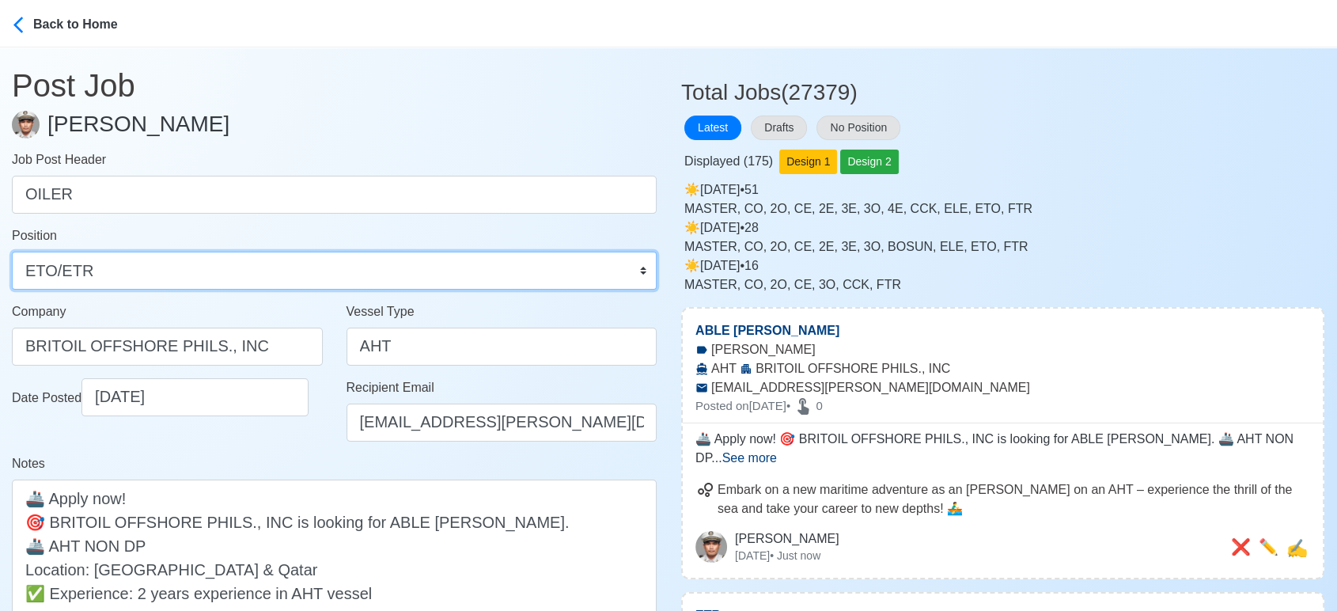
click at [192, 263] on select "Master Chief Officer 2nd Officer 3rd Officer Junior Officer Chief Engineer 2nd …" at bounding box center [334, 270] width 645 height 38
click at [12, 251] on select "Master Chief Officer 2nd Officer 3rd Officer Junior Officer Chief Engineer 2nd …" at bounding box center [334, 270] width 645 height 38
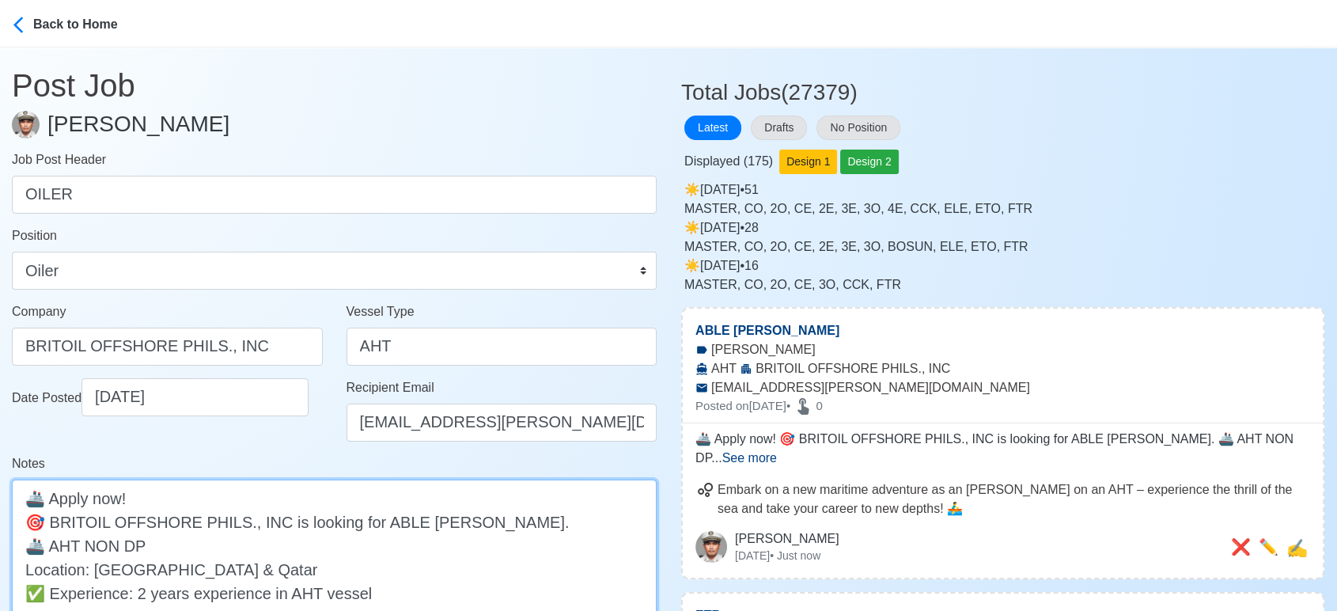
click at [390, 512] on textarea "🚢 Apply now! 🎯 BRITOIL OFFSHORE PHILS., INC is looking for ABLE SEAMAN. 🚢 AHT N…" at bounding box center [334, 568] width 645 height 179
click at [390, 511] on textarea "🚢 Apply now! 🎯 BRITOIL OFFSHORE PHILS., INC is looking for ABLE SEAMAN. 🚢 AHT N…" at bounding box center [334, 568] width 645 height 179
click at [397, 530] on textarea "🚢 Apply now! 🎯 BRITOIL OFFSHORE PHILS., INC is looking for SEAMAN. 🚢 AHT NON DP…" at bounding box center [334, 568] width 645 height 179
paste textarea "OILER"
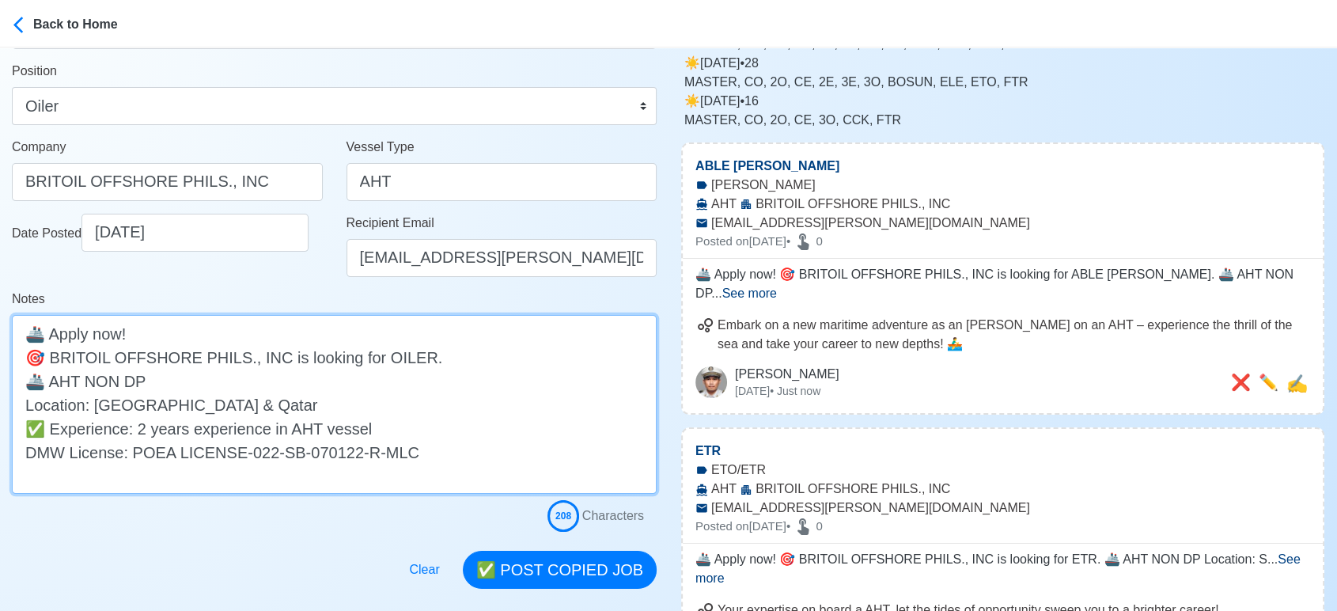
scroll to position [176, 0]
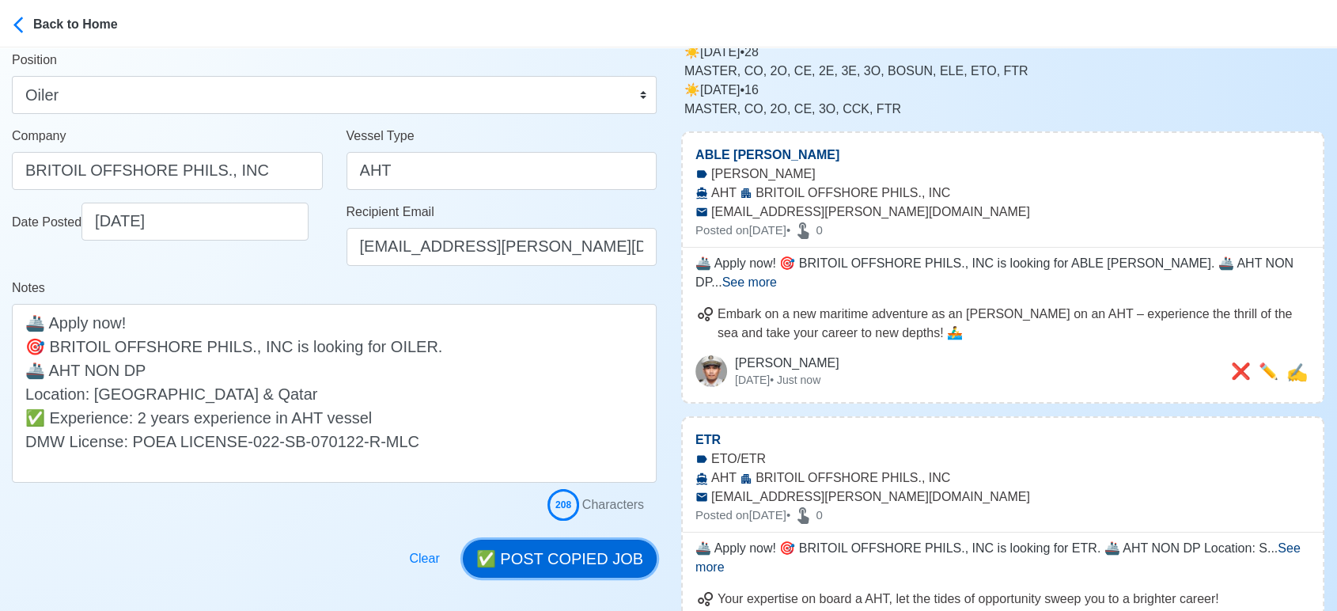
click at [589, 559] on button "✅ POST COPIED JOB" at bounding box center [560, 558] width 194 height 38
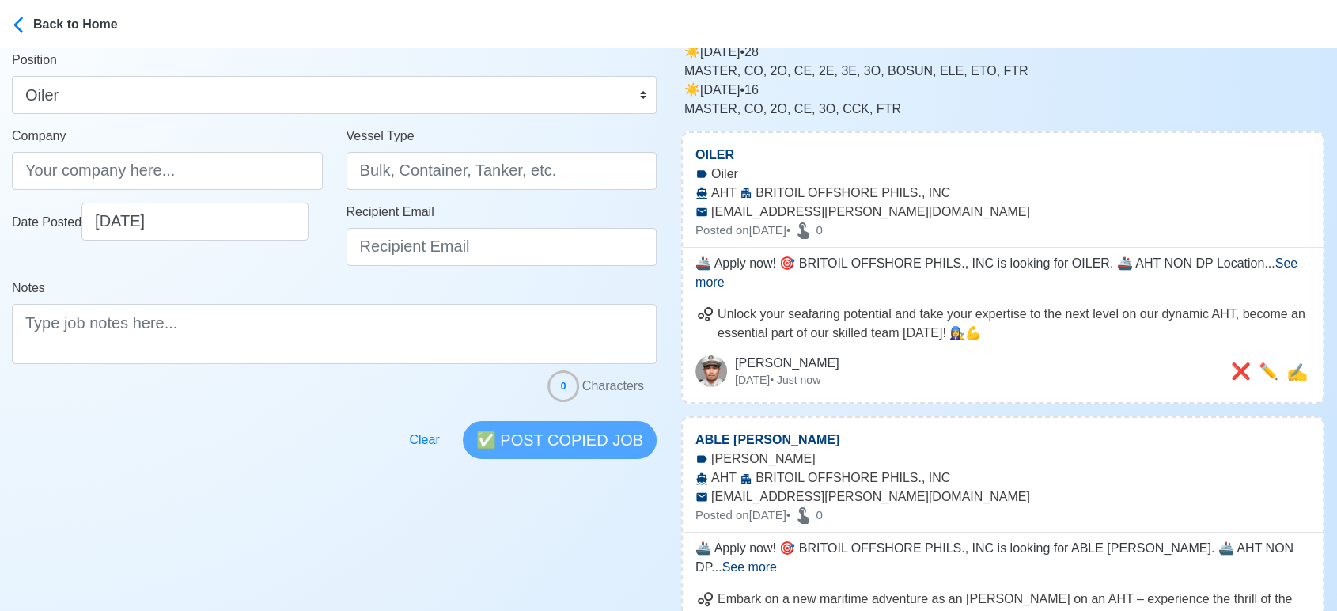
scroll to position [0, 0]
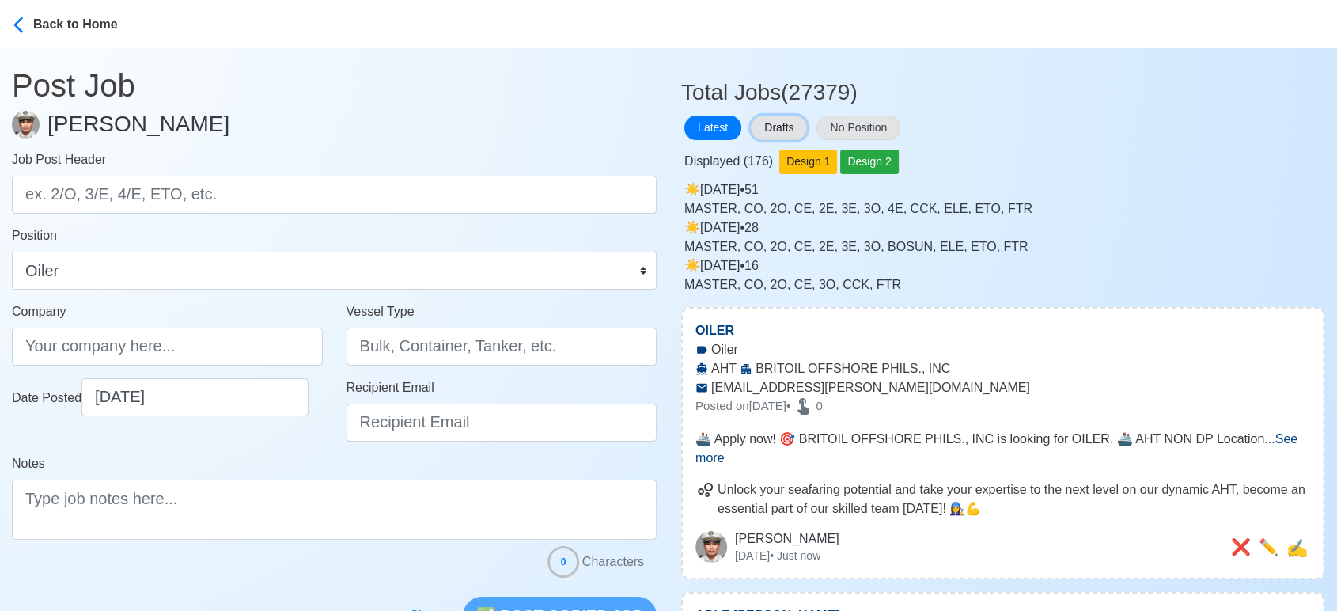
click at [788, 123] on button "Drafts" at bounding box center [779, 127] width 56 height 25
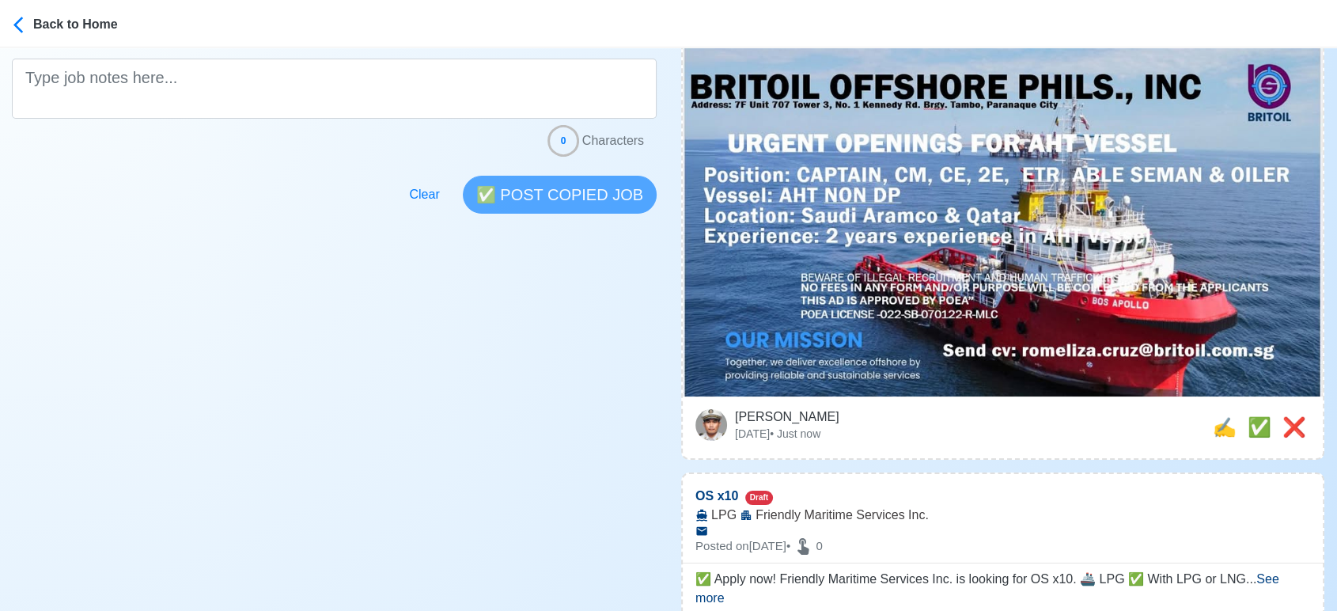
scroll to position [439, 0]
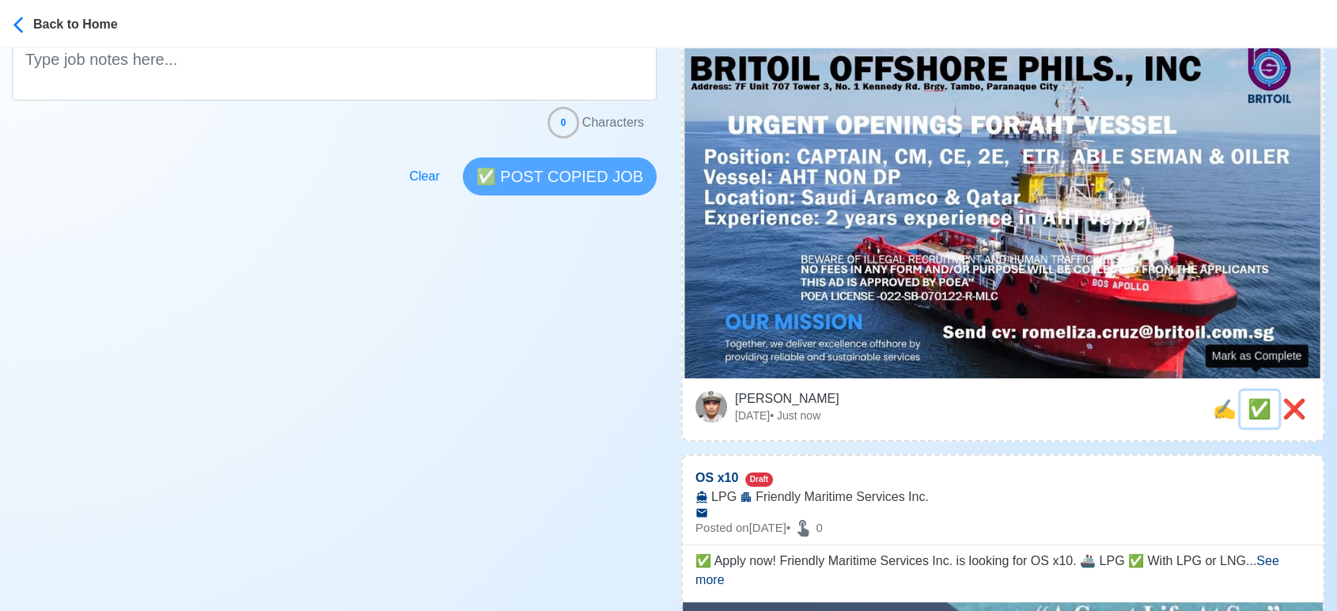
click at [1254, 398] on span "✅" at bounding box center [1259, 408] width 24 height 21
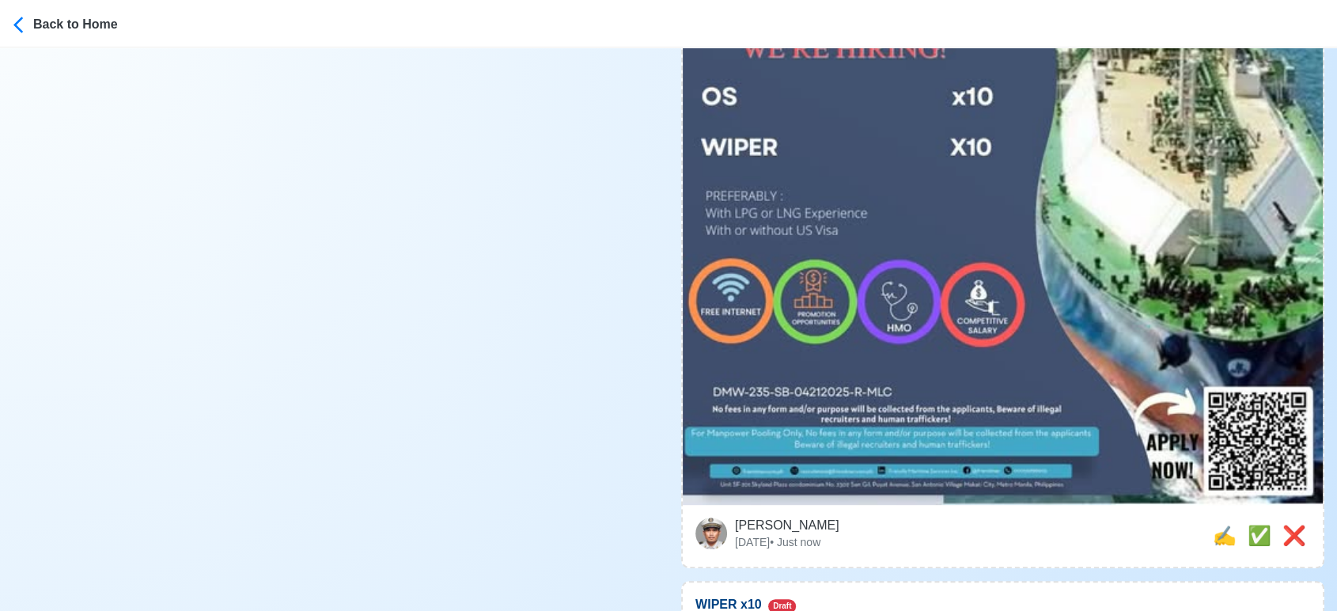
scroll to position [702, 0]
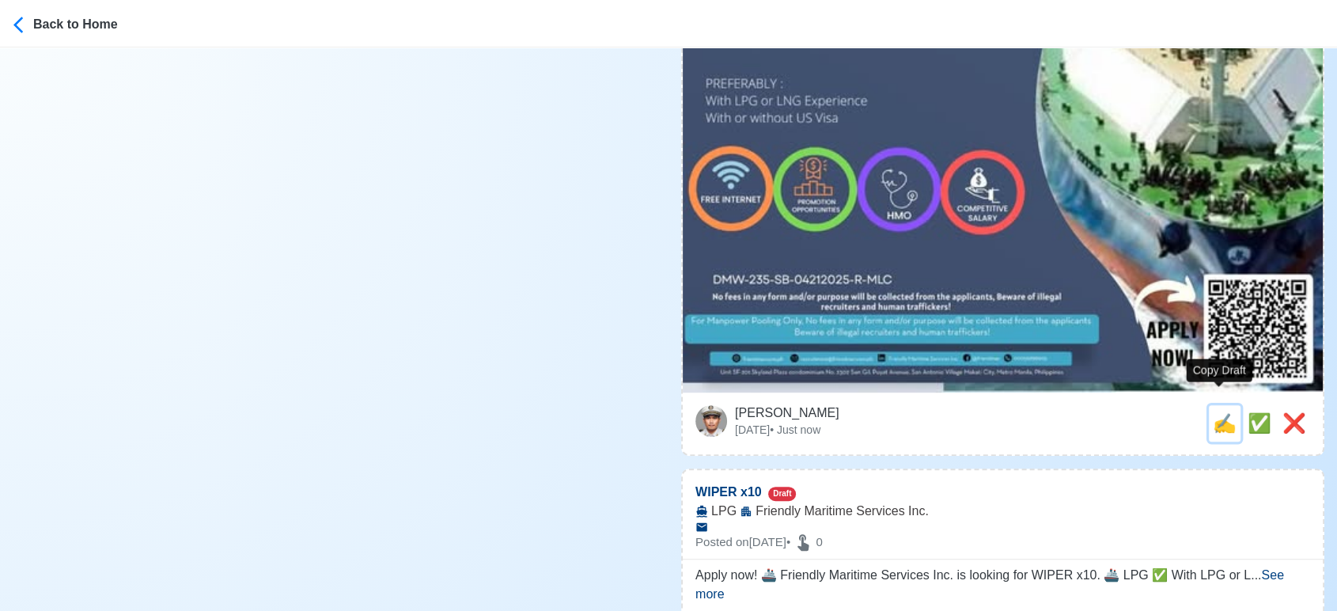
click at [1216, 412] on span "✍️" at bounding box center [1224, 422] width 24 height 21
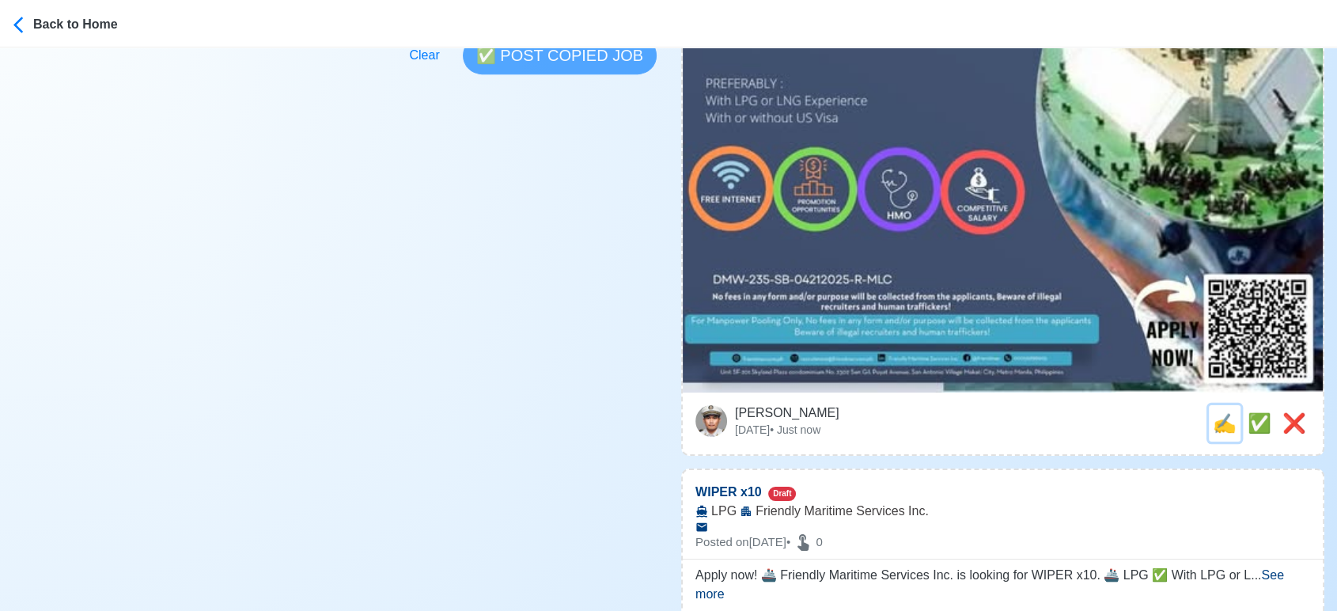
scroll to position [0, 0]
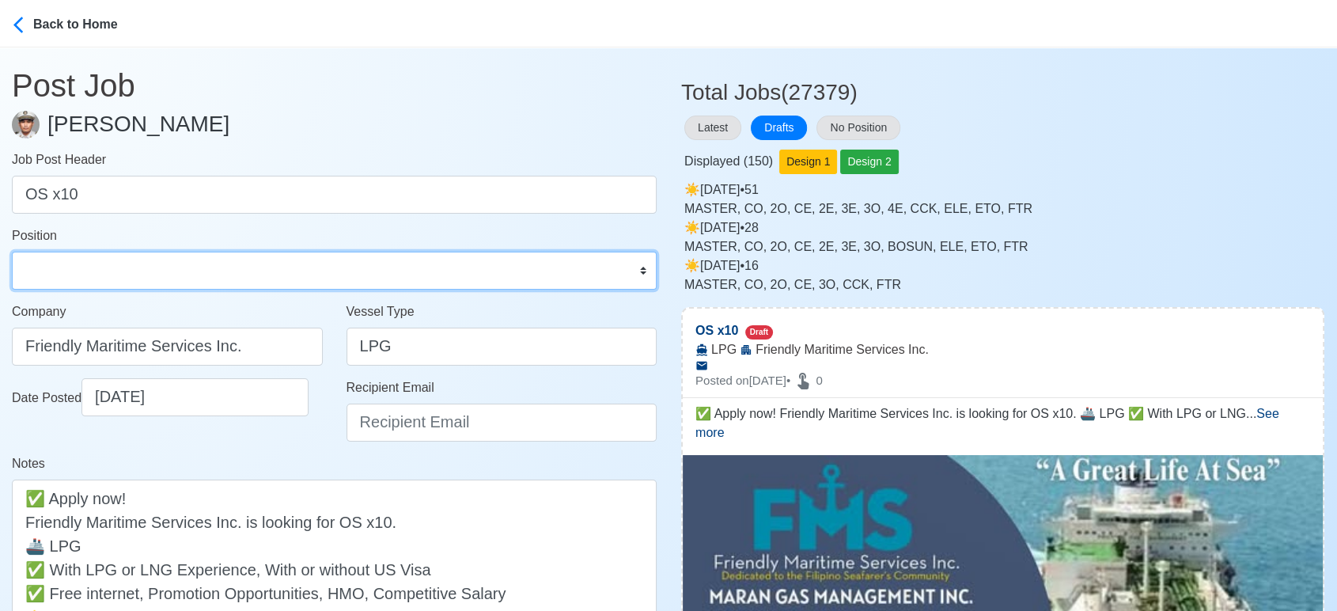
click at [130, 268] on select "Master Chief Officer 2nd Officer 3rd Officer Junior Officer Chief Engineer 2nd …" at bounding box center [334, 270] width 645 height 38
click at [12, 251] on select "Master Chief Officer 2nd Officer 3rd Officer Junior Officer Chief Engineer 2nd …" at bounding box center [334, 270] width 645 height 38
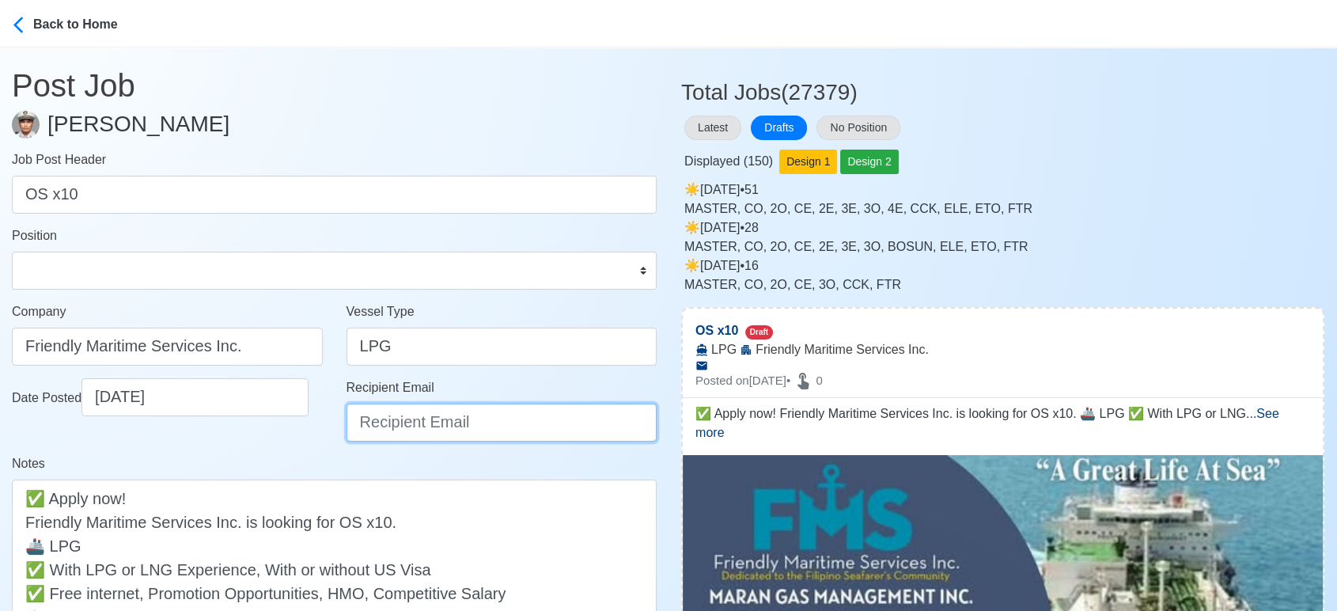
click at [448, 418] on input "Recipient Email" at bounding box center [501, 422] width 311 height 38
paste input "recruitment@friendmar.com.ph"
click at [297, 447] on div "Date Posted 09/27/2025" at bounding box center [167, 416] width 335 height 76
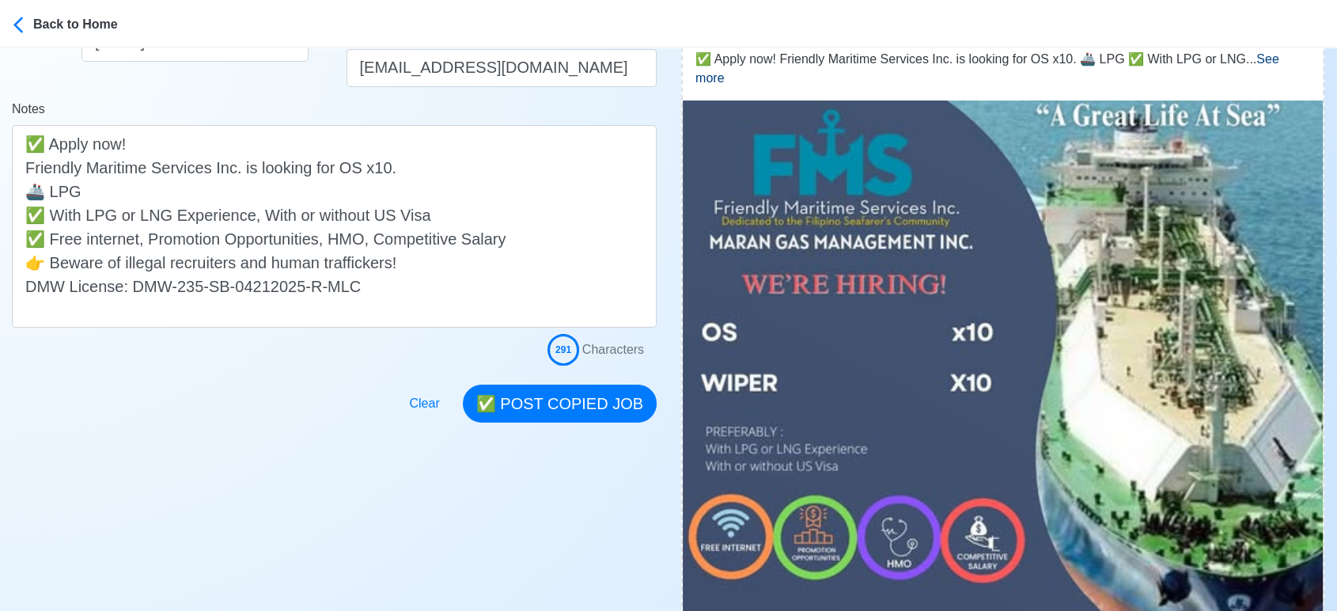
scroll to position [439, 0]
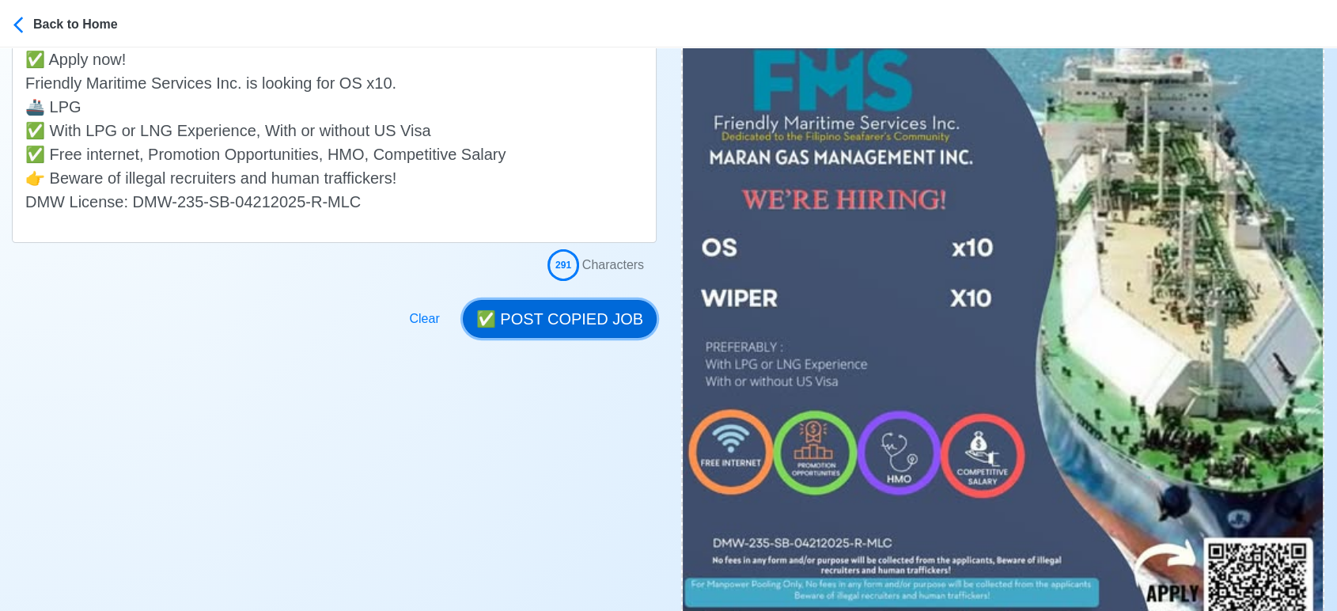
click at [556, 308] on button "✅ POST COPIED JOB" at bounding box center [560, 319] width 194 height 38
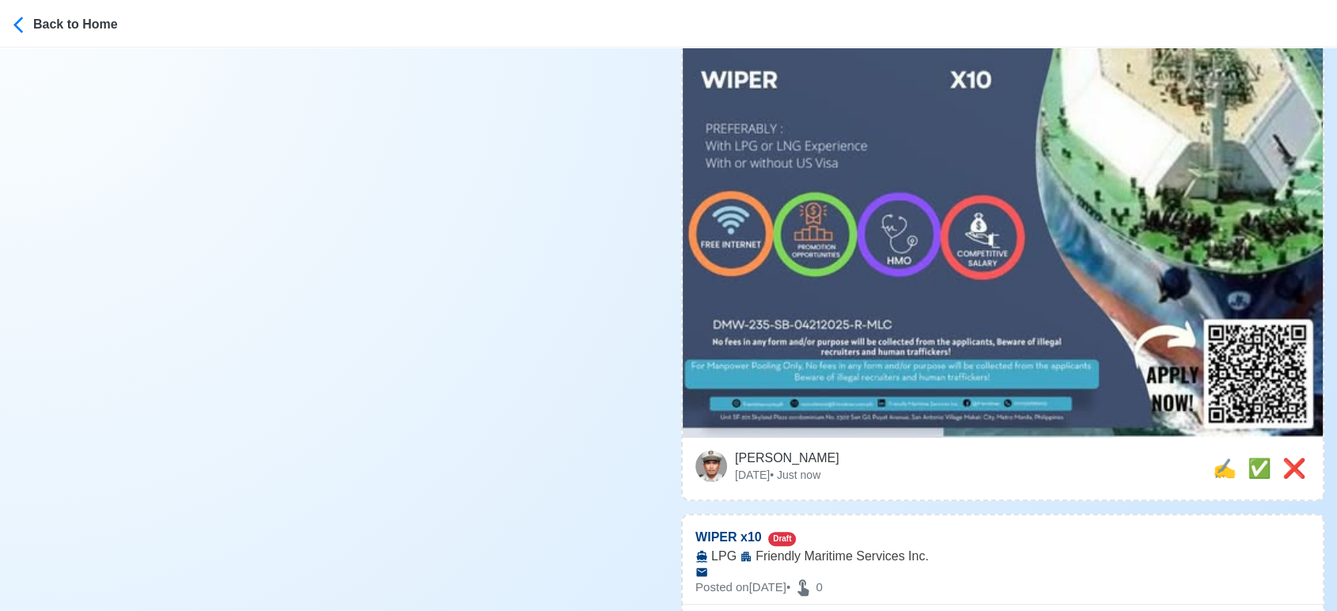
scroll to position [879, 0]
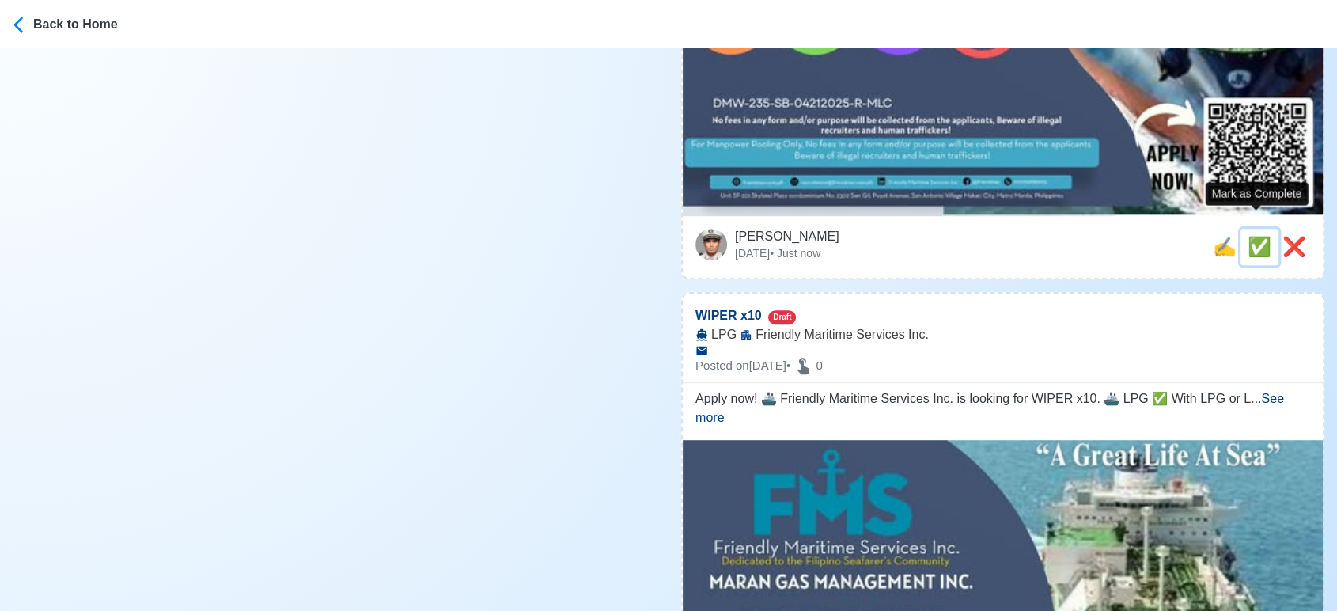
click at [1247, 236] on span "✅" at bounding box center [1259, 246] width 24 height 21
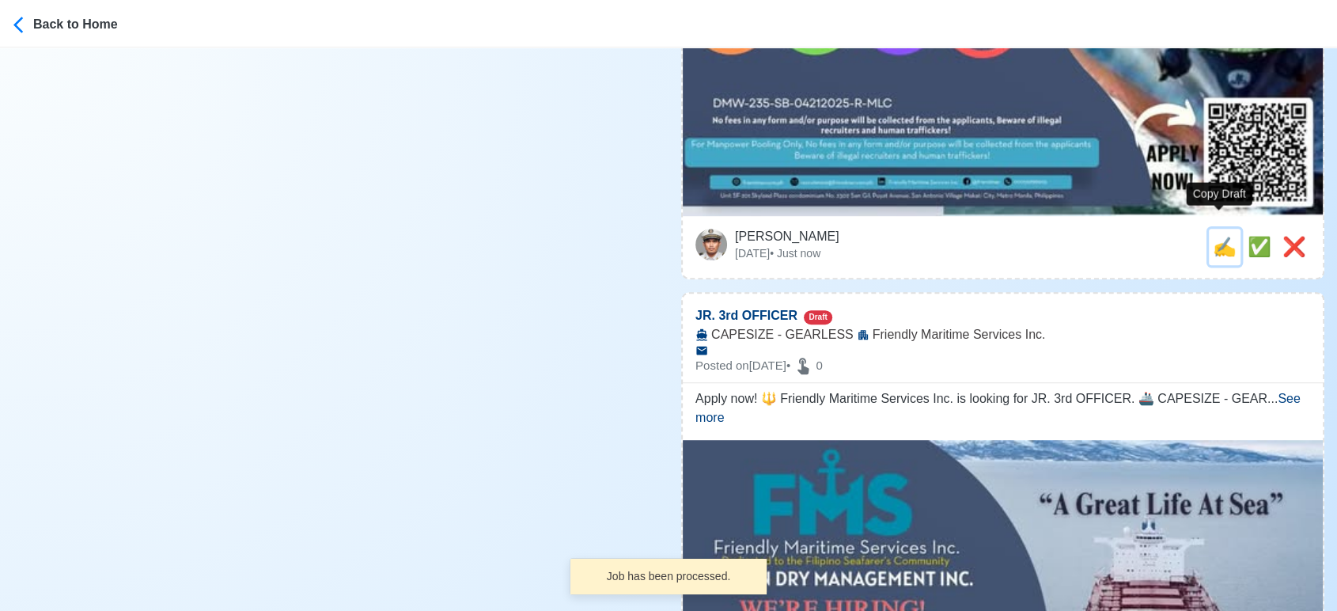
click at [1220, 236] on span "✍️" at bounding box center [1224, 246] width 24 height 21
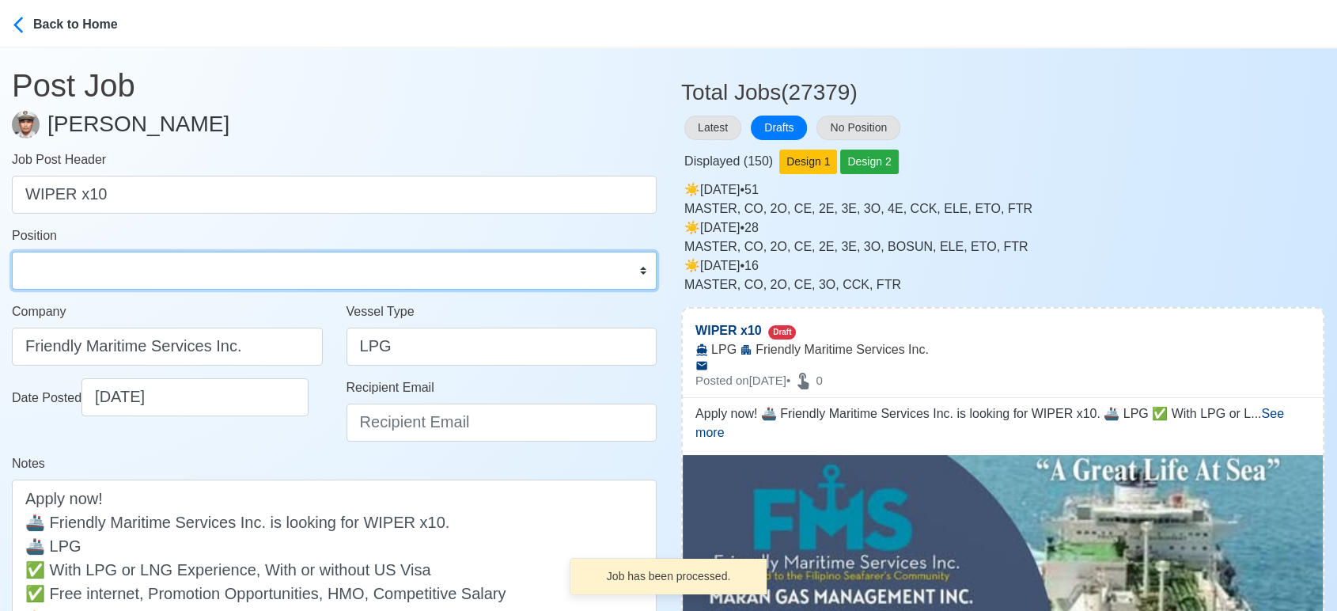
click at [79, 252] on select "Master Chief Officer 2nd Officer 3rd Officer Junior Officer Chief Engineer 2nd …" at bounding box center [334, 270] width 645 height 38
click at [12, 251] on select "Master Chief Officer 2nd Officer 3rd Officer Junior Officer Chief Engineer 2nd …" at bounding box center [334, 270] width 645 height 38
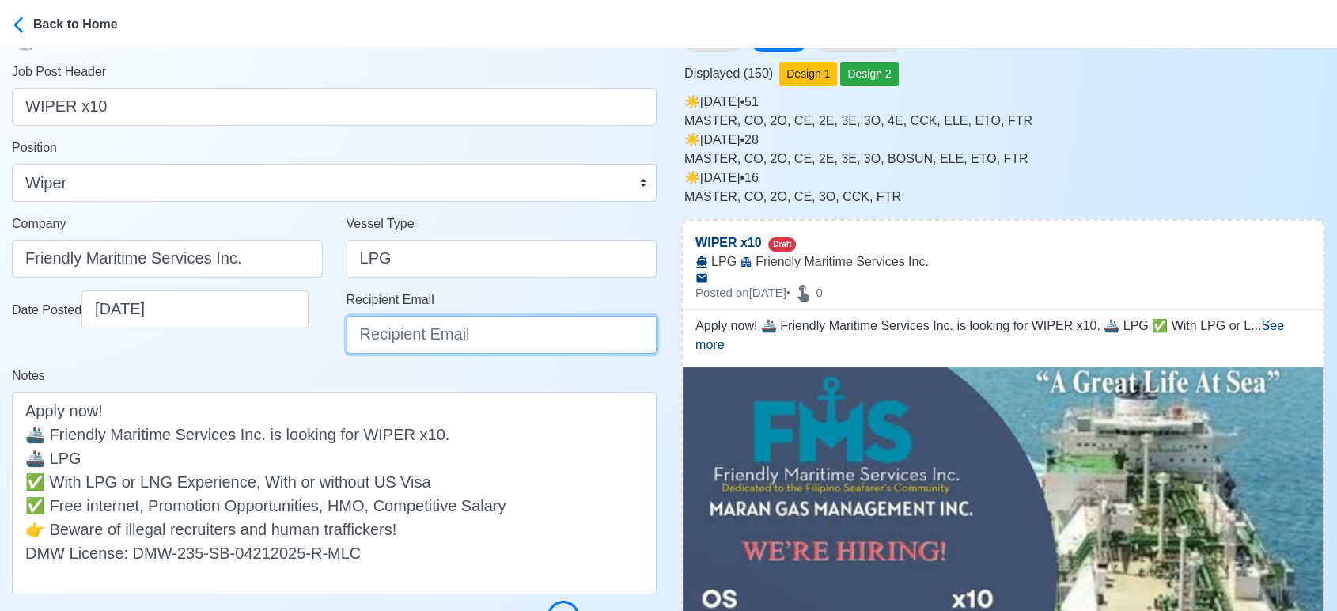
click at [420, 323] on input "Recipient Email" at bounding box center [501, 335] width 311 height 38
paste input "recruitment@friendmar.com.ph"
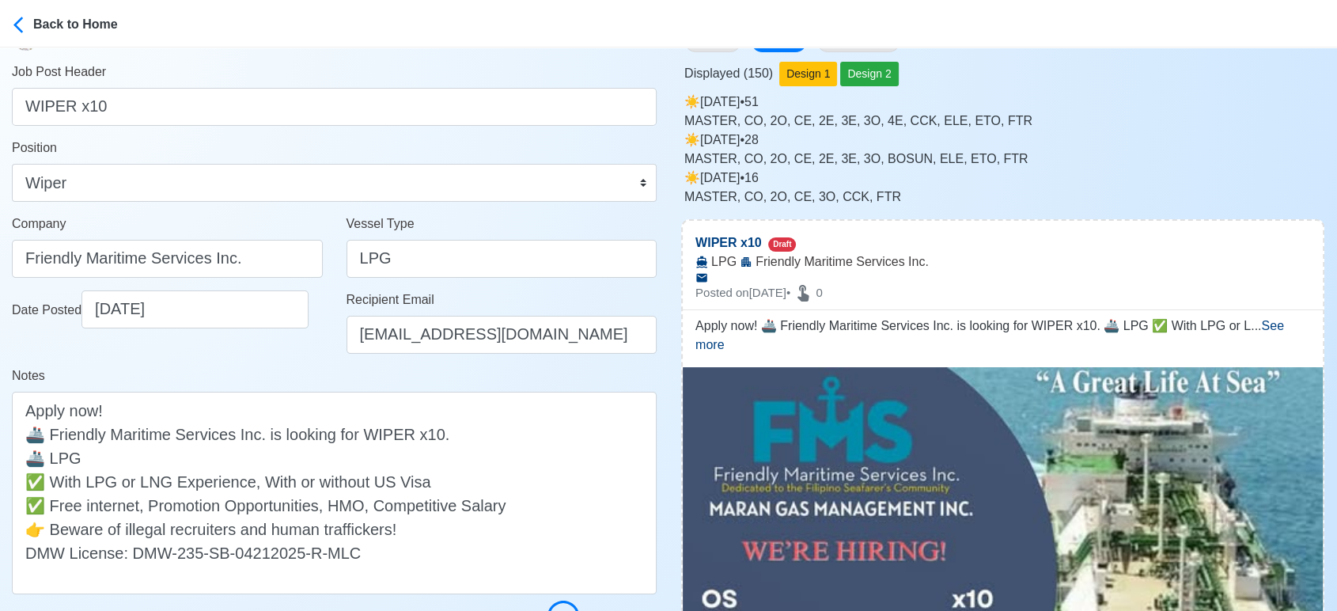
click at [293, 365] on div "Date Posted 09/27/2025" at bounding box center [167, 328] width 335 height 76
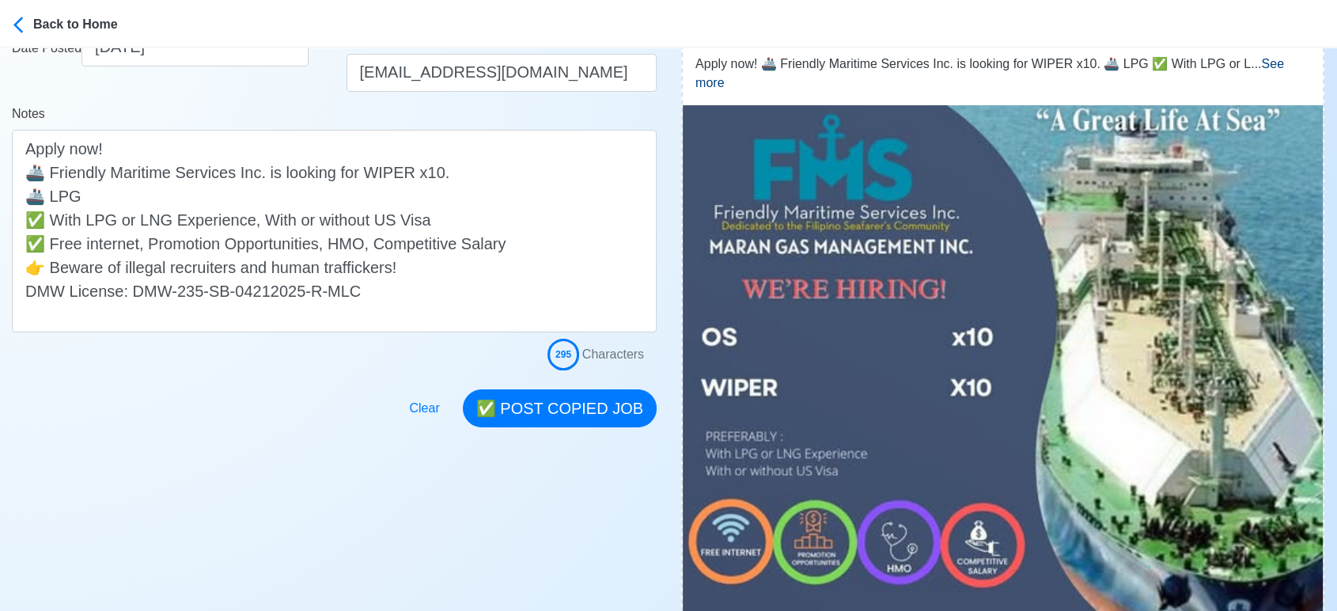
scroll to position [351, 0]
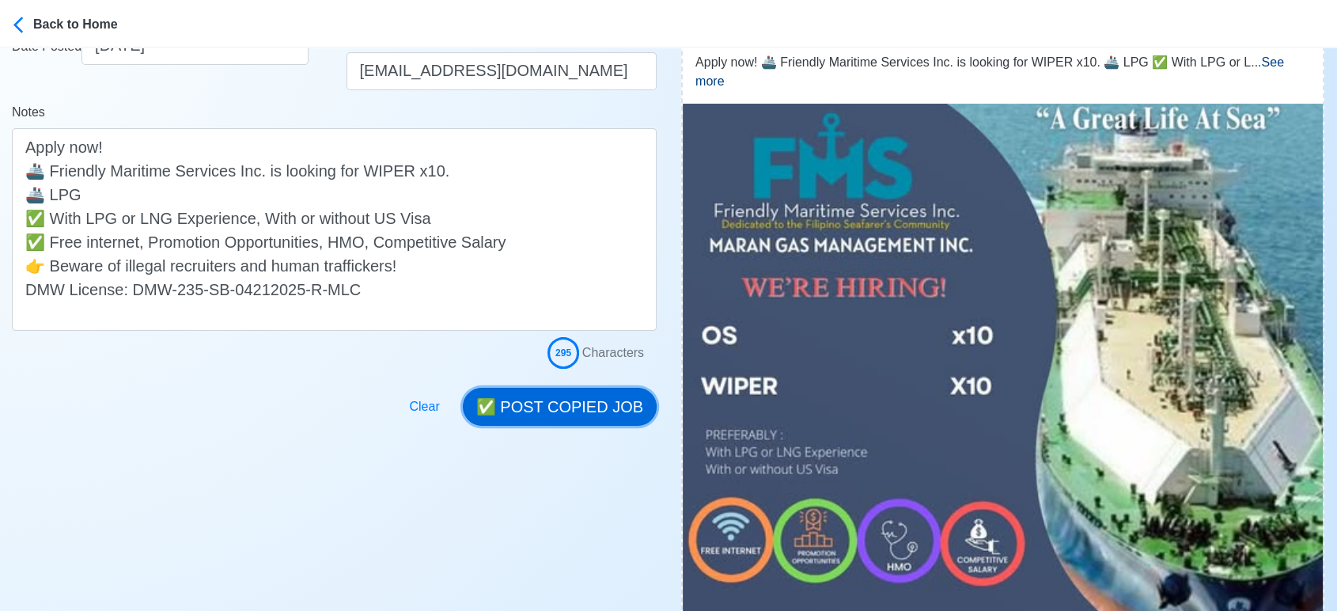
click at [551, 389] on button "✅ POST COPIED JOB" at bounding box center [560, 407] width 194 height 38
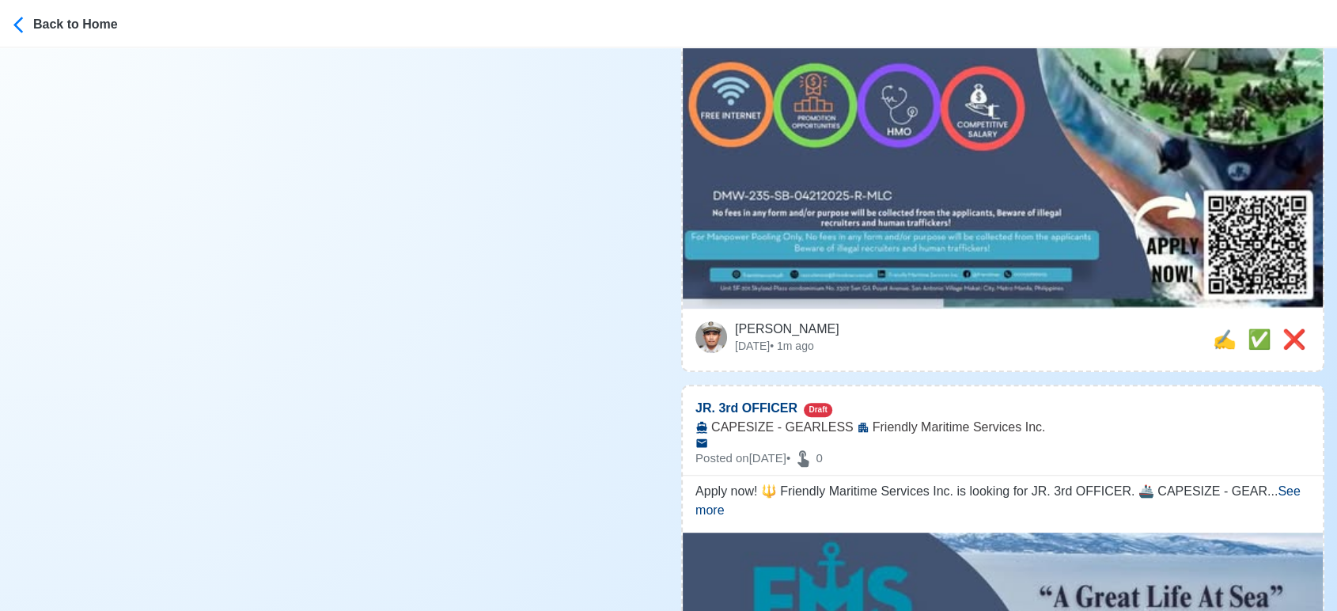
scroll to position [791, 0]
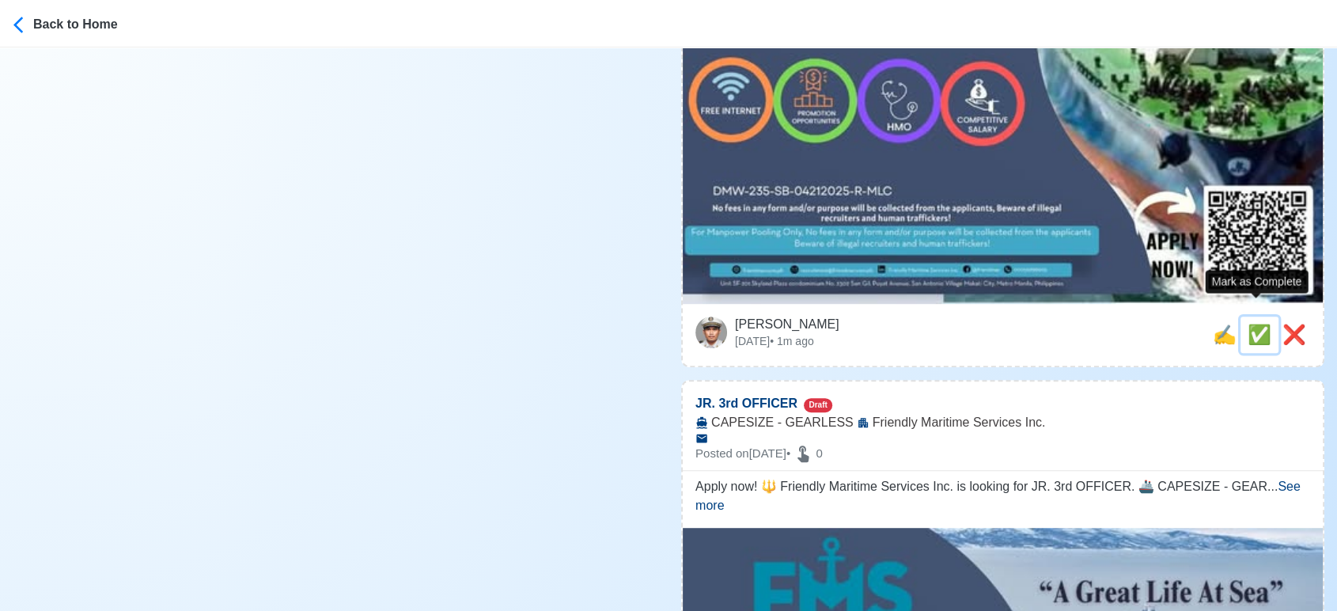
click at [1249, 323] on span "✅" at bounding box center [1259, 333] width 24 height 21
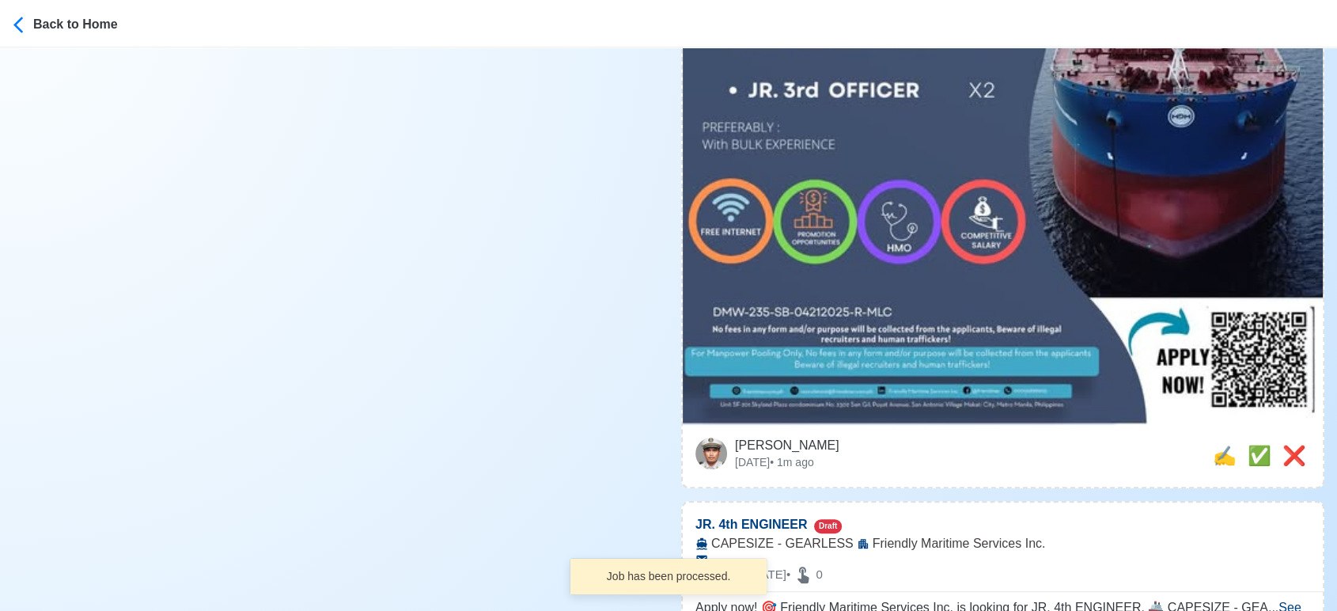
scroll to position [702, 0]
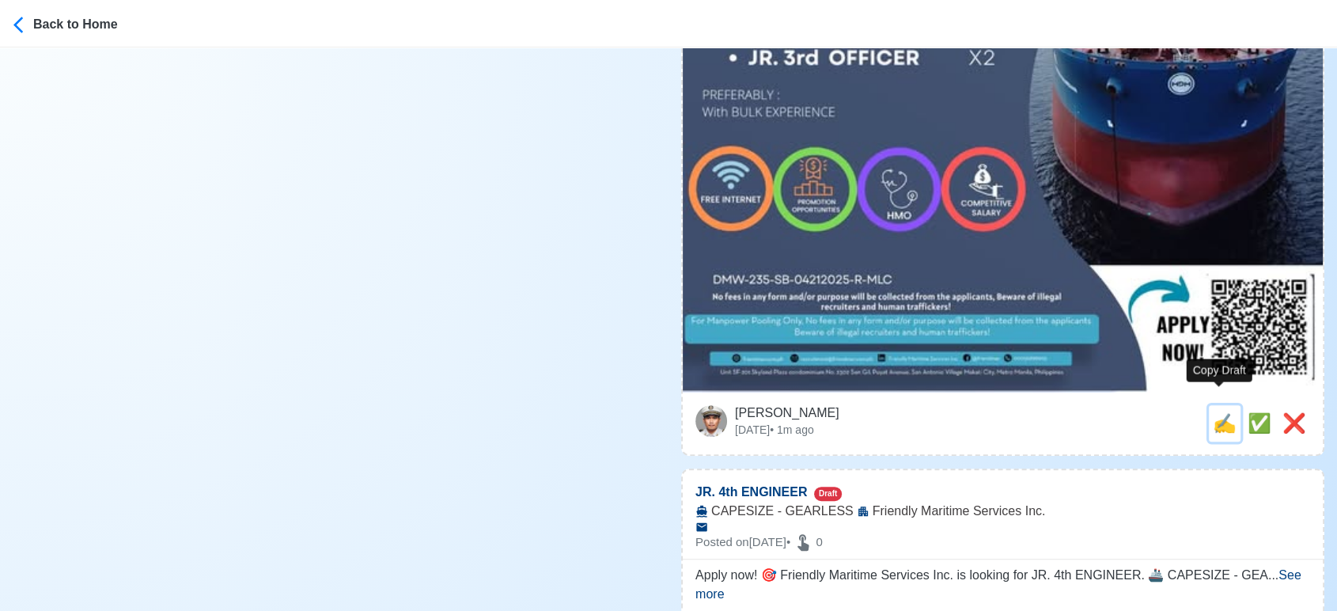
click at [1213, 412] on span "✍️" at bounding box center [1224, 422] width 24 height 21
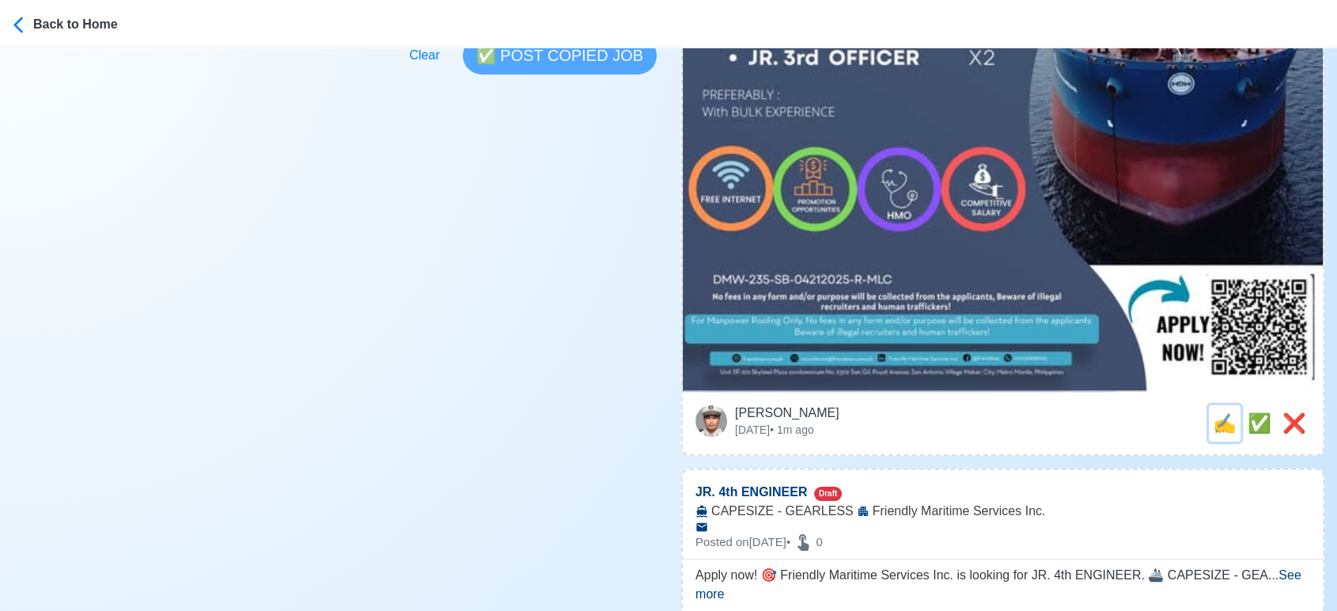
scroll to position [0, 0]
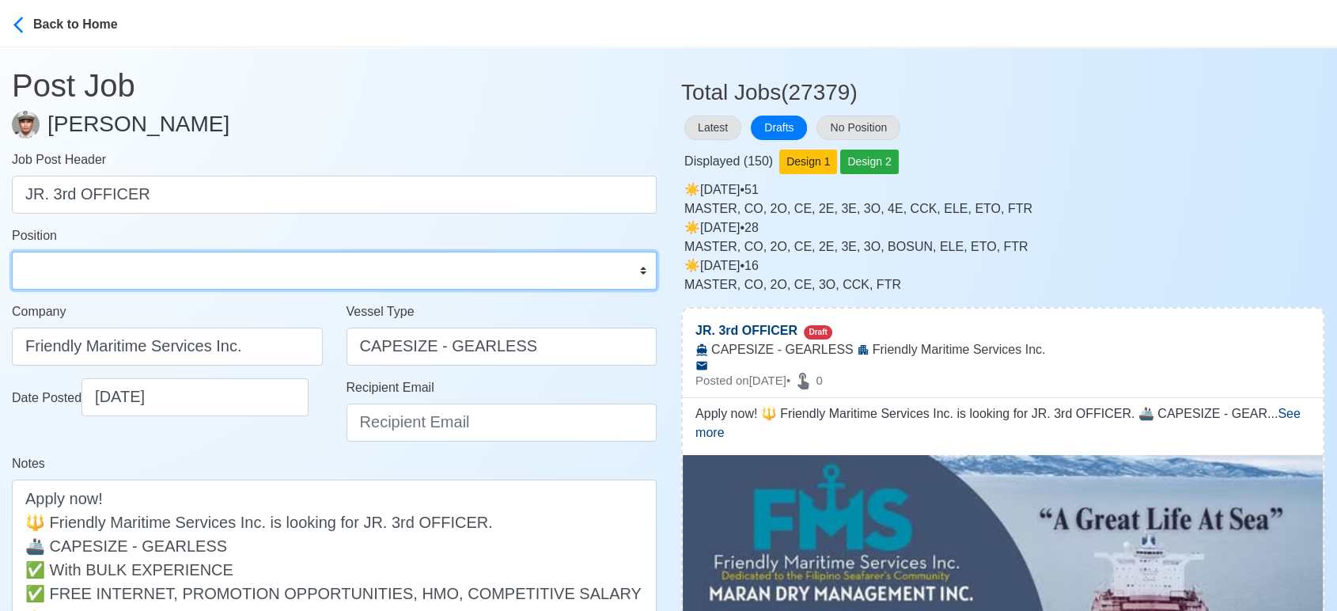
click at [119, 276] on select "Master Chief Officer 2nd Officer 3rd Officer Junior Officer Chief Engineer 2nd …" at bounding box center [334, 270] width 645 height 38
click at [12, 251] on select "Master Chief Officer 2nd Officer 3rd Officer Junior Officer Chief Engineer 2nd …" at bounding box center [334, 270] width 645 height 38
drag, startPoint x: 192, startPoint y: 283, endPoint x: 193, endPoint y: 273, distance: 10.3
click at [192, 283] on select "Master Chief Officer 2nd Officer 3rd Officer Junior Officer Chief Engineer 2nd …" at bounding box center [334, 270] width 645 height 38
click at [12, 251] on select "Master Chief Officer 2nd Officer 3rd Officer Junior Officer Chief Engineer 2nd …" at bounding box center [334, 270] width 645 height 38
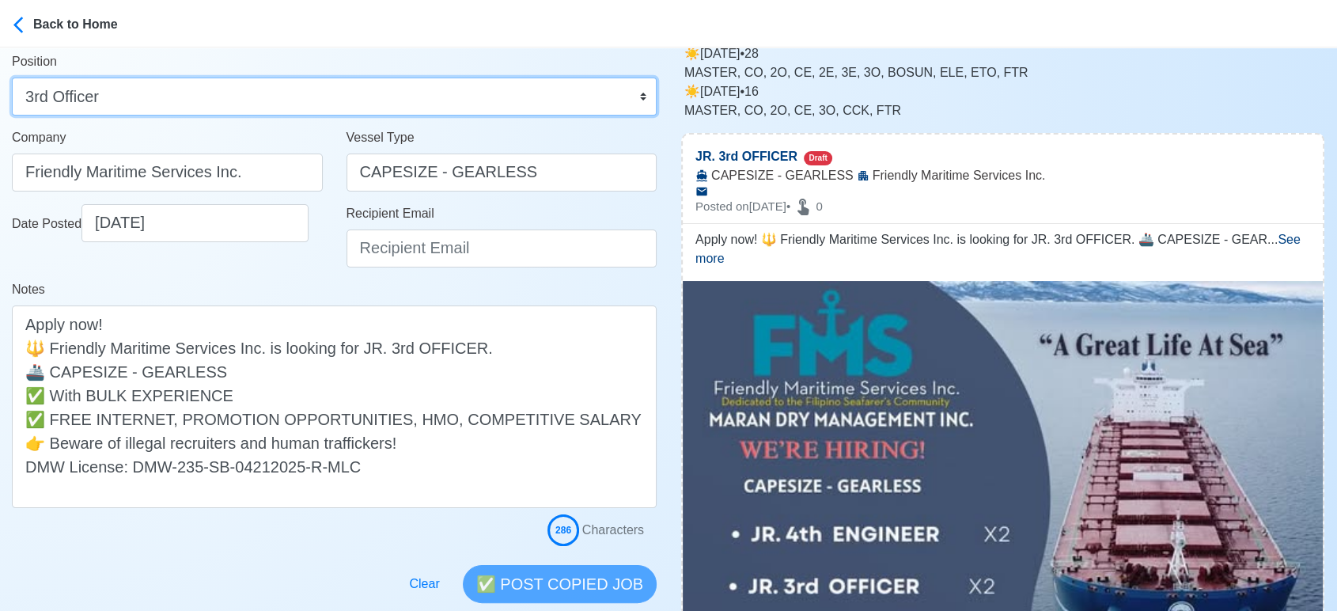
scroll to position [176, 0]
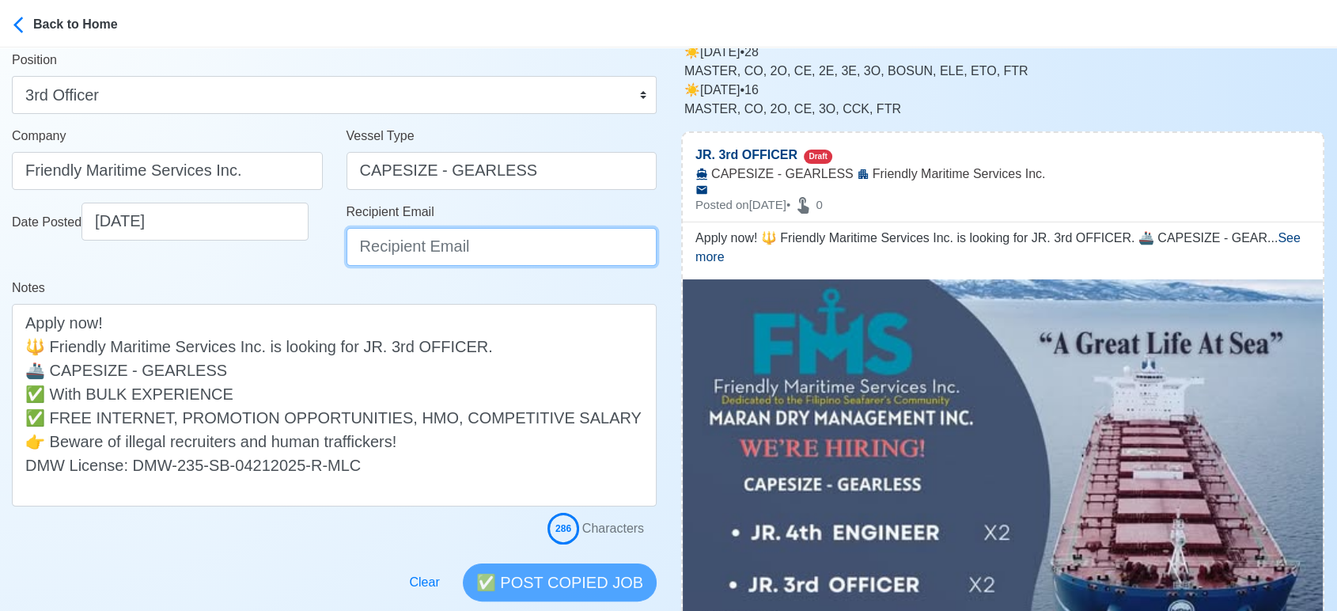
click at [377, 245] on input "Recipient Email" at bounding box center [501, 247] width 311 height 38
paste input "recruitment@friendmar.com.ph"
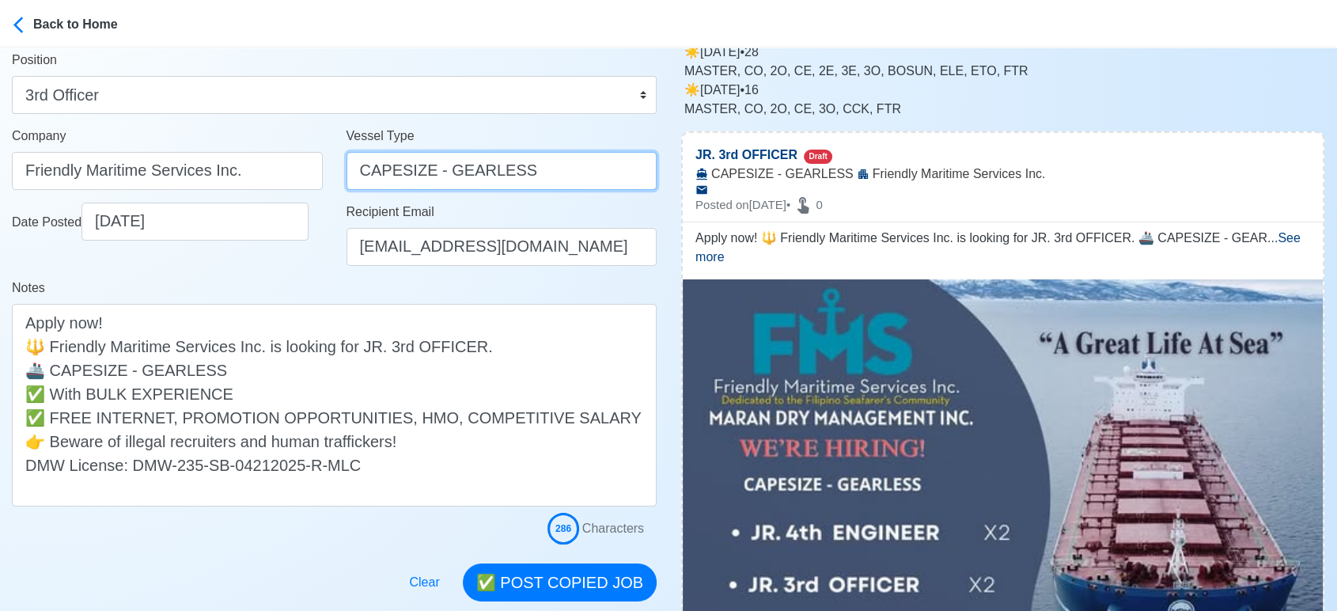
click at [360, 172] on input "CAPESIZE - GEARLESS" at bounding box center [501, 171] width 311 height 38
drag, startPoint x: 468, startPoint y: 169, endPoint x: 646, endPoint y: 144, distance: 179.7
click at [646, 144] on div "Vessel Type BULK CAPESIZE - GEARLESS" at bounding box center [501, 158] width 311 height 63
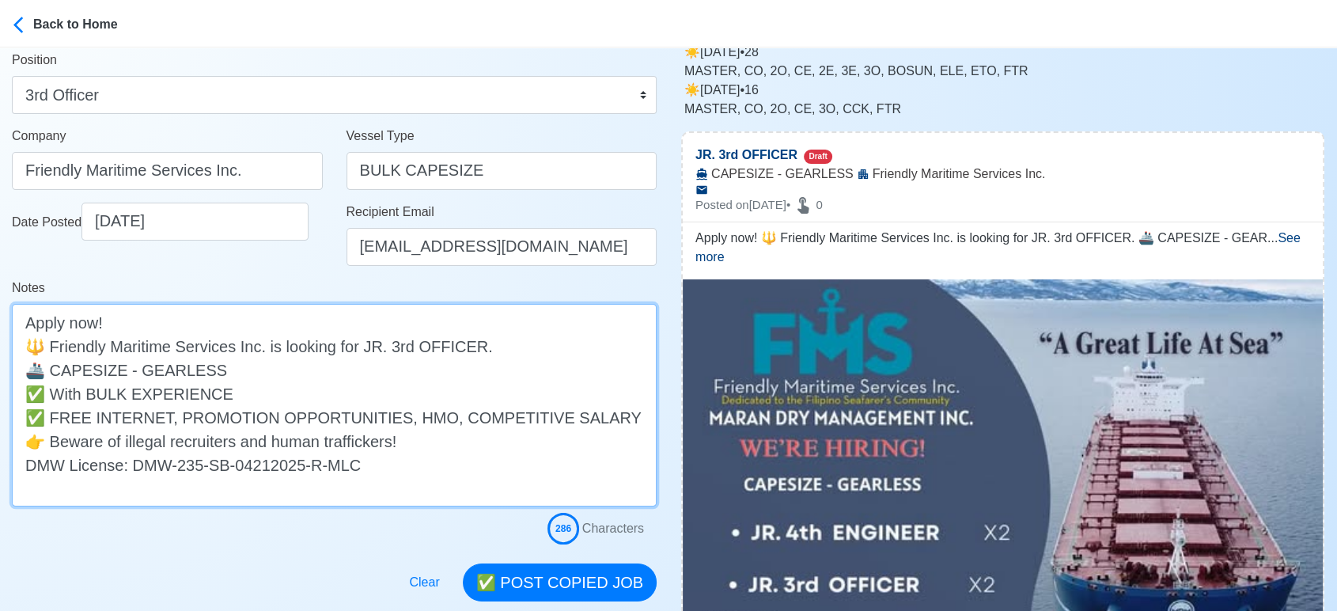
click at [53, 368] on textarea "Apply now! 🔱 Friendly Maritime Services Inc. is looking for JR. 3rd OFFICER. 🚢 …" at bounding box center [334, 405] width 645 height 202
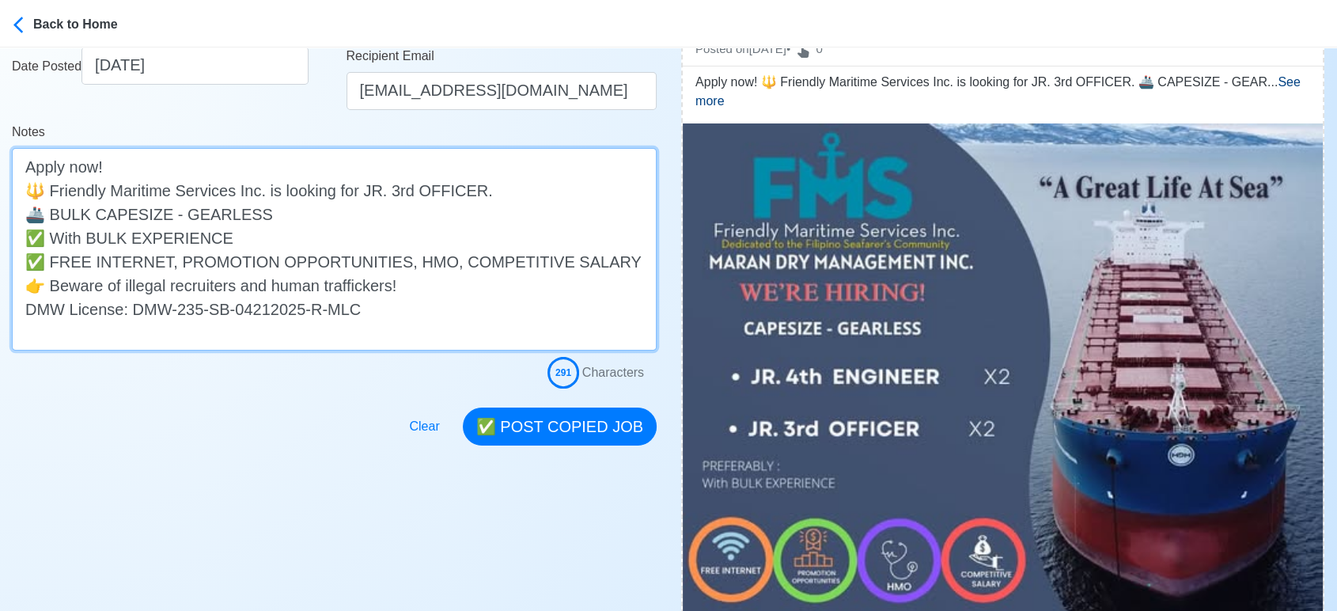
scroll to position [351, 0]
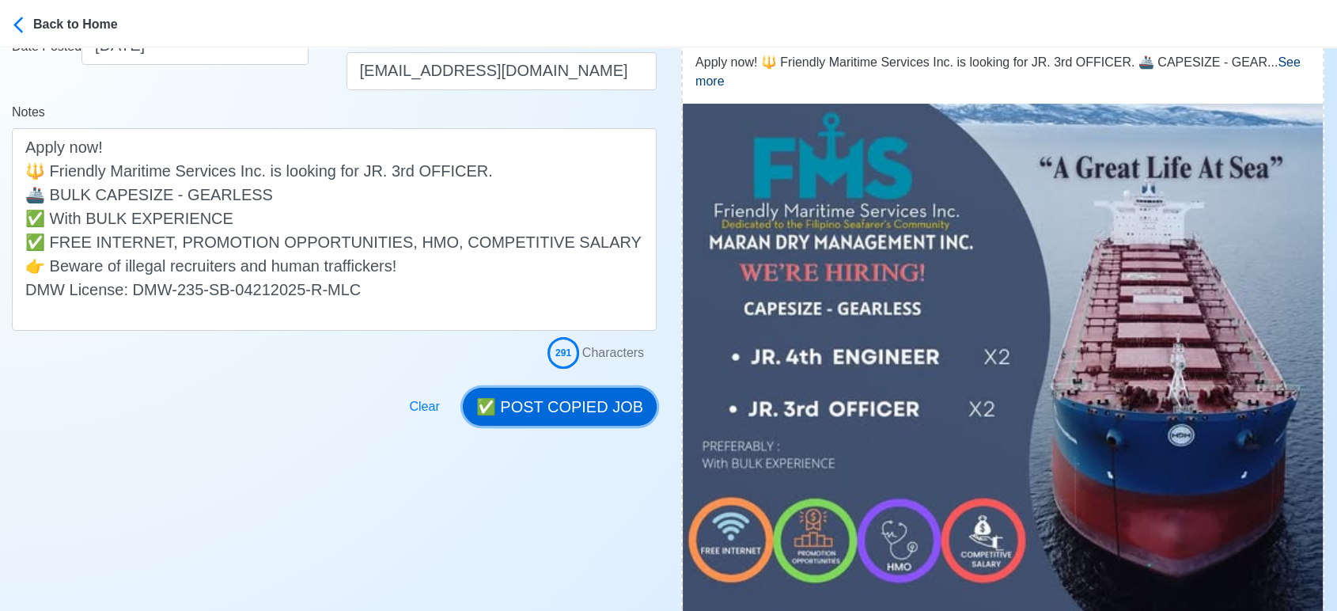
click at [571, 400] on button "✅ POST COPIED JOB" at bounding box center [560, 407] width 194 height 38
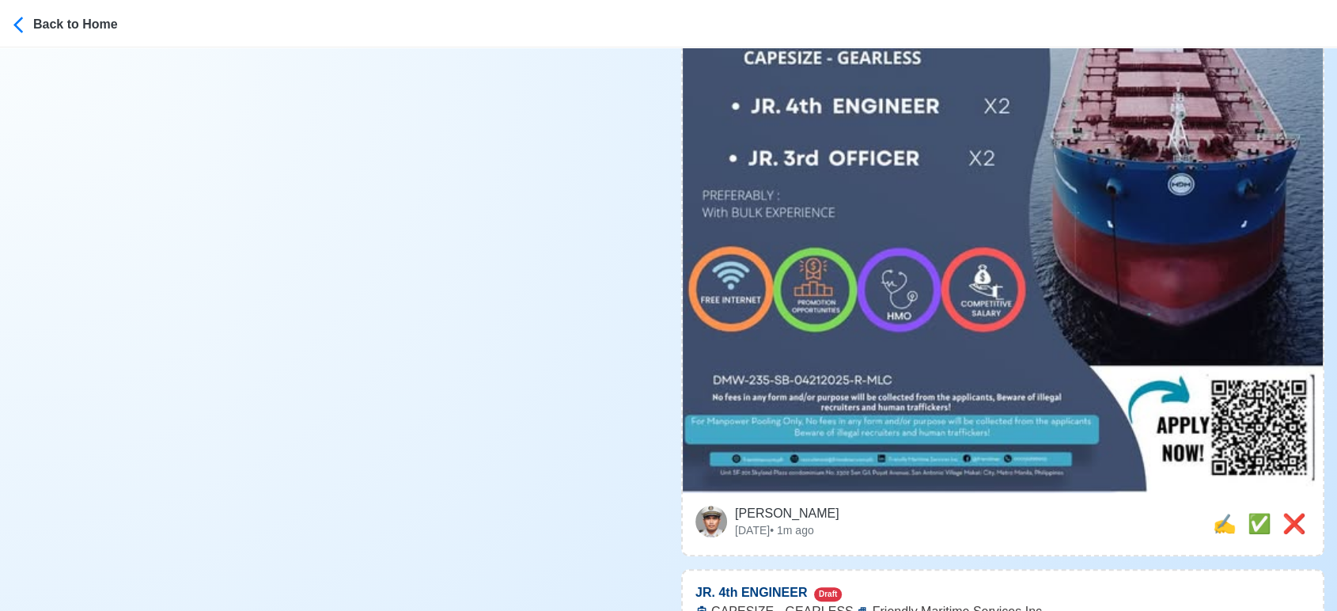
scroll to position [615, 0]
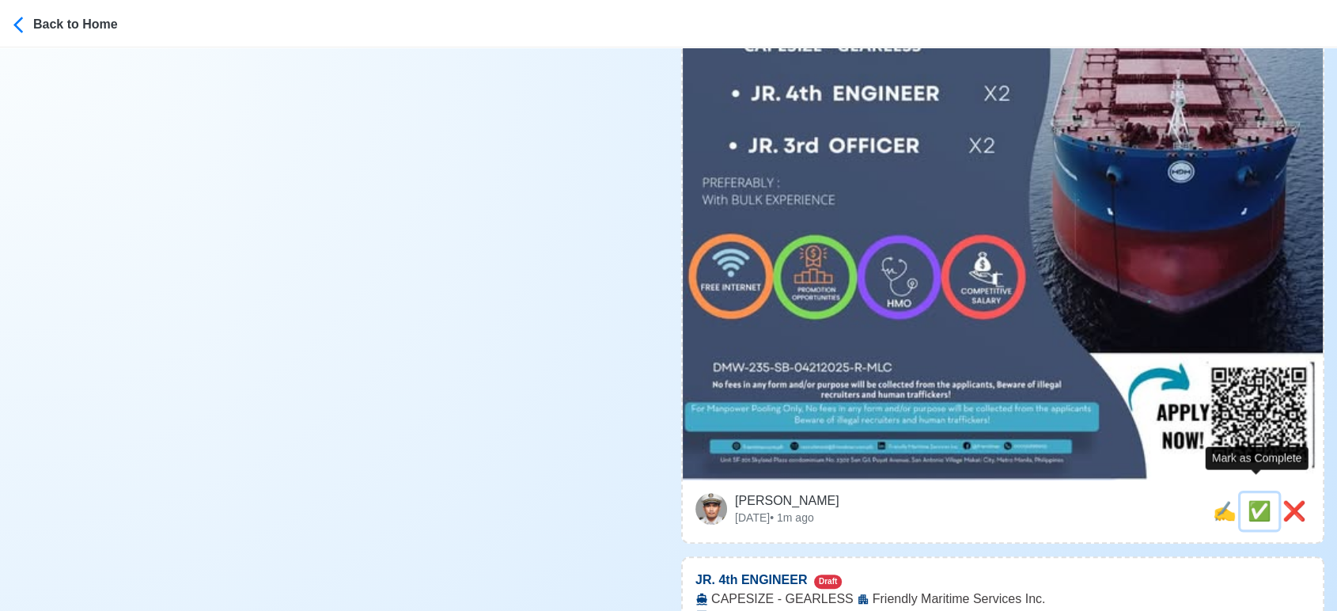
click at [1255, 500] on span "✅" at bounding box center [1259, 510] width 24 height 21
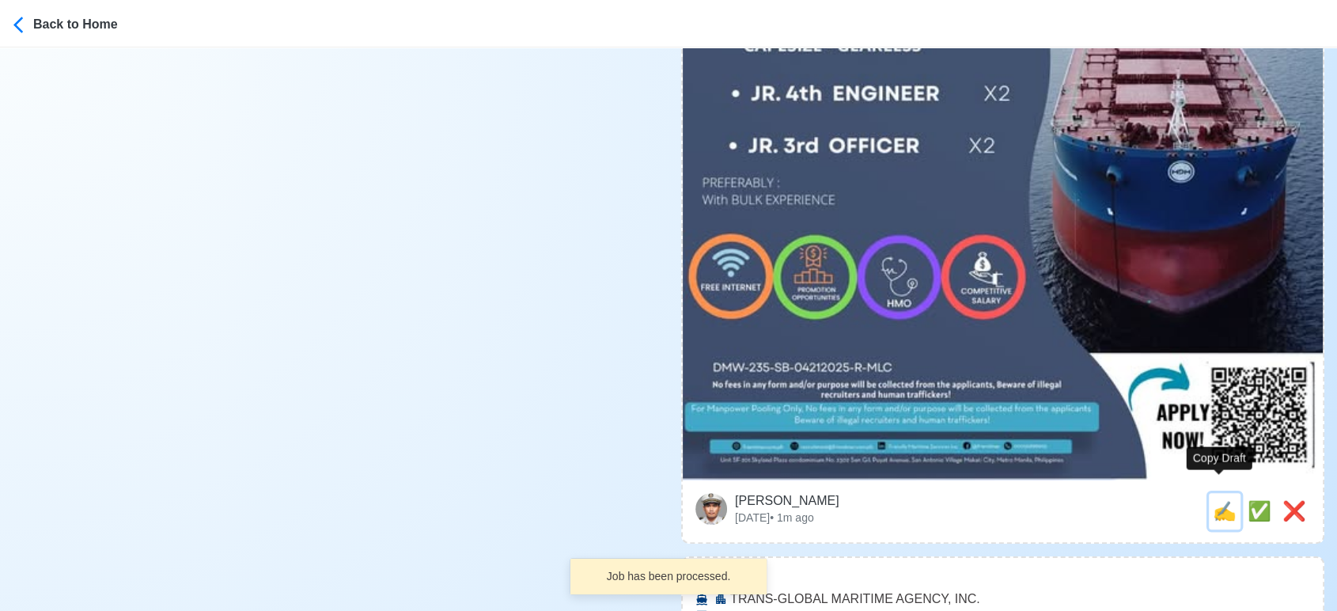
click at [1228, 500] on span "✍️" at bounding box center [1224, 510] width 24 height 21
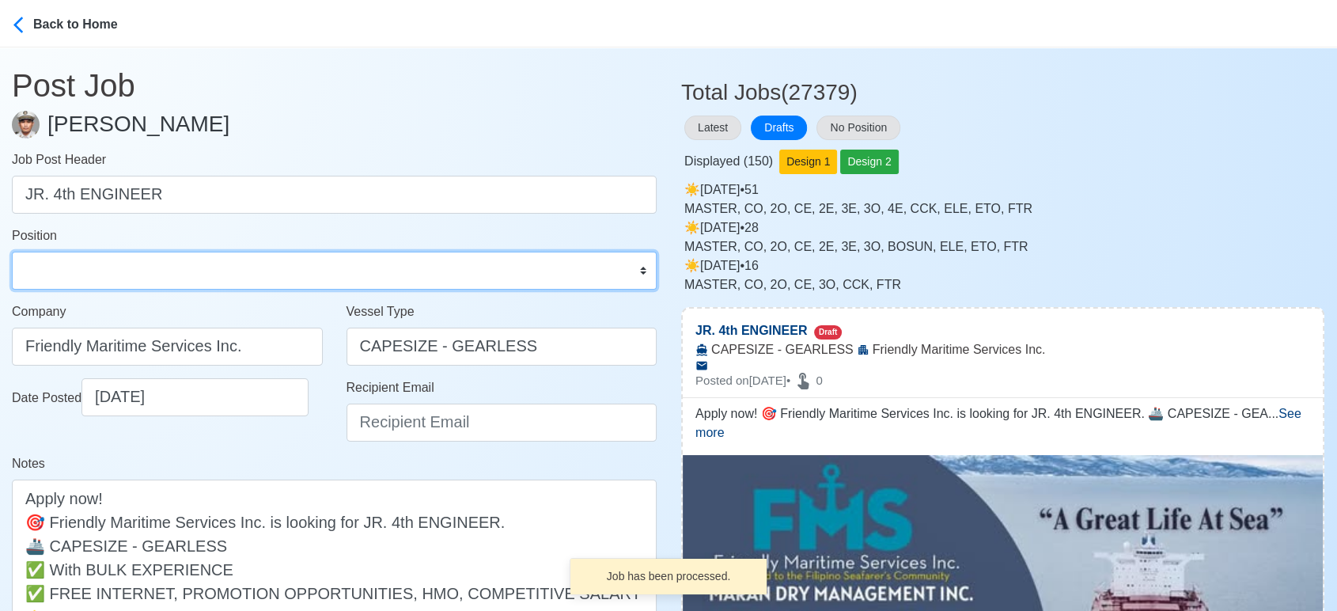
click at [366, 271] on select "Master Chief Officer 2nd Officer 3rd Officer Junior Officer Chief Engineer 2nd …" at bounding box center [334, 270] width 645 height 38
click at [12, 251] on select "Master Chief Officer 2nd Officer 3rd Officer Junior Officer Chief Engineer 2nd …" at bounding box center [334, 270] width 645 height 38
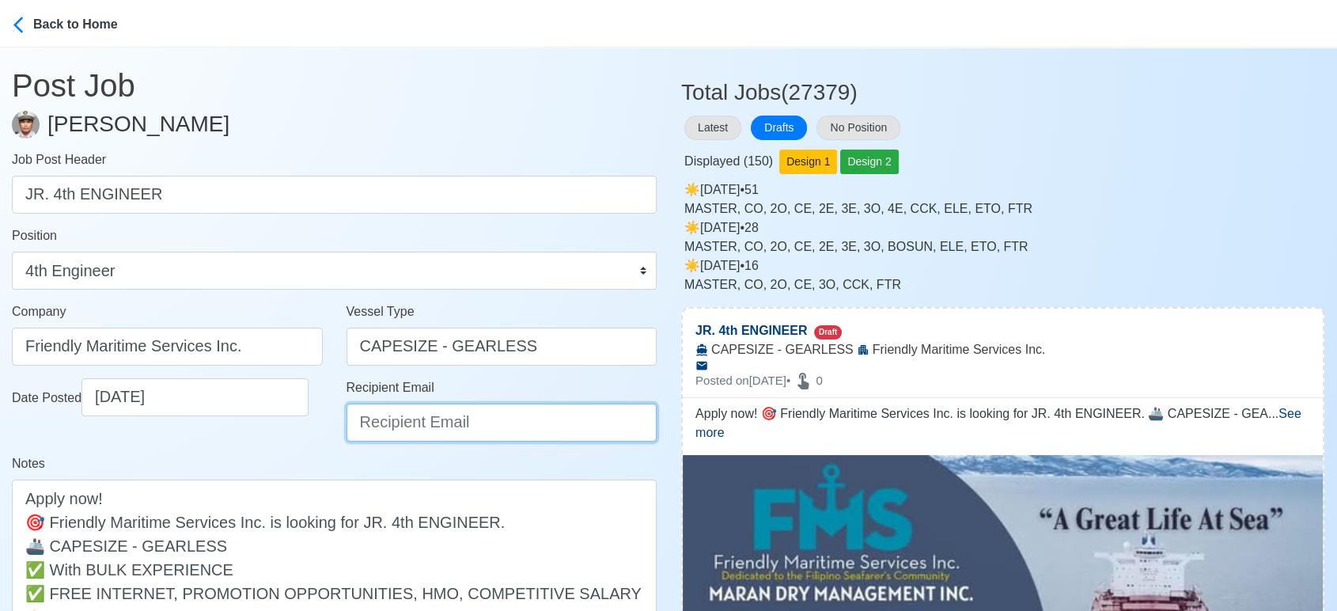
click at [544, 421] on input "Recipient Email" at bounding box center [501, 422] width 311 height 38
paste input "recruitment@friendmar.com.ph"
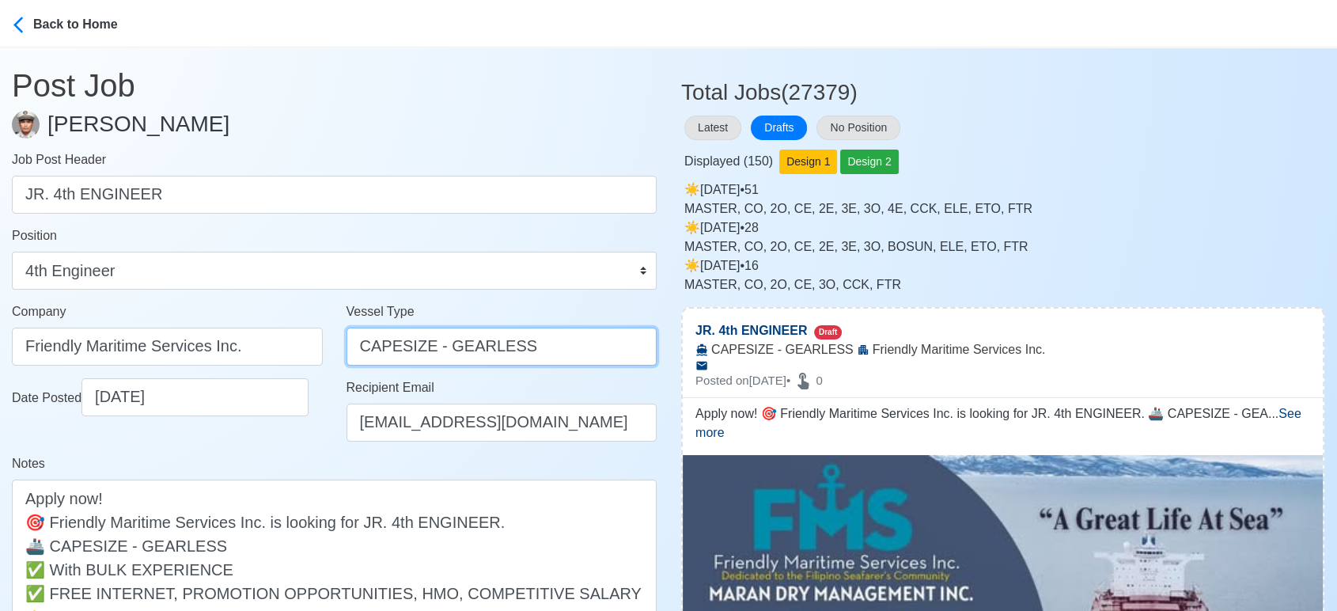
click at [367, 350] on input "CAPESIZE - GEARLESS" at bounding box center [501, 346] width 311 height 38
click at [361, 347] on input "CAPESIZE - GEARLESS" at bounding box center [501, 346] width 311 height 38
drag, startPoint x: 471, startPoint y: 346, endPoint x: 568, endPoint y: 344, distance: 97.3
click at [568, 344] on input "BULK CAPESIZE - GEARLESS" at bounding box center [501, 346] width 311 height 38
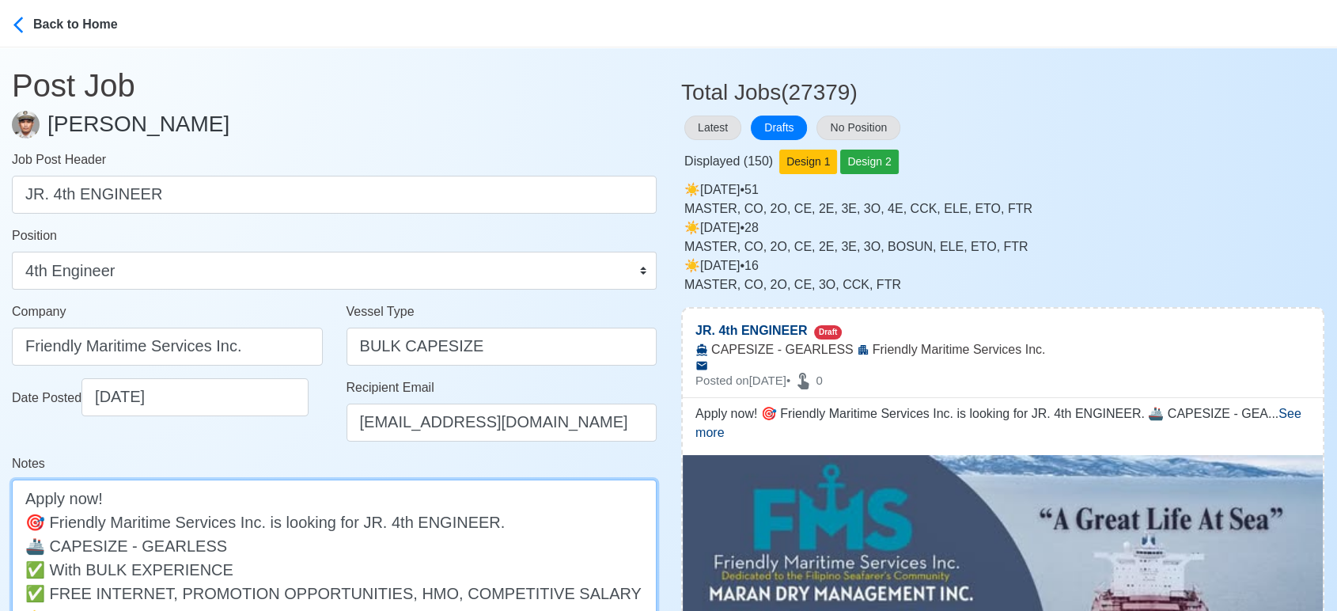
click at [51, 543] on textarea "Apply now! 🎯 Friendly Maritime Services Inc. is looking for JR. 4th ENGINEER. 🚢…" at bounding box center [334, 580] width 645 height 202
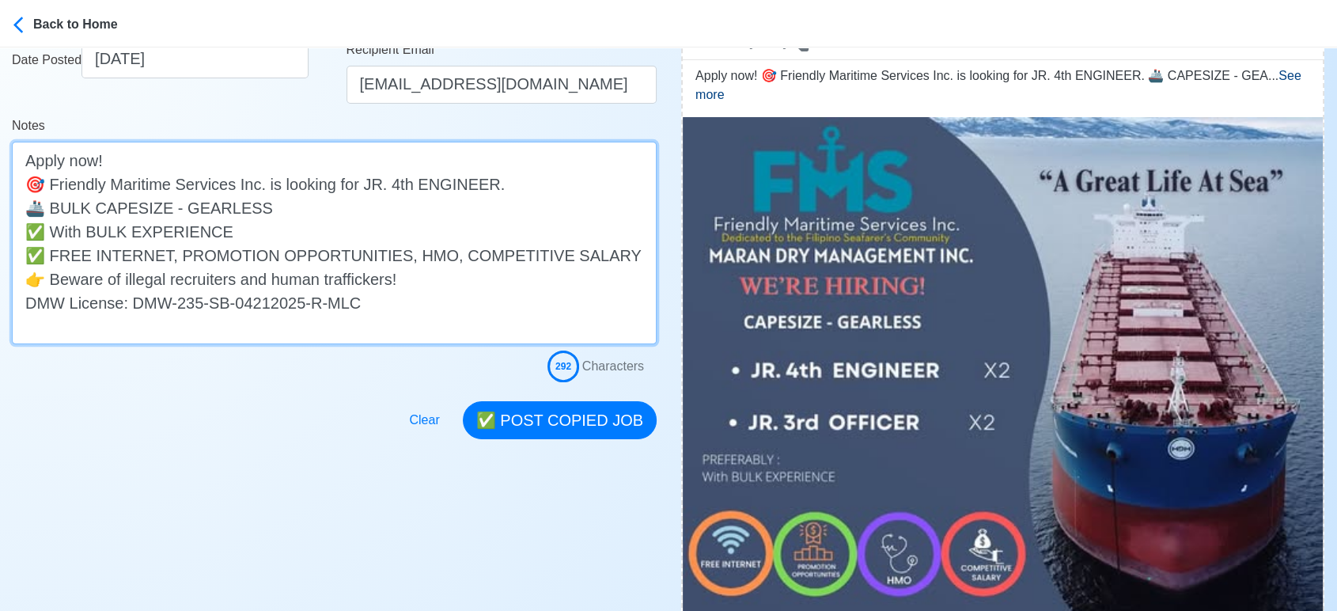
scroll to position [351, 0]
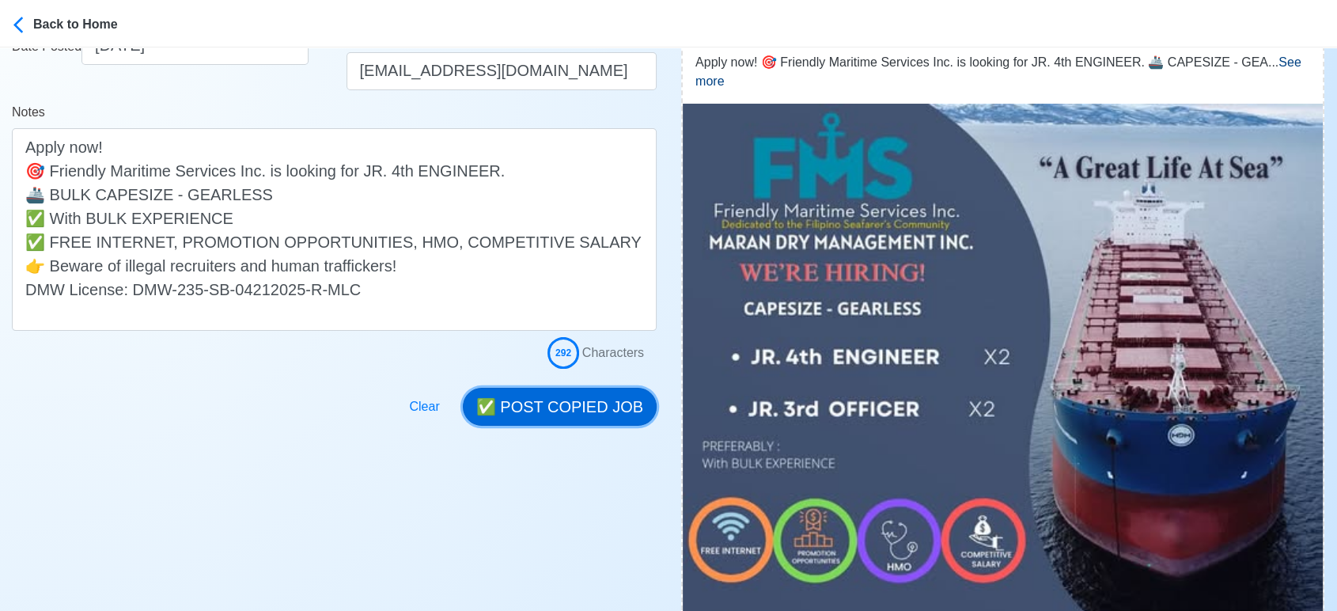
click at [569, 405] on button "✅ POST COPIED JOB" at bounding box center [560, 407] width 194 height 38
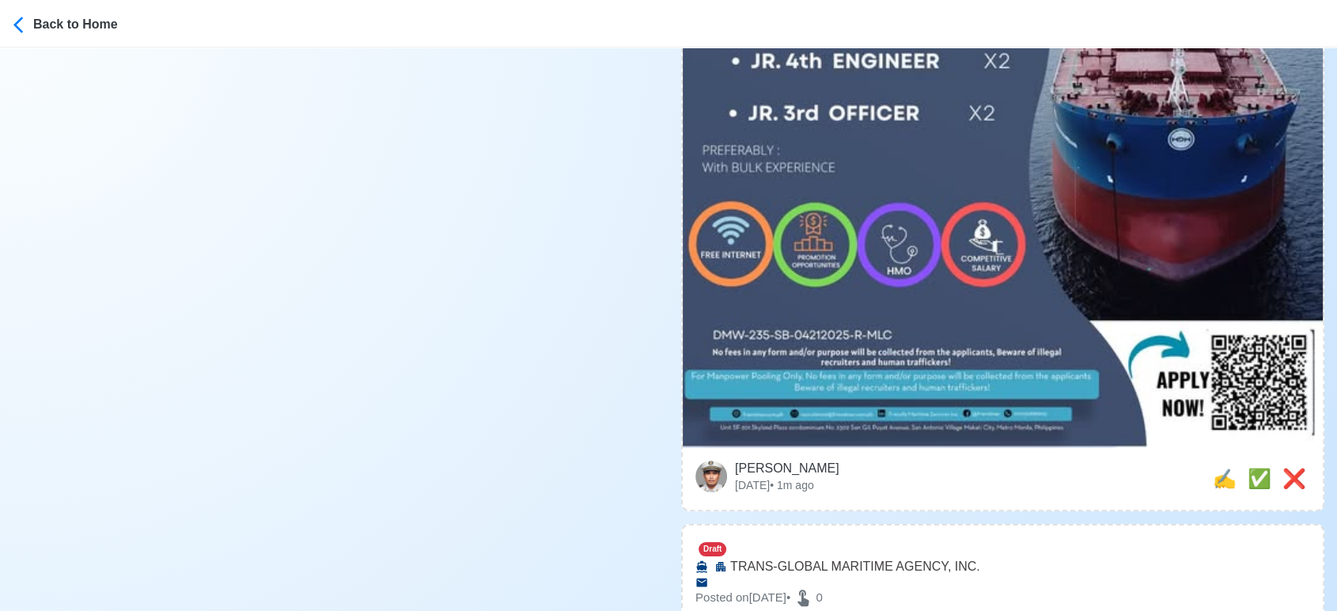
scroll to position [702, 0]
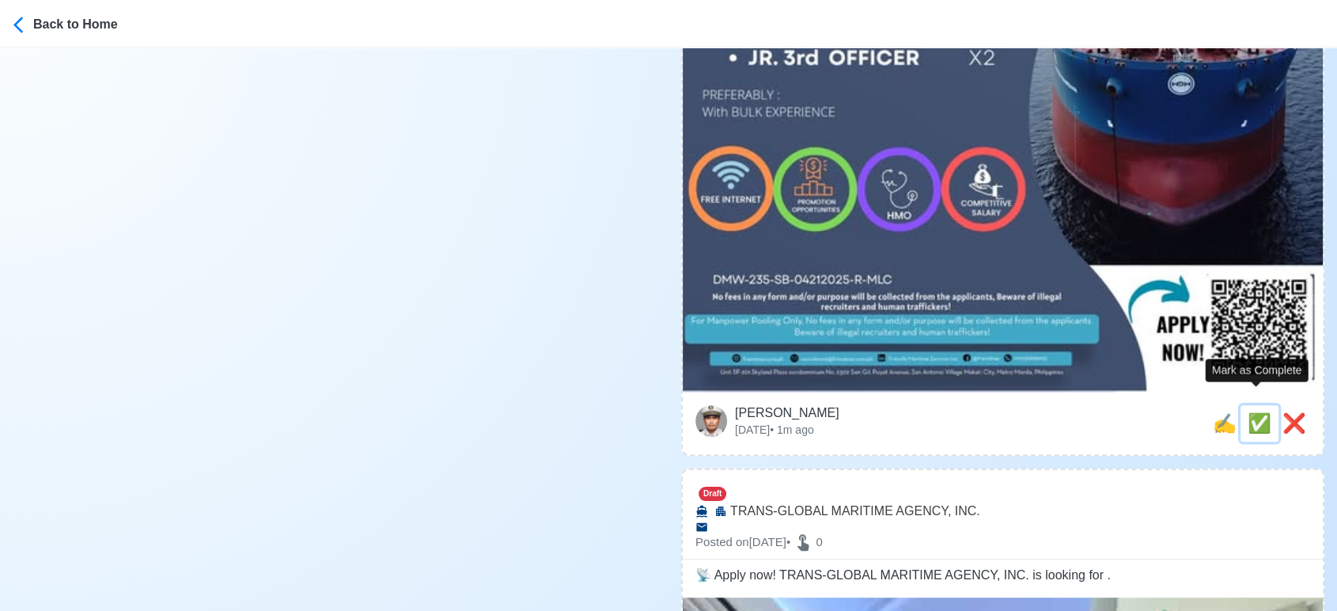
click at [1247, 412] on span "✅" at bounding box center [1259, 422] width 24 height 21
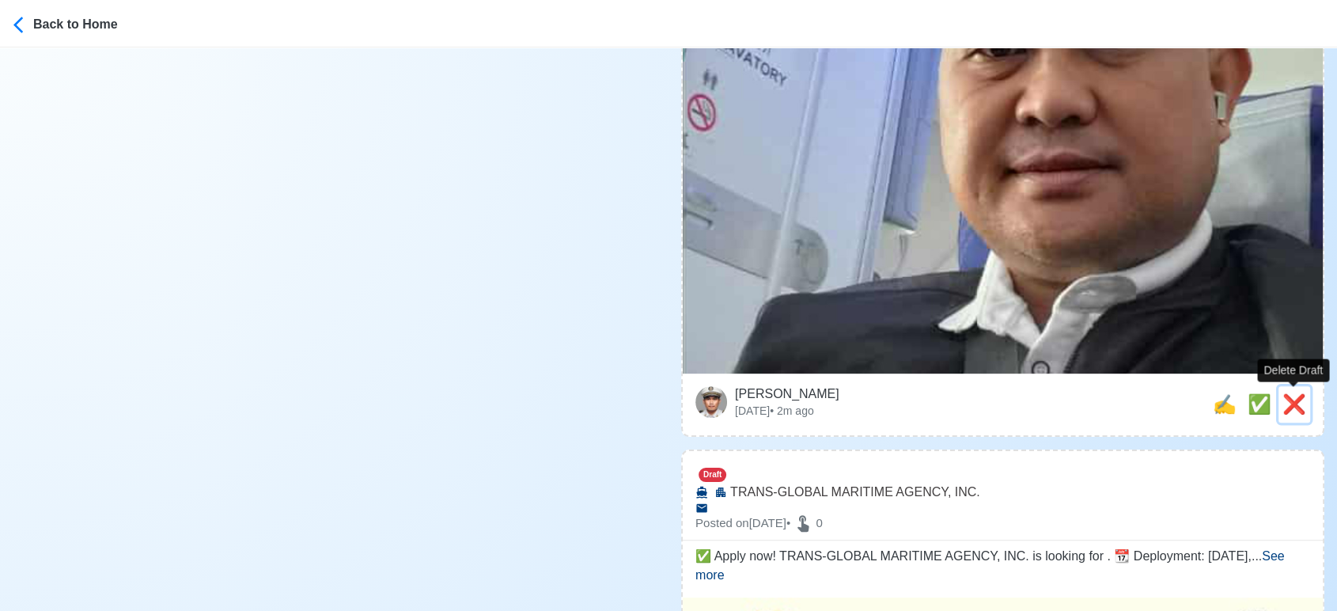
click at [1288, 397] on span "❌" at bounding box center [1294, 403] width 24 height 21
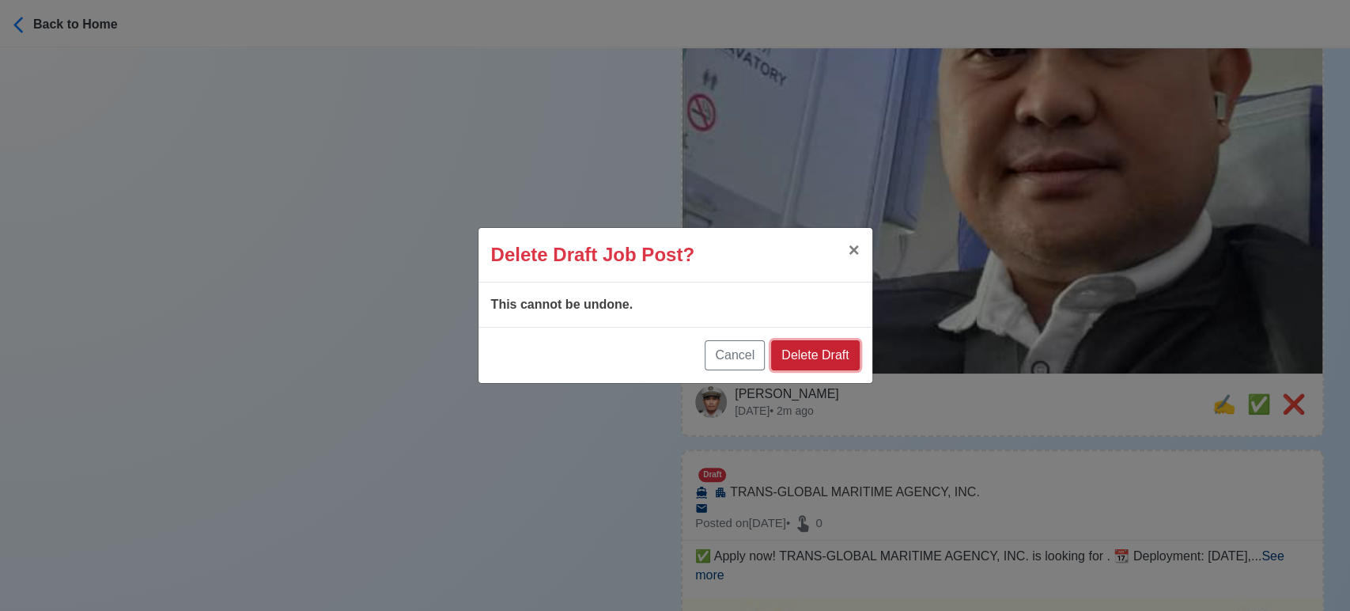
click at [854, 360] on button "Delete Draft" at bounding box center [815, 355] width 88 height 30
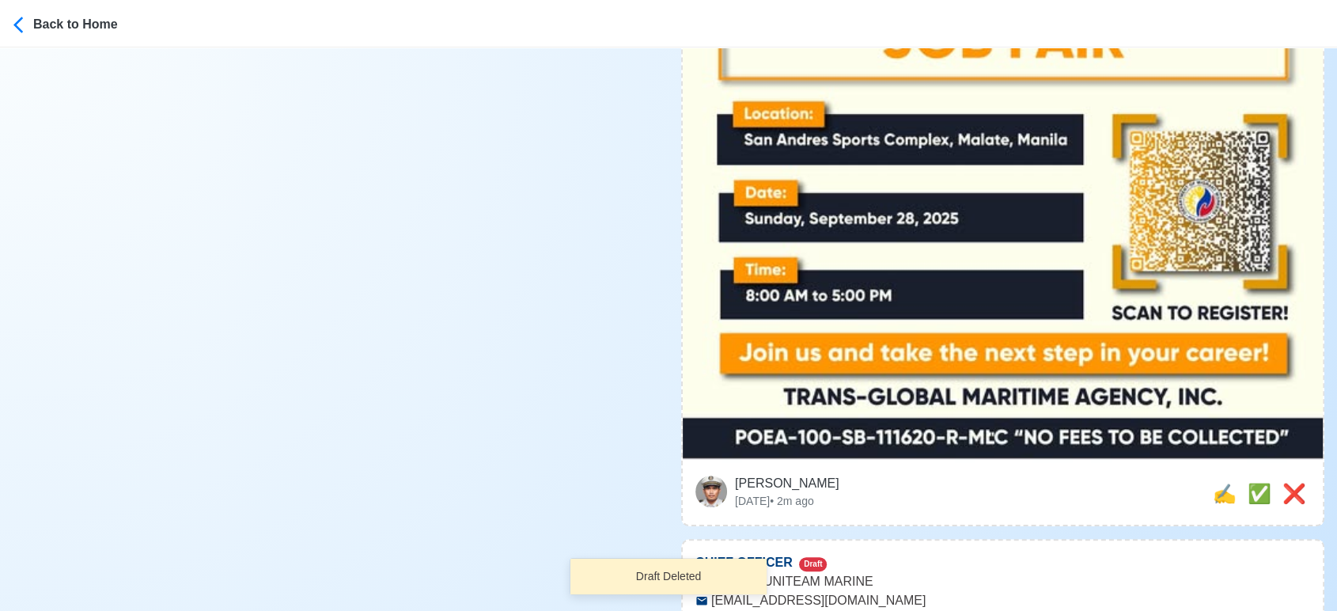
scroll to position [966, 0]
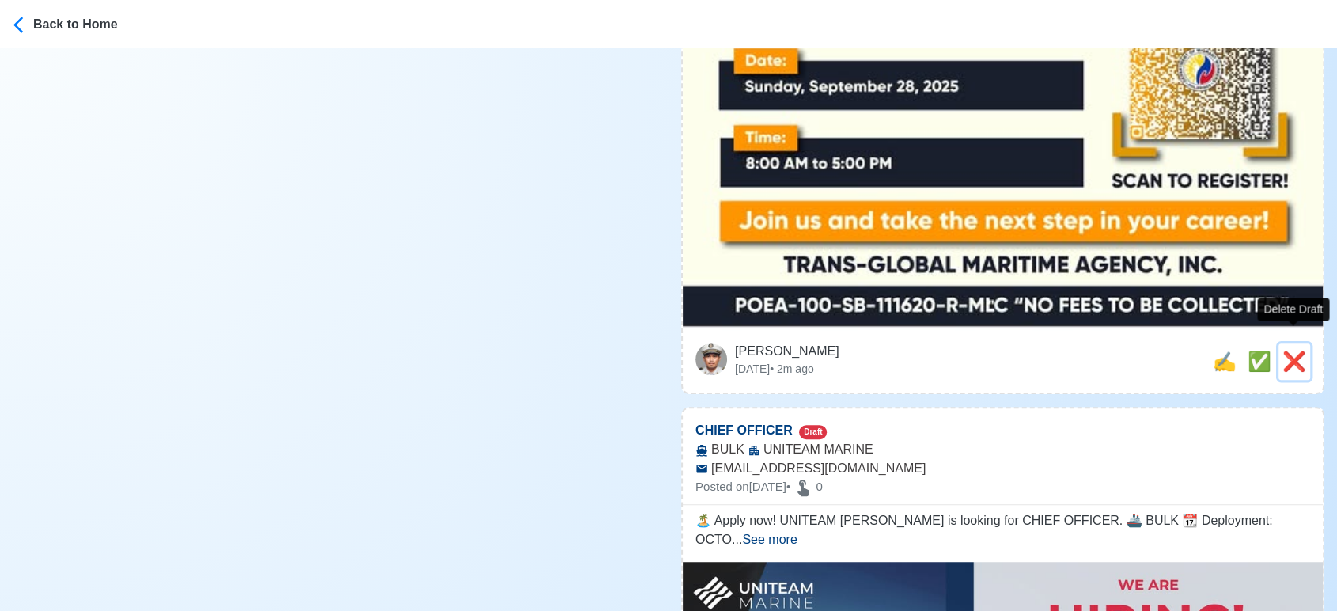
click at [1290, 353] on span "❌" at bounding box center [1294, 360] width 24 height 21
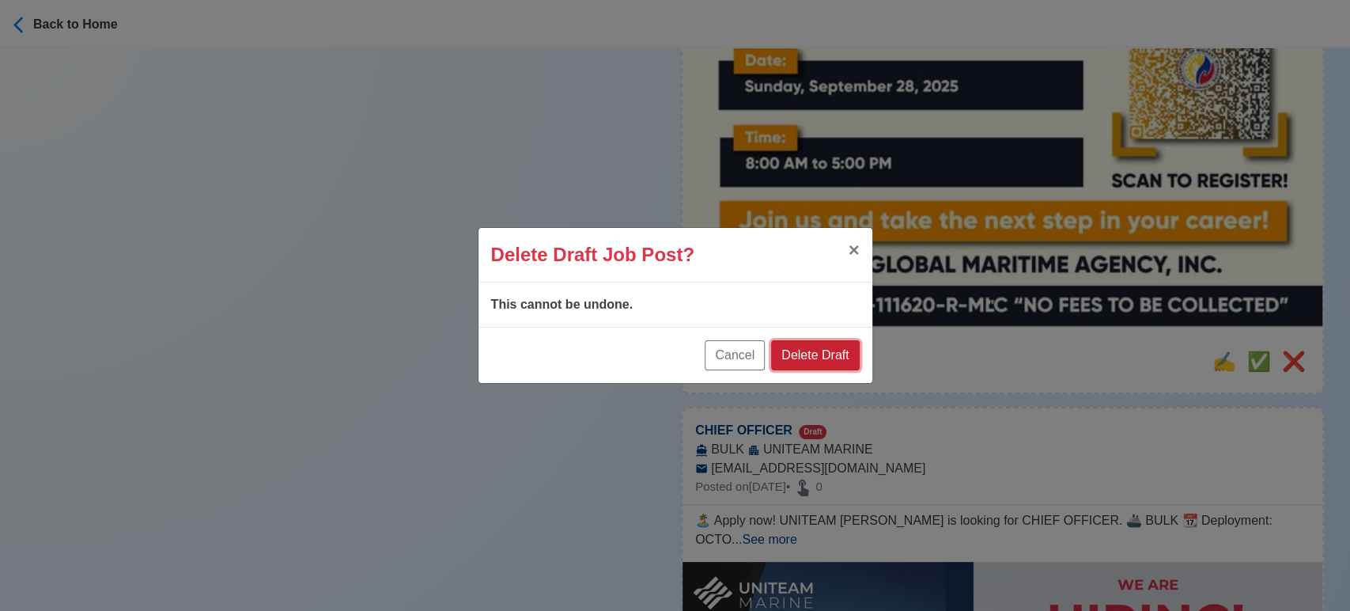
click at [830, 369] on button "Delete Draft" at bounding box center [815, 355] width 88 height 30
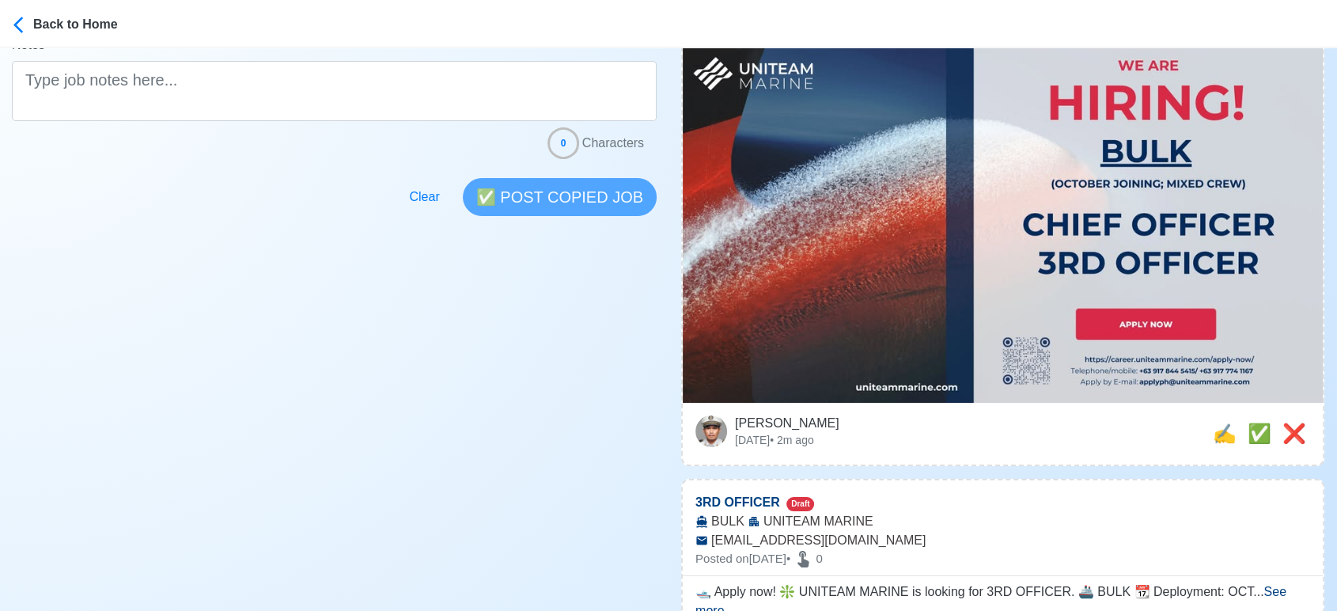
scroll to position [439, 0]
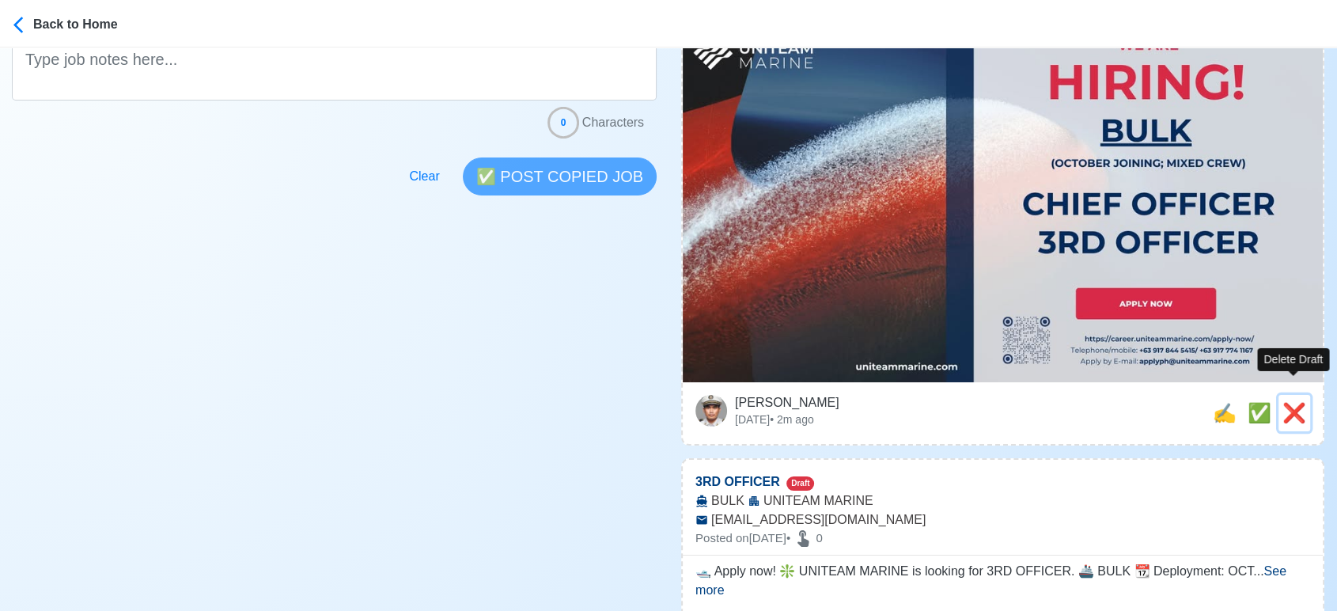
click at [1302, 402] on span "❌" at bounding box center [1294, 412] width 24 height 21
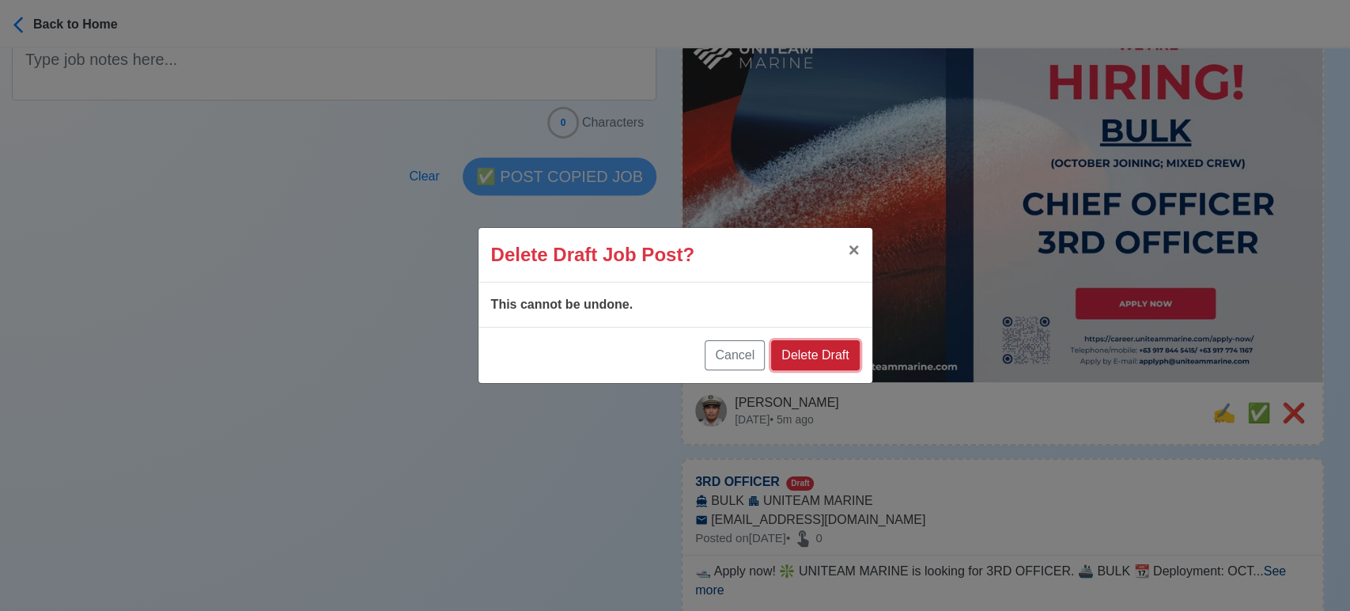
click at [824, 354] on button "Delete Draft" at bounding box center [815, 355] width 88 height 30
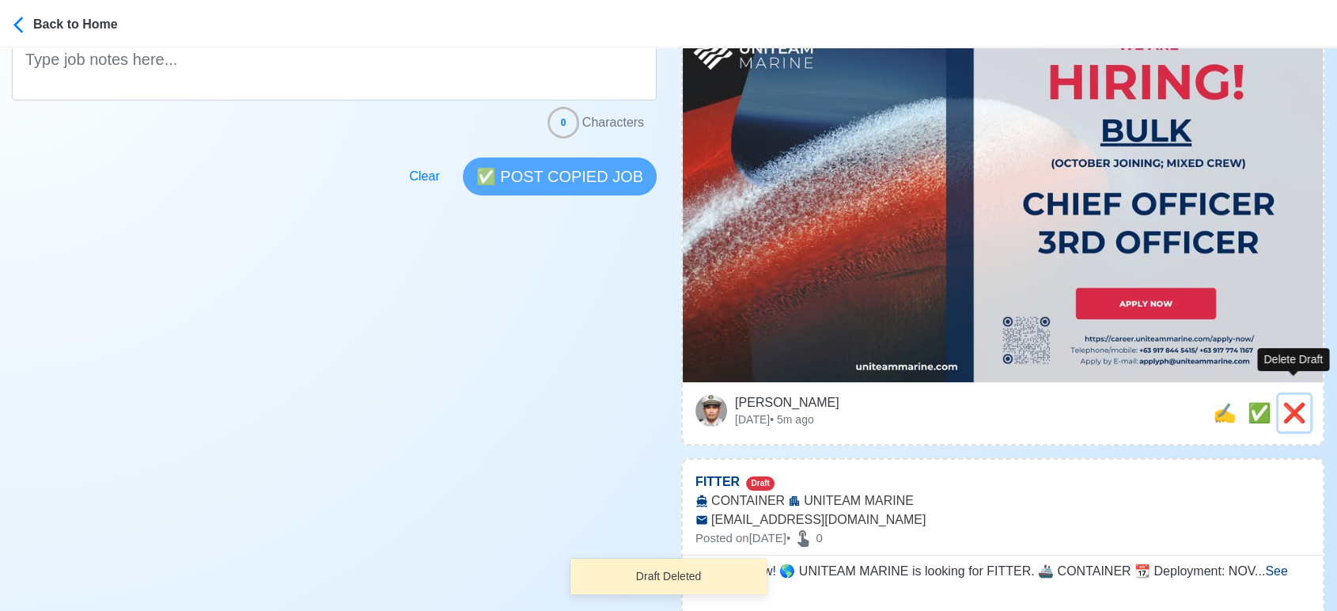
click at [1297, 402] on span "❌" at bounding box center [1294, 412] width 24 height 21
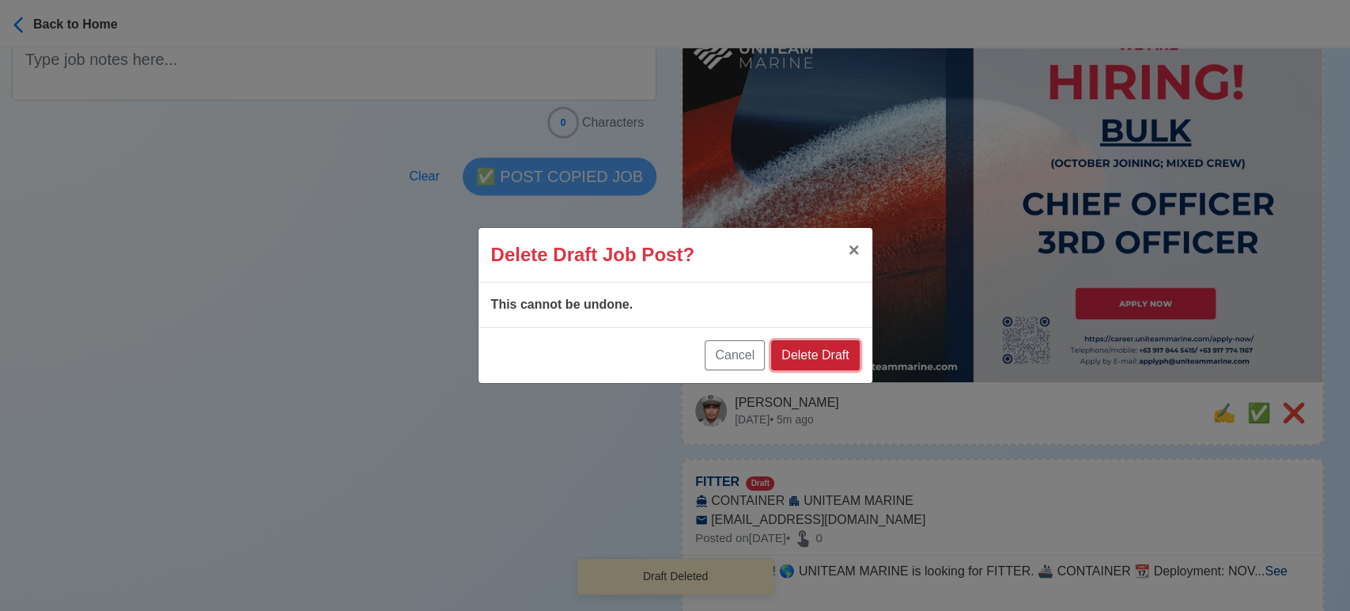
click at [827, 359] on button "Delete Draft" at bounding box center [815, 355] width 88 height 30
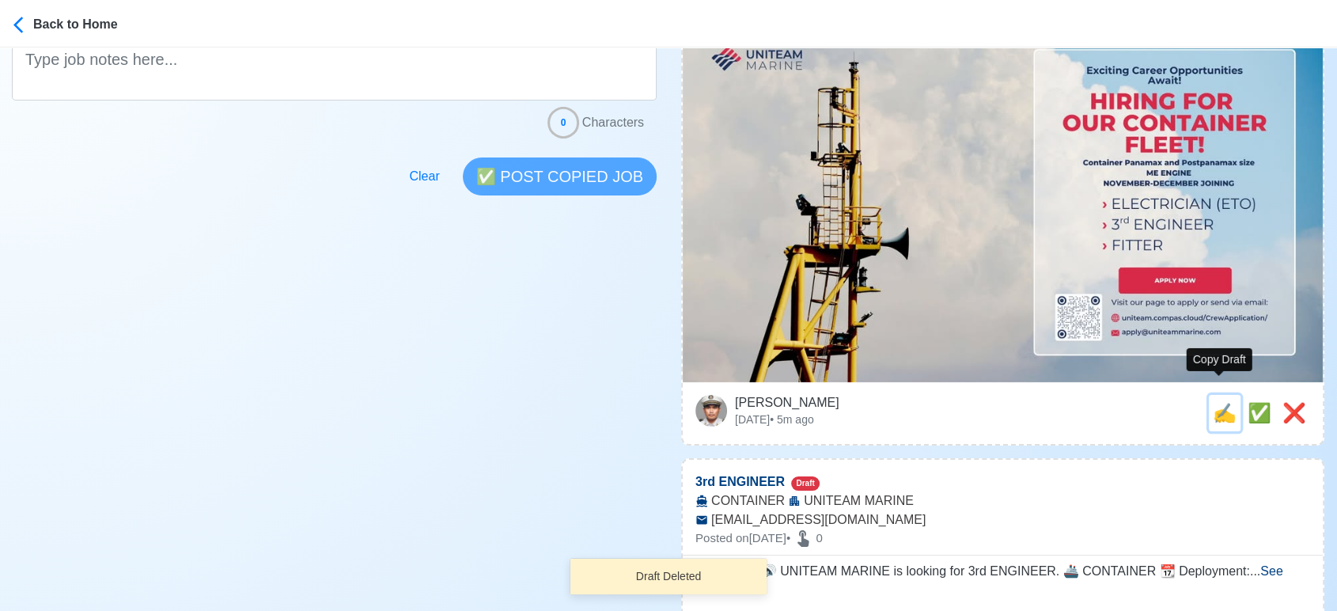
click at [1212, 402] on span "✍️" at bounding box center [1224, 412] width 24 height 21
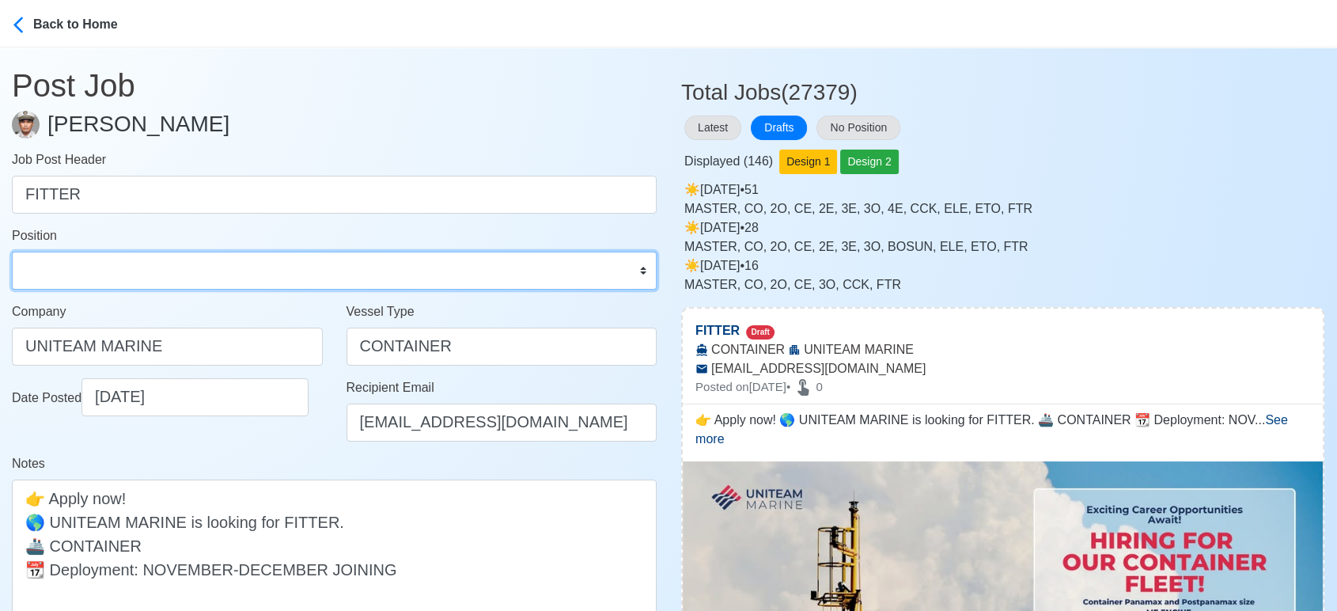
click at [178, 267] on select "Master Chief Officer 2nd Officer 3rd Officer Junior Officer Chief Engineer 2nd …" at bounding box center [334, 270] width 645 height 38
click at [12, 251] on select "Master Chief Officer 2nd Officer 3rd Officer Junior Officer Chief Engineer 2nd …" at bounding box center [334, 270] width 645 height 38
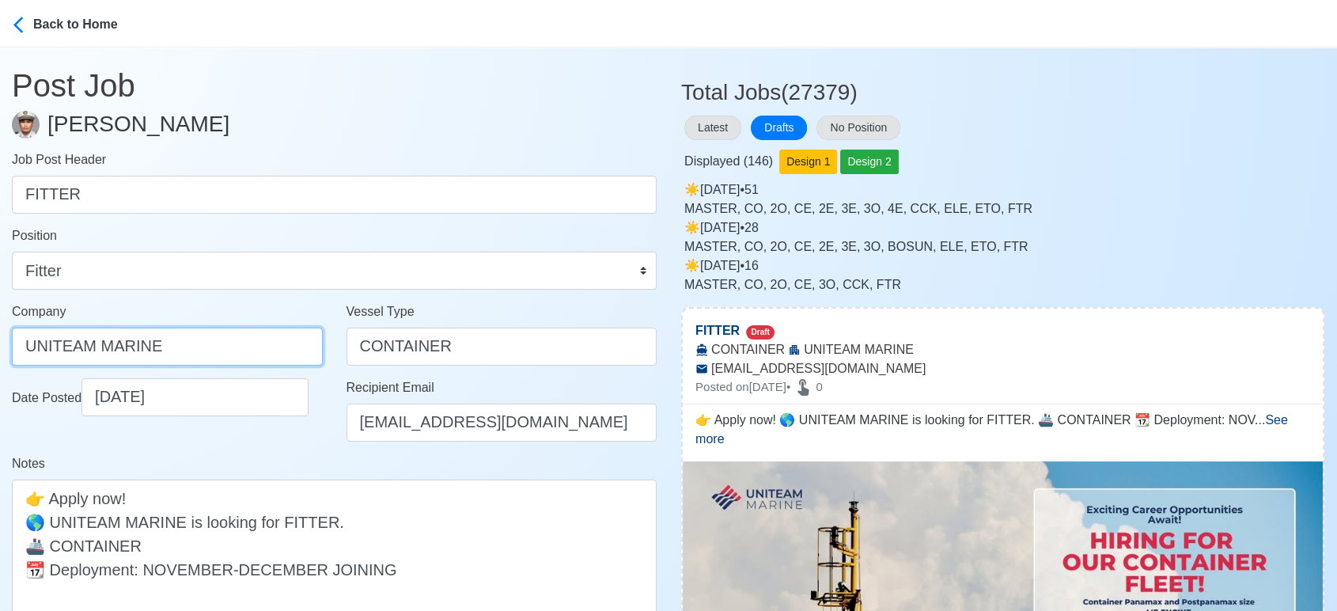
click at [202, 346] on input "UNITEAM MARINE" at bounding box center [167, 346] width 311 height 38
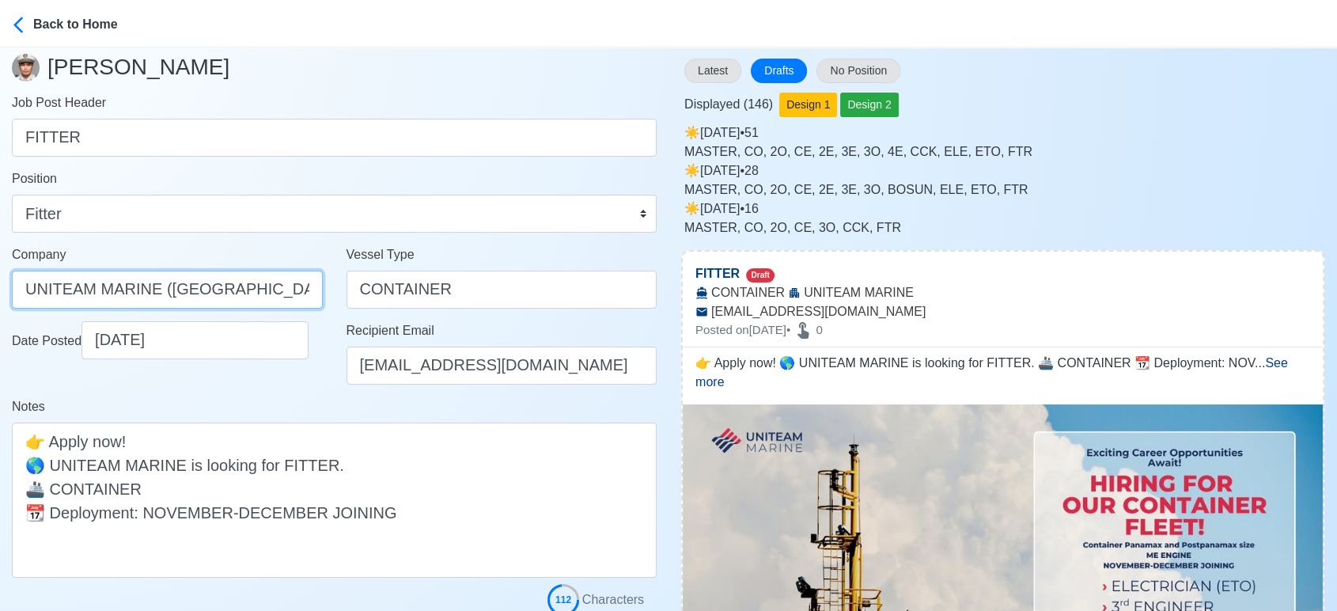
scroll to position [263, 0]
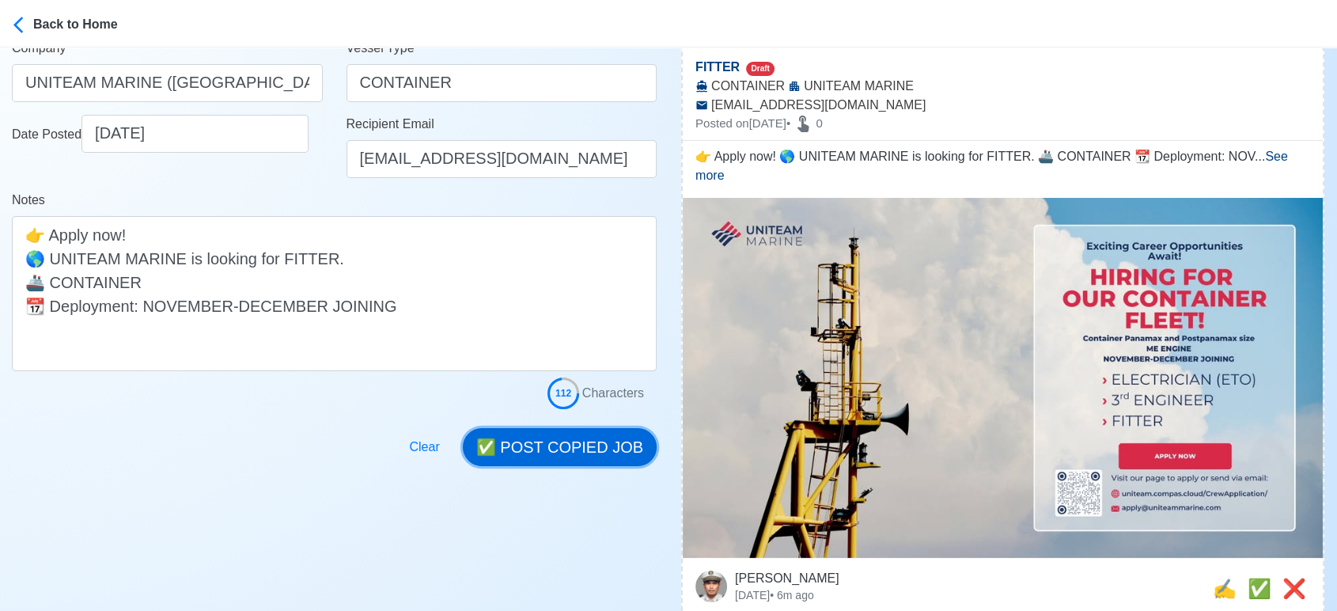
click at [571, 448] on button "✅ POST COPIED JOB" at bounding box center [560, 447] width 194 height 38
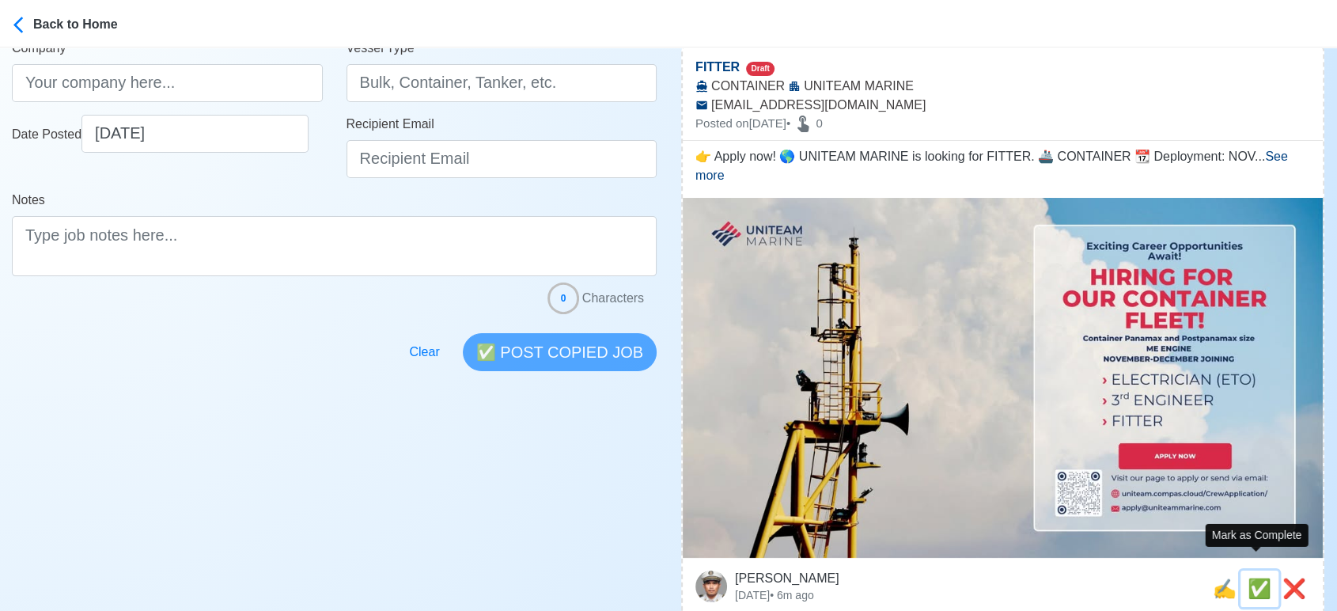
click at [1248, 577] on span "✅" at bounding box center [1259, 587] width 24 height 21
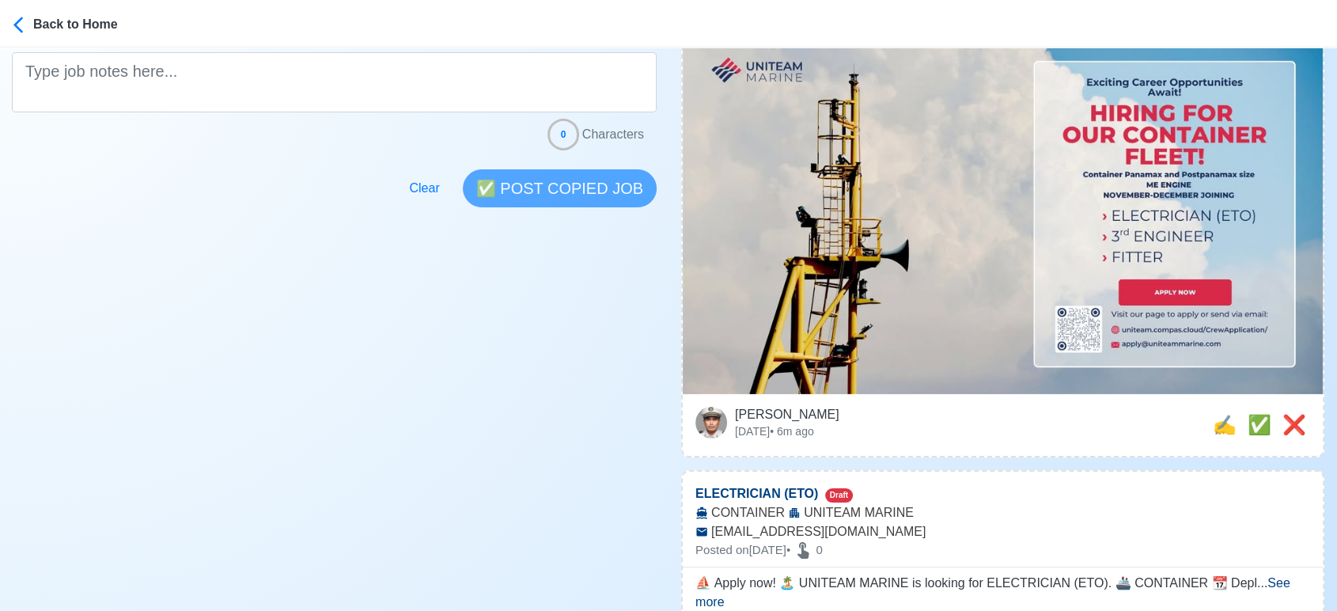
scroll to position [439, 0]
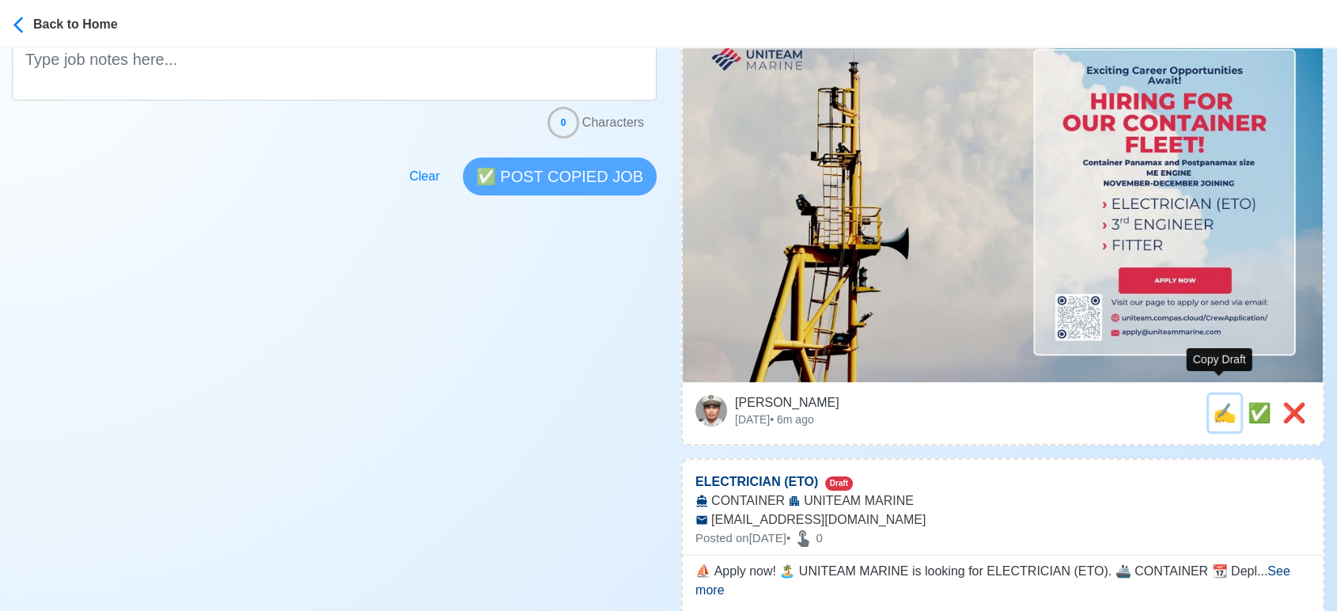
click at [1220, 402] on span "✍️" at bounding box center [1224, 412] width 24 height 21
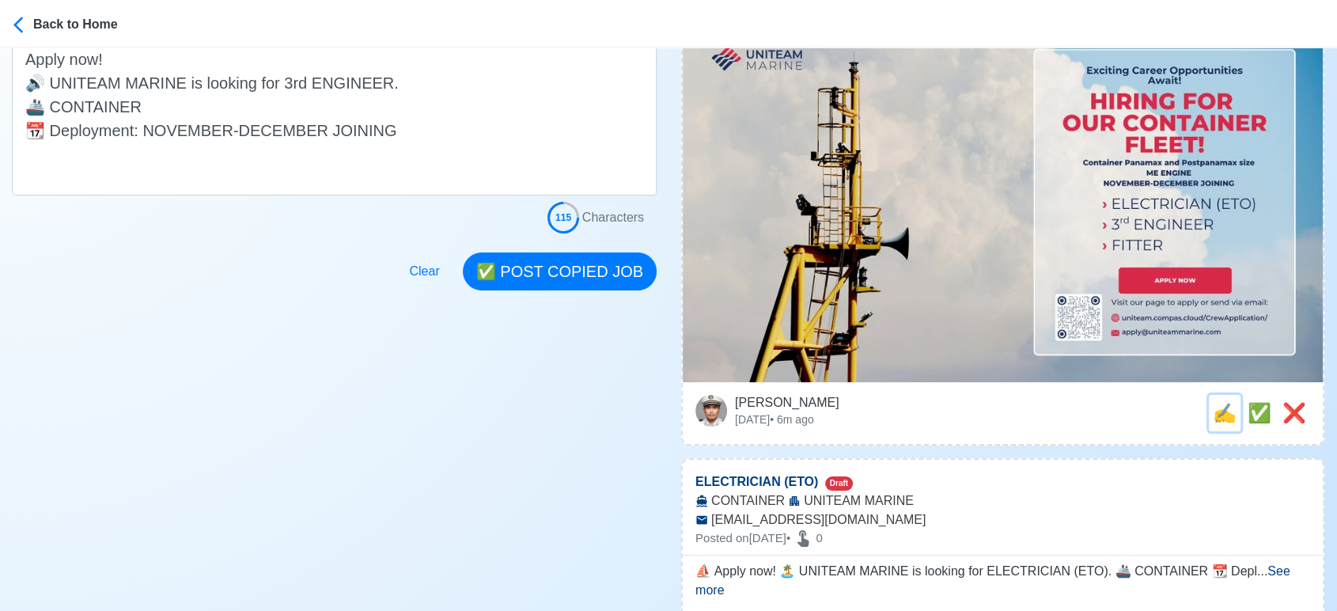
scroll to position [0, 0]
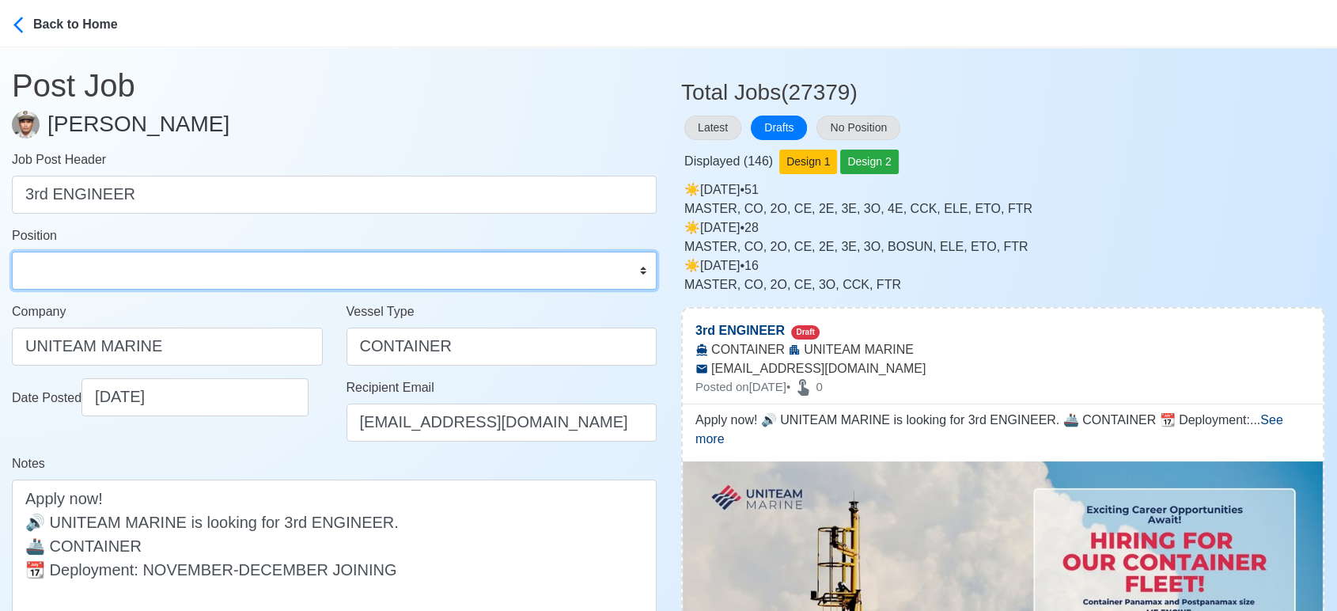
click at [236, 274] on select "Master Chief Officer 2nd Officer 3rd Officer Junior Officer Chief Engineer 2nd …" at bounding box center [334, 270] width 645 height 38
click at [12, 251] on select "Master Chief Officer 2nd Officer 3rd Officer Junior Officer Chief Engineer 2nd …" at bounding box center [334, 270] width 645 height 38
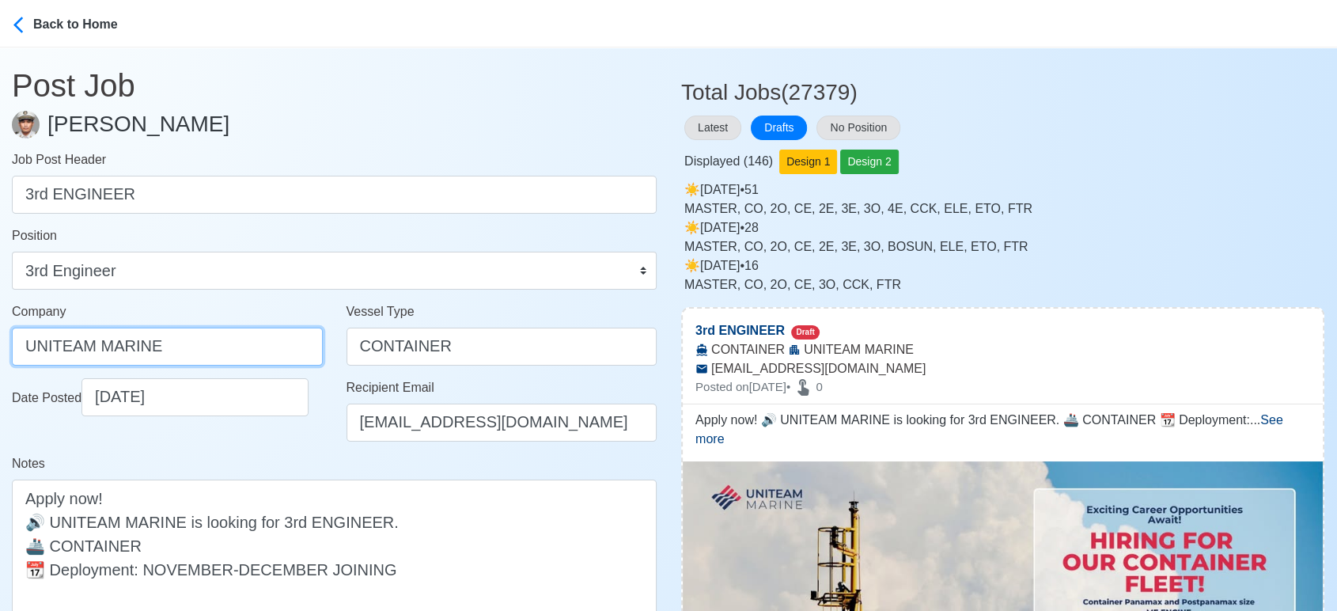
click at [190, 346] on input "UNITEAM MARINE" at bounding box center [167, 346] width 311 height 38
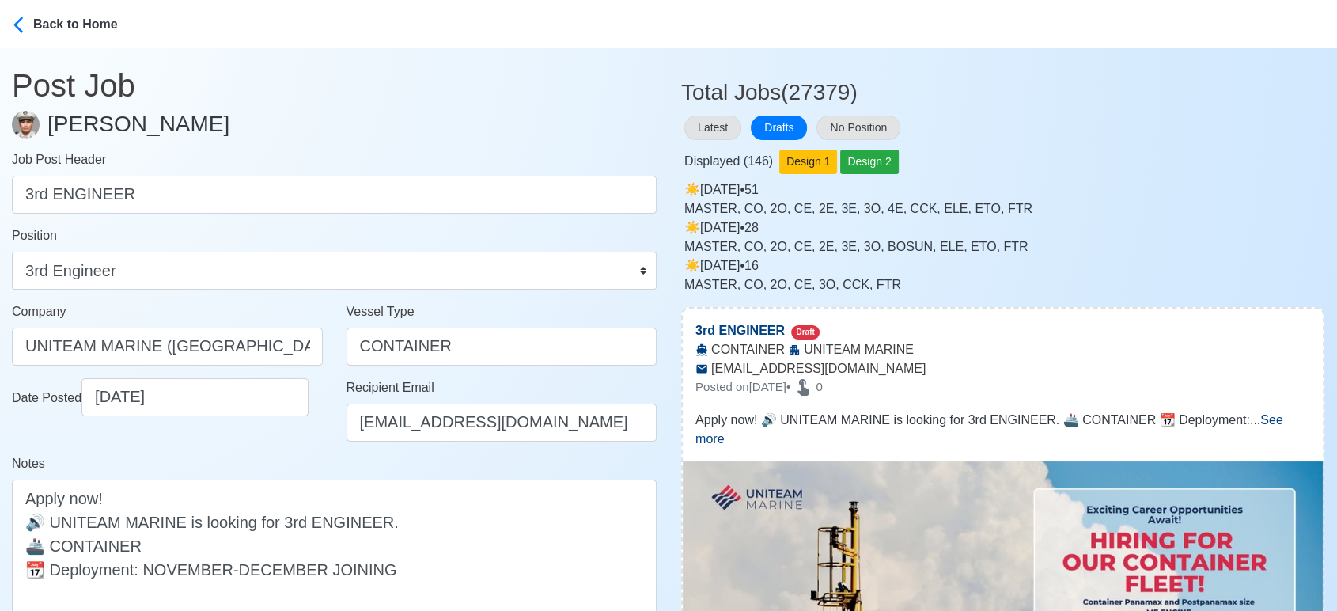
click at [280, 466] on div "Notes Apply now! 🔊 UNITEAM MARINE is looking for 3rd ENGINEER. 🚢 CONTAINER 📆 De…" at bounding box center [334, 544] width 645 height 180
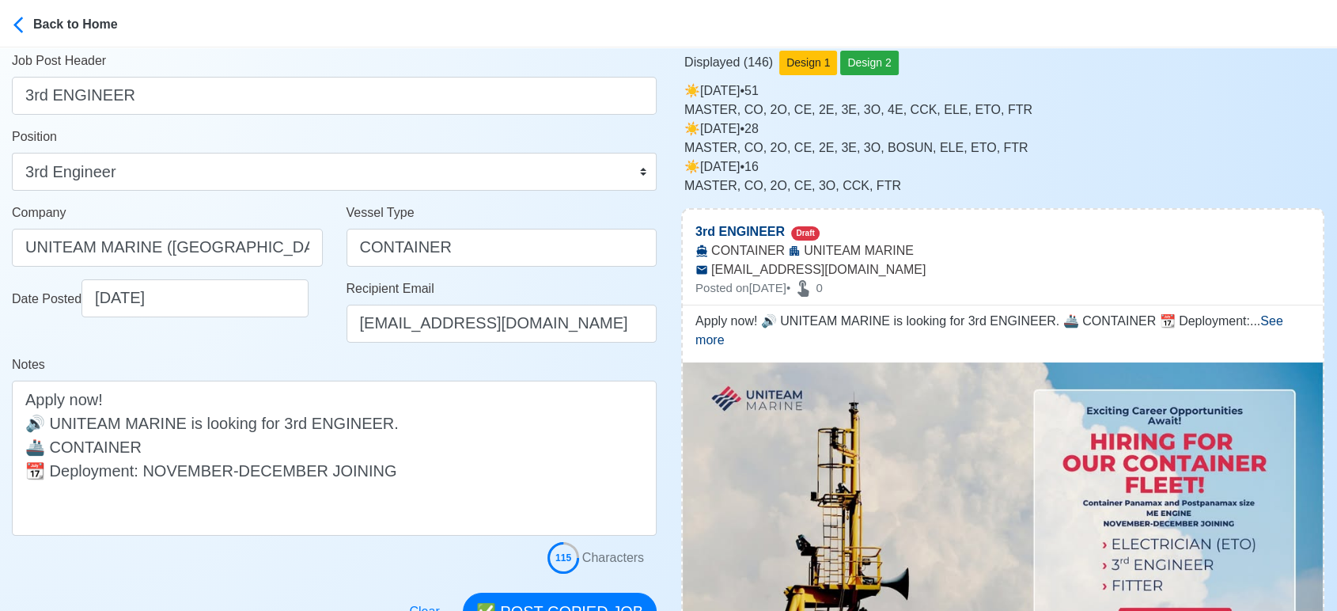
scroll to position [176, 0]
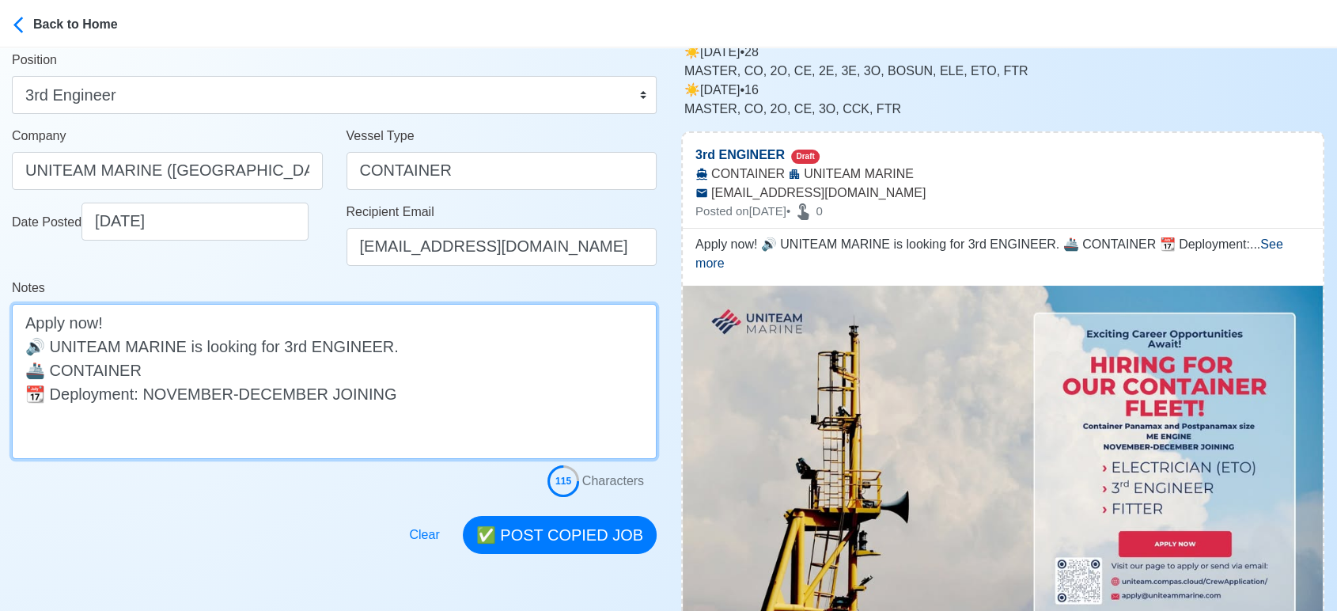
click at [381, 362] on textarea "Apply now! 🔊 UNITEAM MARINE is looking for 3rd ENGINEER. 🚢 CONTAINER 📆 Deployme…" at bounding box center [334, 381] width 645 height 155
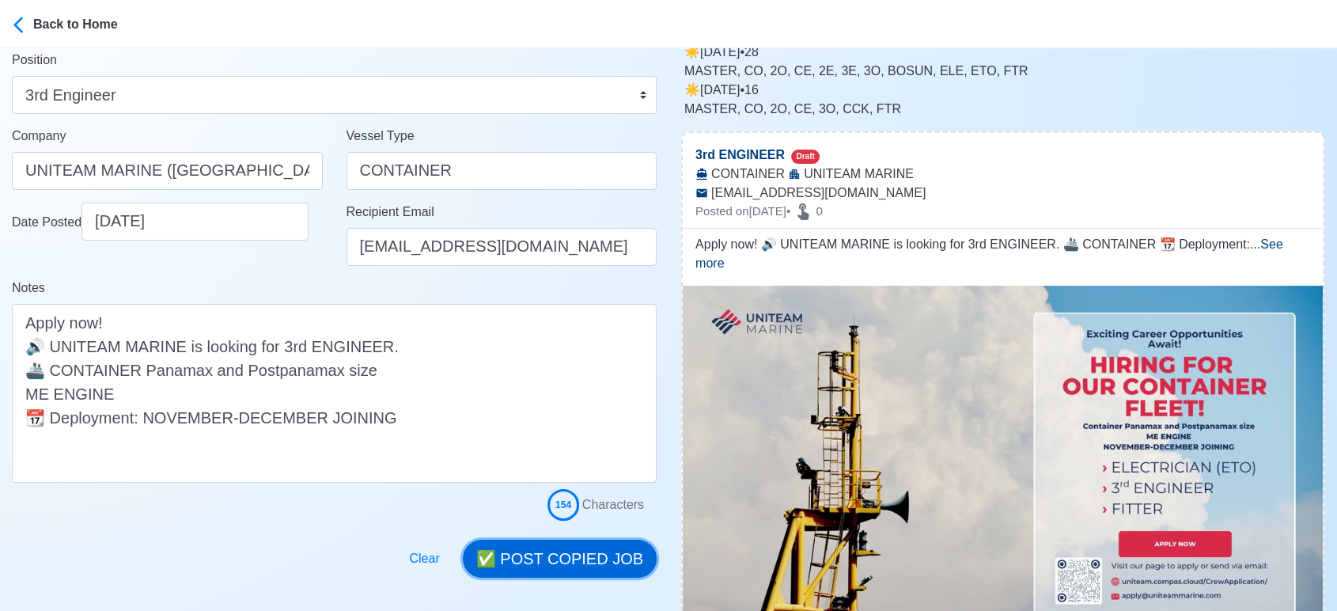
click at [575, 549] on button "✅ POST COPIED JOB" at bounding box center [560, 558] width 194 height 38
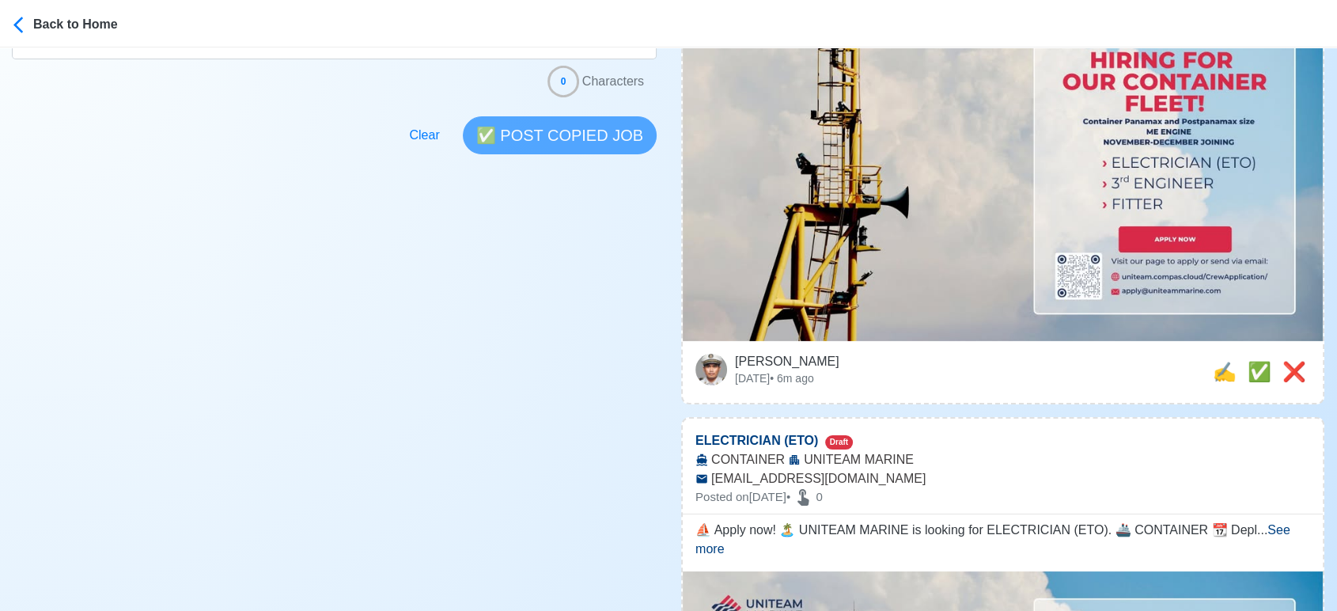
scroll to position [527, 0]
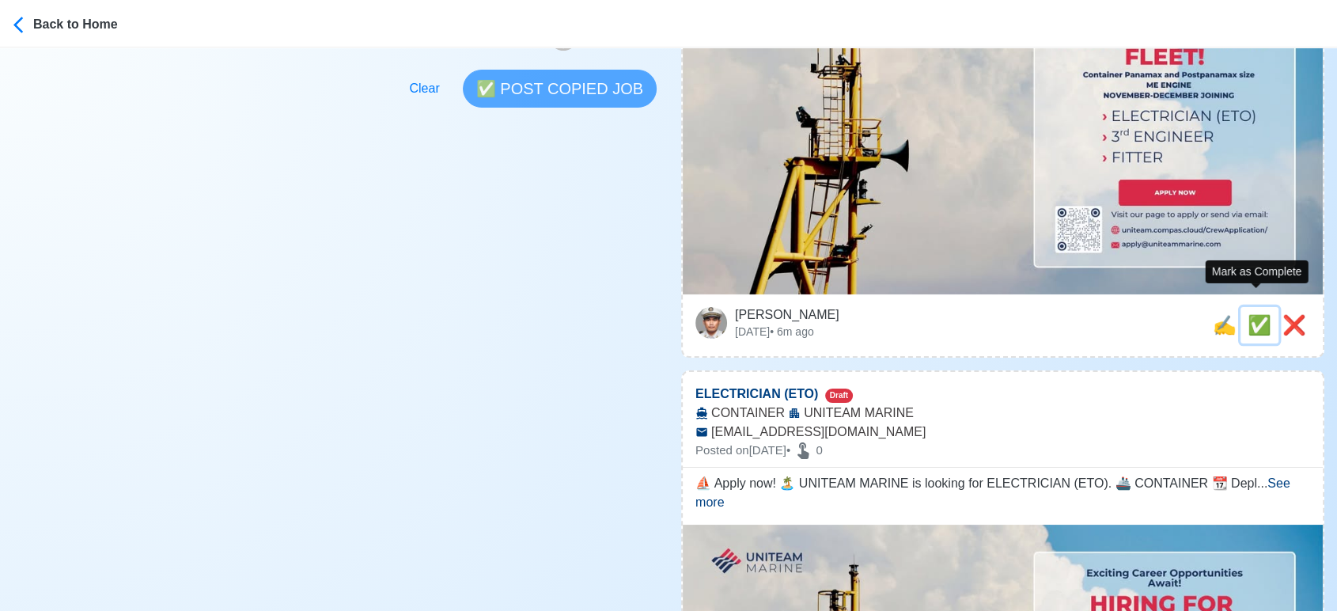
click at [1252, 314] on span "✅" at bounding box center [1259, 324] width 24 height 21
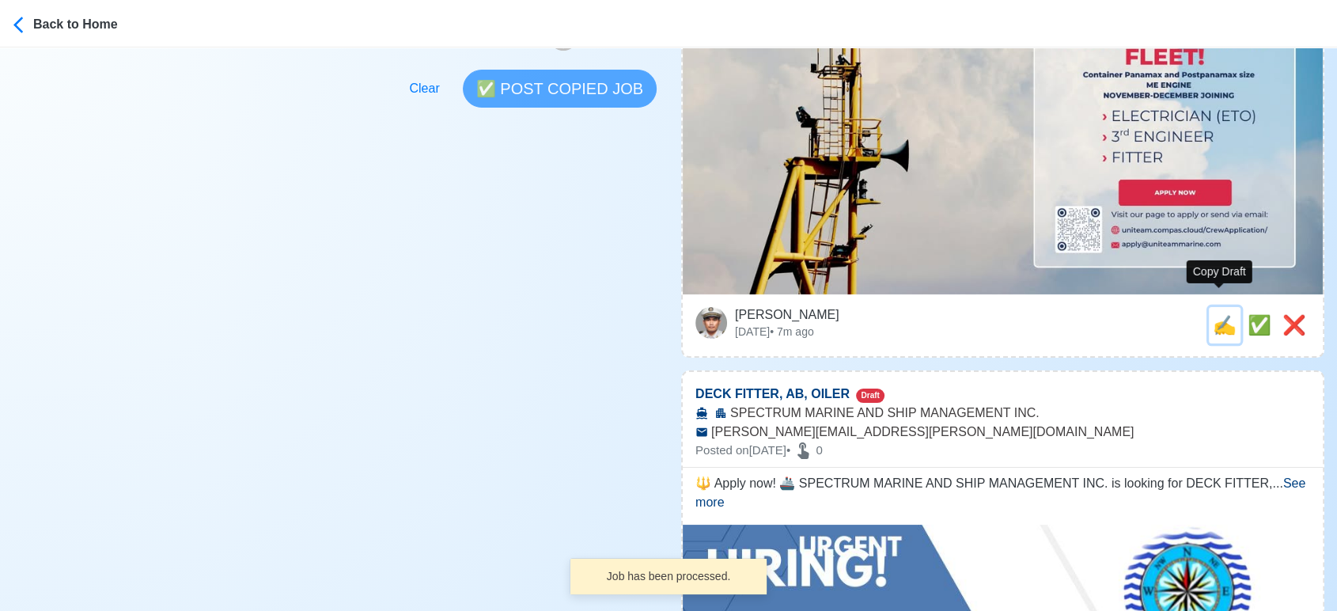
click at [1221, 314] on span "✍️" at bounding box center [1224, 324] width 24 height 21
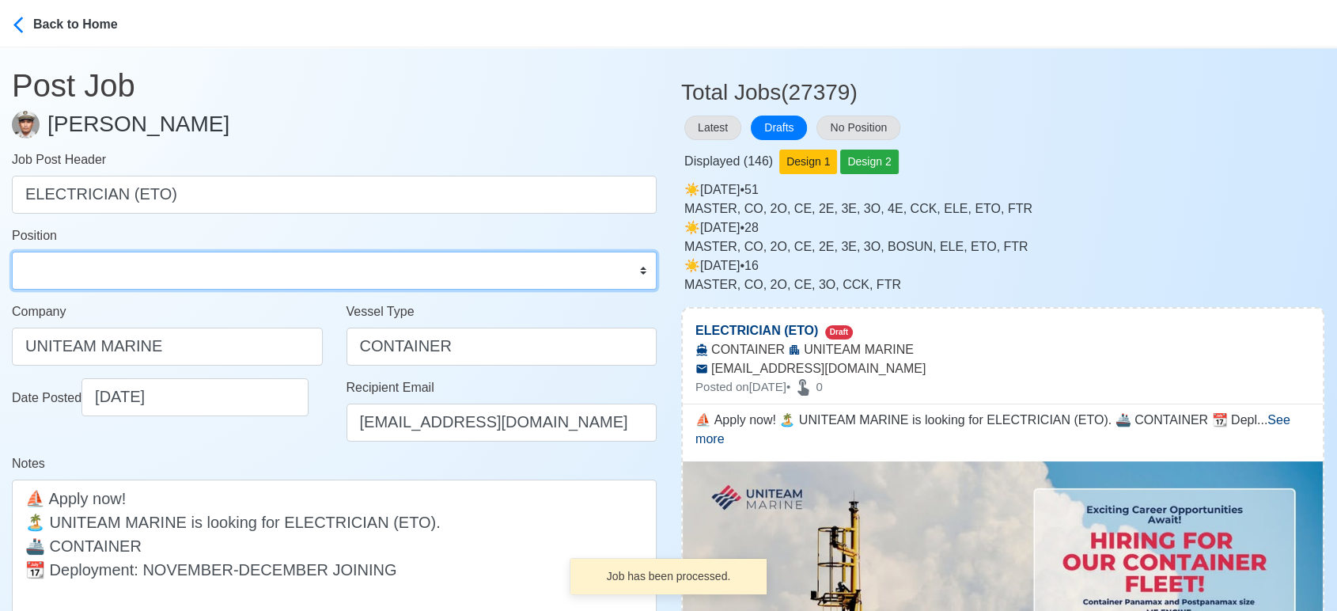
click at [109, 261] on select "Master Chief Officer 2nd Officer 3rd Officer Junior Officer Chief Engineer 2nd …" at bounding box center [334, 270] width 645 height 38
click at [12, 251] on select "Master Chief Officer 2nd Officer 3rd Officer Junior Officer Chief Engineer 2nd …" at bounding box center [334, 270] width 645 height 38
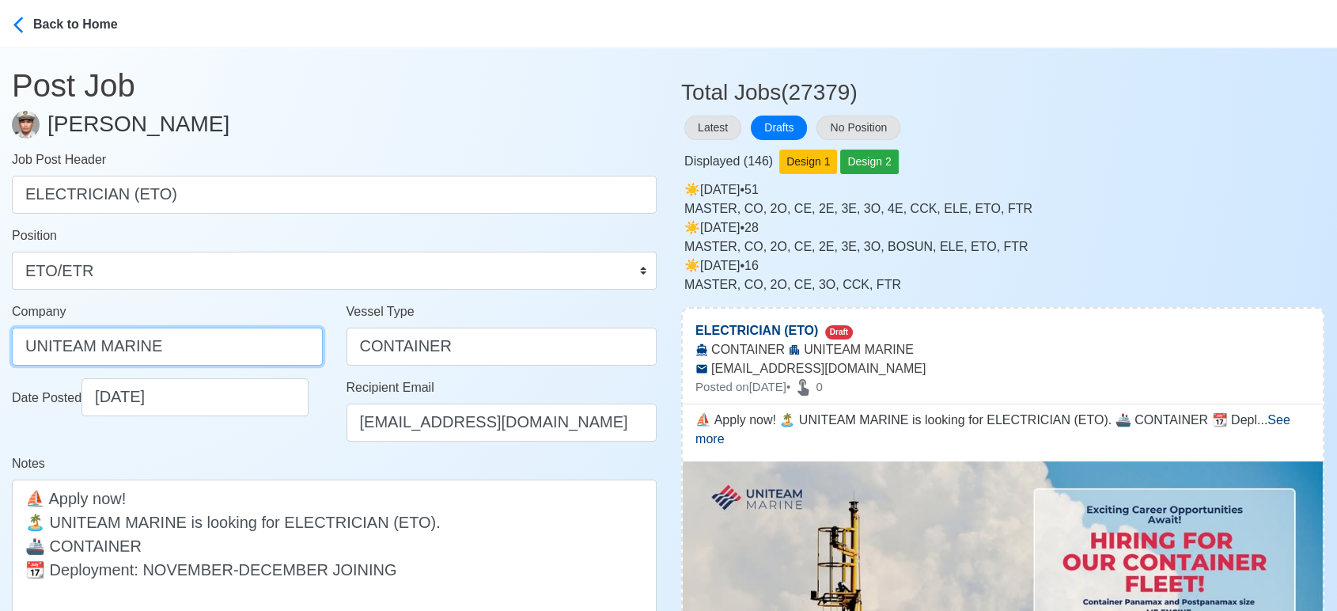
click at [222, 337] on input "UNITEAM MARINE" at bounding box center [167, 346] width 311 height 38
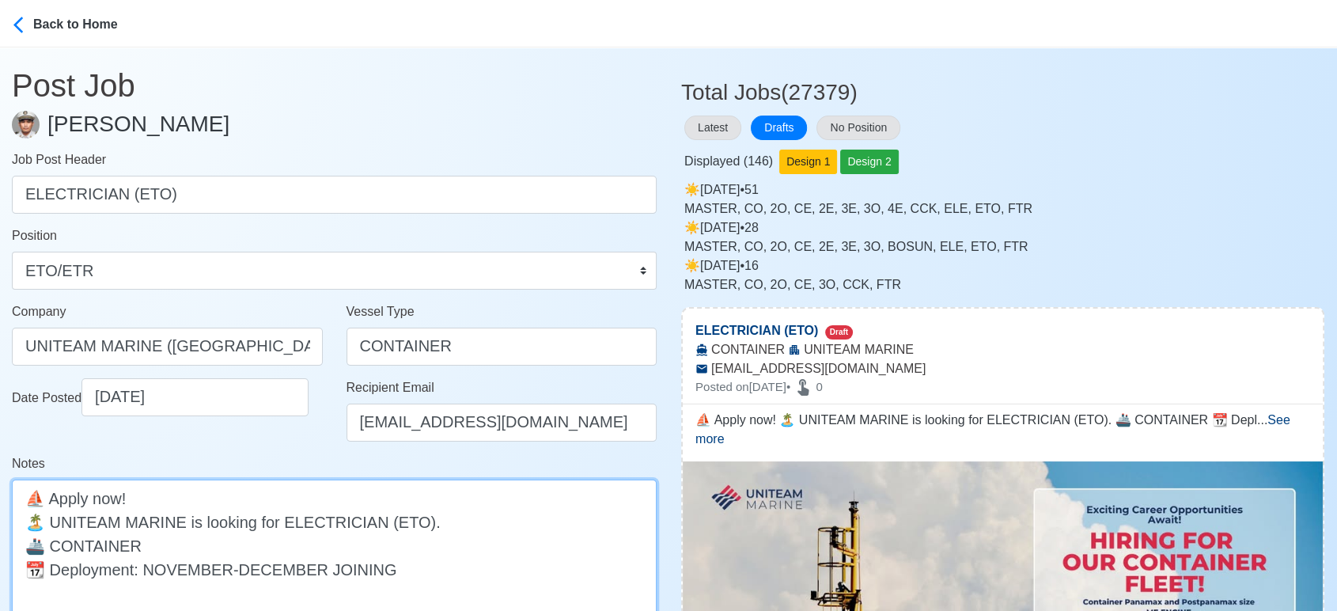
click at [340, 546] on textarea "⛵ Apply now! 🏝️ UNITEAM MARINE is looking for ELECTRICIAN (ETO). 🚢 CONTAINER 📆 …" at bounding box center [334, 556] width 645 height 155
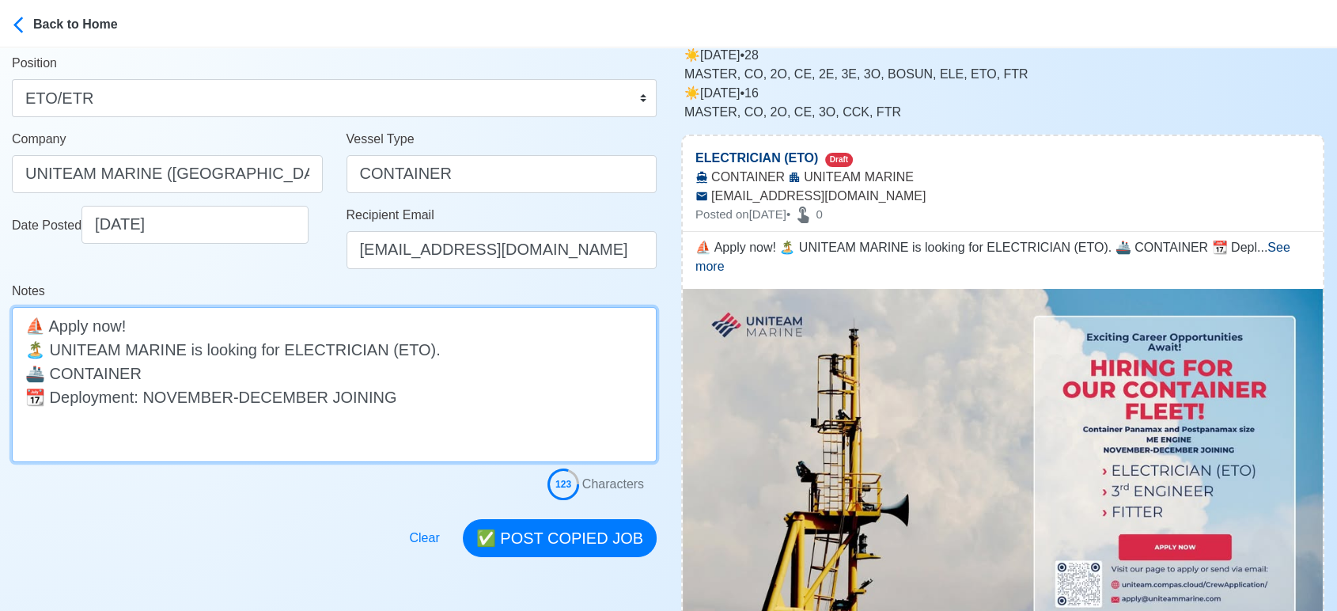
scroll to position [176, 0]
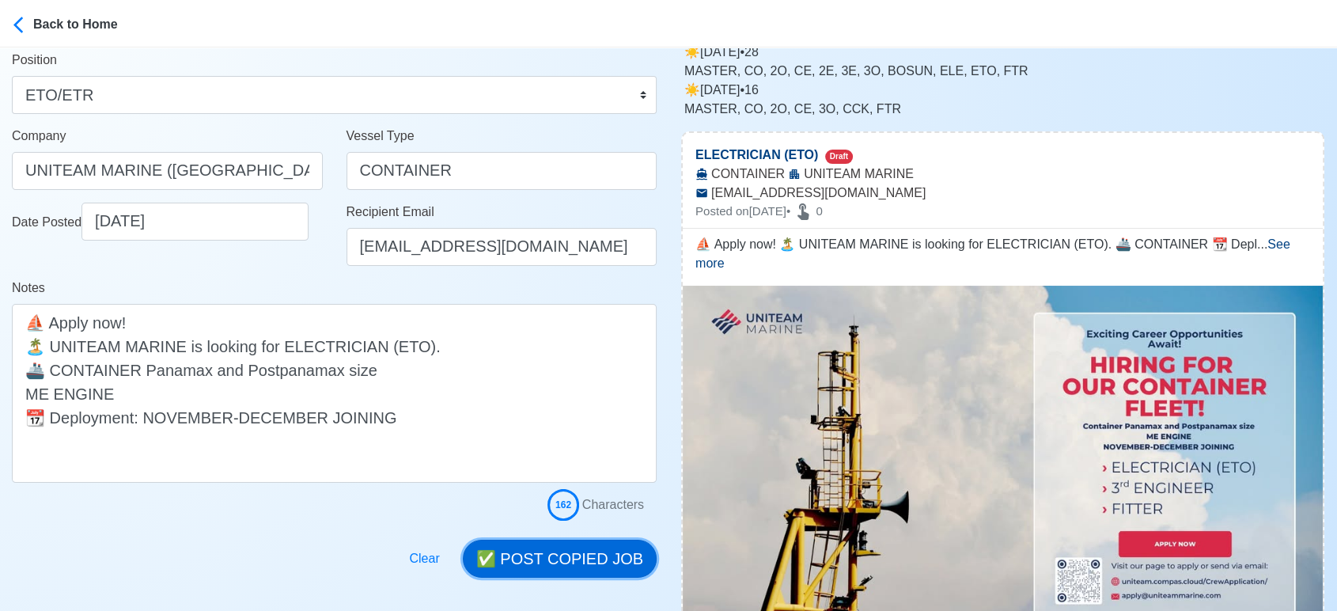
click at [595, 558] on button "✅ POST COPIED JOB" at bounding box center [560, 558] width 194 height 38
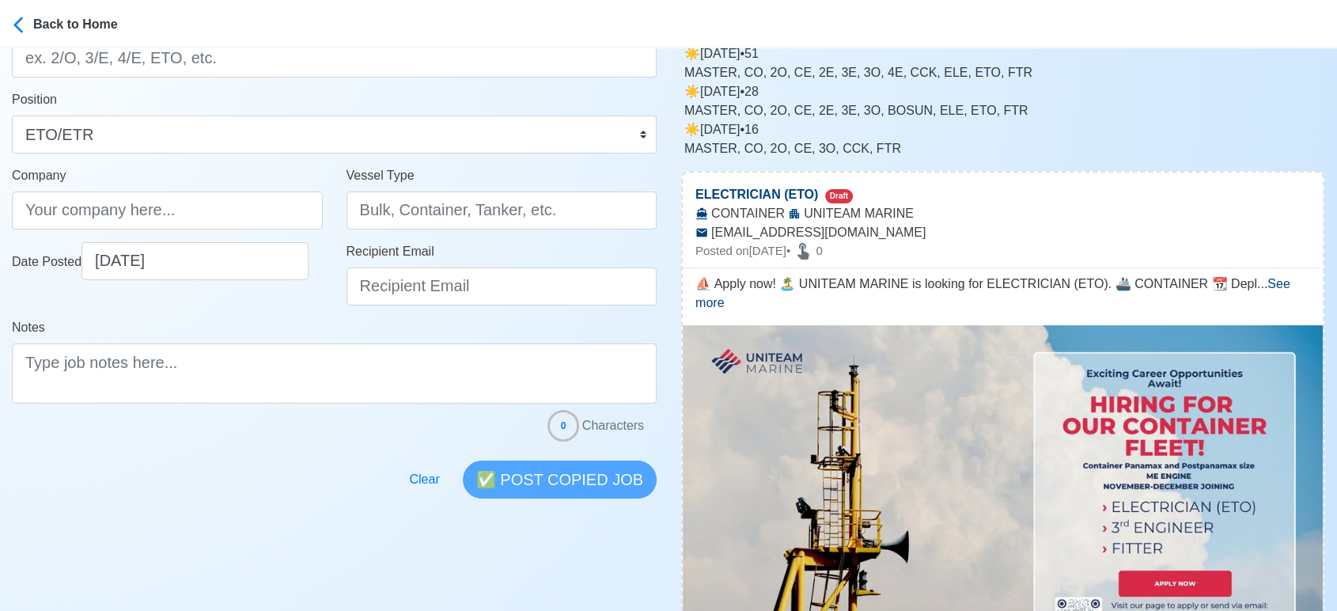
scroll to position [0, 0]
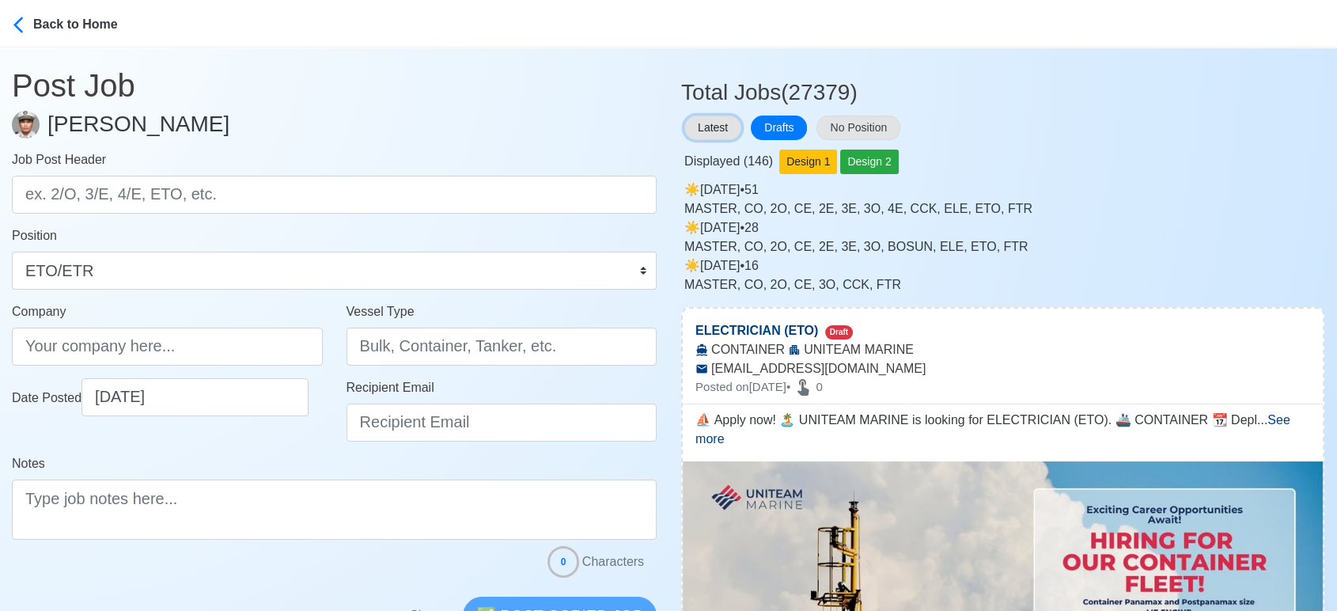
click at [718, 131] on button "Latest" at bounding box center [712, 127] width 57 height 25
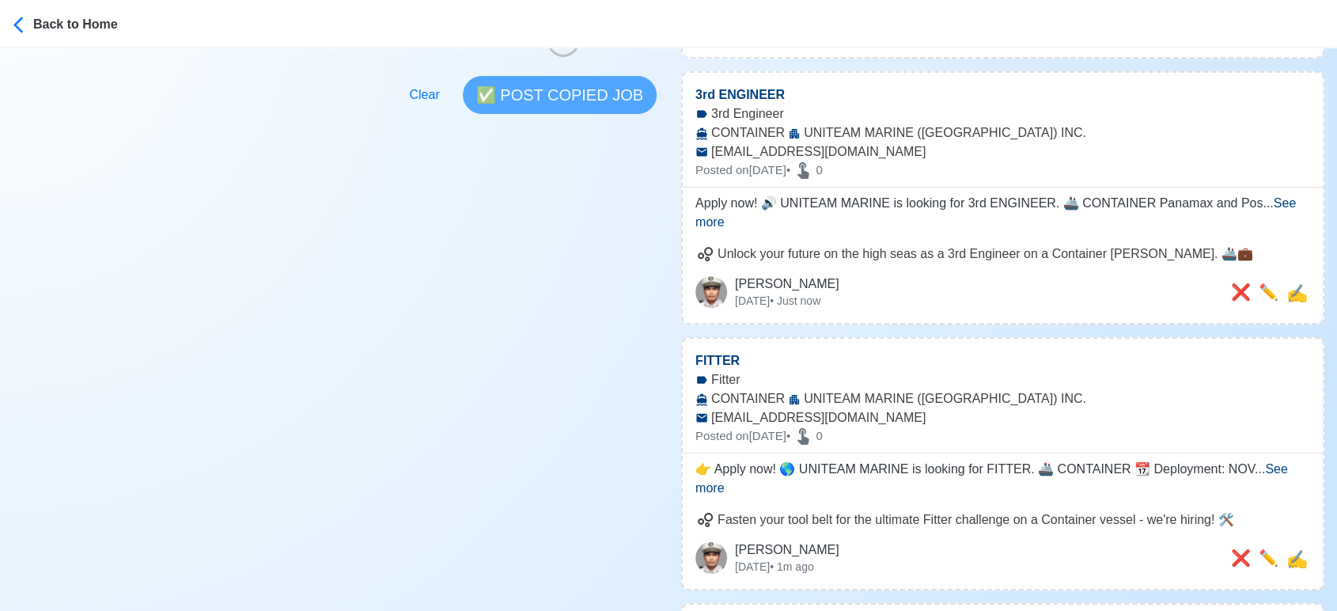
scroll to position [527, 0]
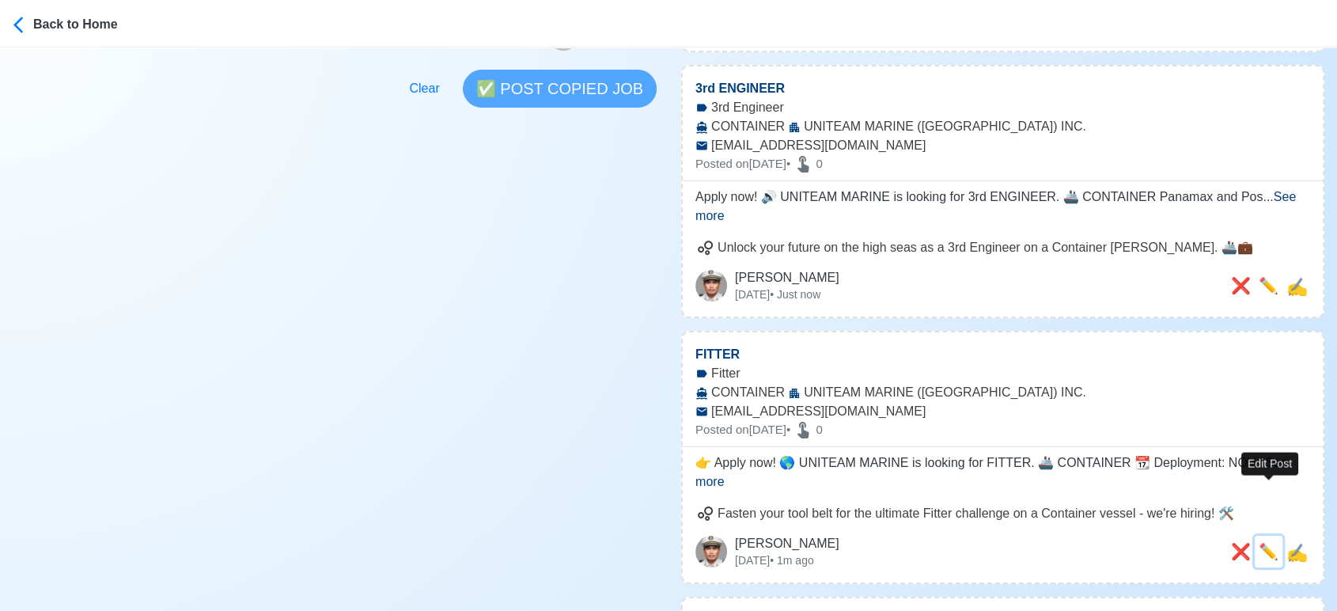
drag, startPoint x: 1265, startPoint y: 492, endPoint x: 1240, endPoint y: 491, distance: 25.3
click at [1265, 543] on span "✏️" at bounding box center [1268, 551] width 20 height 17
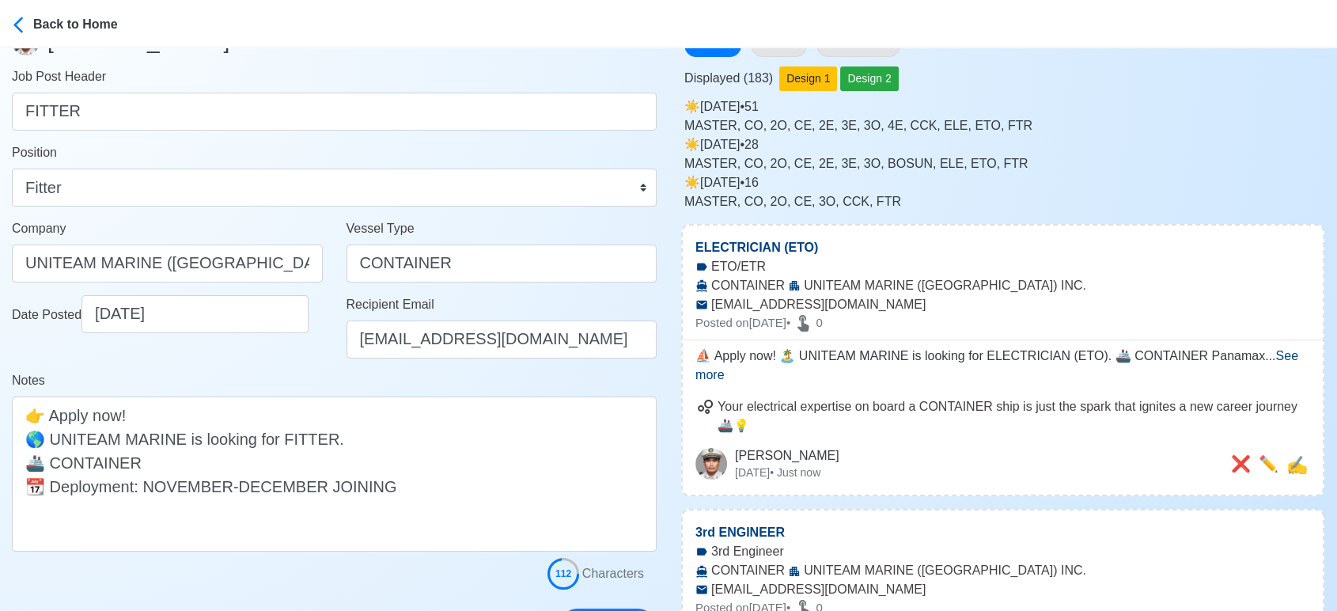
scroll to position [88, 0]
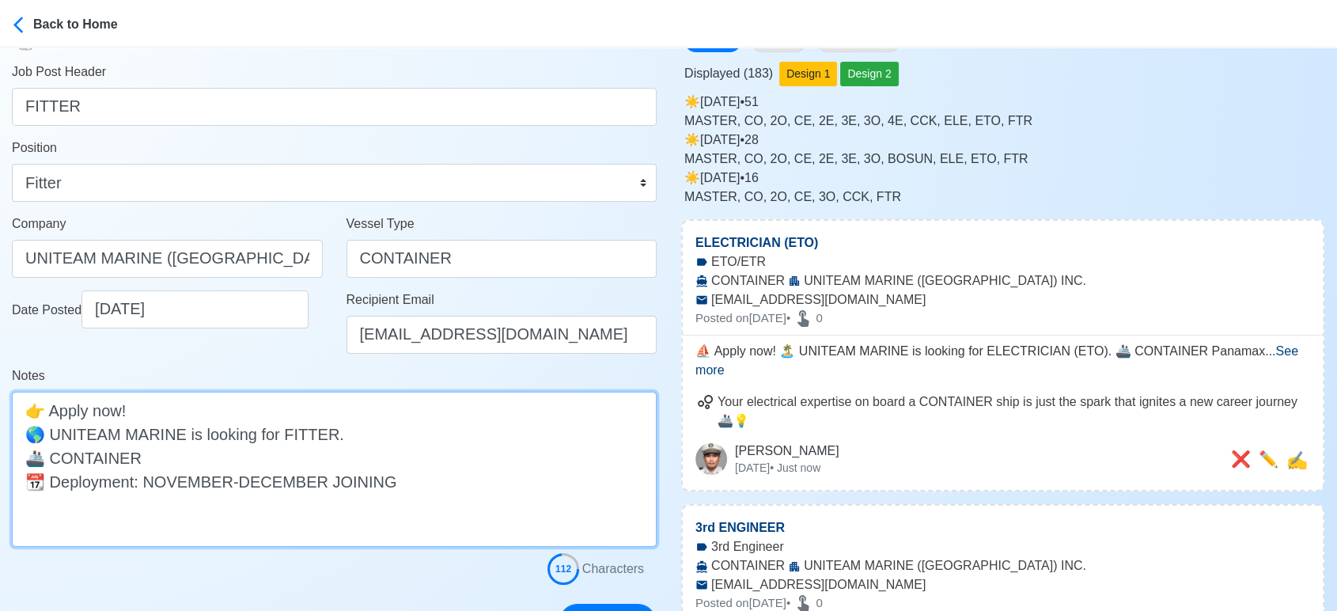
click at [291, 460] on textarea "👉 Apply now! 🌎 UNITEAM MARINE is looking for FITTER. 🚢 CONTAINER 📆 Deployment: …" at bounding box center [334, 468] width 645 height 155
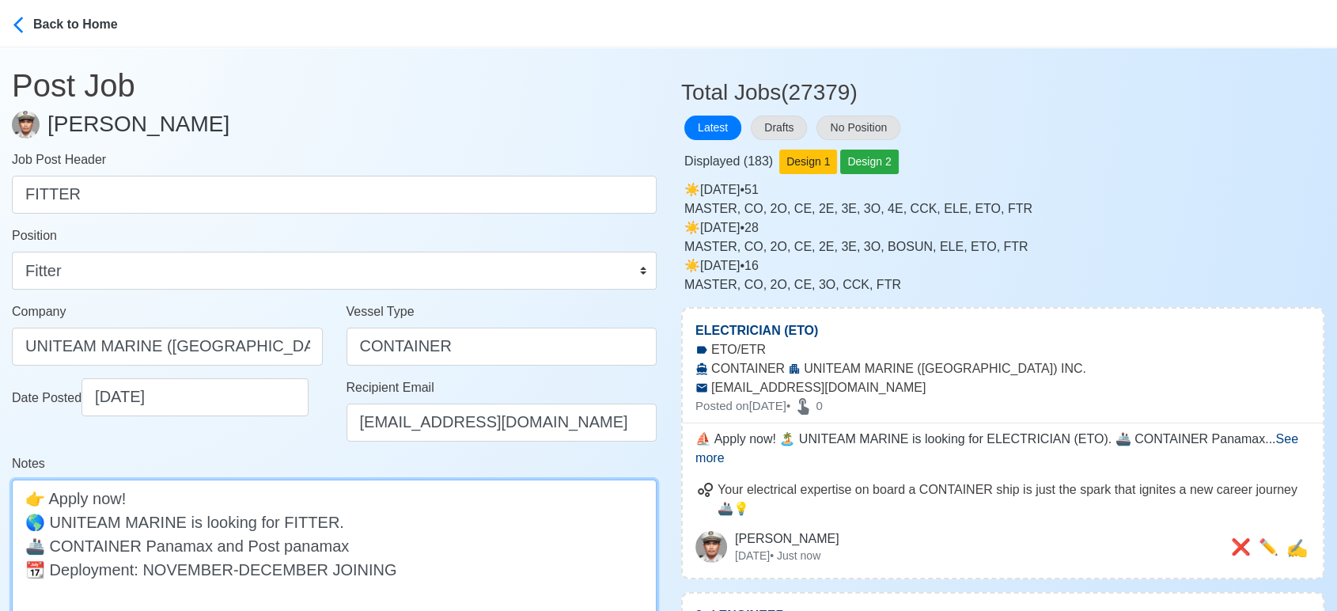
scroll to position [0, 0]
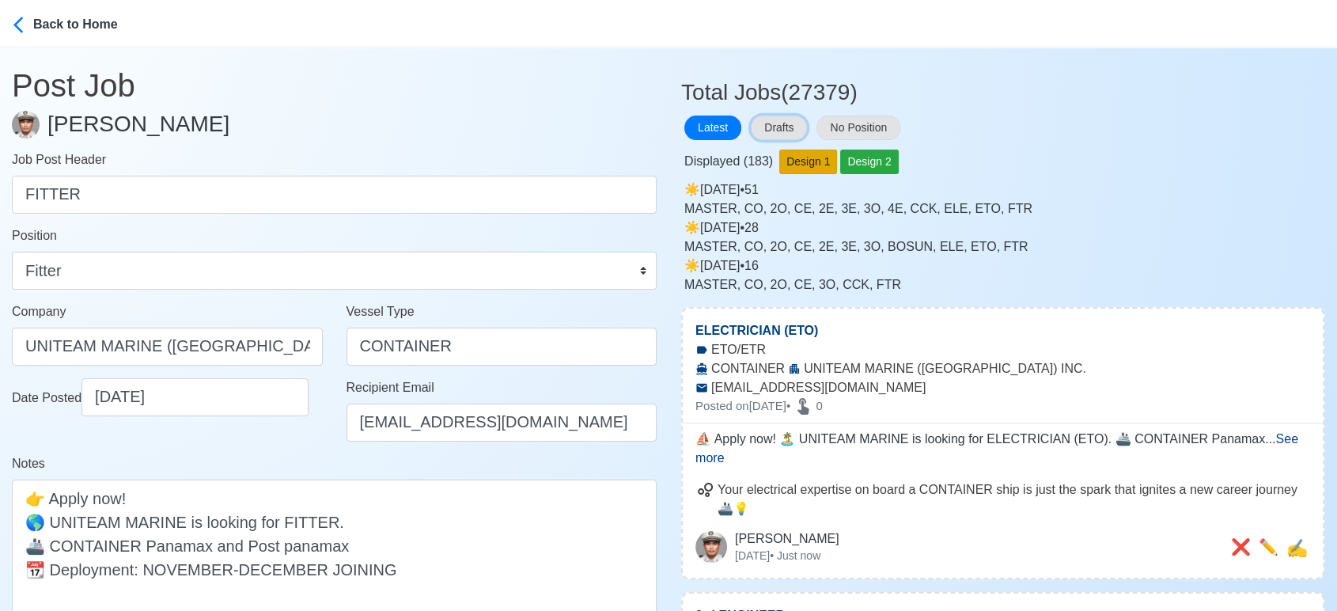
drag, startPoint x: 798, startPoint y: 129, endPoint x: 780, endPoint y: 151, distance: 28.7
click at [797, 129] on button "Drafts" at bounding box center [779, 127] width 56 height 25
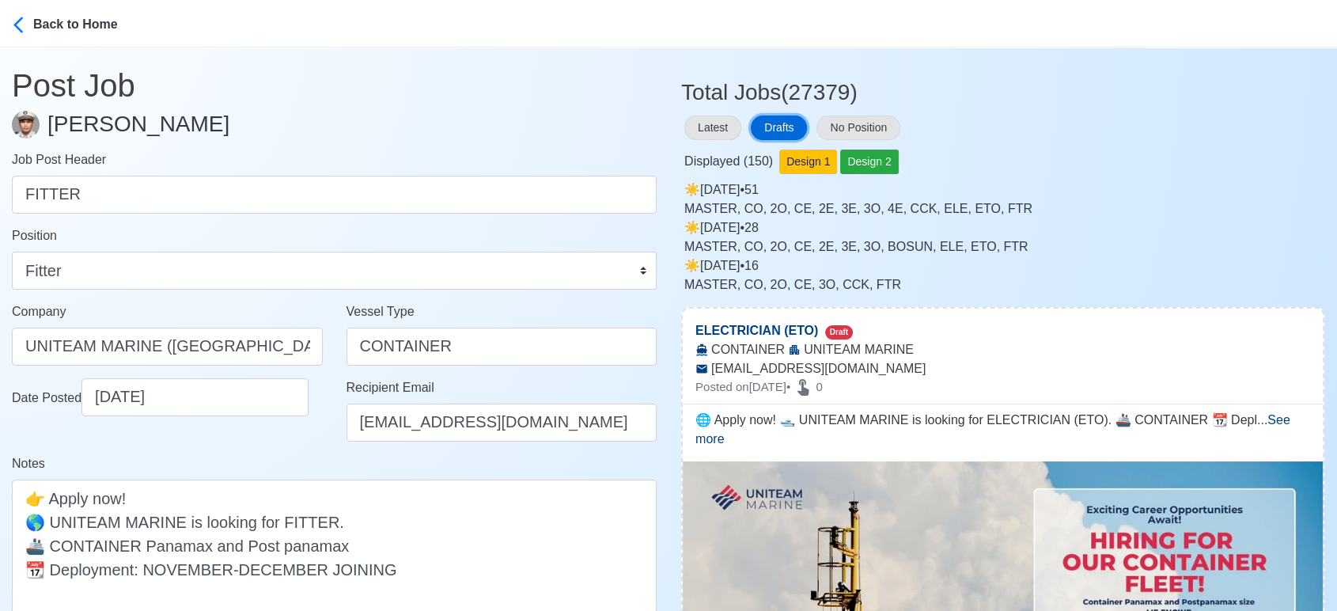
scroll to position [176, 0]
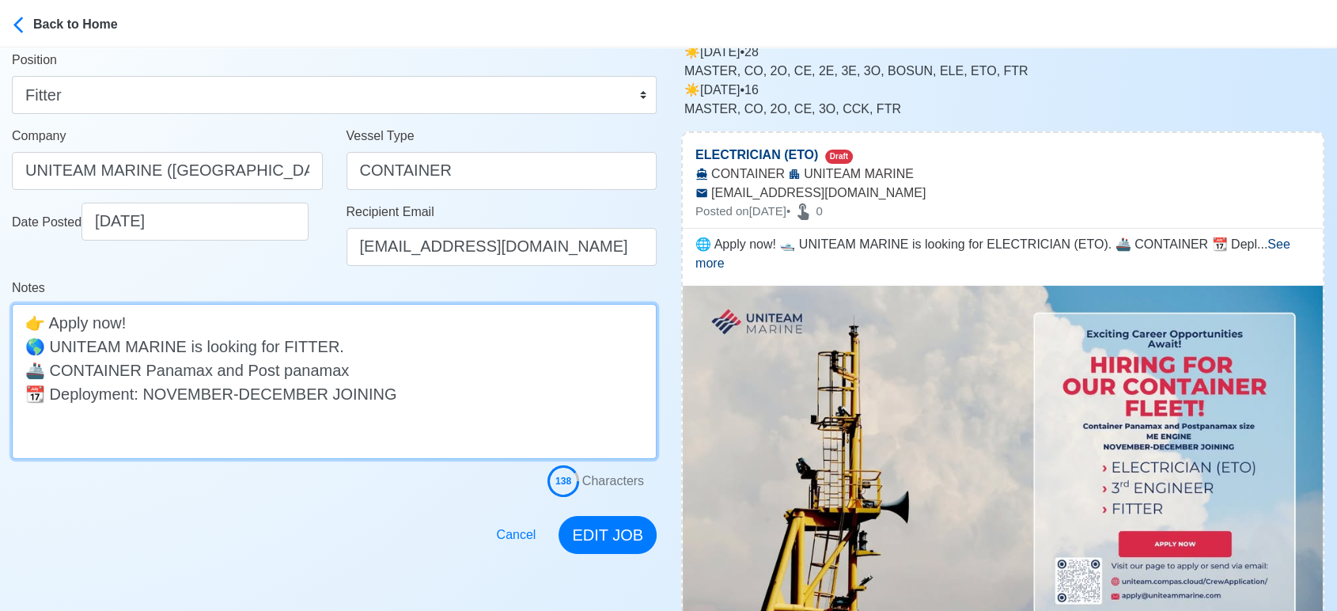
click at [384, 373] on textarea "👉 Apply now! 🌎 UNITEAM MARINE is looking for FITTER. 🚢 CONTAINER Panamax and Po…" at bounding box center [334, 381] width 645 height 155
click at [271, 376] on textarea "👉 Apply now! 🌎 UNITEAM MARINE is looking for FITTER. 🚢 CONTAINER Panamax and Po…" at bounding box center [334, 381] width 645 height 155
click at [357, 380] on textarea "👉 Apply now! 🌎 UNITEAM MARINE is looking for FITTER. 🚢 CONTAINER Panamax and Po…" at bounding box center [334, 381] width 645 height 155
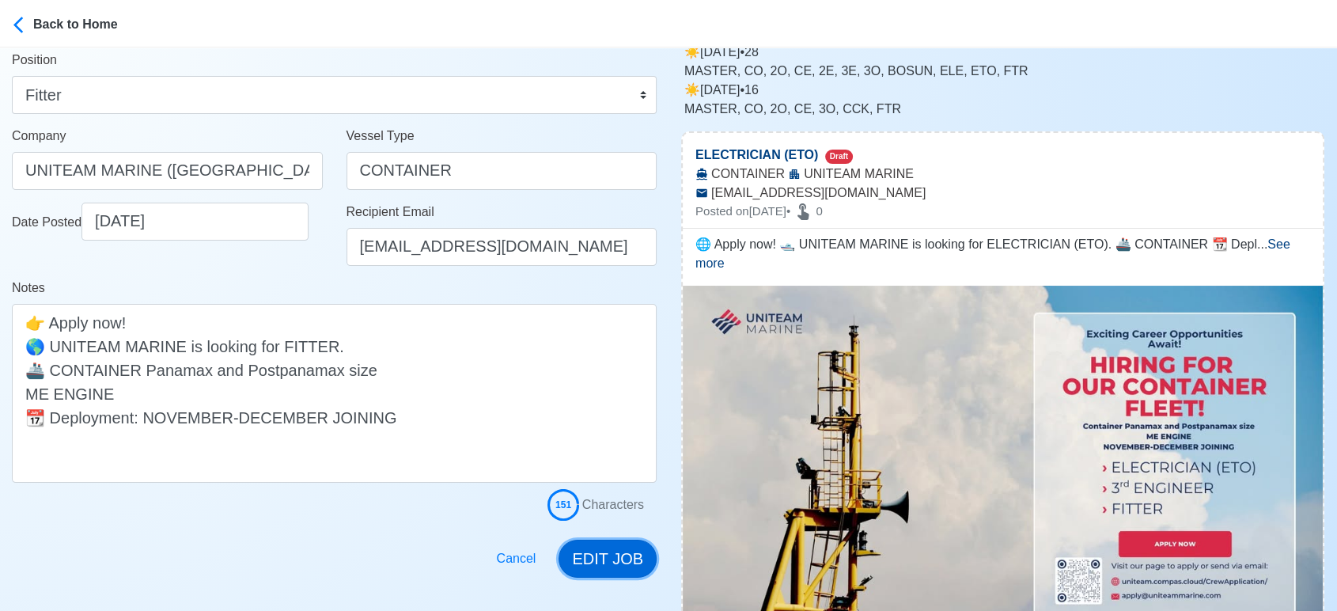
click at [620, 549] on button "EDIT JOB" at bounding box center [607, 558] width 98 height 38
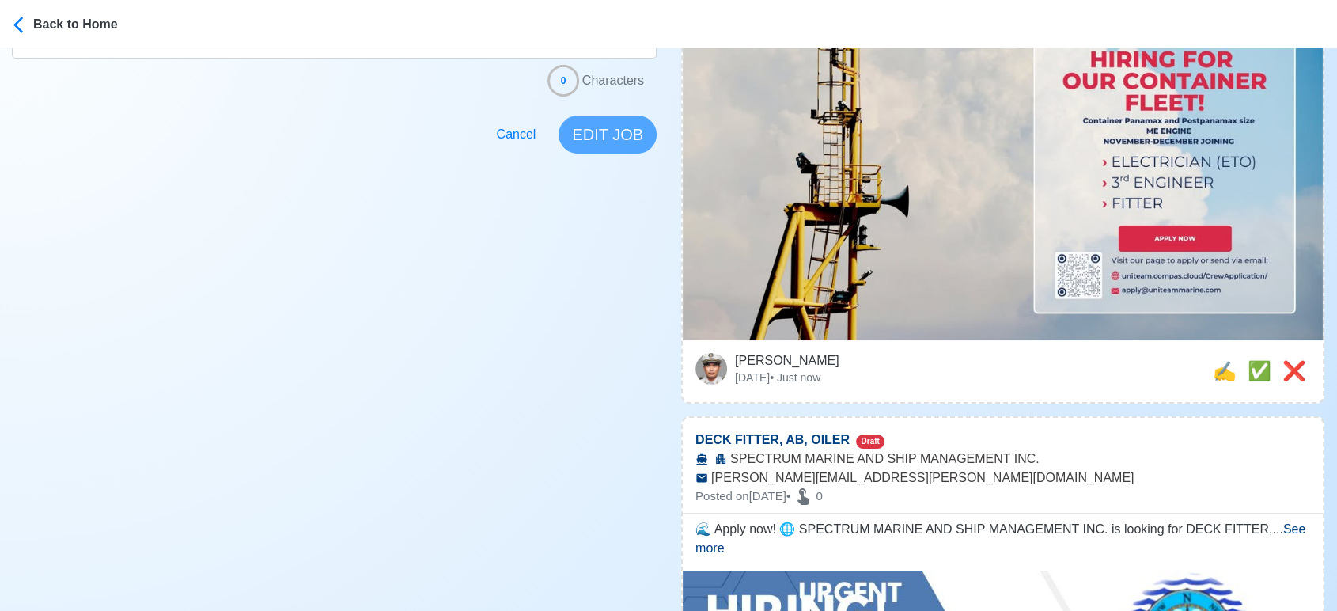
scroll to position [615, 0]
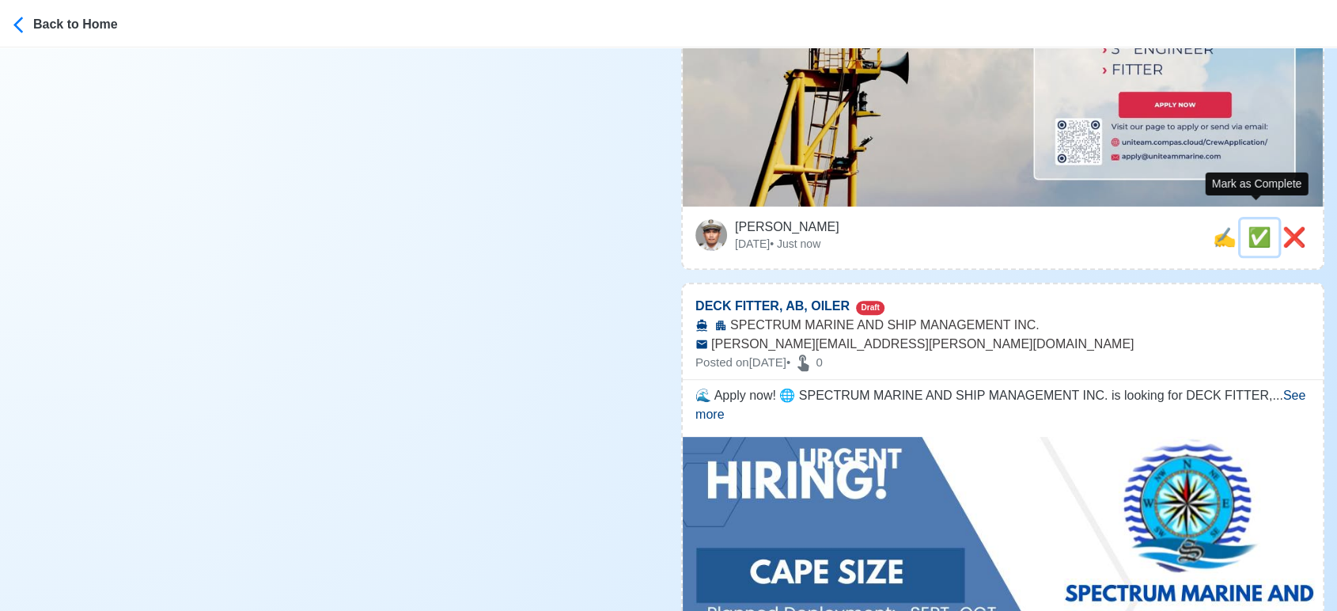
click at [1251, 226] on span "✅" at bounding box center [1259, 236] width 24 height 21
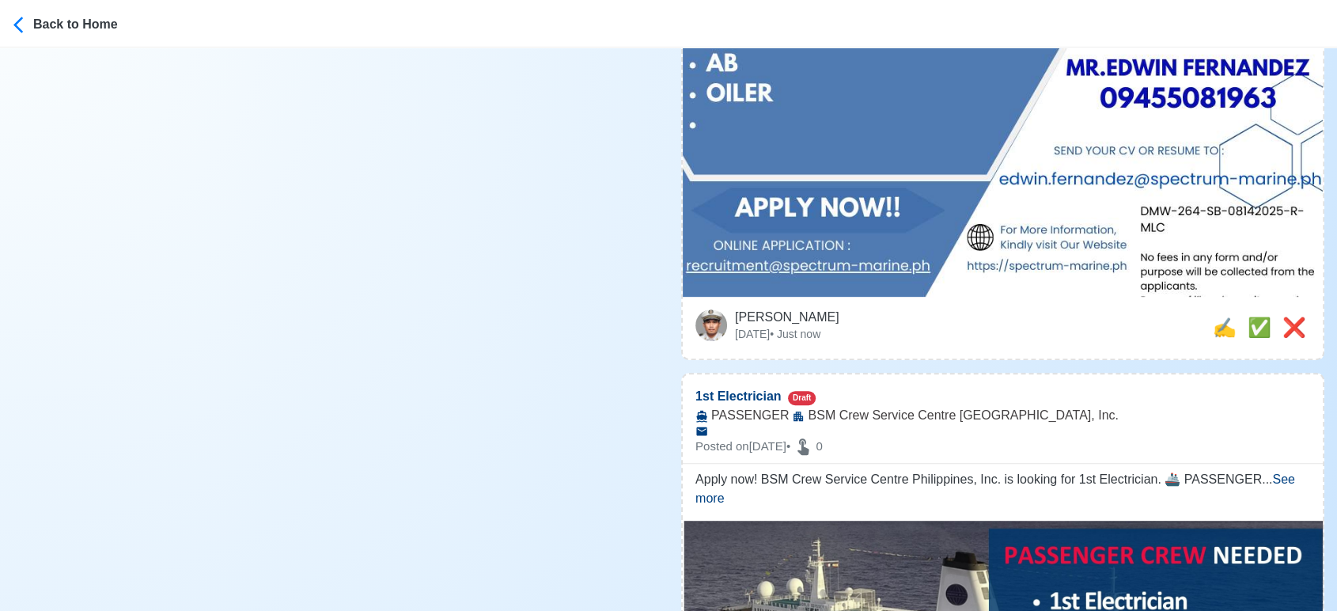
scroll to position [702, 0]
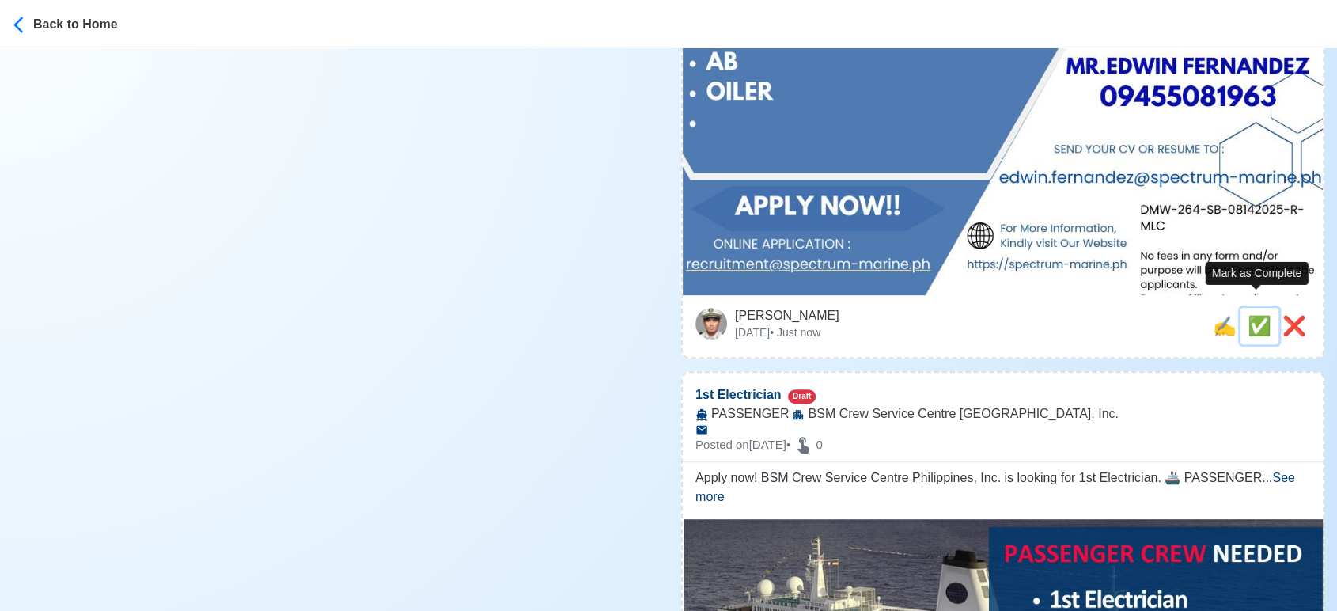
click at [1253, 315] on span "✅" at bounding box center [1259, 325] width 24 height 21
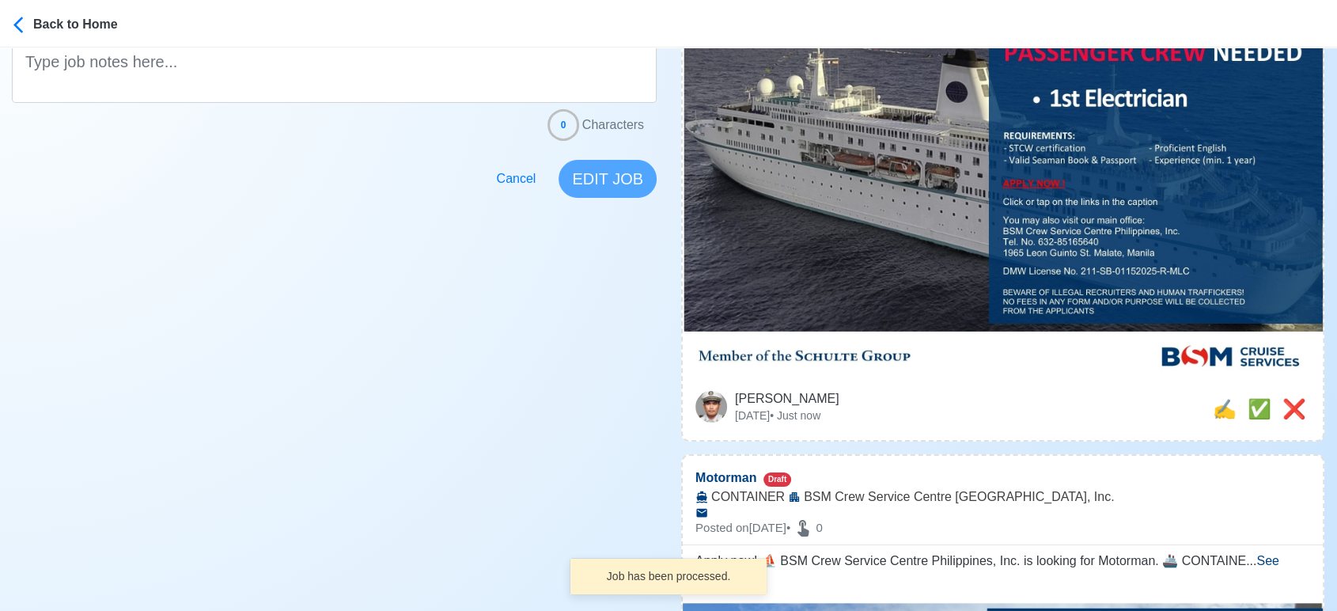
scroll to position [439, 0]
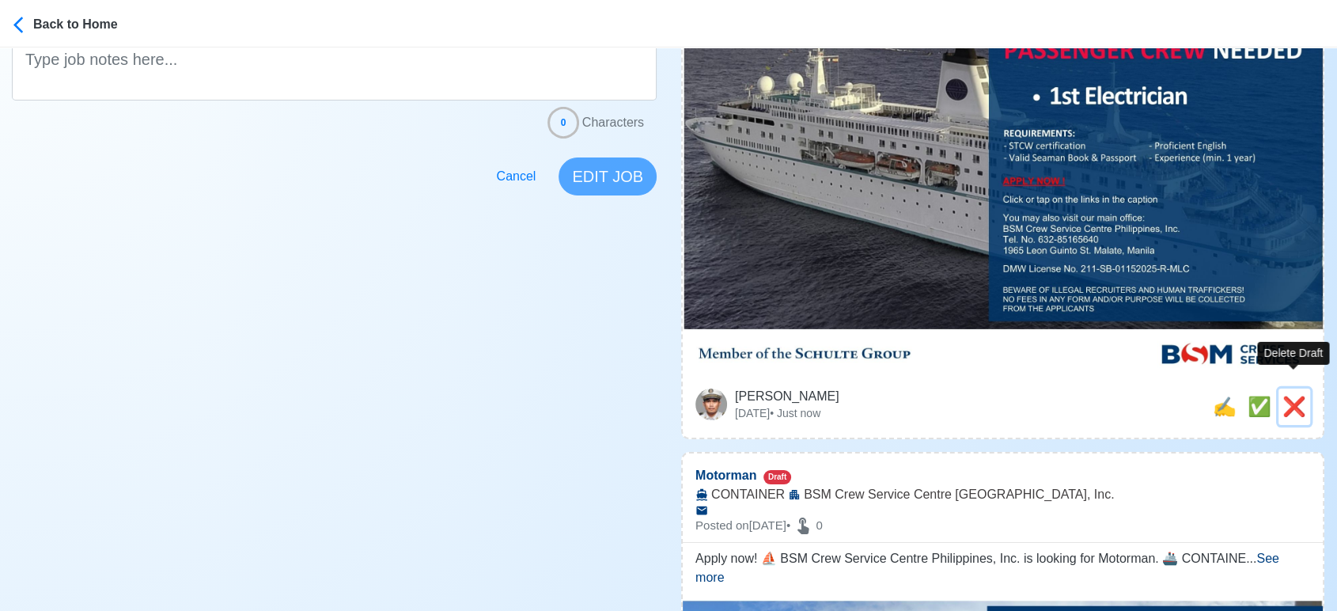
click at [1286, 395] on span "❌" at bounding box center [1294, 405] width 24 height 21
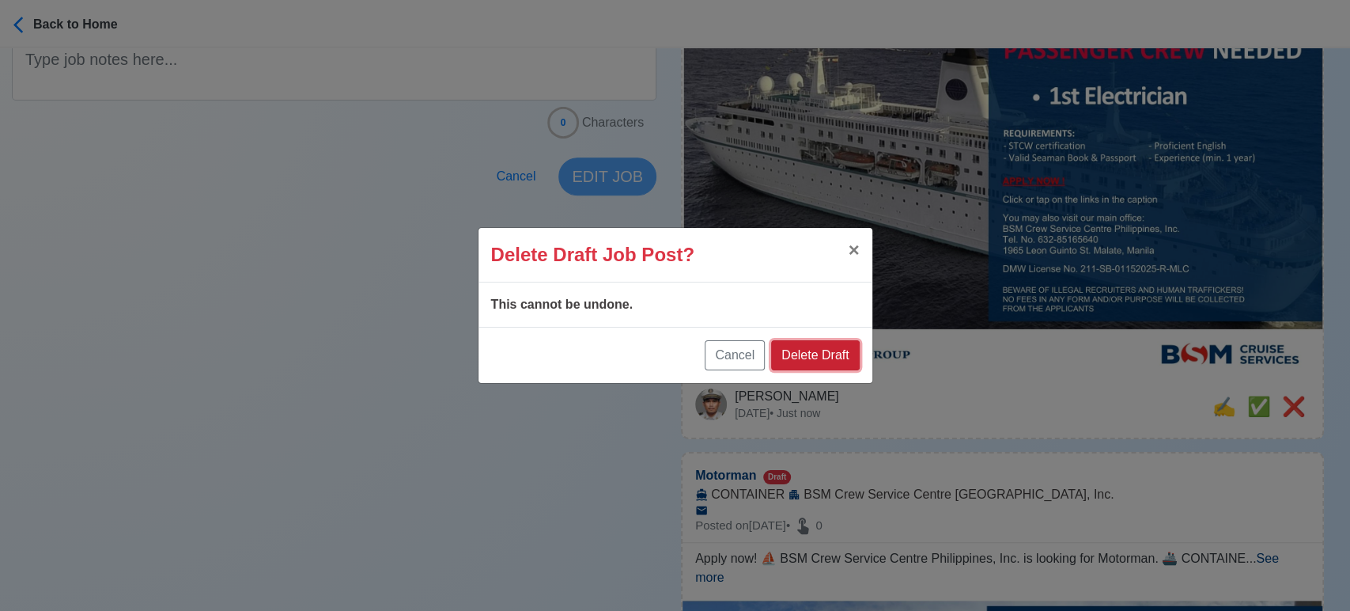
click at [843, 354] on button "Delete Draft" at bounding box center [815, 355] width 88 height 30
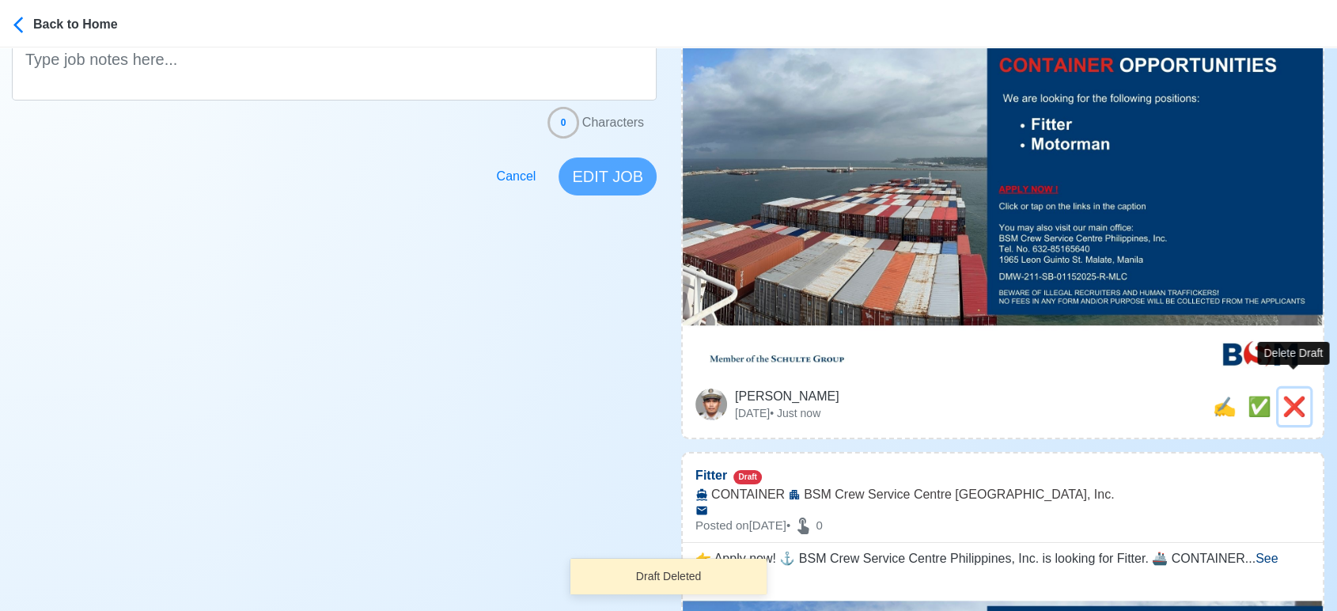
click at [1294, 395] on span "❌" at bounding box center [1294, 405] width 24 height 21
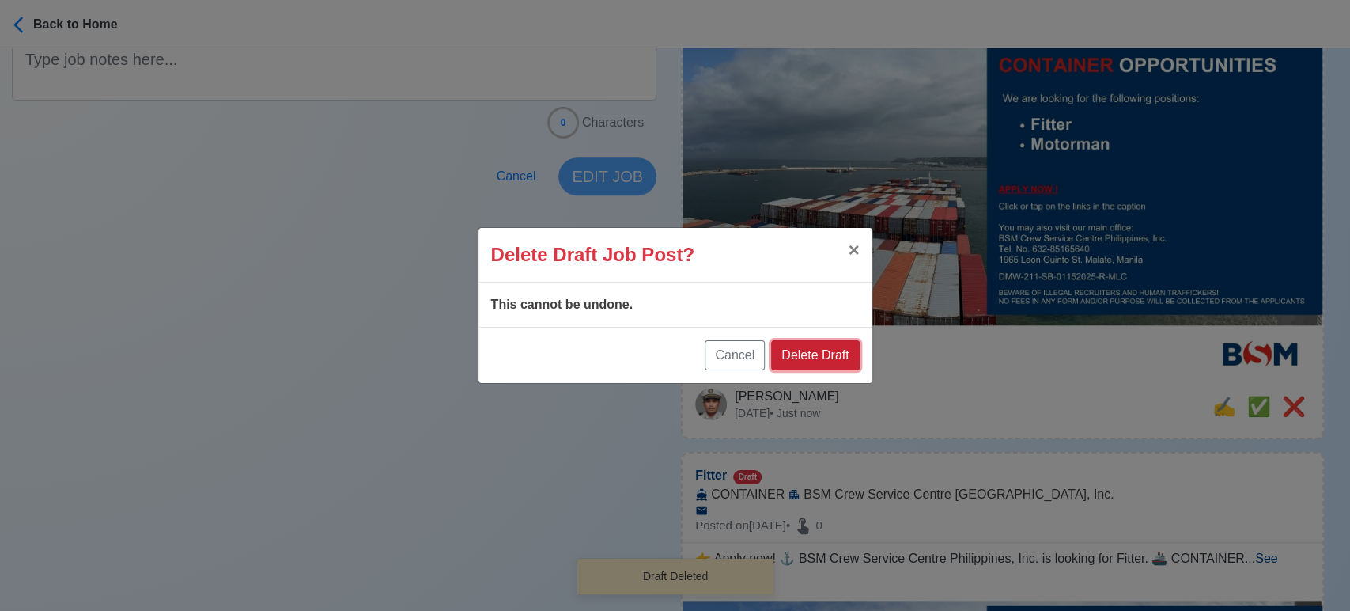
click at [830, 358] on button "Delete Draft" at bounding box center [815, 355] width 88 height 30
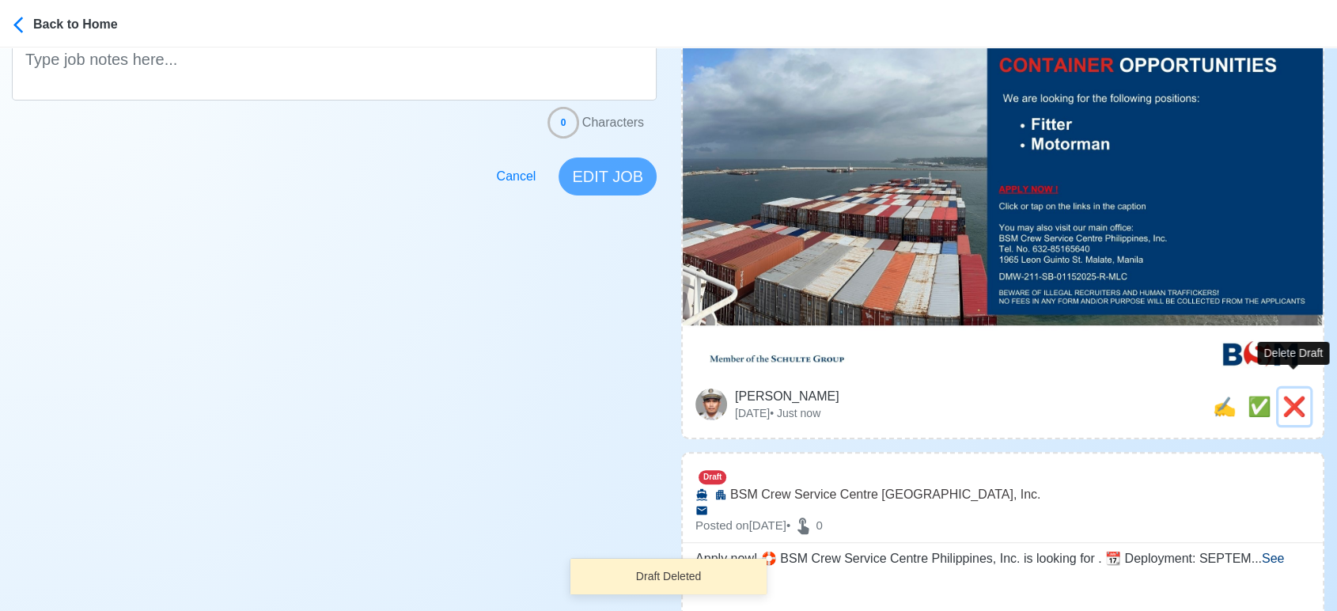
click at [1288, 395] on span "❌" at bounding box center [1294, 405] width 24 height 21
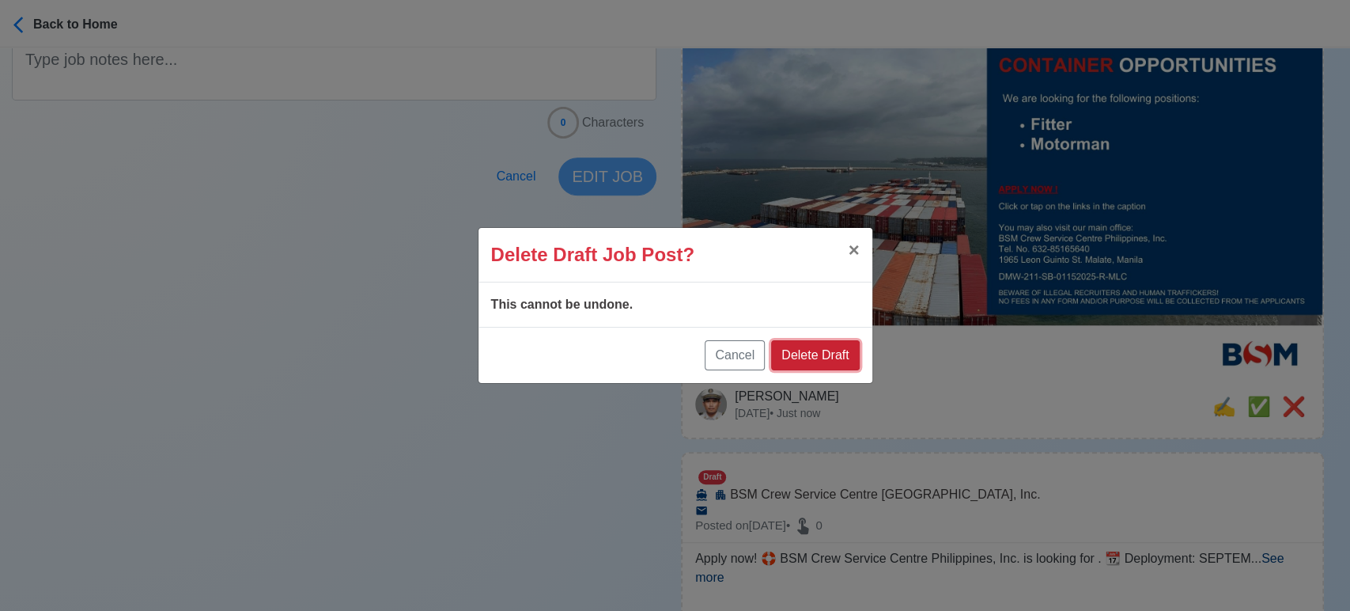
click at [822, 354] on button "Delete Draft" at bounding box center [815, 355] width 88 height 30
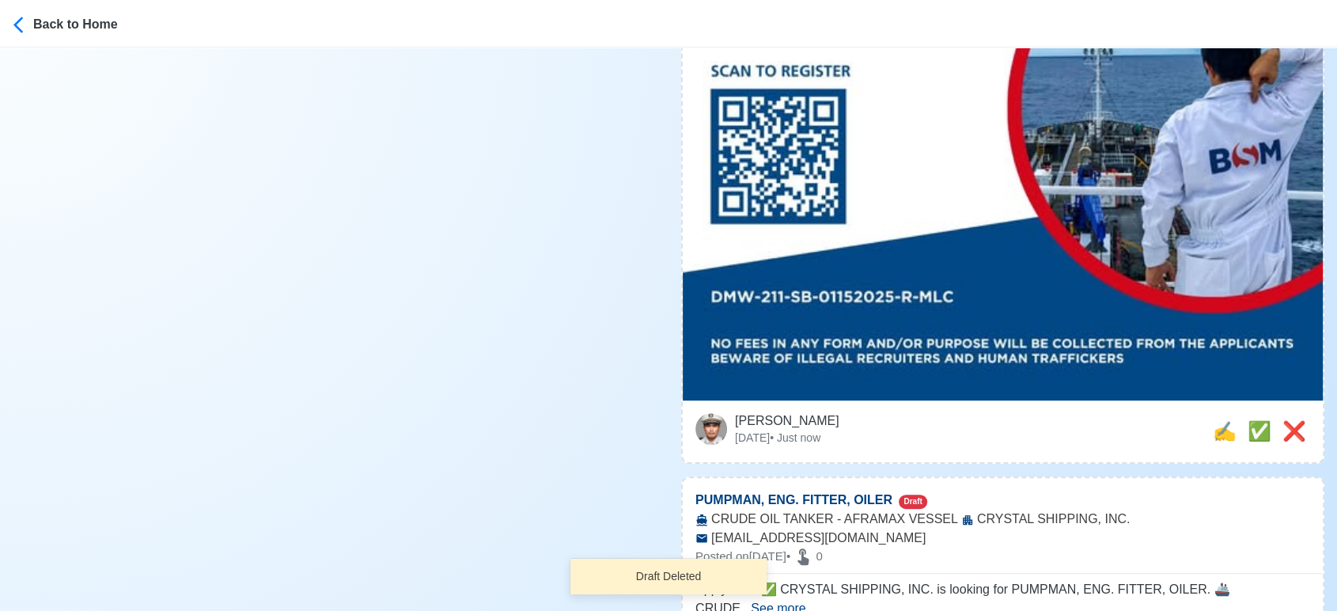
scroll to position [879, 0]
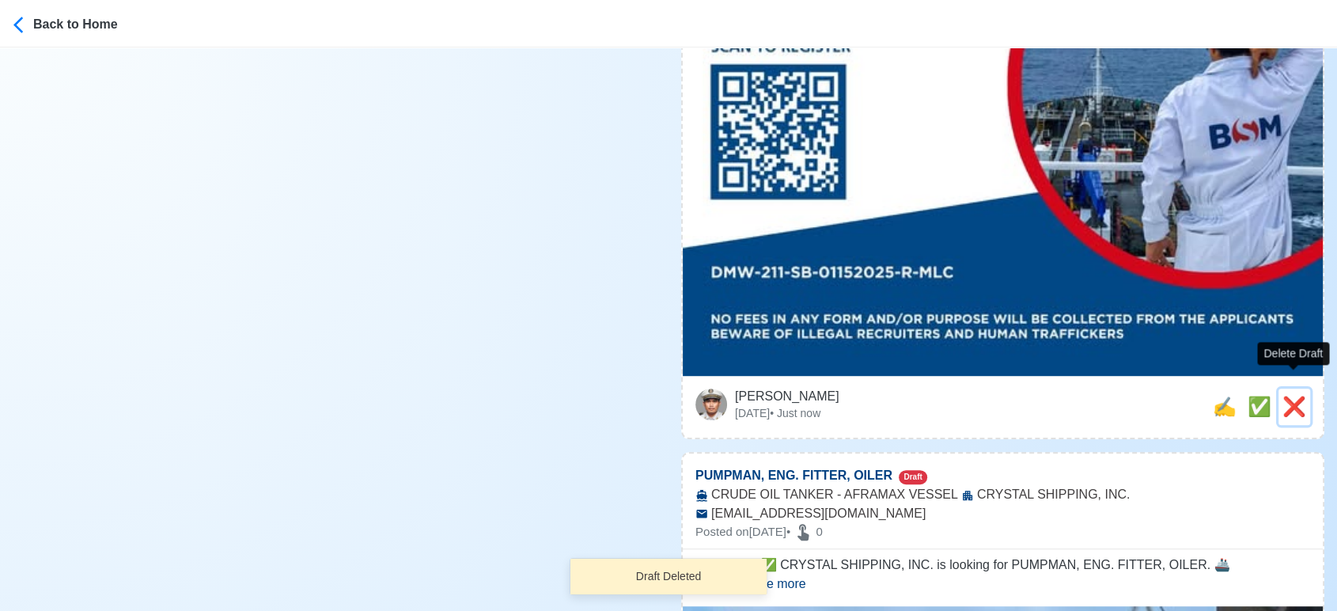
click at [1299, 395] on span "❌" at bounding box center [1294, 405] width 24 height 21
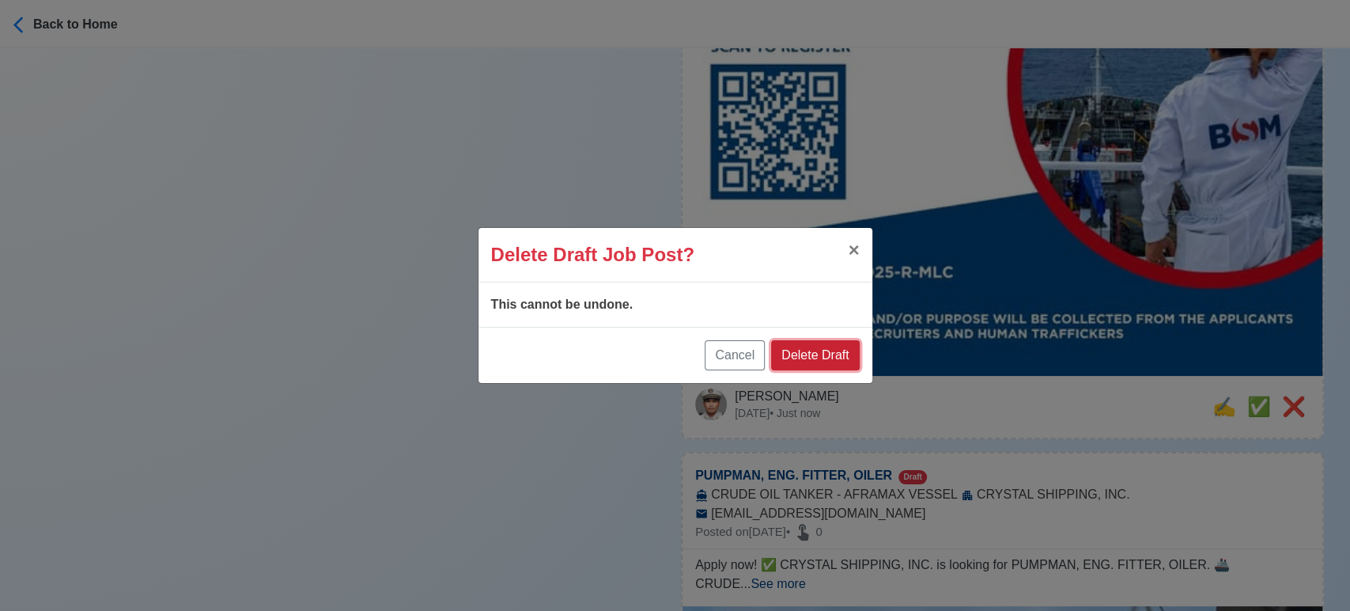
click at [816, 345] on button "Delete Draft" at bounding box center [815, 355] width 88 height 30
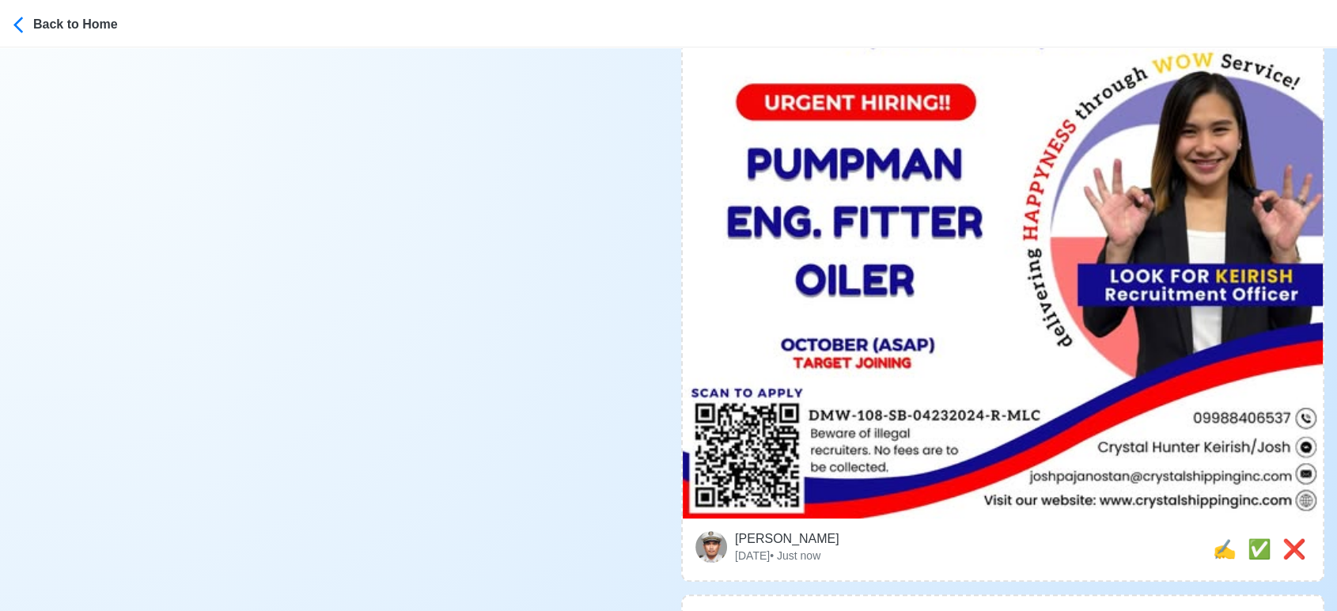
scroll to position [1054, 0]
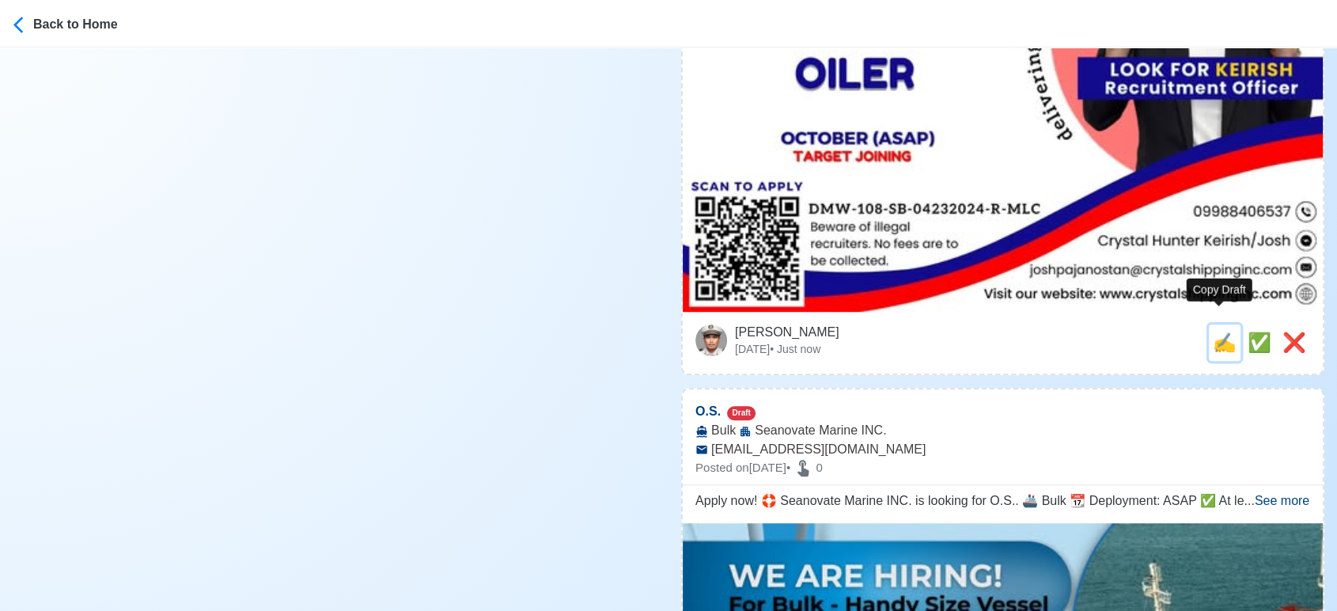
click at [1221, 331] on span "✍️" at bounding box center [1224, 341] width 24 height 21
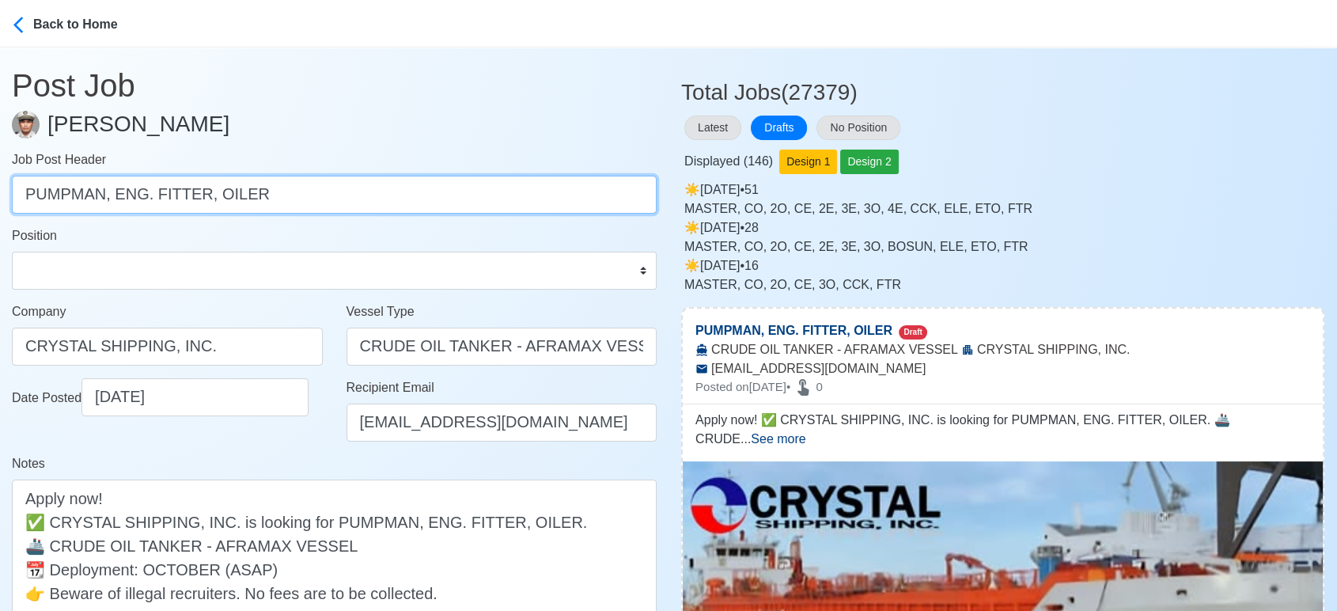
drag, startPoint x: 112, startPoint y: 194, endPoint x: 297, endPoint y: 199, distance: 185.9
click at [297, 199] on input "PUMPMAN, ENG. FITTER, OILER" at bounding box center [334, 195] width 645 height 38
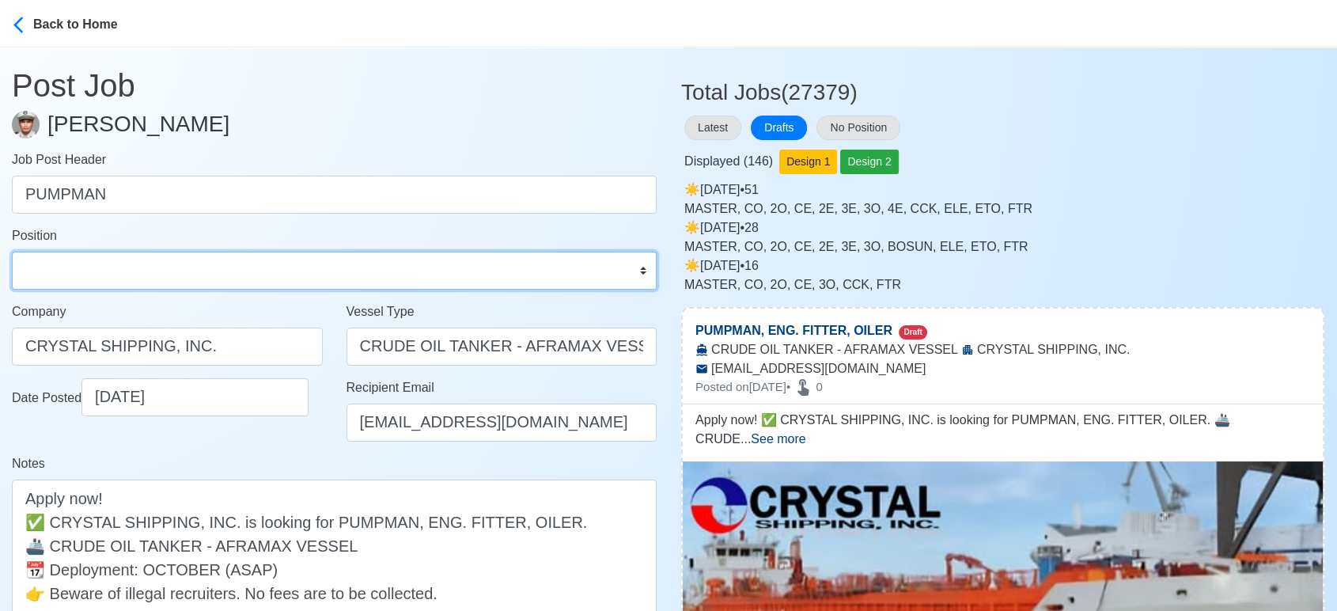
click at [210, 263] on select "Master Chief Officer 2nd Officer 3rd Officer Junior Officer Chief Engineer 2nd …" at bounding box center [334, 270] width 645 height 38
click at [12, 251] on select "Master Chief Officer 2nd Officer 3rd Officer Junior Officer Chief Engineer 2nd …" at bounding box center [334, 270] width 645 height 38
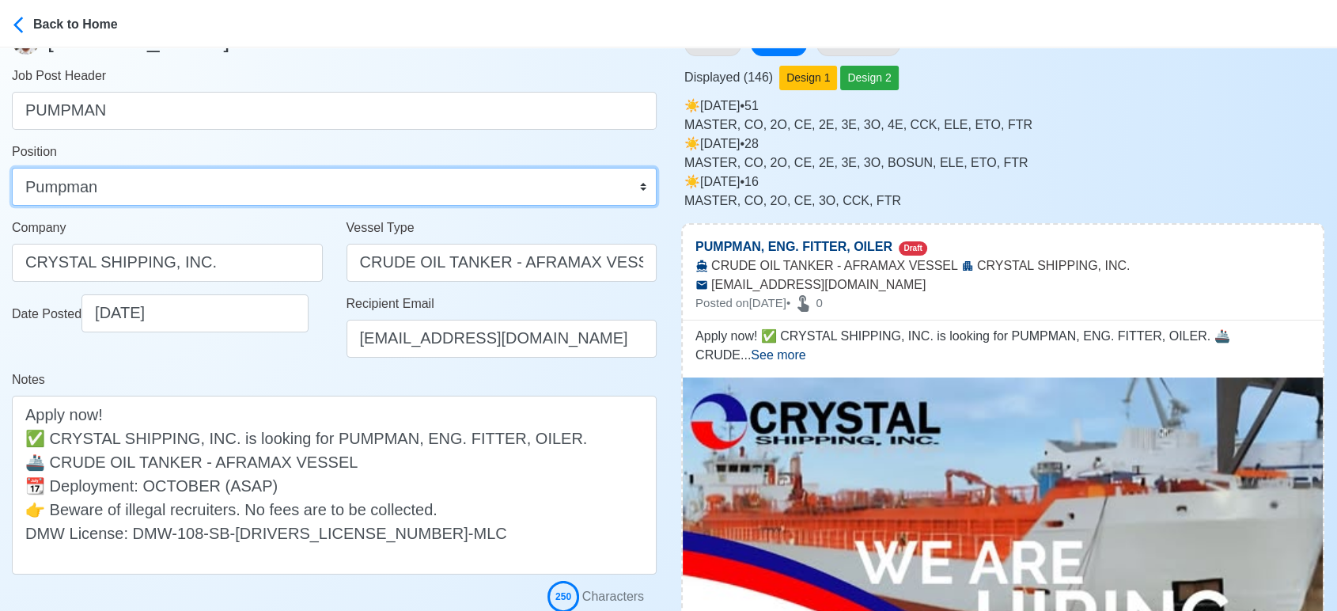
scroll to position [88, 0]
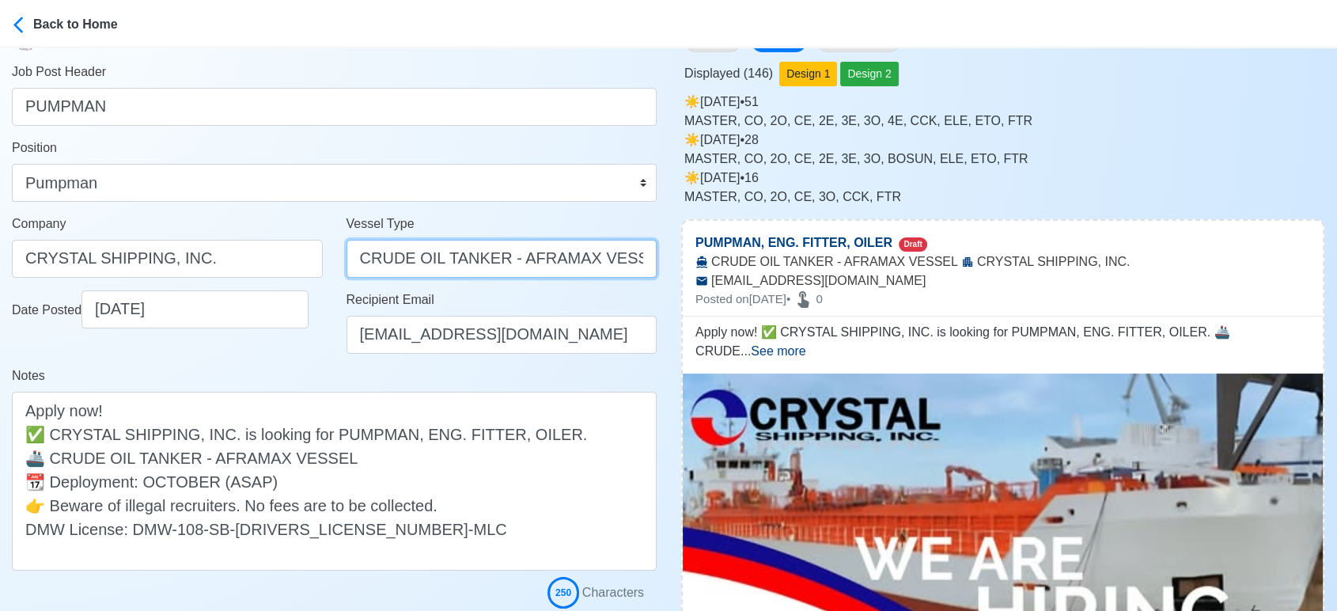
drag, startPoint x: 500, startPoint y: 257, endPoint x: 681, endPoint y: 258, distance: 181.1
click at [299, 359] on div "Date Posted 09/27/2025" at bounding box center [167, 328] width 335 height 76
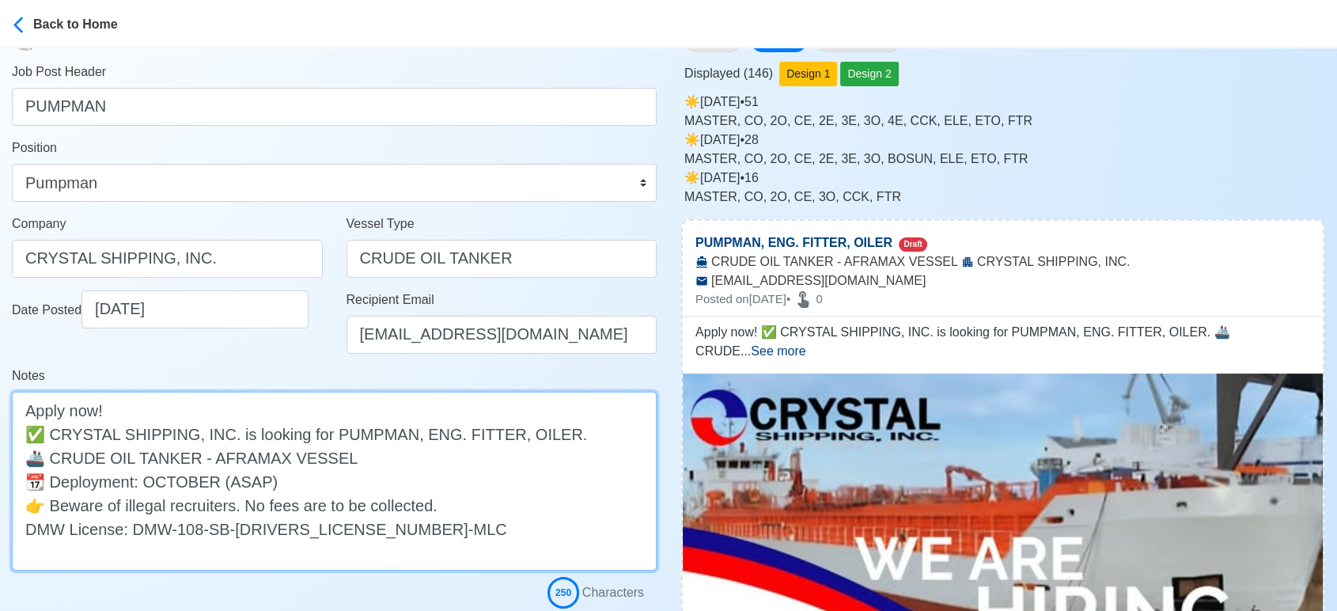
drag, startPoint x: 409, startPoint y: 433, endPoint x: 539, endPoint y: 429, distance: 130.6
click at [539, 429] on textarea "Apply now! ✅ CRYSTAL SHIPPING, INC. is looking for PUMPMAN, ENG. FITTER, OILER.…" at bounding box center [334, 480] width 645 height 179
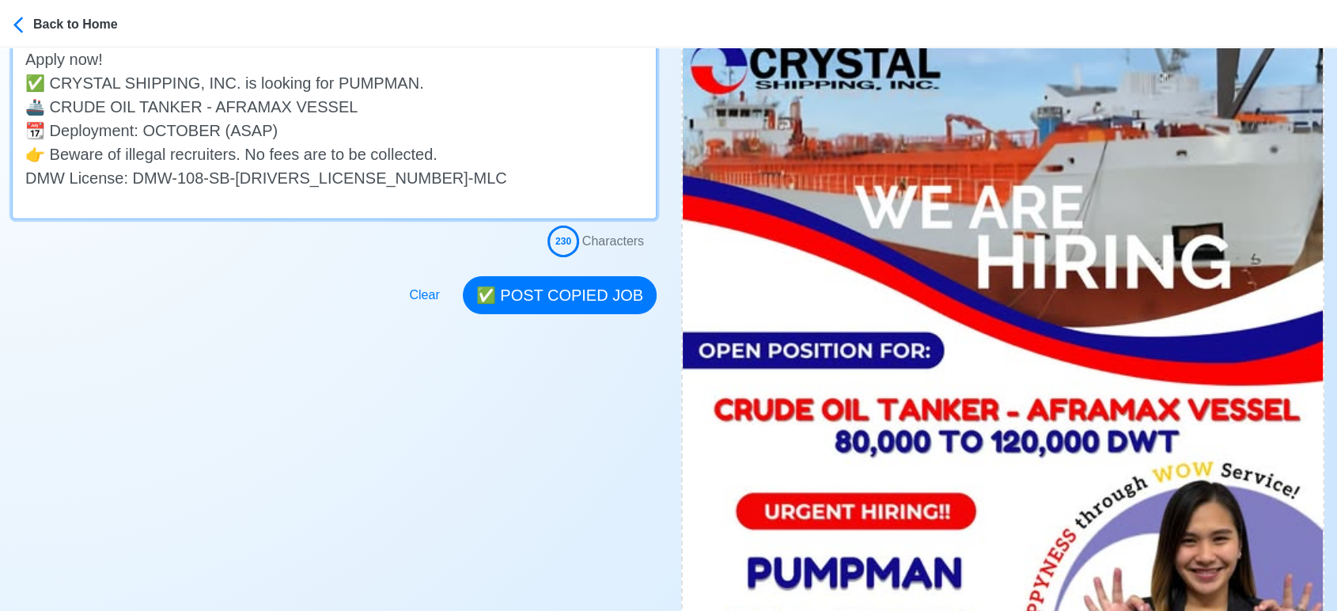
scroll to position [351, 0]
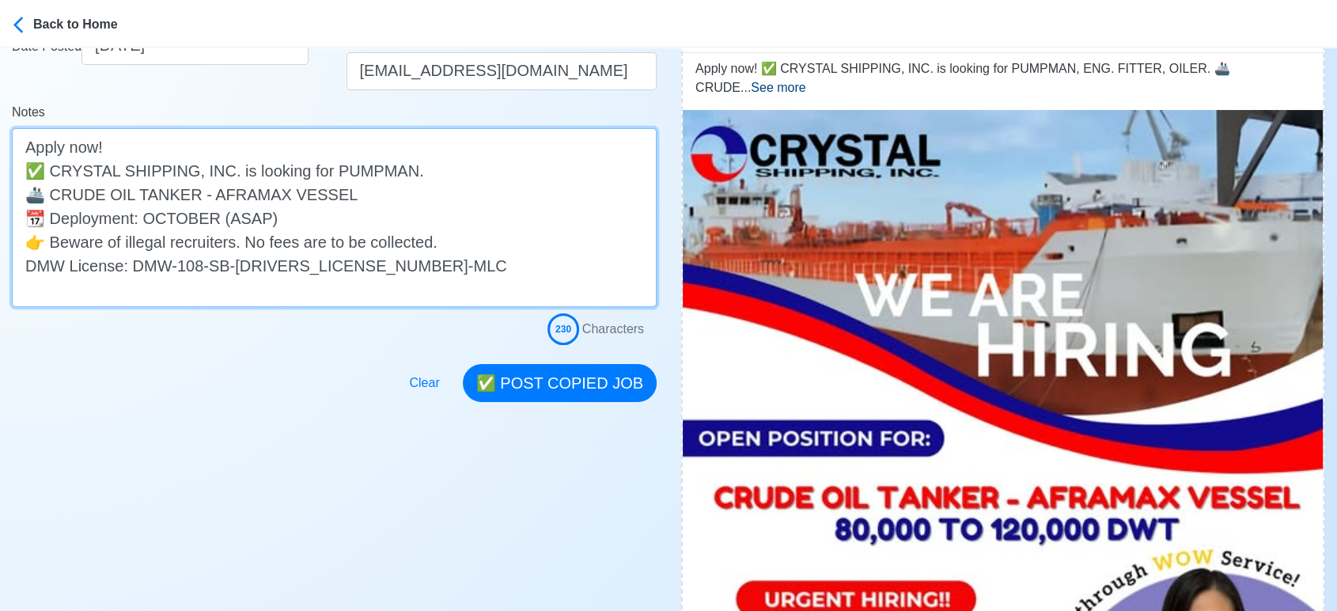
click at [342, 195] on textarea "Apply now! ✅ CRYSTAL SHIPPING, INC. is looking for PUMPMAN. 🚢 CRUDE OIL TANKER …" at bounding box center [334, 217] width 645 height 179
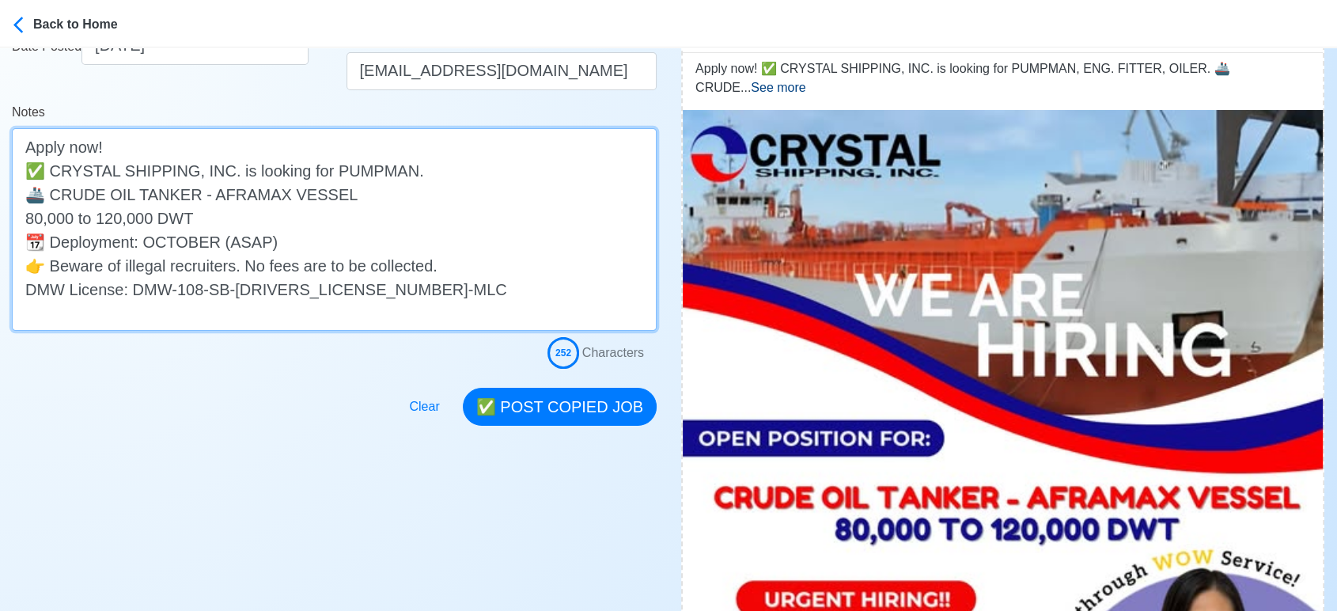
drag, startPoint x: 189, startPoint y: 195, endPoint x: 208, endPoint y: 220, distance: 31.6
click at [208, 220] on textarea "Apply now! ✅ CRYSTAL SHIPPING, INC. is looking for PUMPMAN. 🚢 CRUDE OIL TANKER …" at bounding box center [334, 229] width 645 height 202
drag, startPoint x: 209, startPoint y: 220, endPoint x: 0, endPoint y: 218, distance: 208.8
click at [0, 218] on main "Post Job Jeyner Gil Job Post Header PUMPMAN Position Master Chief Officer 2nd O…" at bounding box center [334, 60] width 668 height 729
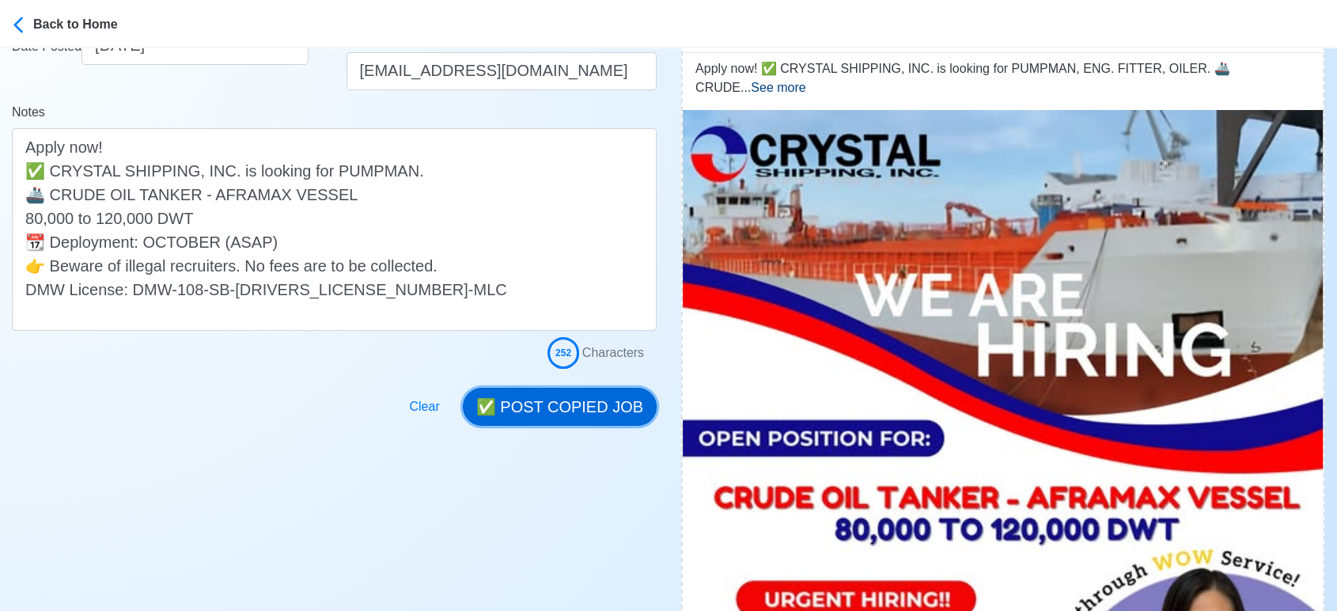
click at [579, 399] on button "✅ POST COPIED JOB" at bounding box center [560, 407] width 194 height 38
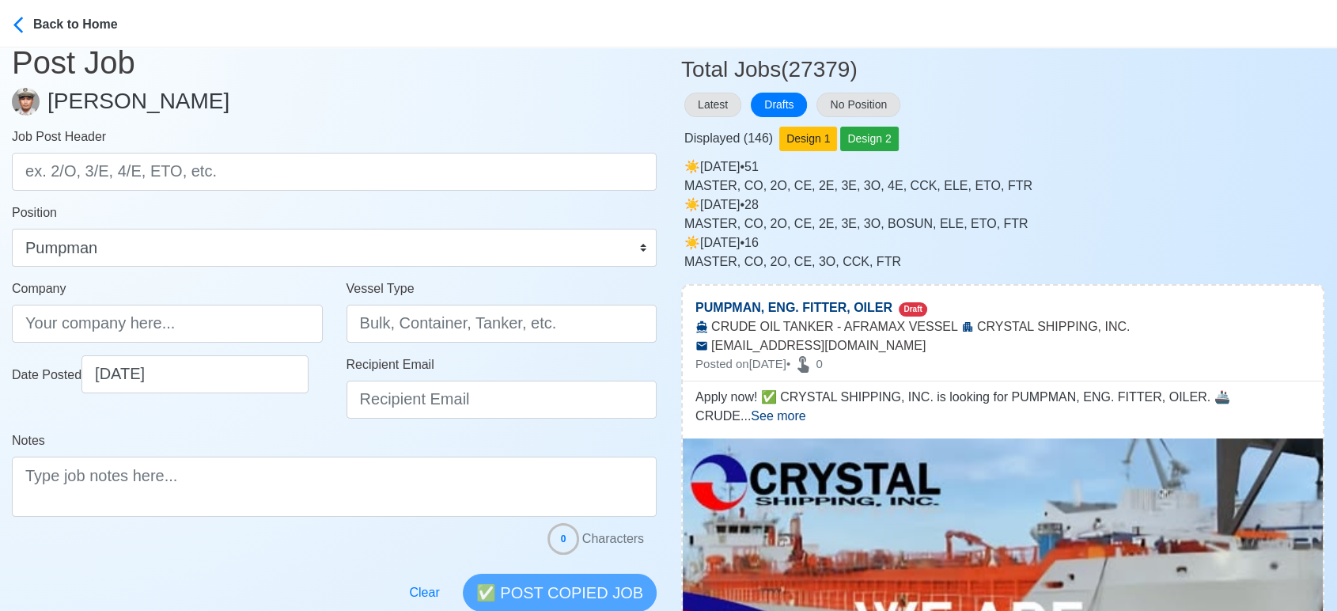
scroll to position [0, 0]
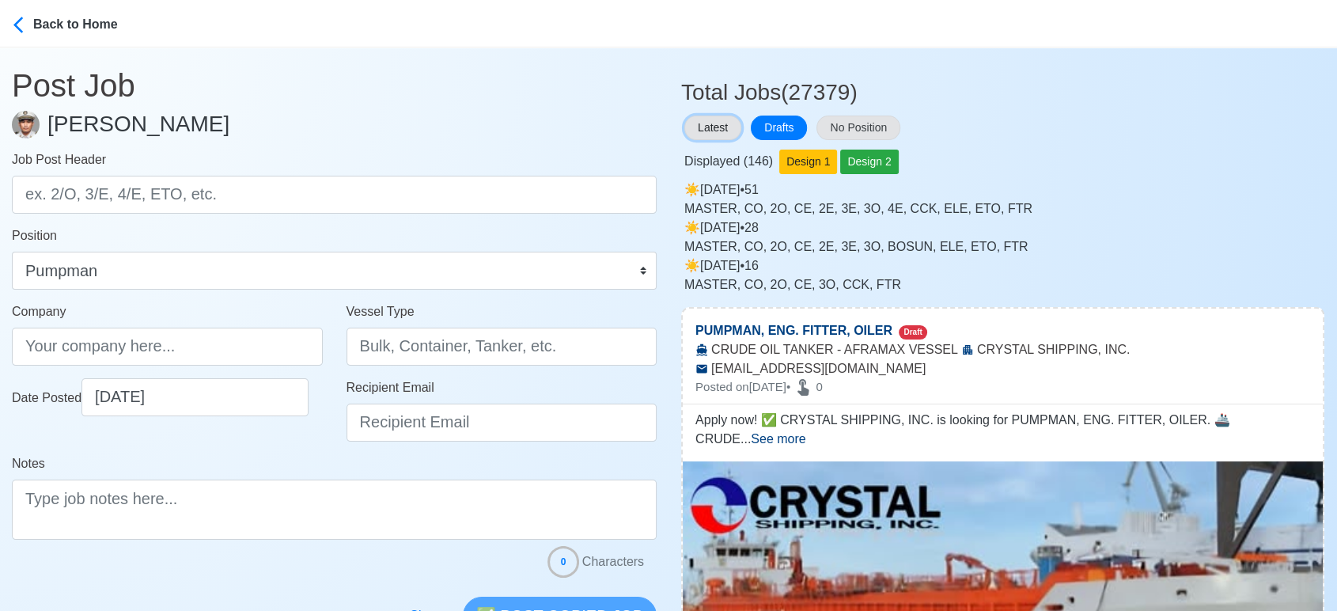
click at [728, 129] on button "Latest" at bounding box center [712, 127] width 57 height 25
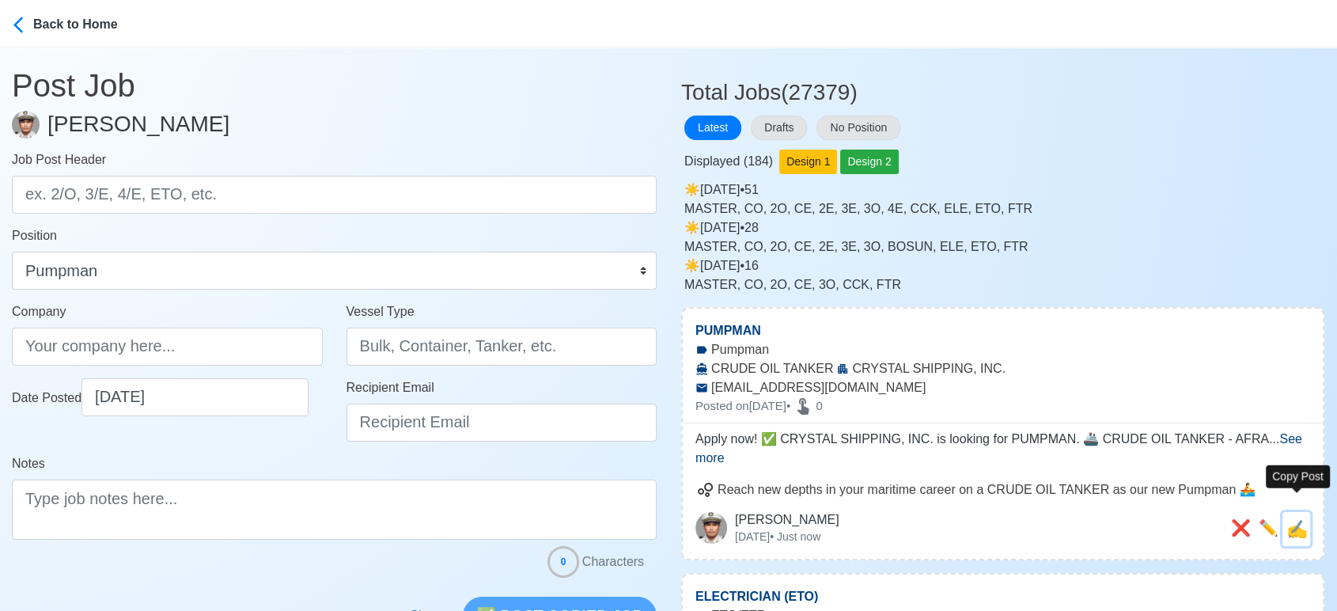
drag, startPoint x: 1293, startPoint y: 512, endPoint x: 1180, endPoint y: 474, distance: 119.5
click at [1295, 519] on span "✍️" at bounding box center [1296, 529] width 21 height 20
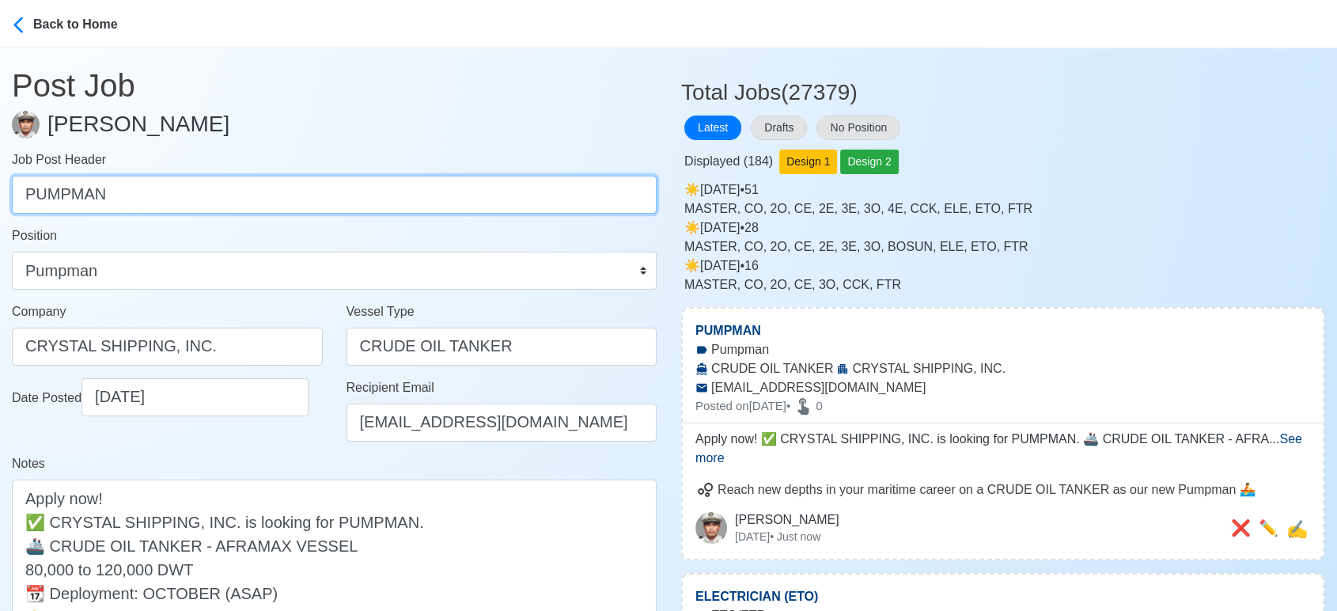
click at [380, 203] on input "PUMPMAN" at bounding box center [334, 195] width 645 height 38
paste input "80,000 to 120,000 DWT"
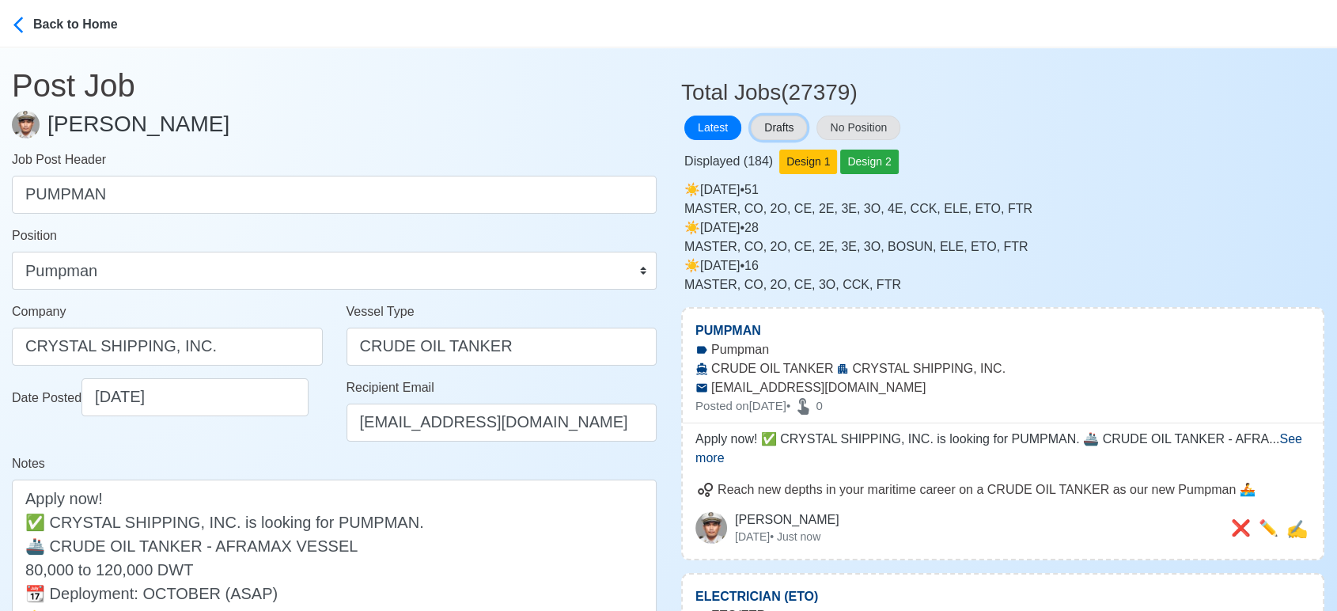
click at [791, 125] on button "Drafts" at bounding box center [779, 127] width 56 height 25
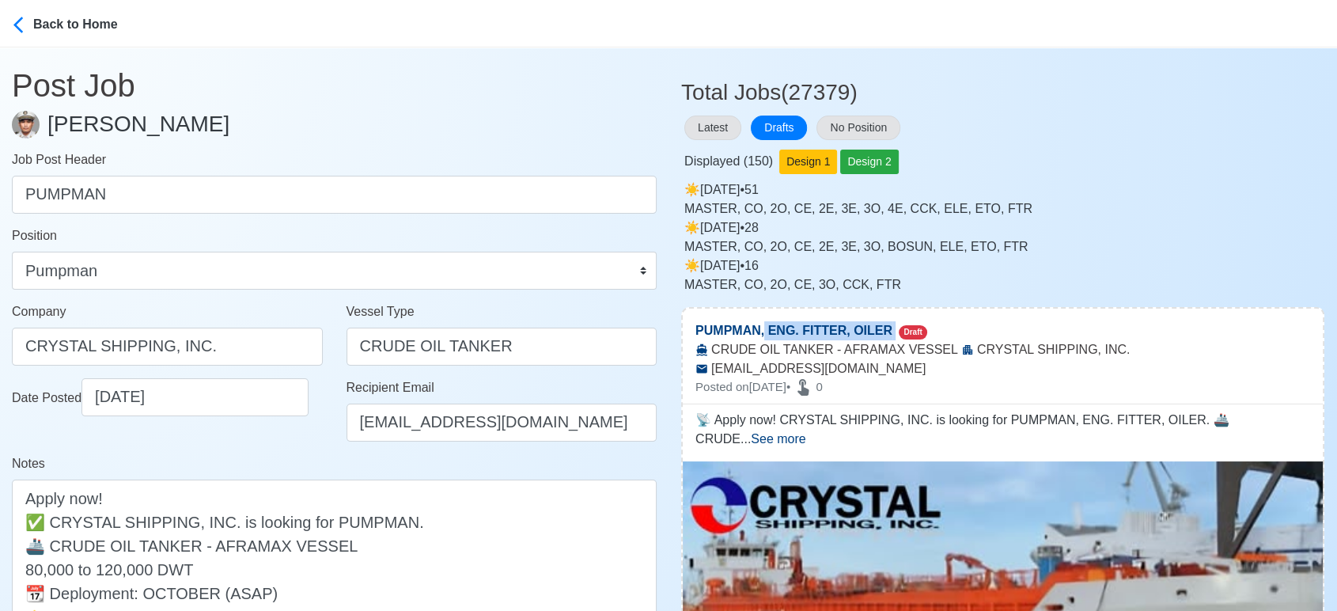
drag, startPoint x: 766, startPoint y: 328, endPoint x: 886, endPoint y: 321, distance: 119.6
click at [886, 321] on p "PUMPMAN, ENG. FITTER, OILER Draft" at bounding box center [1003, 324] width 640 height 32
copy p "ENG. FITTER, OILER"
click at [712, 127] on button "Latest" at bounding box center [712, 127] width 57 height 25
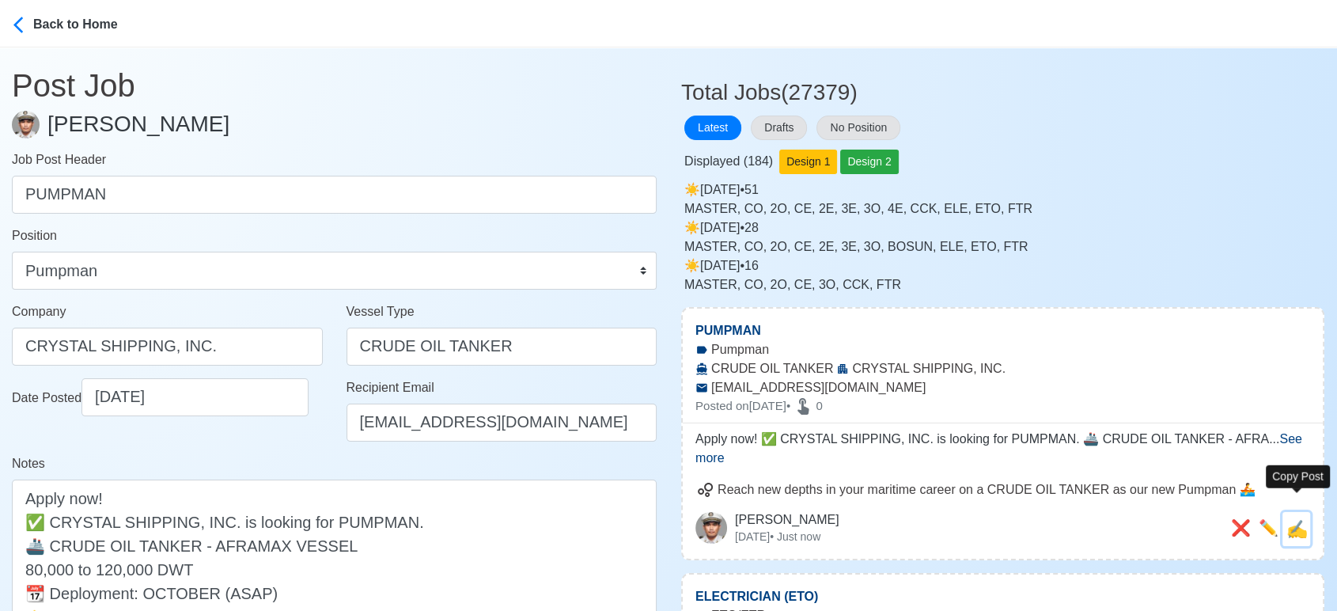
click at [1302, 519] on span "✍️" at bounding box center [1296, 529] width 21 height 20
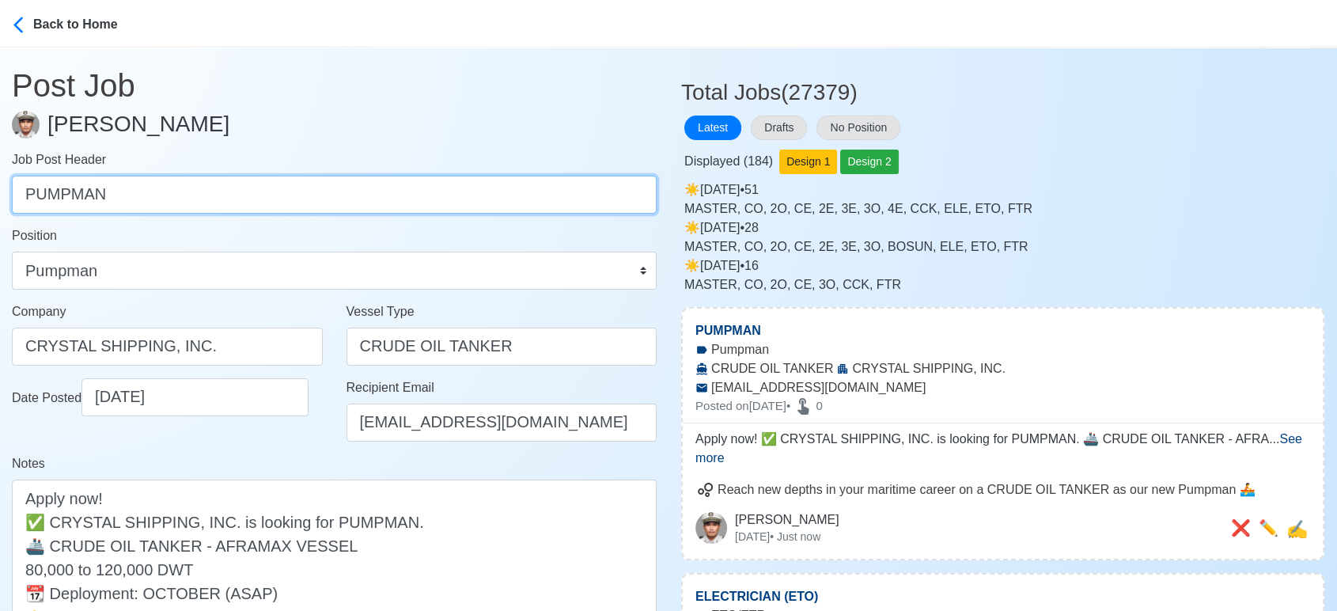
drag, startPoint x: 123, startPoint y: 193, endPoint x: 0, endPoint y: 180, distance: 124.1
click at [0, 180] on main "Post Job Jeyner Gil Job Post Header PUMPMAN Position Master Chief Officer 2nd O…" at bounding box center [334, 411] width 668 height 729
paste input "ENG. FITTER, OILER"
click at [127, 195] on input "ENG. FITTER, OILER" at bounding box center [334, 195] width 645 height 38
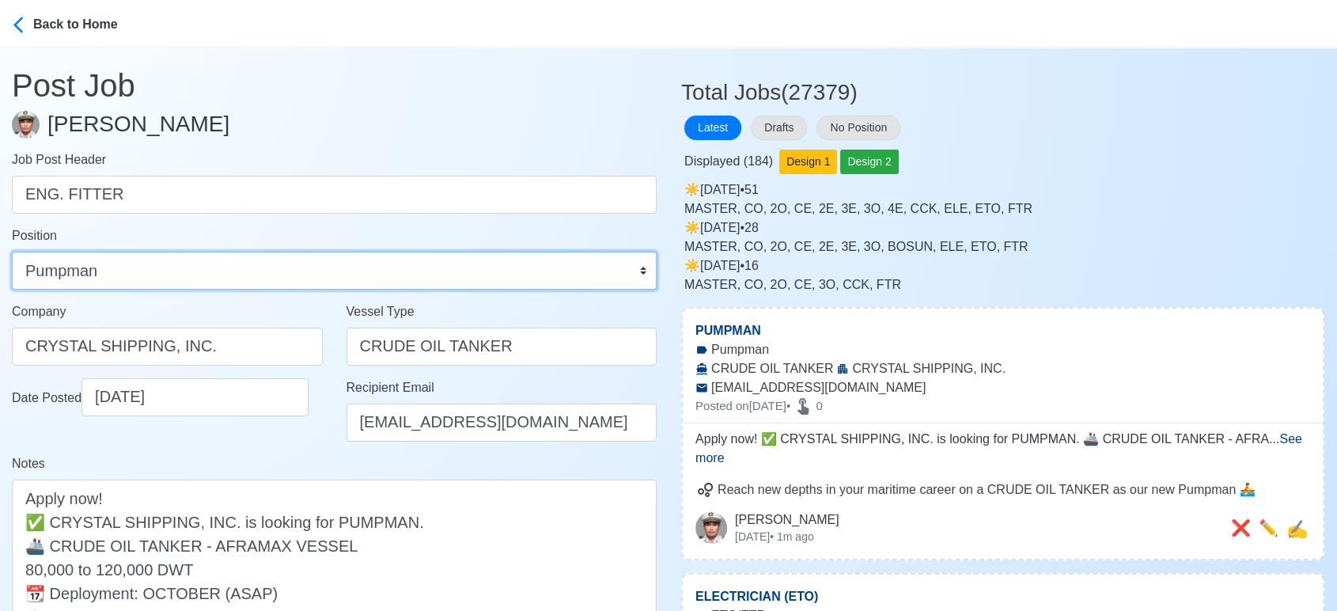
click at [252, 281] on select "Master Chief Officer 2nd Officer 3rd Officer Junior Officer Chief Engineer 2nd …" at bounding box center [334, 270] width 645 height 38
click at [12, 251] on select "Master Chief Officer 2nd Officer 3rd Officer Junior Officer Chief Engineer 2nd …" at bounding box center [334, 270] width 645 height 38
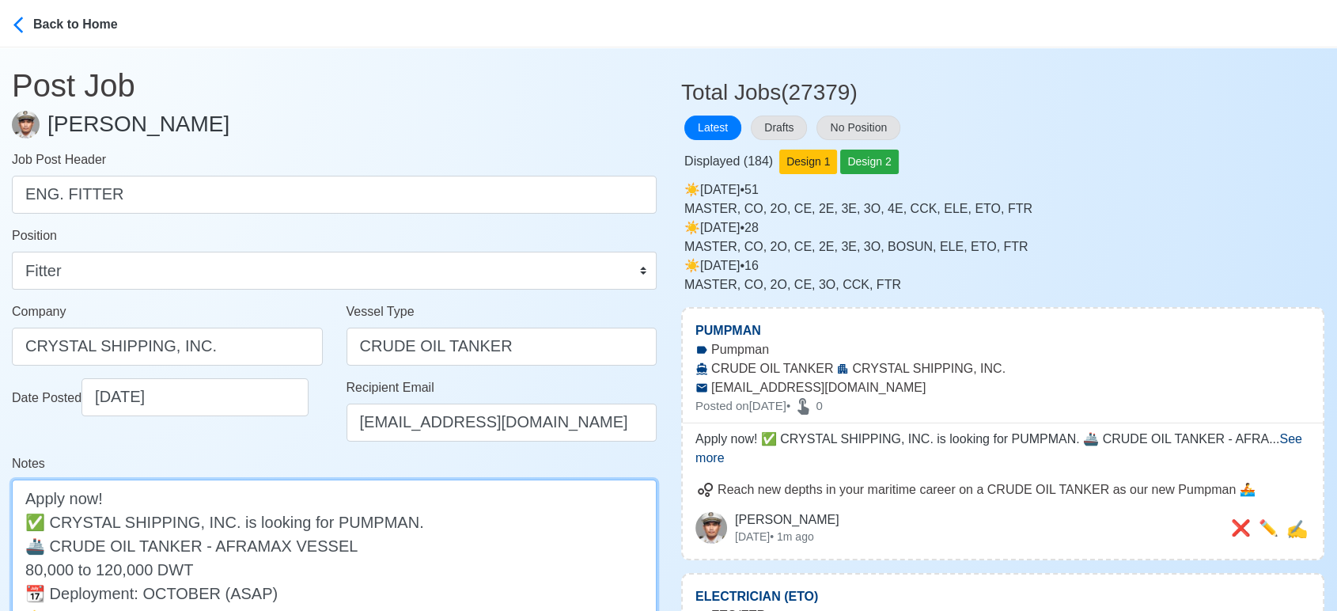
click at [359, 522] on textarea "Apply now! ✅ CRYSTAL SHIPPING, INC. is looking for PUMPMAN. 🚢 CRUDE OIL TANKER …" at bounding box center [334, 580] width 645 height 202
click at [357, 522] on textarea "Apply now! ✅ CRYSTAL SHIPPING, INC. is looking for PUMPMAN. 🚢 CRUDE OIL TANKER …" at bounding box center [334, 580] width 645 height 202
click at [357, 517] on textarea "Apply now! ✅ CRYSTAL SHIPPING, INC. is looking for PUMENGPMAN. 🚢 CRUDE OIL TANK…" at bounding box center [334, 580] width 645 height 202
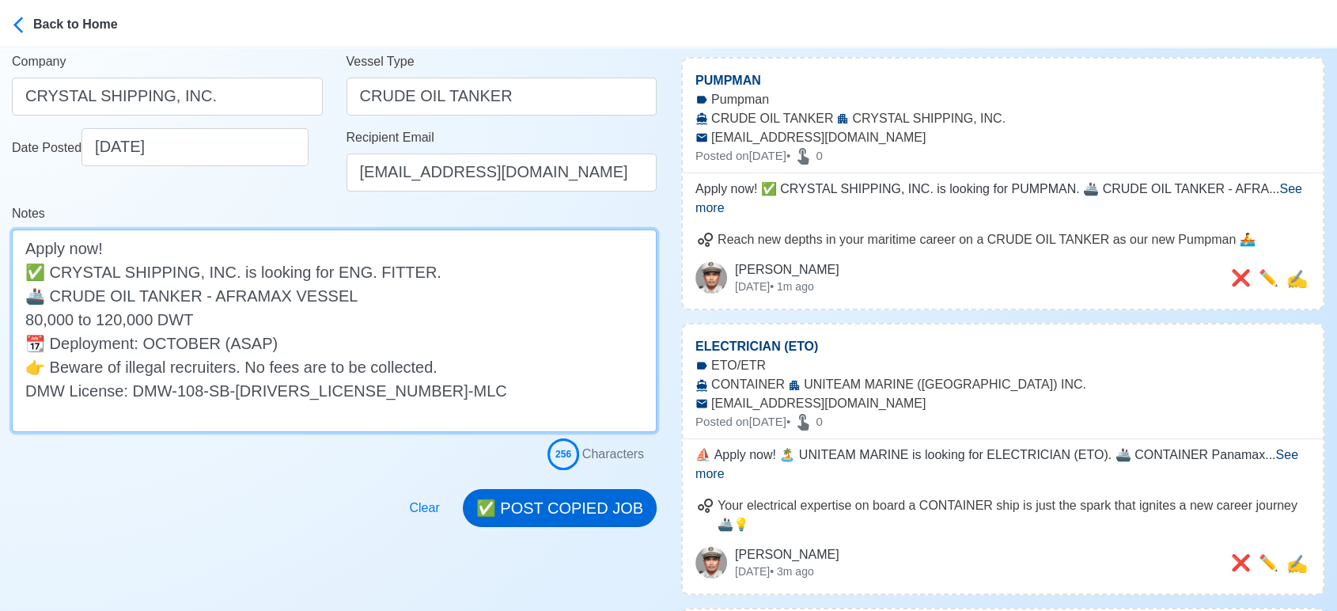
scroll to position [263, 0]
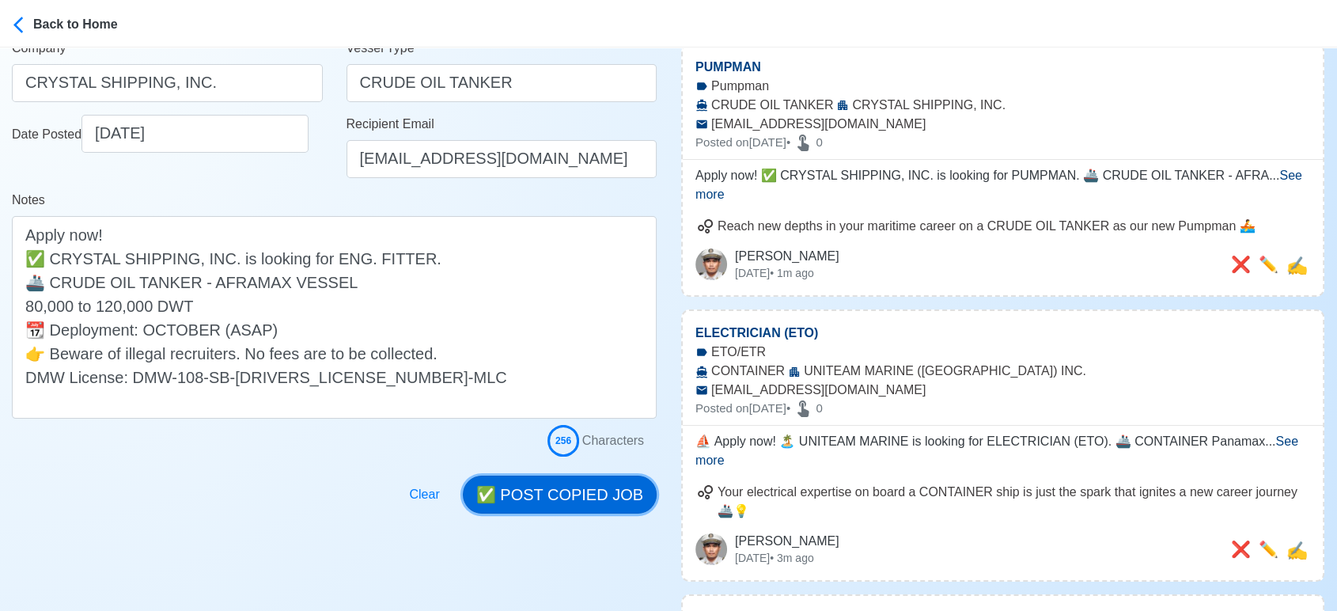
click at [600, 495] on button "✅ POST COPIED JOB" at bounding box center [560, 494] width 194 height 38
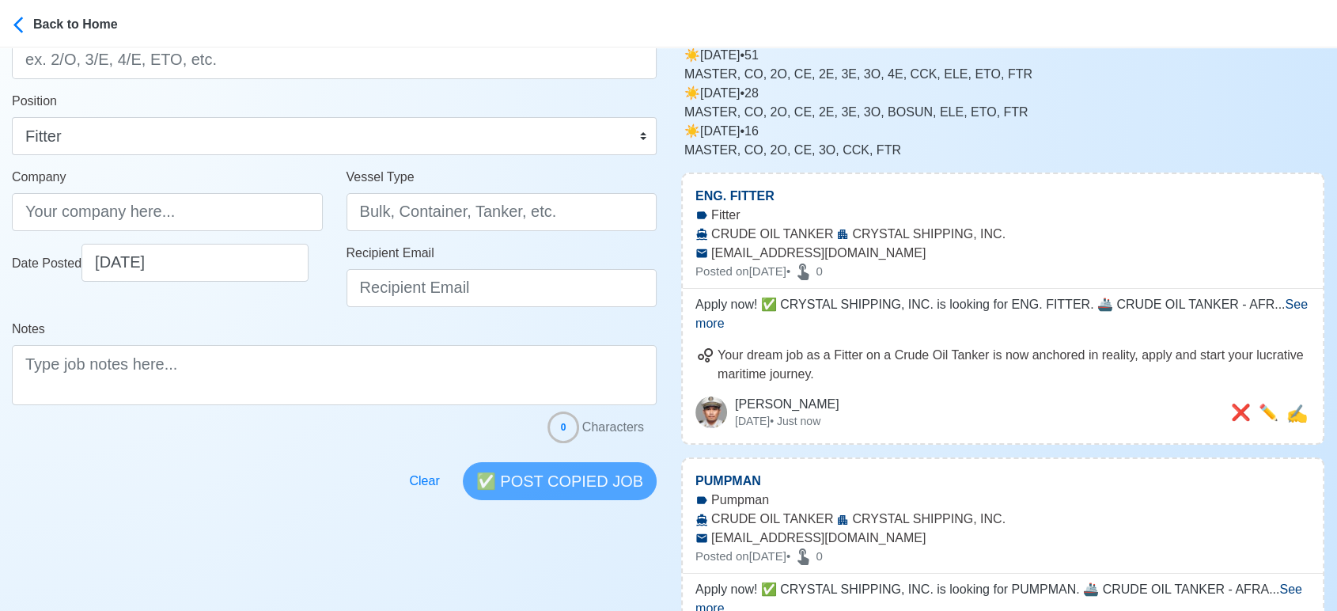
scroll to position [176, 0]
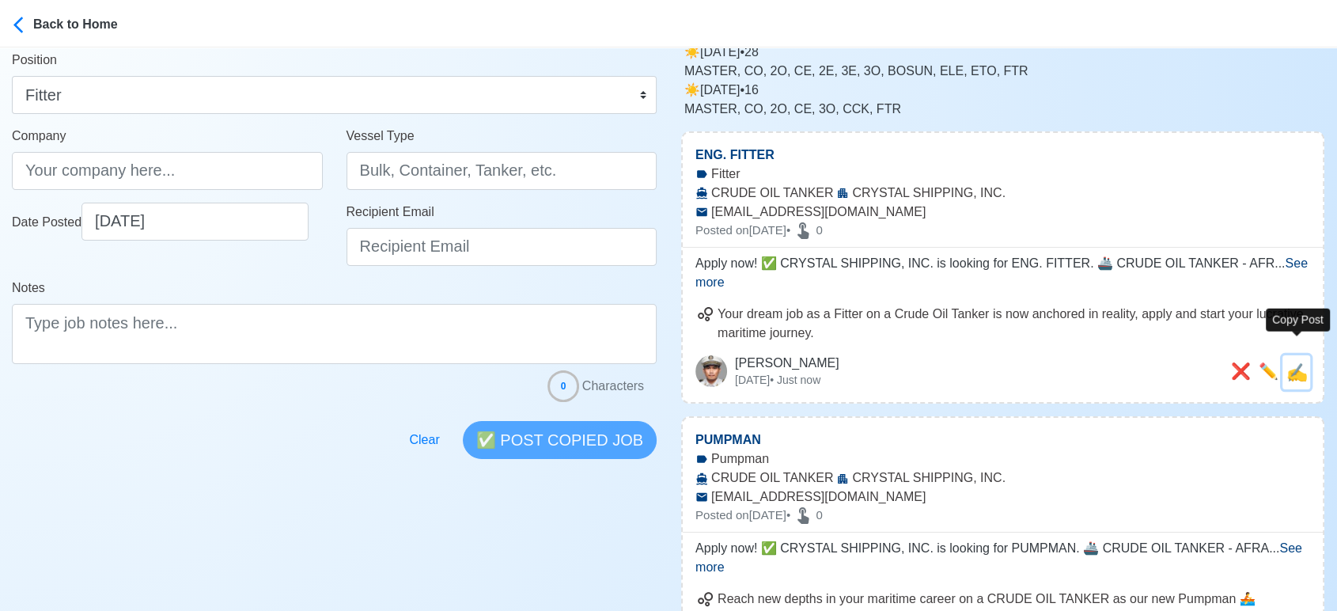
click at [1292, 362] on span "✍️" at bounding box center [1296, 372] width 21 height 20
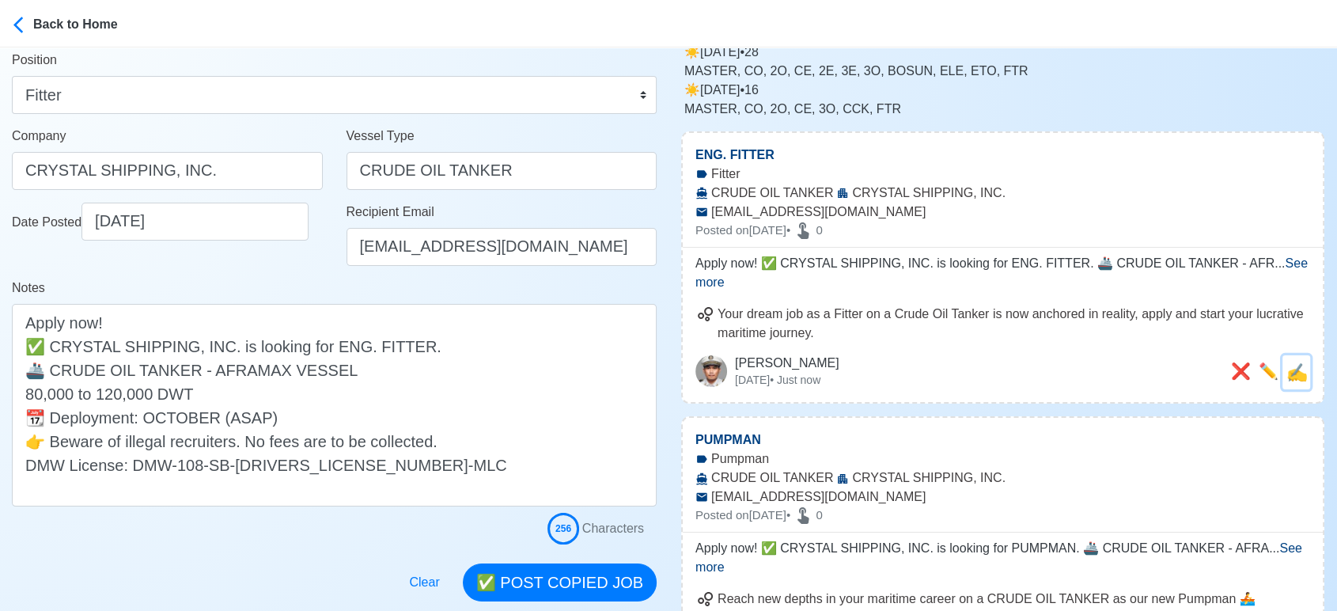
scroll to position [0, 0]
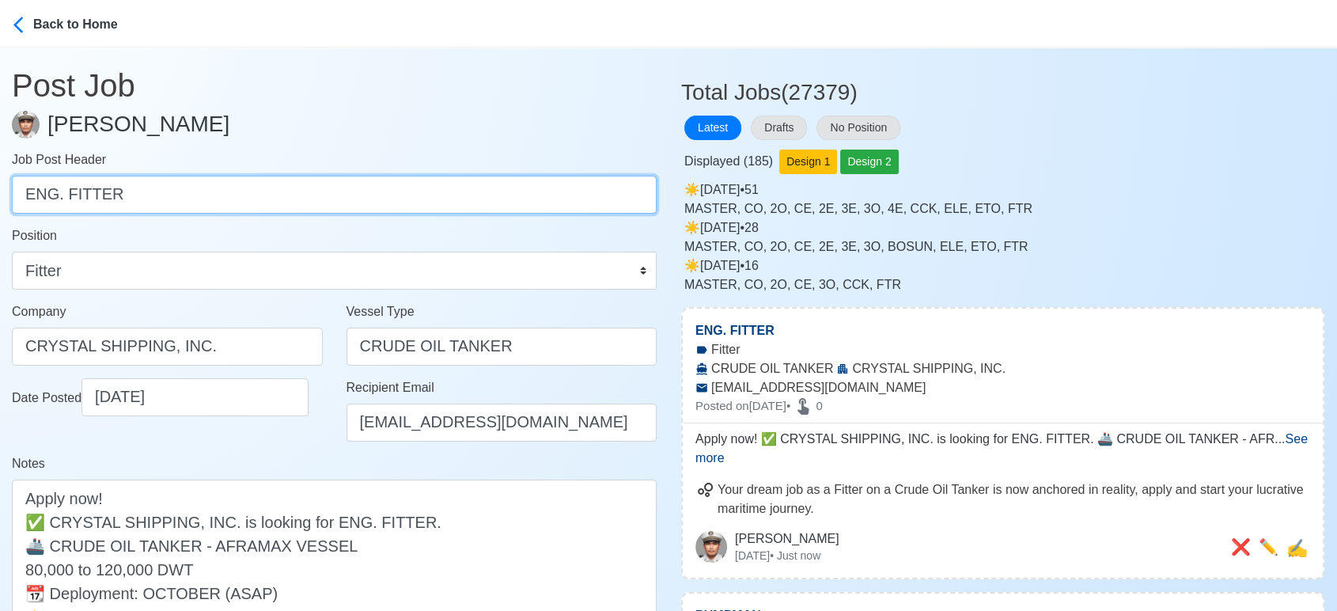
drag, startPoint x: 165, startPoint y: 188, endPoint x: 0, endPoint y: 180, distance: 165.5
click at [0, 180] on main "Post Job Jeyner Gil Job Post Header ENG. FITTER Position Master Chief Officer 2…" at bounding box center [334, 411] width 668 height 729
paste input "OIL"
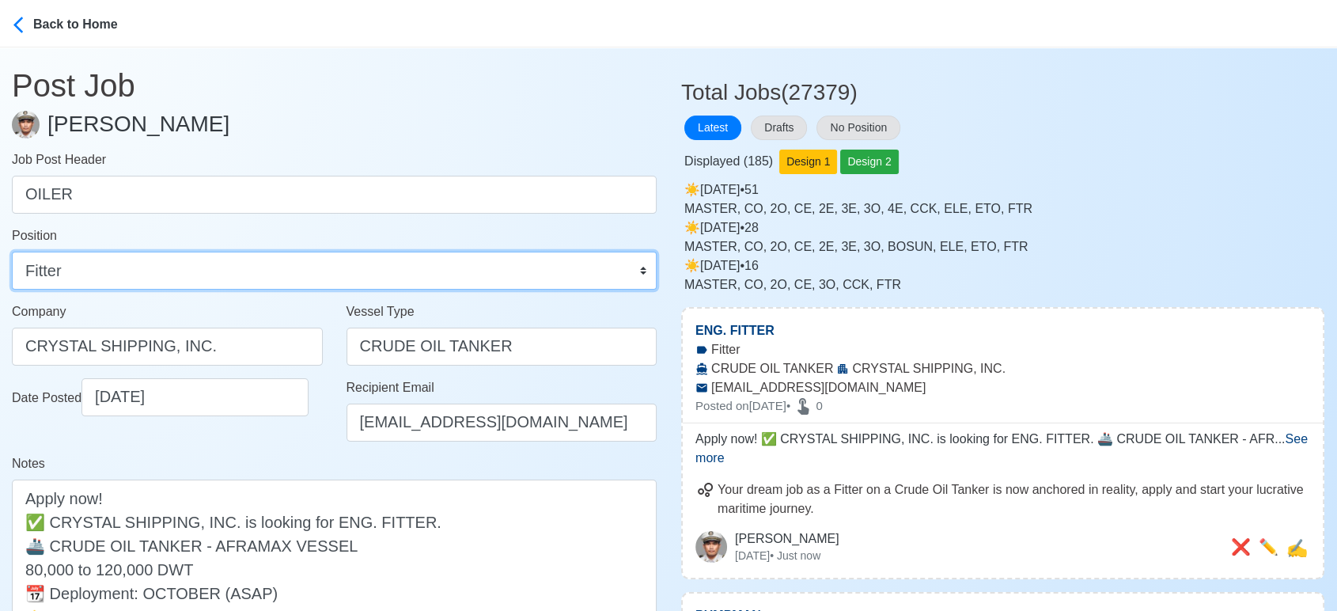
click at [131, 264] on select "Master Chief Officer 2nd Officer 3rd Officer Junior Officer Chief Engineer 2nd …" at bounding box center [334, 270] width 645 height 38
click at [12, 251] on select "Master Chief Officer 2nd Officer 3rd Officer Junior Officer Chief Engineer 2nd …" at bounding box center [334, 270] width 645 height 38
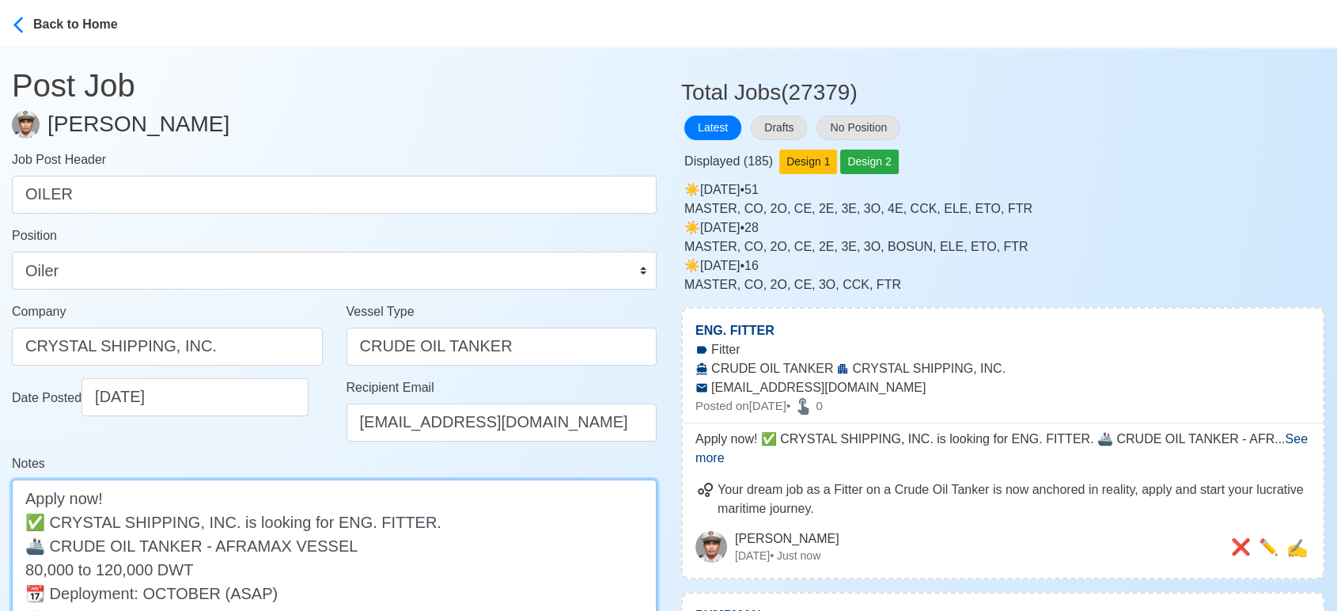
click at [339, 520] on textarea "Apply now! ✅ CRYSTAL SHIPPING, INC. is looking for ENG. FITTER. 🚢 CRUDE OIL TAN…" at bounding box center [334, 580] width 645 height 202
click at [324, 523] on textarea "Apply now! ✅ CRYSTAL SHIPPING, INC. is looking for . FITTER. 🚢 CRUDE OIL TANKER…" at bounding box center [334, 580] width 645 height 202
click at [343, 516] on textarea "Apply now! ✅ CRYSTAL SHIPPING, INC. is looking for FITTER. 🚢 CRUDE OIL TANKER -…" at bounding box center [334, 580] width 645 height 202
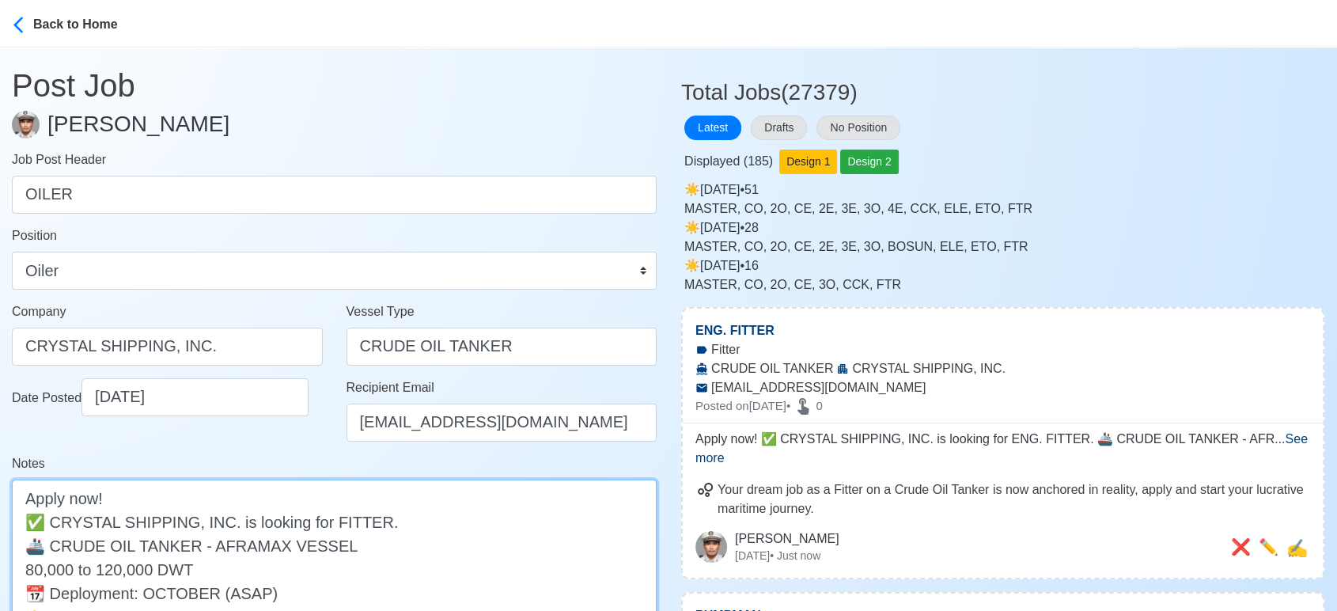
paste textarea "OIL"
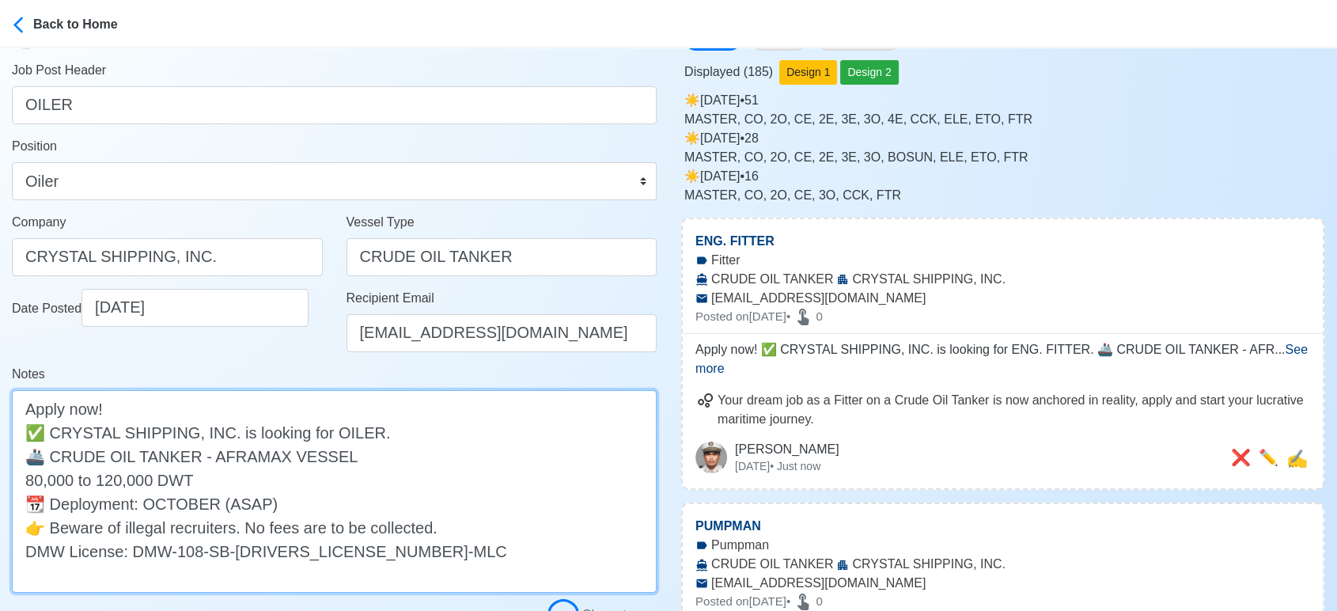
scroll to position [176, 0]
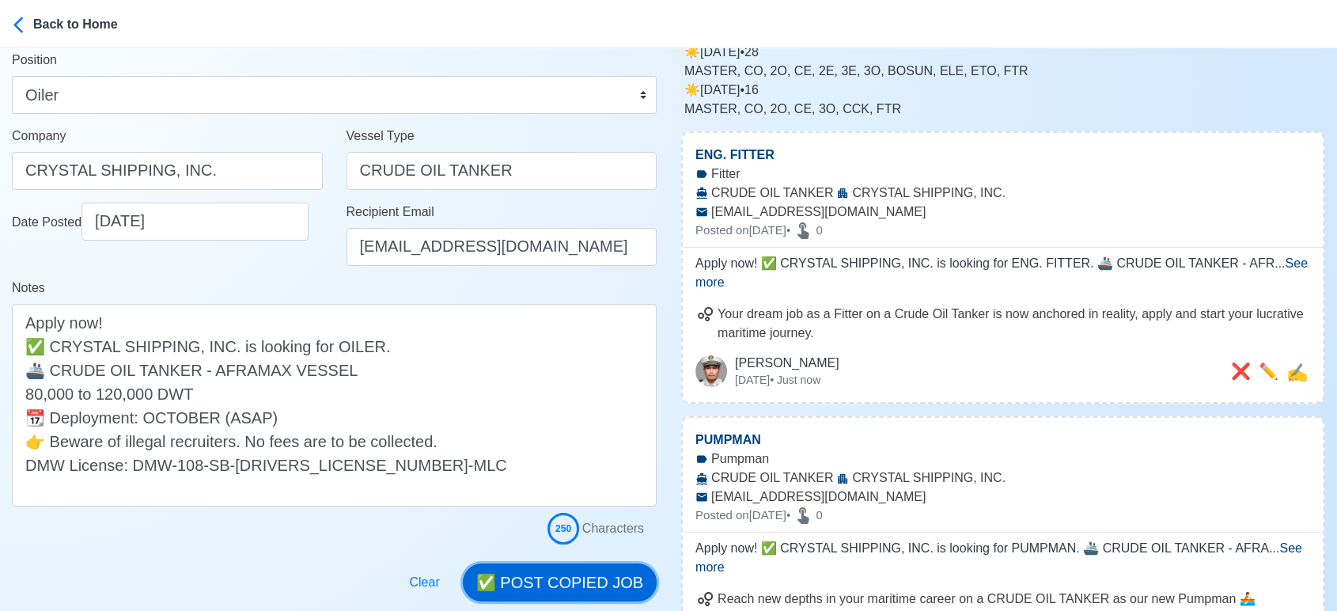
click at [554, 584] on button "✅ POST COPIED JOB" at bounding box center [560, 582] width 194 height 38
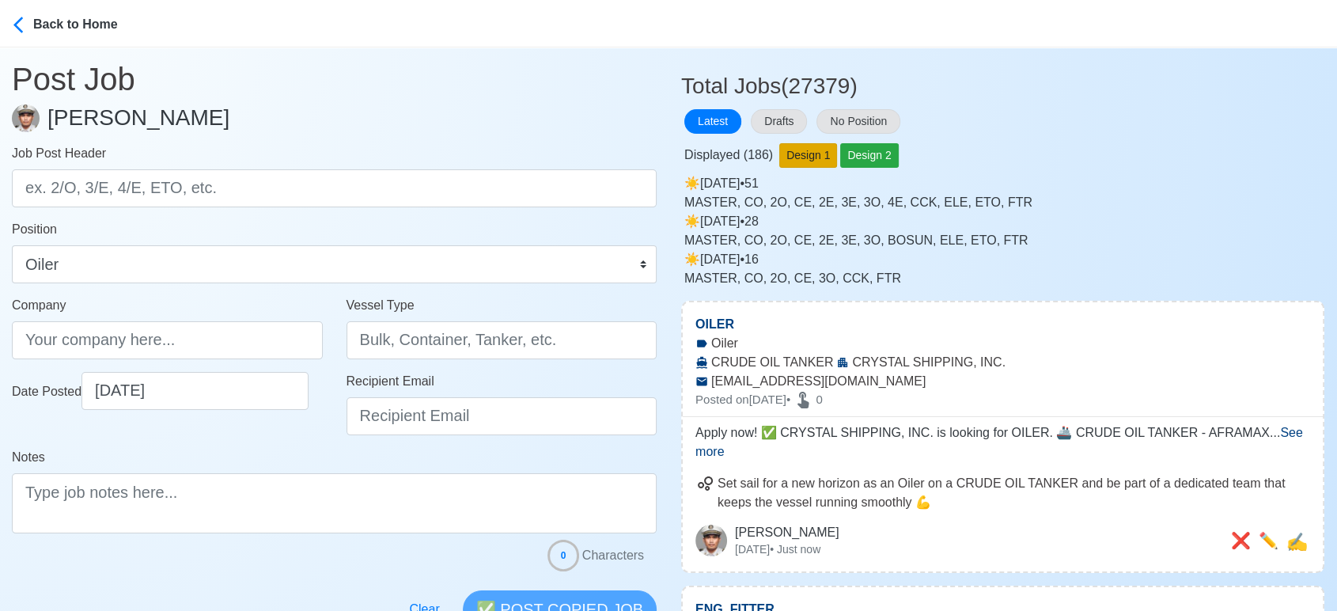
scroll to position [0, 0]
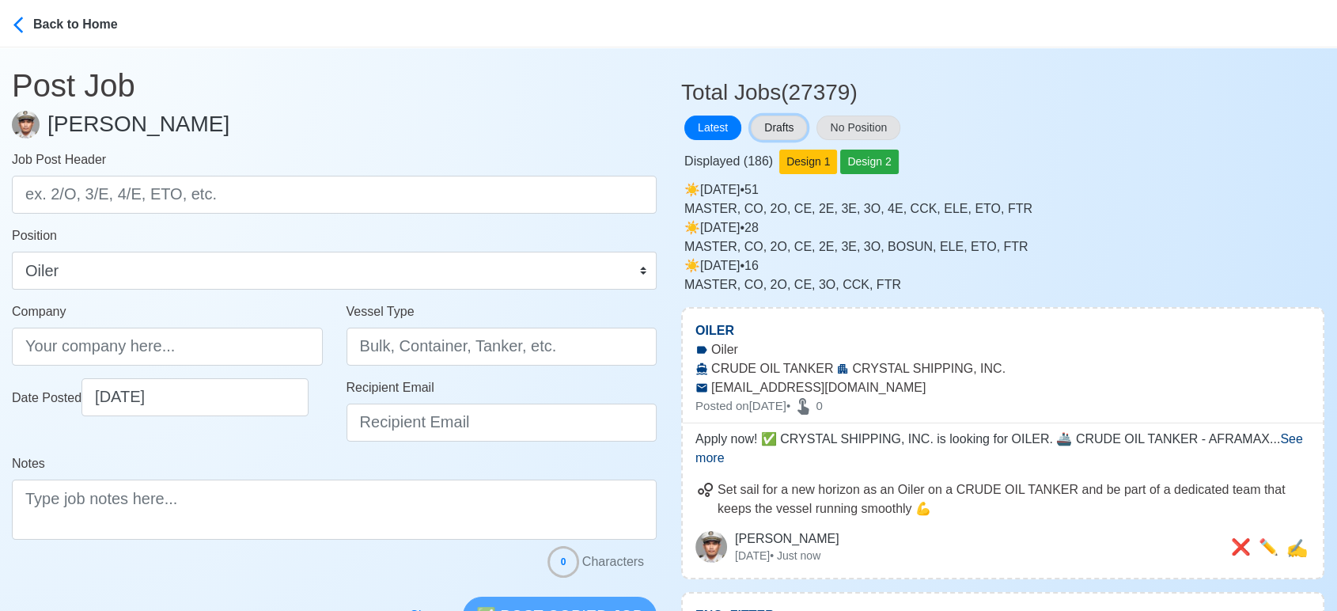
click at [791, 137] on button "Drafts" at bounding box center [779, 127] width 56 height 25
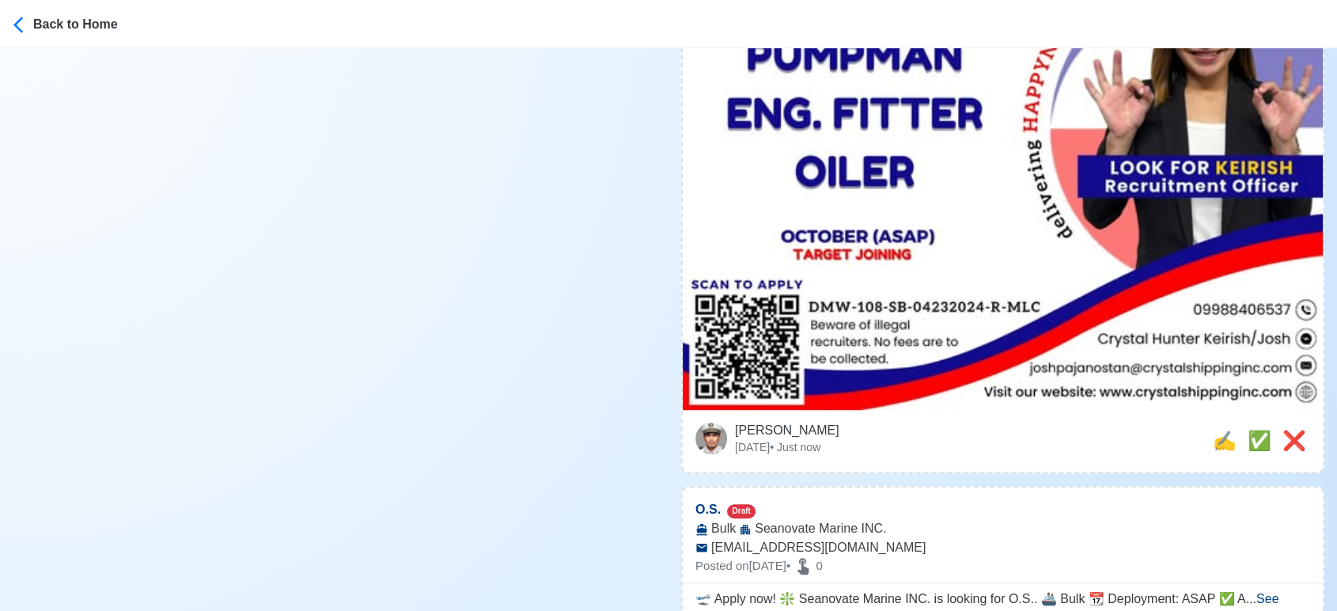
scroll to position [966, 0]
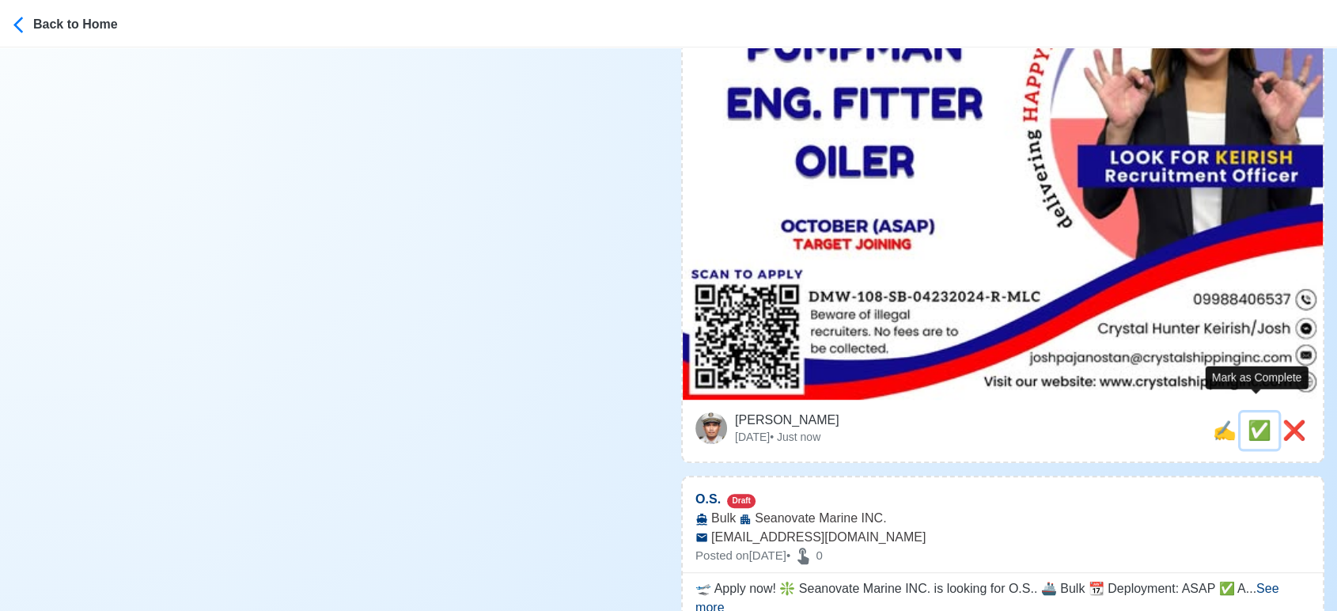
click at [1247, 419] on span "✅" at bounding box center [1259, 429] width 24 height 21
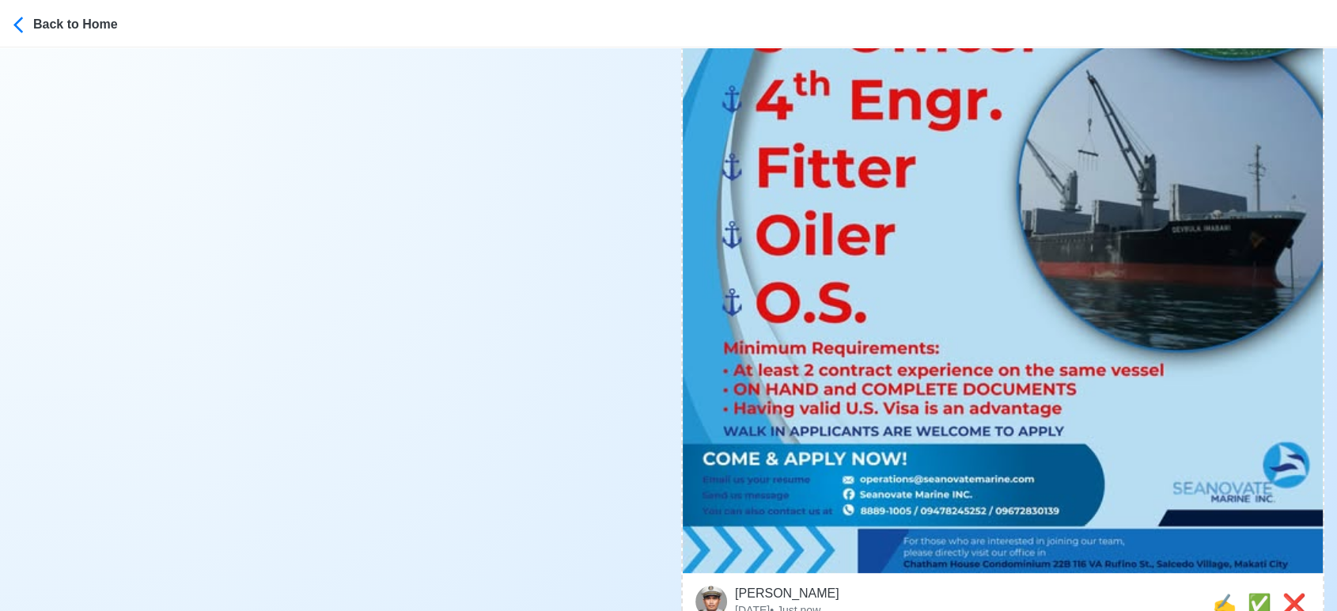
scroll to position [702, 0]
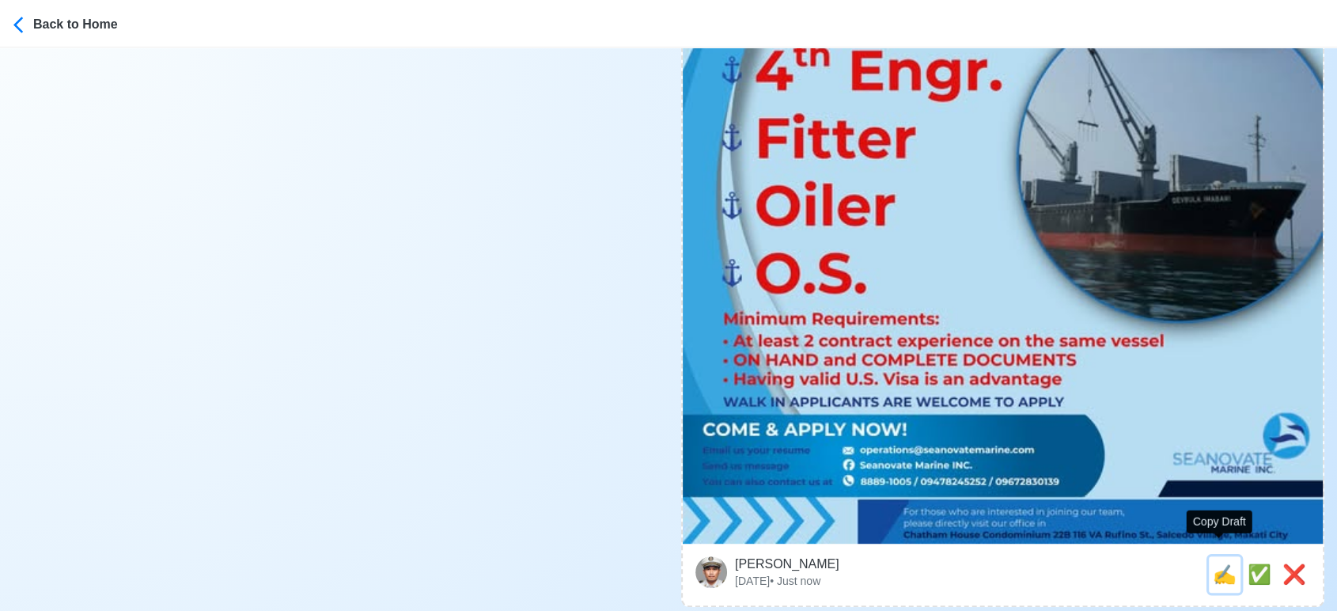
click at [1213, 563] on span "✍️" at bounding box center [1224, 573] width 24 height 21
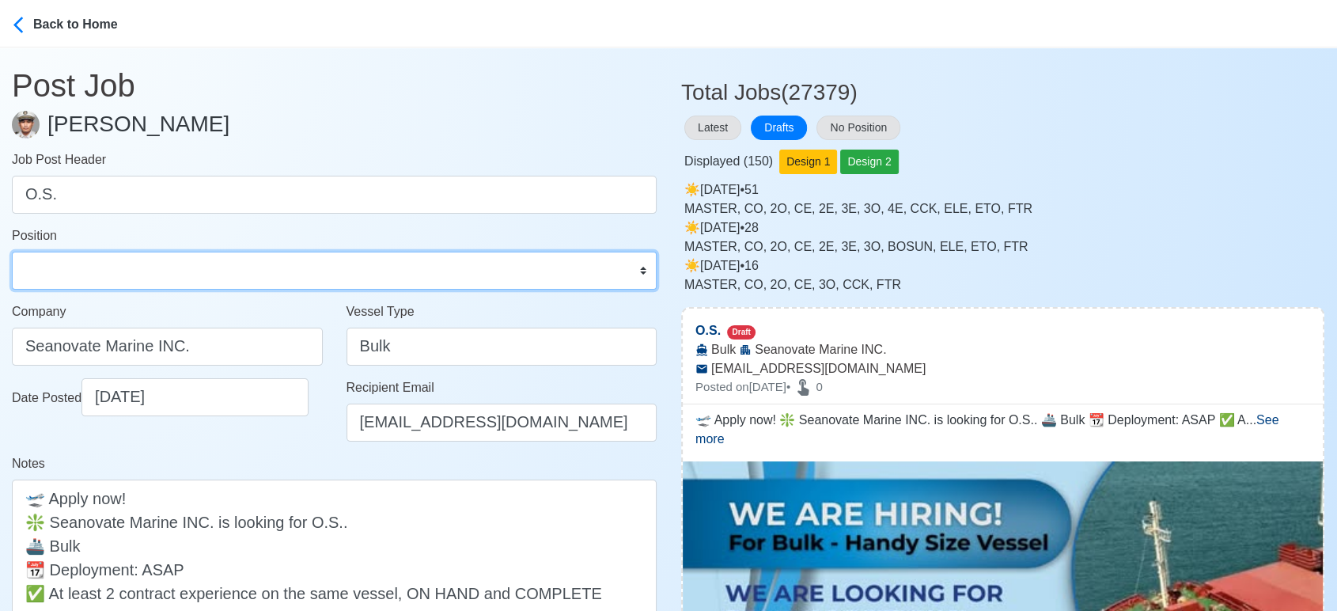
click at [240, 282] on select "Master Chief Officer 2nd Officer 3rd Officer Junior Officer Chief Engineer 2nd …" at bounding box center [334, 270] width 645 height 38
click at [12, 251] on select "Master Chief Officer 2nd Officer 3rd Officer Junior Officer Chief Engineer 2nd …" at bounding box center [334, 270] width 645 height 38
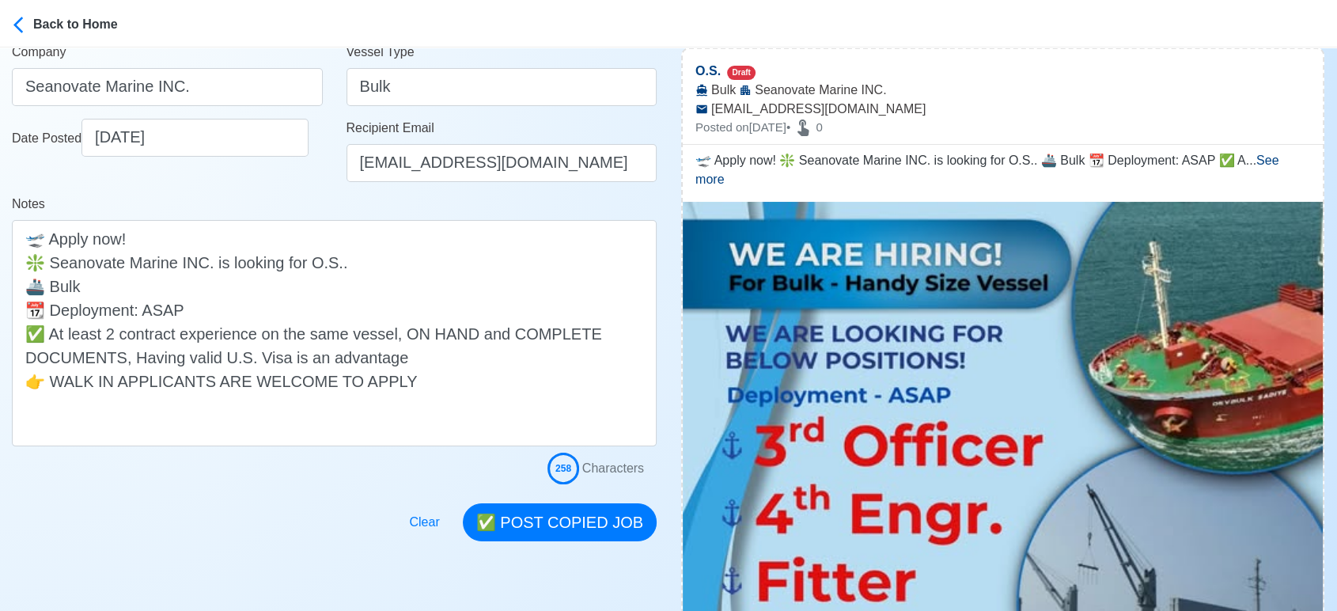
scroll to position [263, 0]
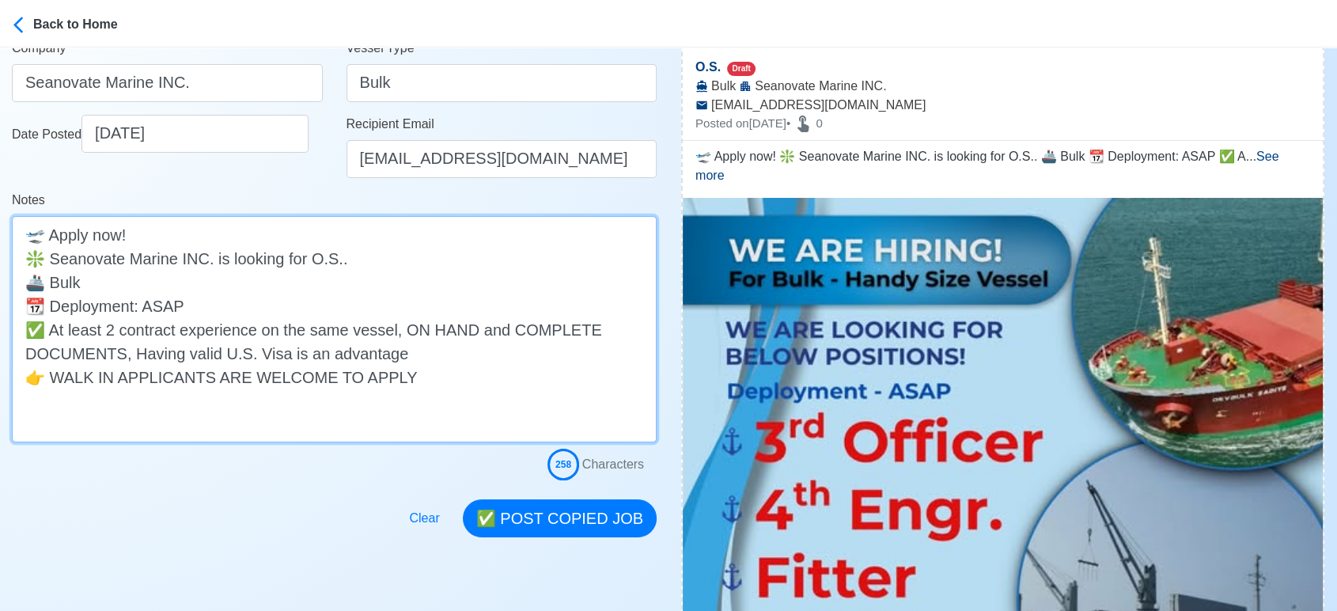
click at [215, 277] on textarea "🛫 Apply now! ❇️ Seanovate Marine INC. is looking for O.S.. 🚢 Bulk 📆 Deployment:…" at bounding box center [334, 329] width 645 height 226
drag, startPoint x: 85, startPoint y: 282, endPoint x: 252, endPoint y: 288, distance: 167.8
click at [252, 288] on textarea "🛫 Apply now! ❇️ Seanovate Marine INC. is looking for O.S.. 🚢 Bulk - Handy Size …" at bounding box center [334, 329] width 645 height 226
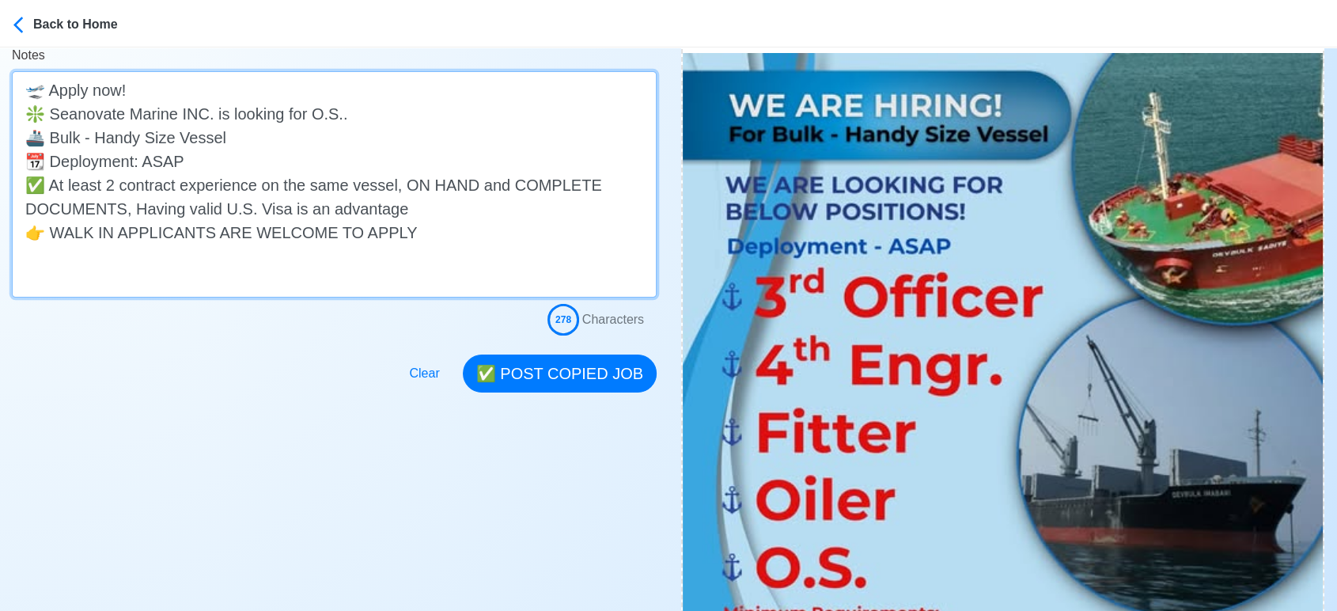
scroll to position [439, 0]
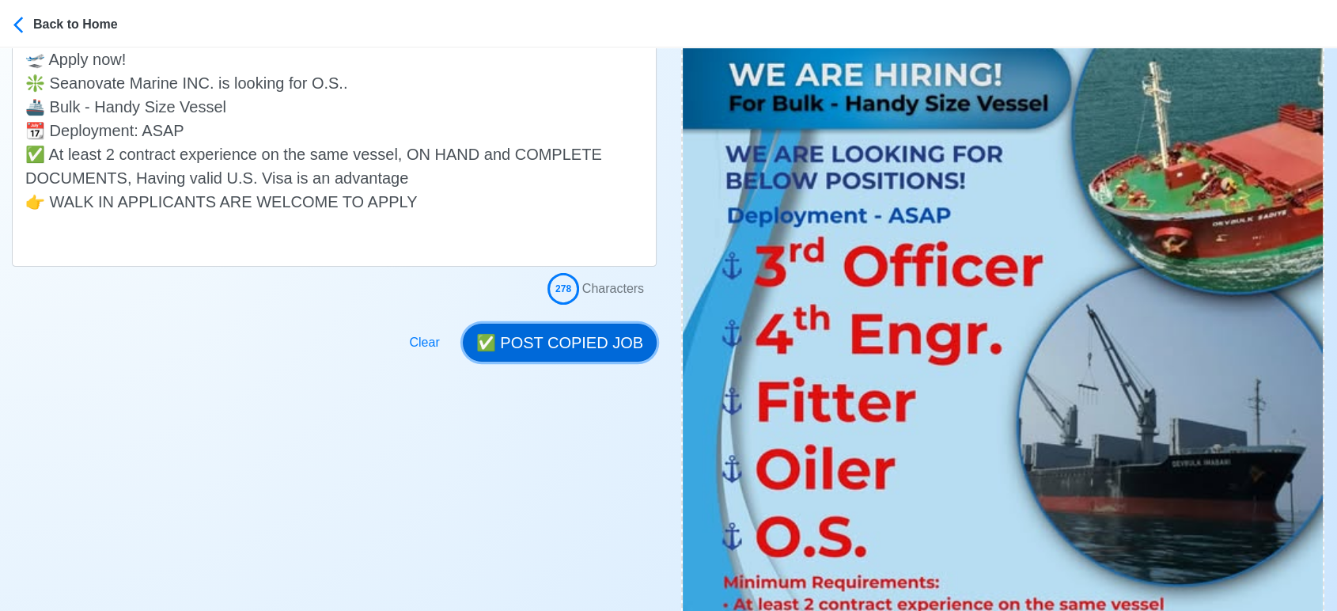
click at [590, 342] on button "✅ POST COPIED JOB" at bounding box center [560, 342] width 194 height 38
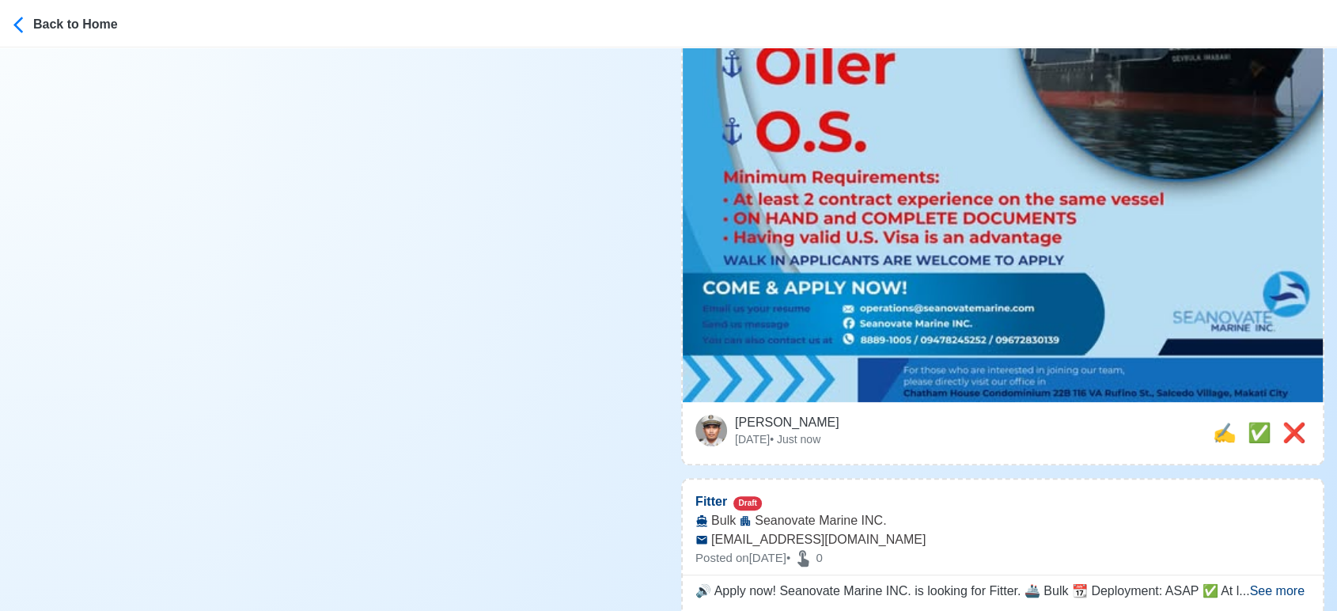
scroll to position [879, 0]
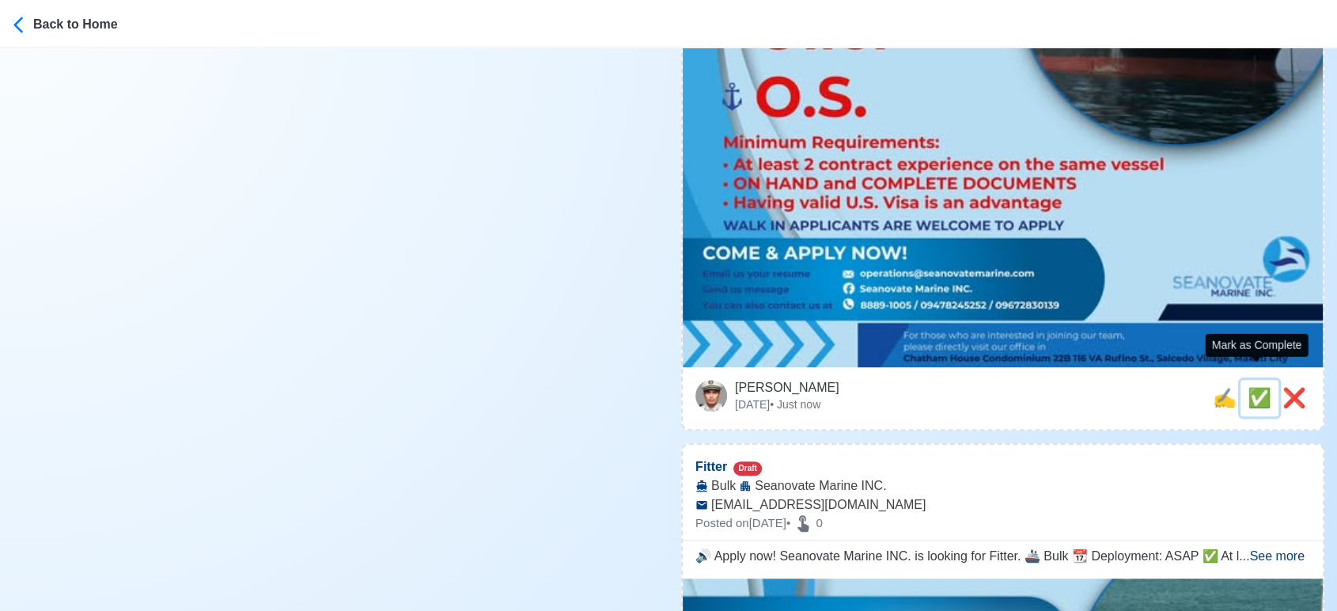
click at [1252, 387] on span "✅" at bounding box center [1259, 397] width 24 height 21
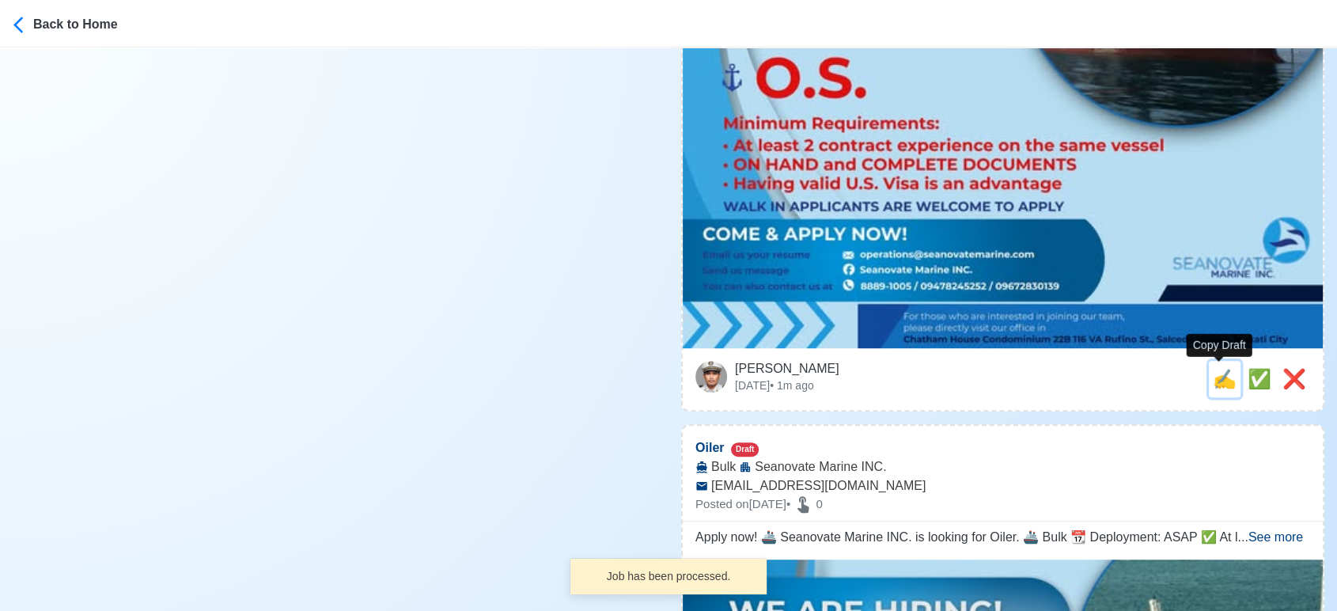
click at [1227, 380] on span "✍️" at bounding box center [1224, 378] width 24 height 21
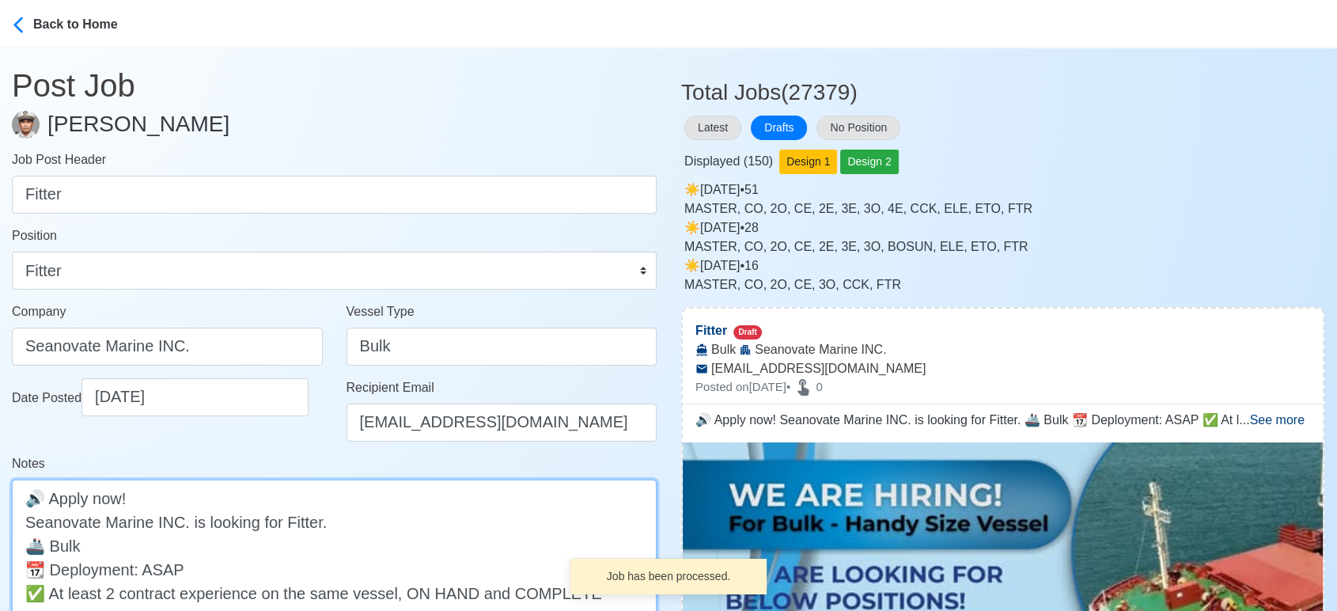
click at [223, 540] on textarea "🔊 Apply now! Seanovate Marine INC. is looking for Fitter. 🚢 Bulk 📆 Deployment: …" at bounding box center [334, 592] width 645 height 226
paste textarea "- Handy Size Vessel"
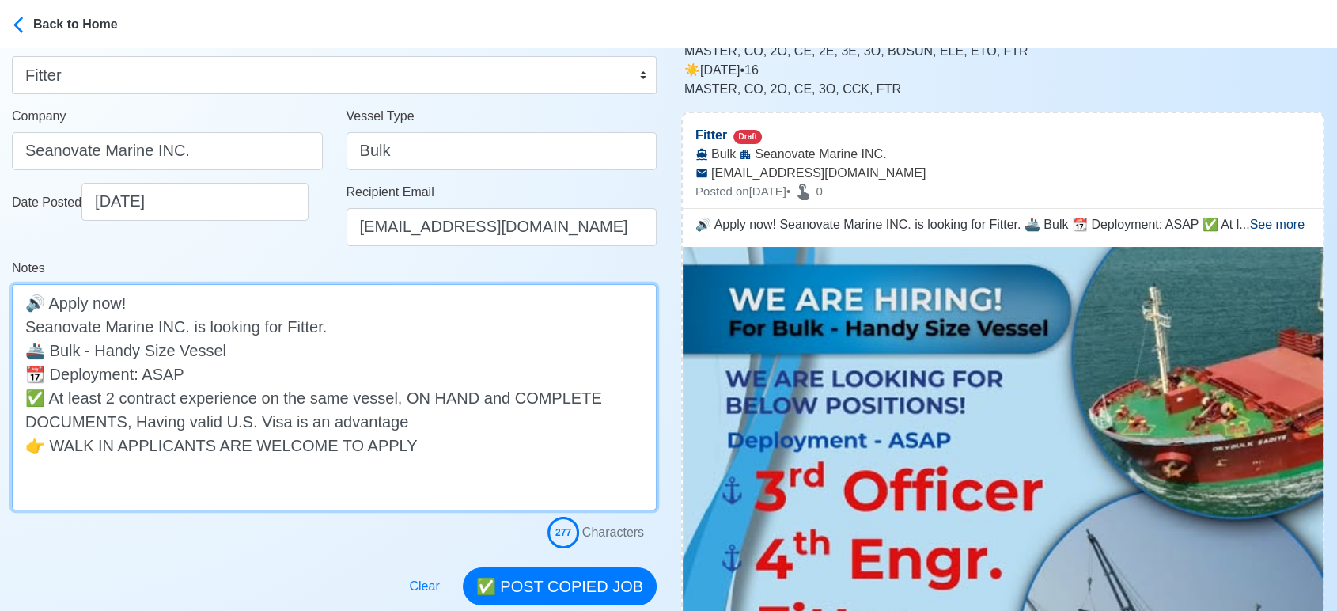
scroll to position [263, 0]
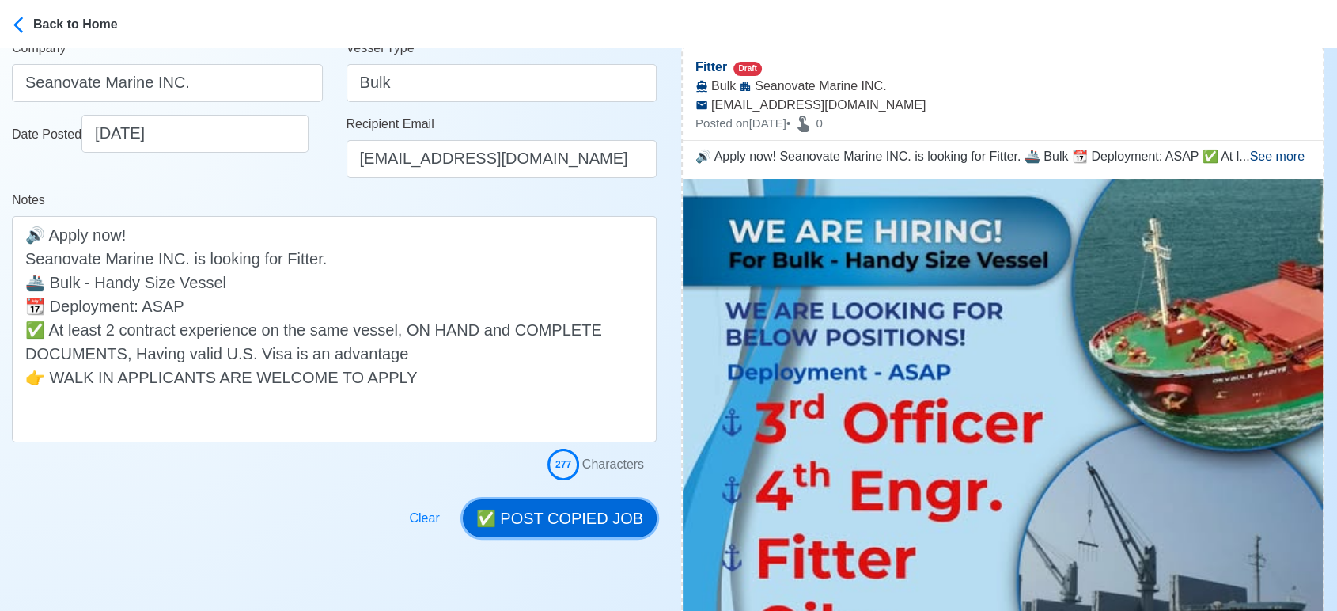
click at [580, 517] on button "✅ POST COPIED JOB" at bounding box center [560, 518] width 194 height 38
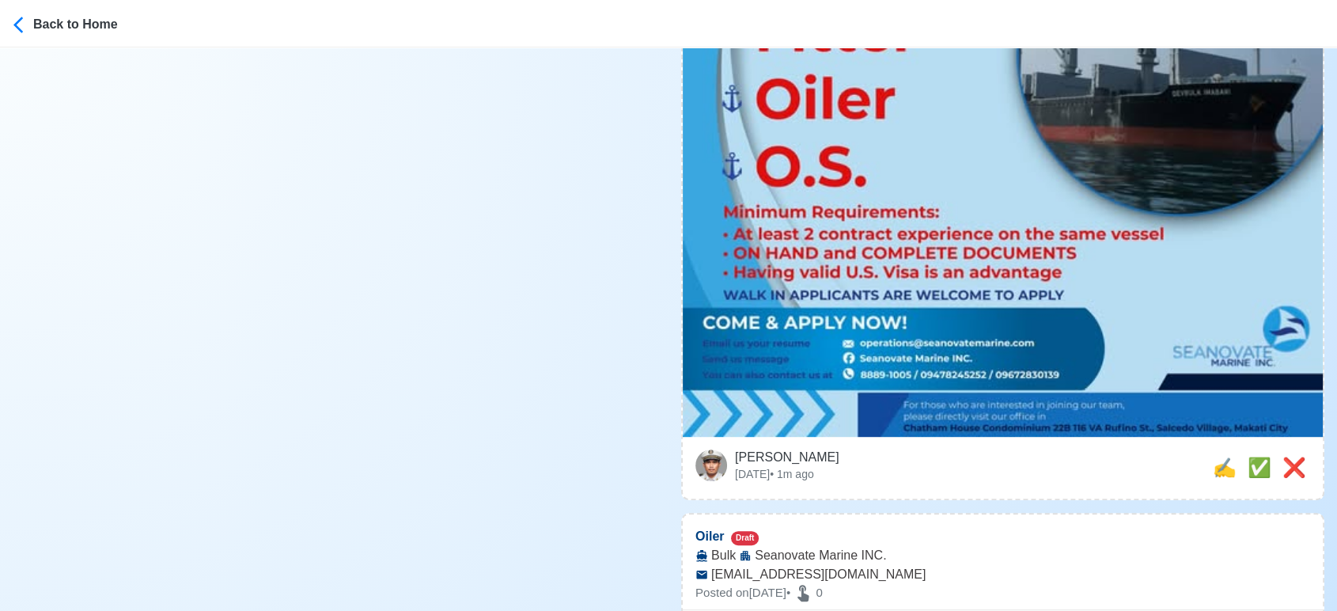
scroll to position [791, 0]
click at [1249, 462] on span "✅" at bounding box center [1259, 466] width 24 height 21
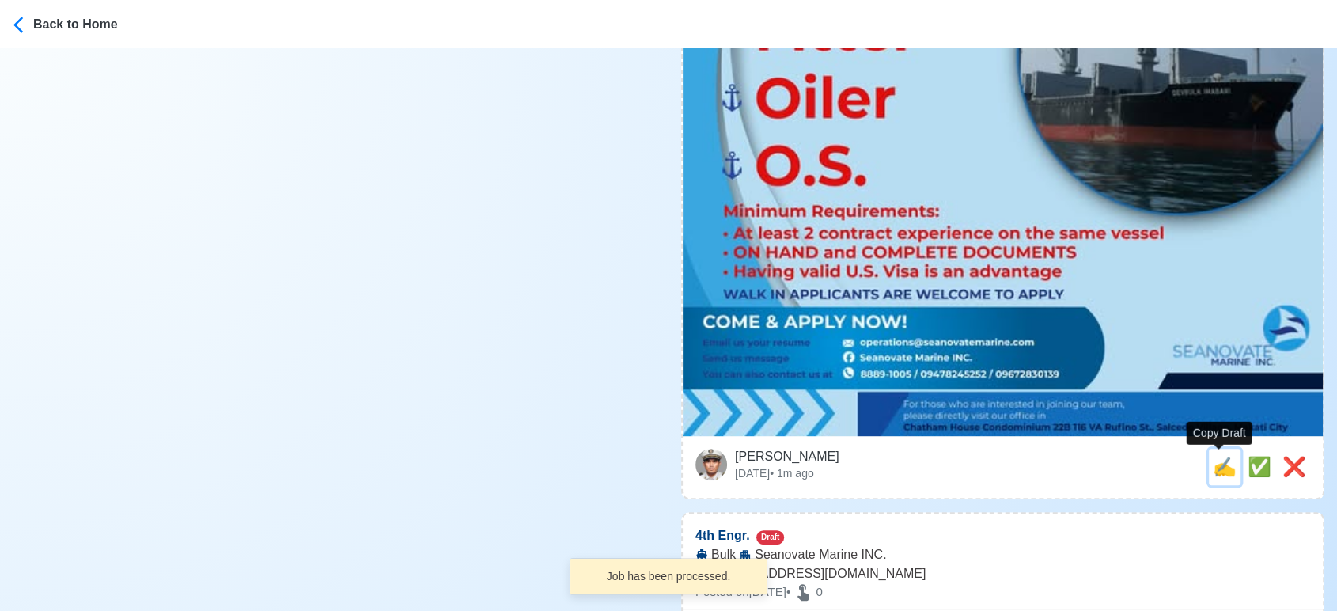
click at [1216, 460] on span "✍️" at bounding box center [1224, 466] width 24 height 21
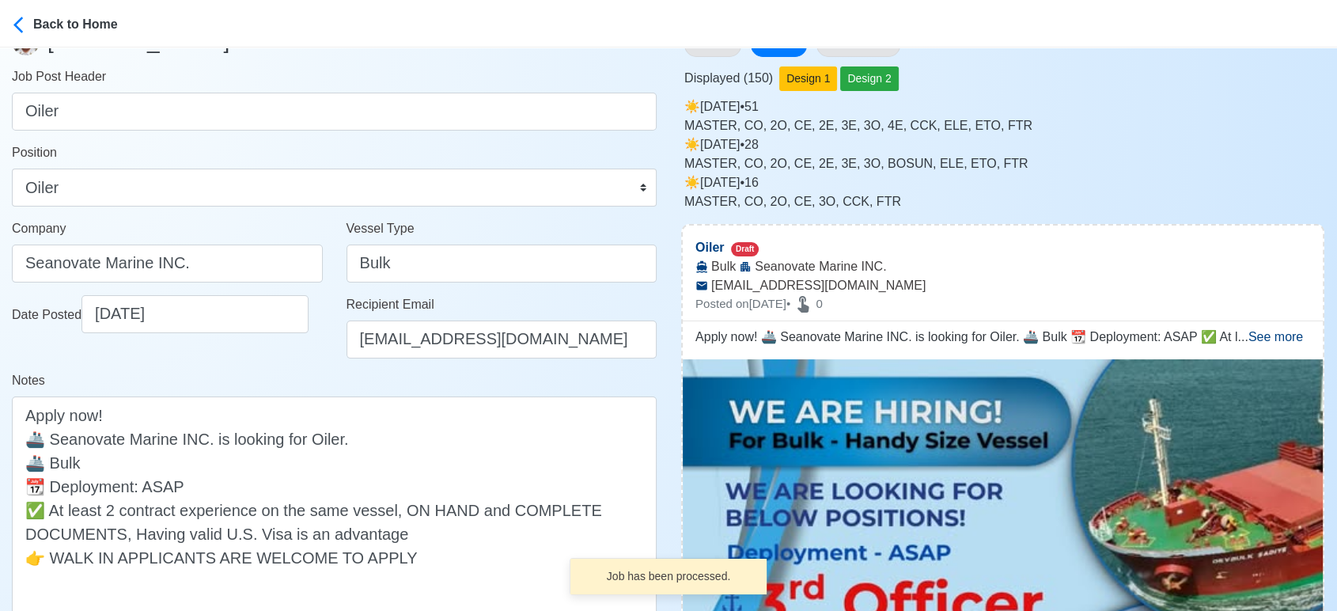
scroll to position [88, 0]
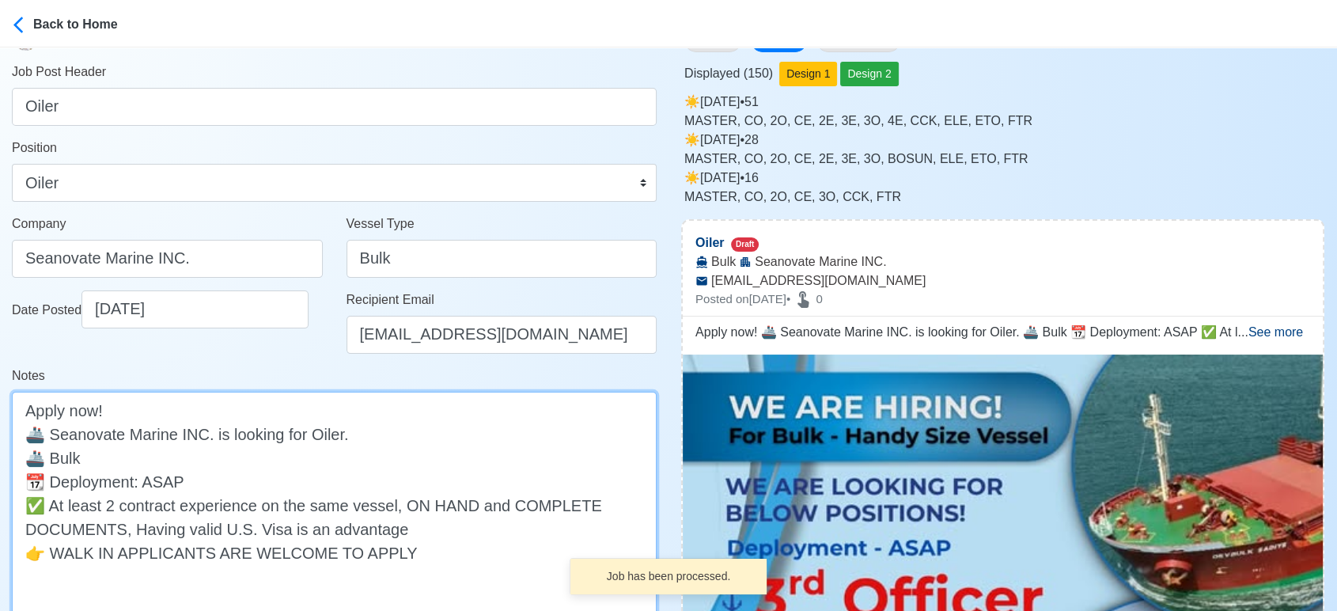
click at [260, 457] on textarea "Apply now! 🚢 Seanovate Marine INC. is looking for Oiler. 🚢 Bulk 📆 Deployment: A…" at bounding box center [334, 504] width 645 height 226
paste textarea "- Handy Size Vessel"
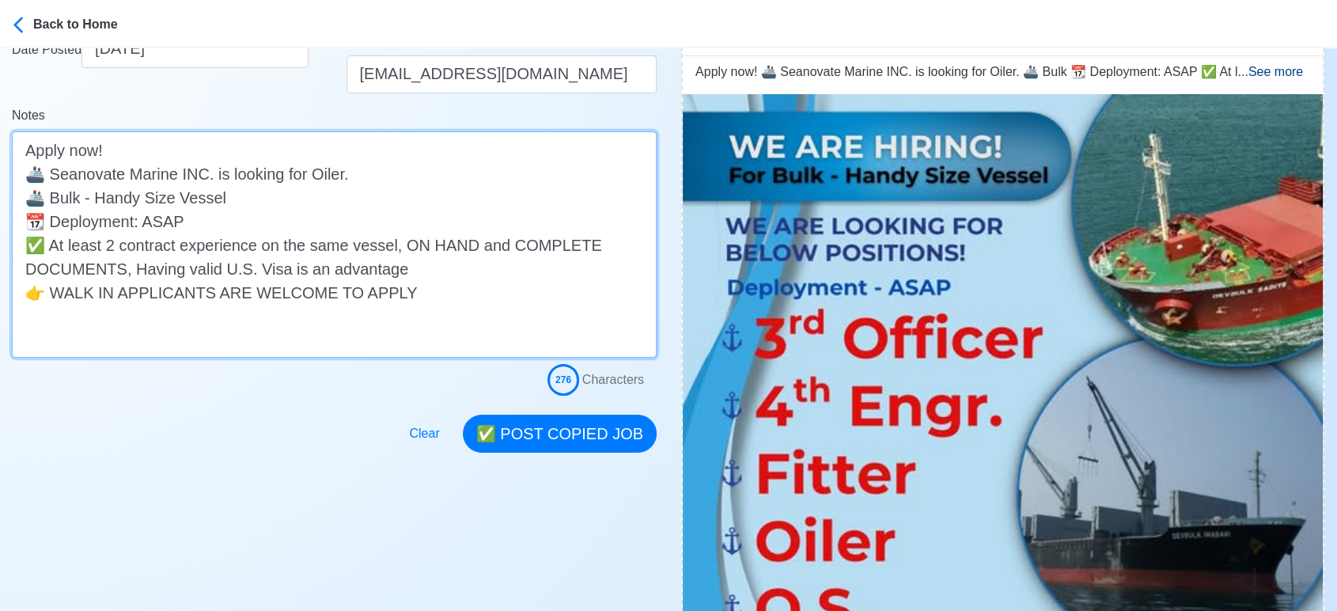
scroll to position [351, 0]
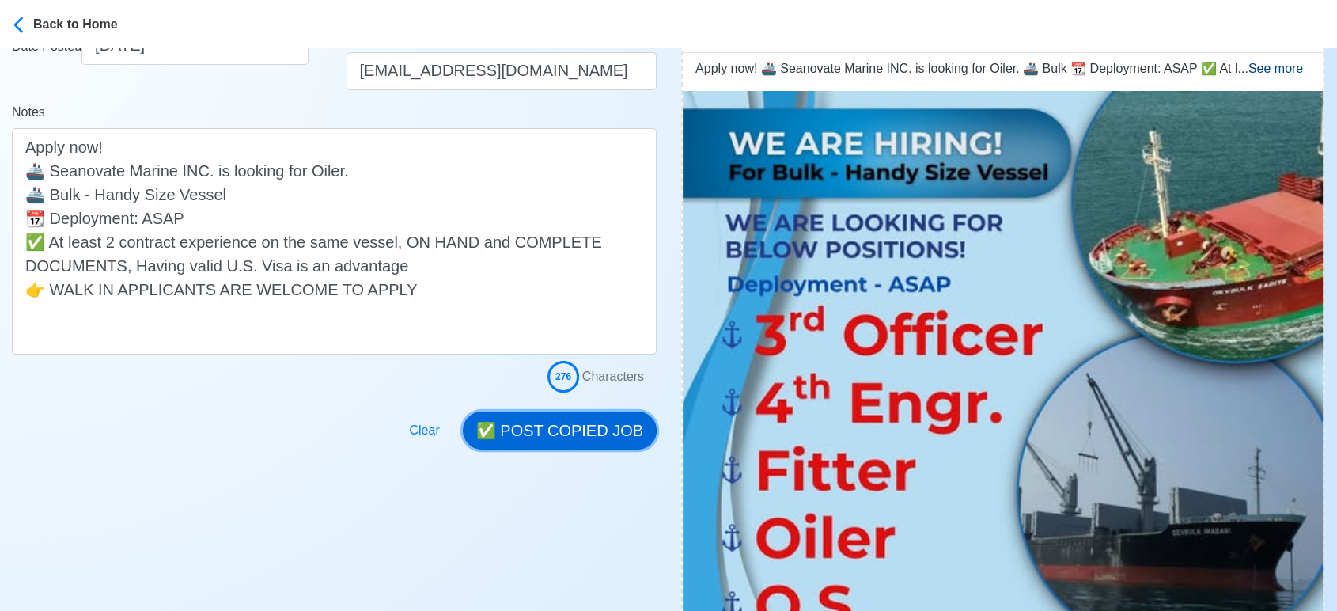
click at [569, 433] on button "✅ POST COPIED JOB" at bounding box center [560, 430] width 194 height 38
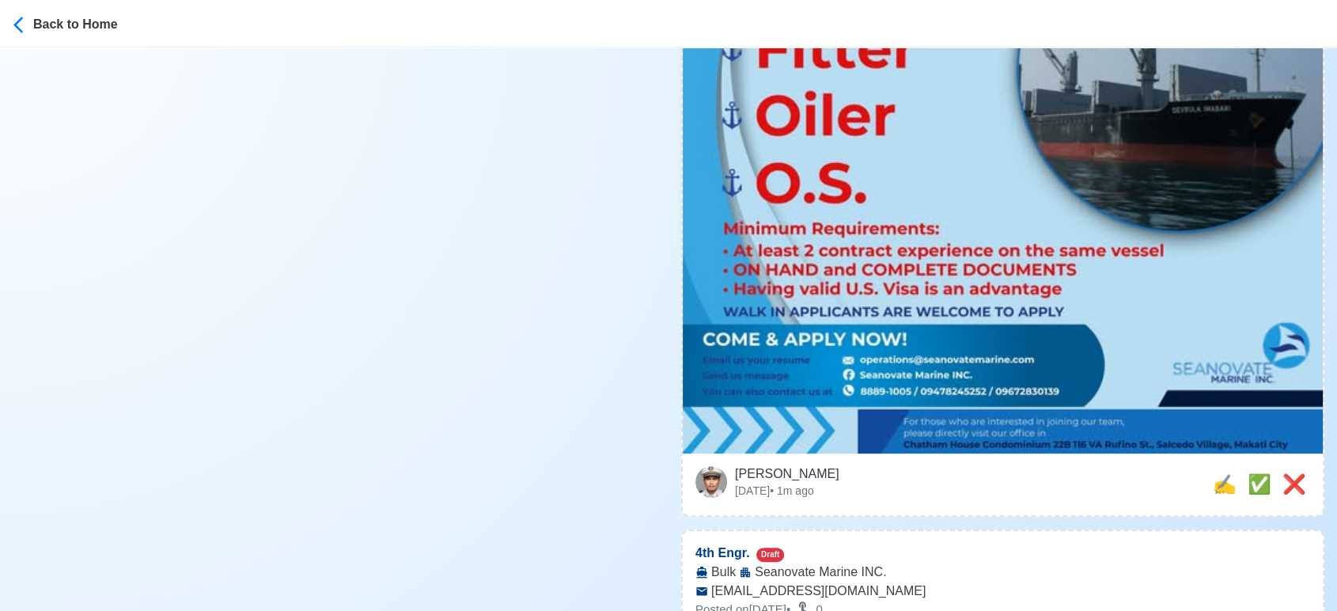
scroll to position [879, 0]
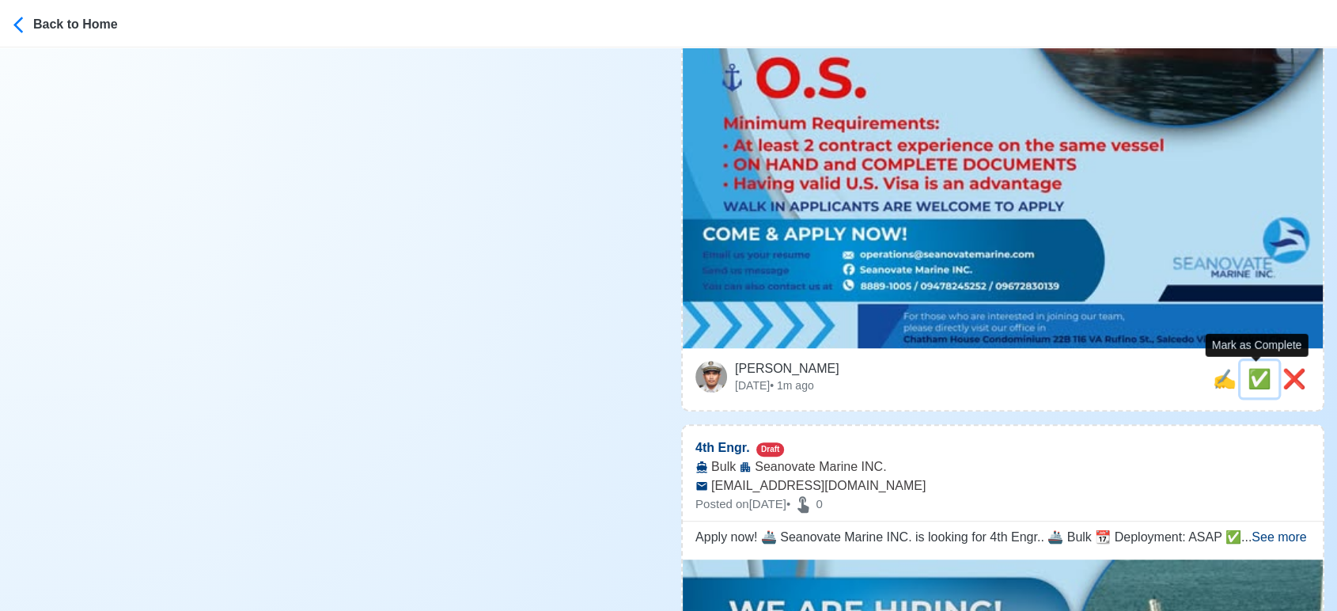
click at [1247, 378] on span "✅" at bounding box center [1259, 378] width 24 height 21
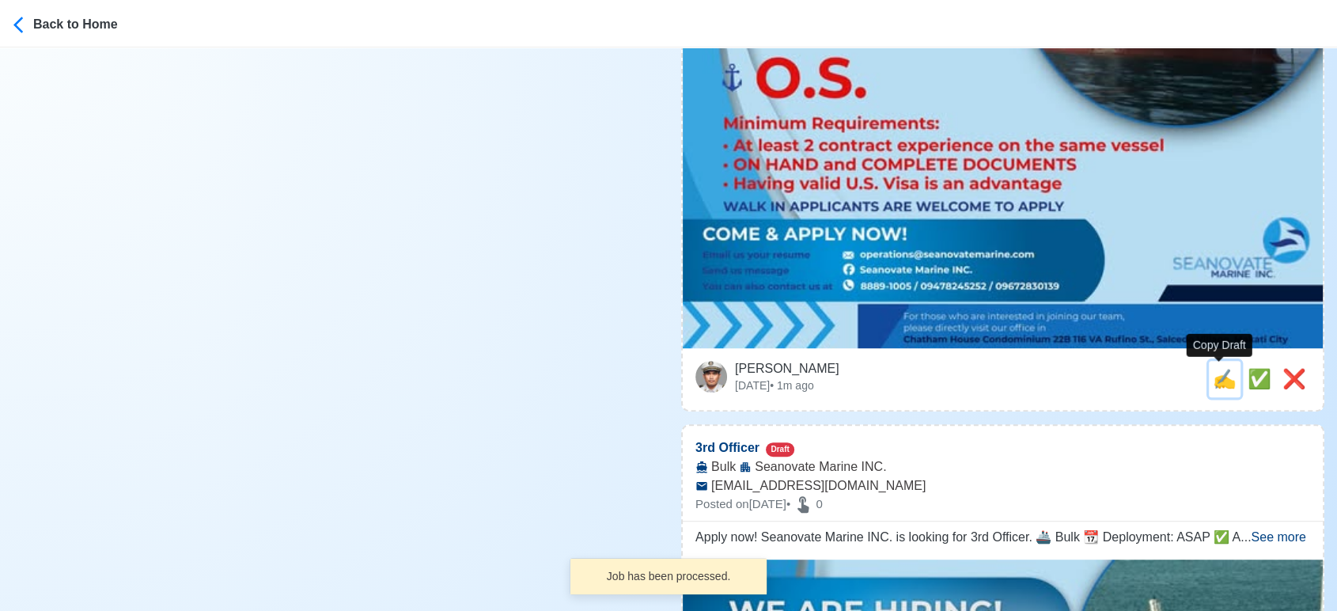
click at [1216, 379] on span "✍️" at bounding box center [1224, 378] width 24 height 21
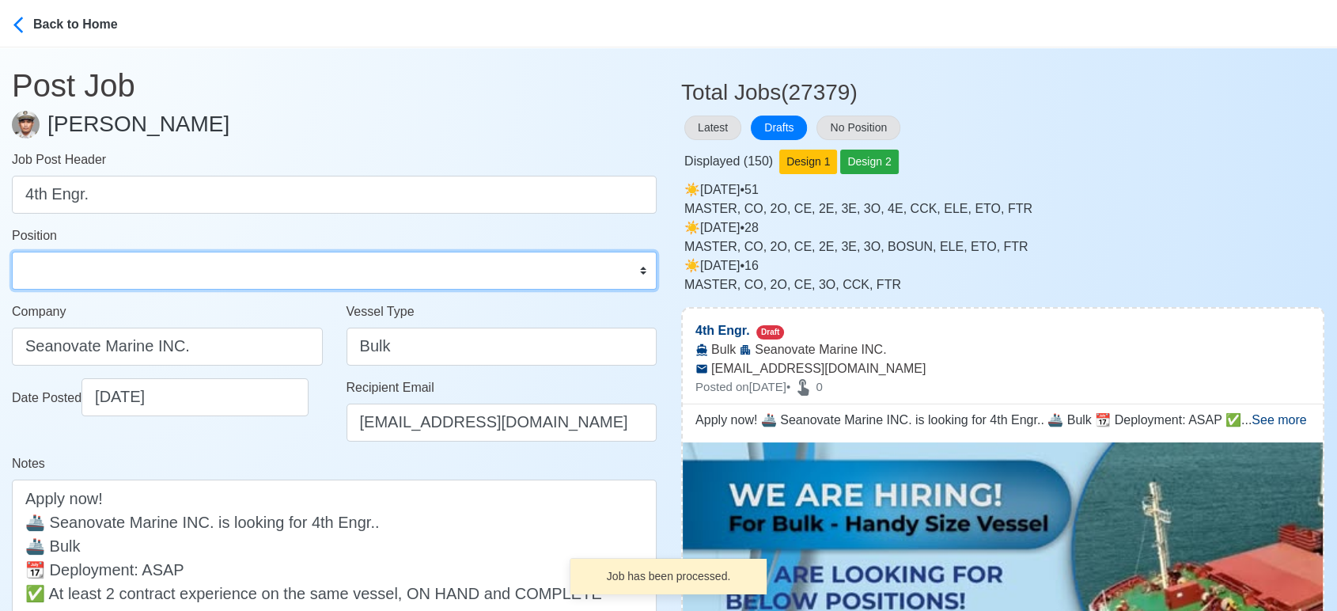
click at [259, 268] on select "Master Chief Officer 2nd Officer 3rd Officer Junior Officer Chief Engineer 2nd …" at bounding box center [334, 270] width 645 height 38
click at [12, 251] on select "Master Chief Officer 2nd Officer 3rd Officer Junior Officer Chief Engineer 2nd …" at bounding box center [334, 270] width 645 height 38
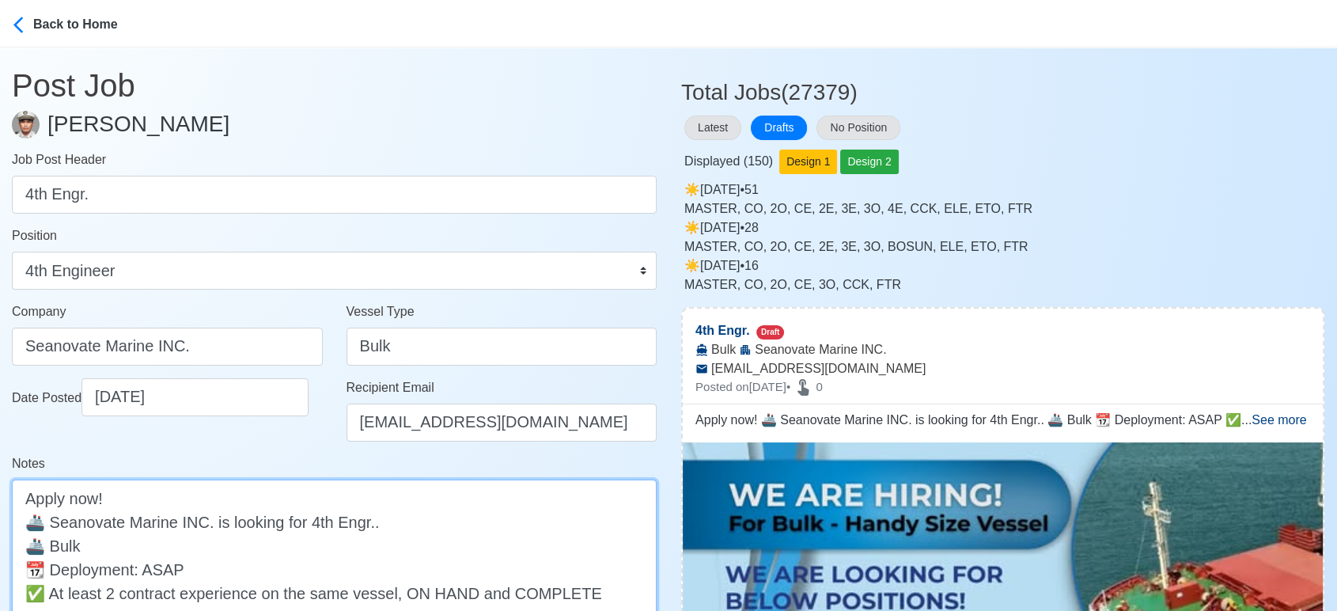
click at [287, 543] on textarea "Apply now! 🚢 Seanovate Marine INC. is looking for 4th Engr.. 🚢 Bulk 📆 Deploymen…" at bounding box center [334, 592] width 645 height 226
paste textarea "- Handy Size Vessel"
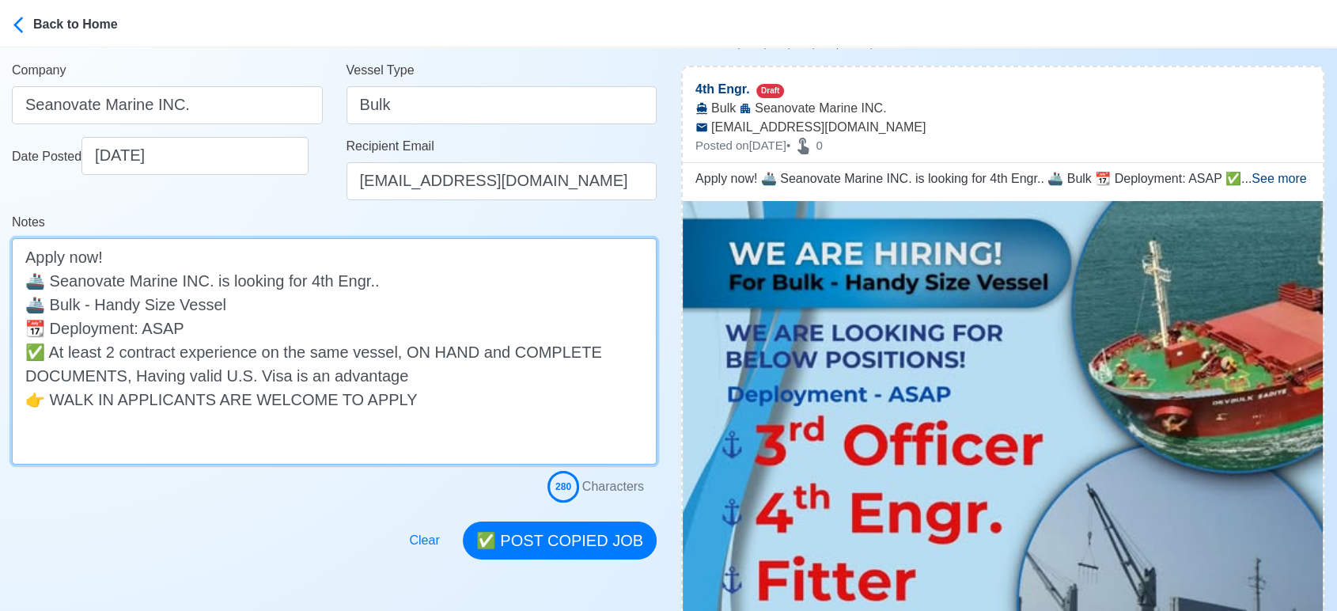
scroll to position [263, 0]
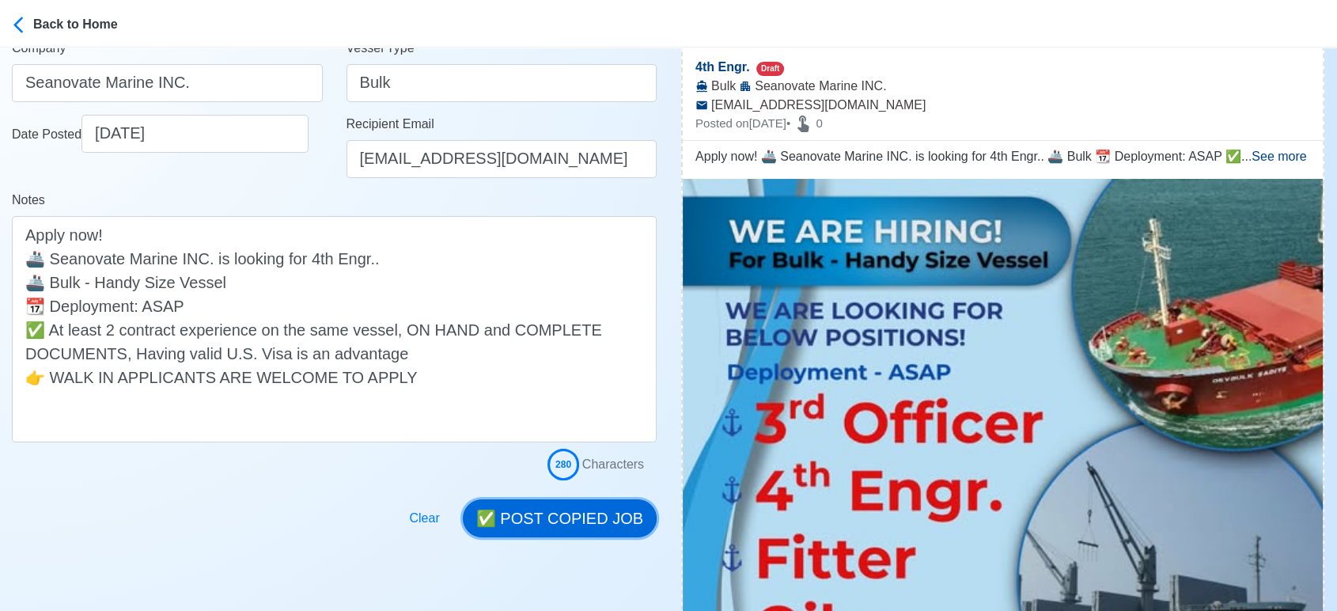
click at [557, 520] on button "✅ POST COPIED JOB" at bounding box center [560, 518] width 194 height 38
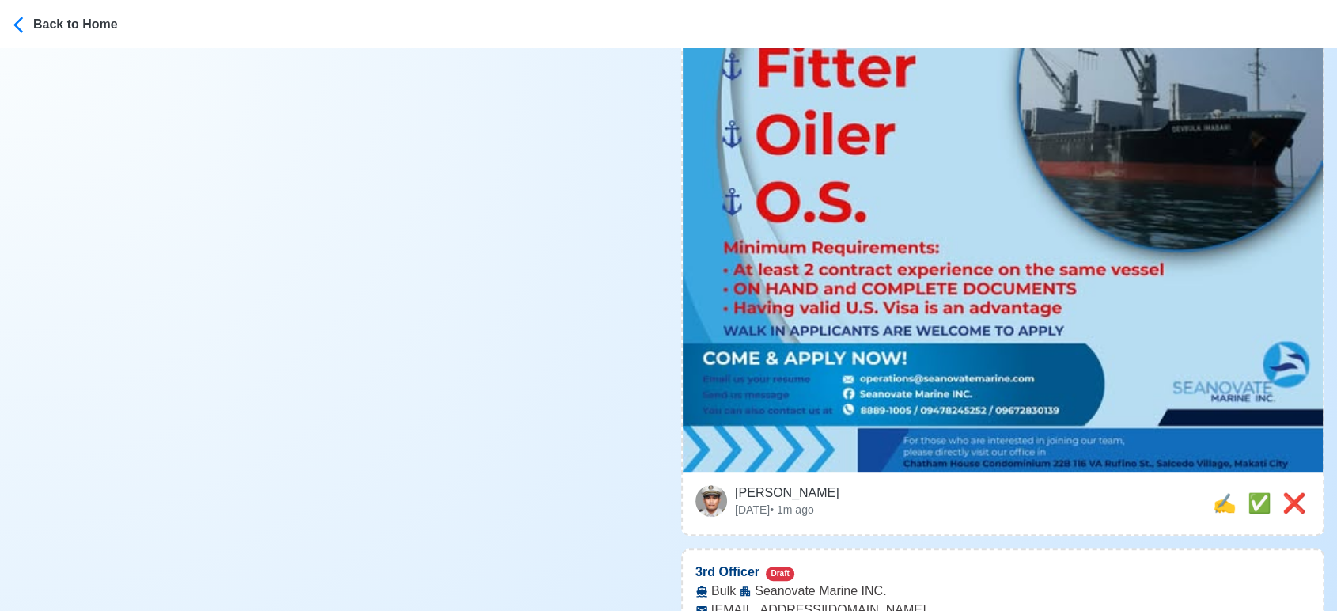
scroll to position [791, 0]
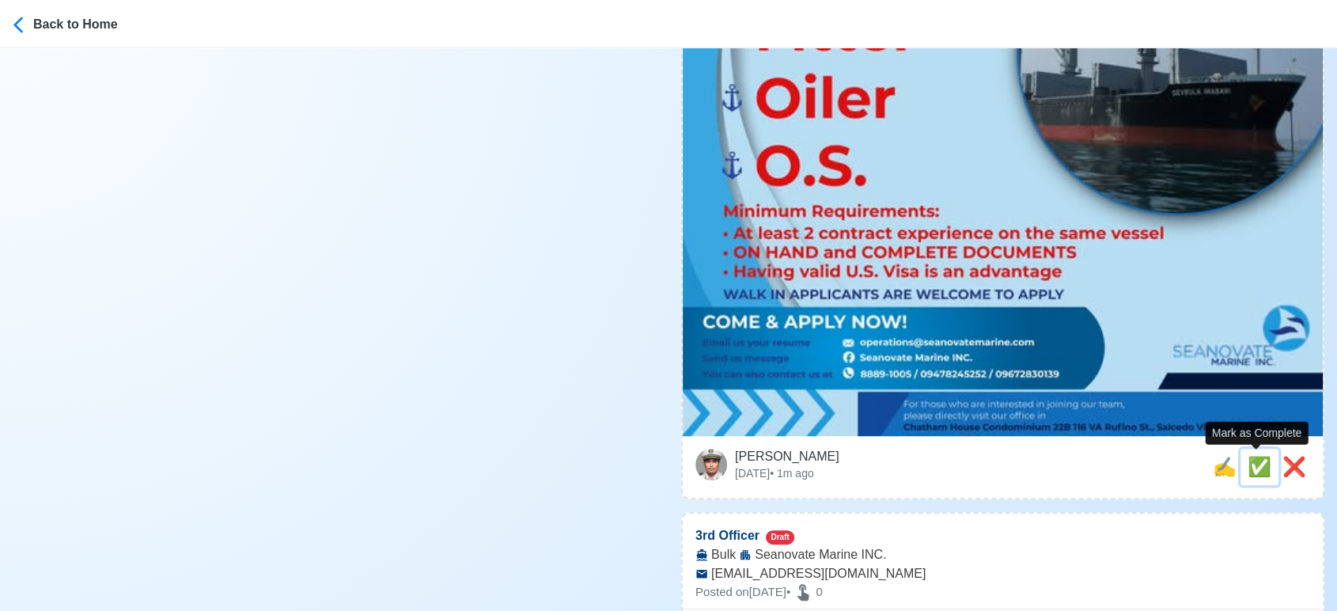
click at [1253, 467] on span "✅" at bounding box center [1259, 466] width 24 height 21
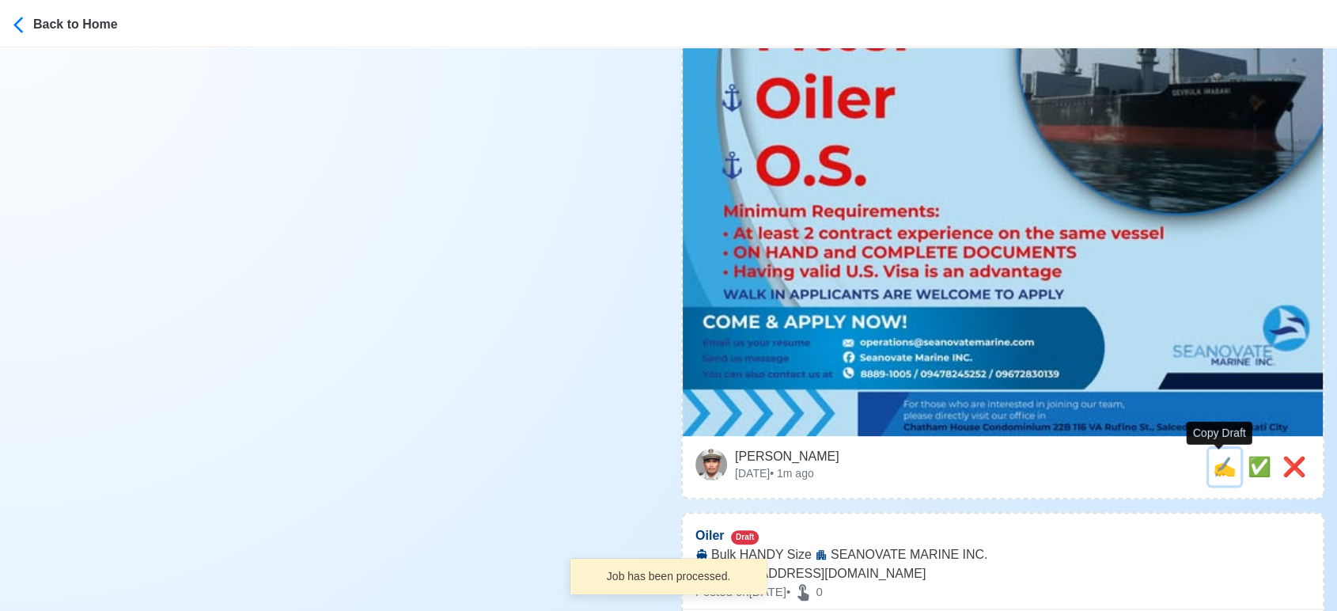
click at [1216, 467] on span "✍️" at bounding box center [1224, 466] width 24 height 21
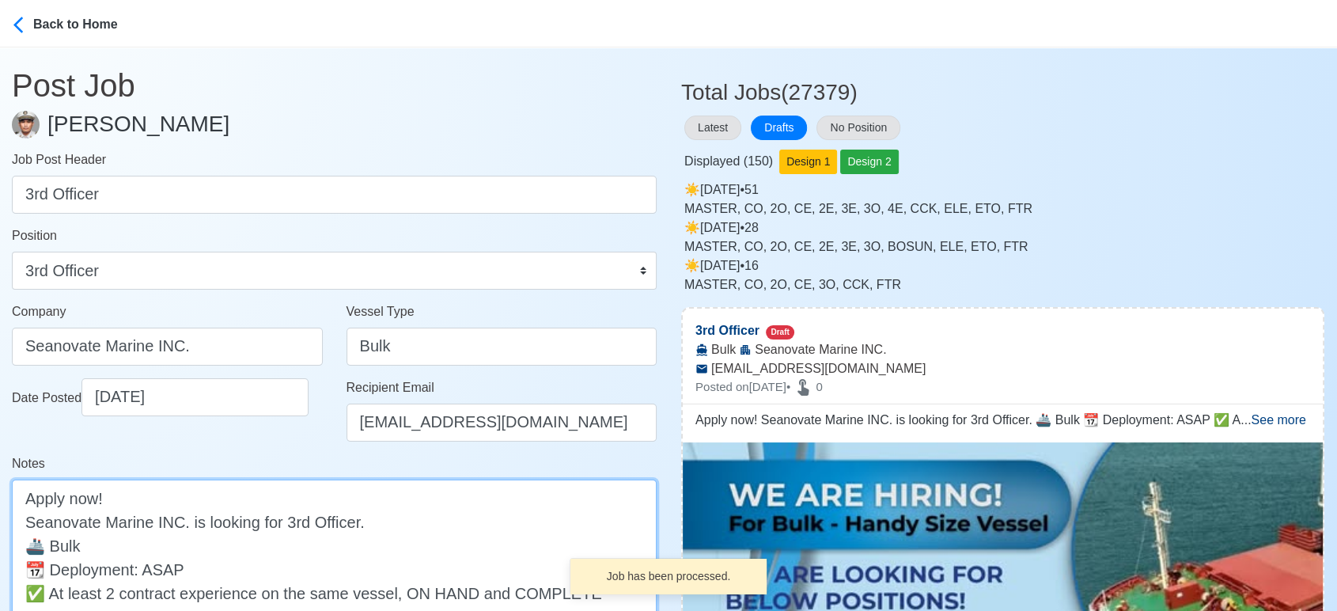
click at [233, 555] on textarea "Apply now! Seanovate Marine INC. is looking for 3rd Officer. 🚢 Bulk 📆 Deploymen…" at bounding box center [334, 592] width 645 height 226
paste textarea "- Handy Size Vessel"
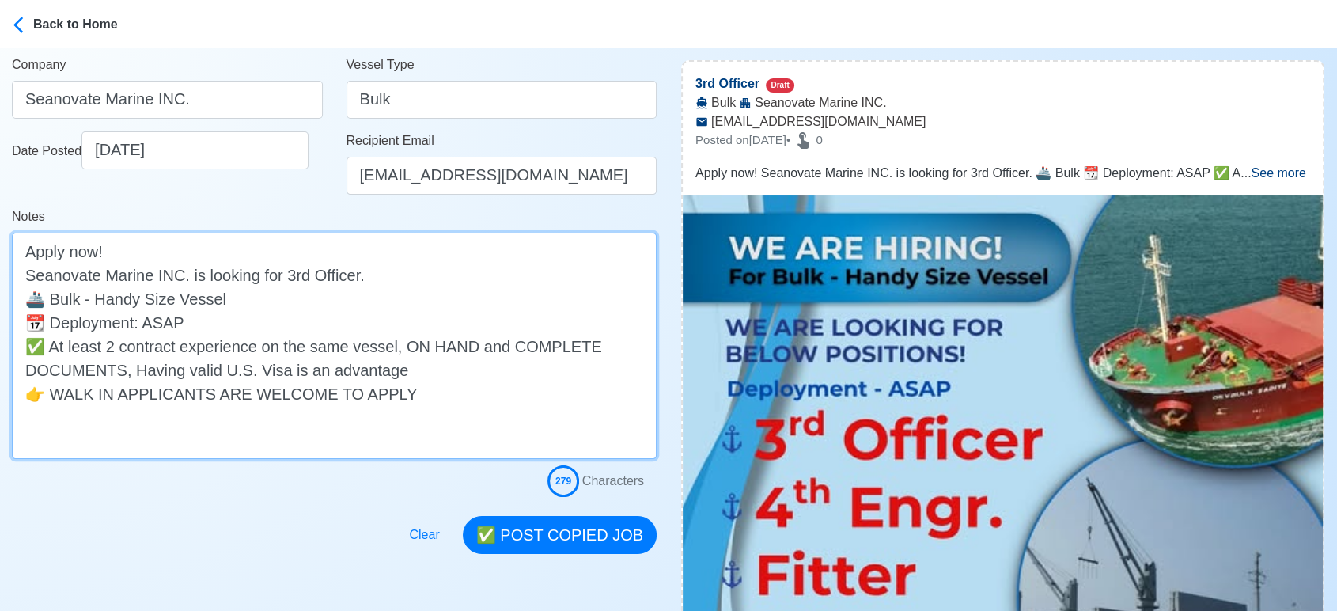
scroll to position [263, 0]
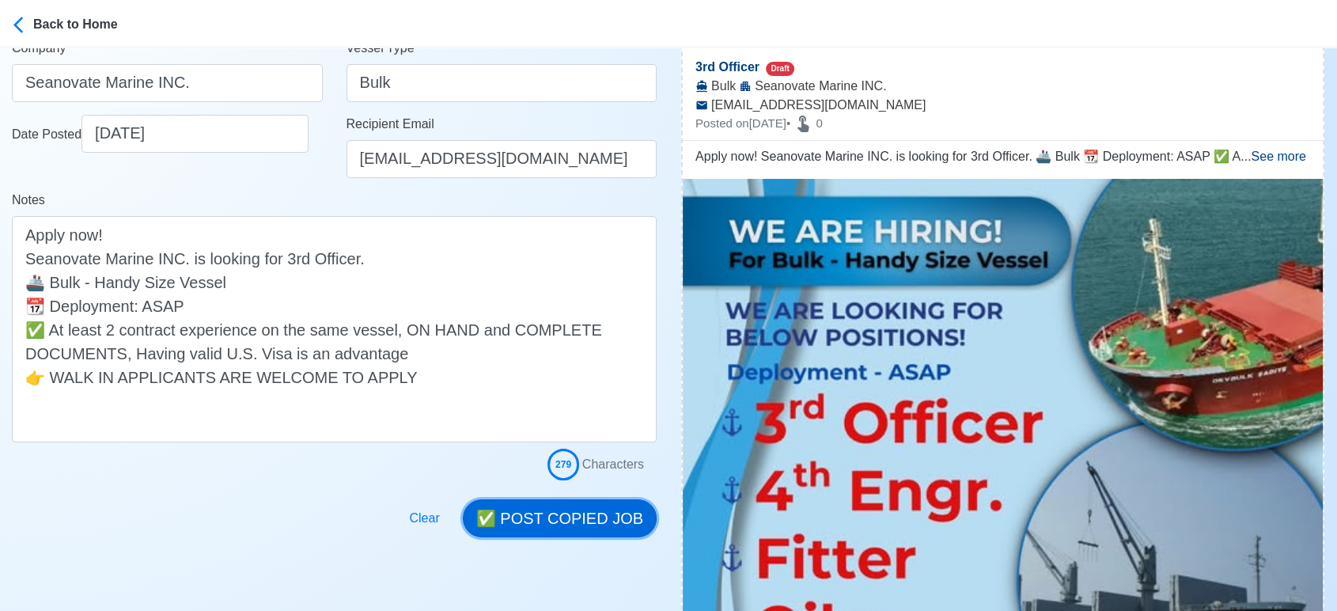
click at [577, 522] on button "✅ POST COPIED JOB" at bounding box center [560, 518] width 194 height 38
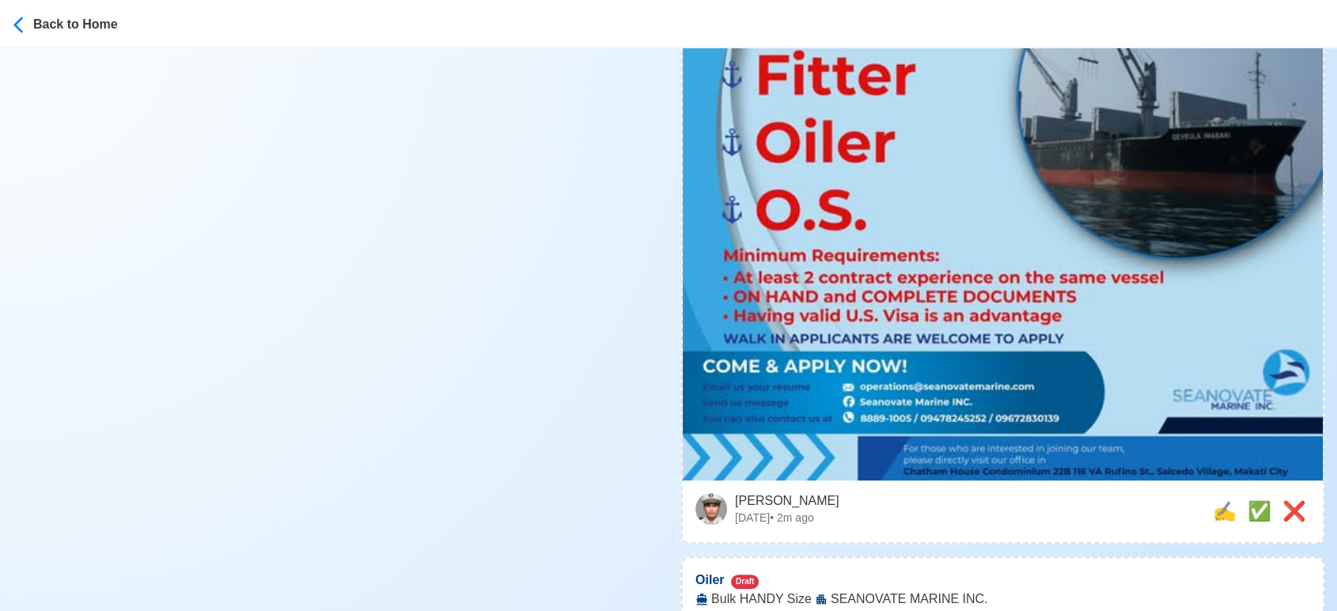
scroll to position [879, 0]
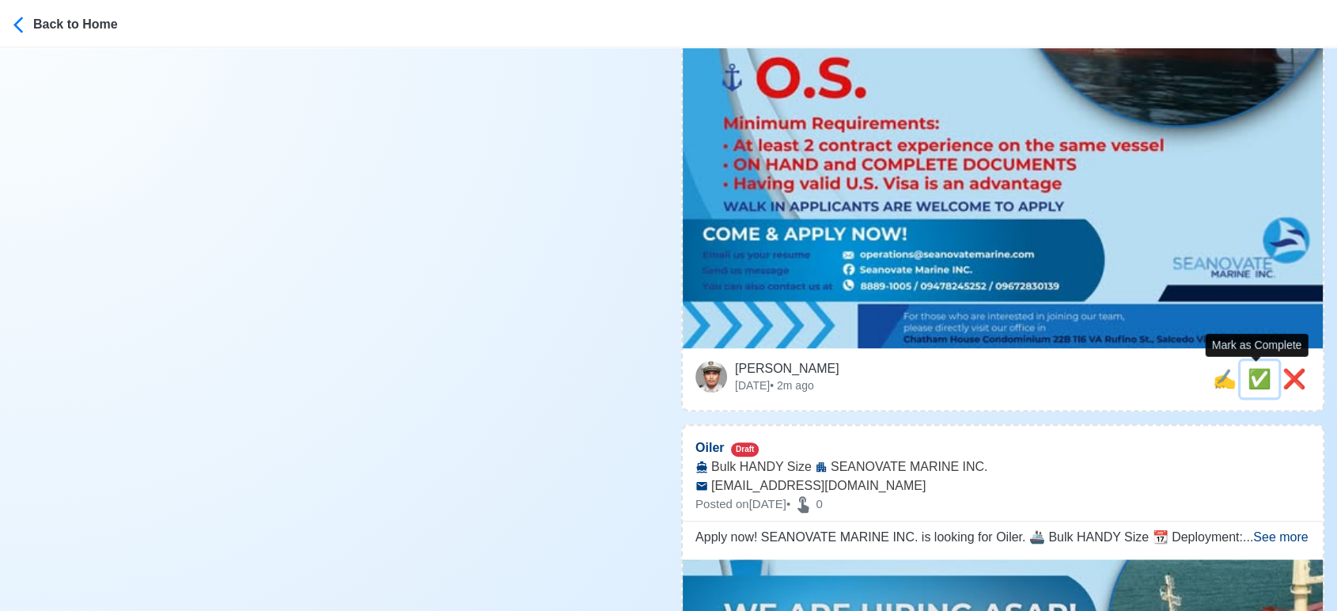
click at [1251, 380] on span "✅" at bounding box center [1259, 378] width 24 height 21
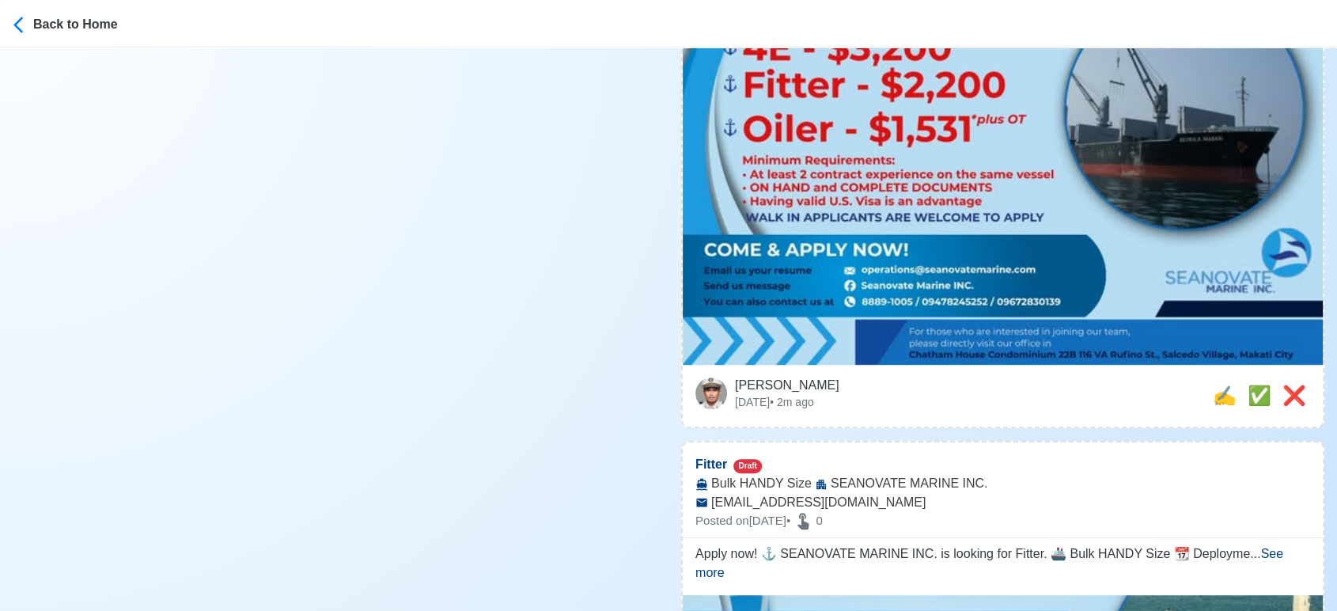
scroll to position [615, 0]
click at [1212, 396] on span "✍️" at bounding box center [1224, 394] width 24 height 21
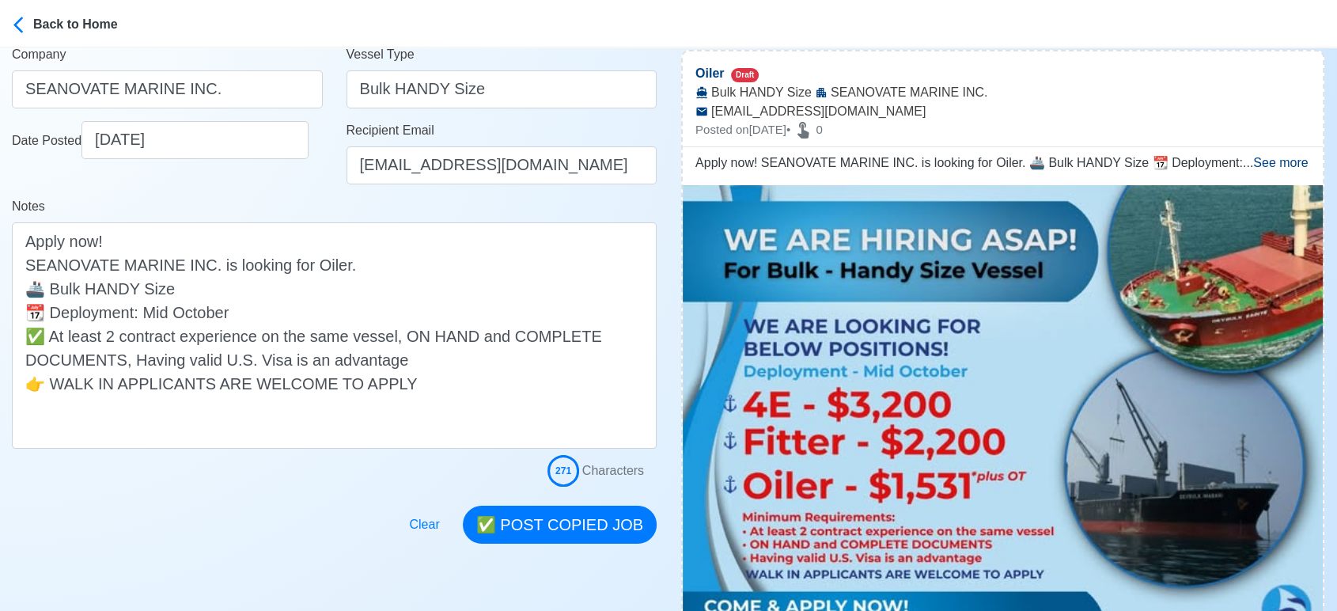
scroll to position [263, 0]
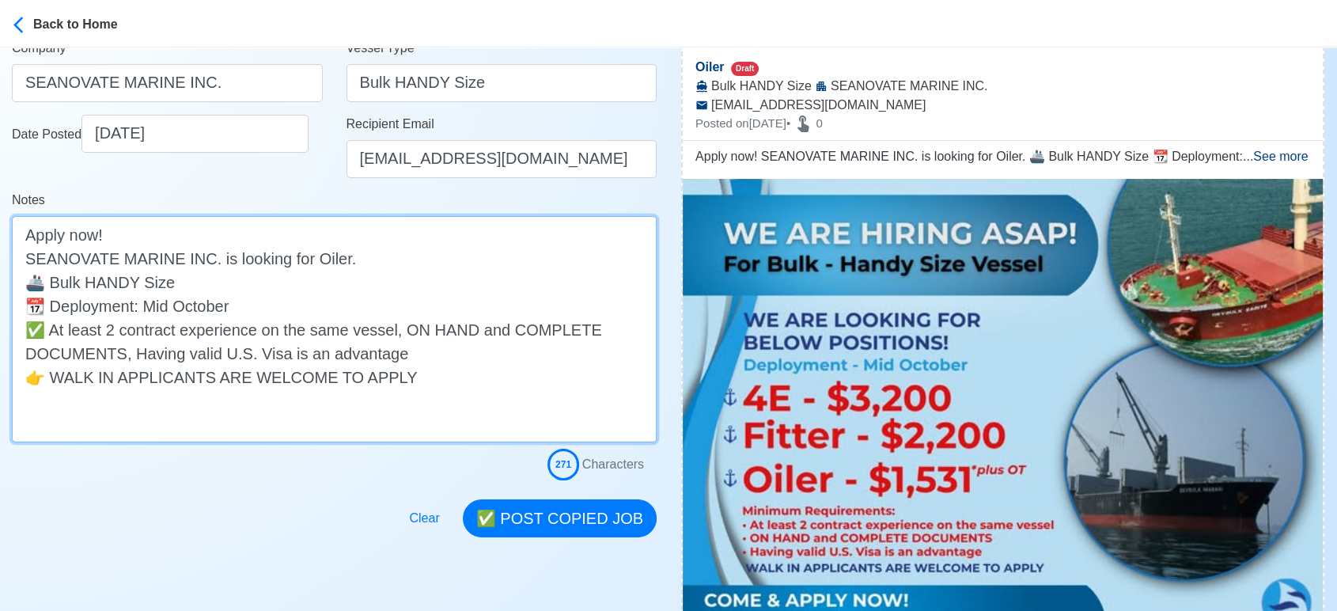
drag, startPoint x: 335, startPoint y: 261, endPoint x: 344, endPoint y: 266, distance: 9.9
click at [333, 263] on textarea "Apply now! SEANOVATE MARINE INC. is looking for Oiler. 🚢 Bulk HANDY Size 📆 Depl…" at bounding box center [334, 329] width 645 height 226
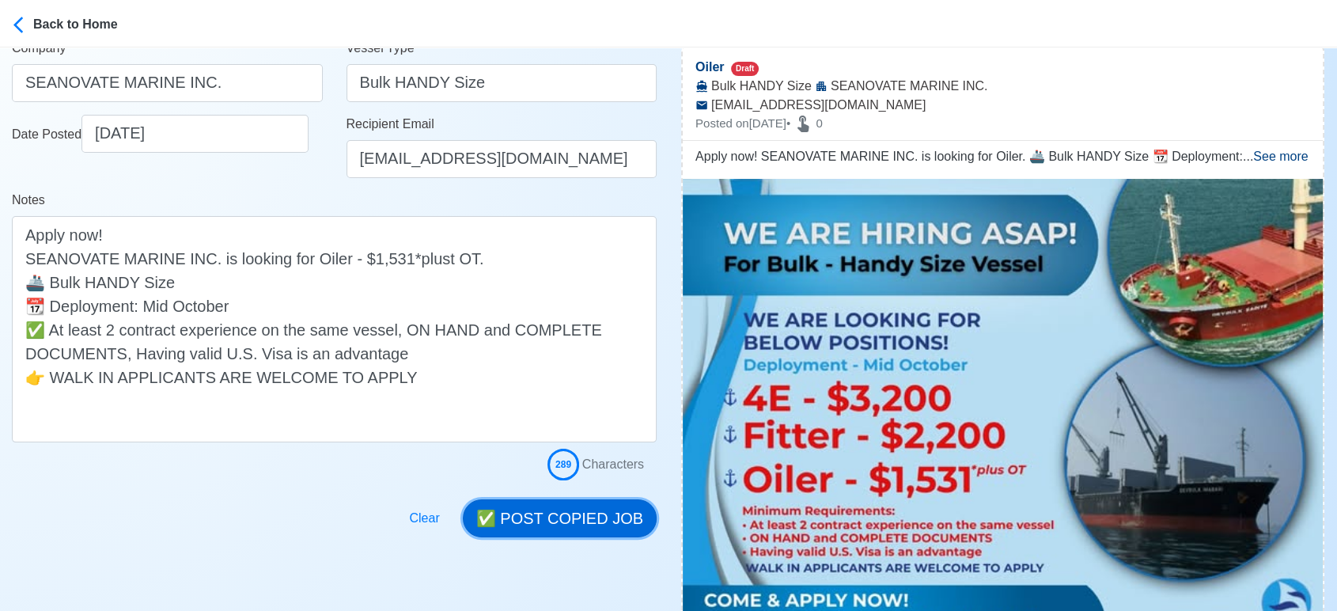
click at [587, 509] on button "✅ POST COPIED JOB" at bounding box center [560, 518] width 194 height 38
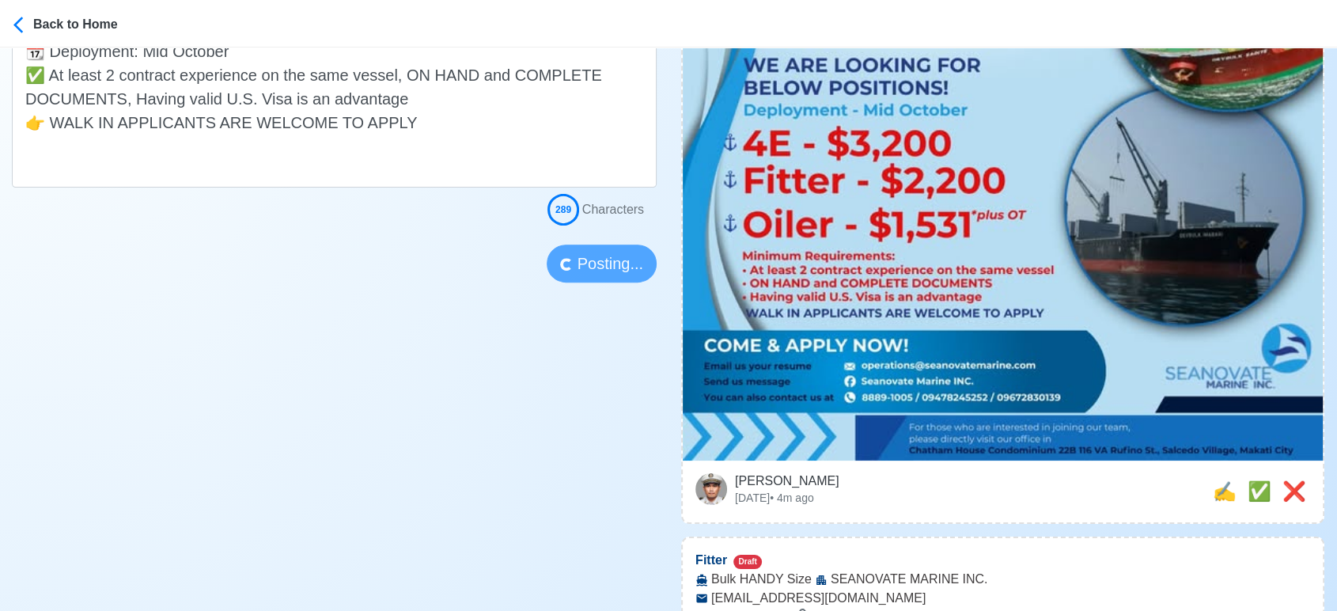
scroll to position [527, 0]
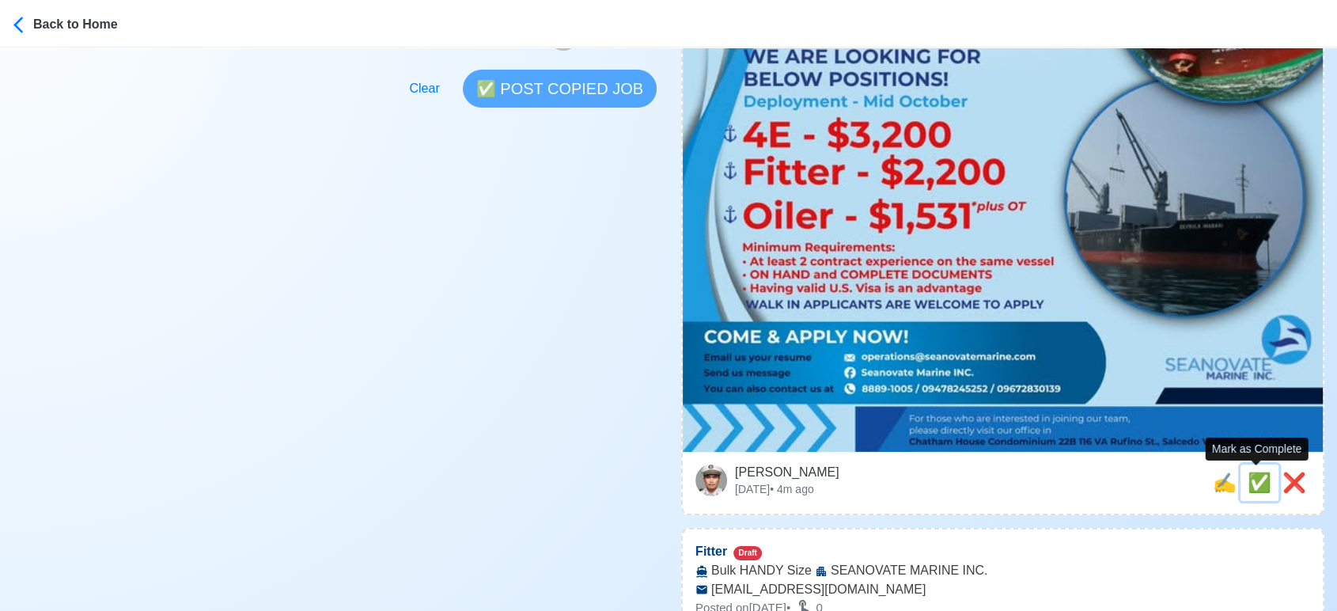
click at [1254, 479] on span "✅" at bounding box center [1259, 481] width 24 height 21
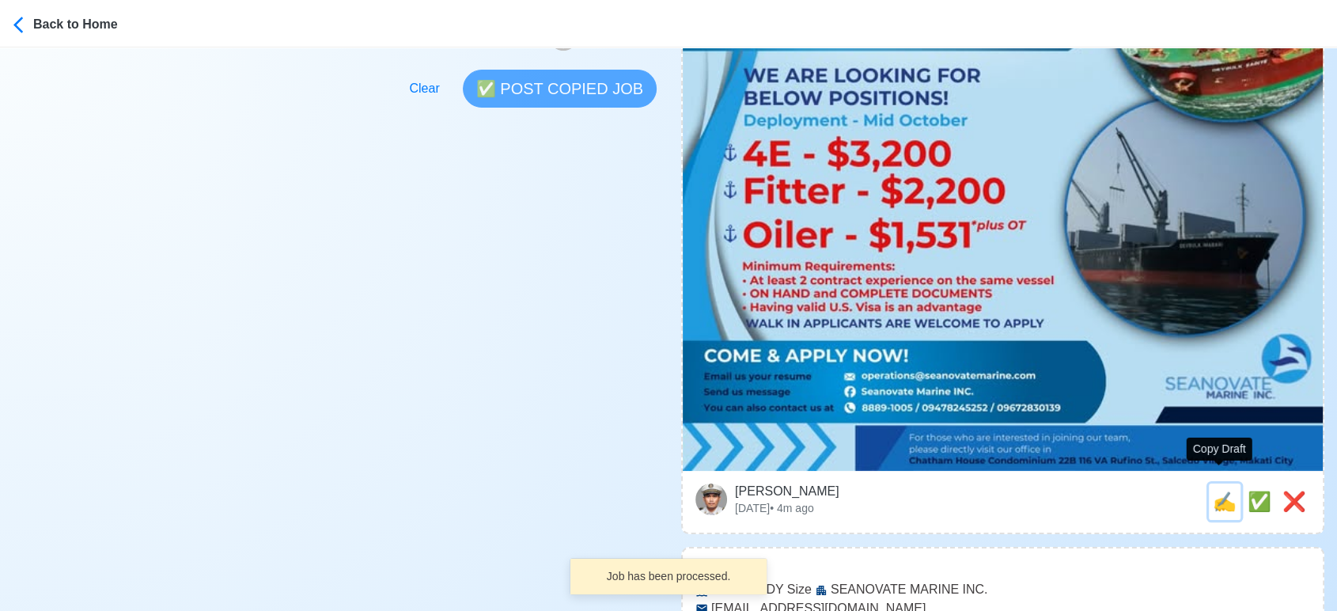
drag, startPoint x: 1219, startPoint y: 487, endPoint x: 1208, endPoint y: 487, distance: 10.3
click at [1217, 490] on span "✍️" at bounding box center [1224, 500] width 24 height 21
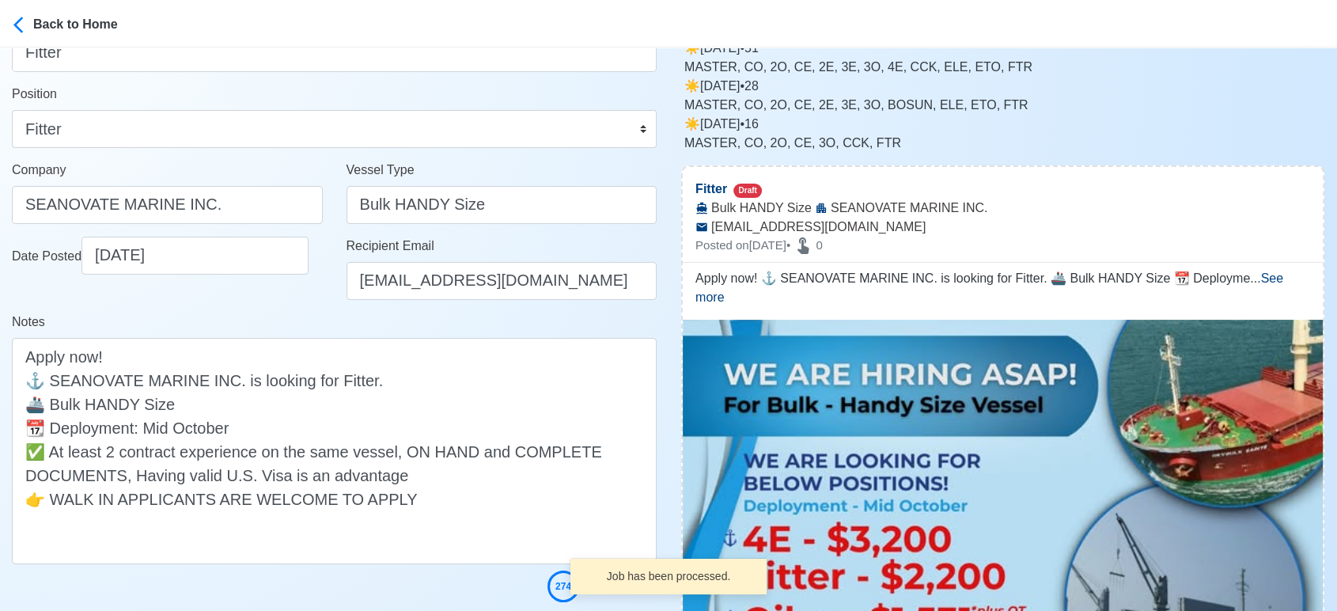
scroll to position [176, 0]
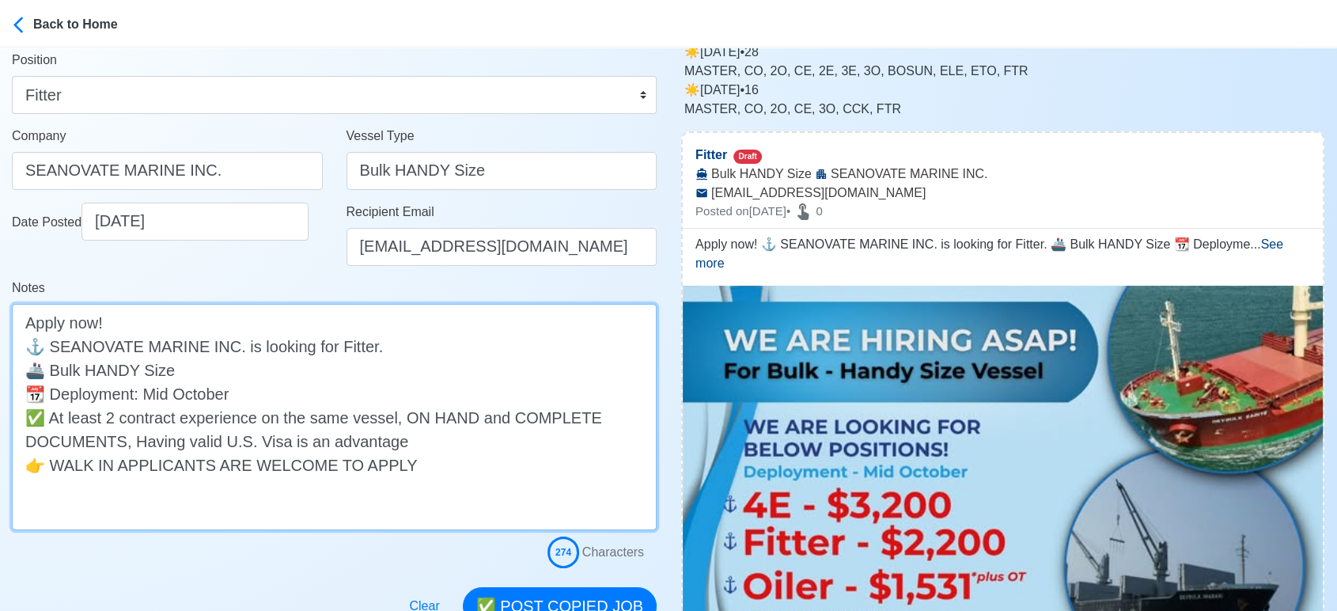
click at [365, 343] on textarea "Apply now! ⚓ SEANOVATE MARINE INC. is looking for Fitter. 🚢 Bulk HANDY Size 📆 D…" at bounding box center [334, 417] width 645 height 226
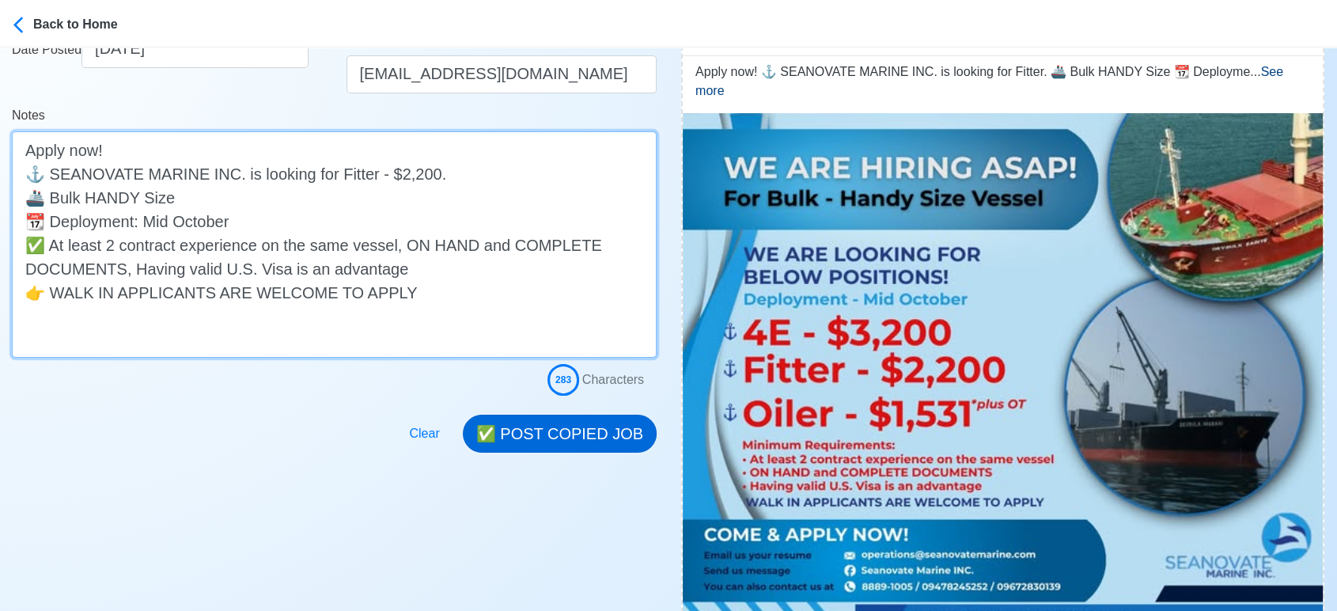
scroll to position [351, 0]
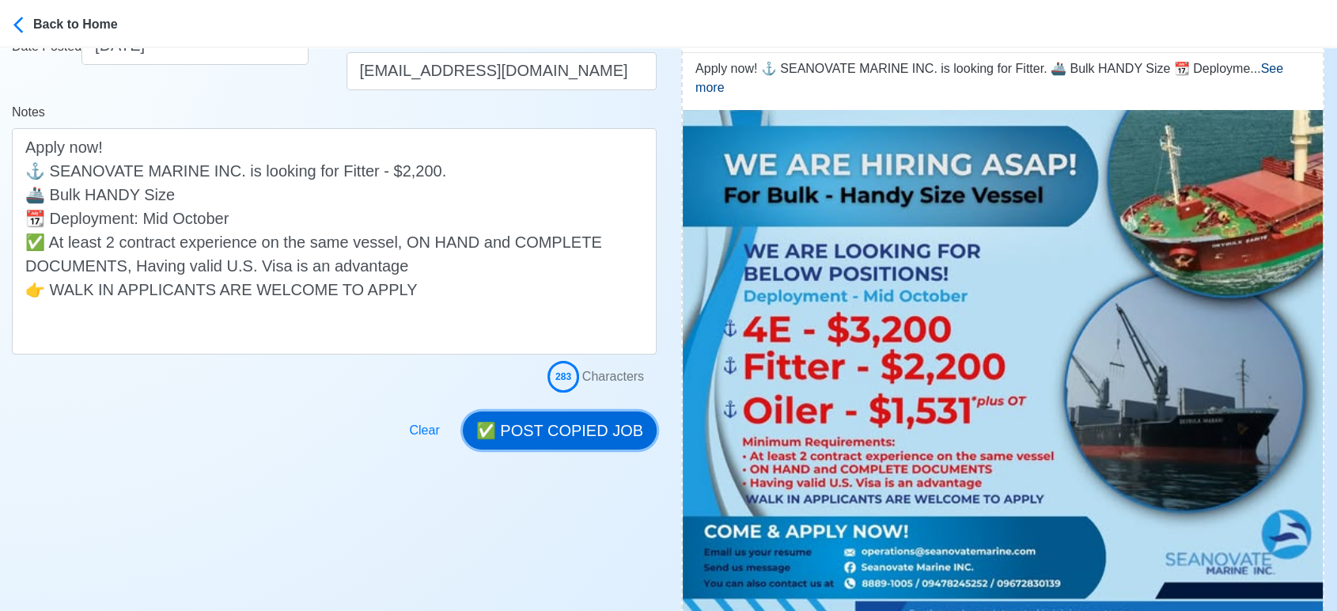
click at [588, 433] on button "✅ POST COPIED JOB" at bounding box center [560, 430] width 194 height 38
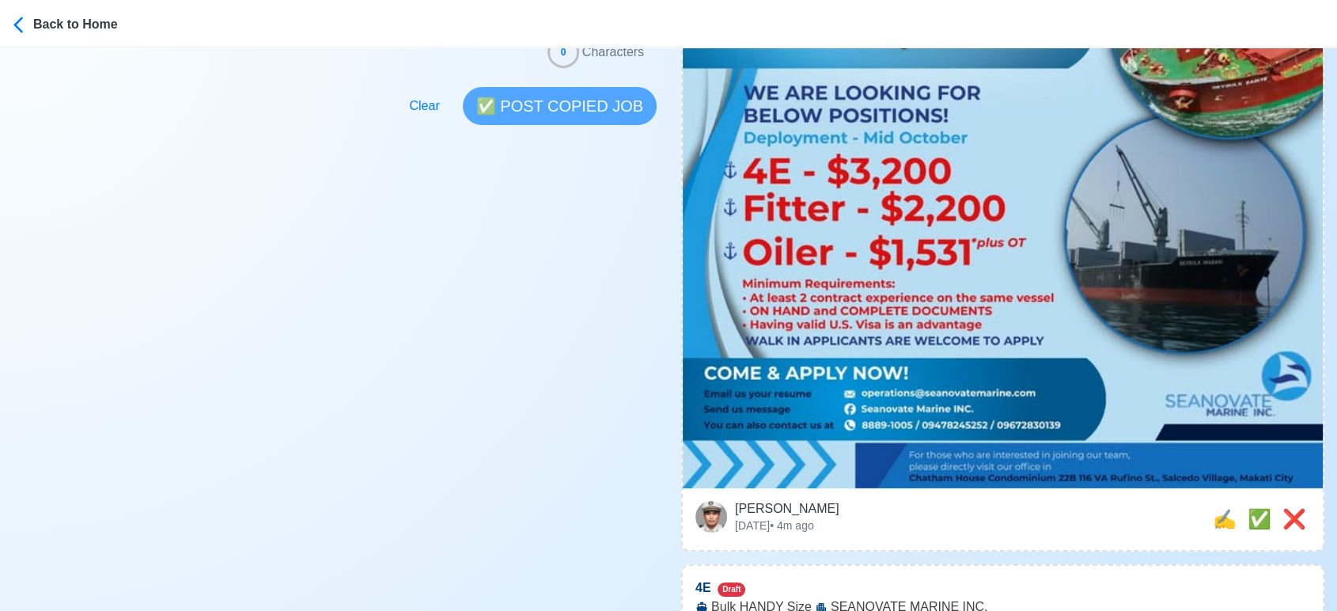
scroll to position [527, 0]
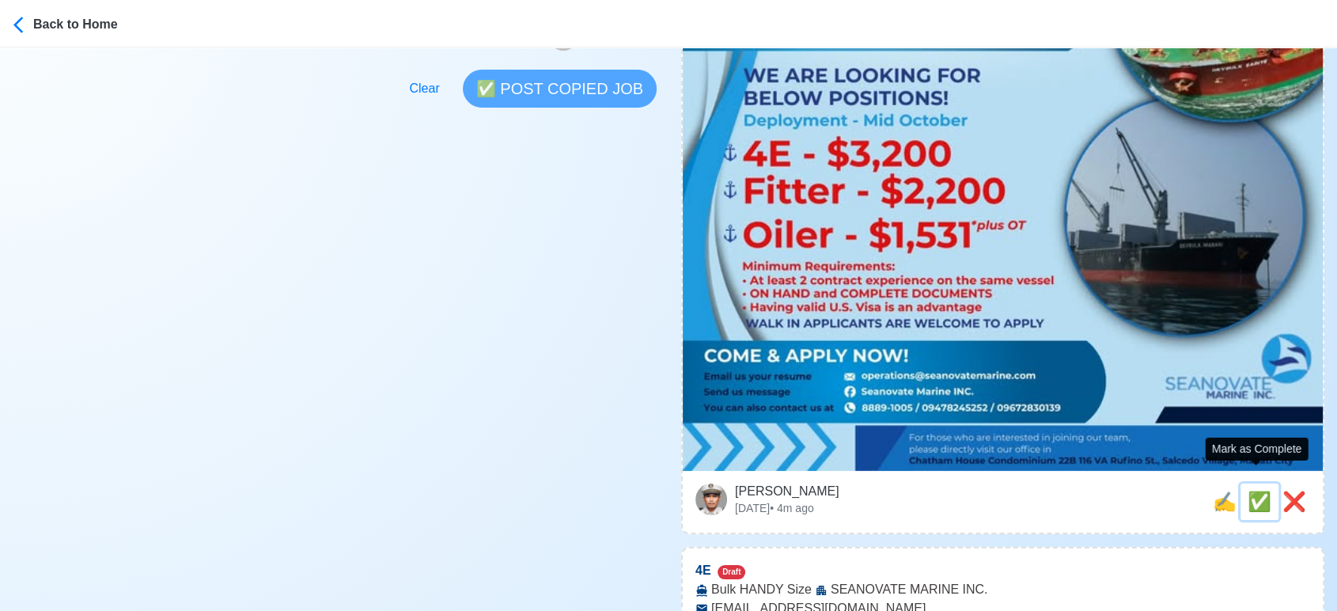
click at [1253, 490] on span "✅" at bounding box center [1259, 500] width 24 height 21
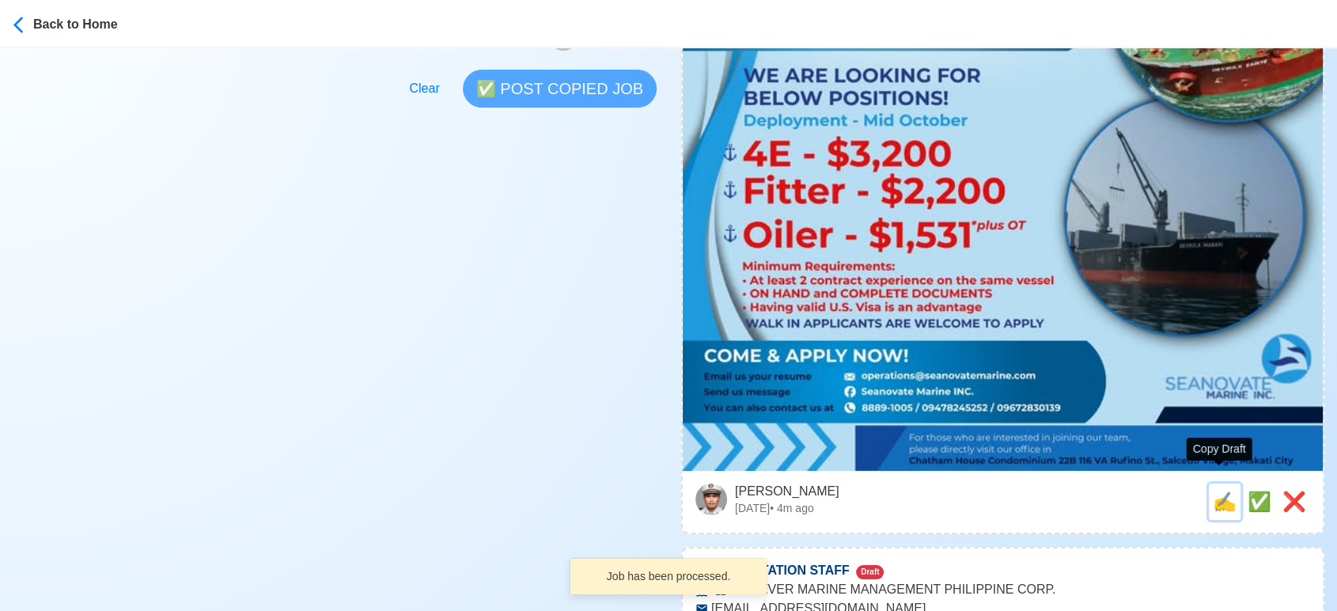
click at [1219, 490] on span "✍️" at bounding box center [1224, 500] width 24 height 21
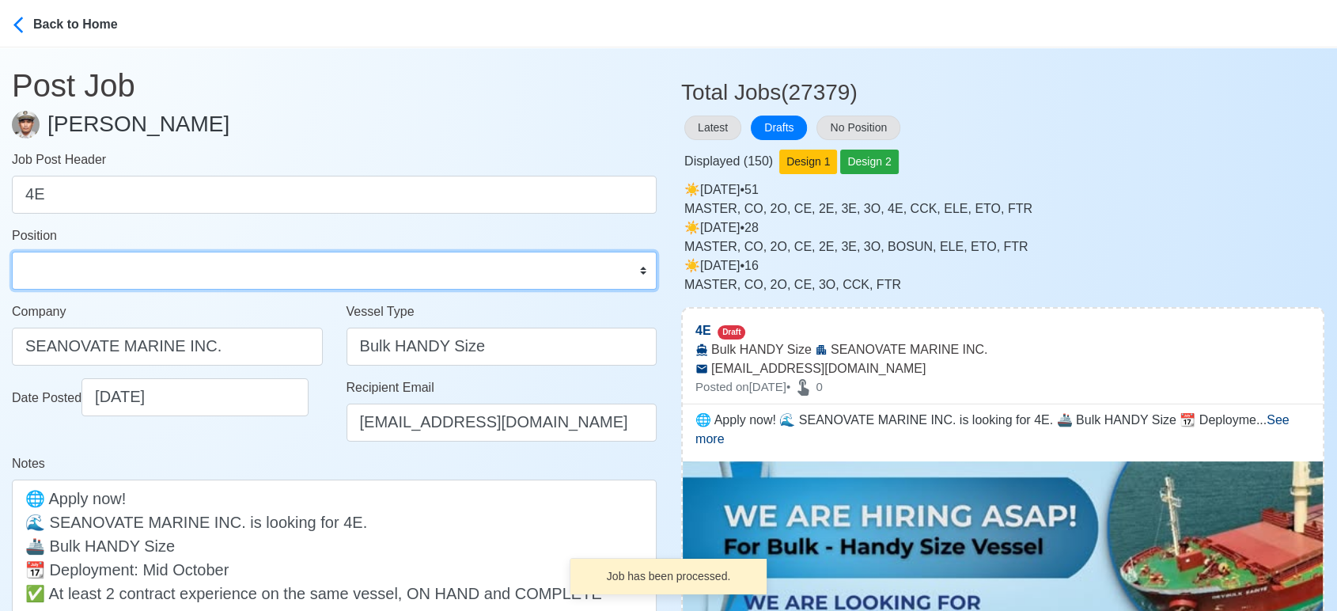
click at [292, 278] on select "Master Chief Officer 2nd Officer 3rd Officer Junior Officer Chief Engineer 2nd …" at bounding box center [334, 270] width 645 height 38
click at [12, 251] on select "Master Chief Officer 2nd Officer 3rd Officer Junior Officer Chief Engineer 2nd …" at bounding box center [334, 270] width 645 height 38
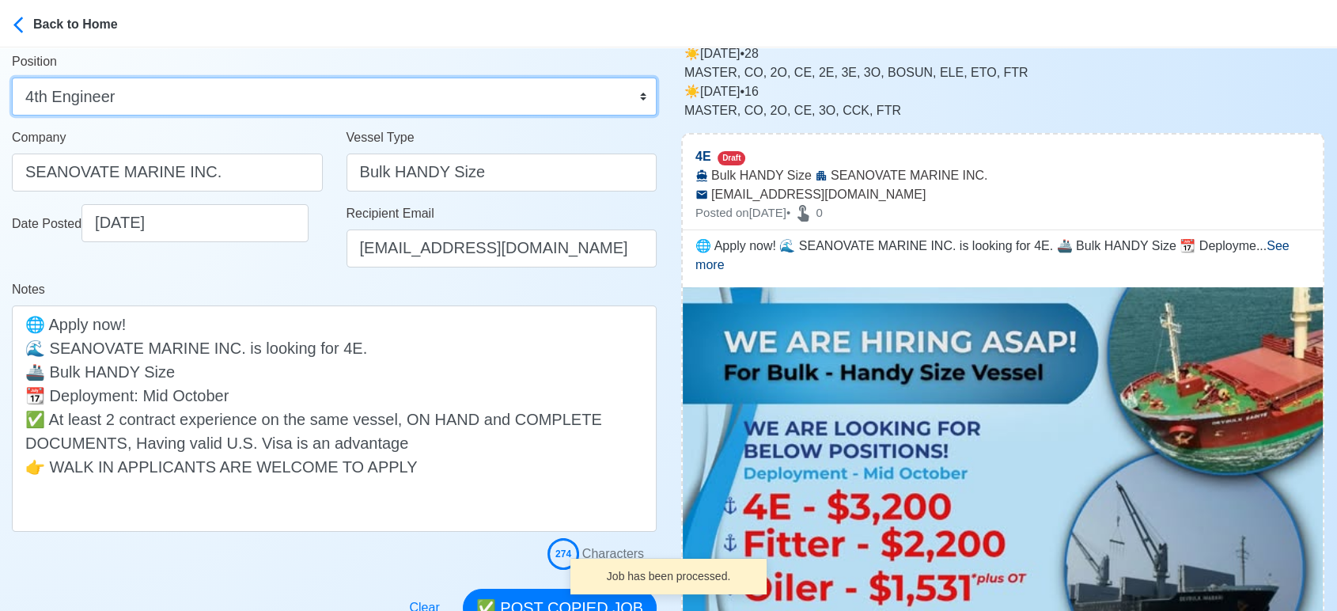
scroll to position [176, 0]
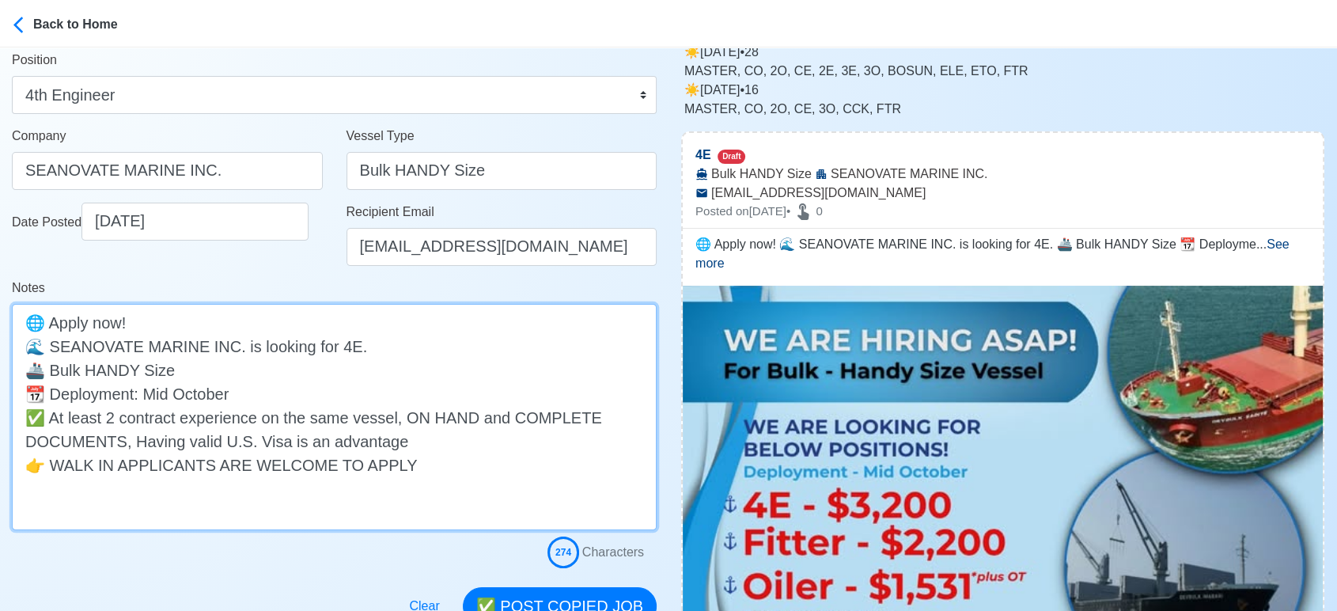
click at [348, 347] on textarea "🌐 Apply now! 🌊 SEANOVATE MARINE INC. is looking for 4E. 🚢 Bulk HANDY Size 📆 Dep…" at bounding box center [334, 417] width 645 height 226
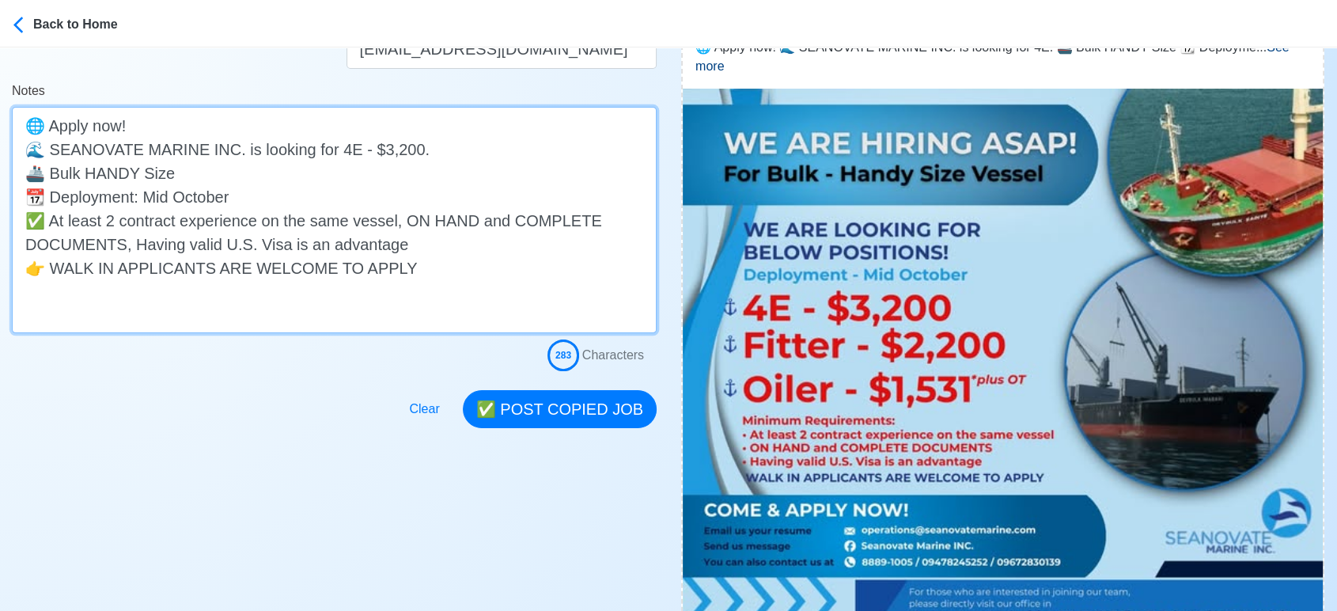
scroll to position [439, 0]
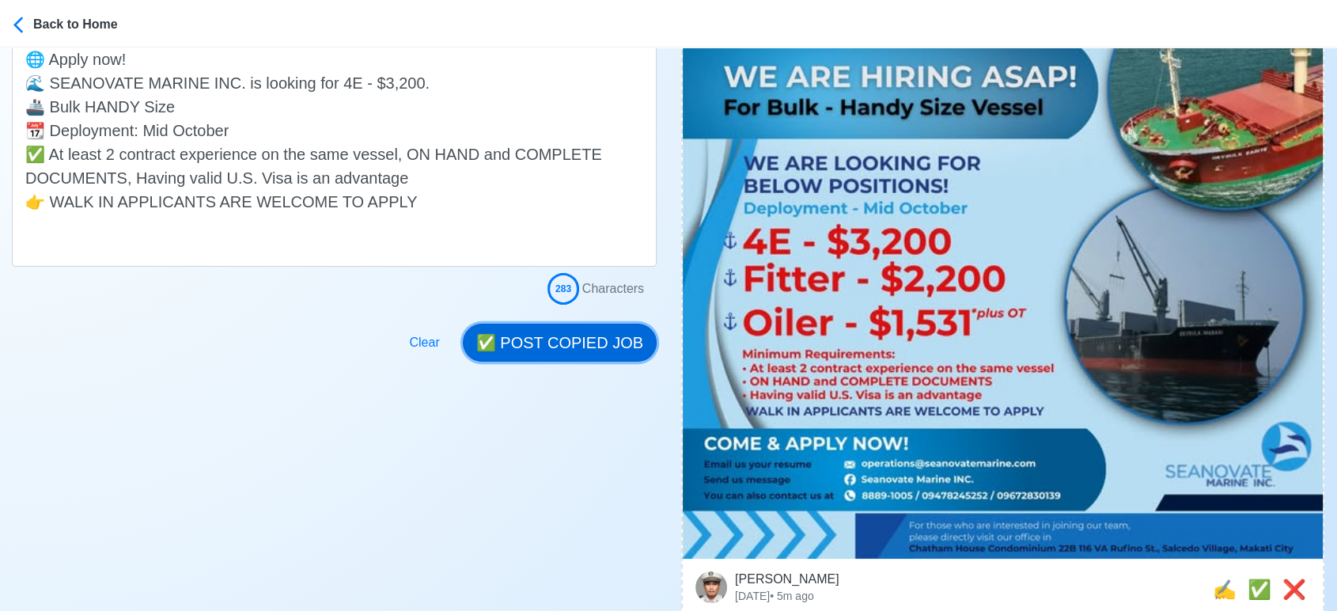
click at [550, 338] on button "✅ POST COPIED JOB" at bounding box center [560, 342] width 194 height 38
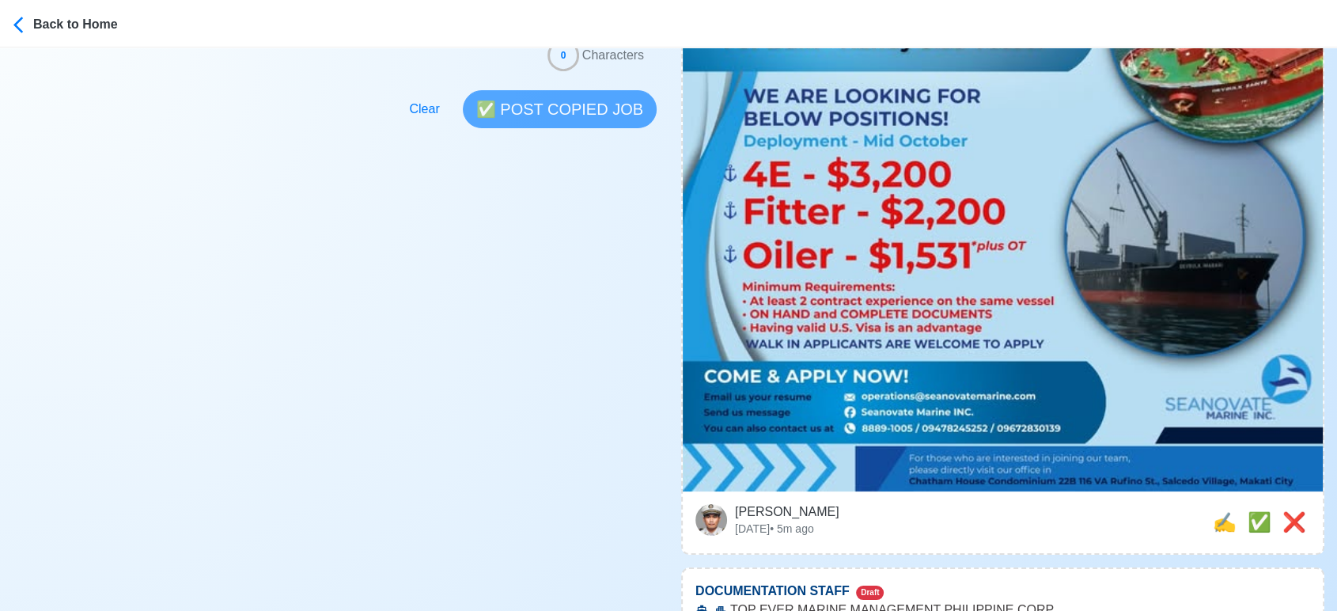
scroll to position [702, 0]
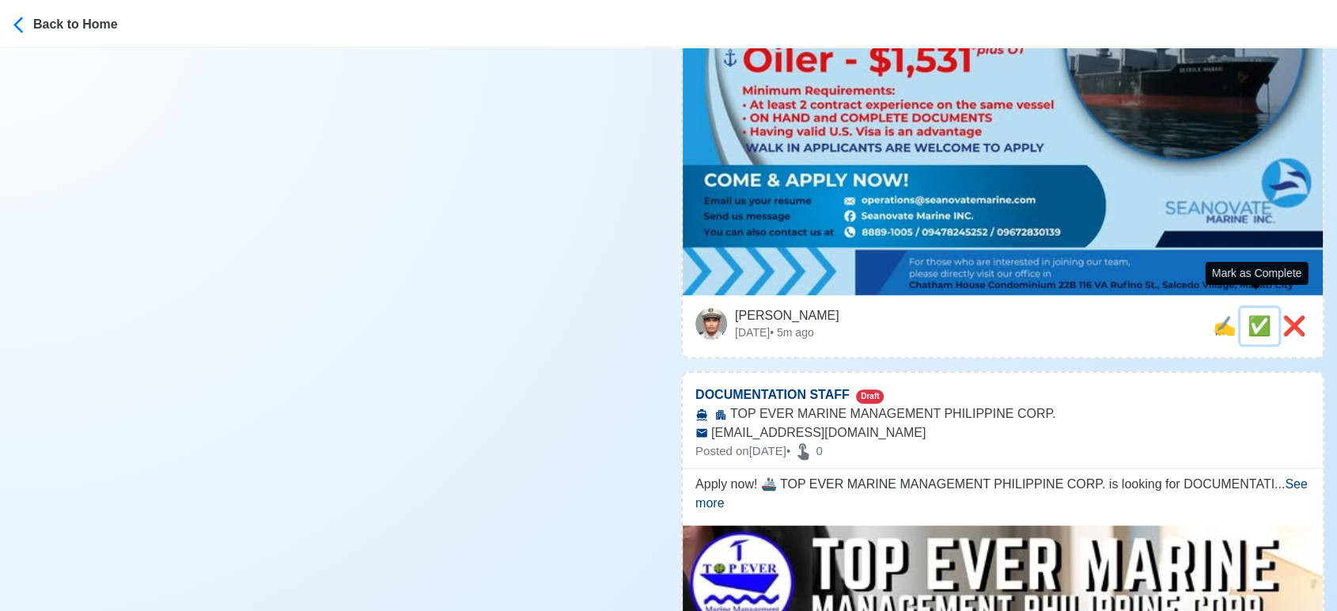
click at [1259, 315] on span "✅" at bounding box center [1259, 325] width 24 height 21
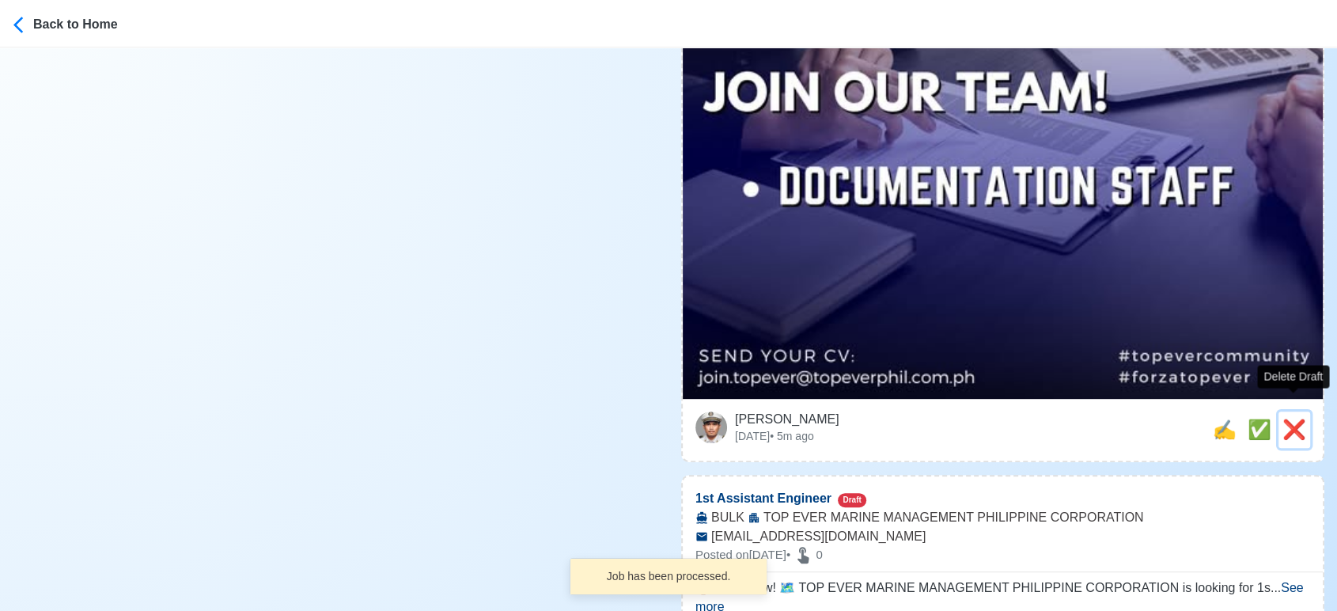
click at [1287, 418] on span "❌" at bounding box center [1294, 428] width 24 height 21
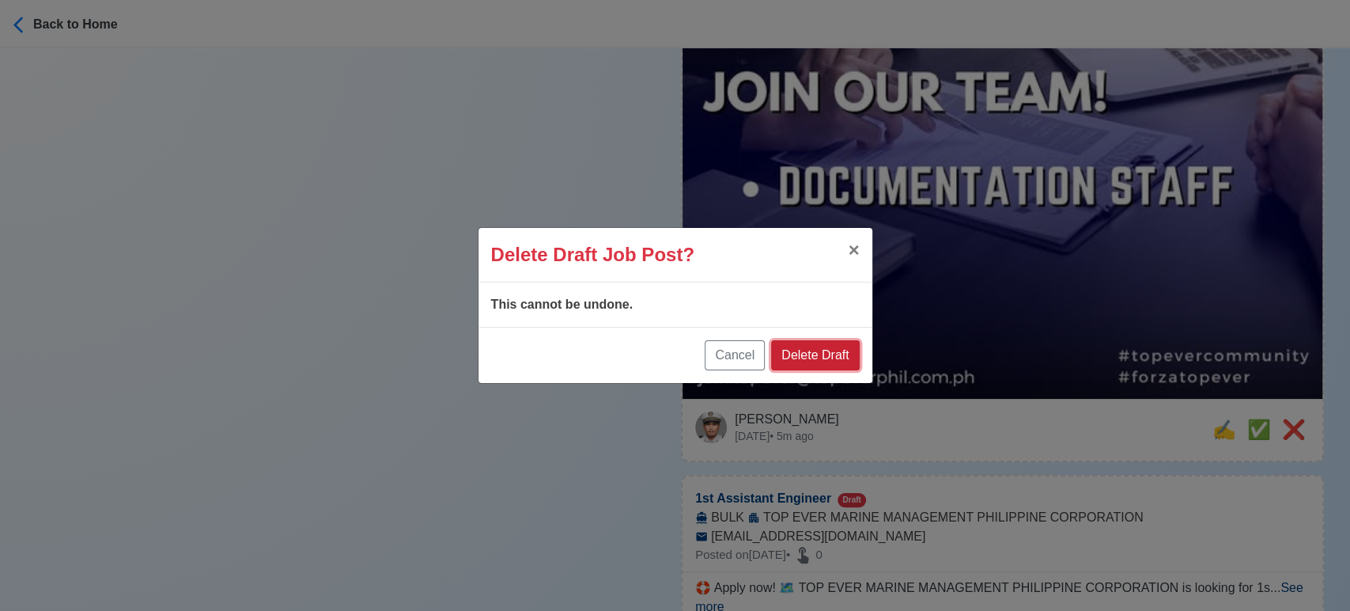
click at [830, 353] on button "Delete Draft" at bounding box center [815, 355] width 88 height 30
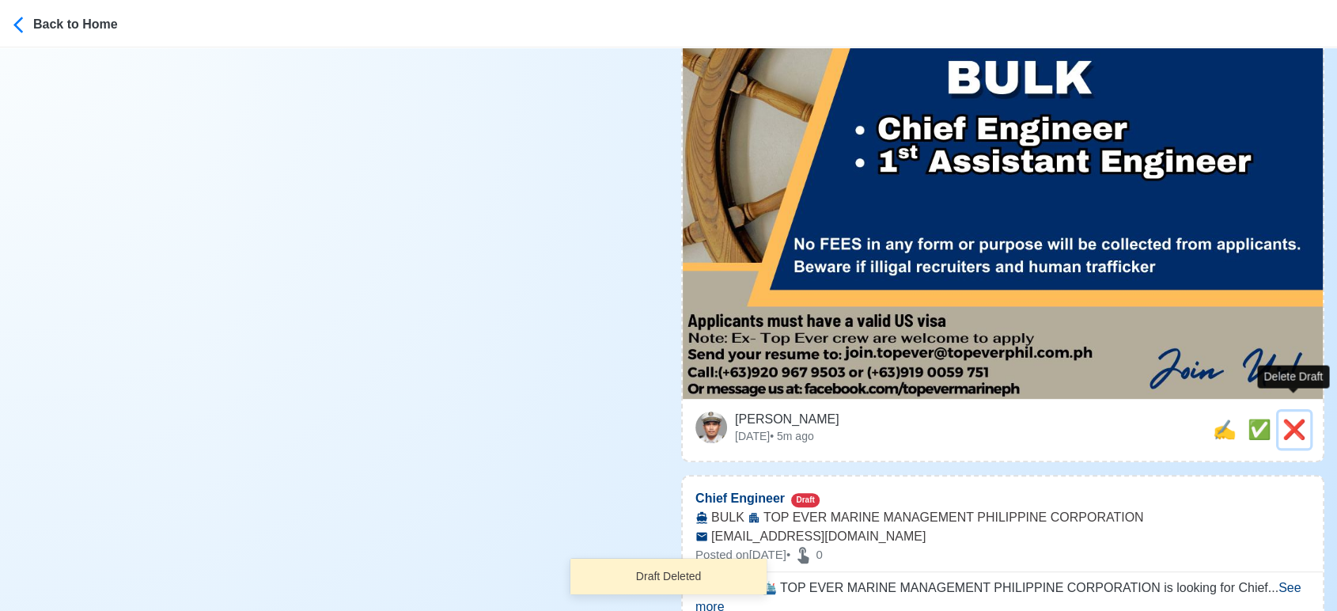
click at [1300, 418] on span "❌" at bounding box center [1294, 428] width 24 height 21
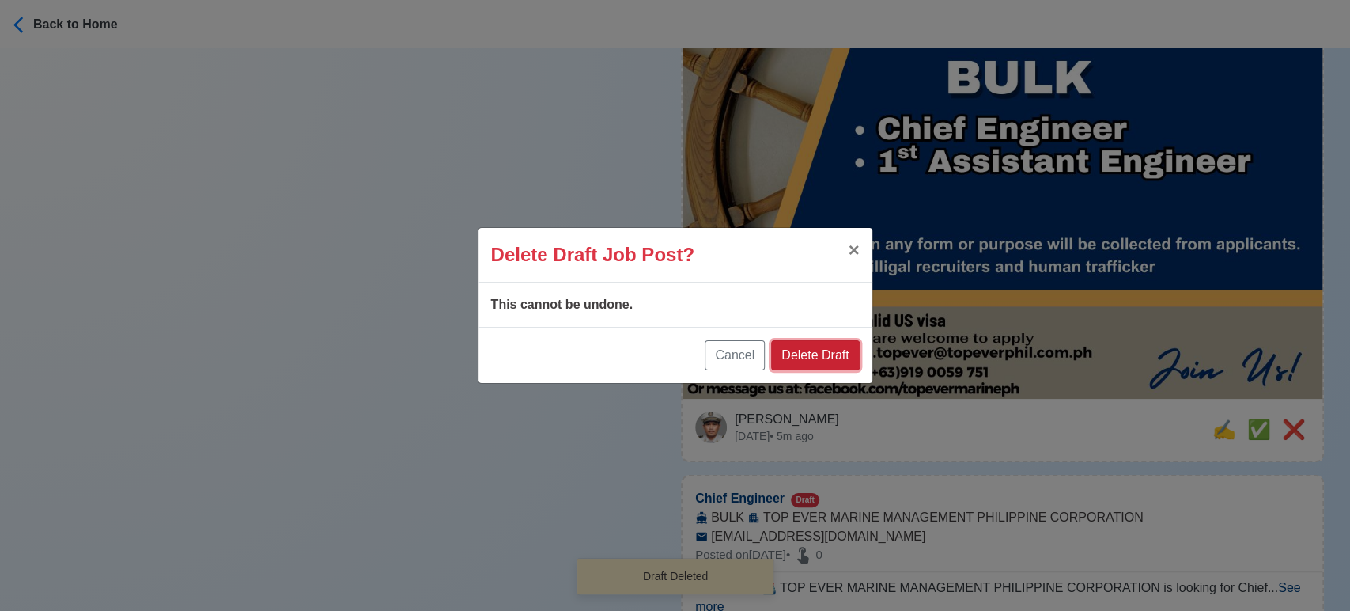
click at [833, 356] on button "Delete Draft" at bounding box center [815, 355] width 88 height 30
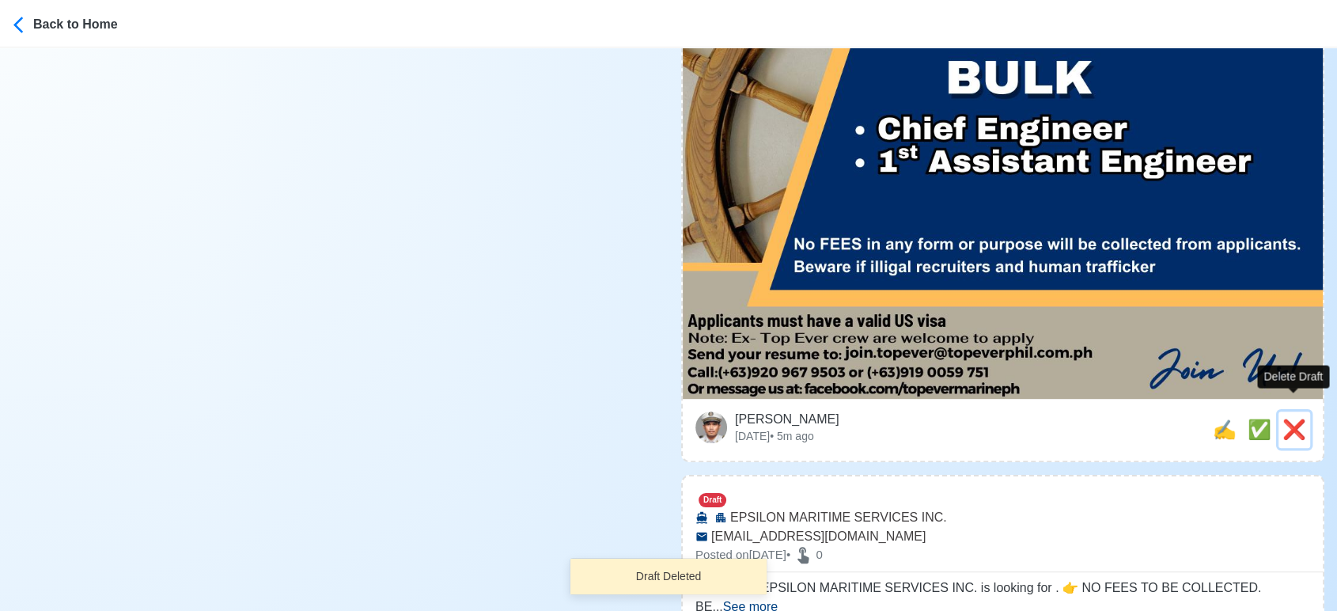
click at [1285, 418] on span "❌" at bounding box center [1294, 428] width 24 height 21
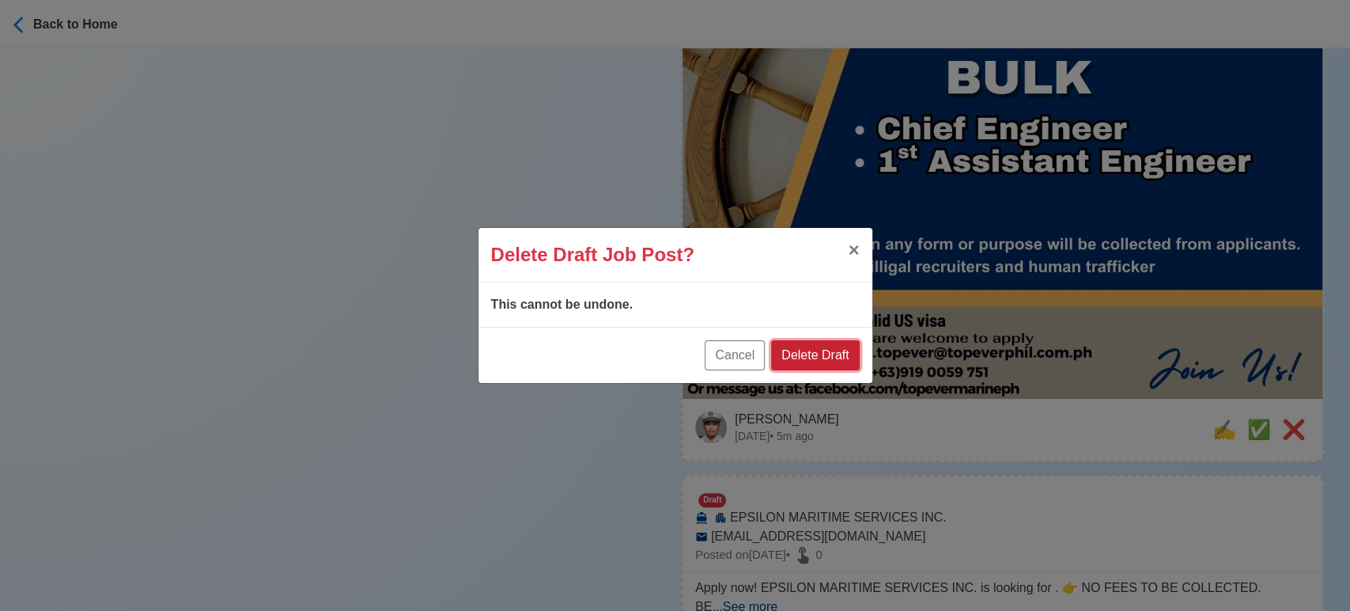
click at [849, 354] on button "Delete Draft" at bounding box center [815, 355] width 88 height 30
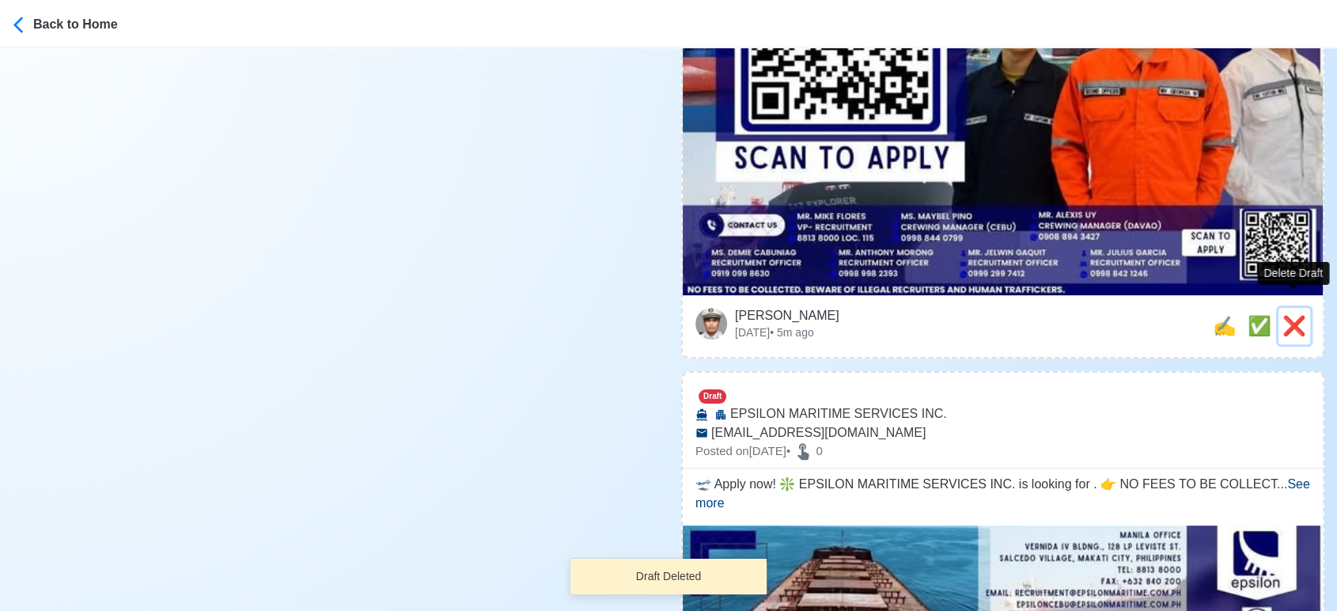
click at [1282, 317] on span "❌" at bounding box center [1294, 325] width 24 height 21
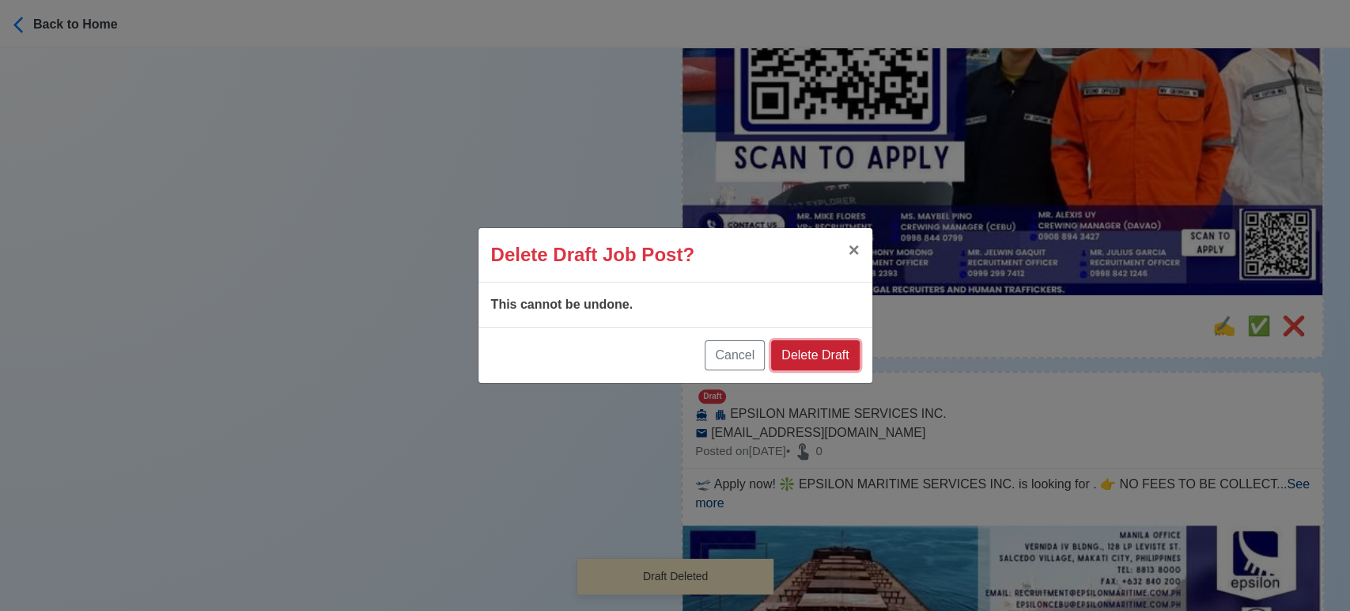
click at [841, 343] on button "Delete Draft" at bounding box center [815, 355] width 88 height 30
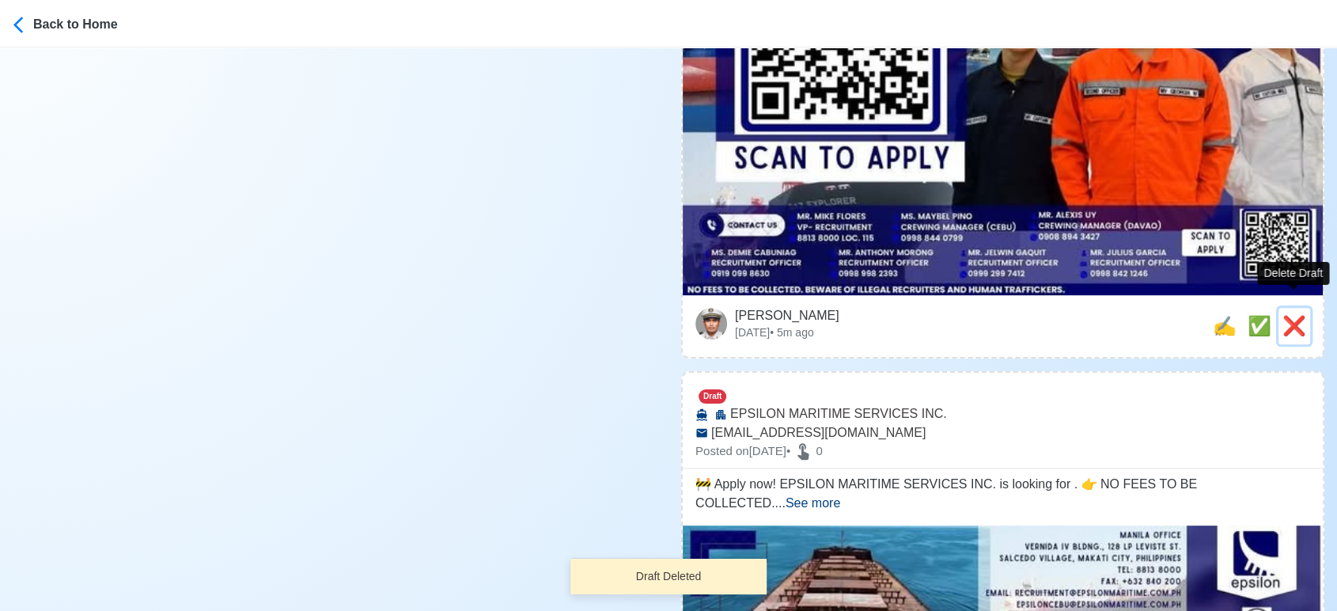
click at [1278, 311] on button "❌" at bounding box center [1294, 326] width 32 height 36
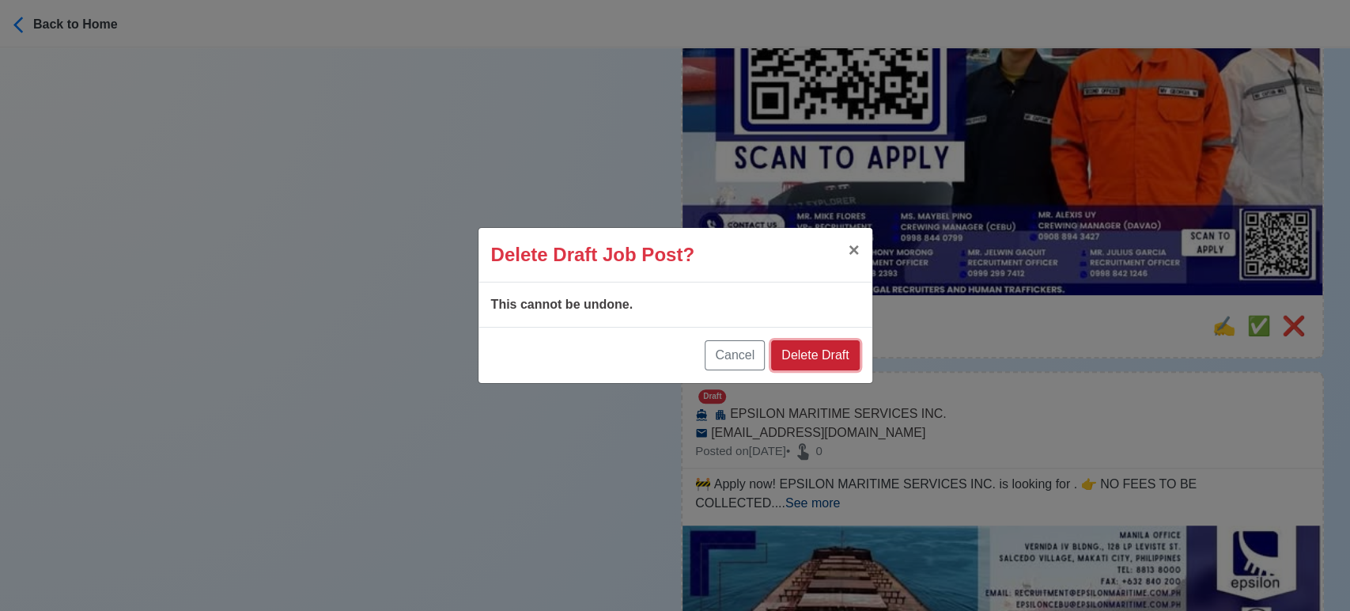
click at [834, 349] on button "Delete Draft" at bounding box center [815, 355] width 88 height 30
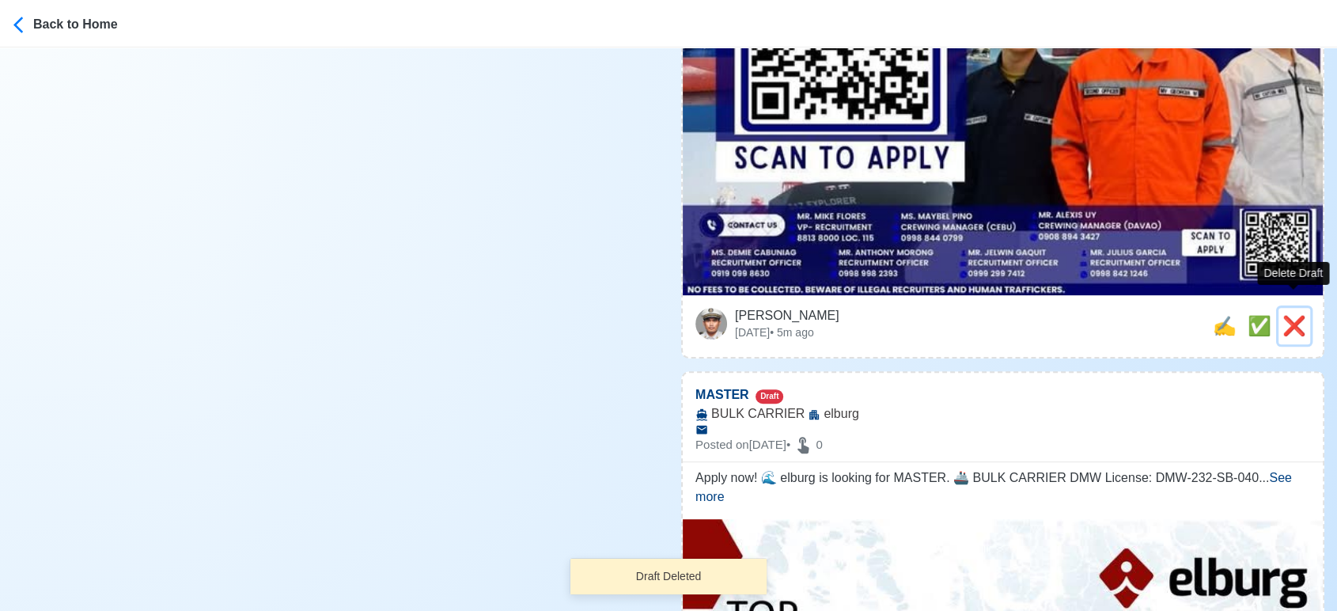
click at [1298, 315] on span "❌" at bounding box center [1294, 325] width 24 height 21
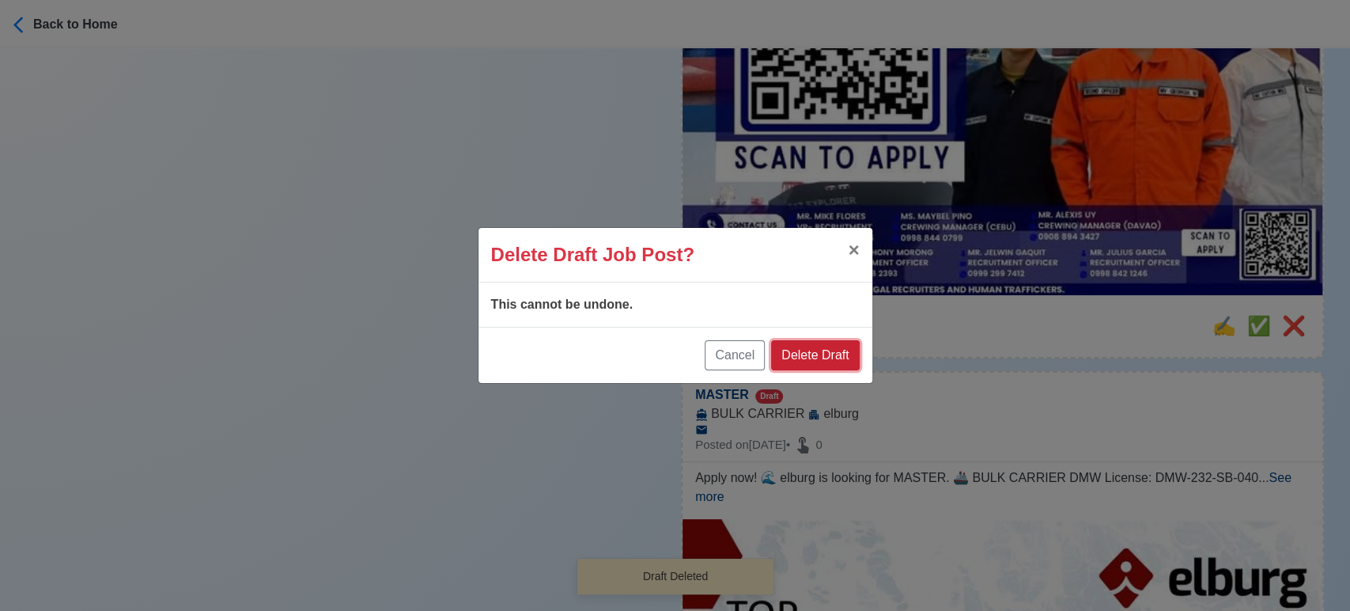
click at [838, 354] on button "Delete Draft" at bounding box center [815, 355] width 88 height 30
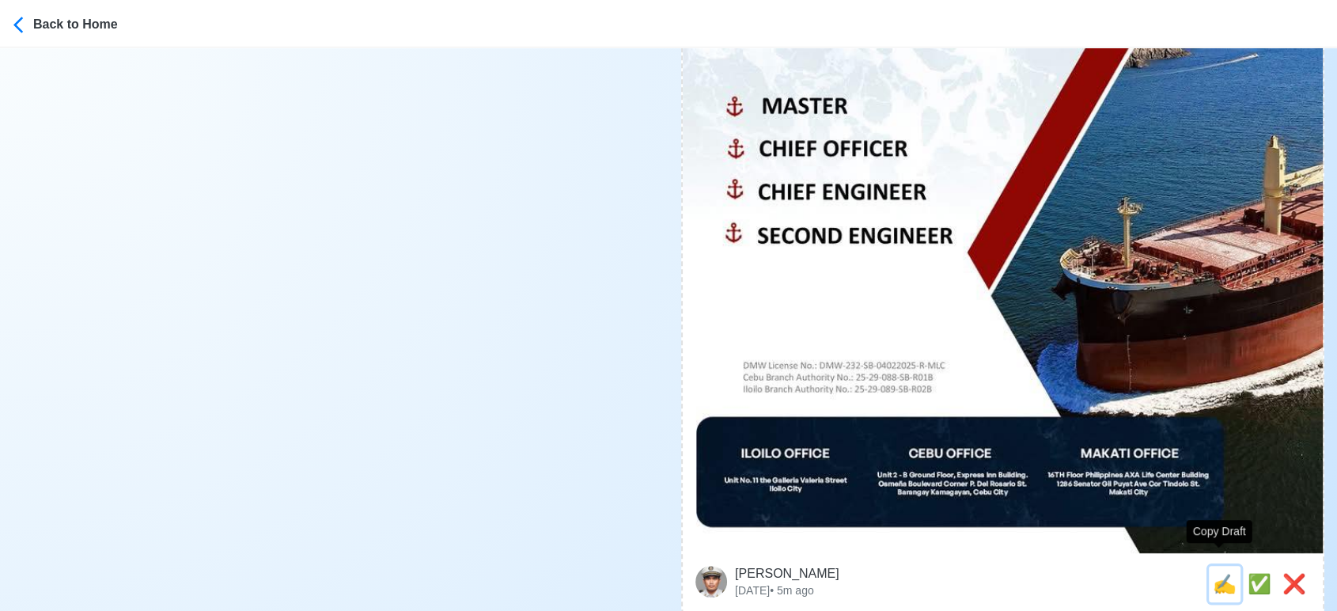
click at [1212, 573] on span "✍️" at bounding box center [1224, 583] width 24 height 21
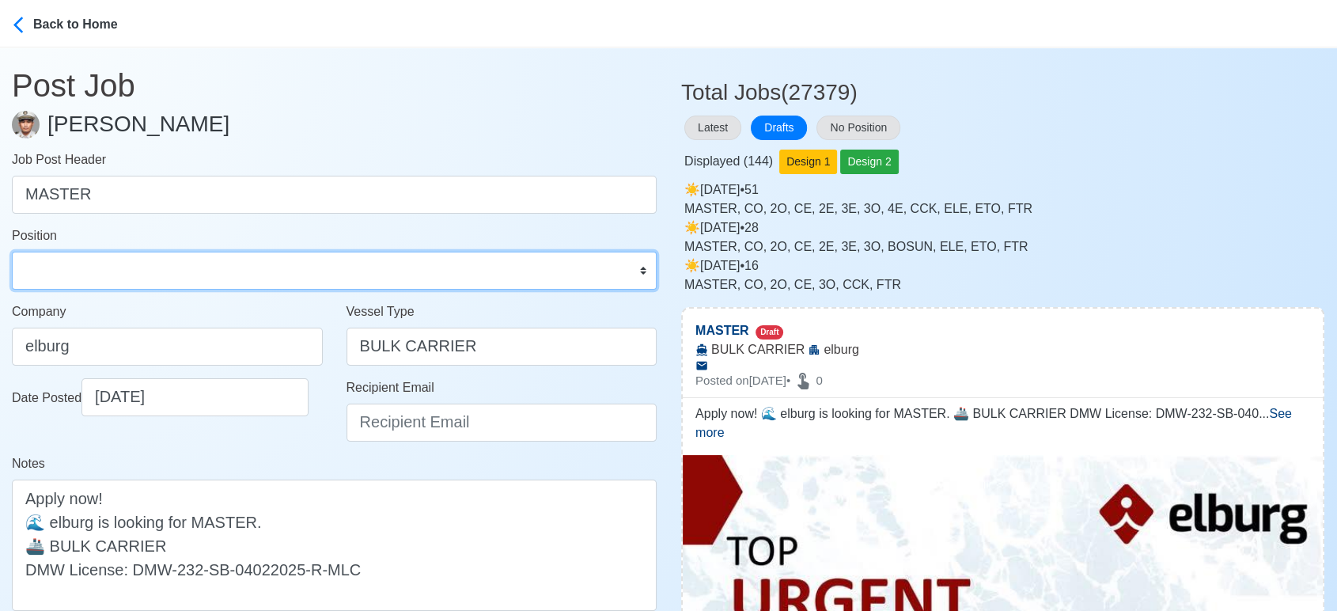
drag, startPoint x: 196, startPoint y: 279, endPoint x: 192, endPoint y: 267, distance: 13.3
click at [196, 279] on select "Master Chief Officer 2nd Officer 3rd Officer Junior Officer Chief Engineer 2nd …" at bounding box center [334, 270] width 645 height 38
click at [12, 251] on select "Master Chief Officer 2nd Officer 3rd Officer Junior Officer Chief Engineer 2nd …" at bounding box center [334, 270] width 645 height 38
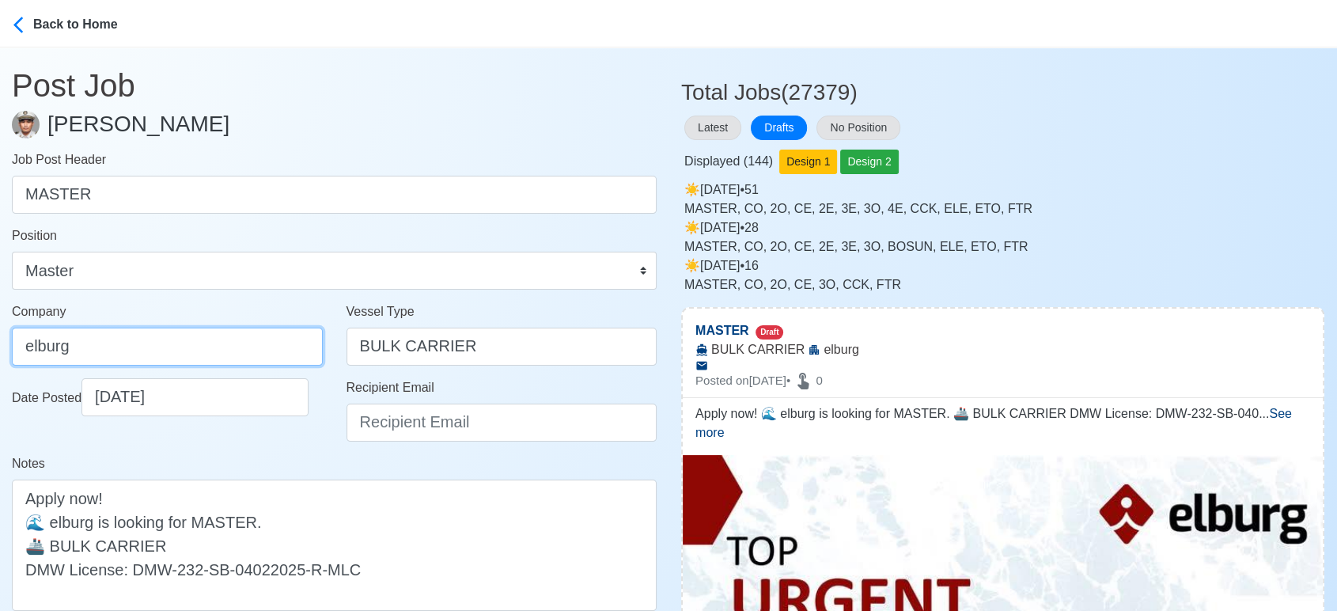
click at [225, 338] on input "elburg" at bounding box center [167, 346] width 311 height 38
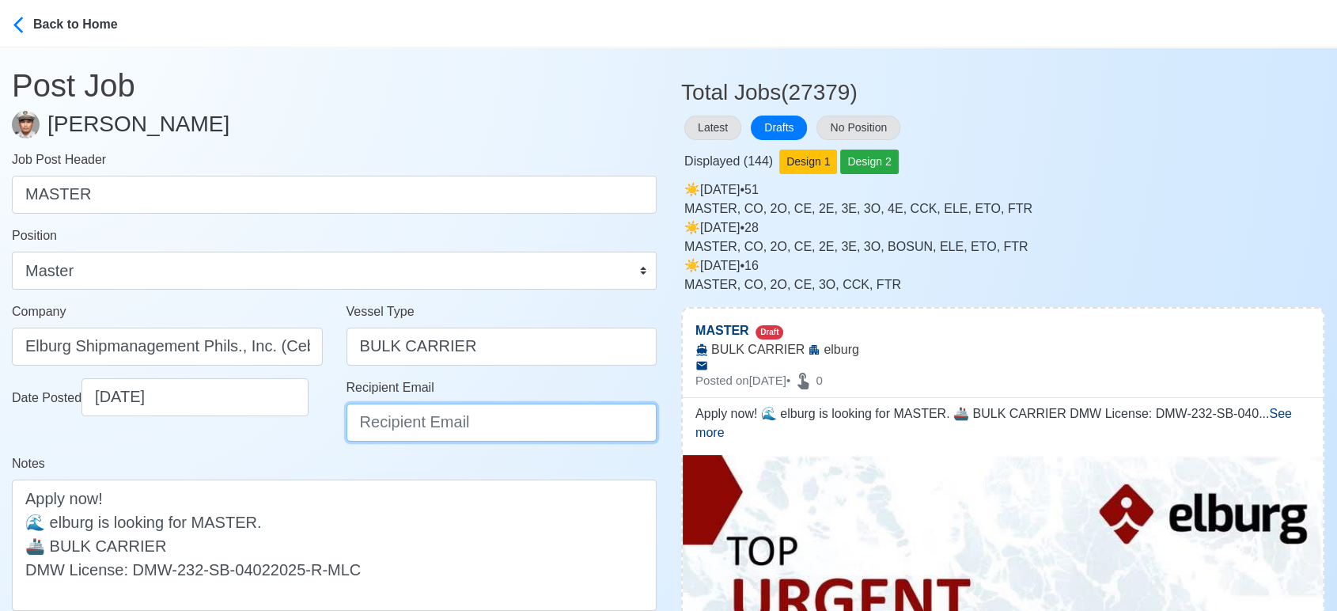
click at [403, 433] on input "Recipient Email" at bounding box center [501, 422] width 311 height 38
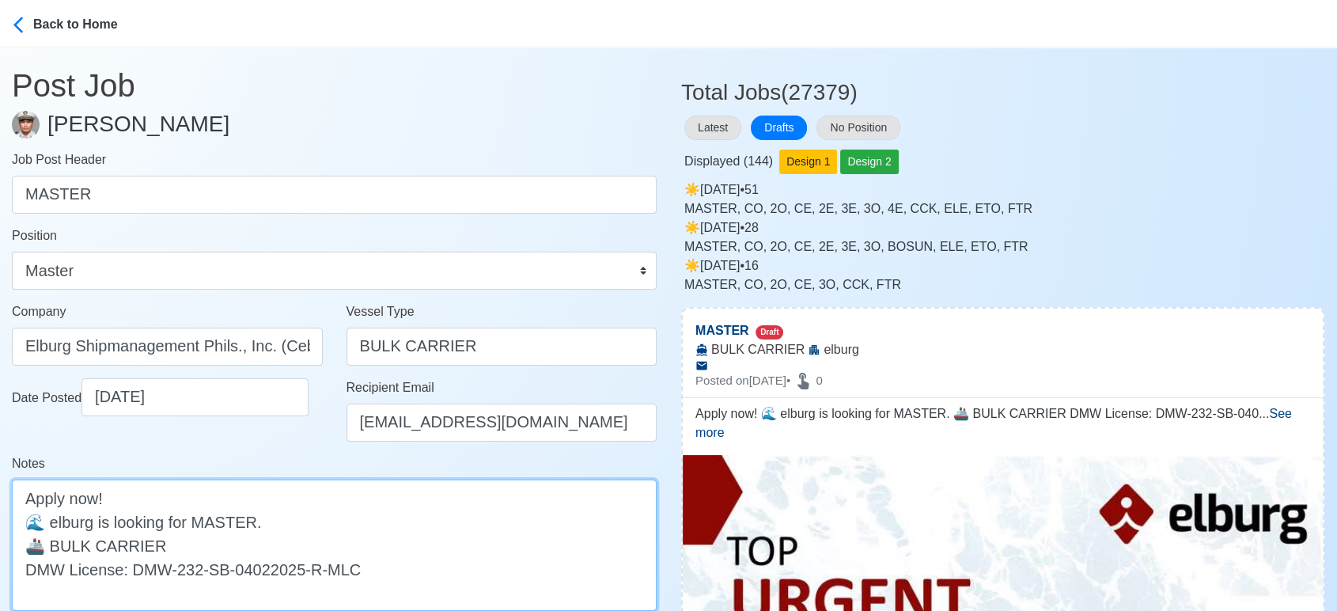
click at [57, 520] on textarea "Apply now! 🌊 elburg is looking for MASTER. 🚢 BULK CARRIER DMW License: DMW-232-…" at bounding box center [334, 544] width 645 height 131
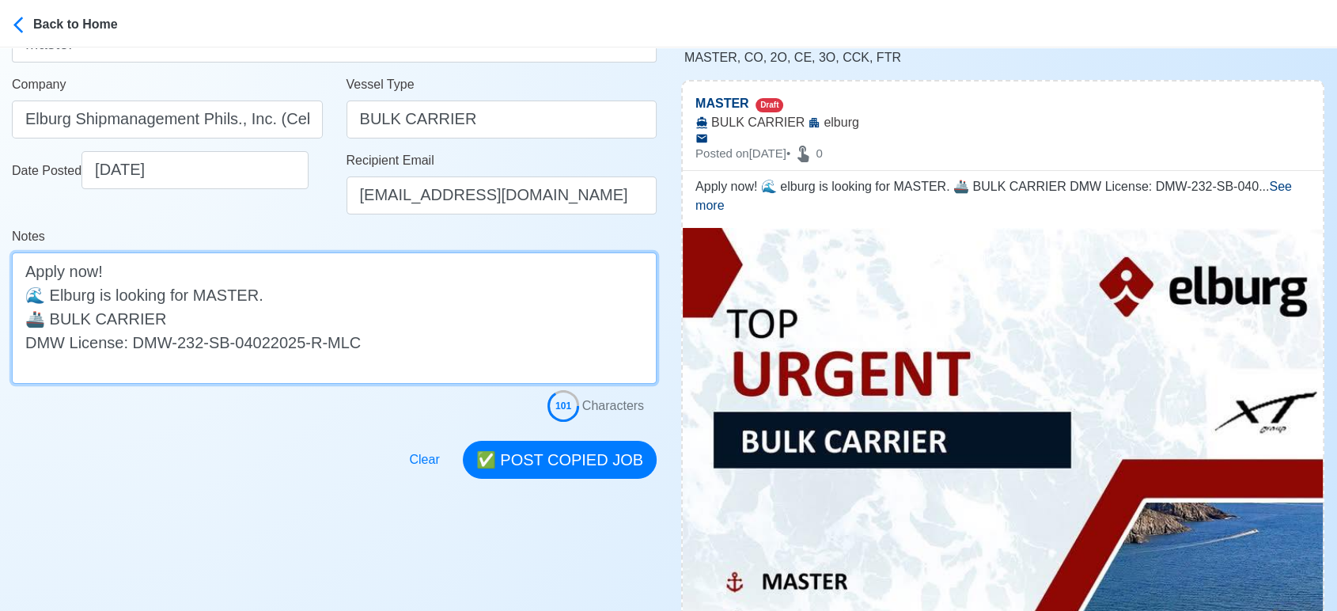
scroll to position [263, 0]
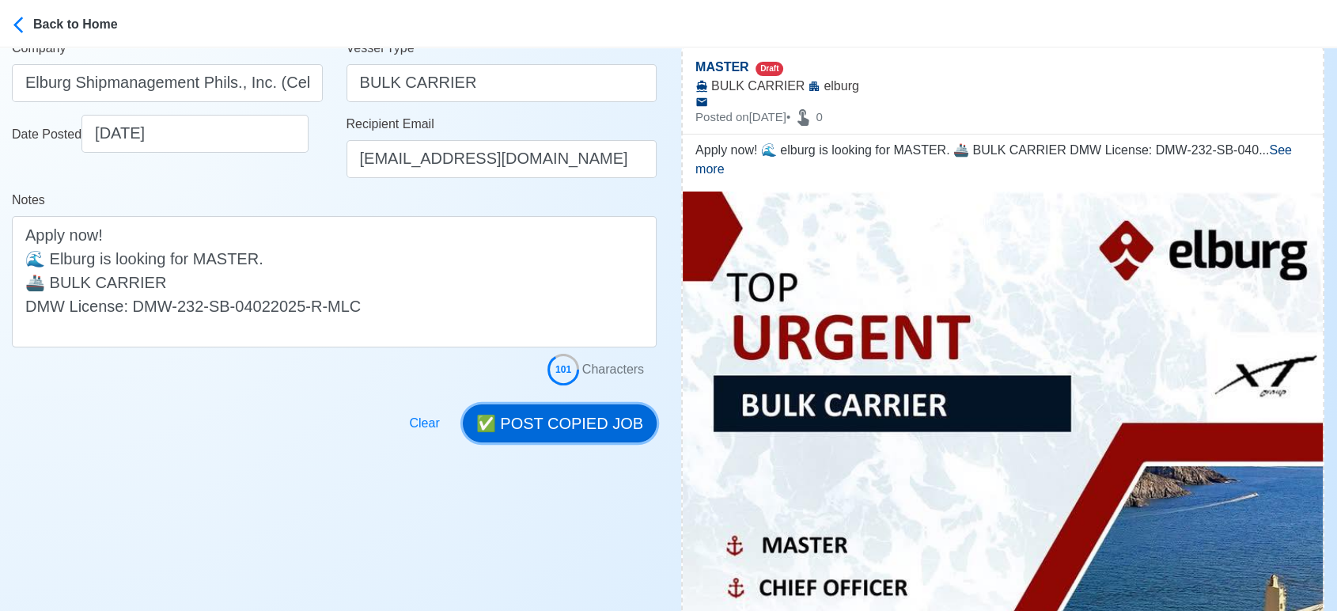
click at [577, 428] on button "✅ POST COPIED JOB" at bounding box center [560, 423] width 194 height 38
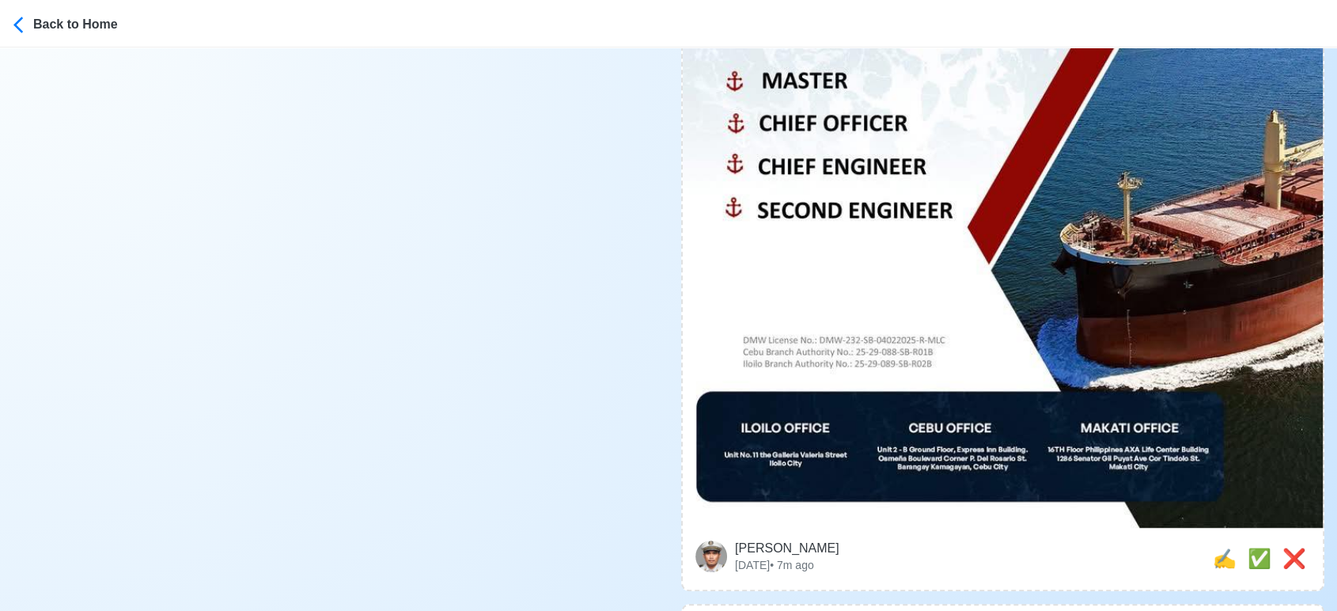
scroll to position [791, 0]
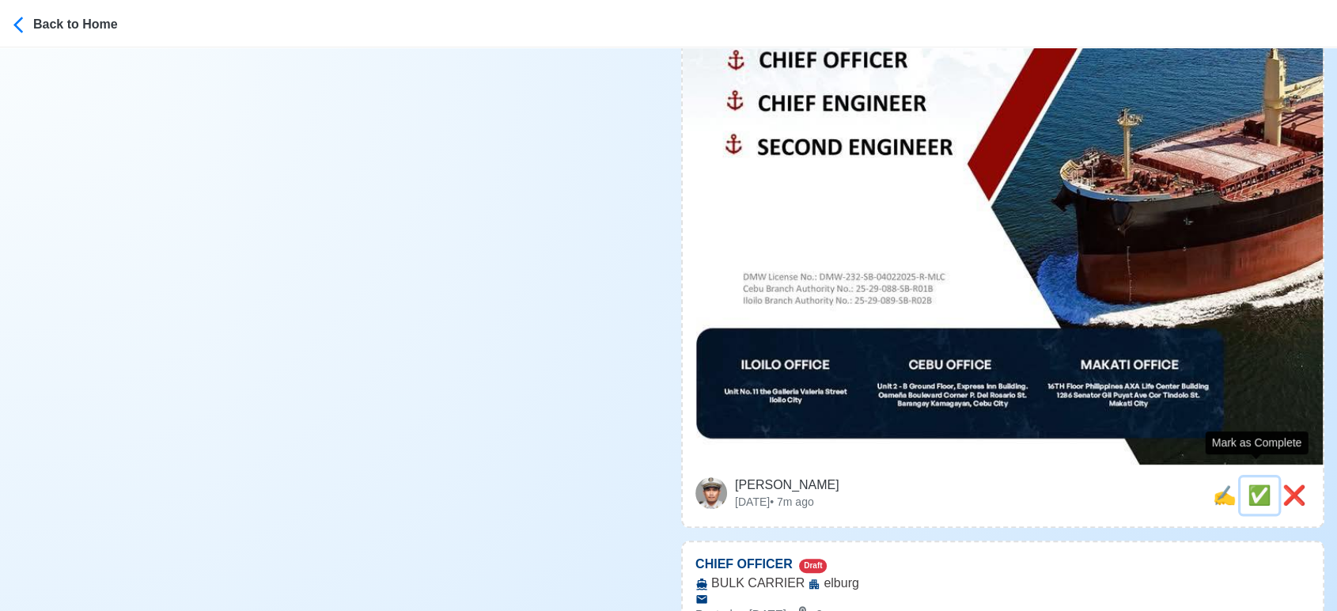
click at [1256, 484] on span "✅" at bounding box center [1259, 494] width 24 height 21
click at [1222, 485] on span "✍️" at bounding box center [1224, 494] width 24 height 21
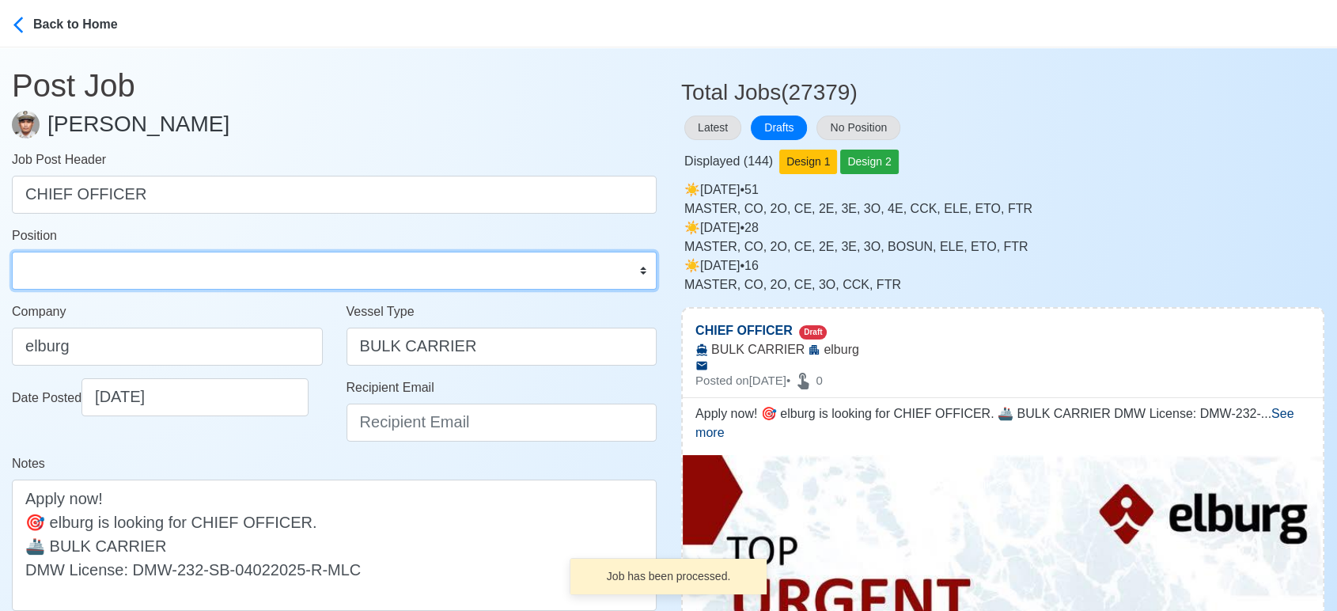
click at [286, 274] on select "Master Chief Officer 2nd Officer 3rd Officer Junior Officer Chief Engineer 2nd …" at bounding box center [334, 270] width 645 height 38
click at [12, 251] on select "Master Chief Officer 2nd Officer 3rd Officer Junior Officer Chief Engineer 2nd …" at bounding box center [334, 270] width 645 height 38
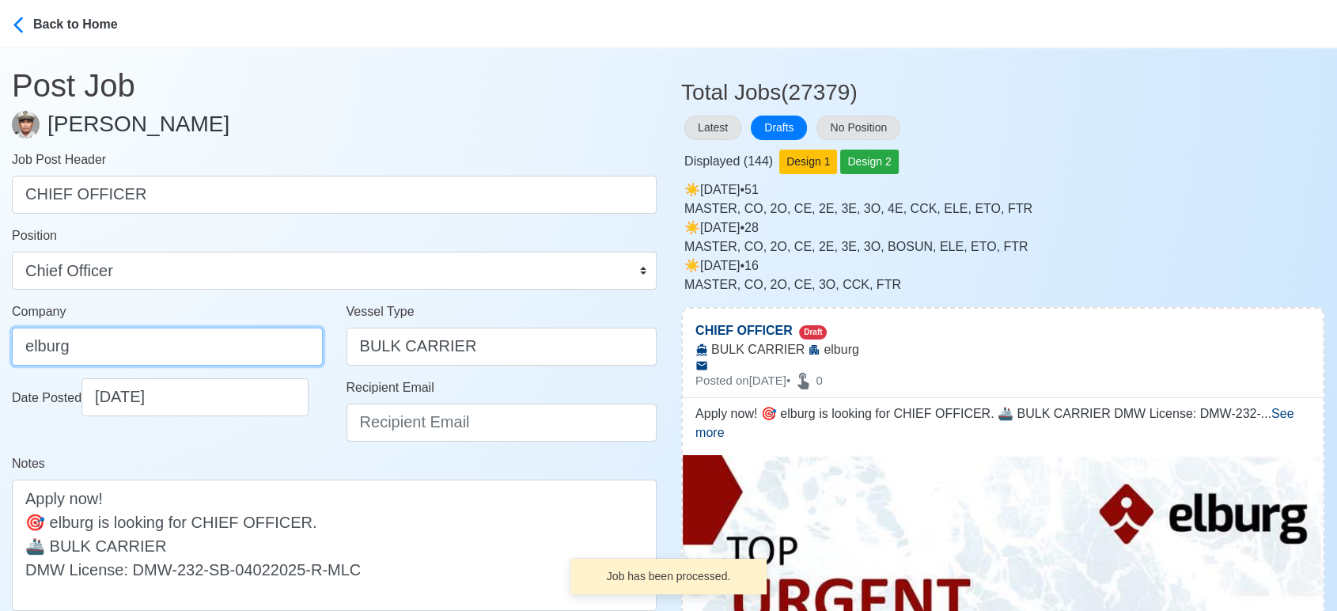
click at [202, 345] on input "elburg" at bounding box center [167, 346] width 311 height 38
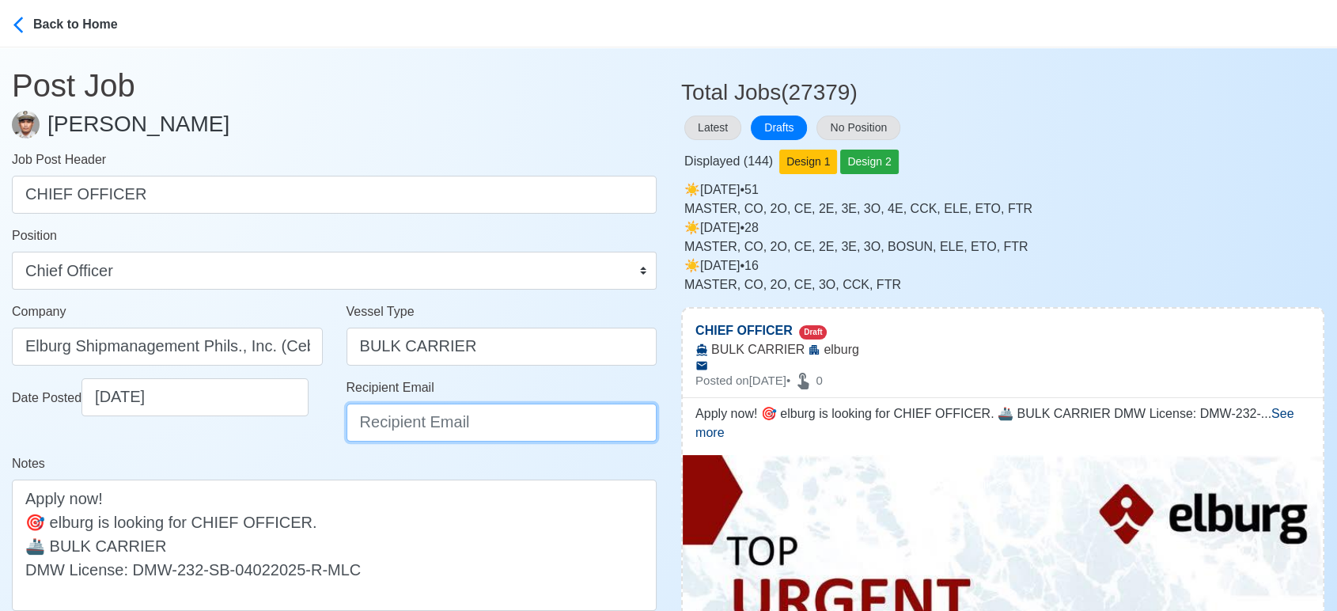
click at [382, 422] on input "Recipient Email" at bounding box center [501, 422] width 311 height 38
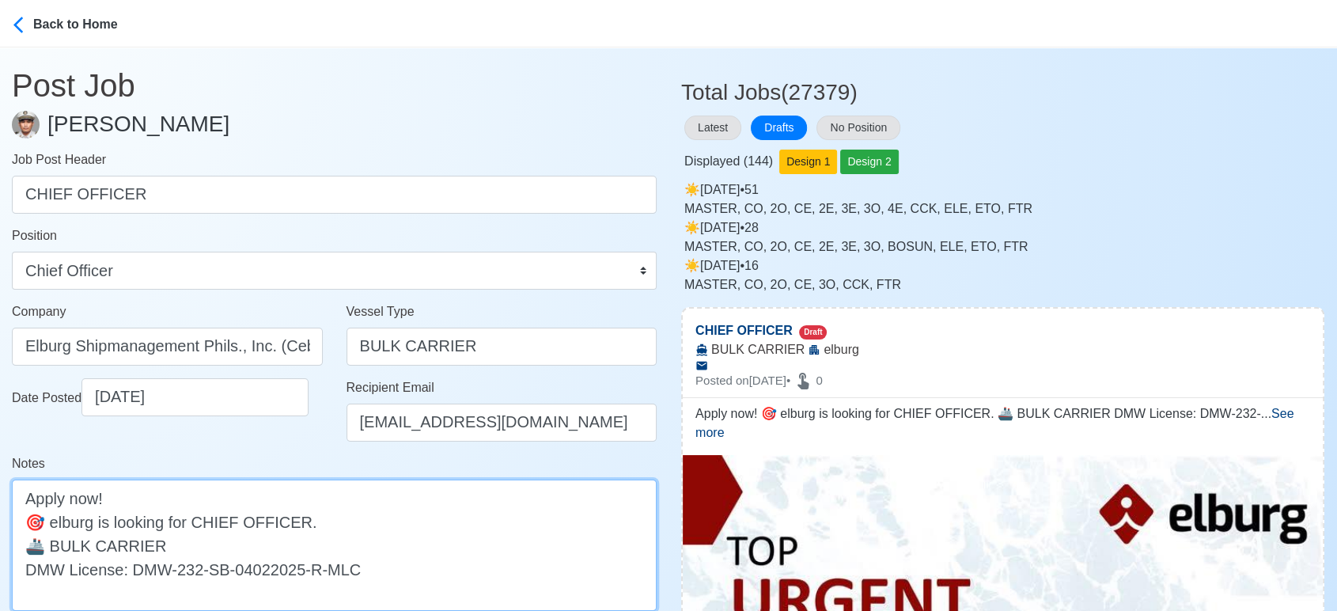
click at [57, 523] on textarea "Apply now! 🎯 elburg is looking for CHIEF OFFICER. 🚢 BULK CARRIER DMW License: D…" at bounding box center [334, 544] width 645 height 131
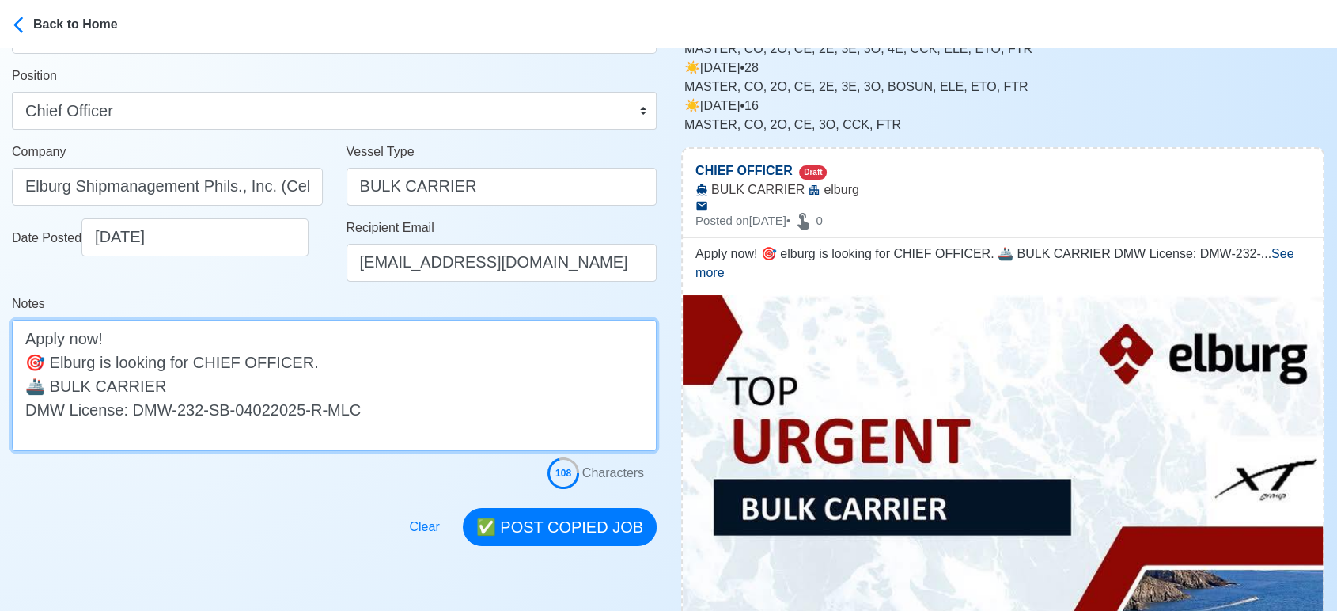
scroll to position [263, 0]
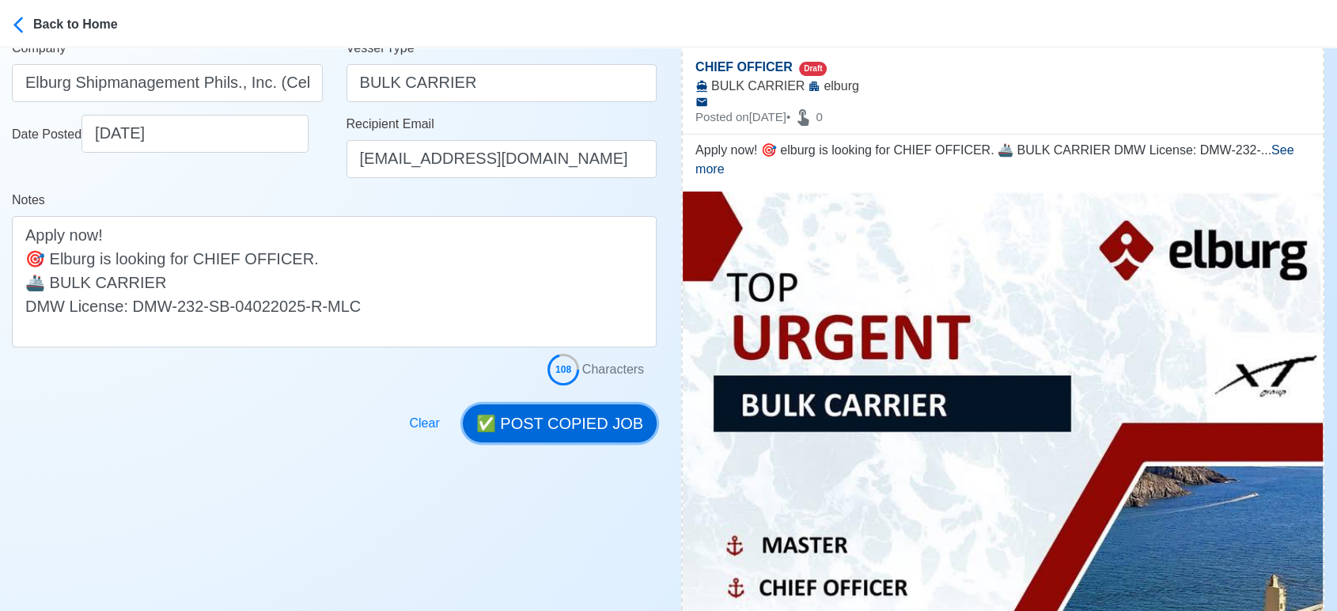
click at [570, 406] on button "✅ POST COPIED JOB" at bounding box center [560, 423] width 194 height 38
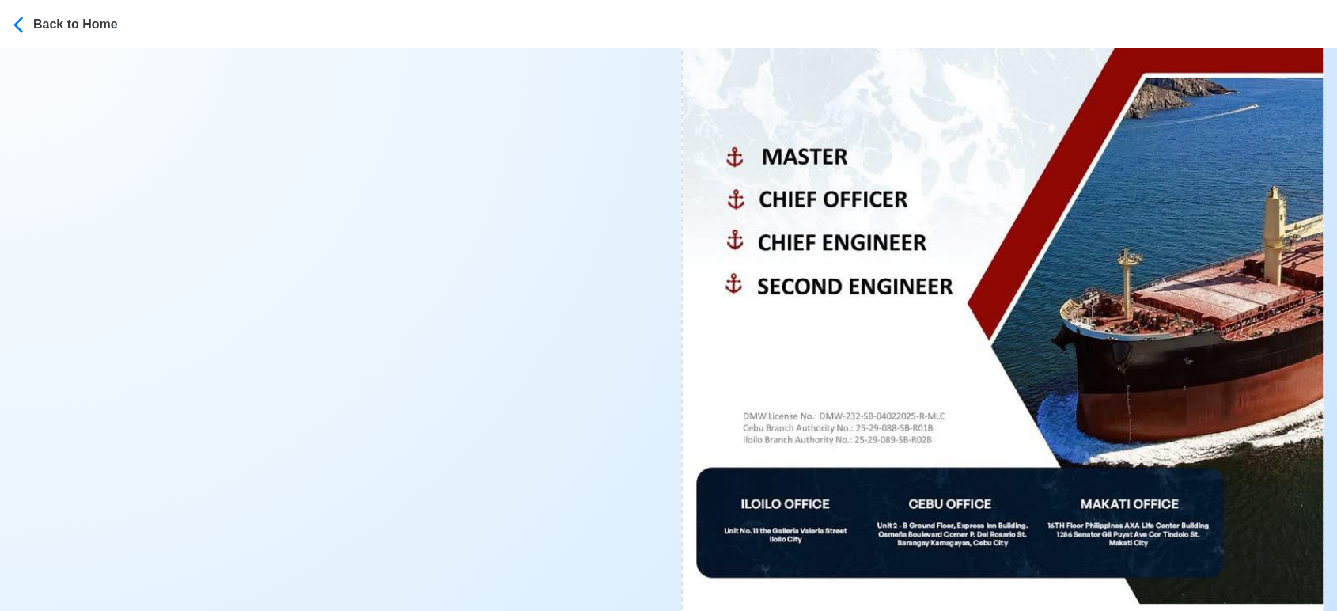
scroll to position [791, 0]
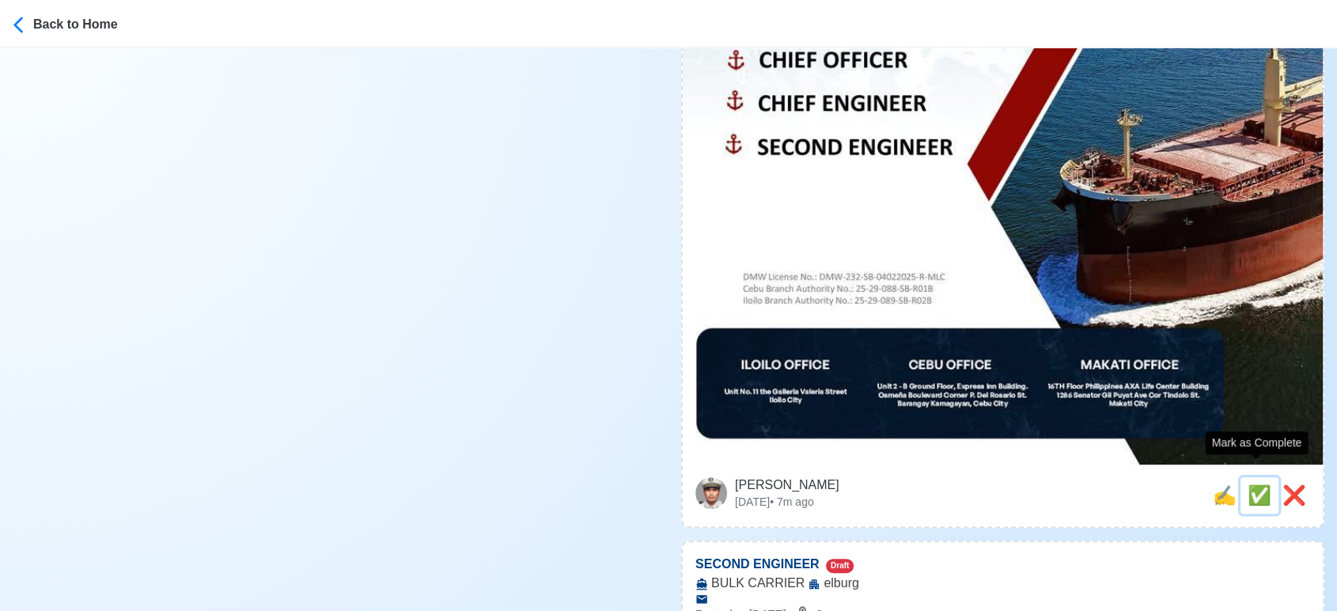
click at [1248, 484] on span "✅" at bounding box center [1259, 494] width 24 height 21
click at [1226, 484] on span "✍️" at bounding box center [1224, 494] width 24 height 21
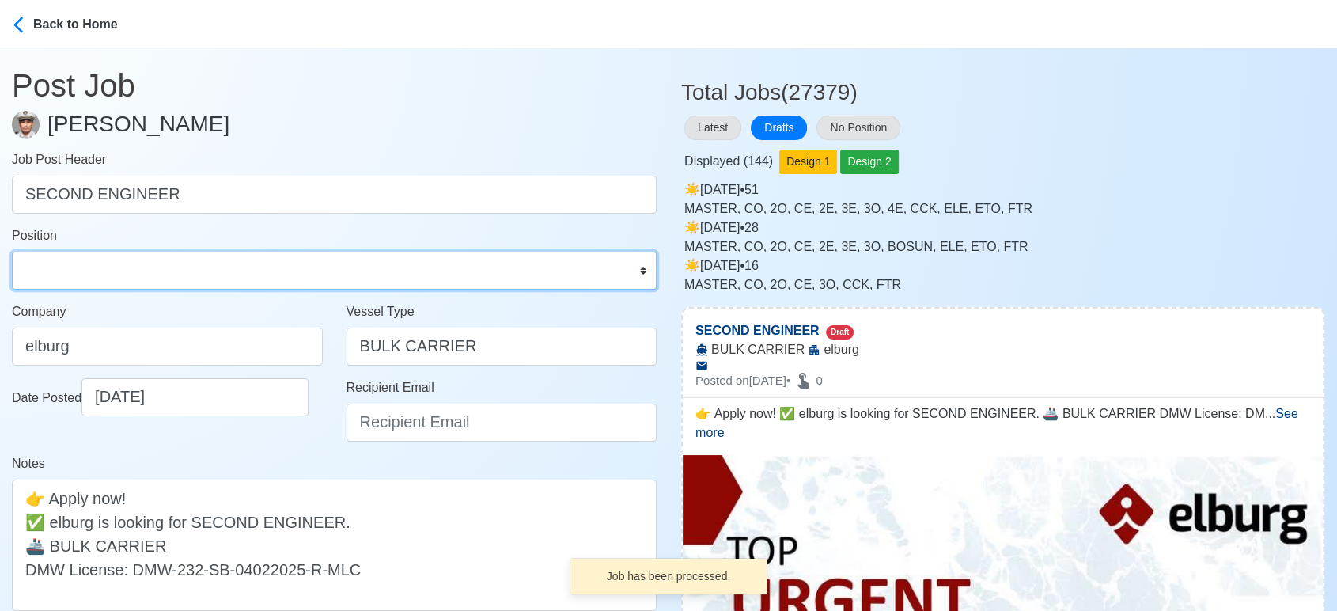
click at [213, 270] on select "Master Chief Officer 2nd Officer 3rd Officer Junior Officer Chief Engineer 2nd …" at bounding box center [334, 270] width 645 height 38
click at [12, 251] on select "Master Chief Officer 2nd Officer 3rd Officer Junior Officer Chief Engineer 2nd …" at bounding box center [334, 270] width 645 height 38
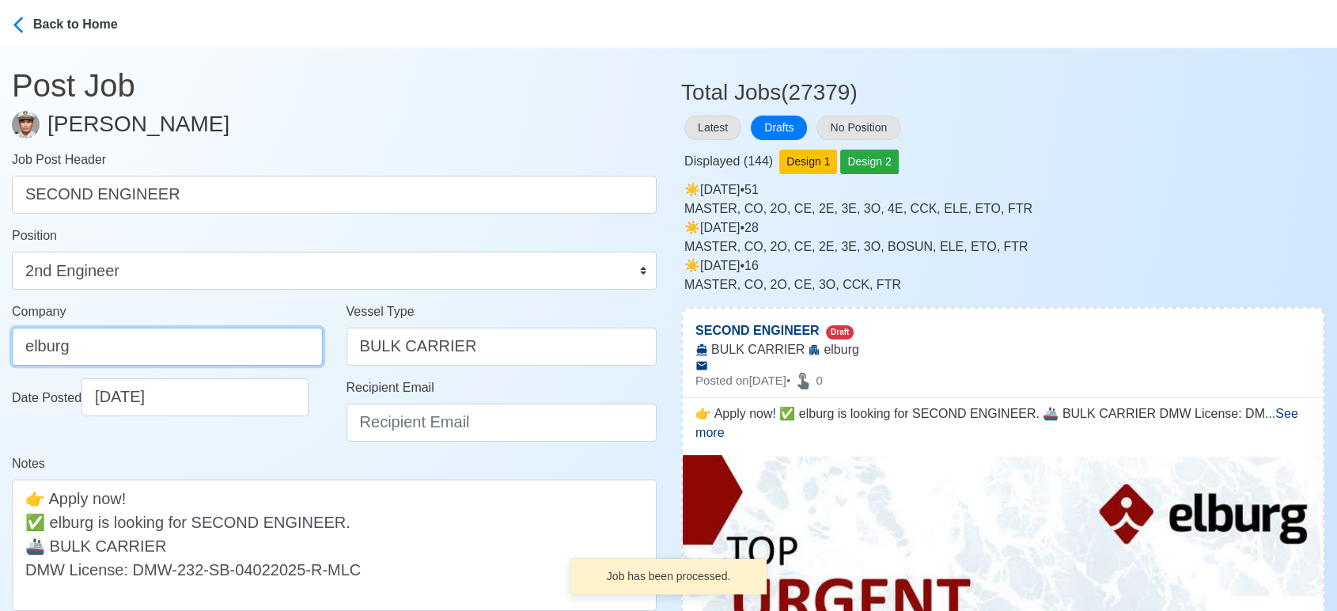
click at [171, 344] on input "elburg" at bounding box center [167, 346] width 311 height 38
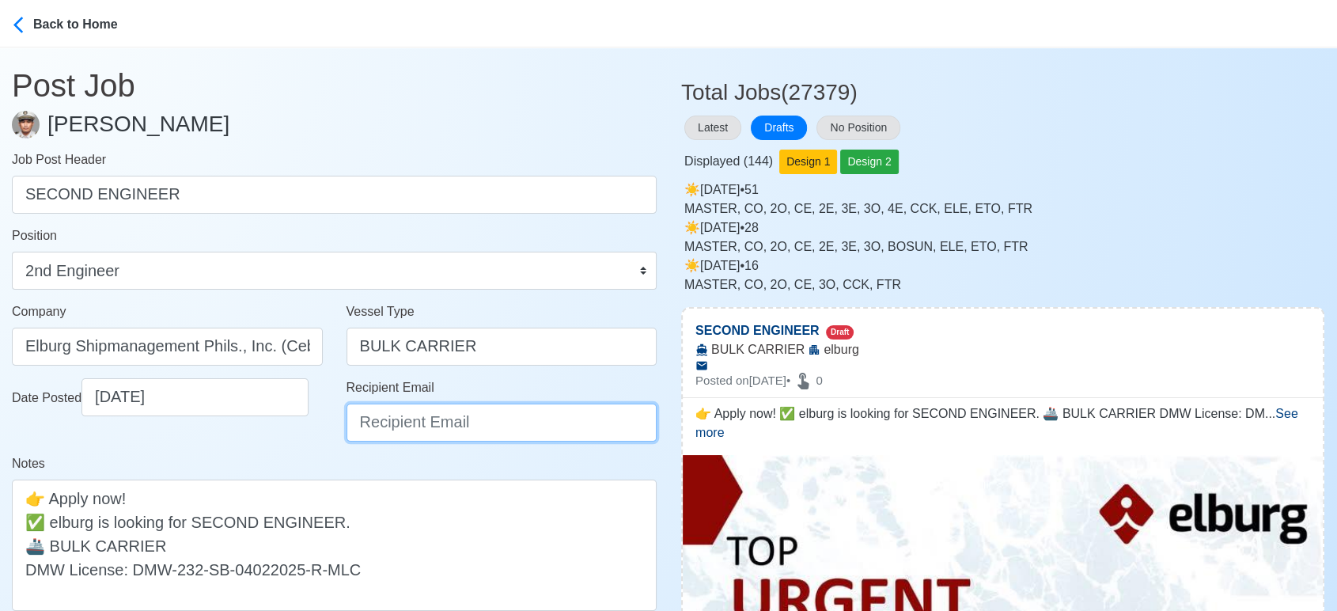
click at [381, 425] on input "Recipient Email" at bounding box center [501, 422] width 311 height 38
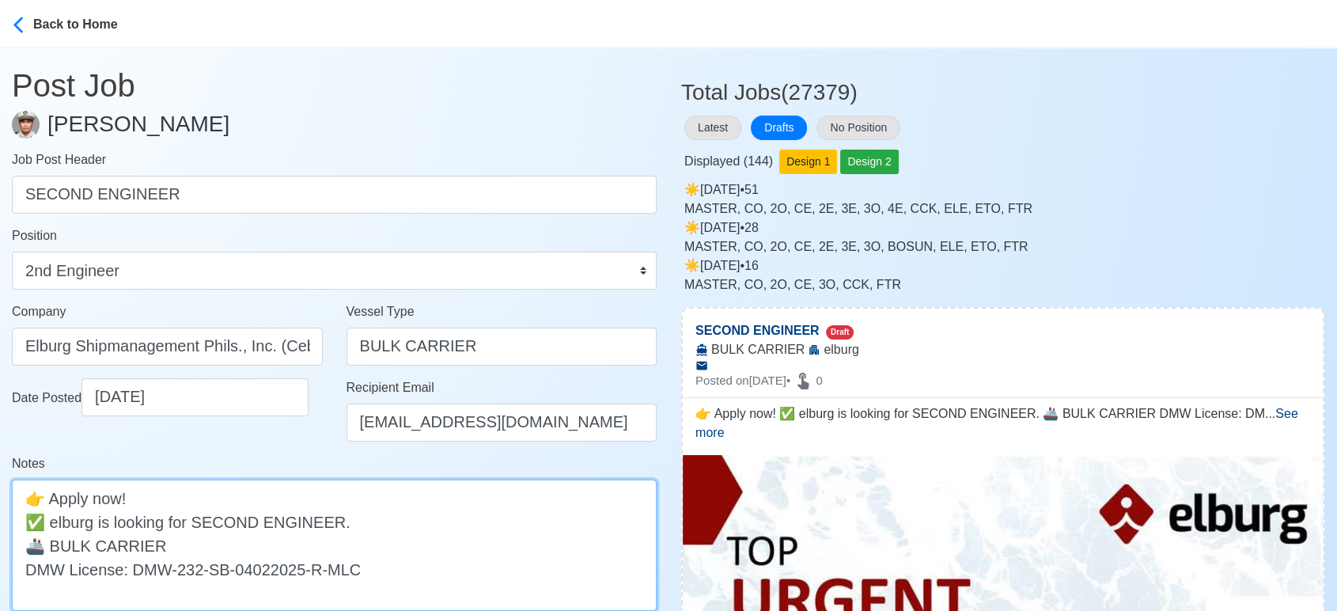
click at [57, 520] on textarea "👉 Apply now! ✅ elburg is looking for SECOND ENGINEER. 🚢 BULK CARRIER DMW Licens…" at bounding box center [334, 544] width 645 height 131
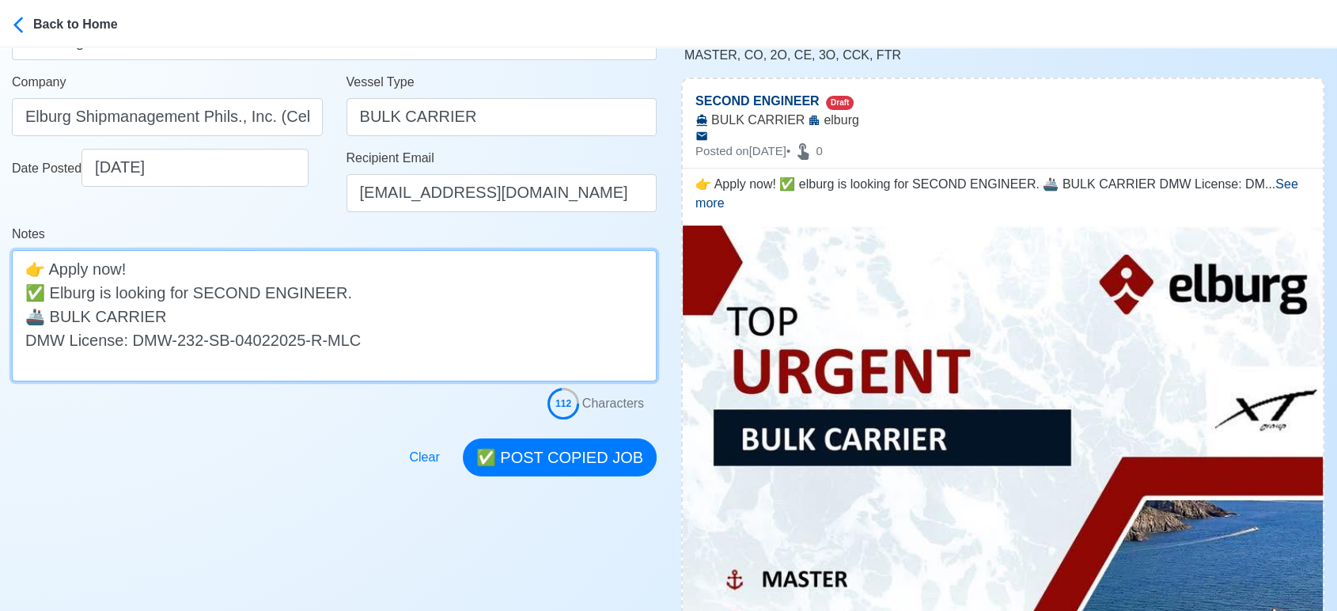
scroll to position [263, 0]
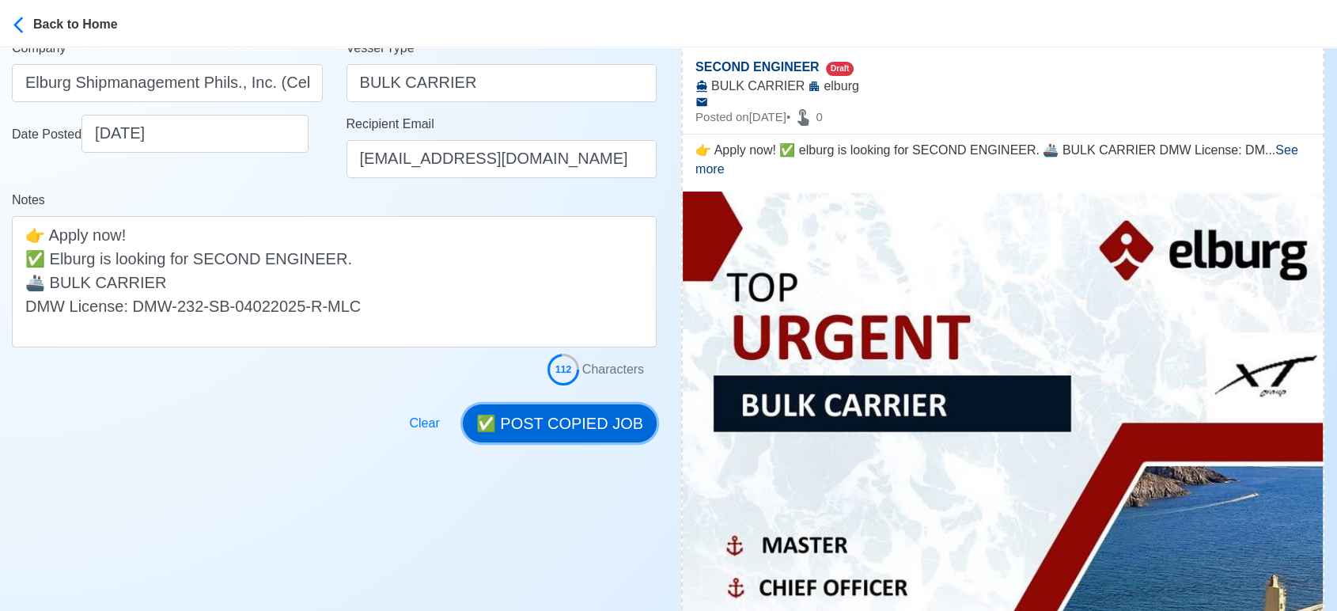
click at [593, 429] on button "✅ POST COPIED JOB" at bounding box center [560, 423] width 194 height 38
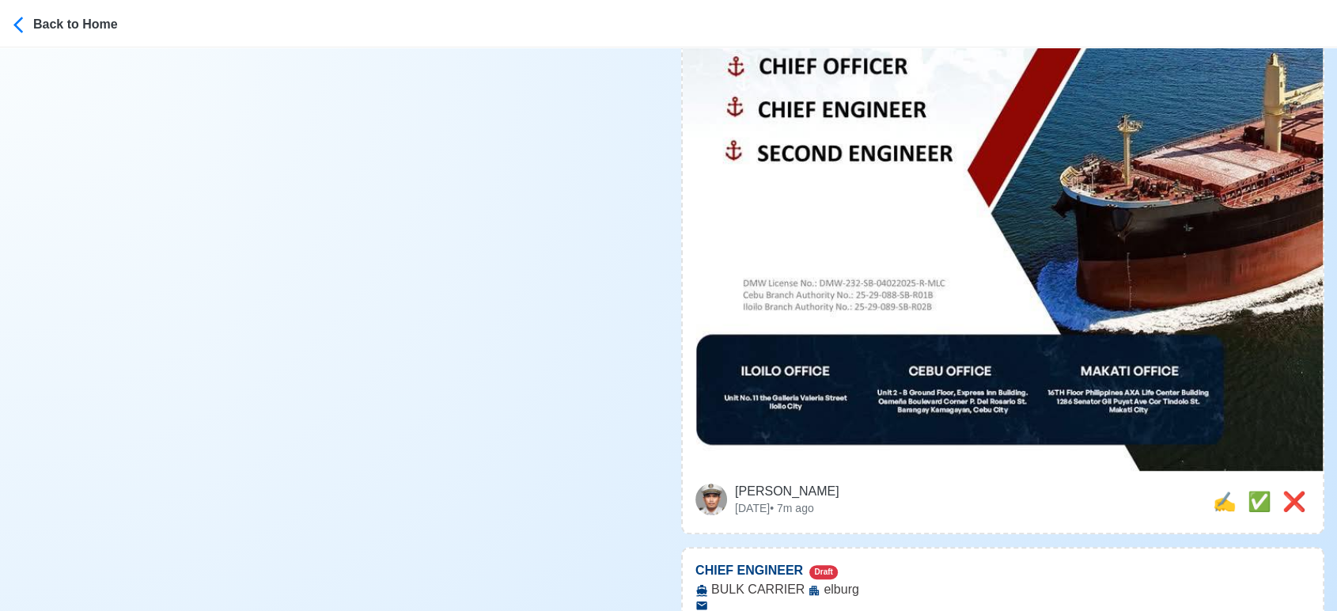
scroll to position [791, 0]
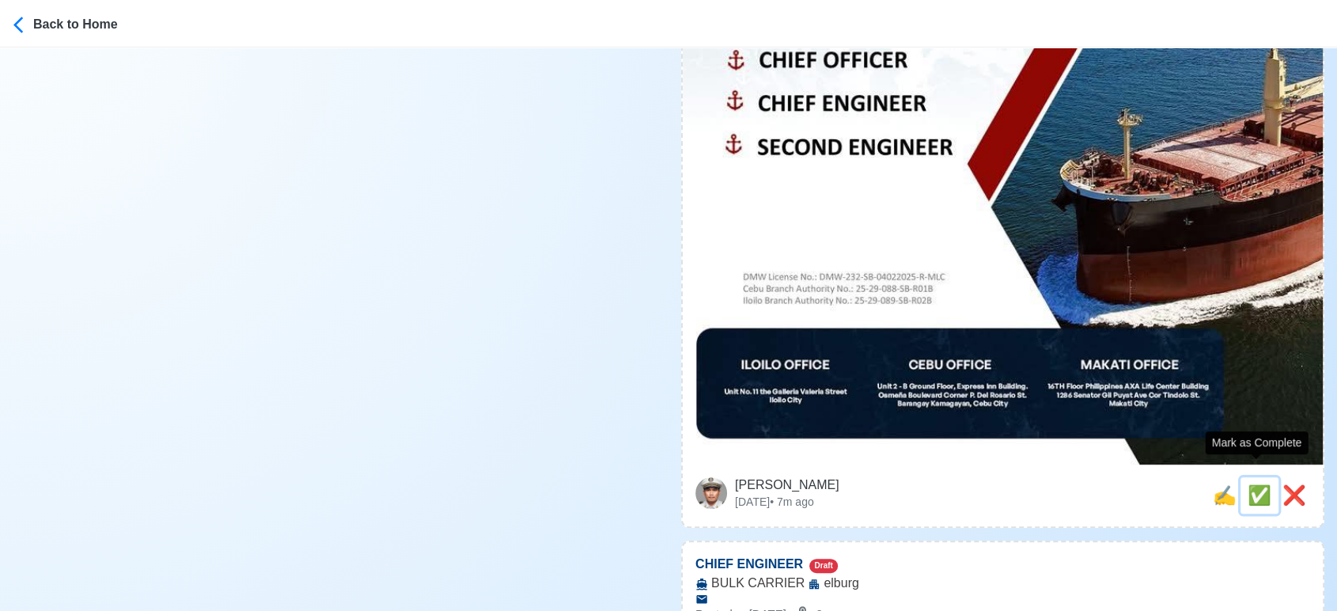
click at [1253, 484] on span "✅" at bounding box center [1259, 494] width 24 height 21
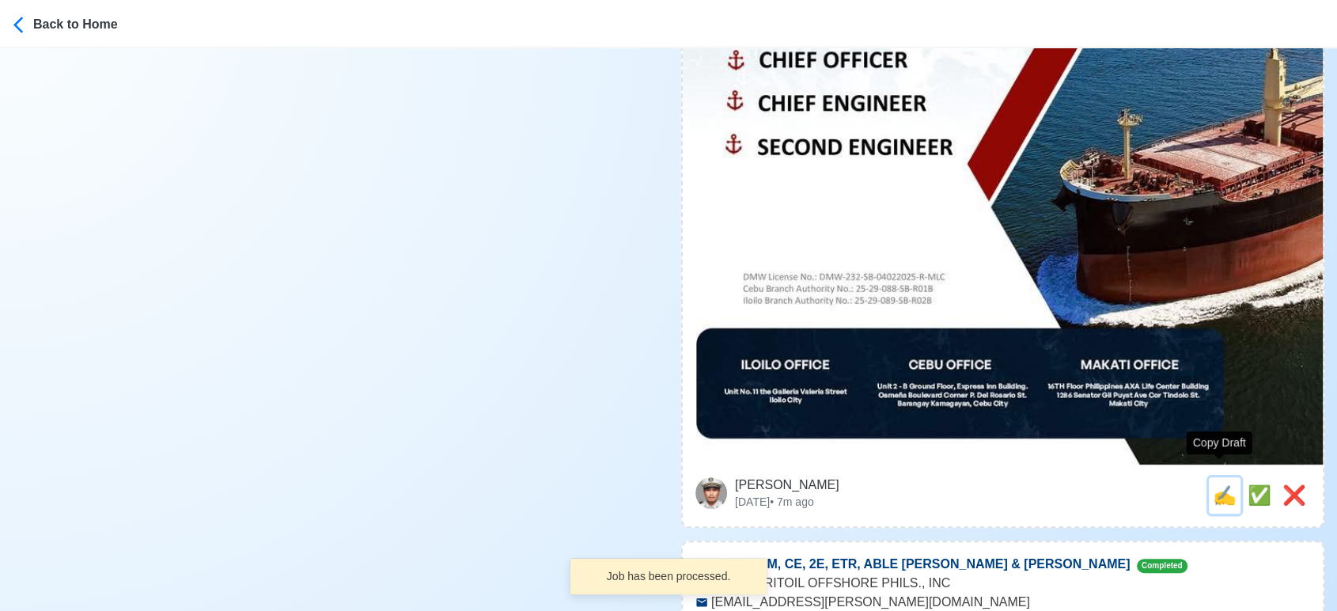
click at [1215, 484] on span "✍️" at bounding box center [1224, 494] width 24 height 21
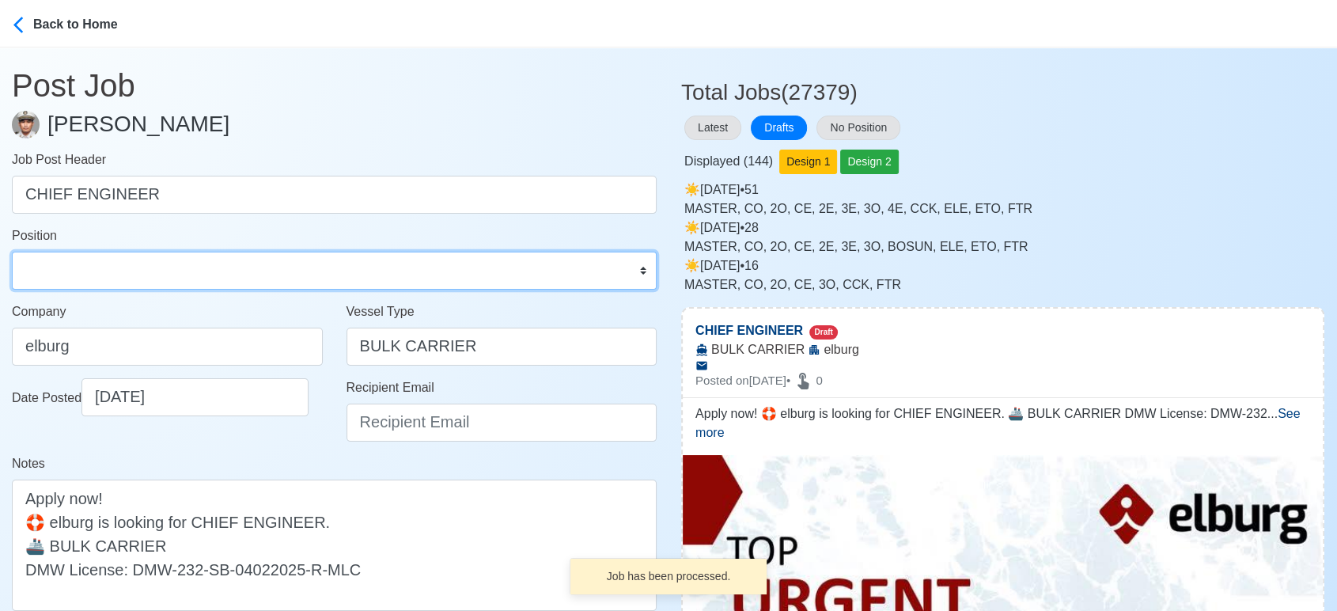
click at [69, 267] on select "Master Chief Officer 2nd Officer 3rd Officer Junior Officer Chief Engineer 2nd …" at bounding box center [334, 270] width 645 height 38
click at [12, 251] on select "Master Chief Officer 2nd Officer 3rd Officer Junior Officer Chief Engineer 2nd …" at bounding box center [334, 270] width 645 height 38
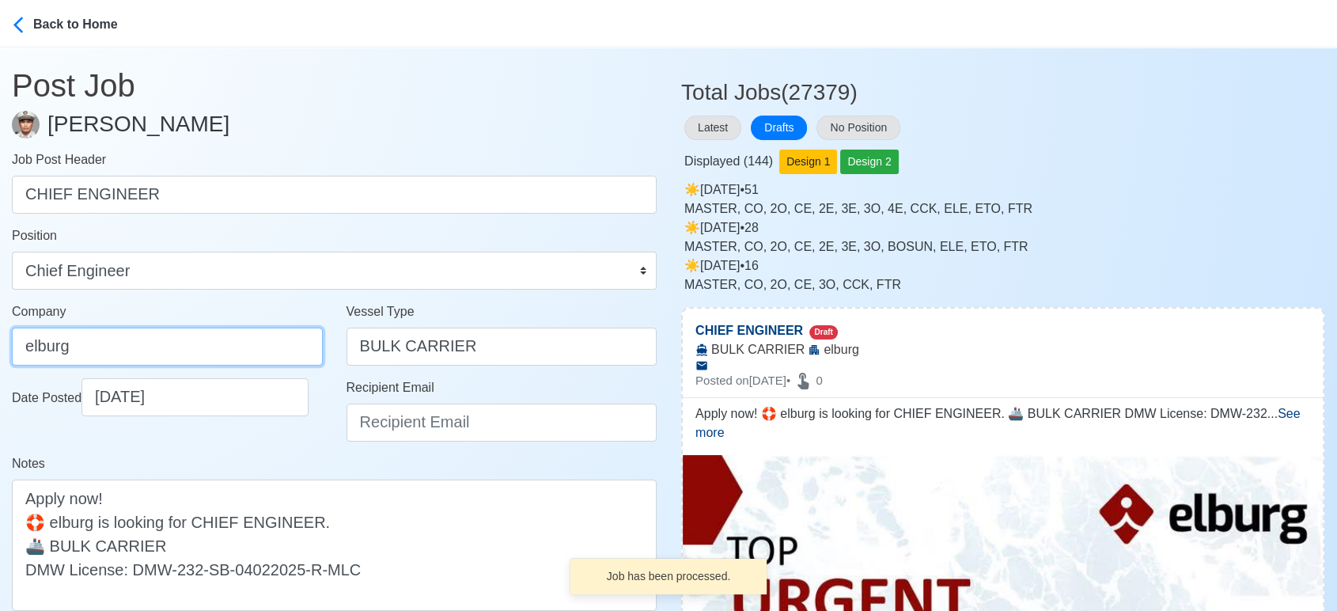
click at [188, 336] on input "elburg" at bounding box center [167, 346] width 311 height 38
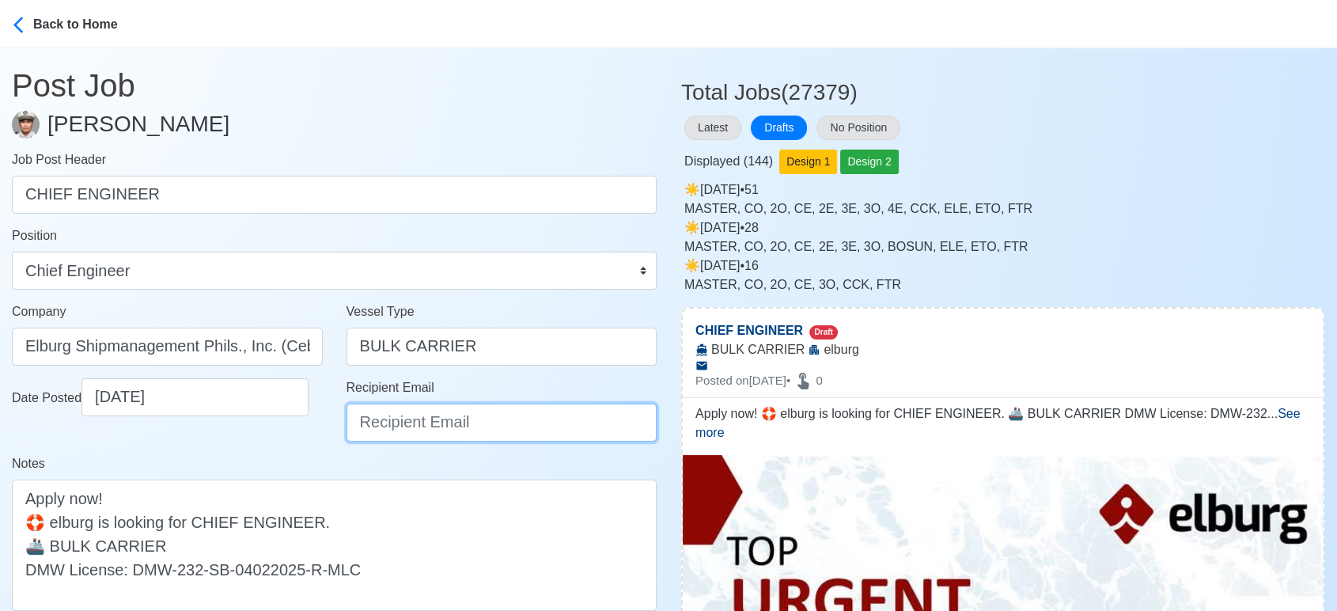
click at [423, 423] on input "Recipient Email" at bounding box center [501, 422] width 311 height 38
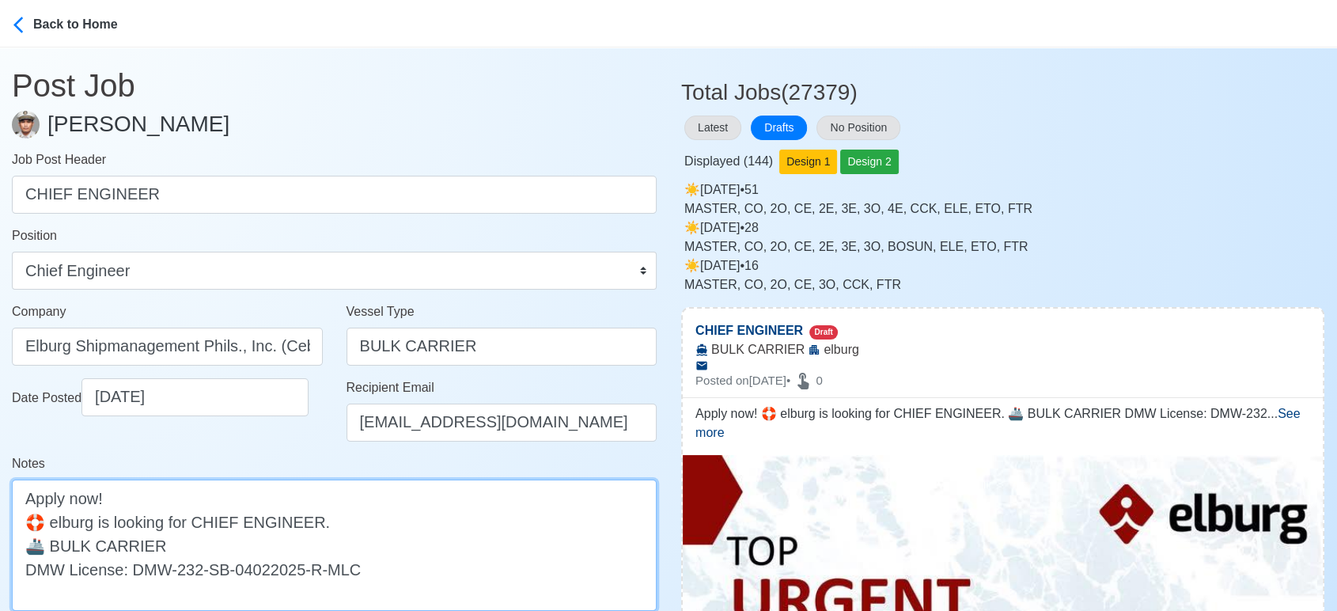
click at [59, 525] on textarea "Apply now! 🛟 elburg is looking for CHIEF ENGINEER. 🚢 BULK CARRIER DMW License: …" at bounding box center [334, 544] width 645 height 131
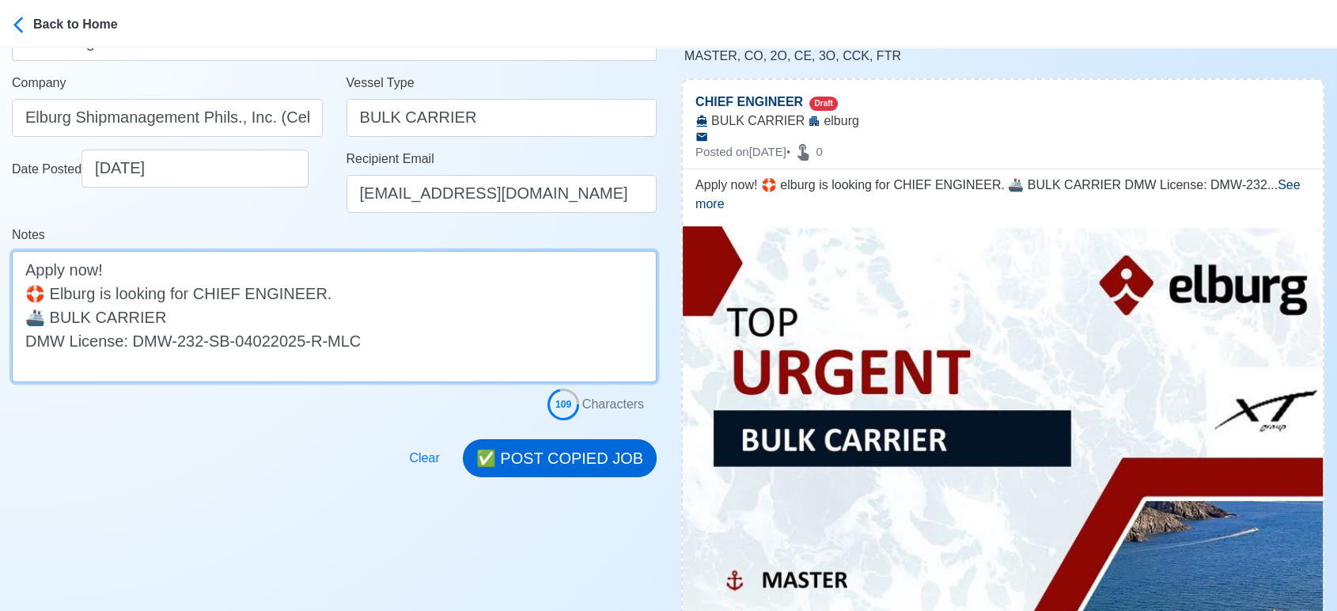
scroll to position [263, 0]
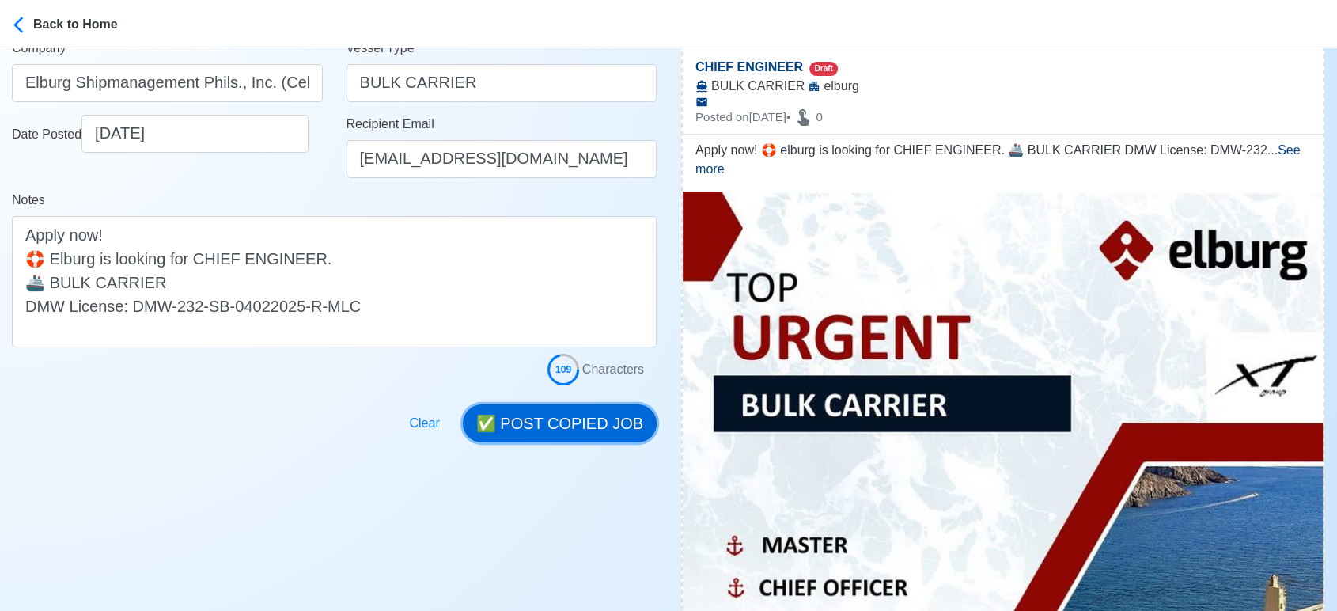
click at [595, 415] on button "✅ POST COPIED JOB" at bounding box center [560, 423] width 194 height 38
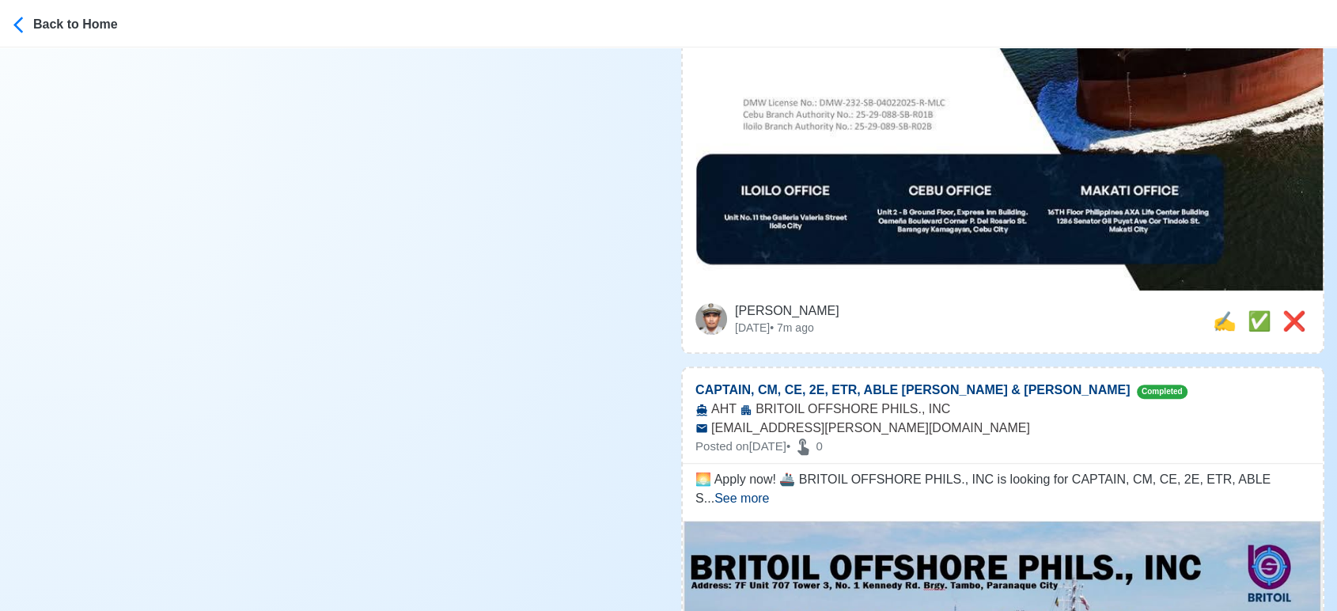
scroll to position [966, 0]
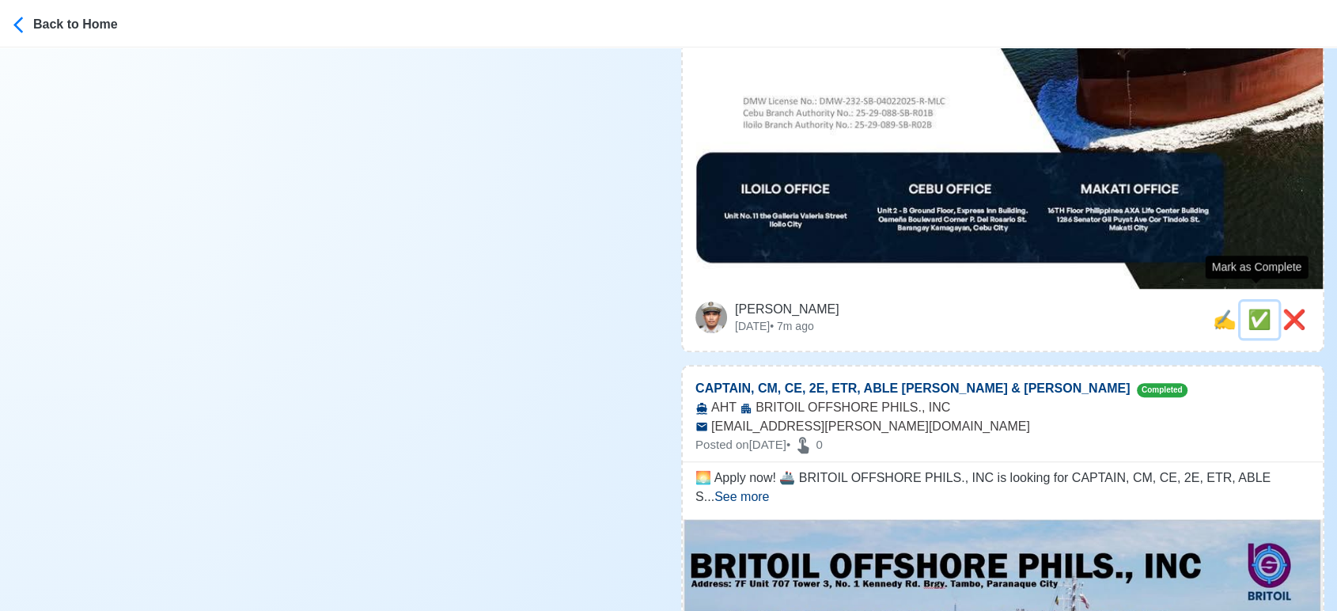
click at [1265, 308] on span "✅" at bounding box center [1259, 318] width 24 height 21
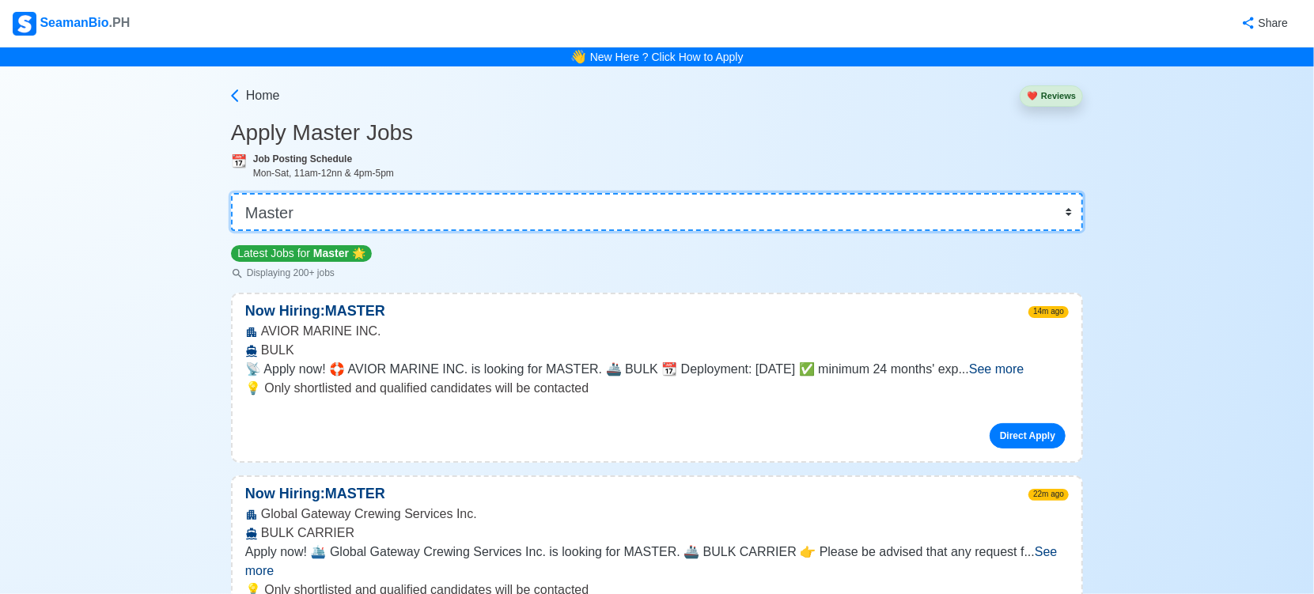
click at [602, 202] on select "👉 Select Rank or Position Master Chief Officer 2nd Officer 3rd Officer Junior O…" at bounding box center [657, 212] width 852 height 38
click at [233, 193] on select "👉 Select Rank or Position Master Chief Officer 2nd Officer 3rd Officer Junior O…" at bounding box center [657, 212] width 852 height 38
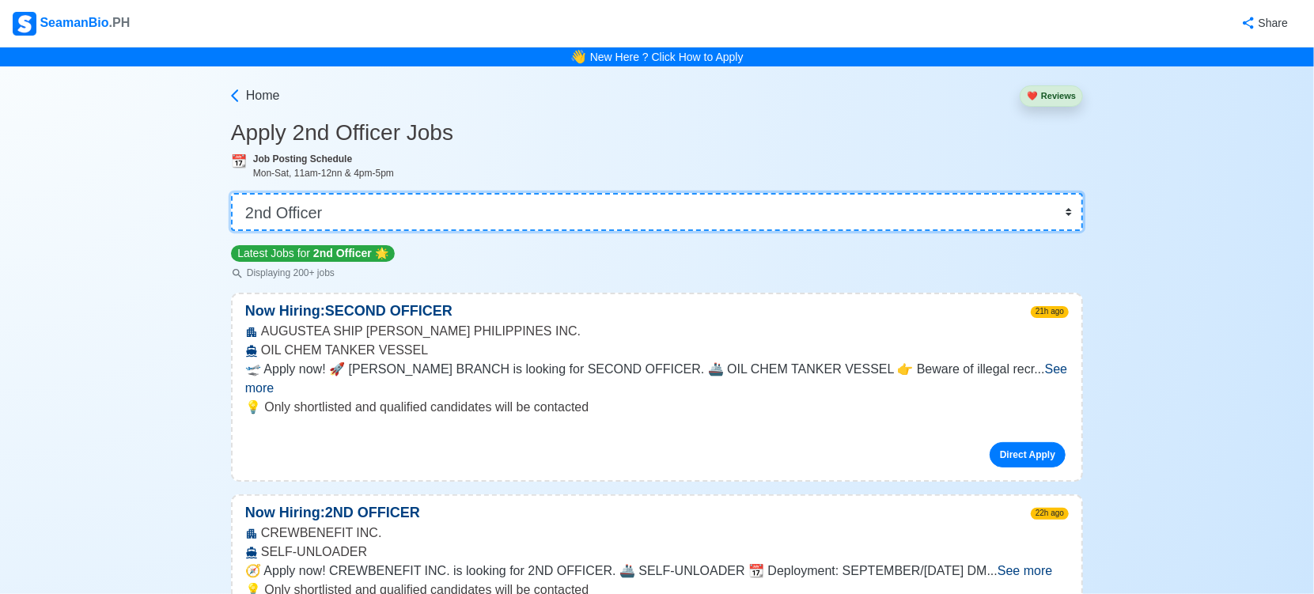
click at [559, 212] on select "👉 Select Rank or Position Master Chief Officer 2nd Officer 3rd Officer Junior O…" at bounding box center [657, 212] width 852 height 38
click at [233, 193] on select "👉 Select Rank or Position Master Chief Officer 2nd Officer 3rd Officer Junior O…" at bounding box center [657, 212] width 852 height 38
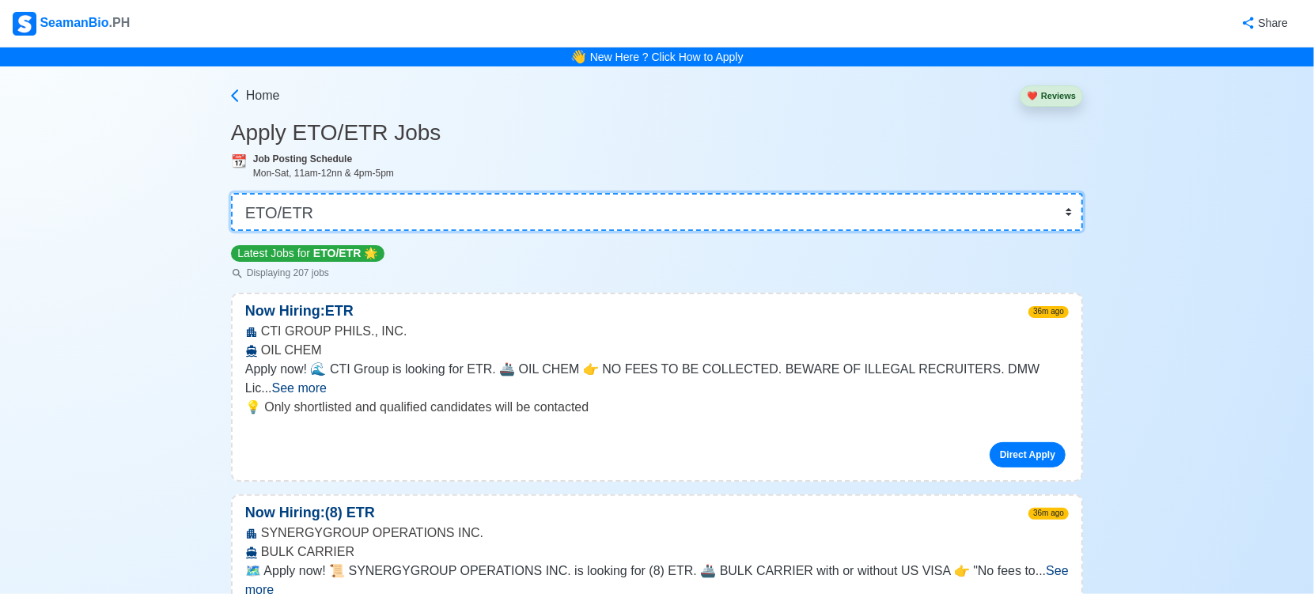
click at [513, 212] on select "👉 Select Rank or Position Master Chief Officer 2nd Officer 3rd Officer Junior O…" at bounding box center [657, 212] width 852 height 38
click at [233, 193] on select "👉 Select Rank or Position Master Chief Officer 2nd Officer 3rd Officer Junior O…" at bounding box center [657, 212] width 852 height 38
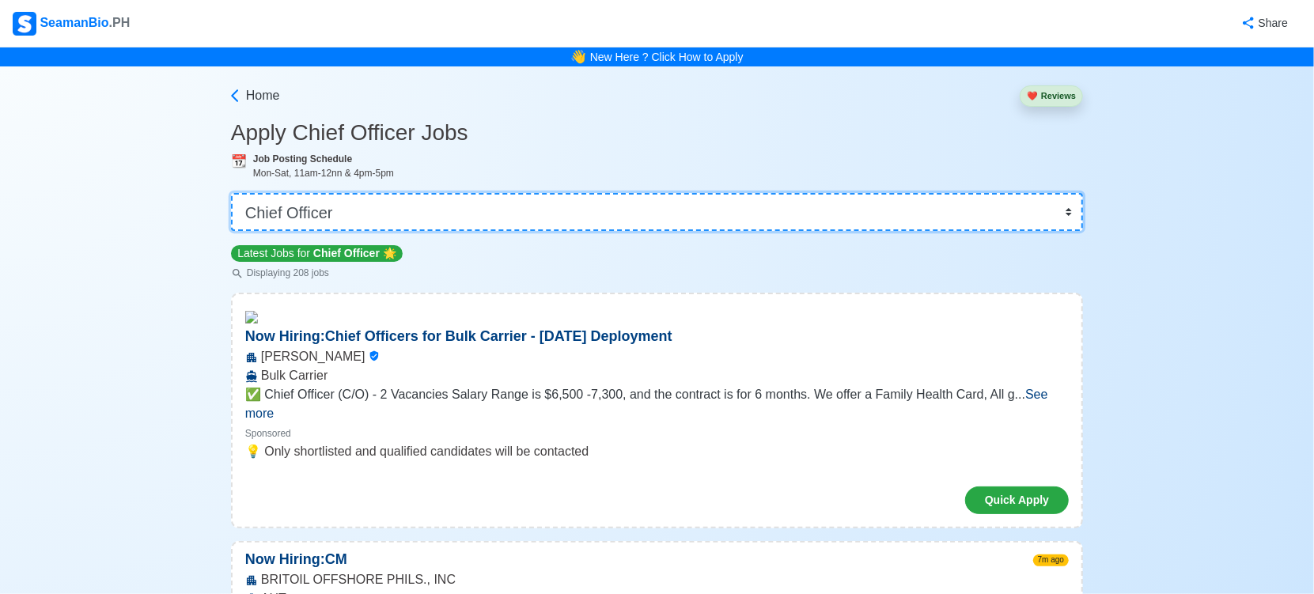
click at [615, 206] on select "👉 Select Rank or Position Master Chief Officer 2nd Officer 3rd Officer Junior O…" at bounding box center [657, 212] width 852 height 38
click at [233, 193] on select "👉 Select Rank or Position Master Chief Officer 2nd Officer 3rd Officer Junior O…" at bounding box center [657, 212] width 852 height 38
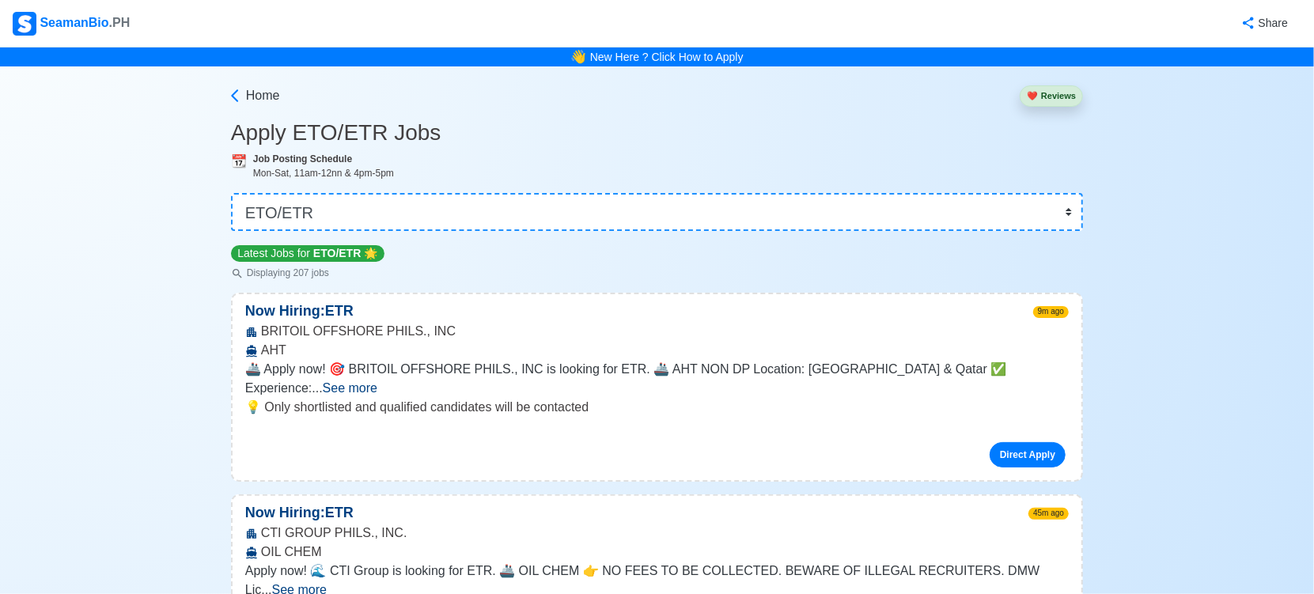
scroll to position [1127, 0]
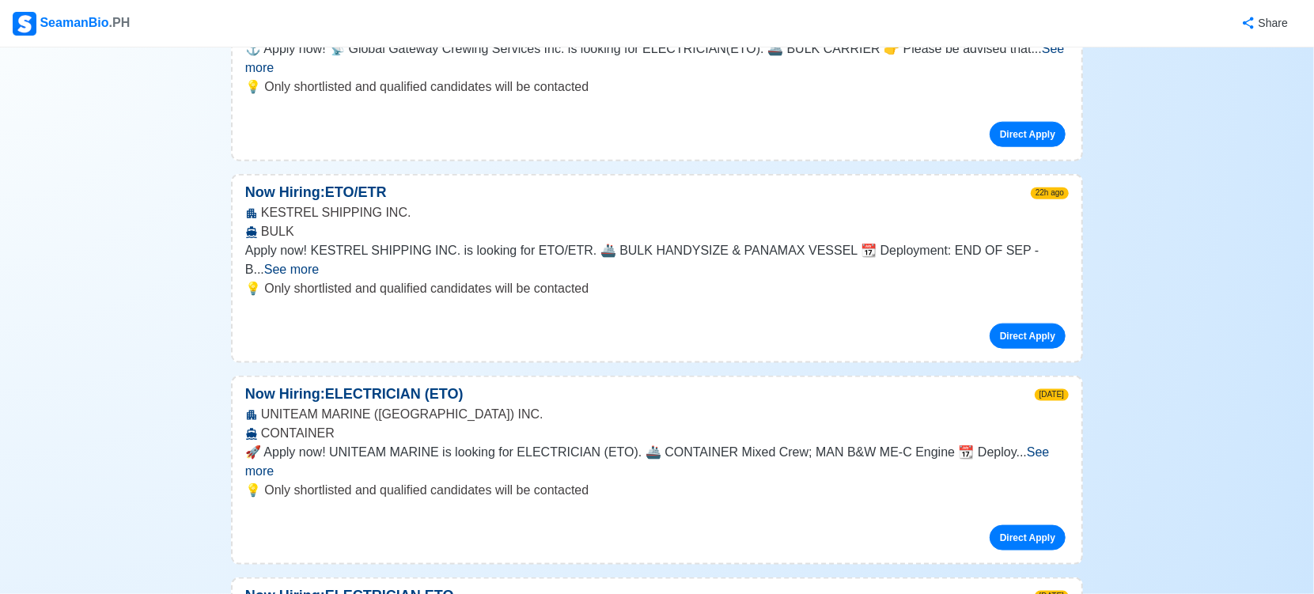
click at [1023, 445] on span "See more" at bounding box center [647, 461] width 804 height 32
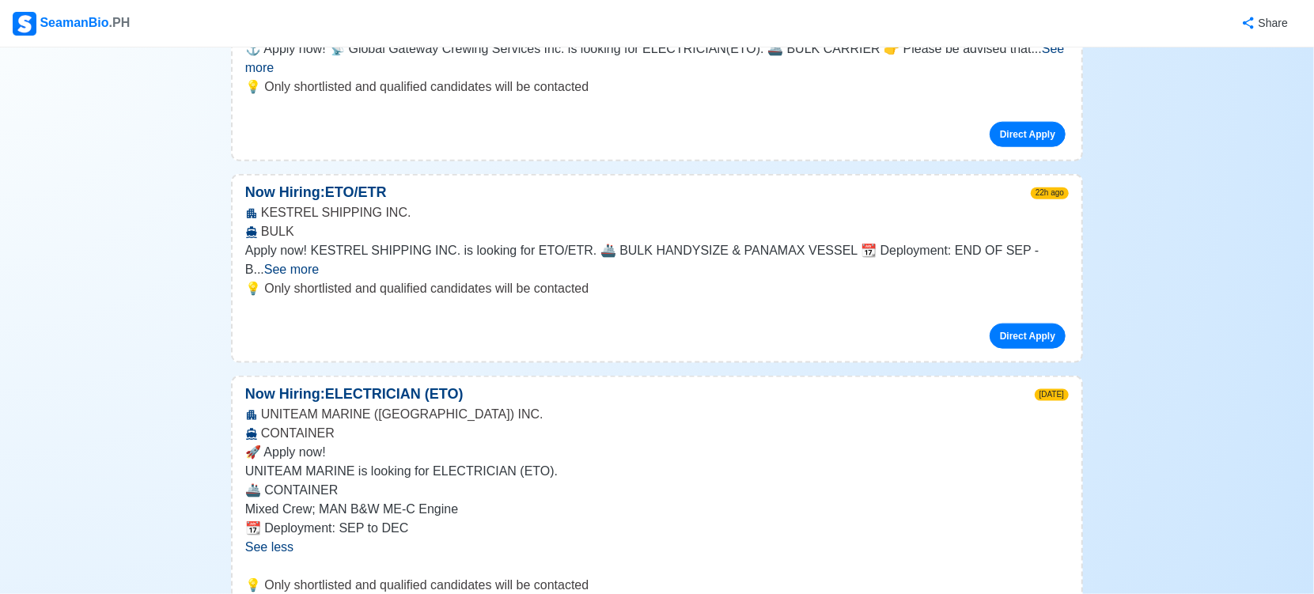
scroll to position [0, 0]
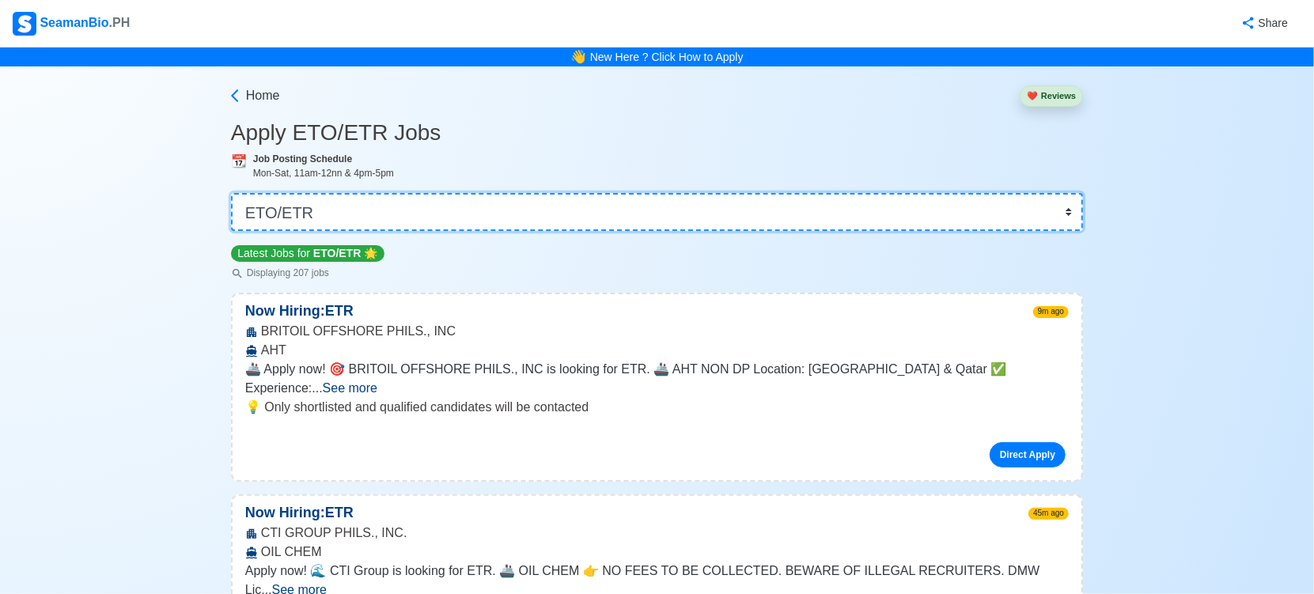
click at [407, 220] on select "👉 Select Rank or Position Master Chief Officer 2nd Officer 3rd Officer Junior O…" at bounding box center [657, 212] width 852 height 38
click at [233, 193] on select "👉 Select Rank or Position Master Chief Officer 2nd Officer 3rd Officer Junior O…" at bounding box center [657, 212] width 852 height 38
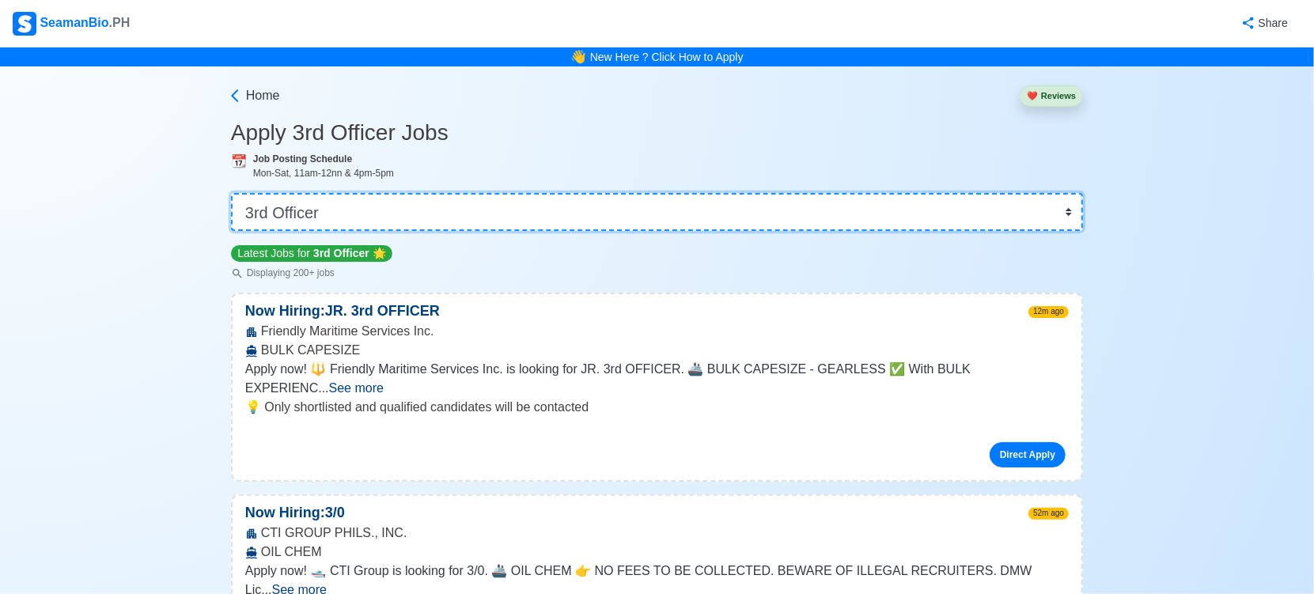
click at [578, 213] on select "👉 Select Rank or Position Master Chief Officer 2nd Officer 3rd Officer Junior O…" at bounding box center [657, 212] width 852 height 38
select select "Master"
click at [233, 193] on select "👉 Select Rank or Position Master Chief Officer 2nd Officer 3rd Officer Junior O…" at bounding box center [657, 212] width 852 height 38
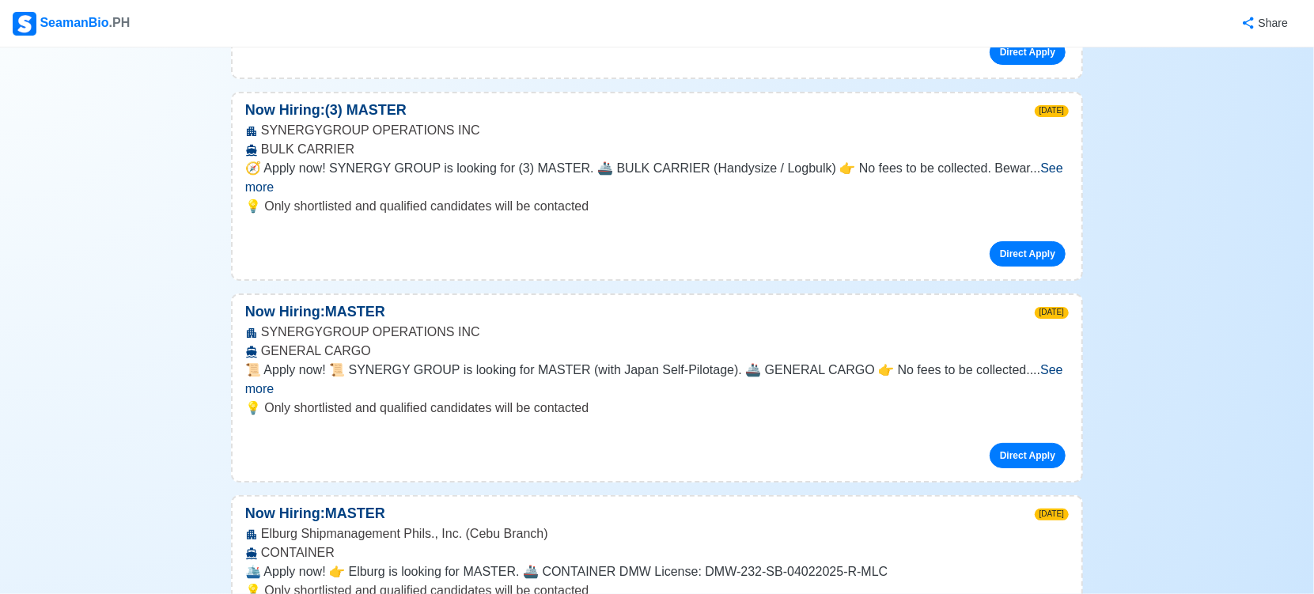
scroll to position [22623, 0]
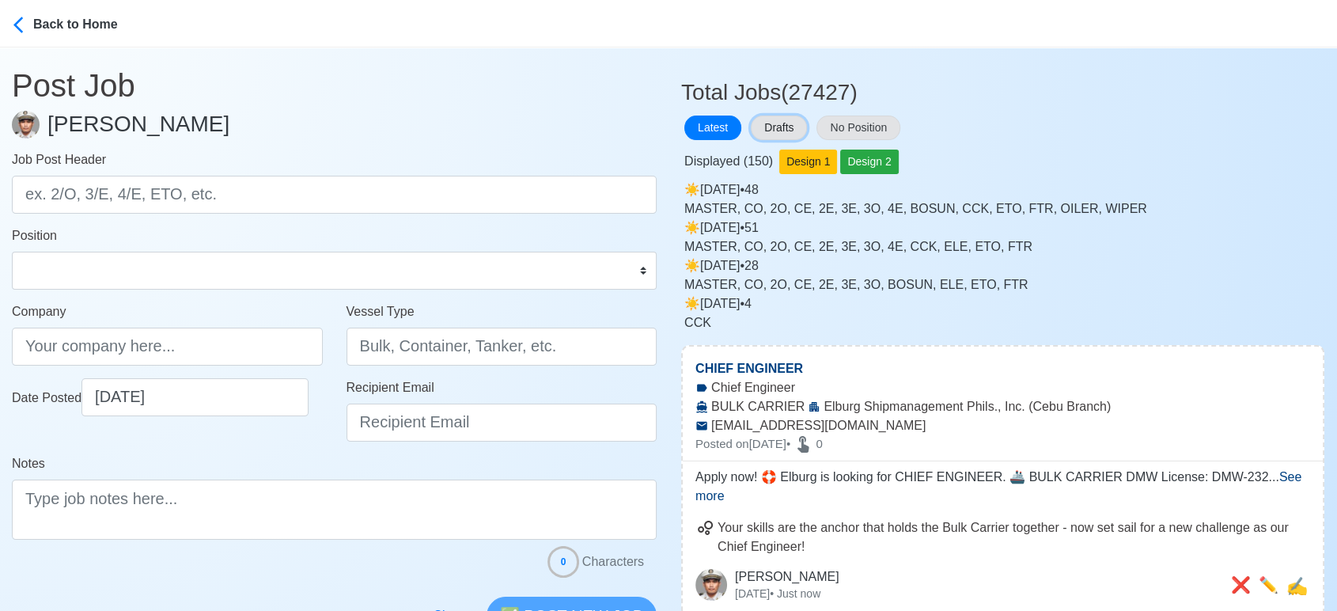
click at [778, 127] on button "Drafts" at bounding box center [779, 127] width 56 height 25
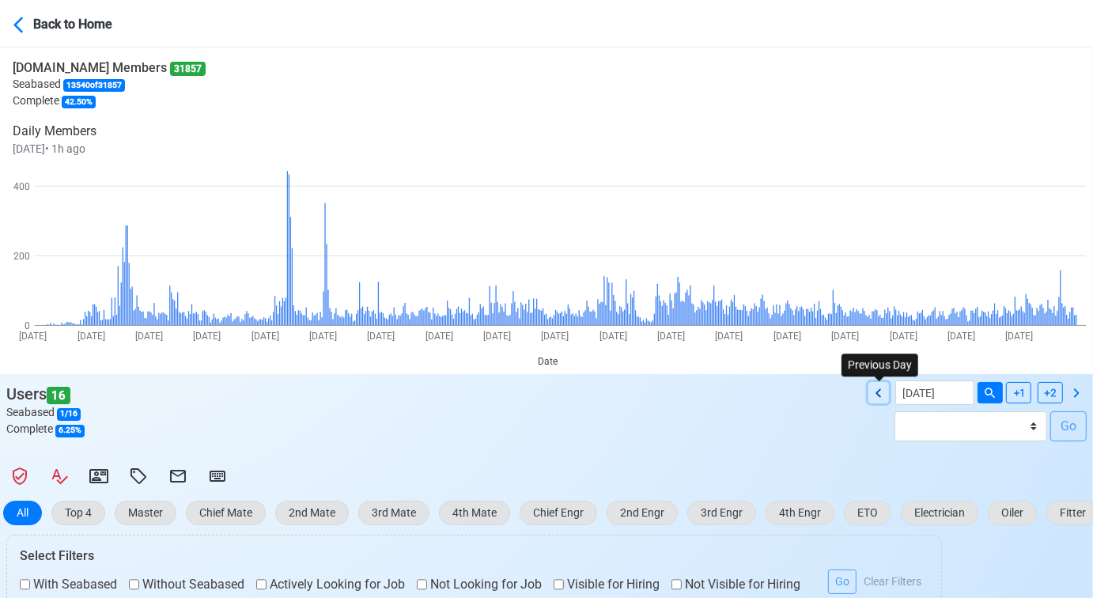
click at [879, 392] on icon at bounding box center [878, 393] width 19 height 19
type input "[DATE]"
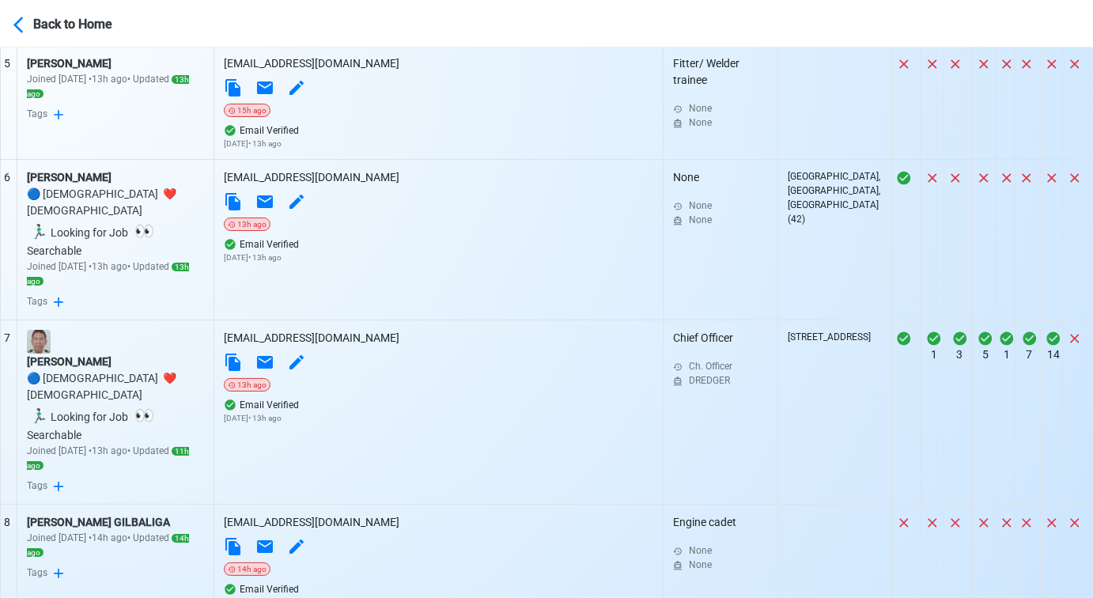
scroll to position [1327, 0]
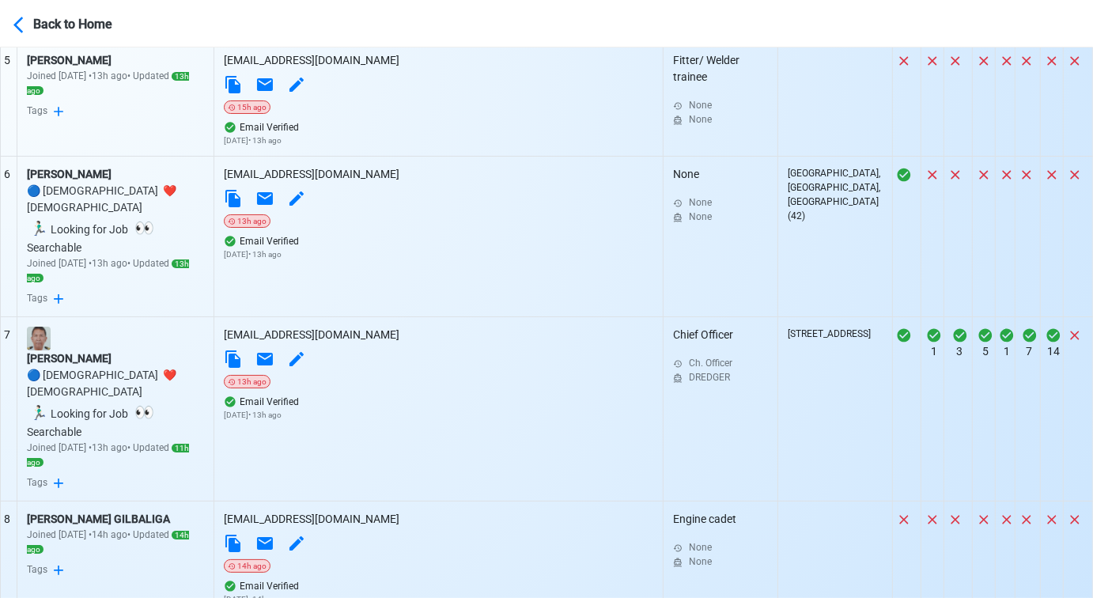
select select "50"
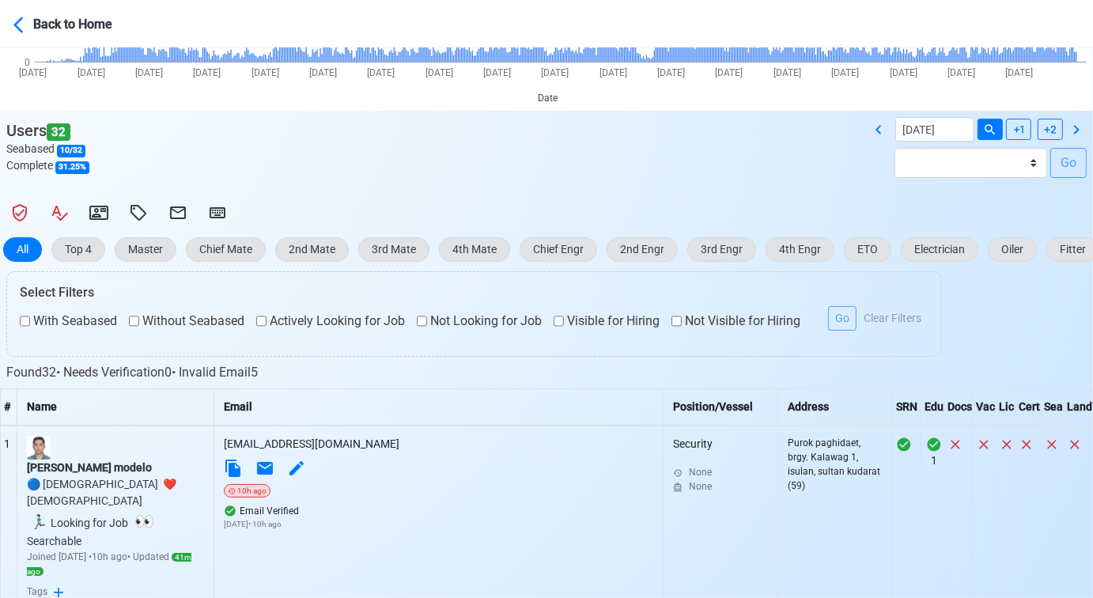
scroll to position [439, 0]
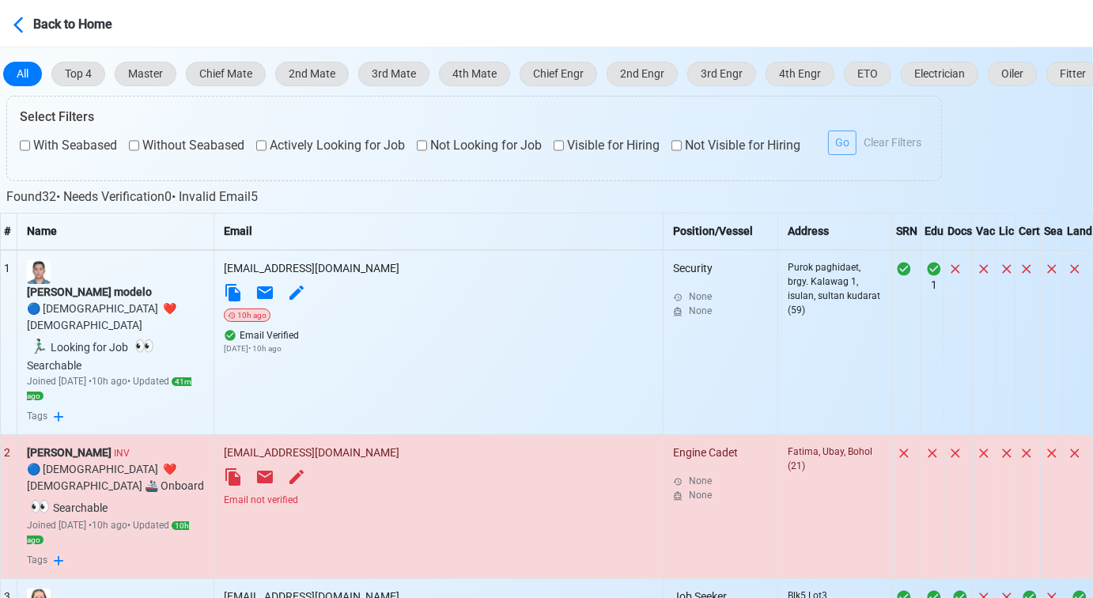
click at [447, 493] on div "Email not verified" at bounding box center [438, 500] width 429 height 14
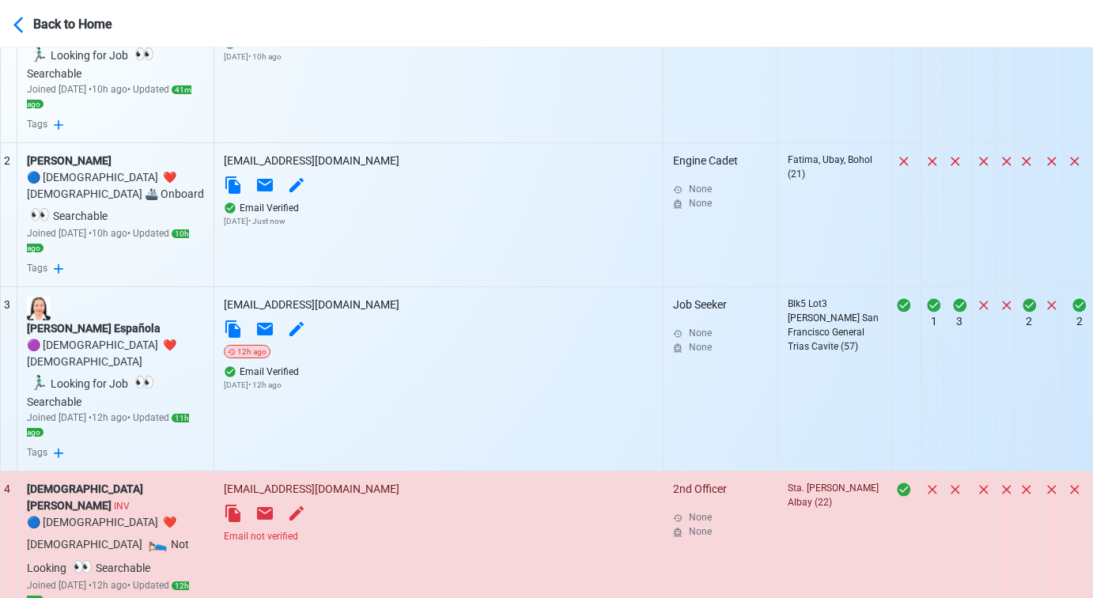
scroll to position [791, 0]
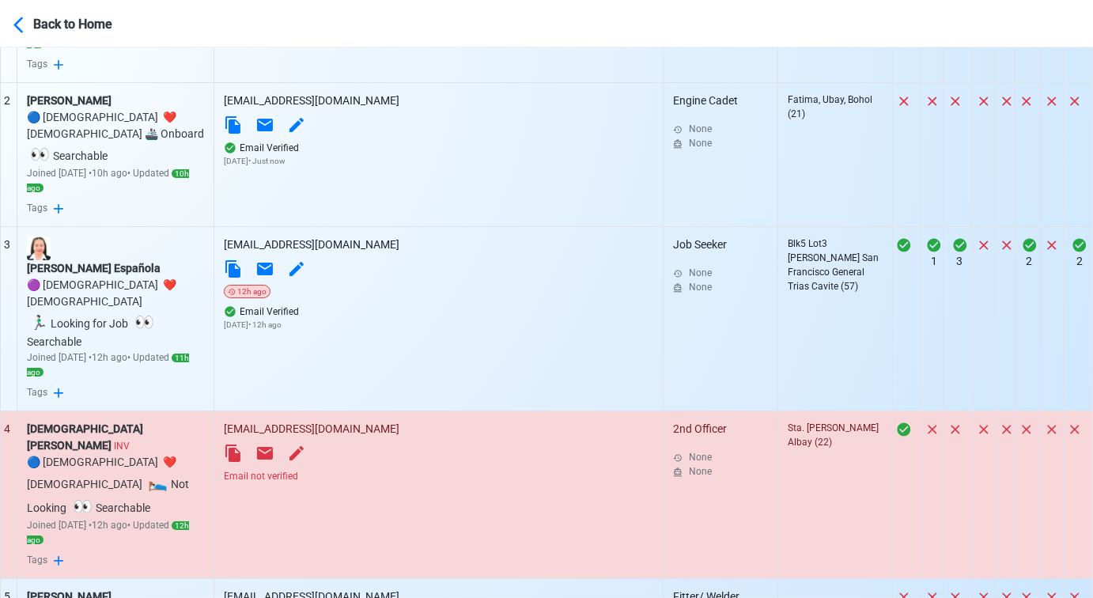
click at [447, 469] on div "Email not verified" at bounding box center [438, 476] width 429 height 14
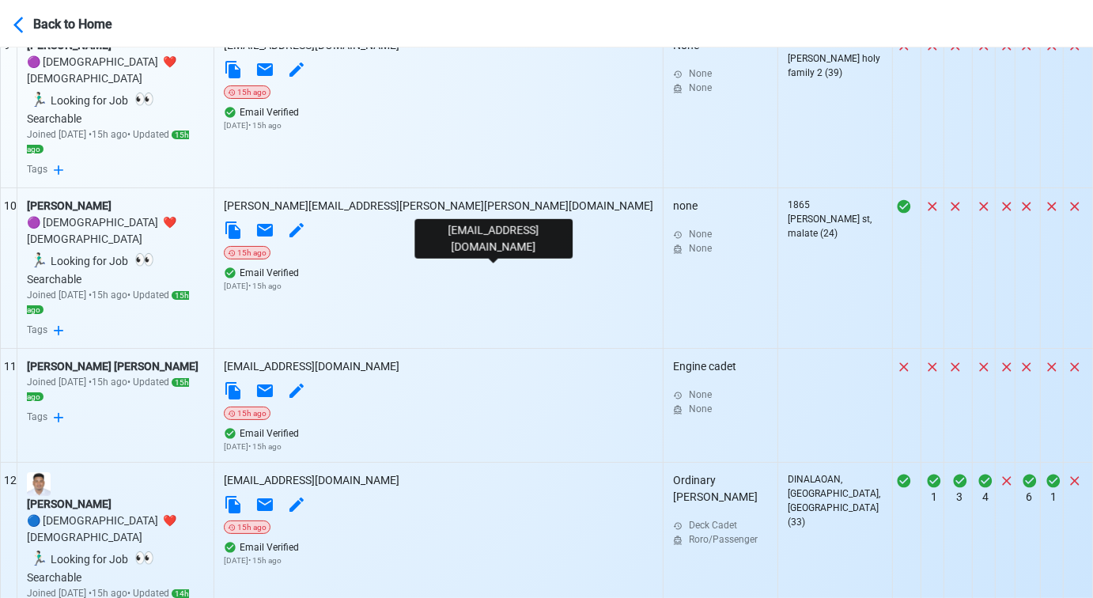
scroll to position [1933, 0]
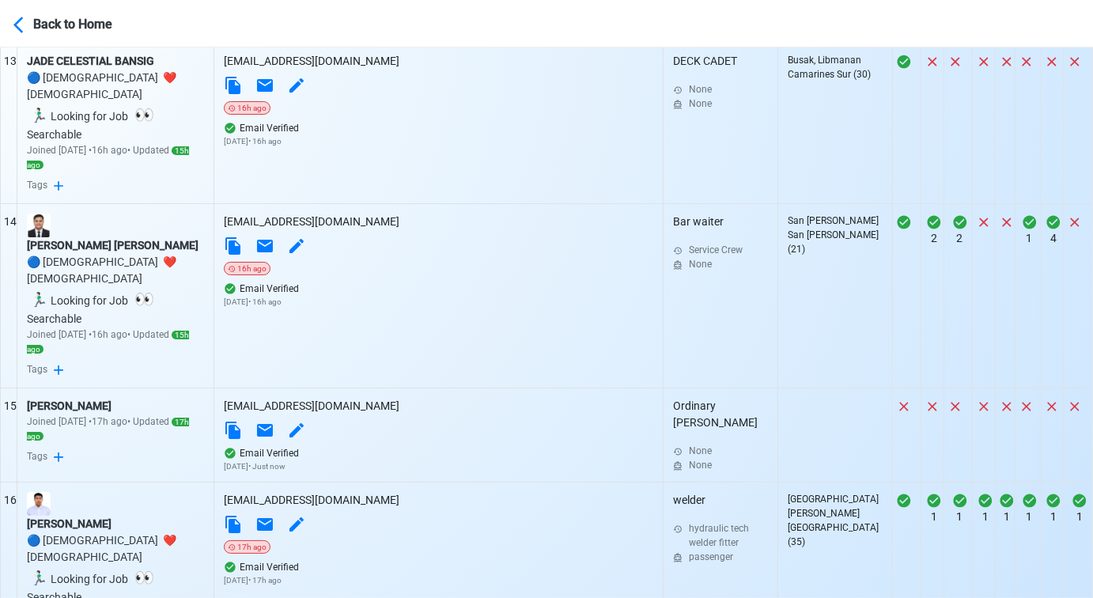
scroll to position [2548, 0]
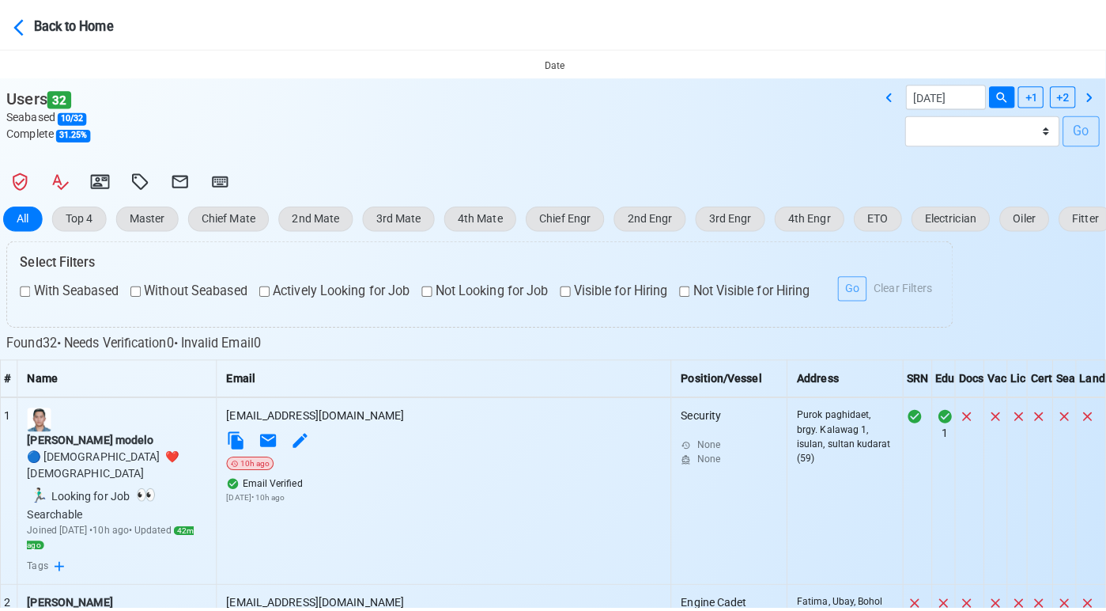
scroll to position [295, 0]
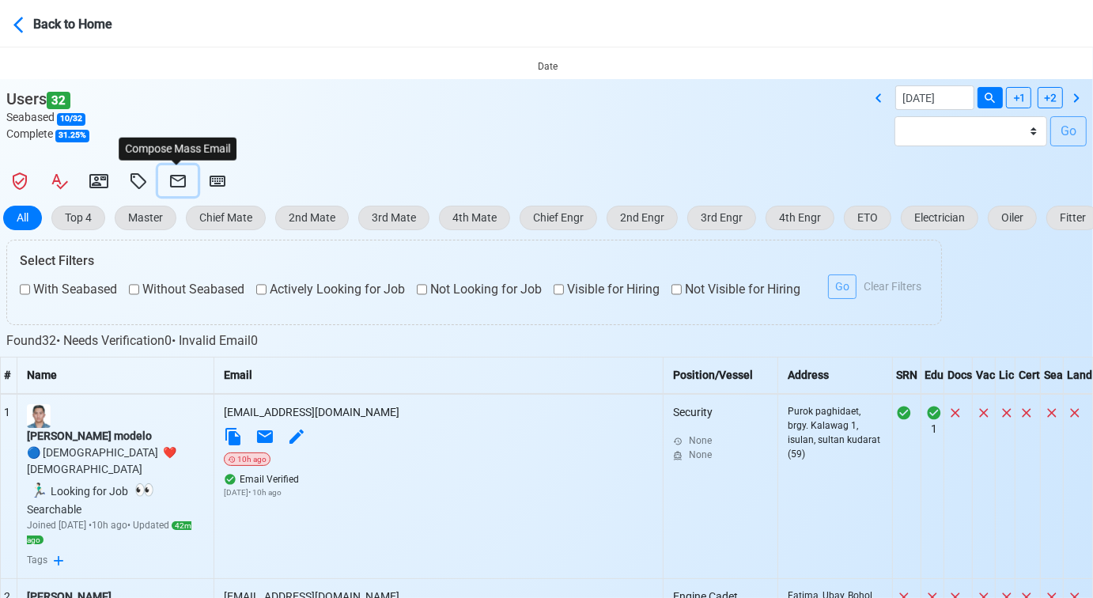
click at [176, 174] on icon at bounding box center [177, 181] width 19 height 19
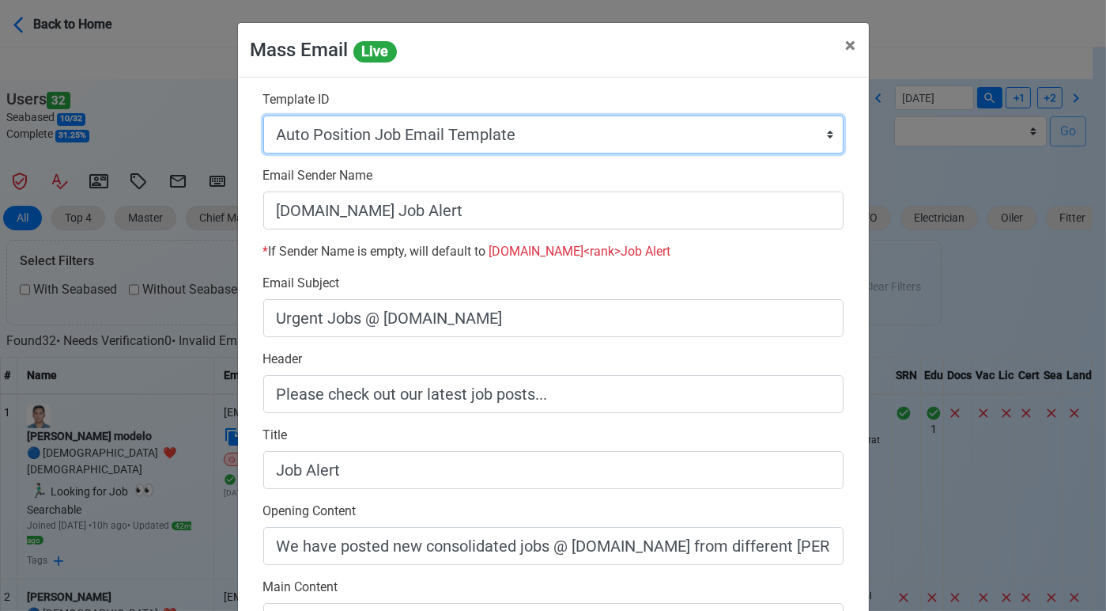
click at [547, 126] on select "Auto Position Job Email Template Incomplete CV Email Template ETO/ETR Job Email…" at bounding box center [553, 134] width 580 height 38
select select "d-0c193ece46b24c5dbce89cdb3e751472"
click at [263, 115] on select "Auto Position Job Email Template Incomplete CV Email Template ETO/ETR Job Email…" at bounding box center [553, 134] width 580 height 38
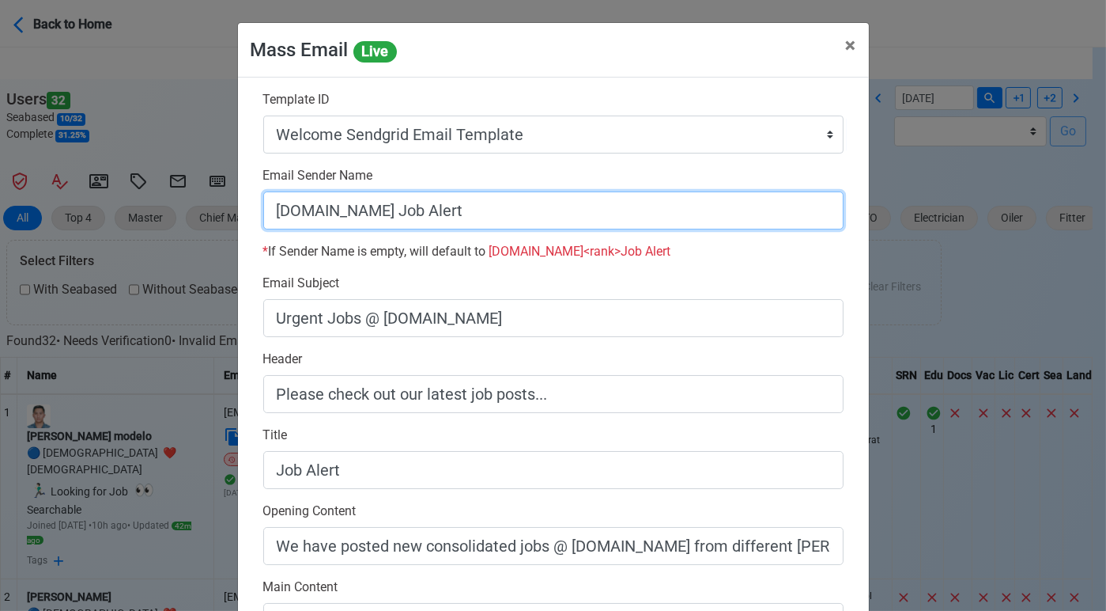
drag, startPoint x: 372, startPoint y: 214, endPoint x: 523, endPoint y: 212, distance: 151.1
click at [523, 212] on input "[DOMAIN_NAME] Job Alert" at bounding box center [553, 210] width 580 height 38
click at [269, 214] on input "[DOMAIN_NAME]" at bounding box center [553, 210] width 580 height 38
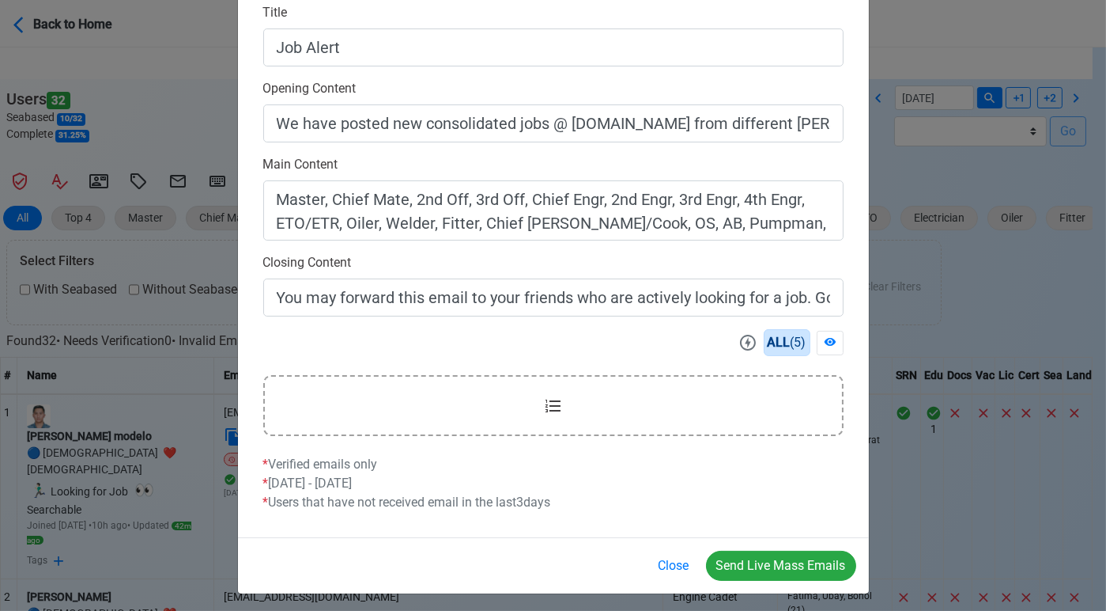
scroll to position [427, 0]
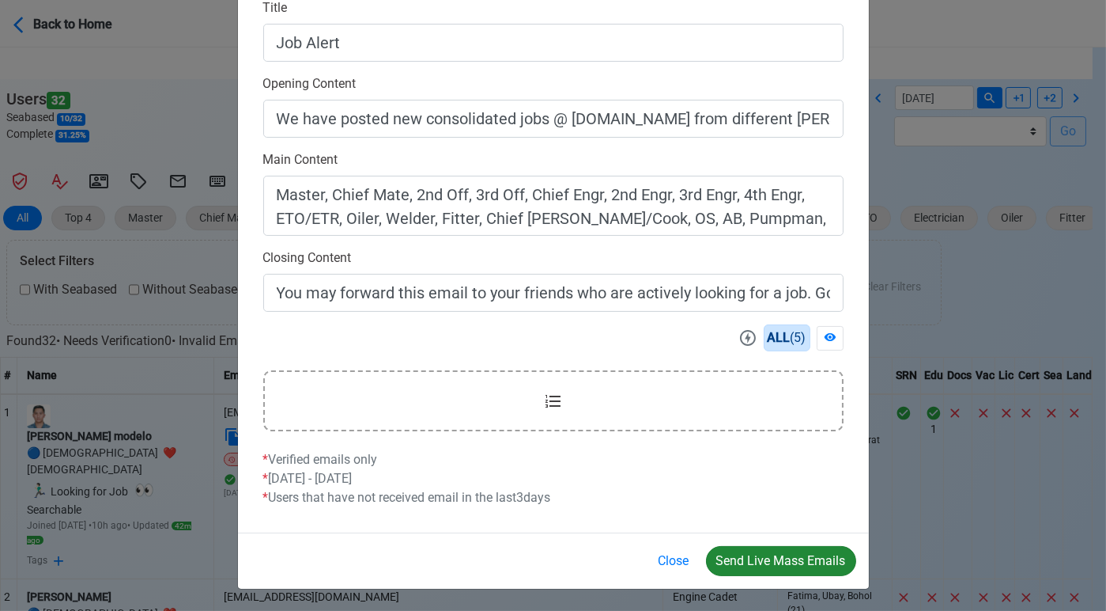
type input "Welcome to [DOMAIN_NAME]"
click at [778, 568] on button "Send Live Mass Emails" at bounding box center [781, 561] width 150 height 30
click at [679, 555] on button "Close" at bounding box center [674, 561] width 51 height 30
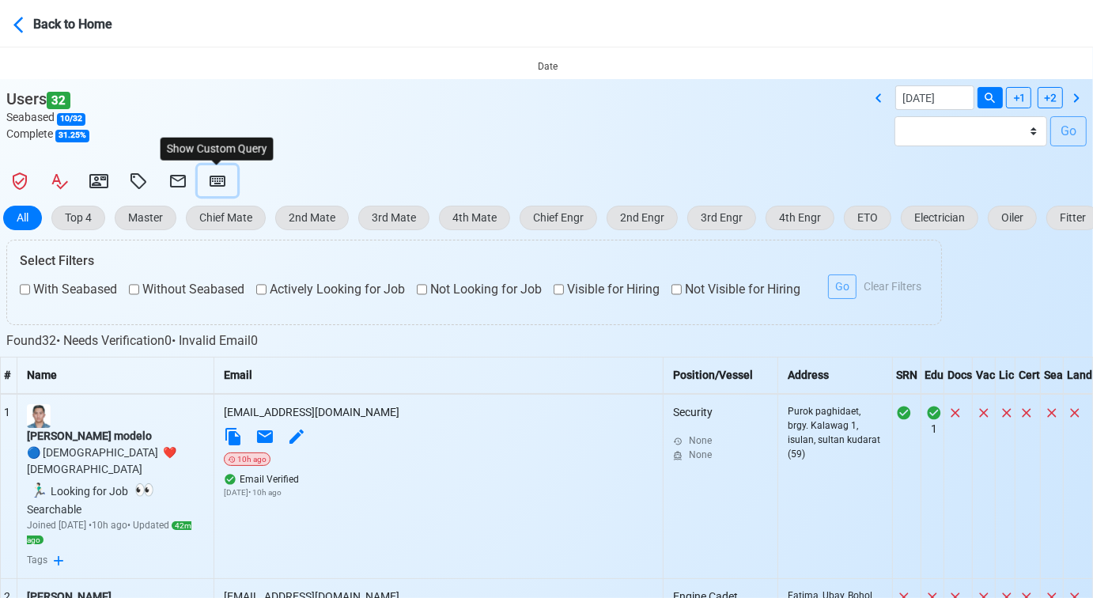
click at [218, 185] on icon at bounding box center [218, 181] width 16 height 11
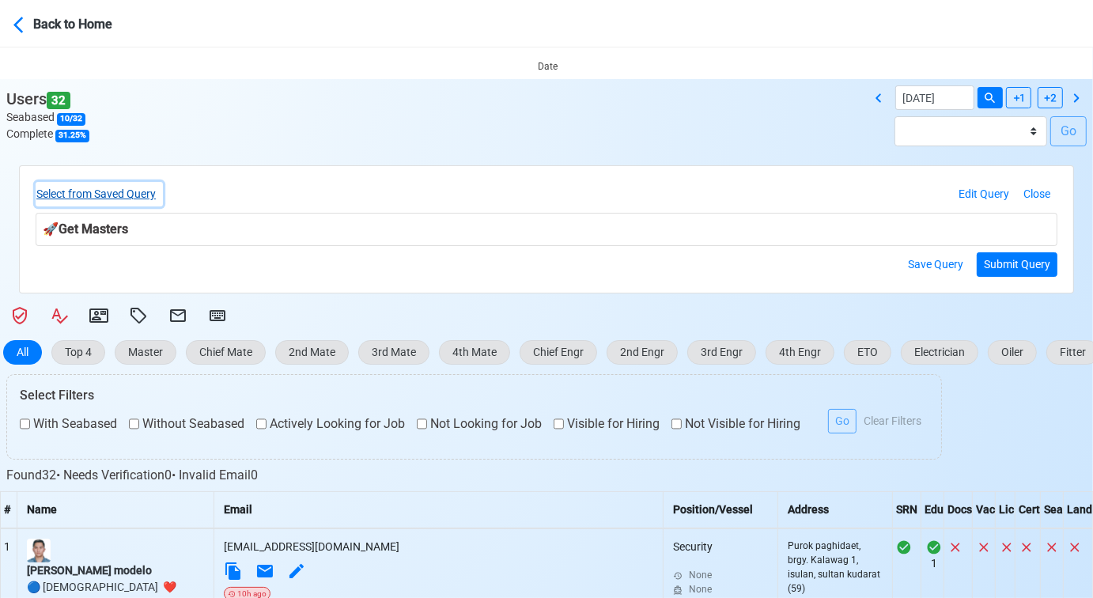
click at [149, 195] on button "Select from Saved Query" at bounding box center [99, 194] width 127 height 25
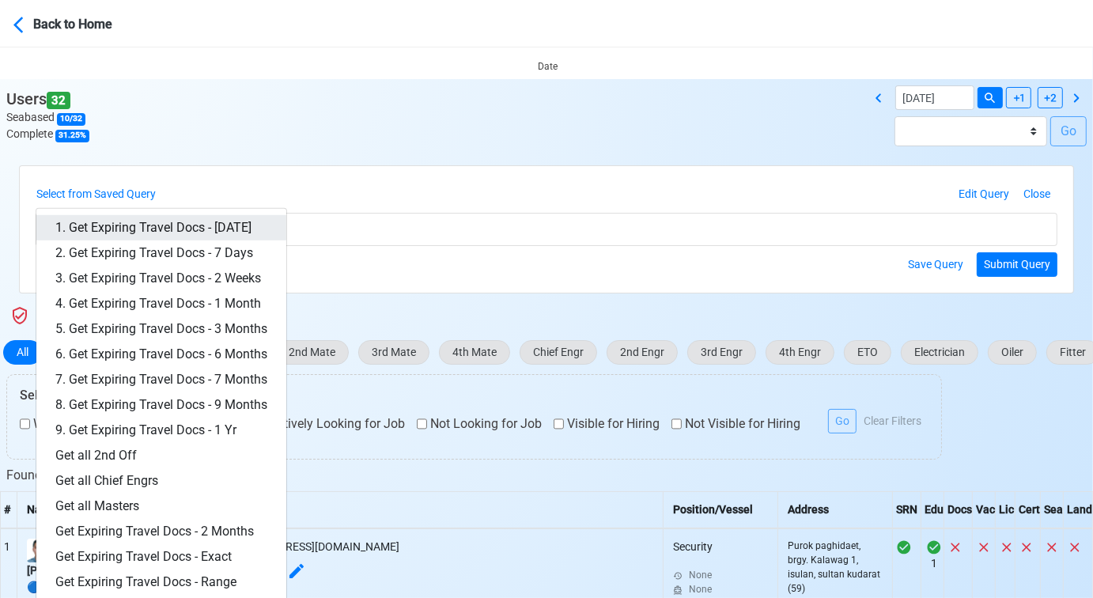
click at [236, 227] on link "1. Get Expiring Travel Docs - [DATE]" at bounding box center [161, 227] width 250 height 25
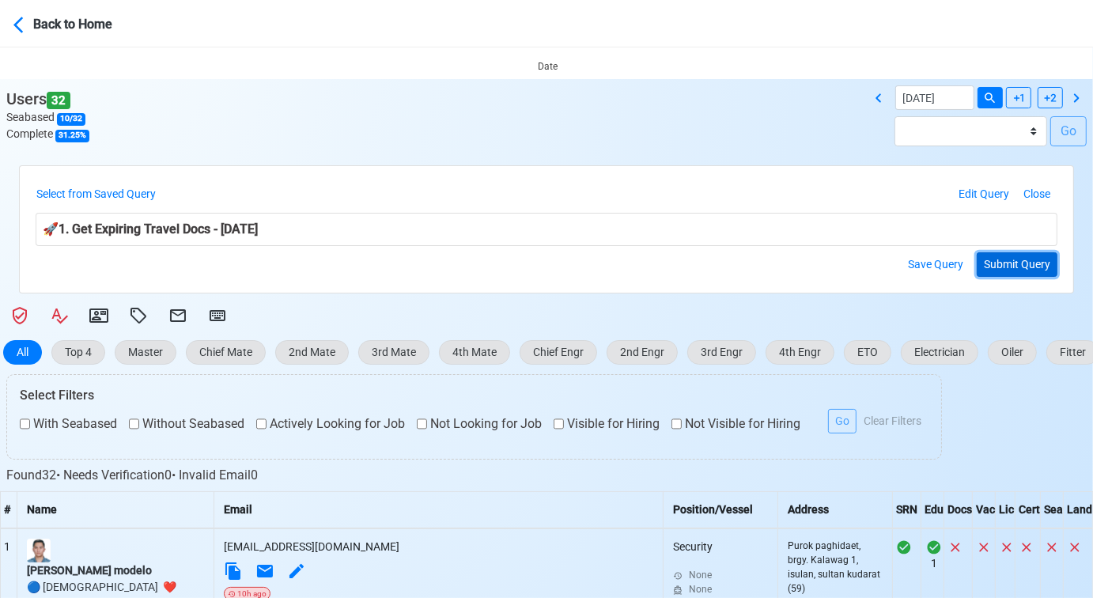
click at [1027, 265] on button "Submit Query" at bounding box center [1017, 264] width 81 height 25
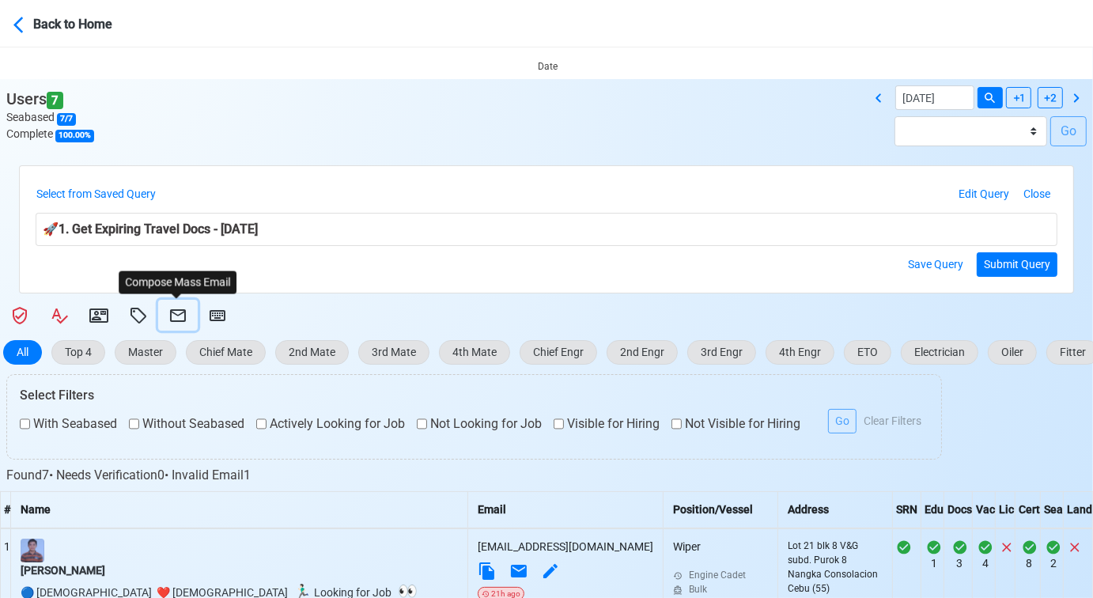
click at [179, 309] on icon at bounding box center [178, 315] width 16 height 13
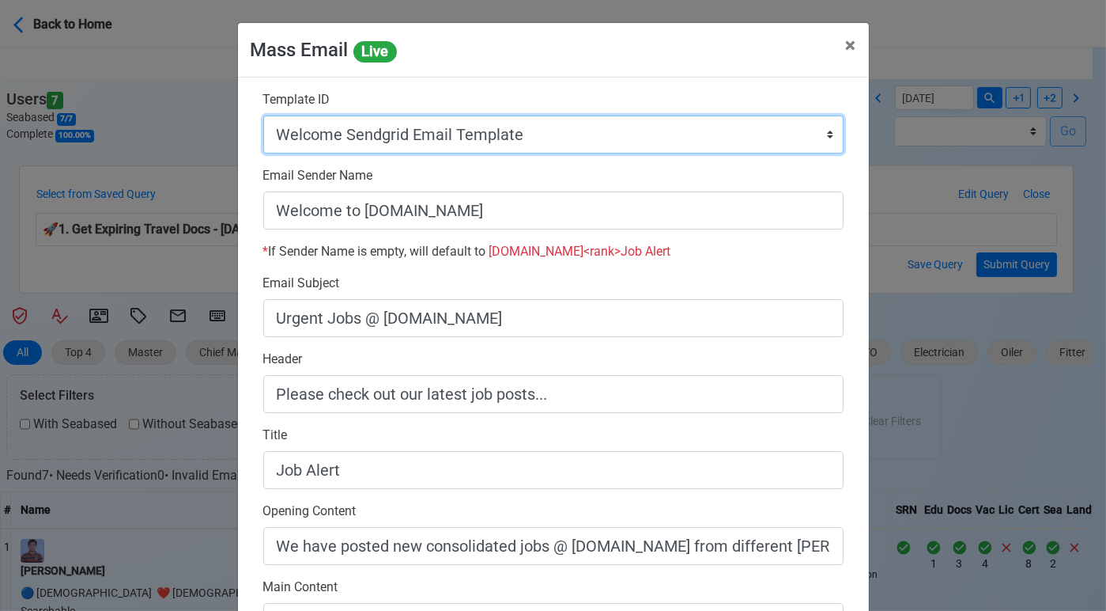
click at [544, 134] on select "Auto Position Job Email Template Incomplete CV Email Template ETO/ETR Job Email…" at bounding box center [553, 134] width 580 height 38
select select "d-3e71907ffd064a39999872a824aaf79a"
click at [263, 115] on select "Auto Position Job Email Template Incomplete CV Email Template ETO/ETR Job Email…" at bounding box center [553, 134] width 580 height 38
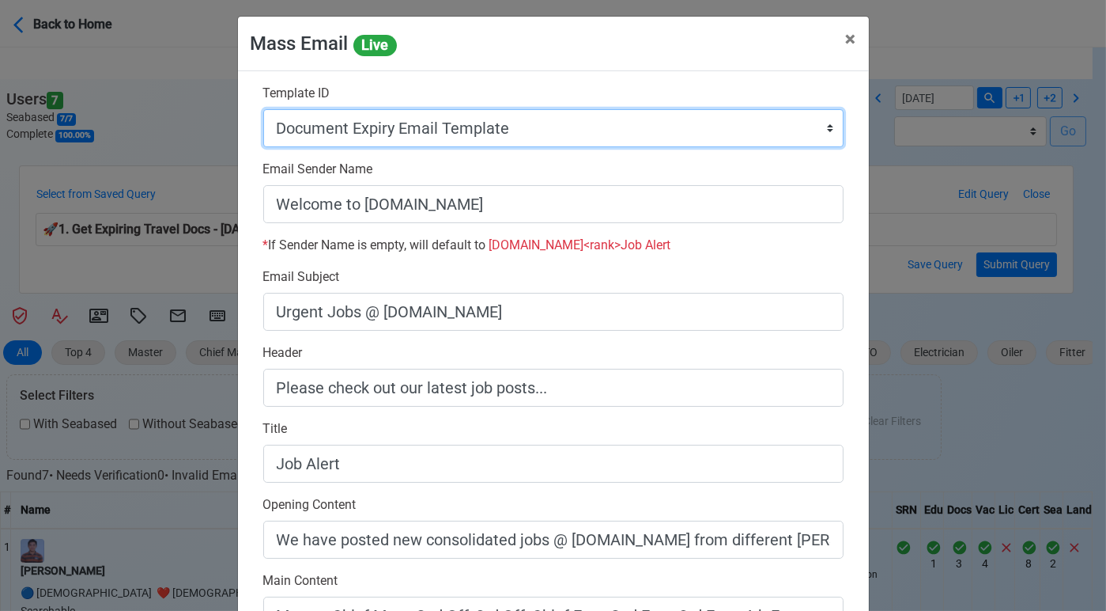
scroll to position [0, 0]
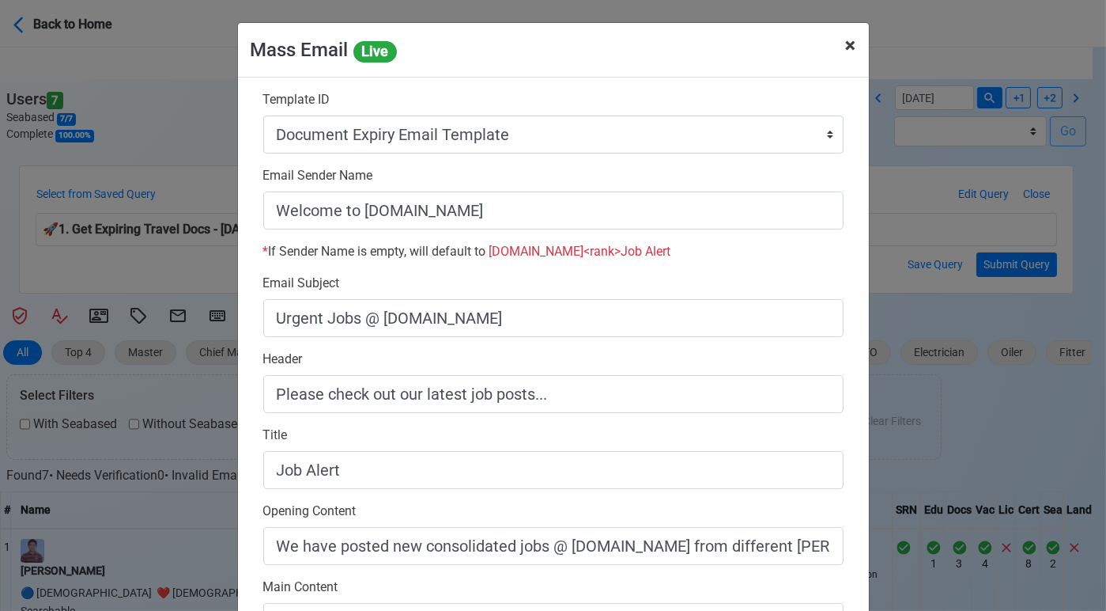
click at [846, 44] on span "×" at bounding box center [851, 45] width 10 height 22
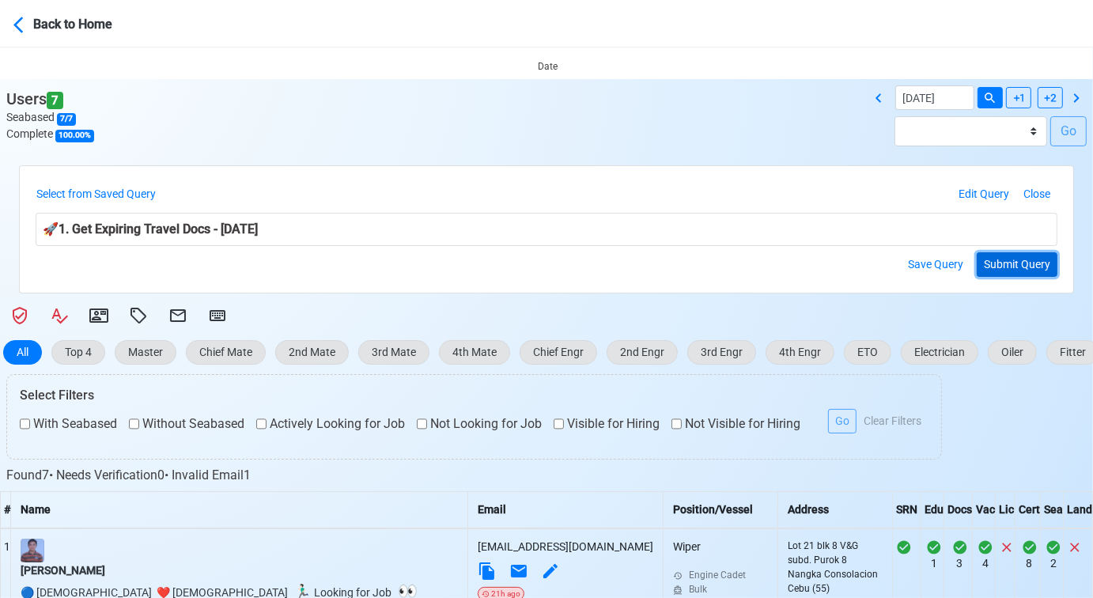
click at [1015, 260] on button "Submit Query" at bounding box center [1017, 264] width 81 height 25
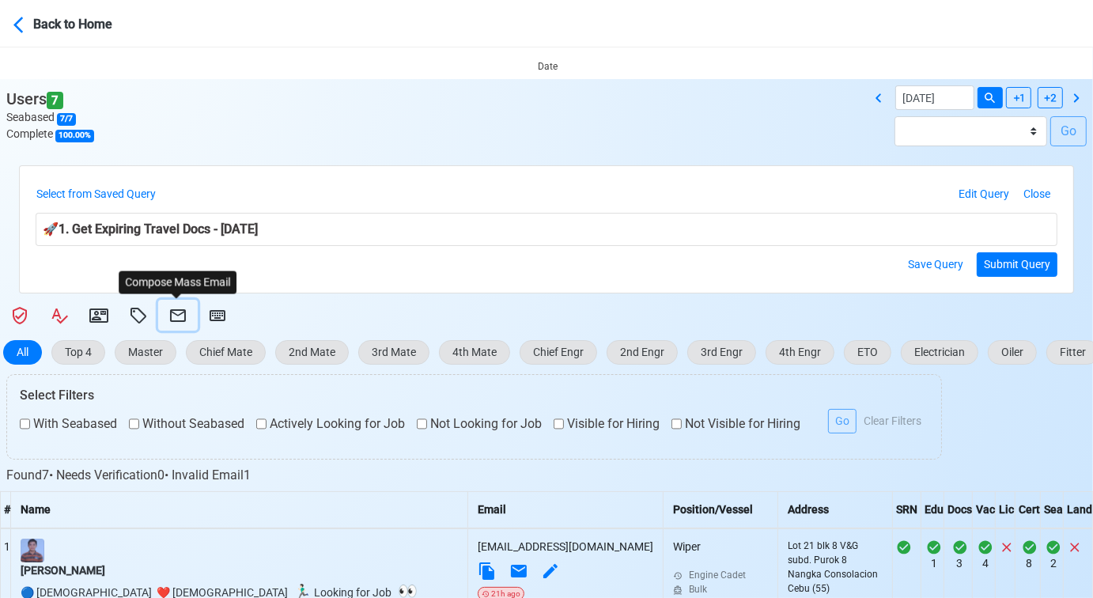
click at [176, 314] on icon at bounding box center [178, 315] width 16 height 13
select select "d-3e71907ffd064a39999872a824aaf79a"
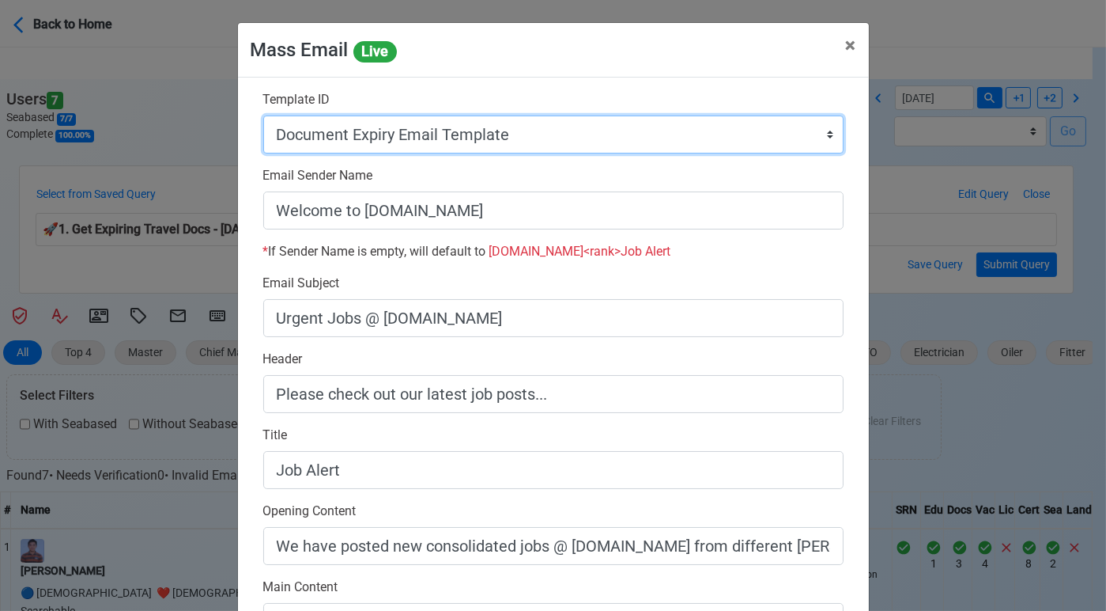
click at [547, 137] on select "Auto Position Job Email Template Incomplete CV Email Template ETO/ETR Job Email…" at bounding box center [553, 134] width 580 height 38
click at [263, 115] on select "Auto Position Job Email Template Incomplete CV Email Template ETO/ETR Job Email…" at bounding box center [553, 134] width 580 height 38
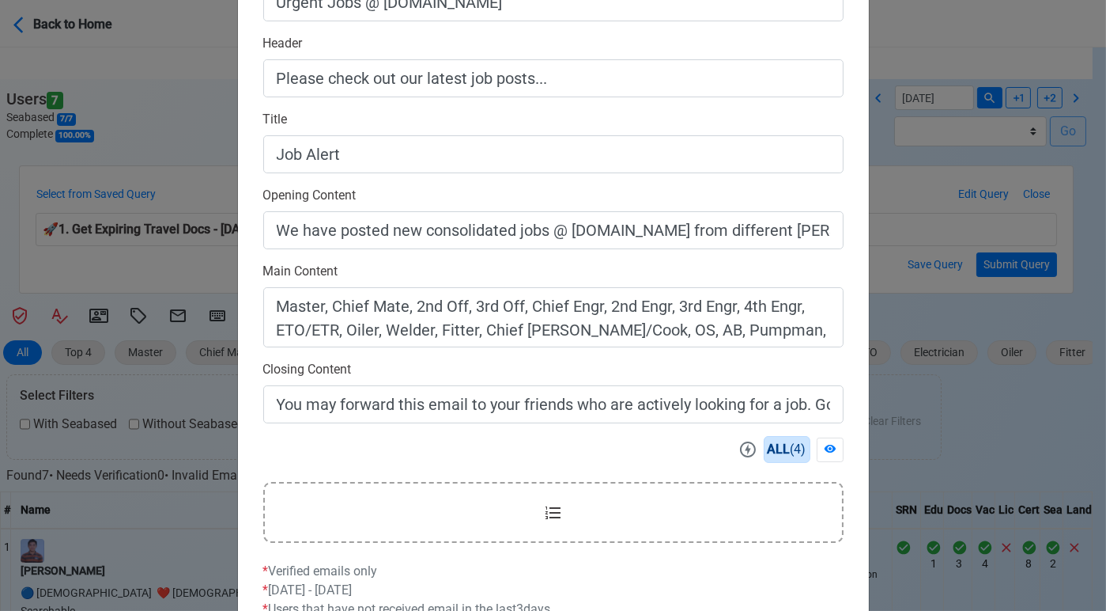
scroll to position [427, 0]
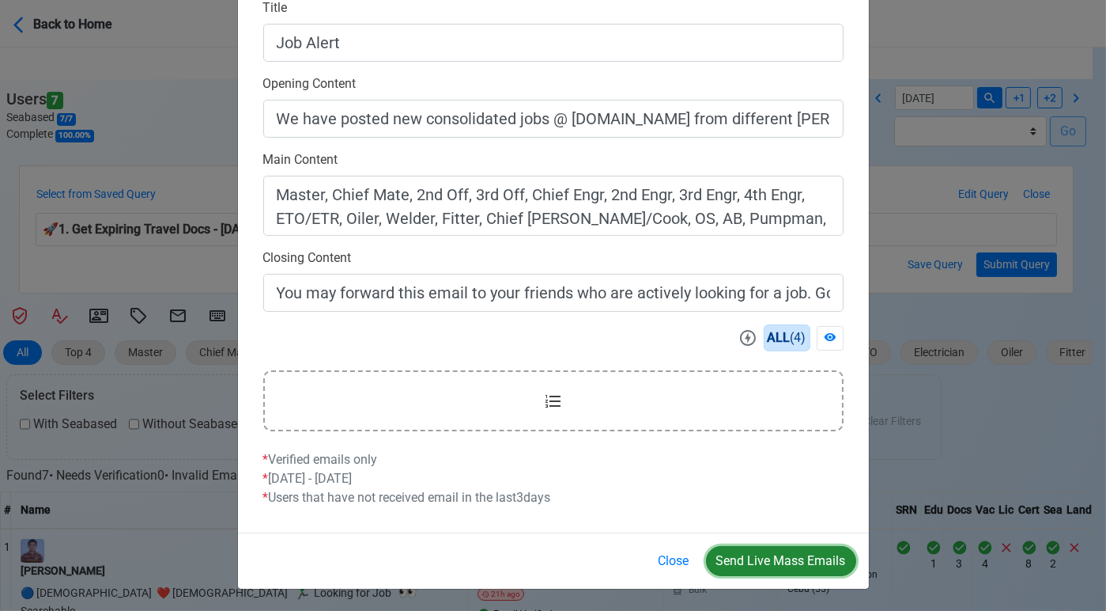
click at [758, 552] on button "Send Live Mass Emails" at bounding box center [781, 561] width 150 height 30
click at [671, 561] on button "Close" at bounding box center [674, 561] width 51 height 30
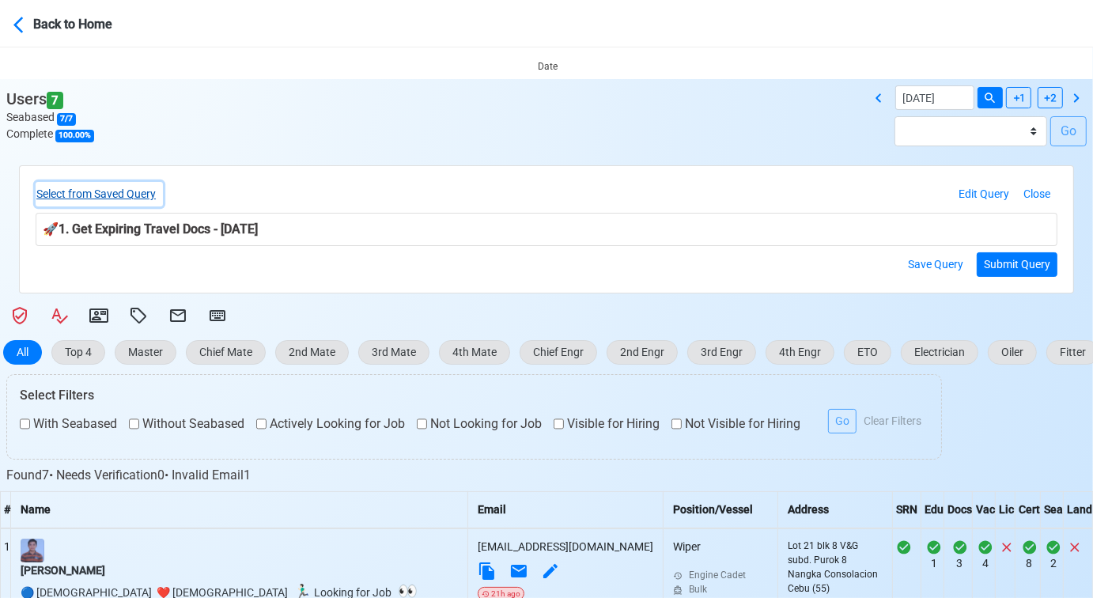
click at [105, 188] on button "Select from Saved Query" at bounding box center [99, 194] width 127 height 25
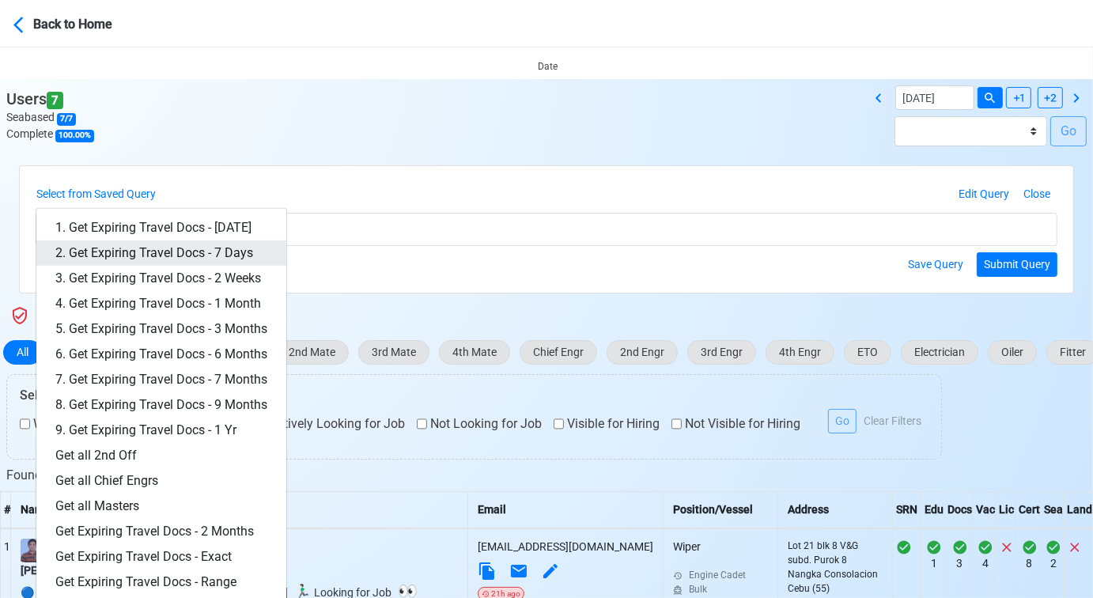
click at [221, 253] on link "2. Get Expiring Travel Docs - 7 Days" at bounding box center [161, 252] width 250 height 25
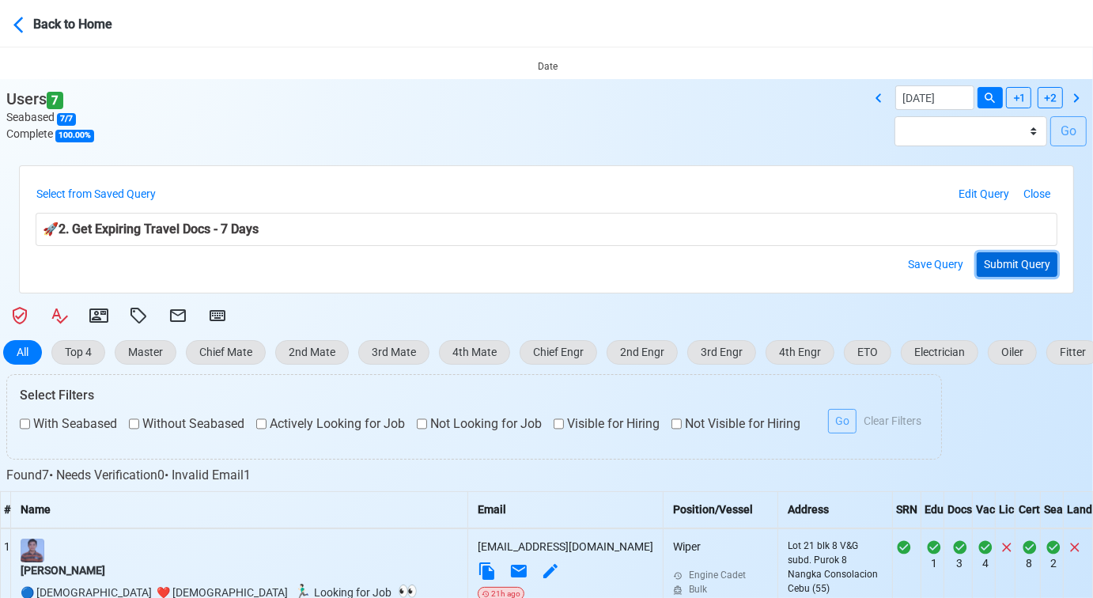
click at [1006, 267] on button "Submit Query" at bounding box center [1017, 264] width 81 height 25
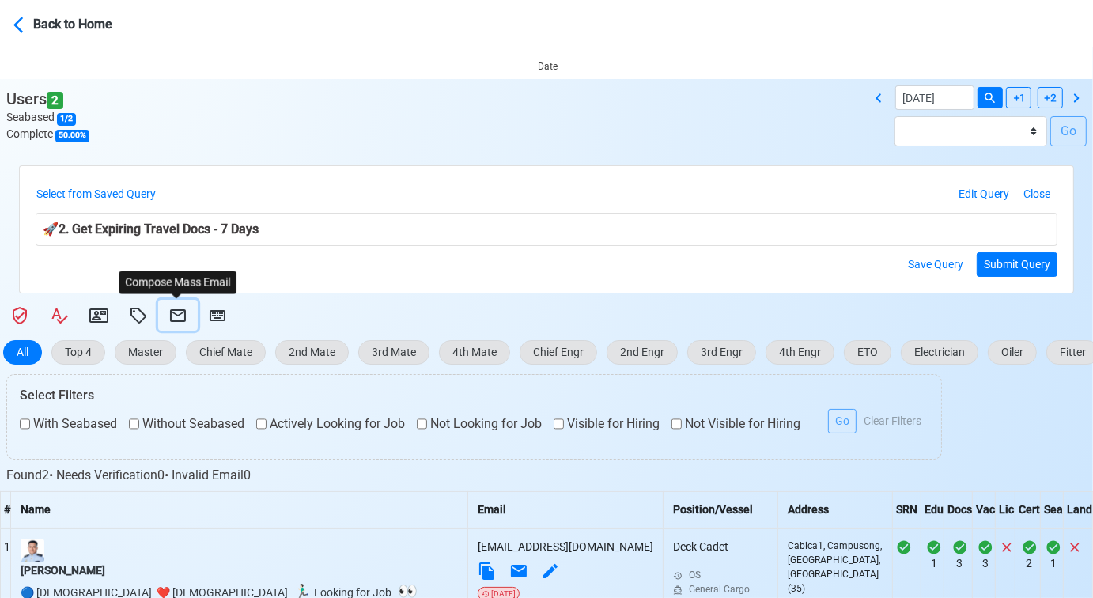
click at [183, 311] on icon at bounding box center [178, 315] width 16 height 13
select select "d-3e71907ffd064a39999872a824aaf79a"
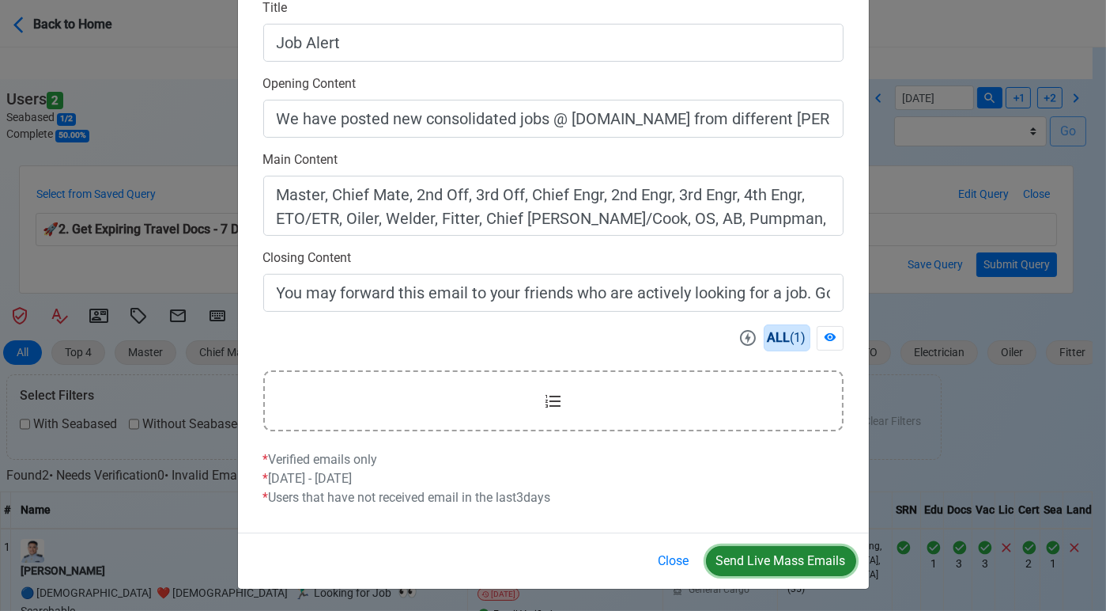
click at [766, 562] on button "Send Live Mass Emails" at bounding box center [781, 561] width 150 height 30
click at [671, 558] on button "Close" at bounding box center [674, 561] width 51 height 30
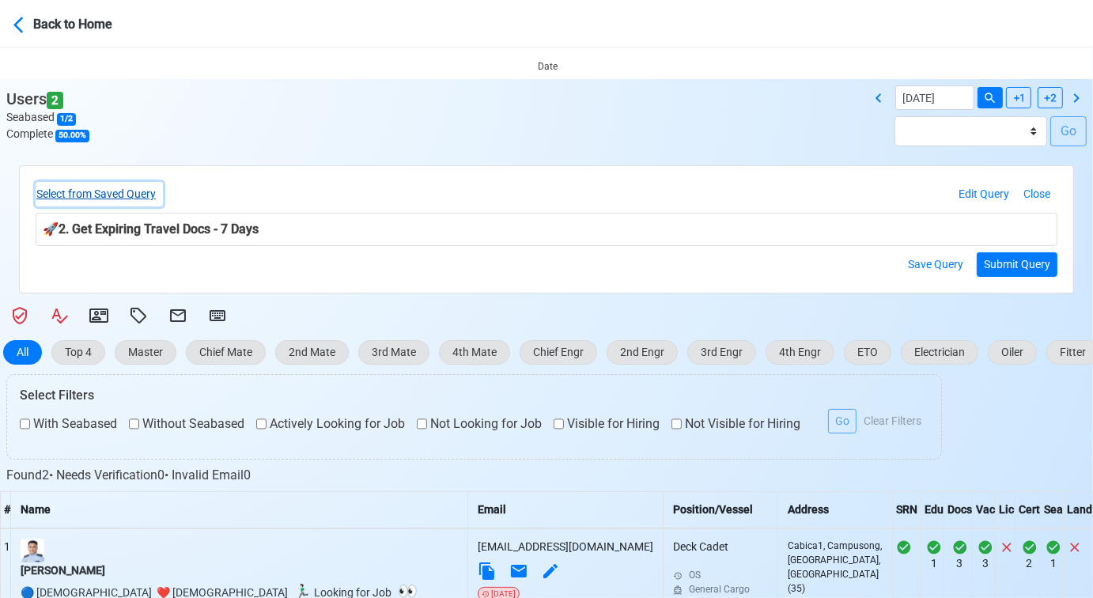
click at [139, 191] on button "Select from Saved Query" at bounding box center [99, 194] width 127 height 25
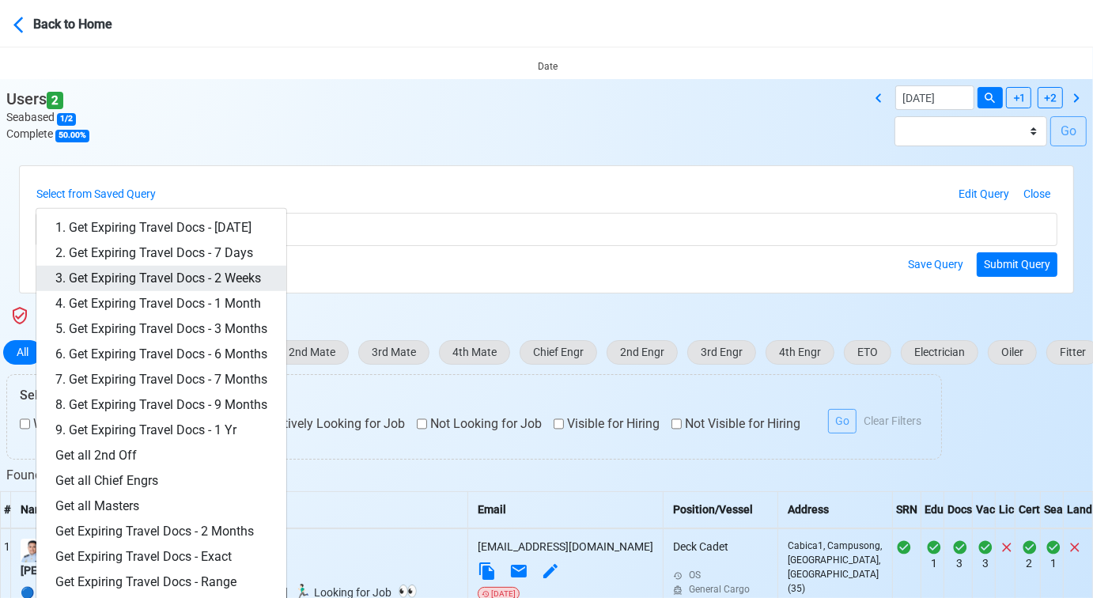
click at [196, 273] on link "3. Get Expiring Travel Docs - 2 Weeks" at bounding box center [161, 278] width 250 height 25
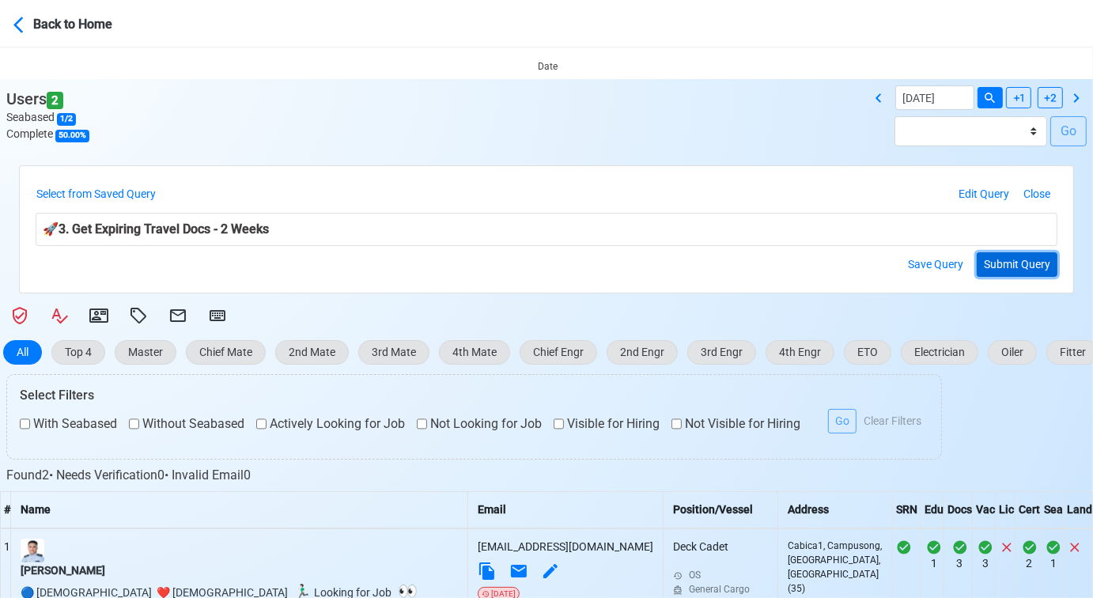
click at [1038, 258] on button "Submit Query" at bounding box center [1017, 264] width 81 height 25
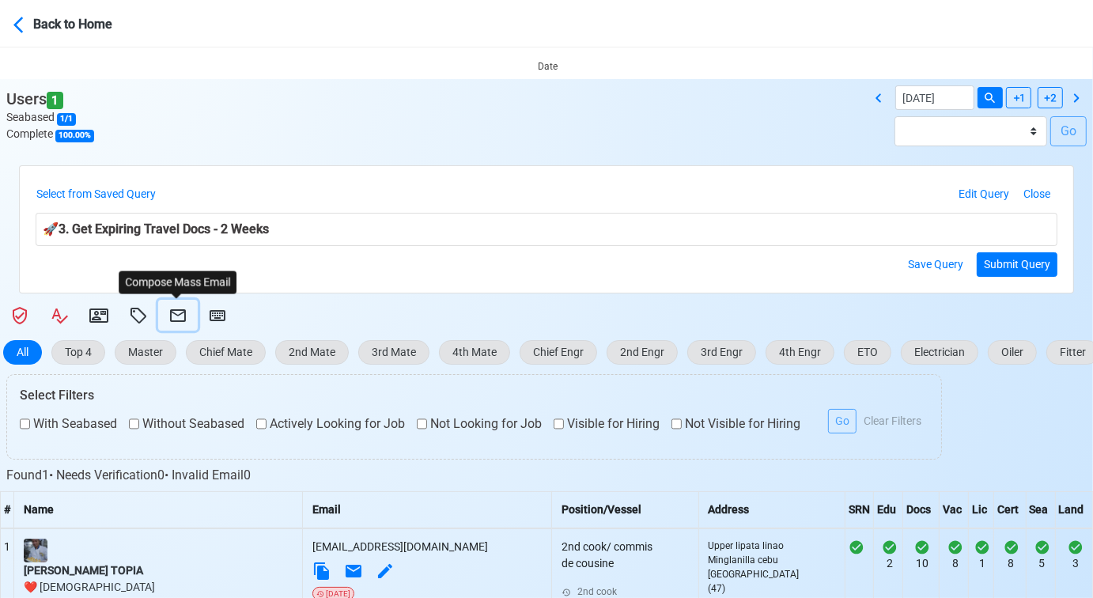
click at [171, 312] on icon at bounding box center [177, 315] width 19 height 19
select select "d-3e71907ffd064a39999872a824aaf79a"
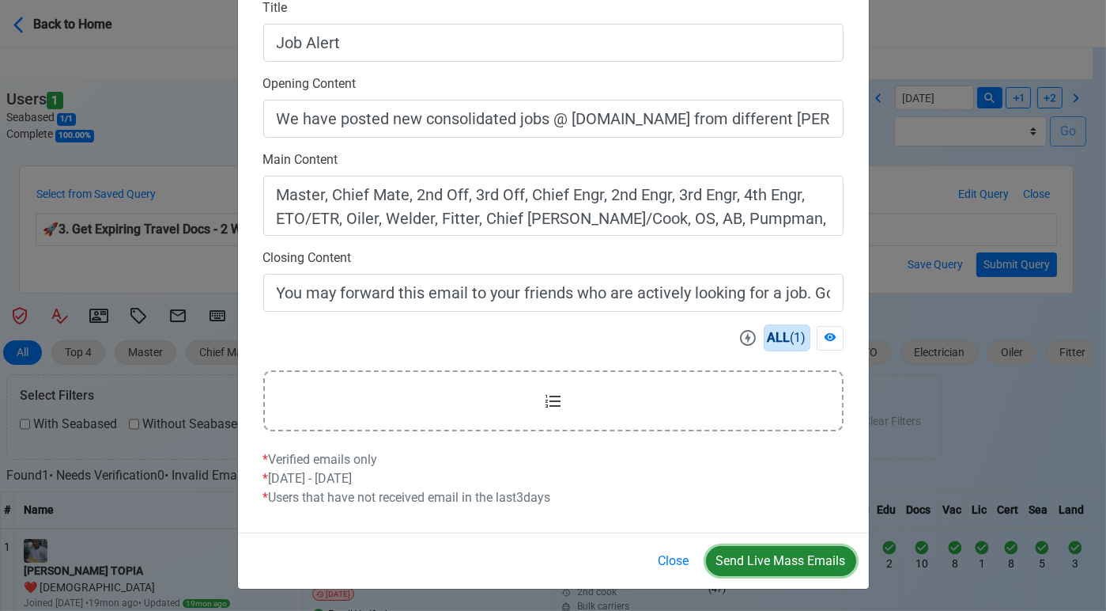
click at [772, 558] on button "Send Live Mass Emails" at bounding box center [781, 561] width 150 height 30
click at [676, 559] on button "Close" at bounding box center [674, 561] width 51 height 30
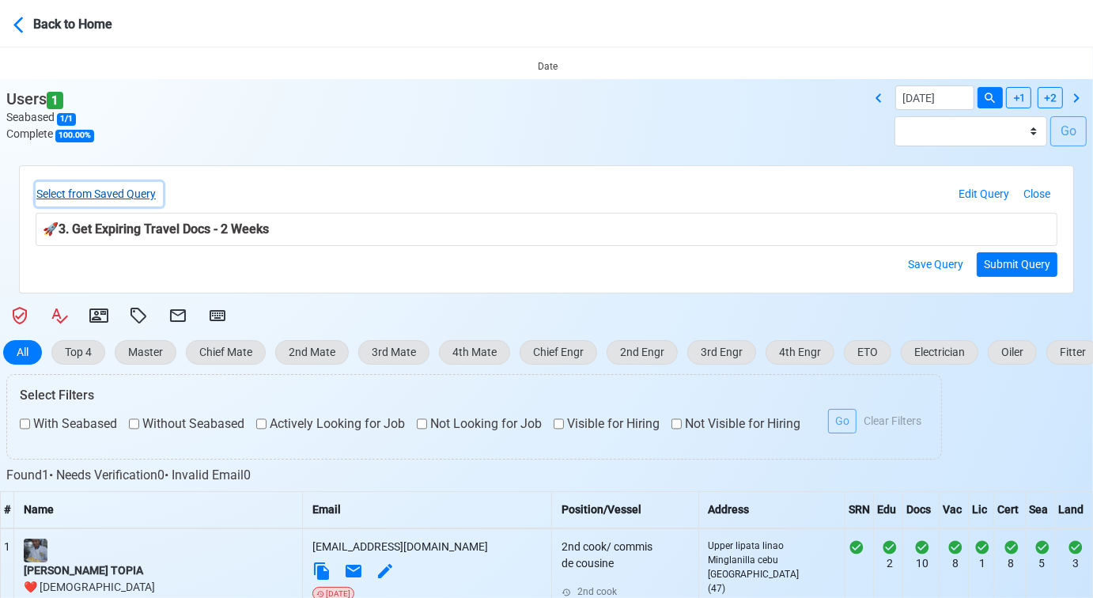
click at [153, 190] on button "Select from Saved Query" at bounding box center [99, 194] width 127 height 25
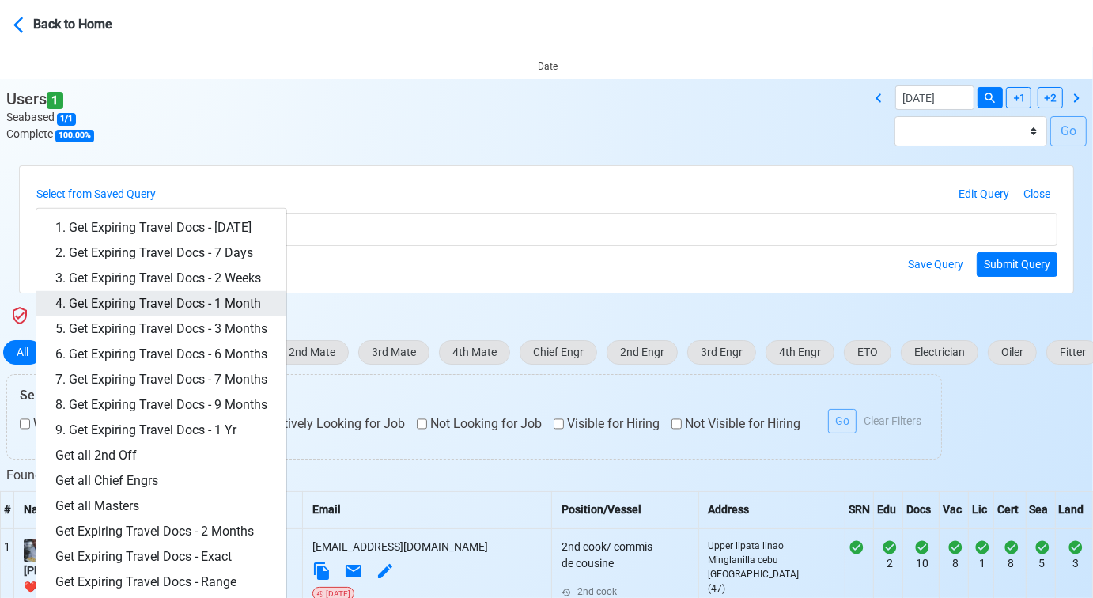
click at [221, 299] on link "4. Get Expiring Travel Docs - 1 Month" at bounding box center [161, 303] width 250 height 25
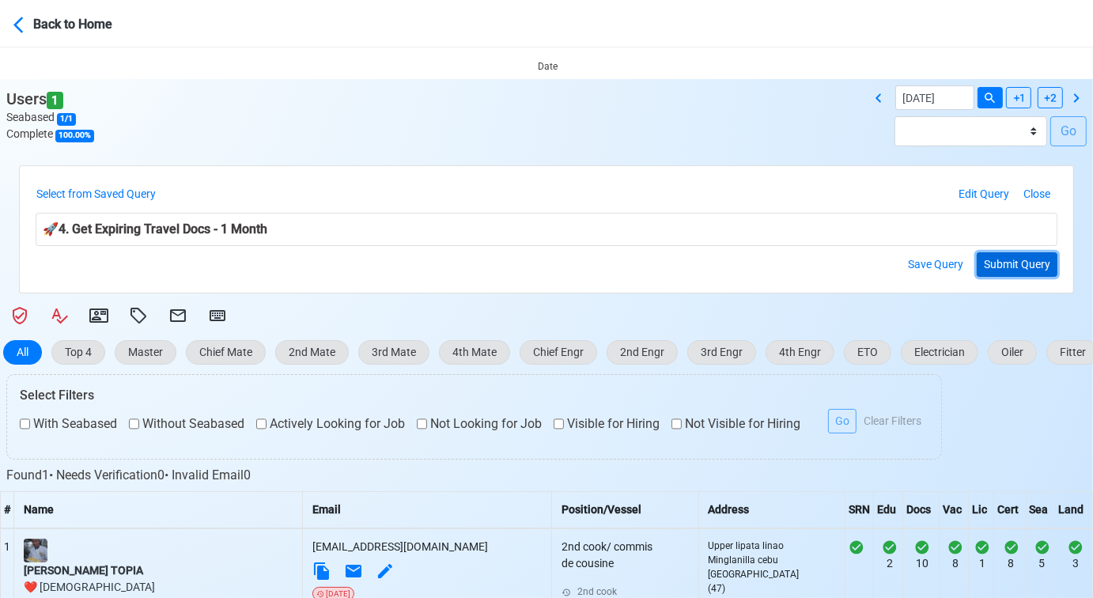
click at [1024, 263] on button "Submit Query" at bounding box center [1017, 264] width 81 height 25
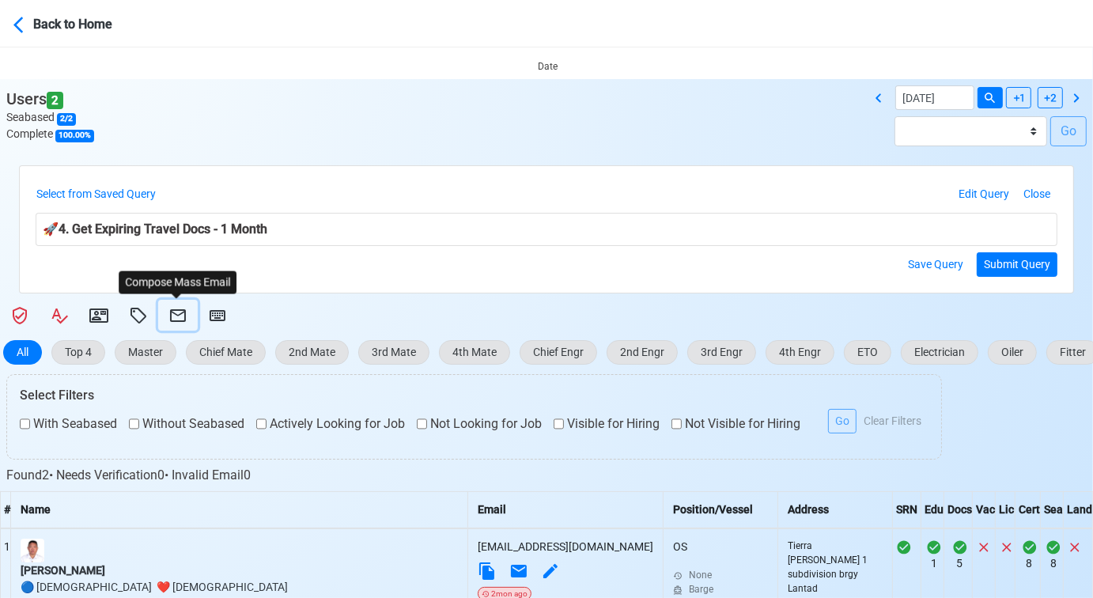
click at [172, 313] on icon at bounding box center [177, 315] width 19 height 19
select select "d-3e71907ffd064a39999872a824aaf79a"
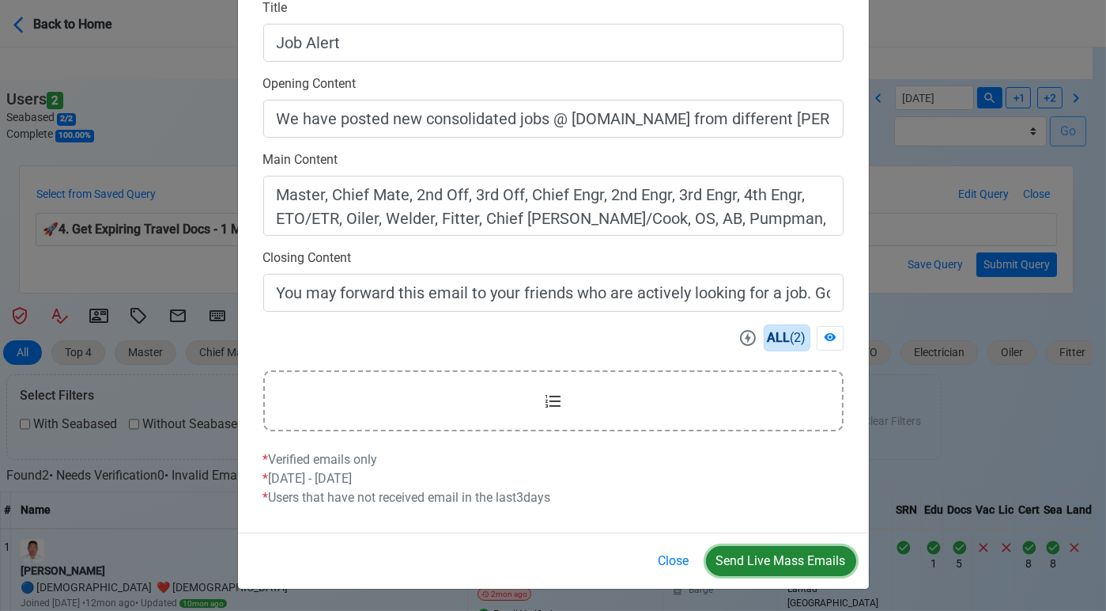
click at [762, 562] on button "Send Live Mass Emails" at bounding box center [781, 561] width 150 height 30
click at [682, 561] on button "Close" at bounding box center [674, 561] width 51 height 30
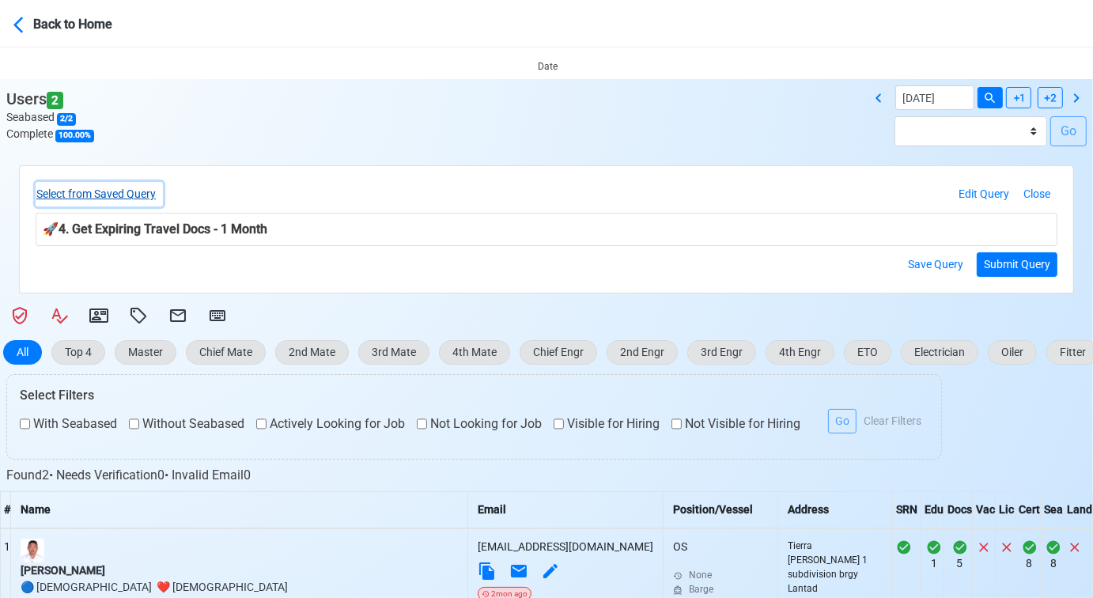
click at [144, 195] on button "Select from Saved Query" at bounding box center [99, 194] width 127 height 25
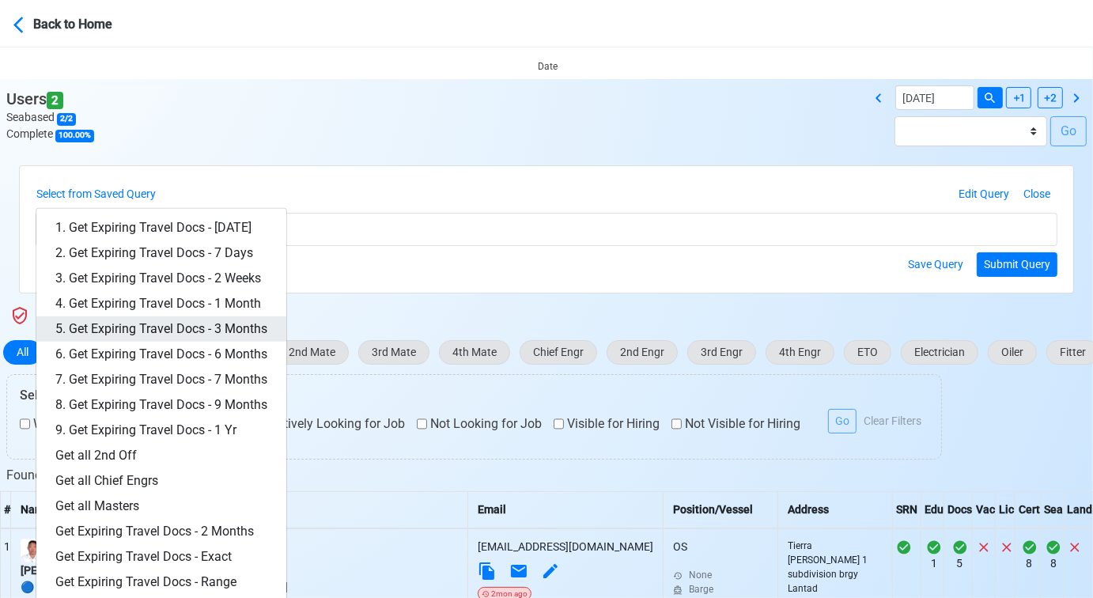
click at [213, 320] on link "5. Get Expiring Travel Docs - 3 Months" at bounding box center [161, 328] width 250 height 25
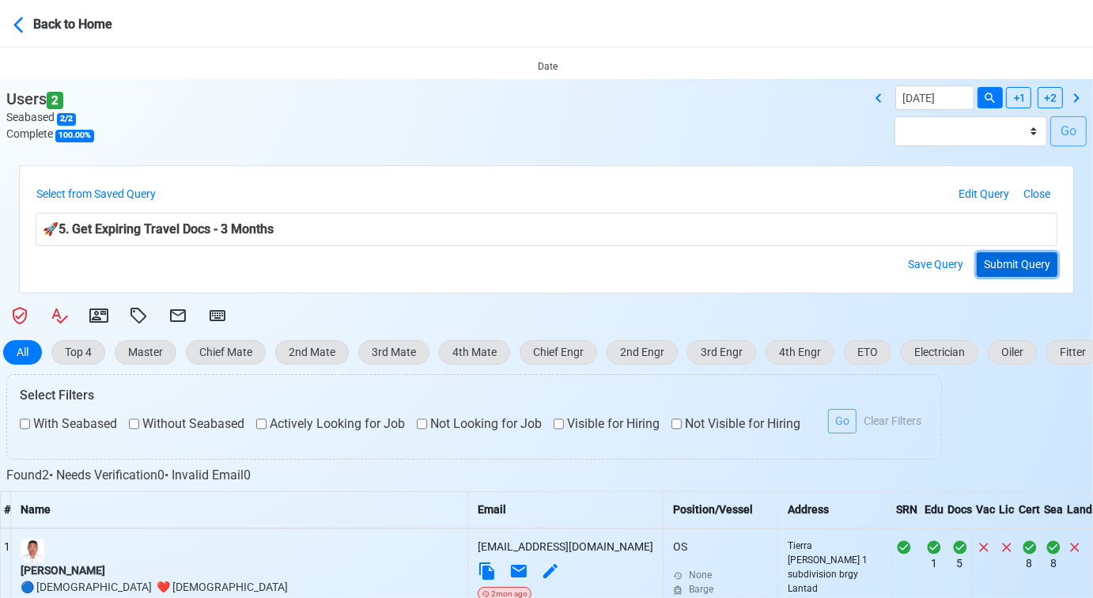
click at [1027, 252] on button "Submit Query" at bounding box center [1017, 264] width 81 height 25
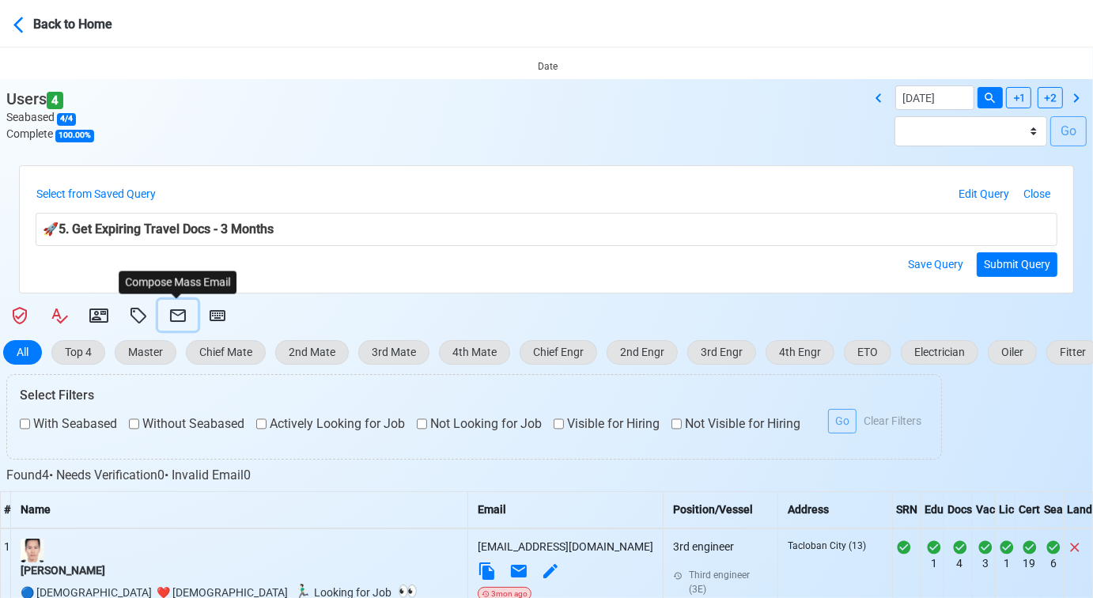
click at [175, 315] on icon at bounding box center [177, 315] width 19 height 19
select select "d-3e71907ffd064a39999872a824aaf79a"
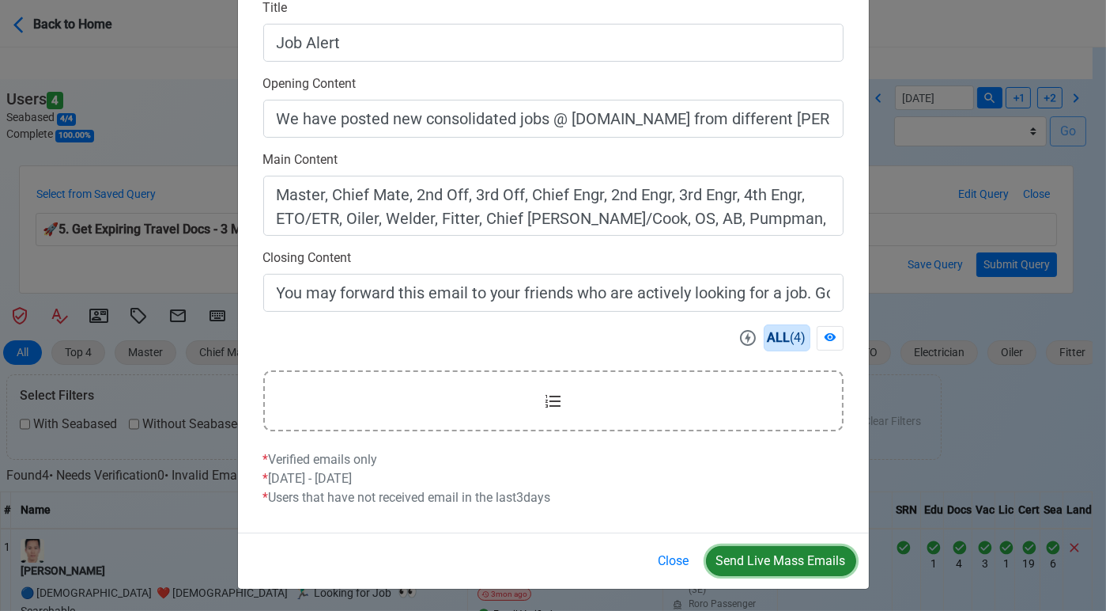
click at [773, 560] on button "Send Live Mass Emails" at bounding box center [781, 561] width 150 height 30
click at [673, 555] on button "Close" at bounding box center [674, 561] width 51 height 30
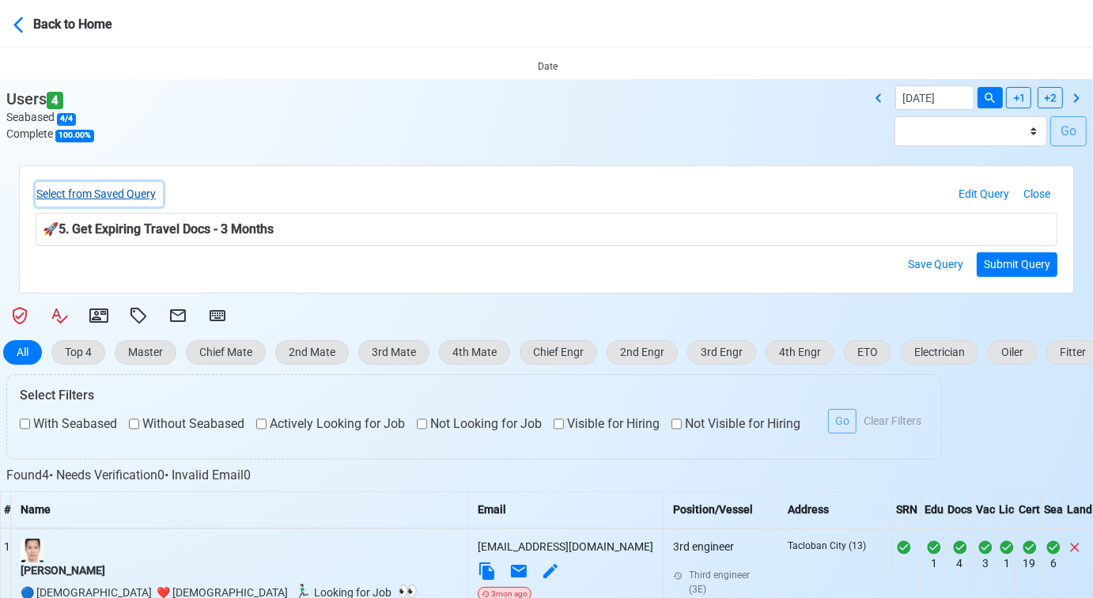
click at [138, 189] on button "Select from Saved Query" at bounding box center [99, 194] width 127 height 25
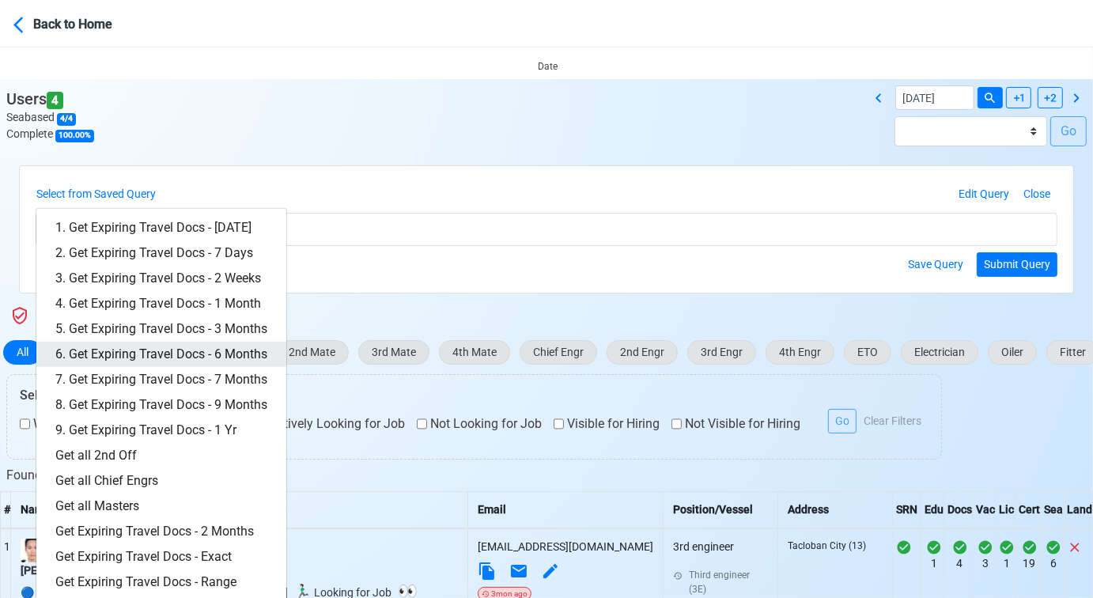
click at [264, 353] on link "6. Get Expiring Travel Docs - 6 Months" at bounding box center [161, 354] width 250 height 25
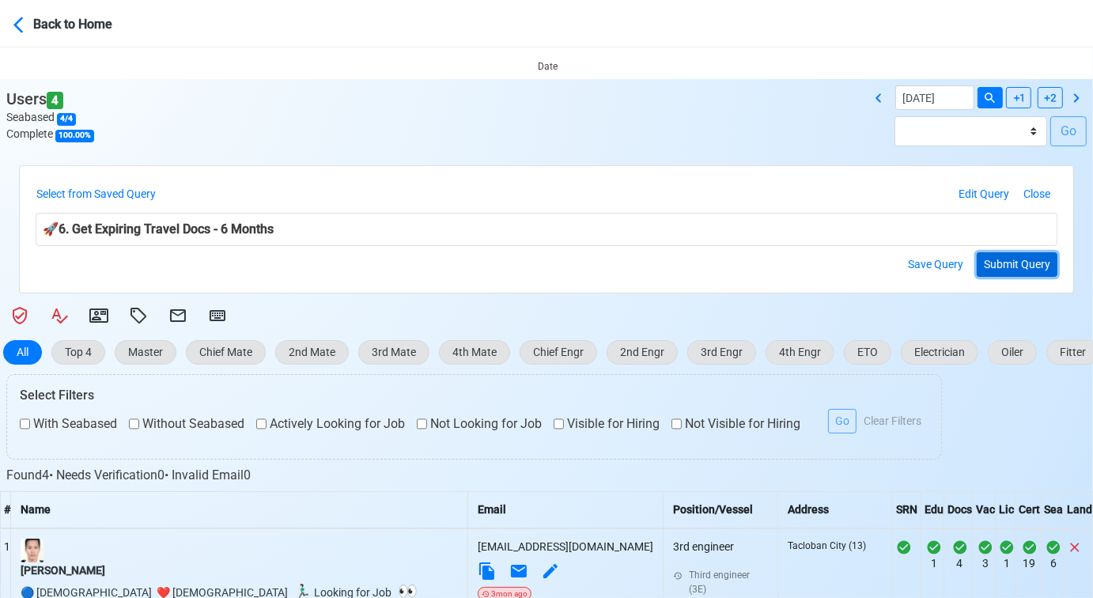
click at [995, 263] on button "Submit Query" at bounding box center [1017, 264] width 81 height 25
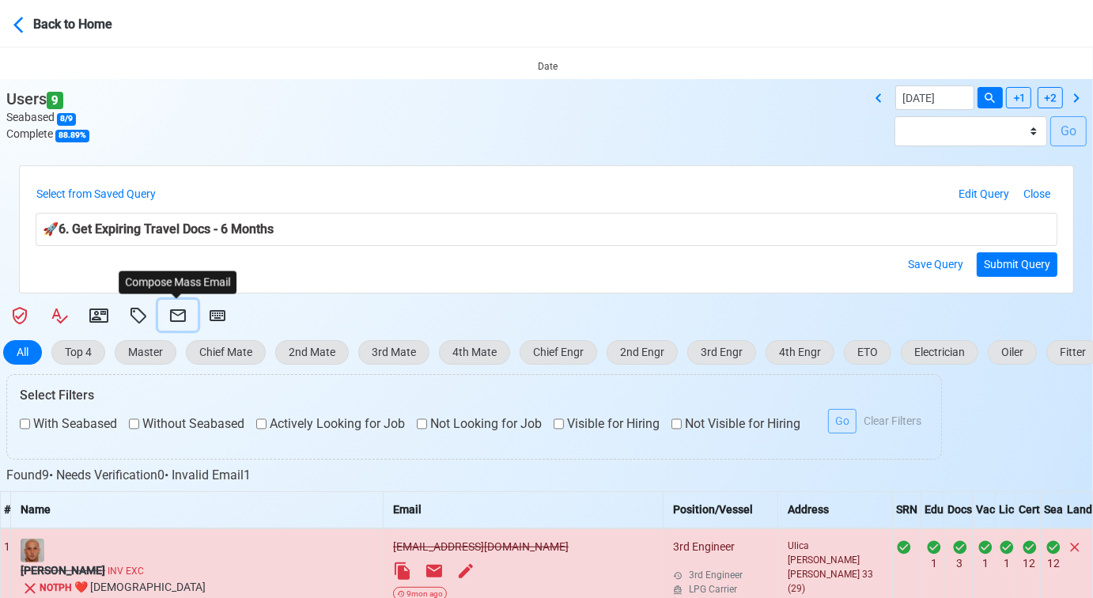
click at [177, 313] on icon at bounding box center [177, 315] width 19 height 19
select select "d-3e71907ffd064a39999872a824aaf79a"
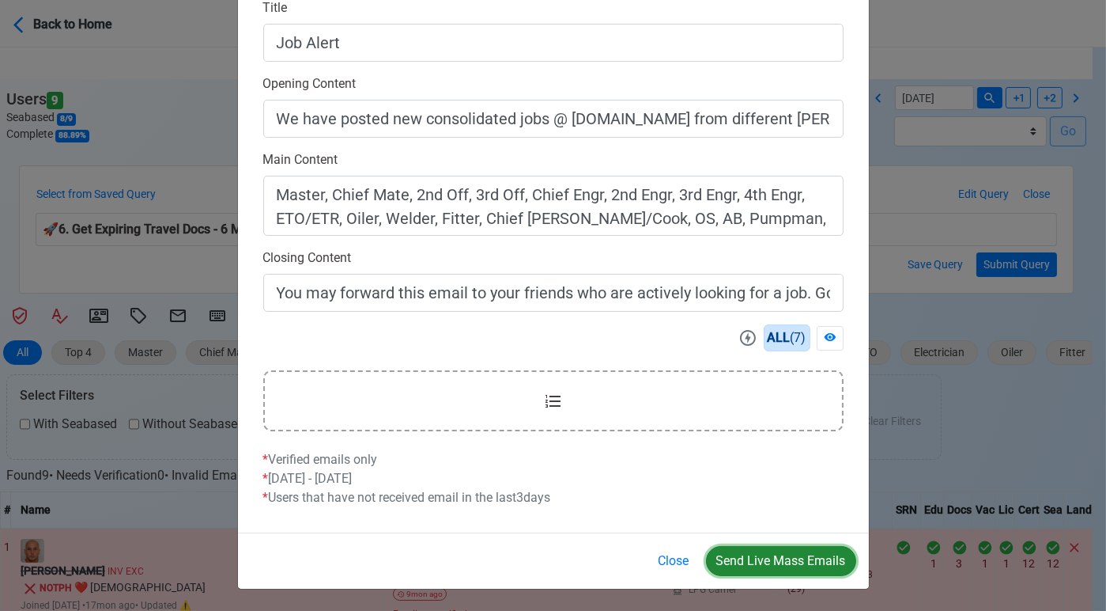
click at [779, 554] on button "Send Live Mass Emails" at bounding box center [781, 561] width 150 height 30
click at [671, 562] on button "Close" at bounding box center [674, 561] width 51 height 30
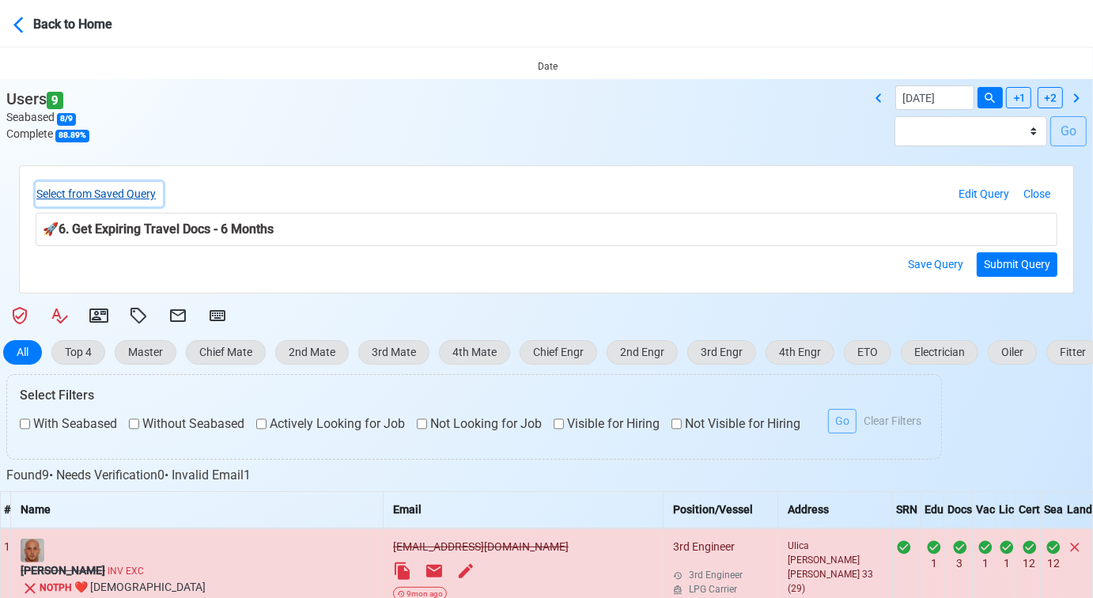
click at [142, 194] on button "Select from Saved Query" at bounding box center [99, 194] width 127 height 25
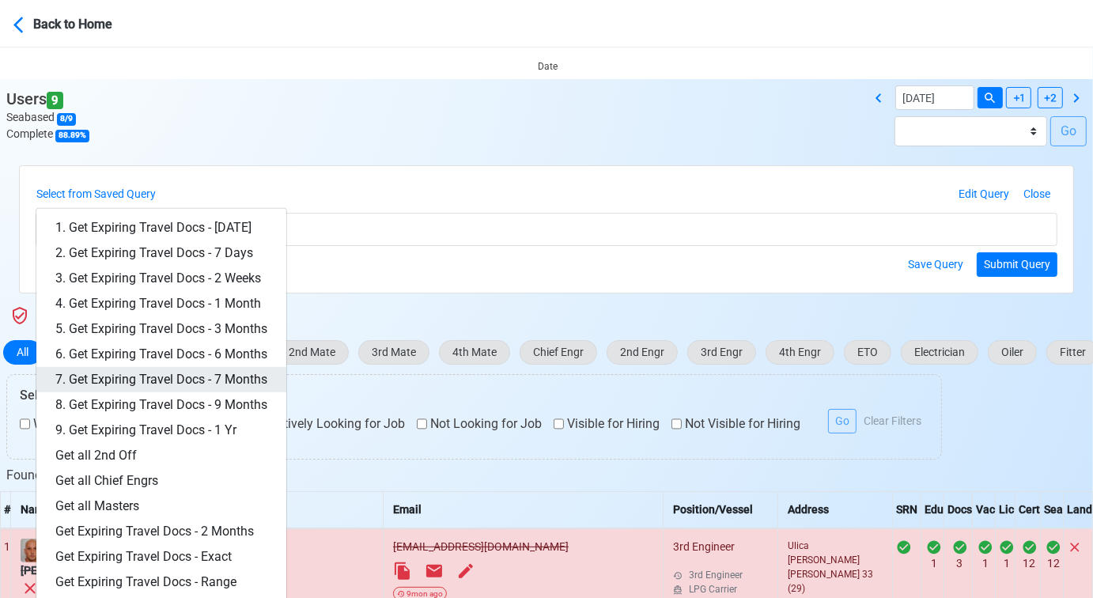
click at [216, 370] on link "7. Get Expiring Travel Docs - 7 Months" at bounding box center [161, 379] width 250 height 25
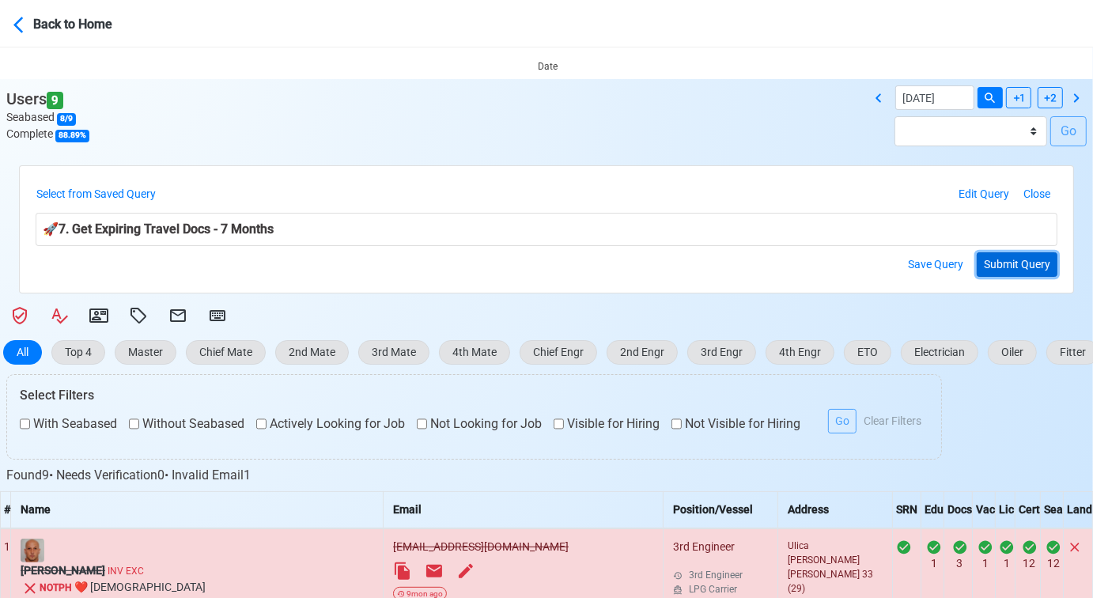
click at [1004, 264] on button "Submit Query" at bounding box center [1017, 264] width 81 height 25
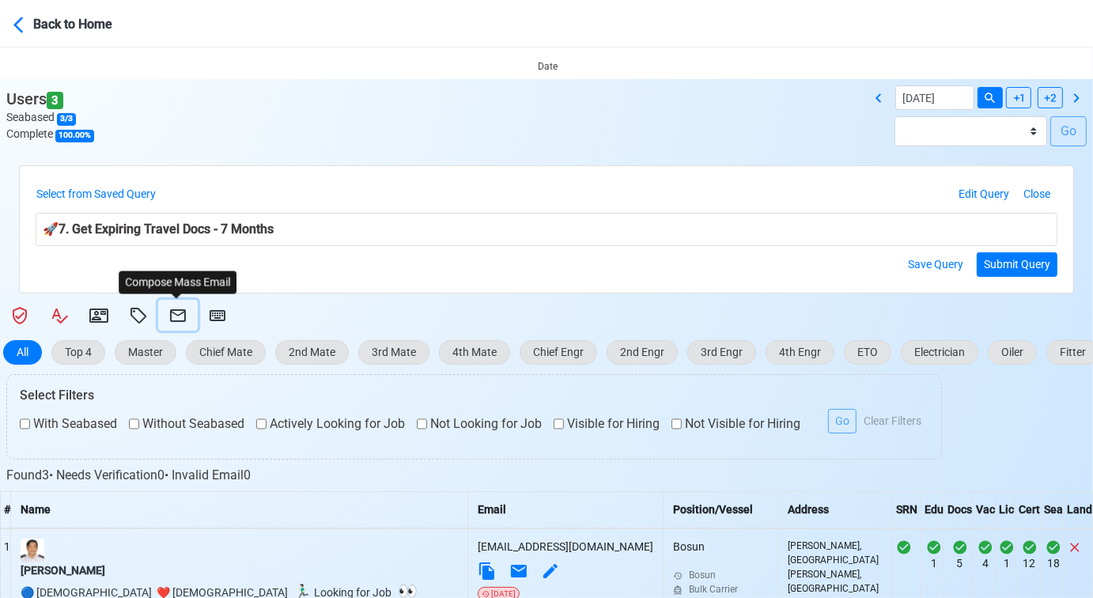
click at [181, 316] on icon at bounding box center [177, 315] width 19 height 19
select select "d-3e71907ffd064a39999872a824aaf79a"
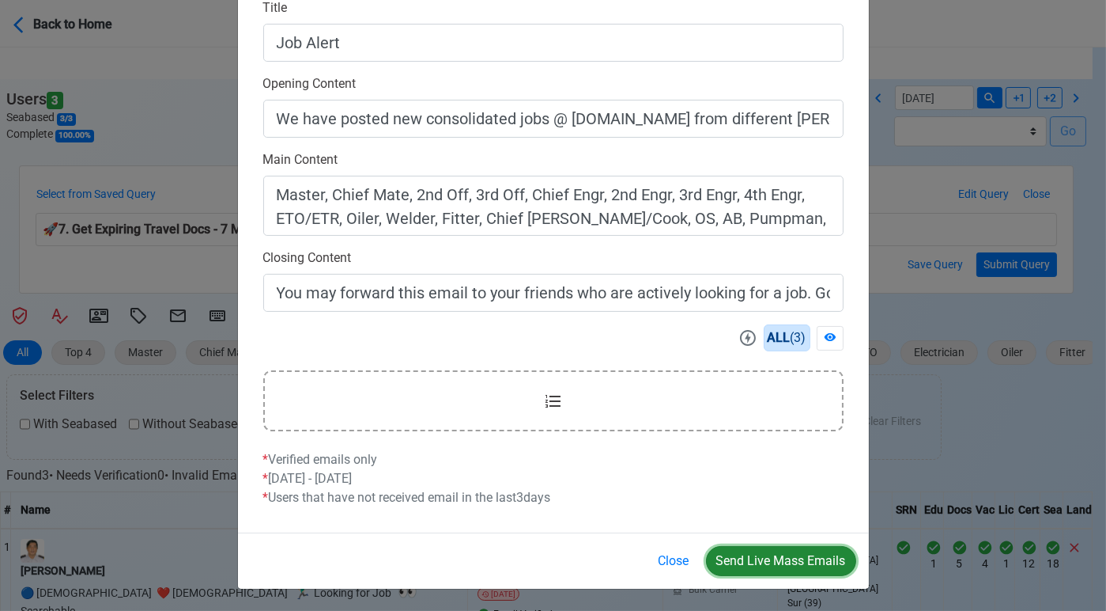
click at [782, 555] on button "Send Live Mass Emails" at bounding box center [781, 561] width 150 height 30
click at [686, 562] on button "Close" at bounding box center [674, 561] width 51 height 30
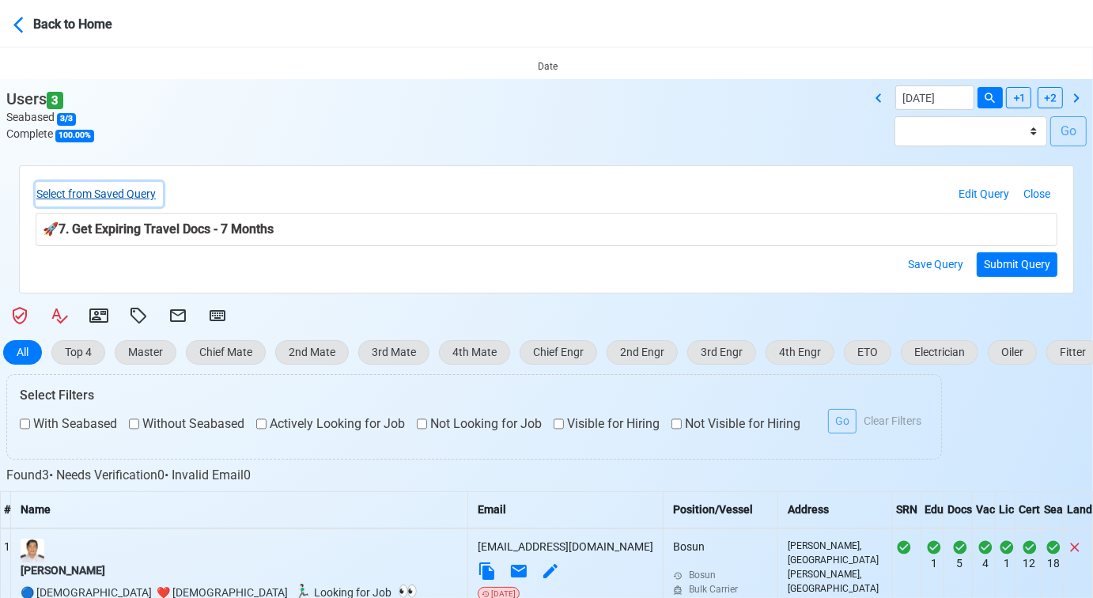
click at [124, 182] on button "Select from Saved Query" at bounding box center [99, 194] width 127 height 25
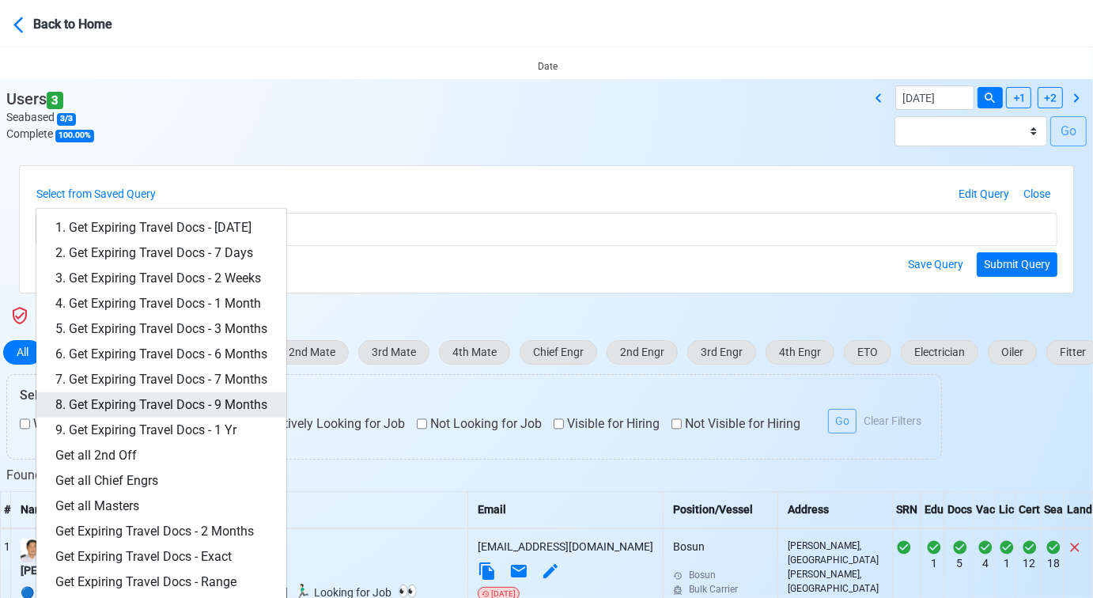
click at [240, 408] on link "8. Get Expiring Travel Docs - 9 Months" at bounding box center [161, 404] width 250 height 25
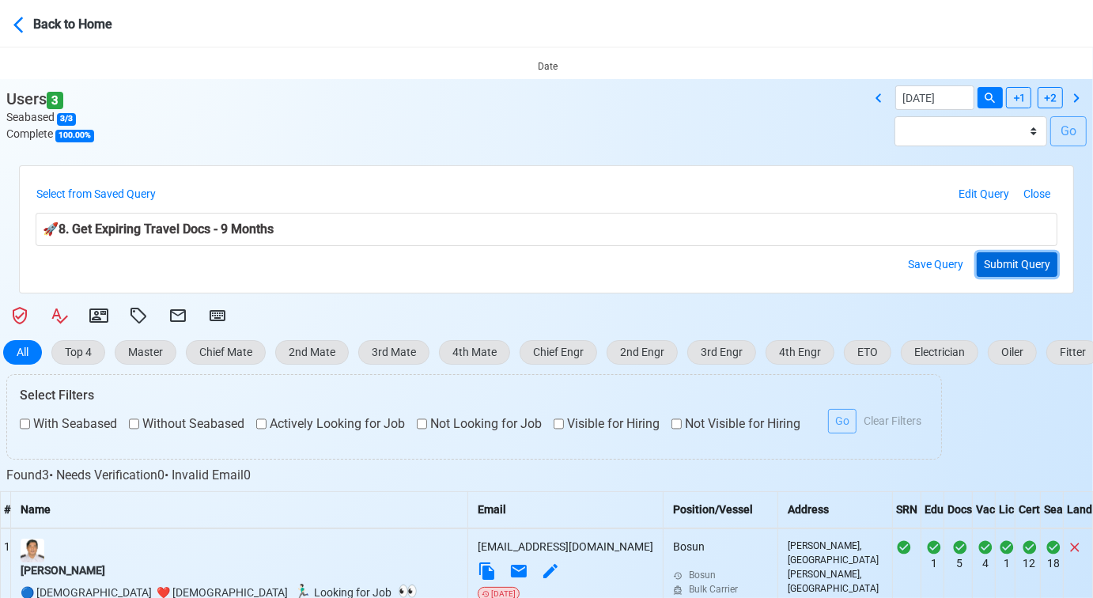
click at [1036, 255] on button "Submit Query" at bounding box center [1017, 264] width 81 height 25
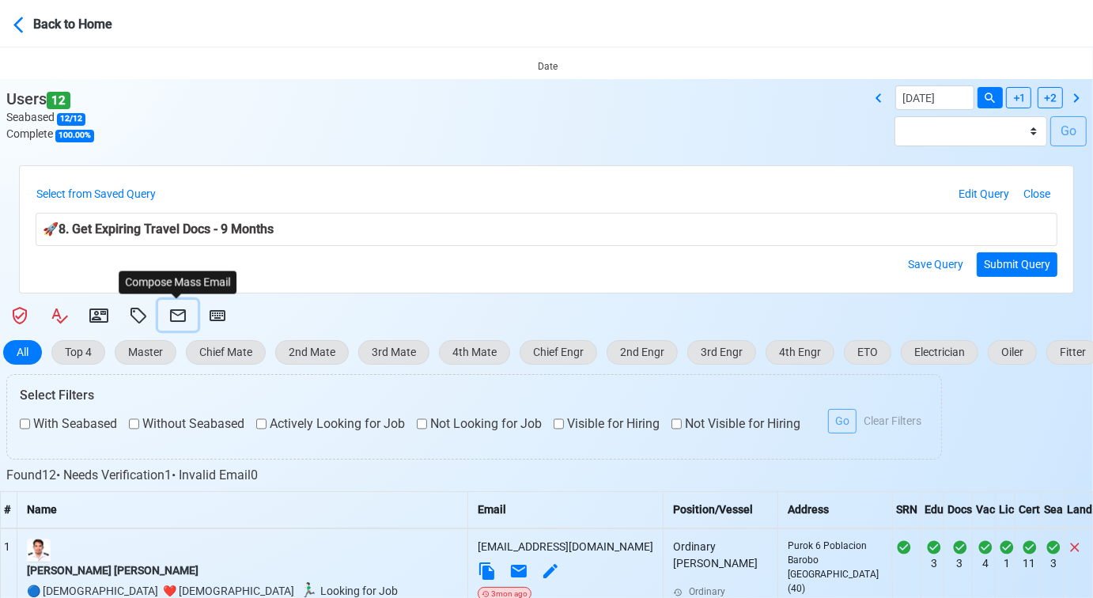
click at [176, 312] on icon at bounding box center [177, 315] width 19 height 19
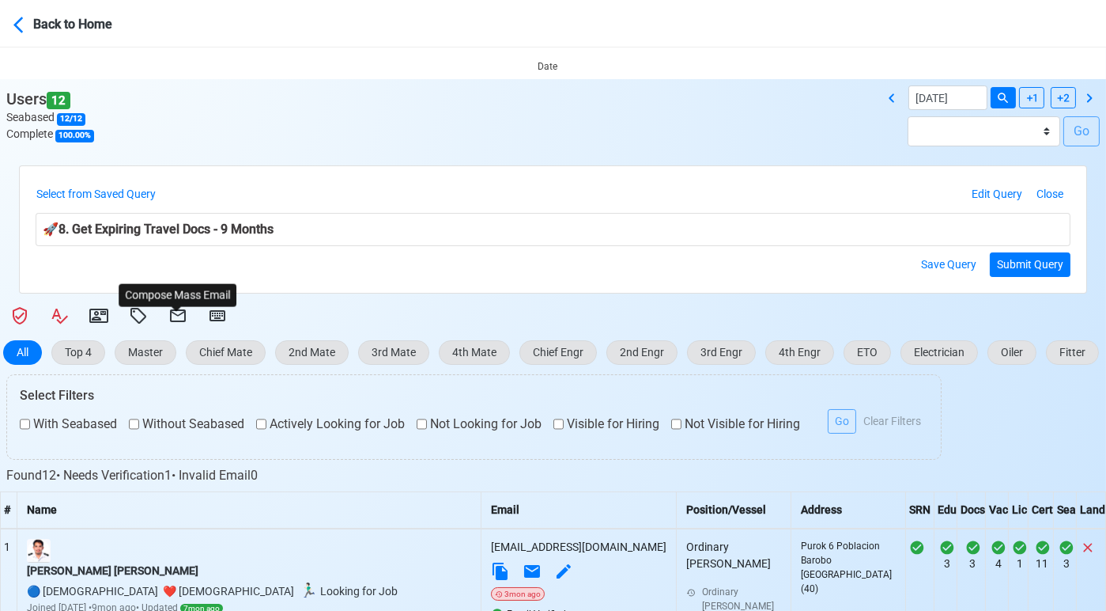
select select "d-3e71907ffd064a39999872a824aaf79a"
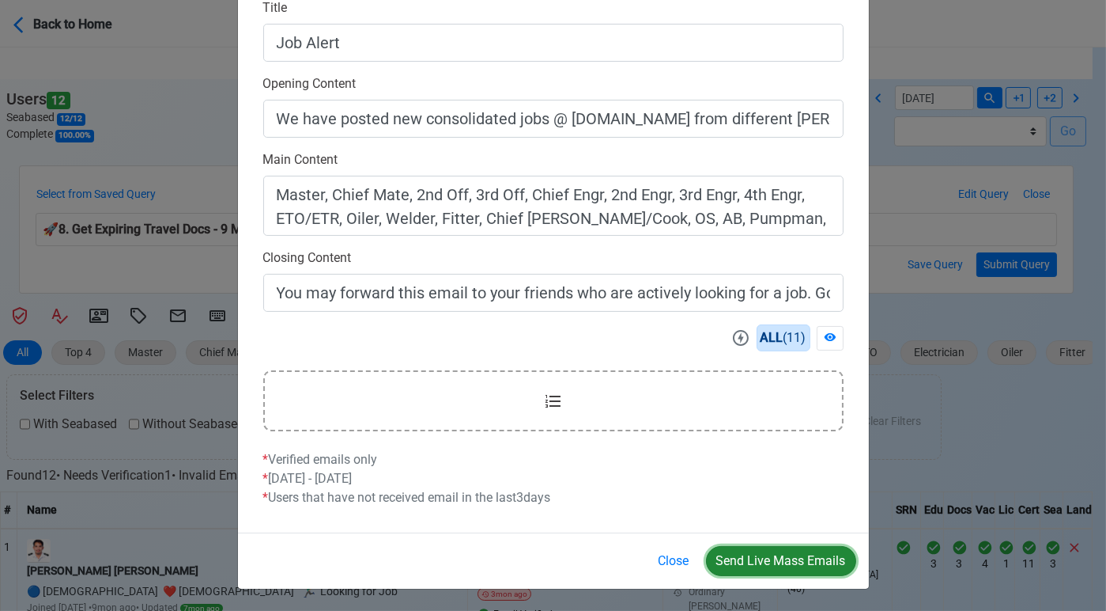
click at [768, 558] on button "Send Live Mass Emails" at bounding box center [781, 561] width 150 height 30
click at [663, 558] on button "Close" at bounding box center [674, 561] width 51 height 30
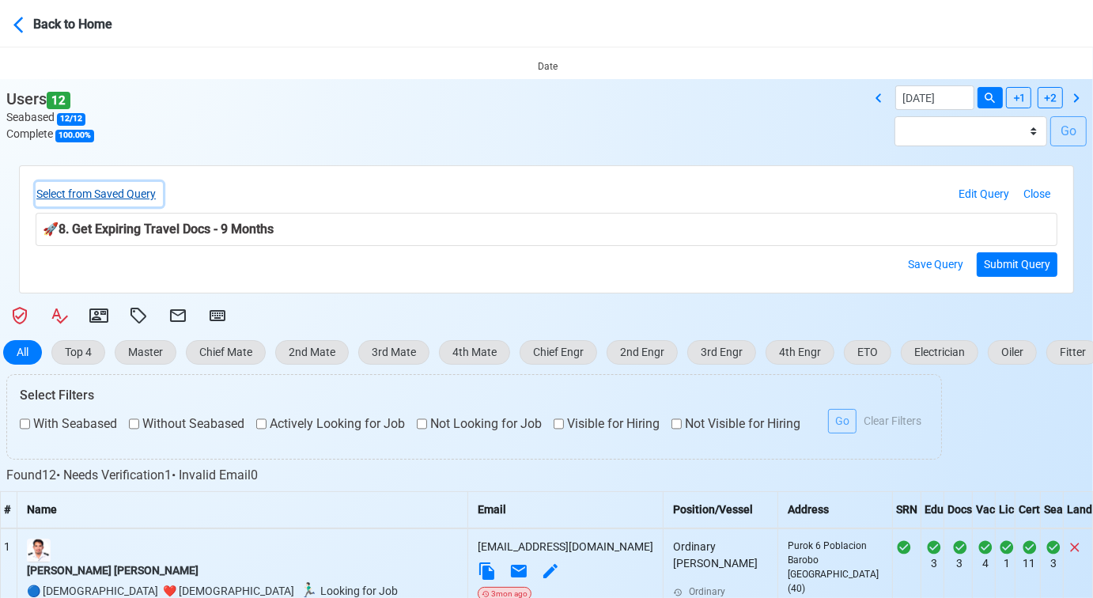
click at [113, 195] on button "Select from Saved Query" at bounding box center [99, 194] width 127 height 25
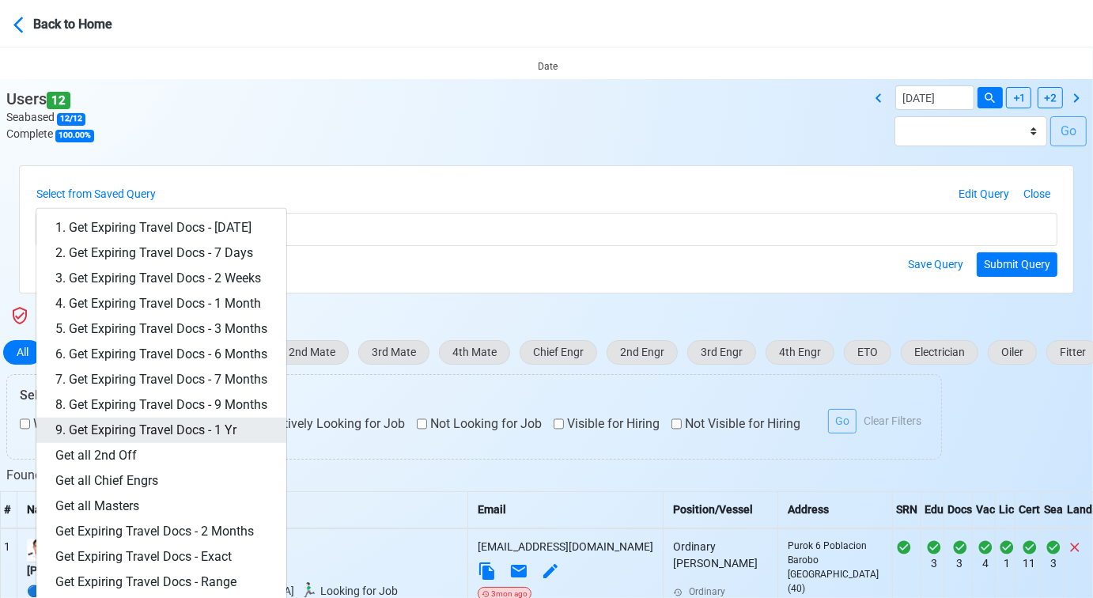
click at [238, 428] on link "9. Get Expiring Travel Docs - 1 Yr" at bounding box center [161, 430] width 250 height 25
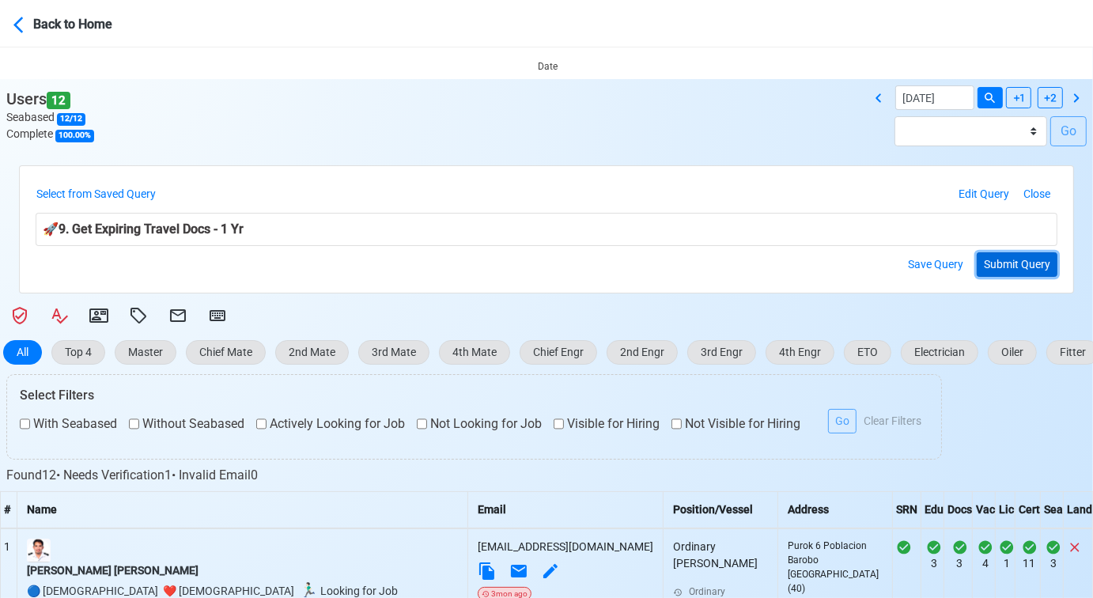
click at [1005, 255] on button "Submit Query" at bounding box center [1017, 264] width 81 height 25
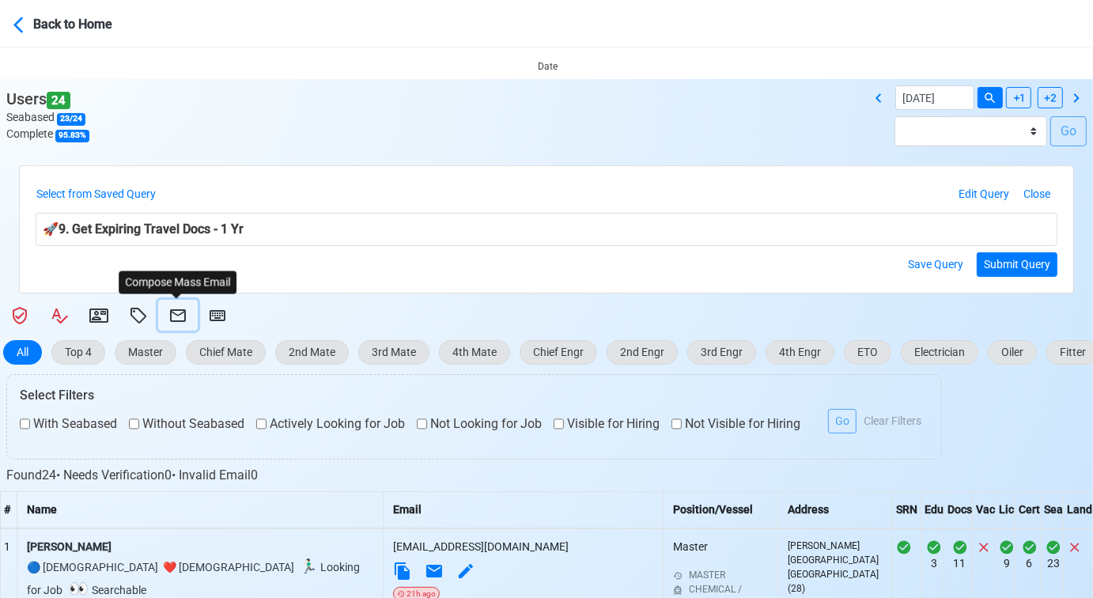
click at [176, 317] on icon at bounding box center [177, 315] width 19 height 19
select select "d-3e71907ffd064a39999872a824aaf79a"
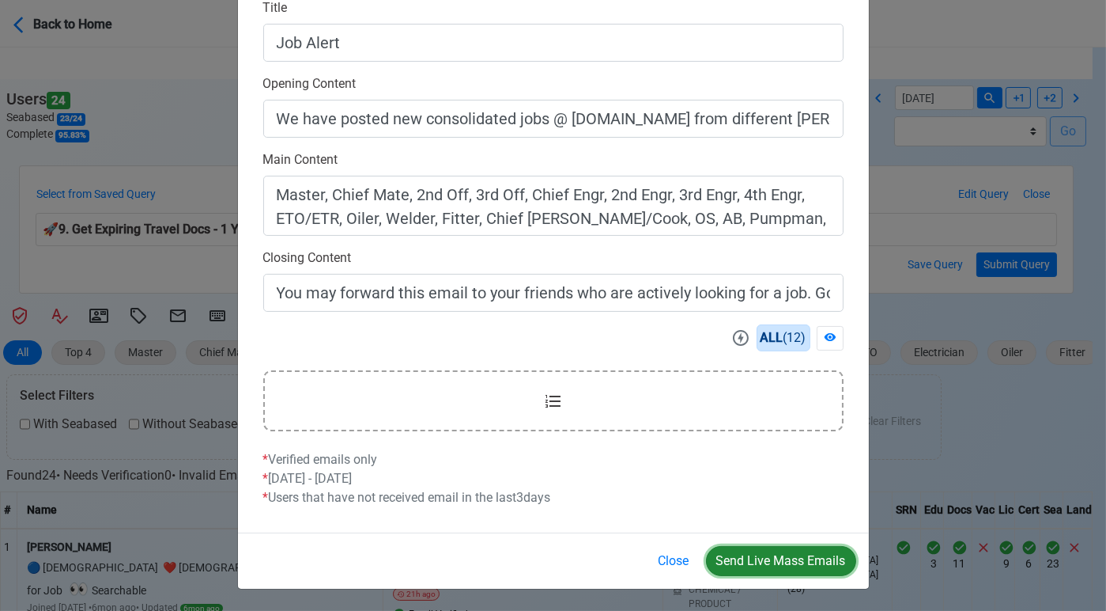
click at [747, 560] on button "Send Live Mass Emails" at bounding box center [781, 561] width 150 height 30
click at [684, 555] on button "Close" at bounding box center [674, 561] width 51 height 30
